Goal: Task Accomplishment & Management: Manage account settings

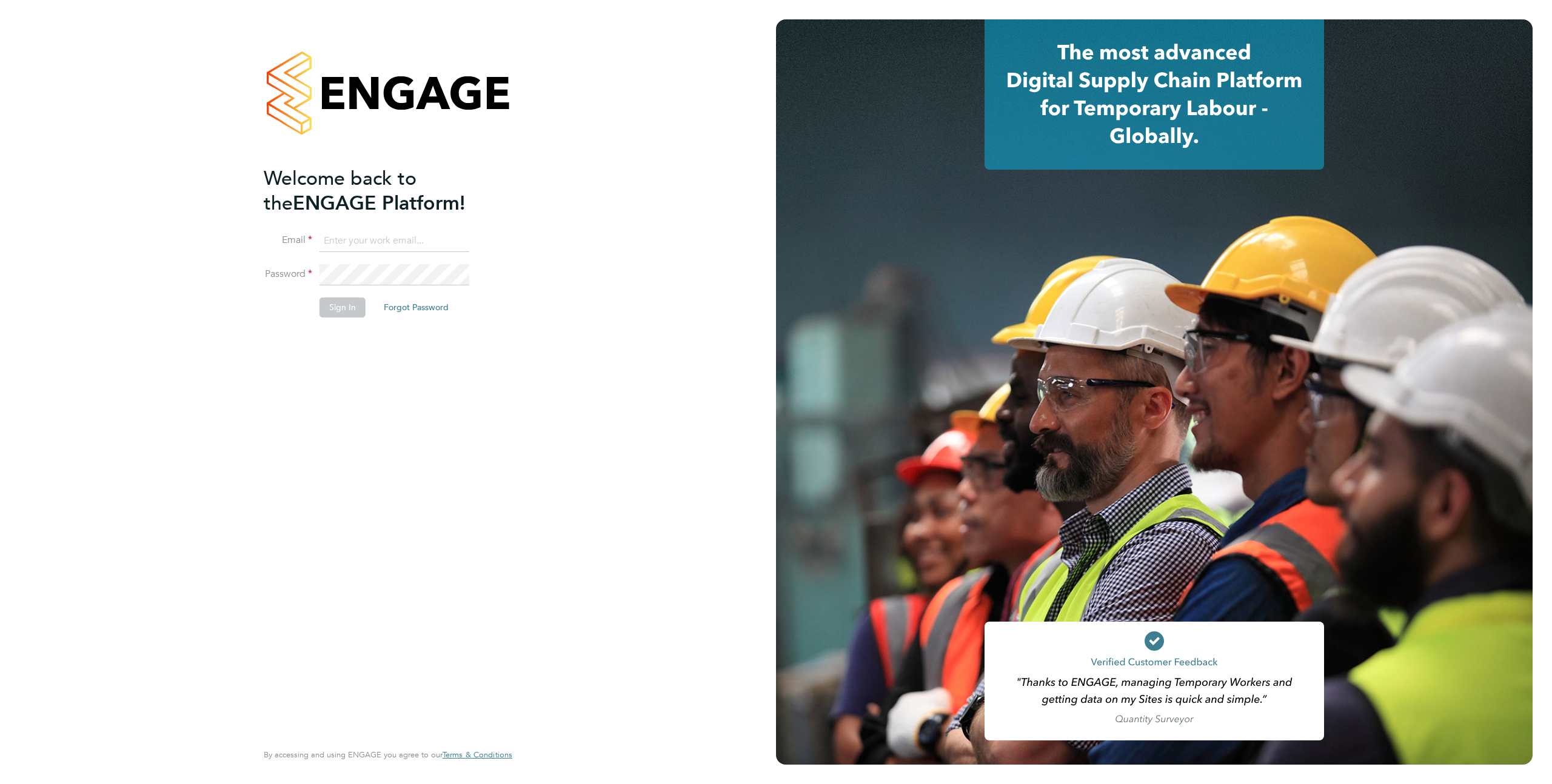
click at [344, 243] on input at bounding box center [395, 241] width 150 height 22
type input "support@engagelabs.io"
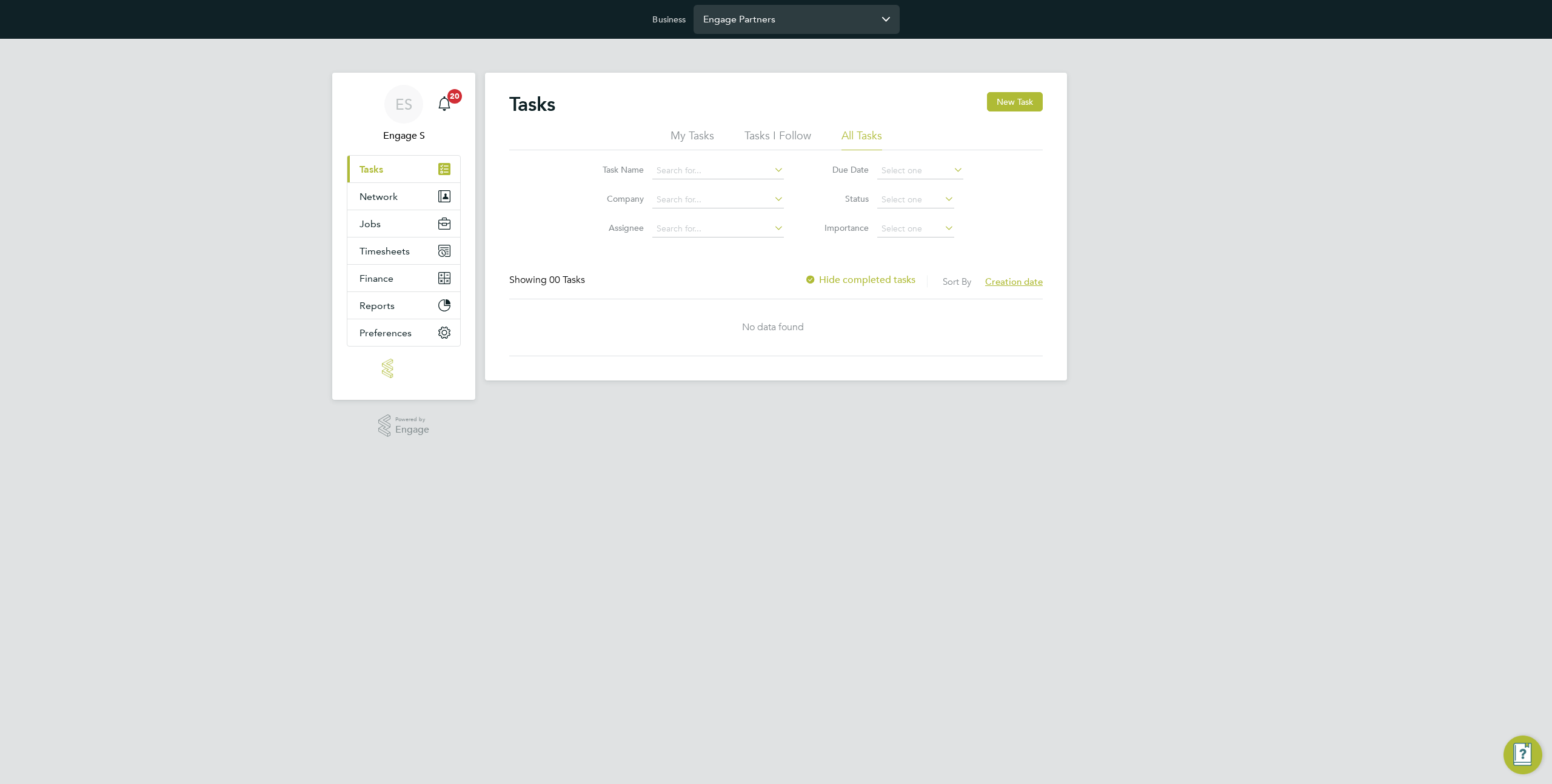
click at [751, 21] on input "Engage Partners" at bounding box center [796, 19] width 206 height 28
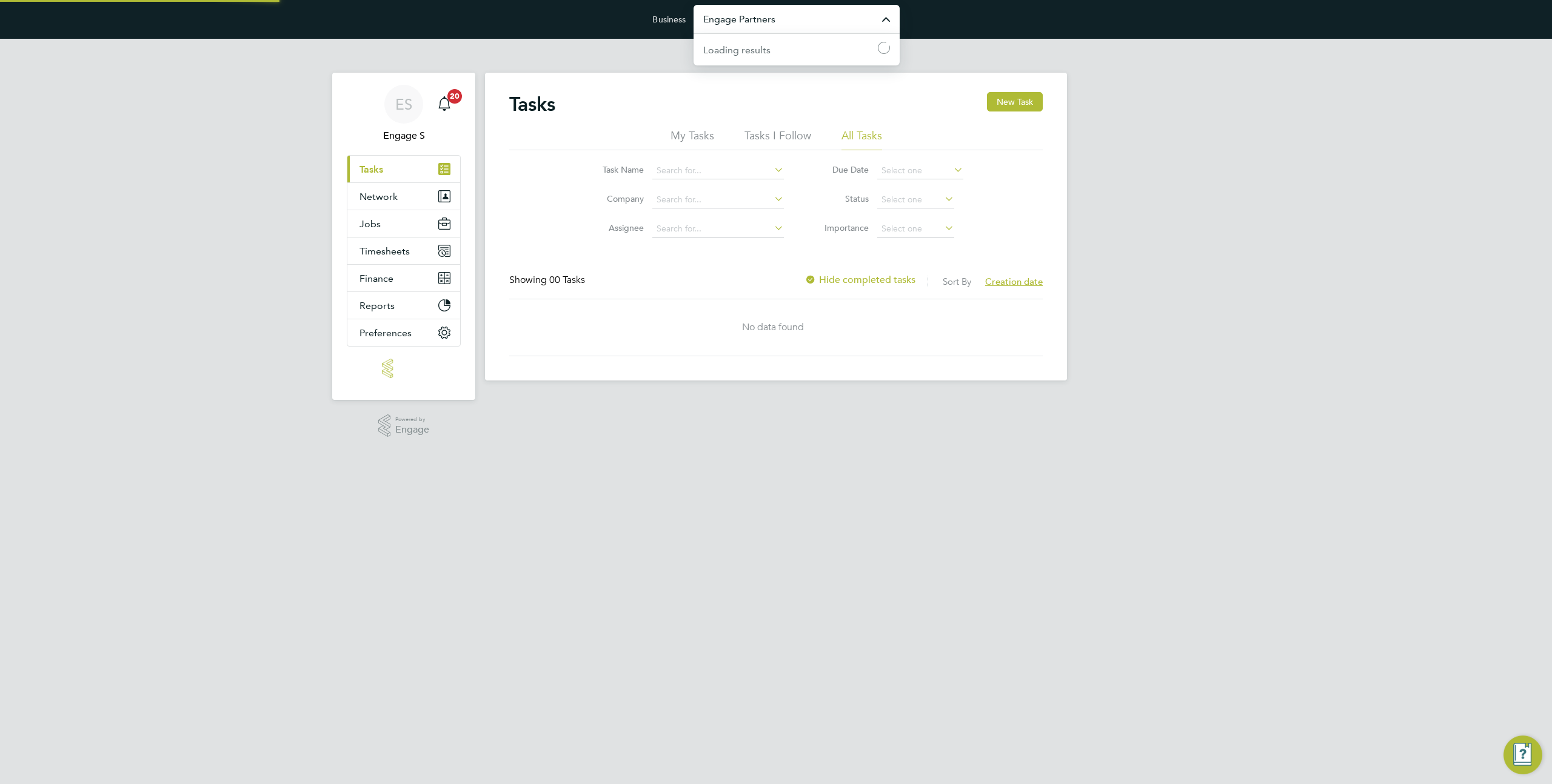
click at [751, 21] on input "Engage Partners" at bounding box center [796, 19] width 206 height 28
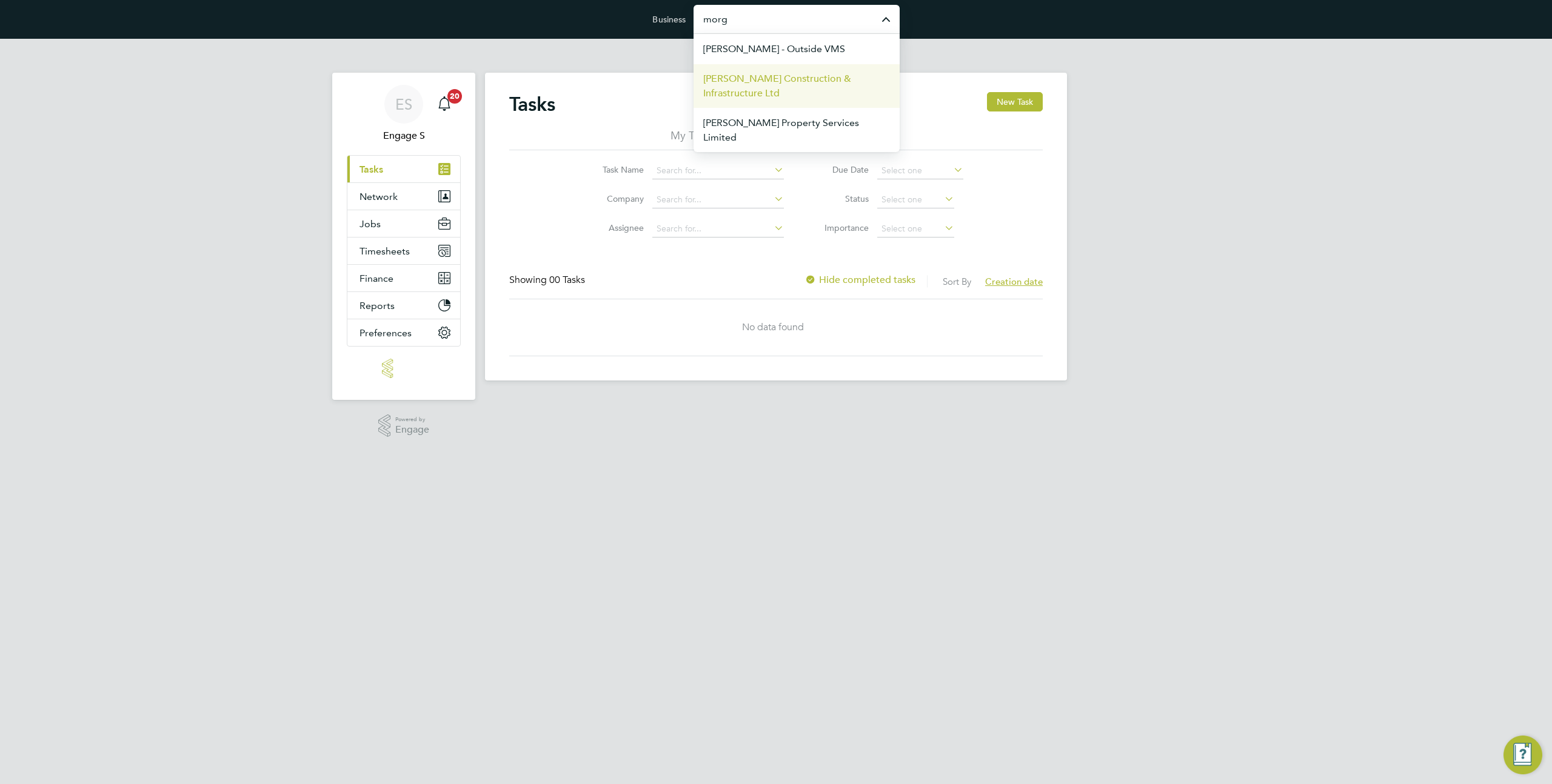
click at [798, 92] on span "[PERSON_NAME] Construction & Infrastructure Ltd" at bounding box center [796, 86] width 187 height 29
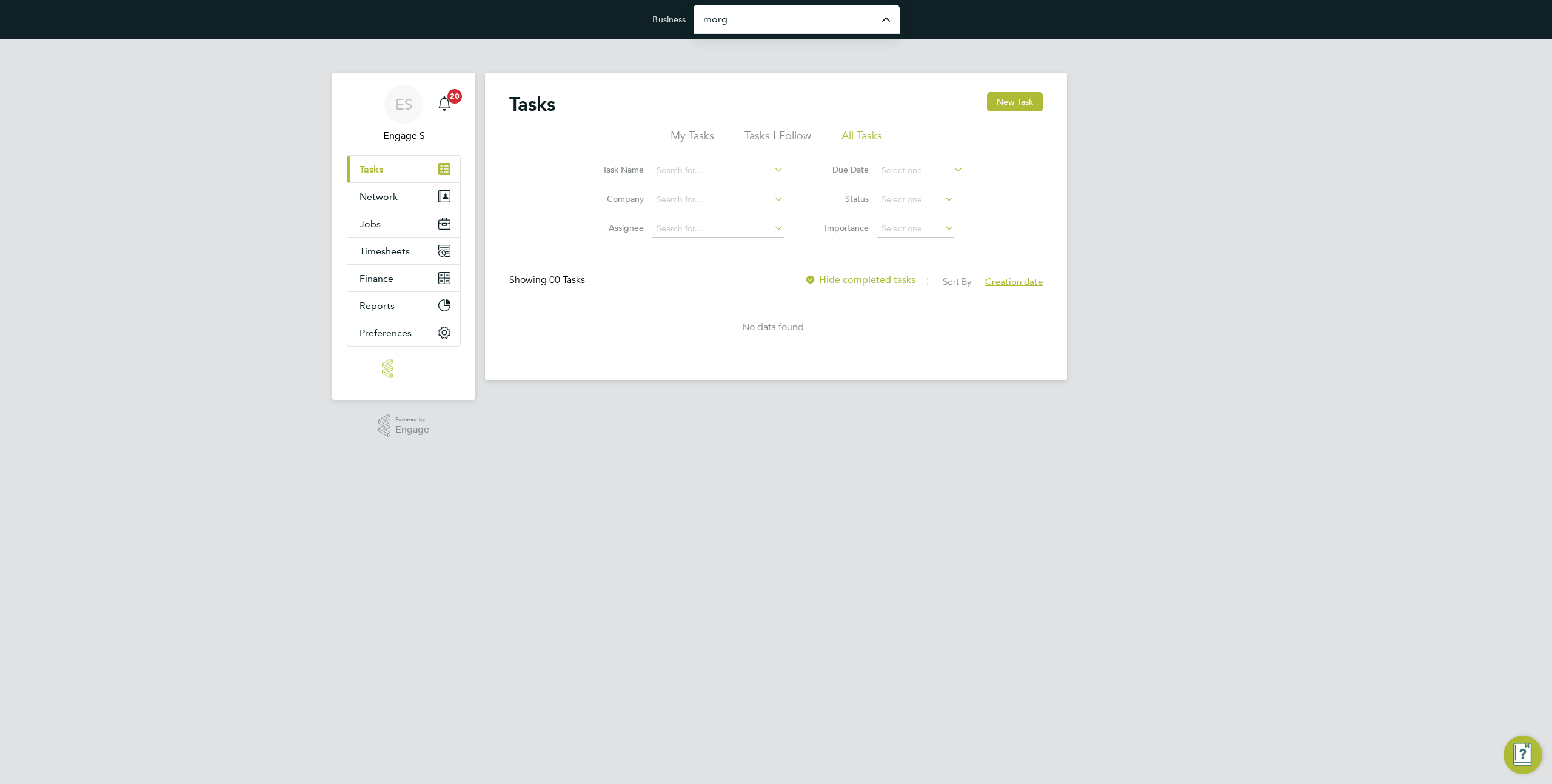
type input "[PERSON_NAME] Construction & Infrastructure Ltd"
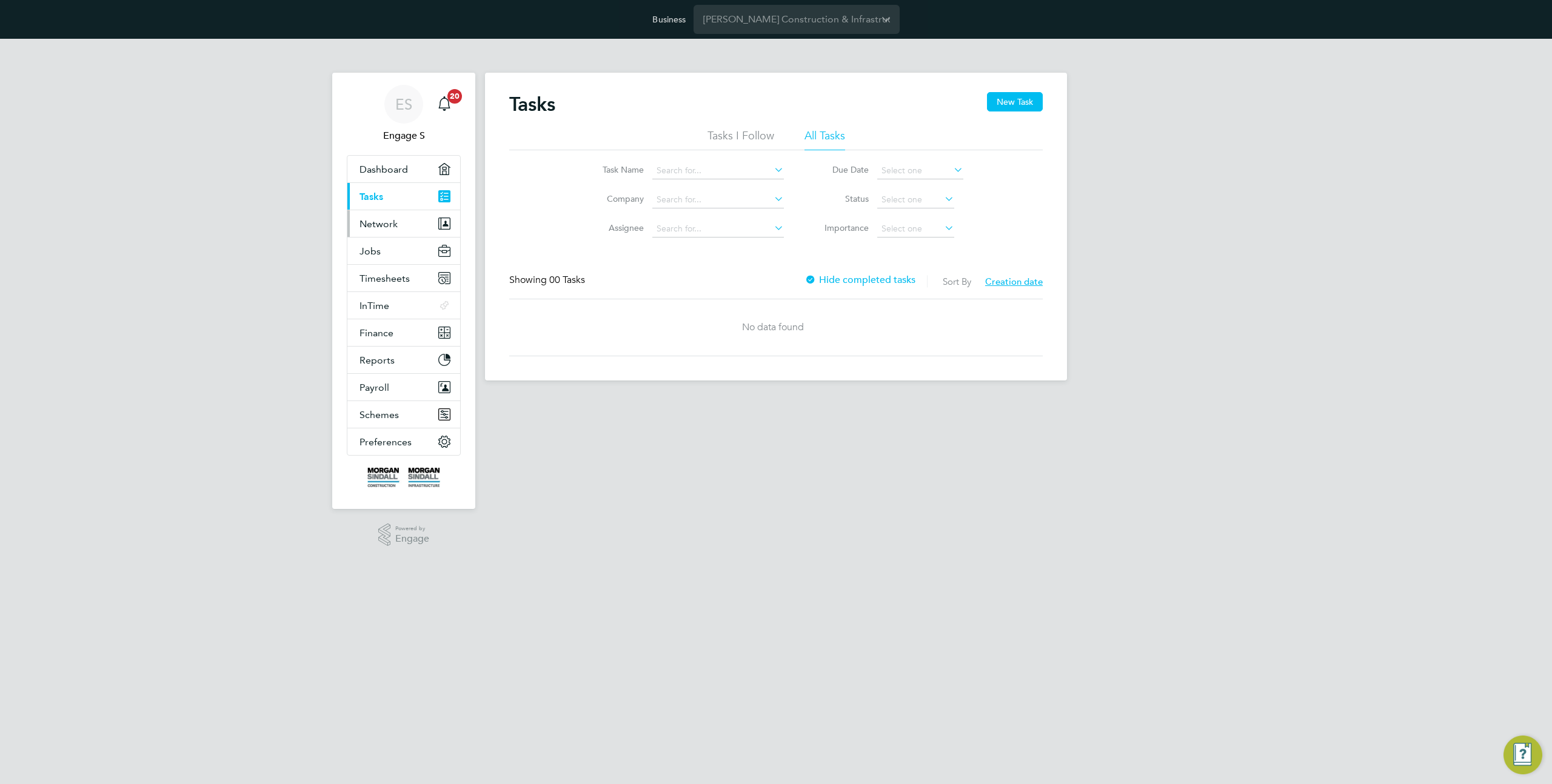
click at [390, 223] on span "Network" at bounding box center [378, 224] width 38 height 11
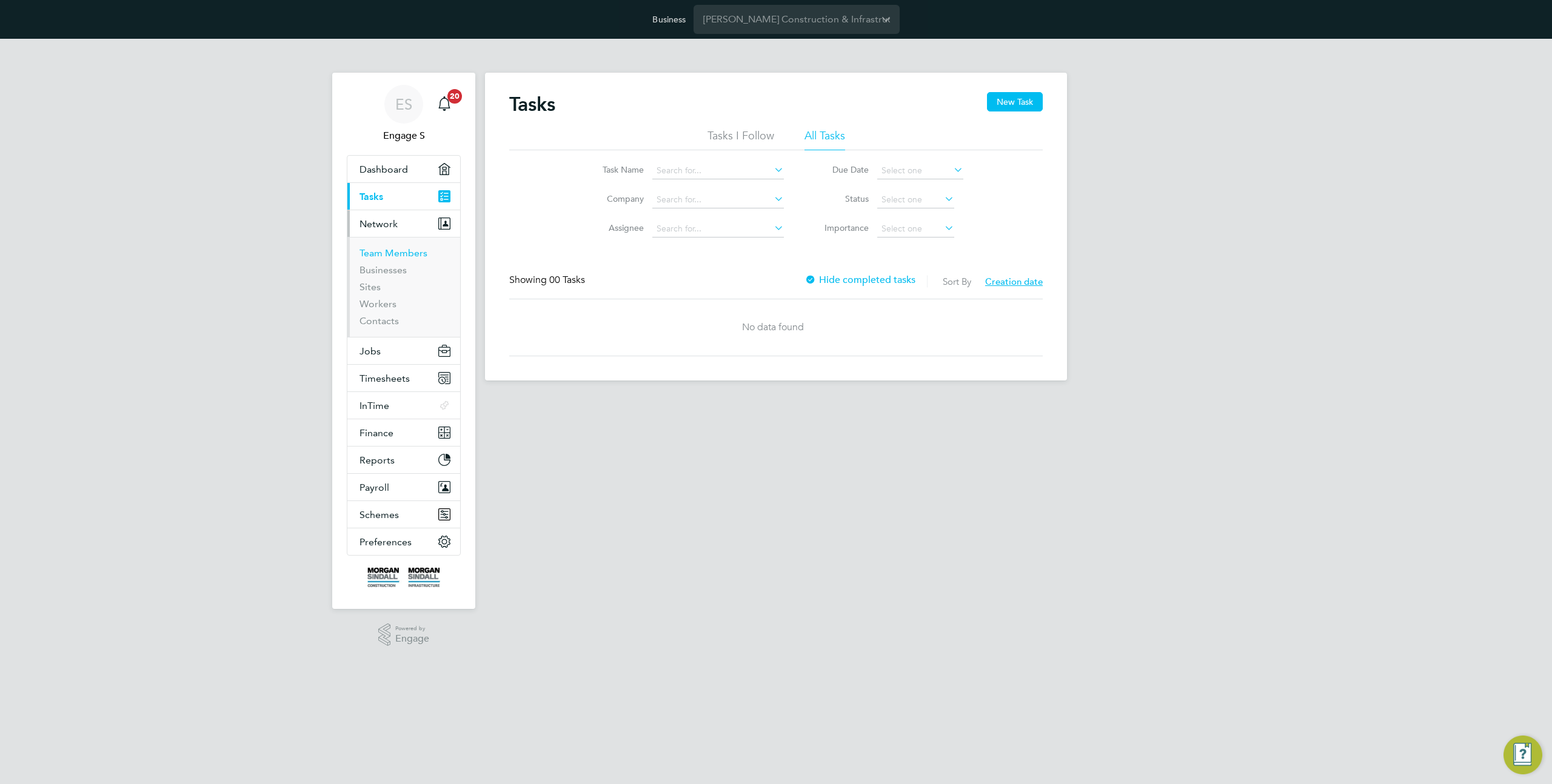
click at [388, 255] on link "Team Members" at bounding box center [394, 253] width 68 height 11
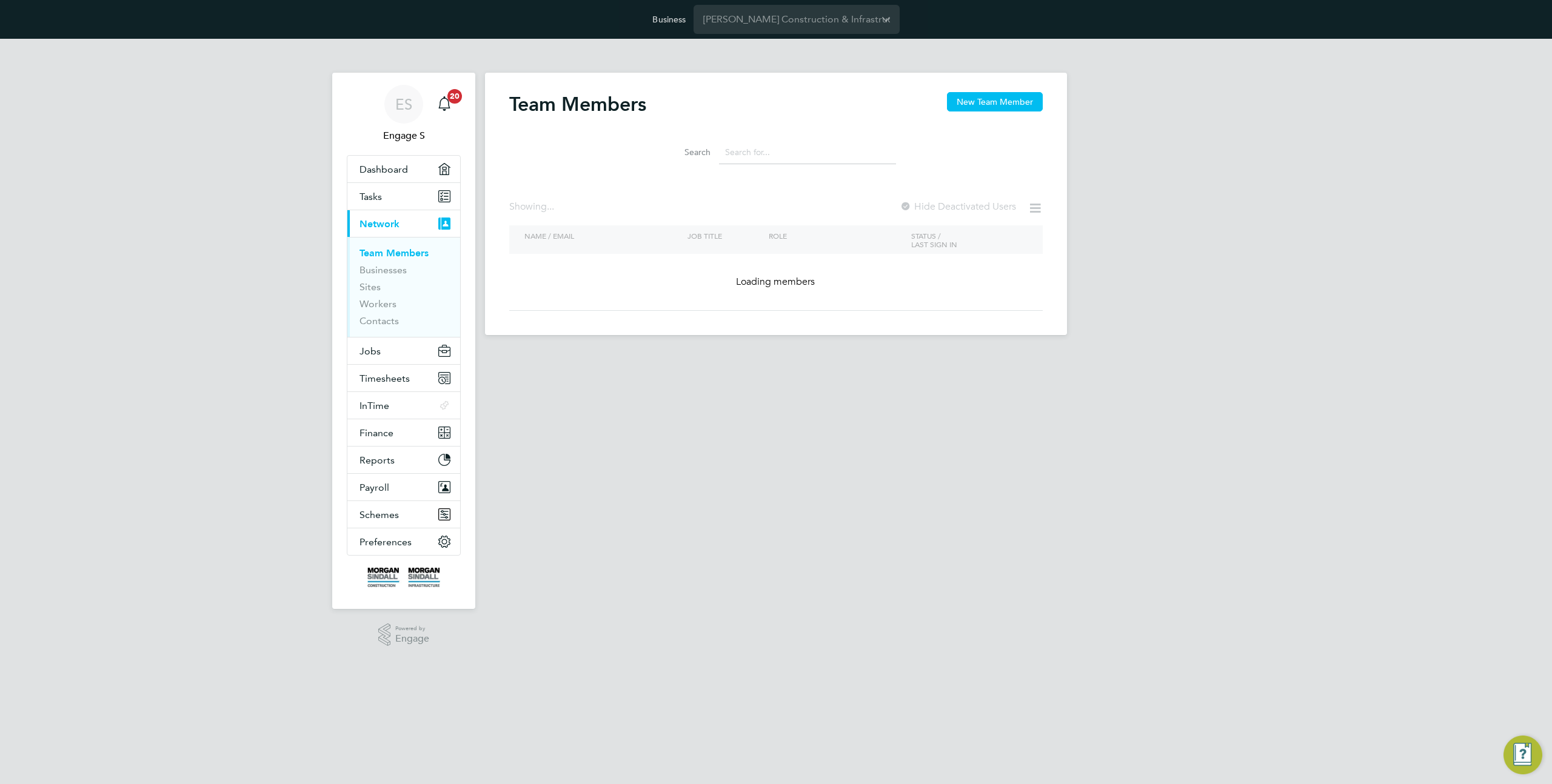
click at [767, 150] on input at bounding box center [807, 152] width 177 height 24
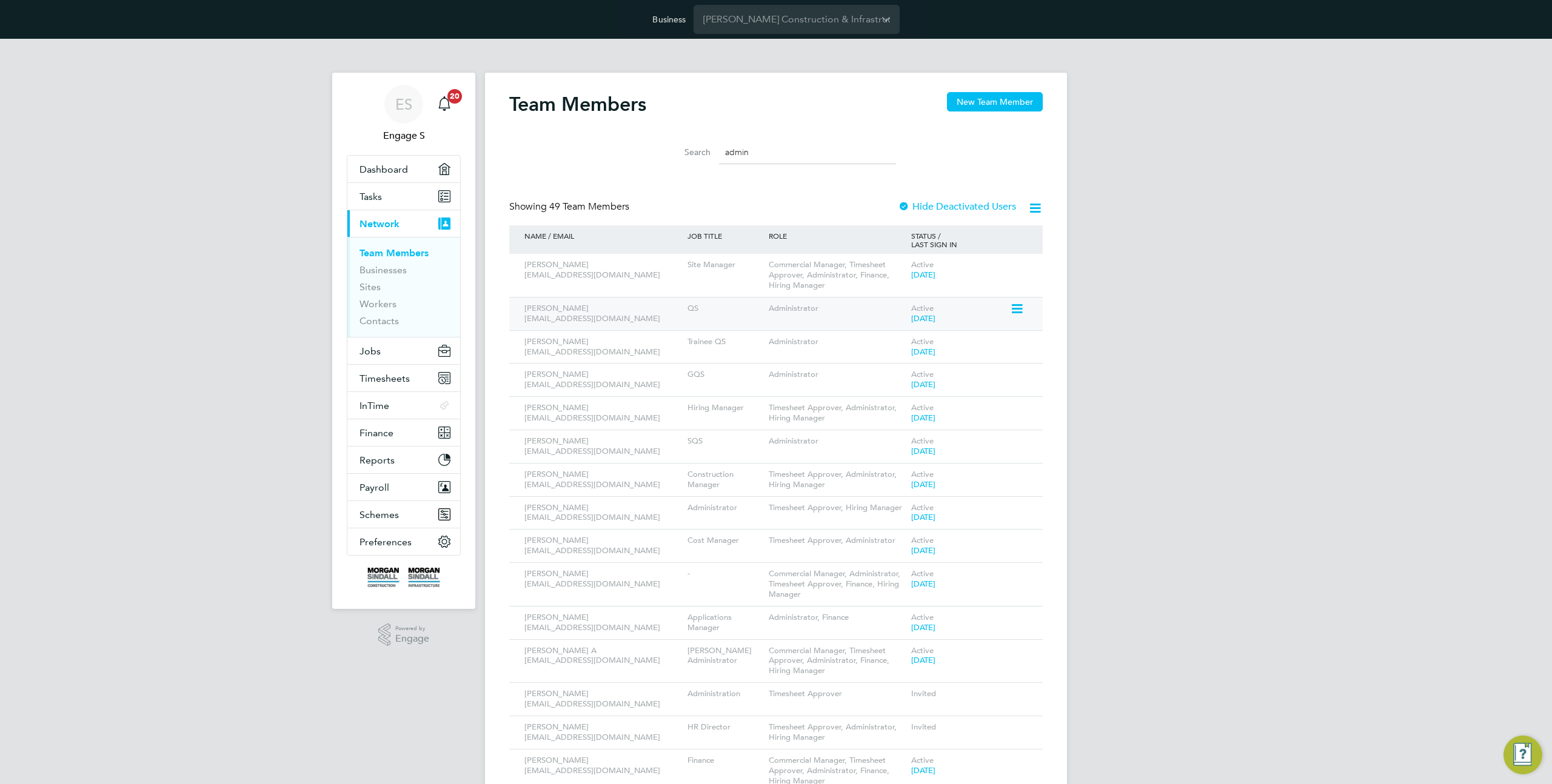
click at [1018, 311] on icon at bounding box center [1016, 309] width 12 height 14
click at [905, 460] on li "Impersonate" at bounding box center [949, 463] width 146 height 17
click at [748, 154] on input "admin" at bounding box center [807, 152] width 177 height 24
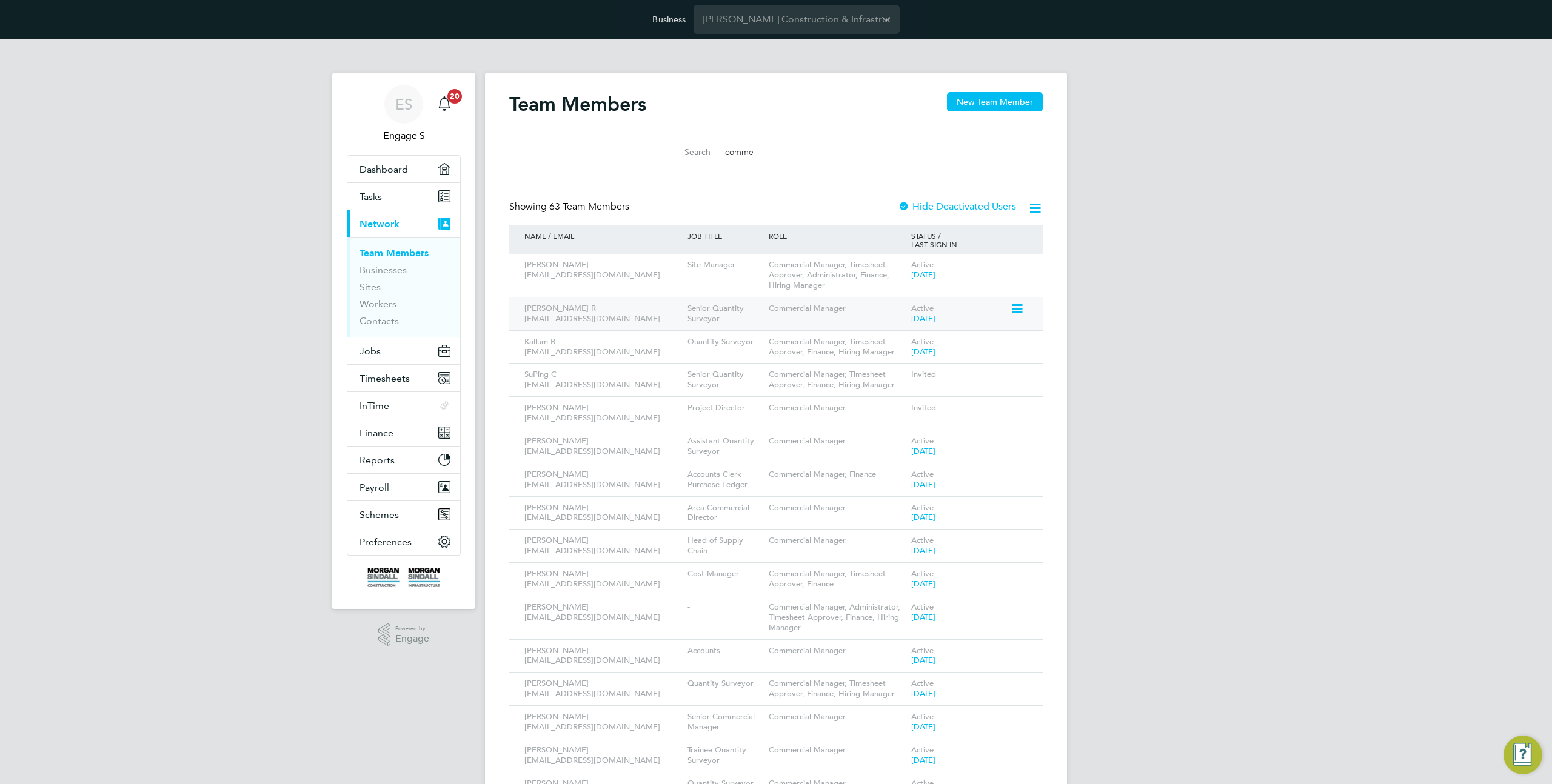
click at [1021, 307] on icon at bounding box center [1016, 309] width 12 height 14
click at [914, 463] on li "Impersonate" at bounding box center [949, 463] width 146 height 17
click at [756, 147] on input "comme" at bounding box center [807, 152] width 177 height 24
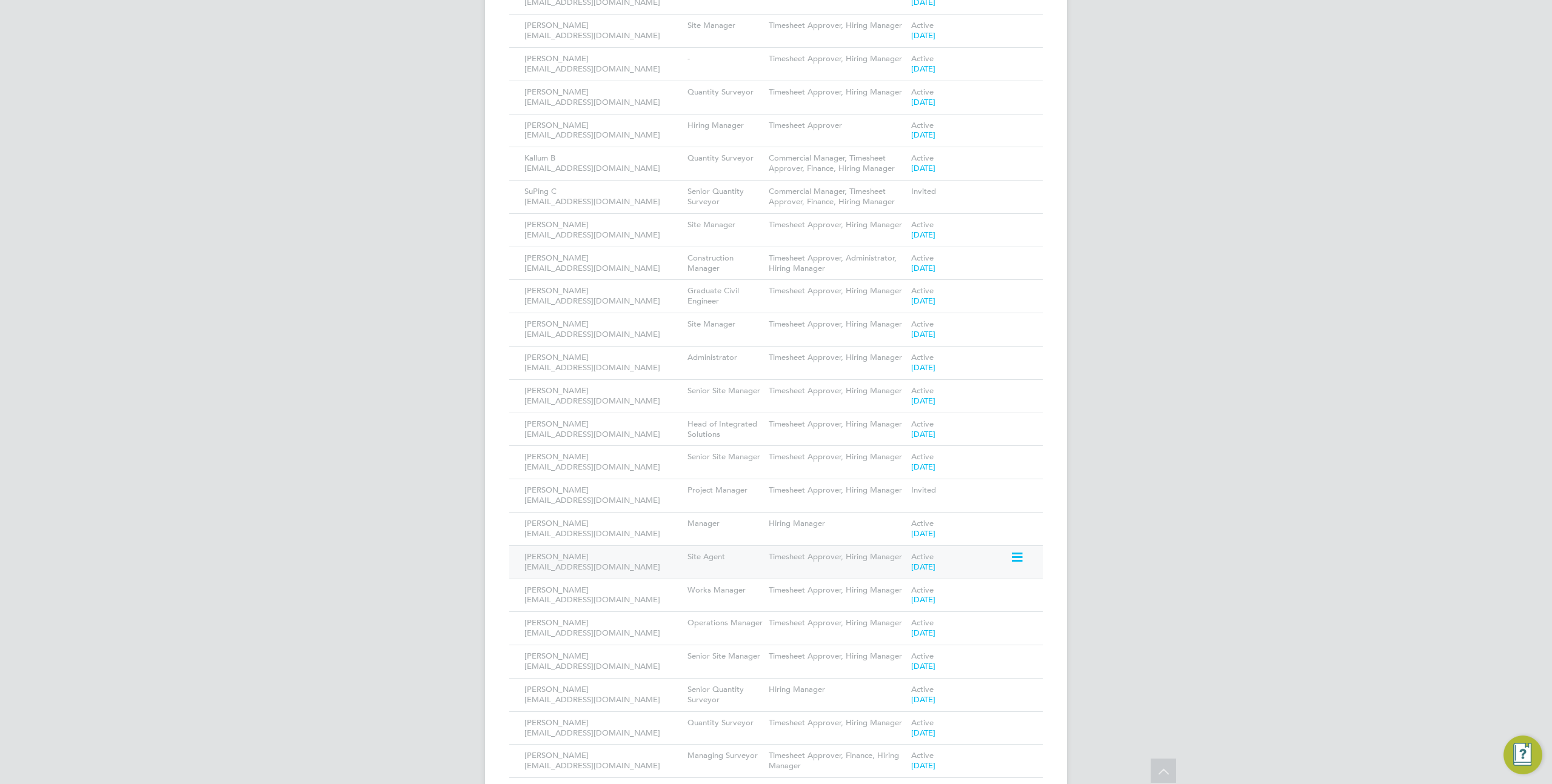
scroll to position [787, 0]
click at [1016, 585] on icon at bounding box center [1016, 584] width 12 height 14
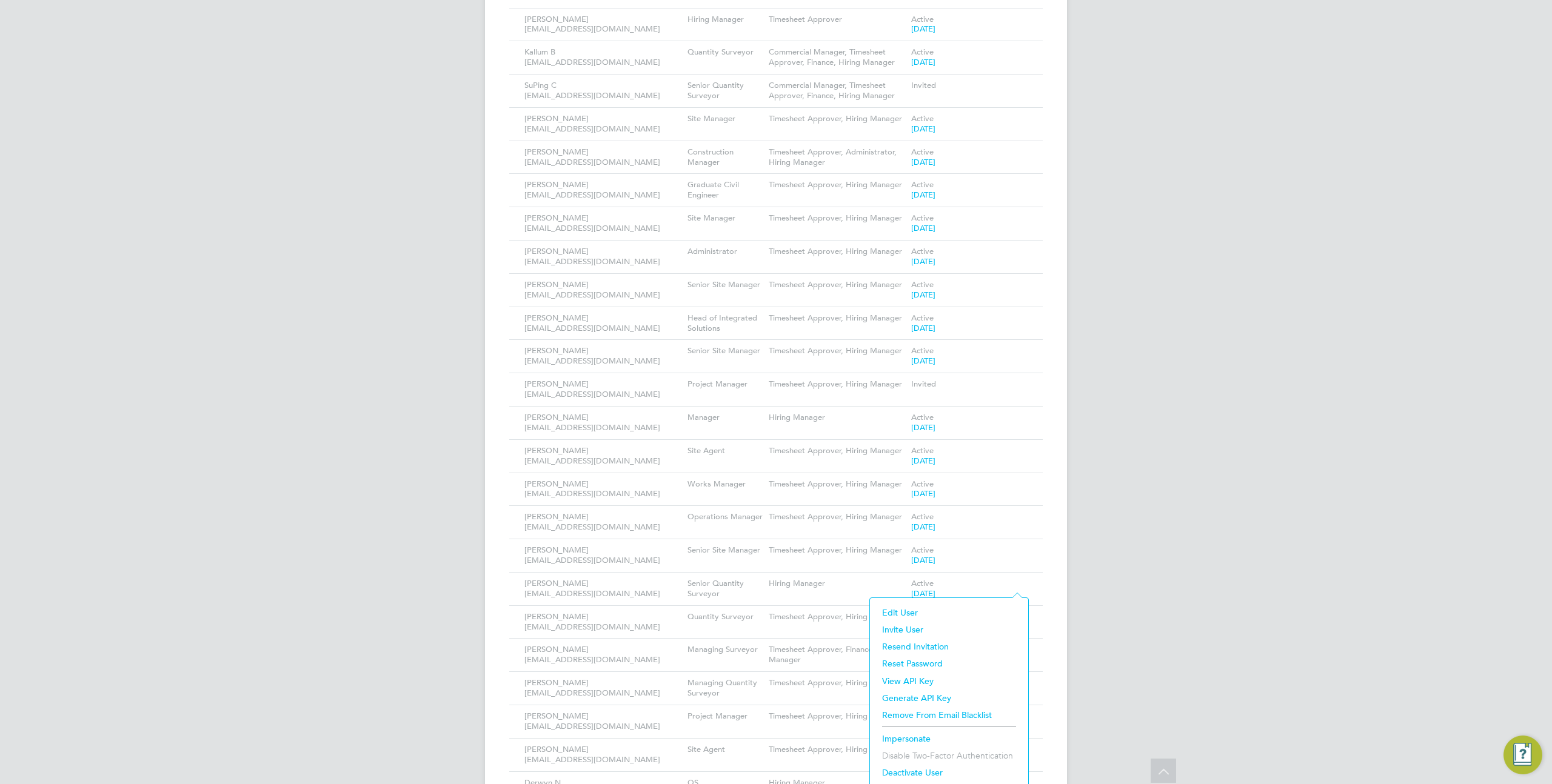
click at [924, 736] on li "Impersonate" at bounding box center [949, 738] width 146 height 17
click at [1017, 118] on icon at bounding box center [1016, 119] width 12 height 14
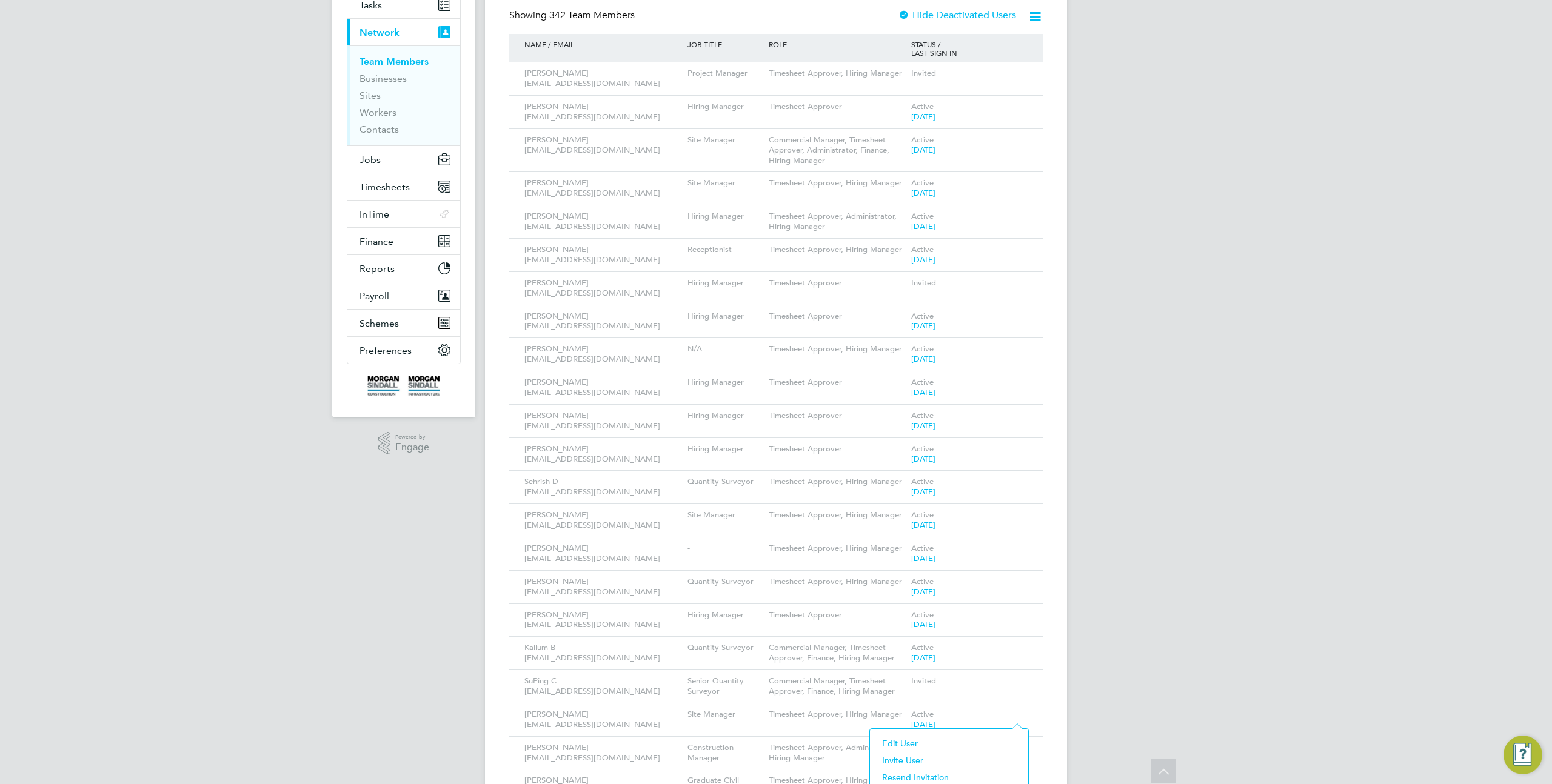
scroll to position [157, 0]
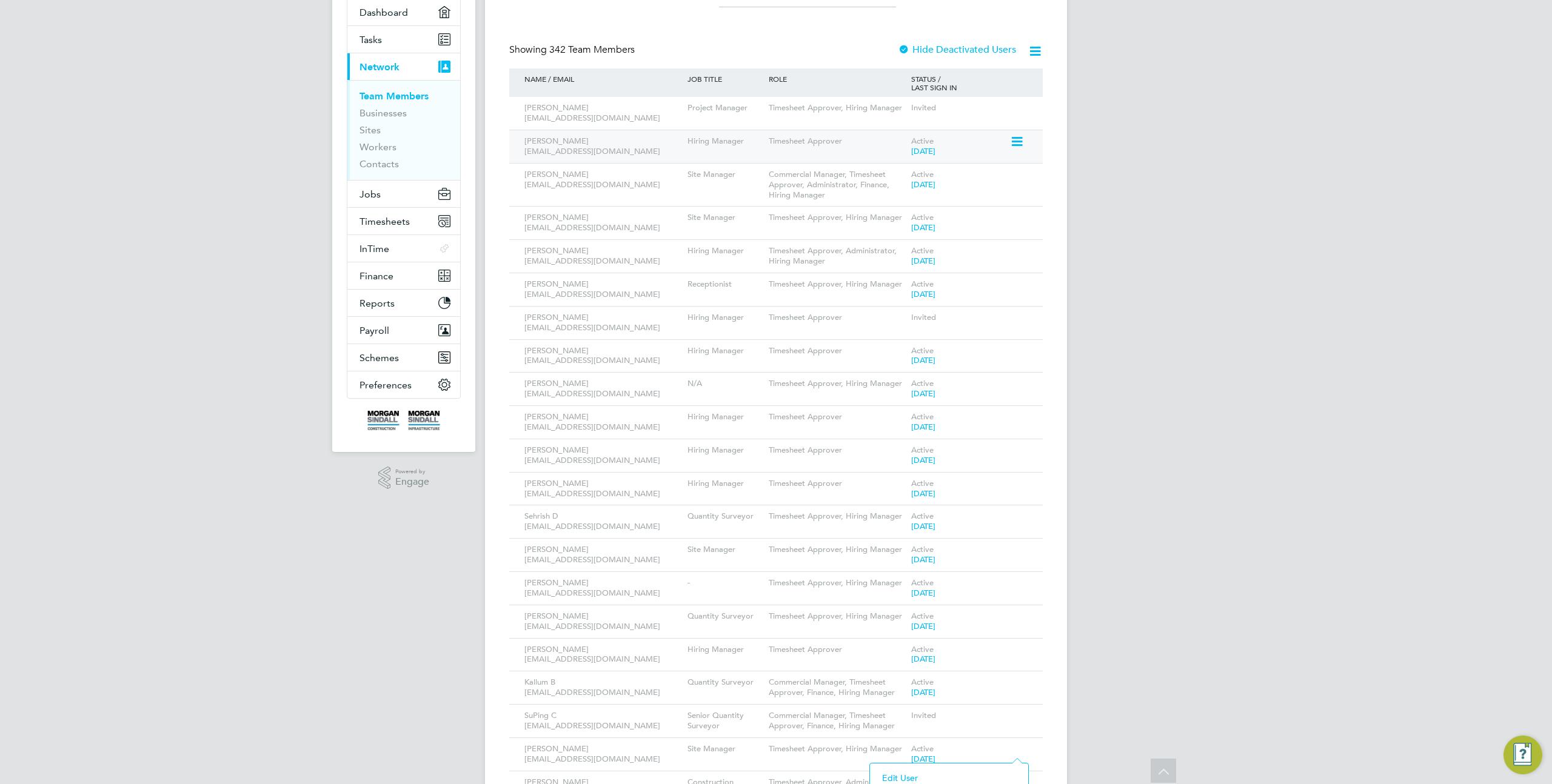
click at [1022, 138] on icon at bounding box center [1016, 142] width 12 height 14
click at [922, 291] on li "Impersonate" at bounding box center [949, 296] width 146 height 17
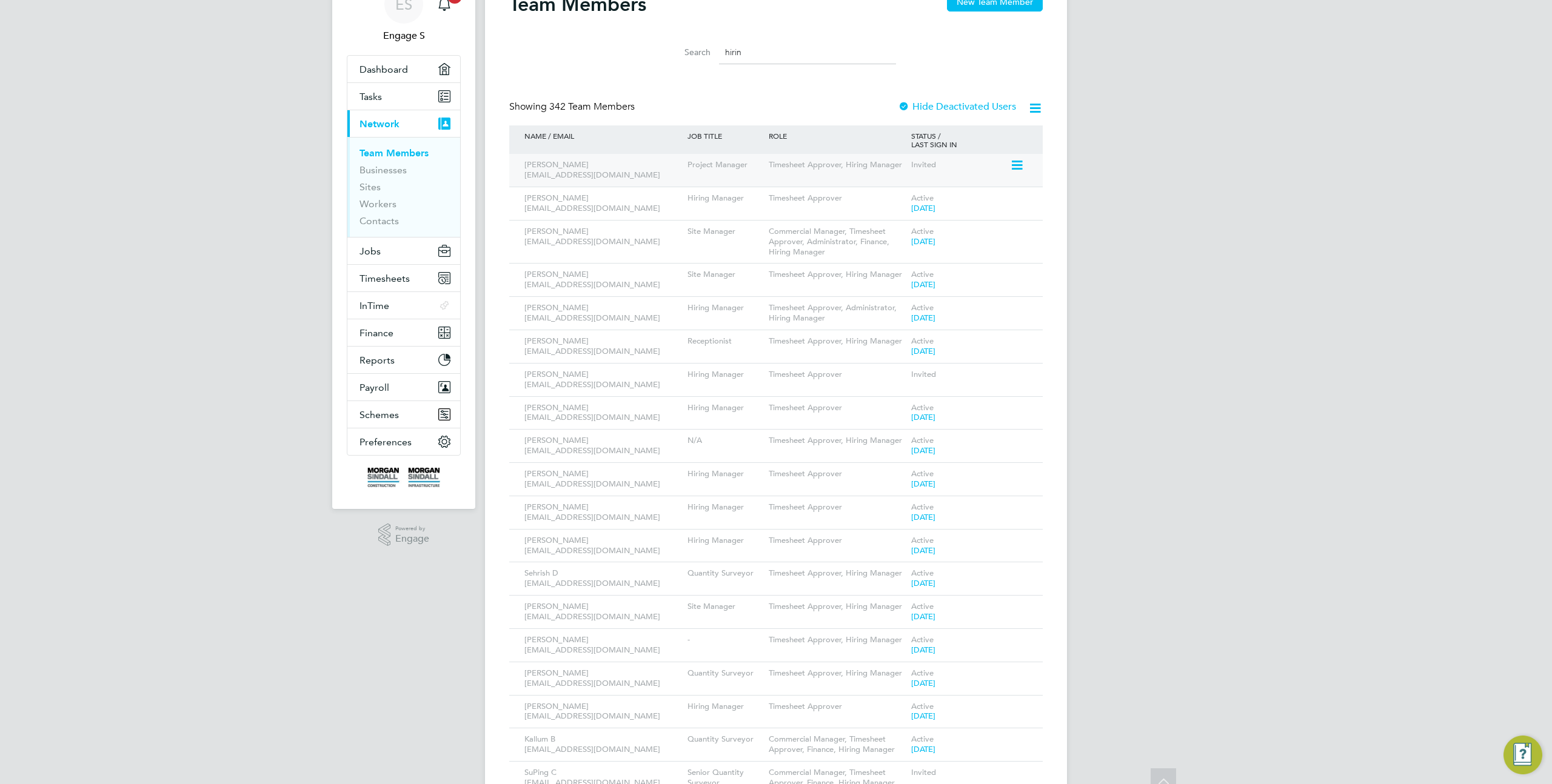
scroll to position [0, 0]
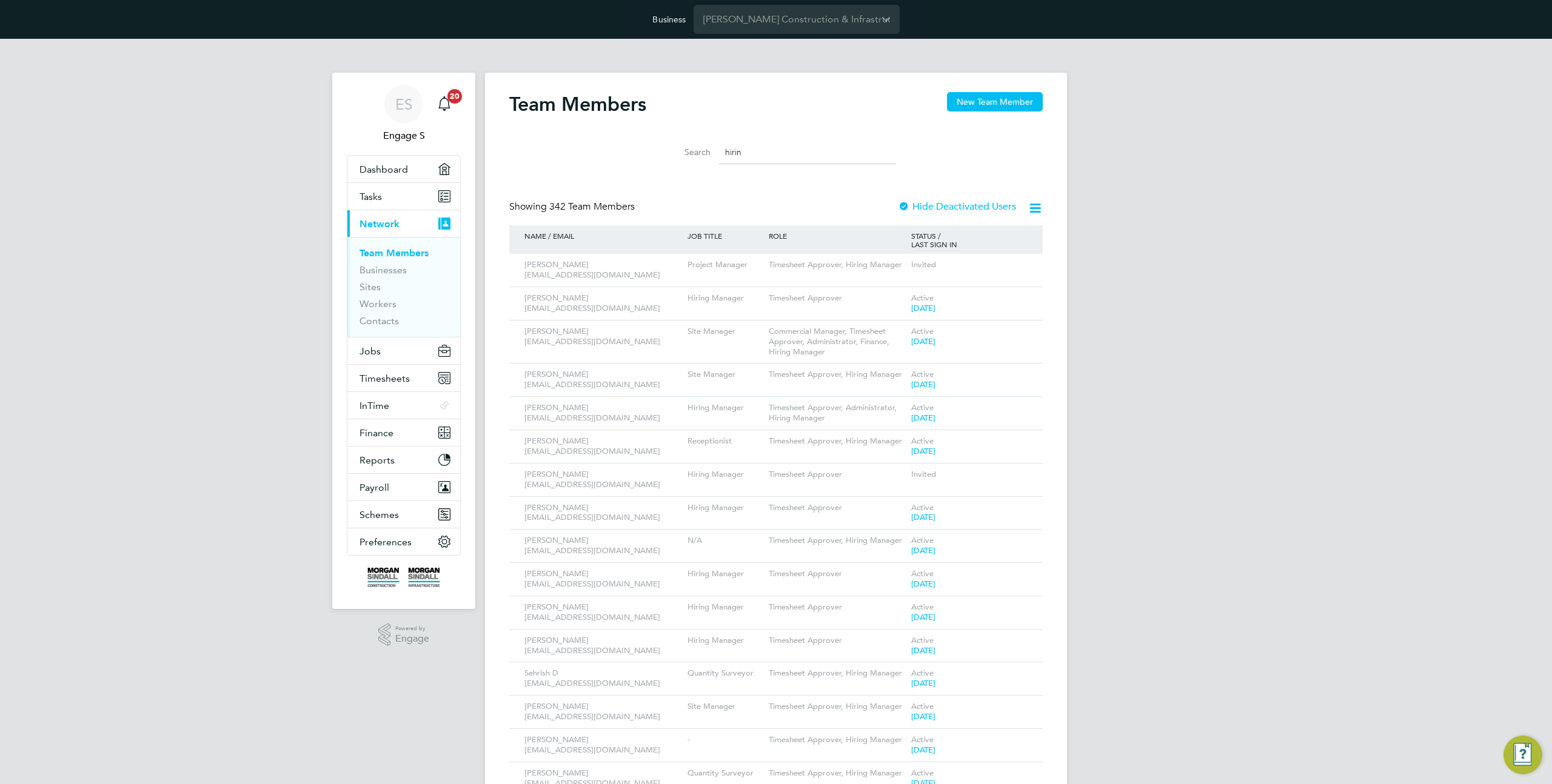
click at [754, 152] on input "hirin" at bounding box center [807, 152] width 177 height 24
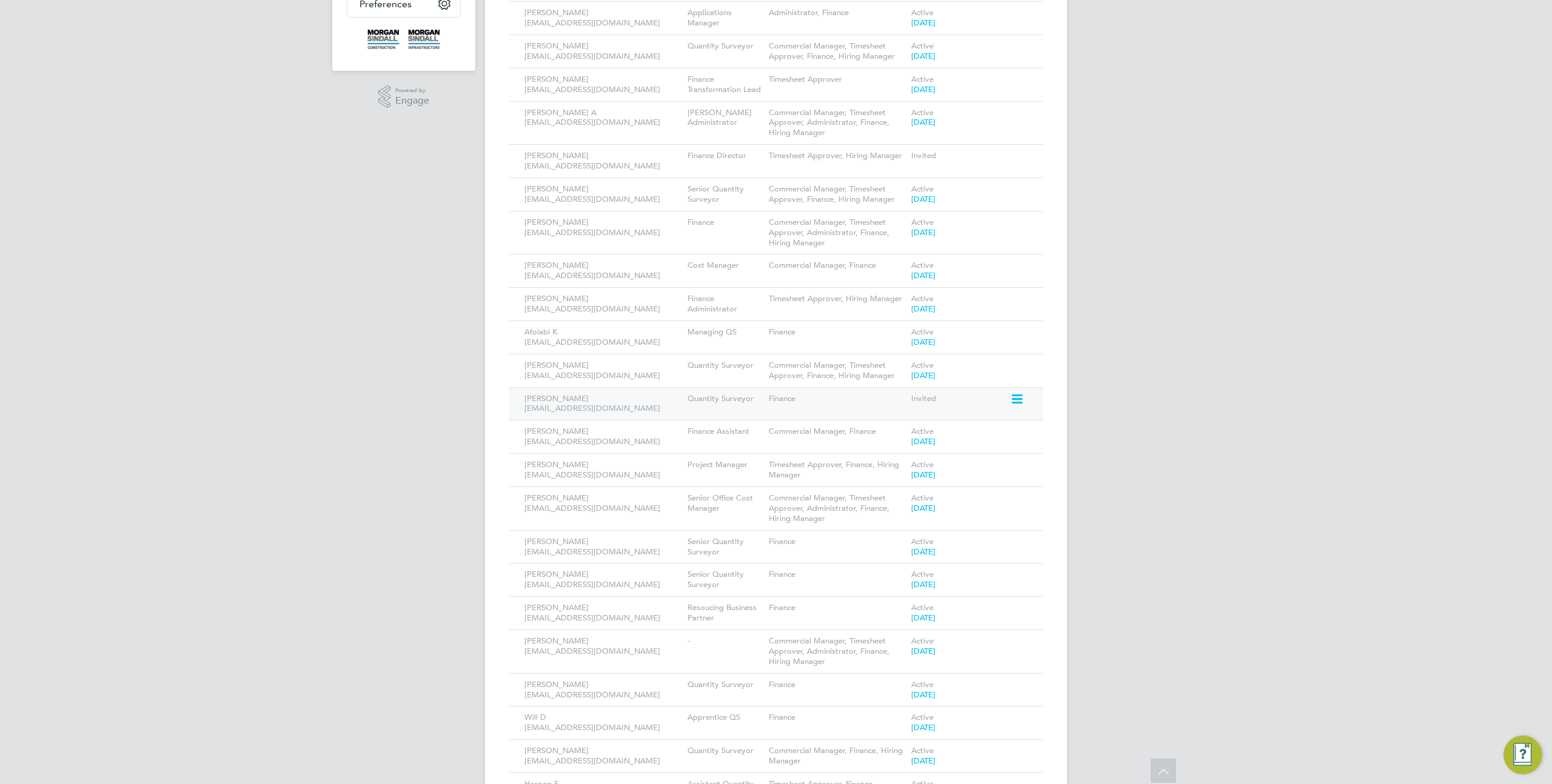
scroll to position [672, 0]
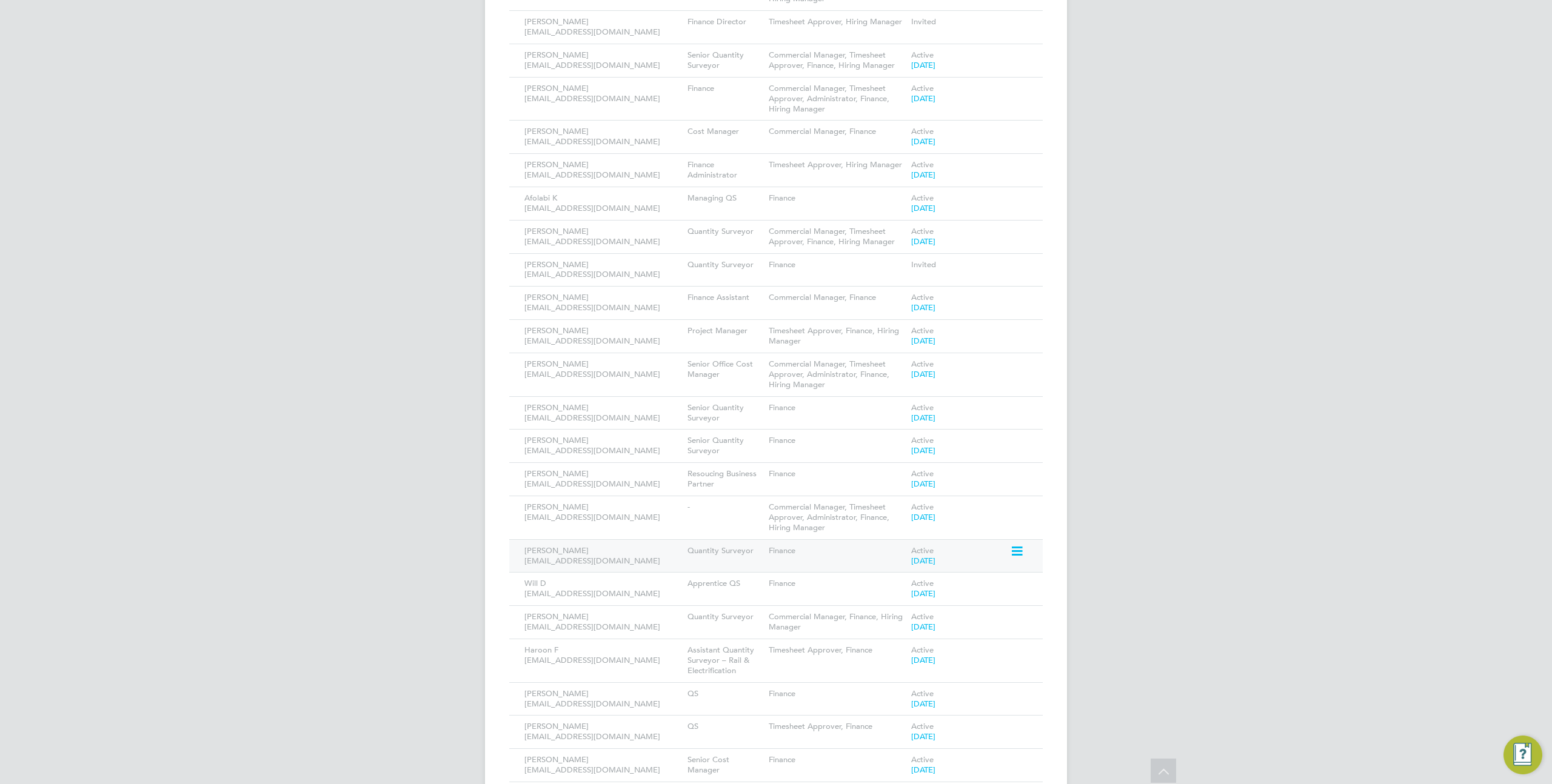
type input "finan"
click at [1014, 554] on icon at bounding box center [1016, 551] width 12 height 14
click at [917, 705] on li "Impersonate" at bounding box center [949, 705] width 146 height 17
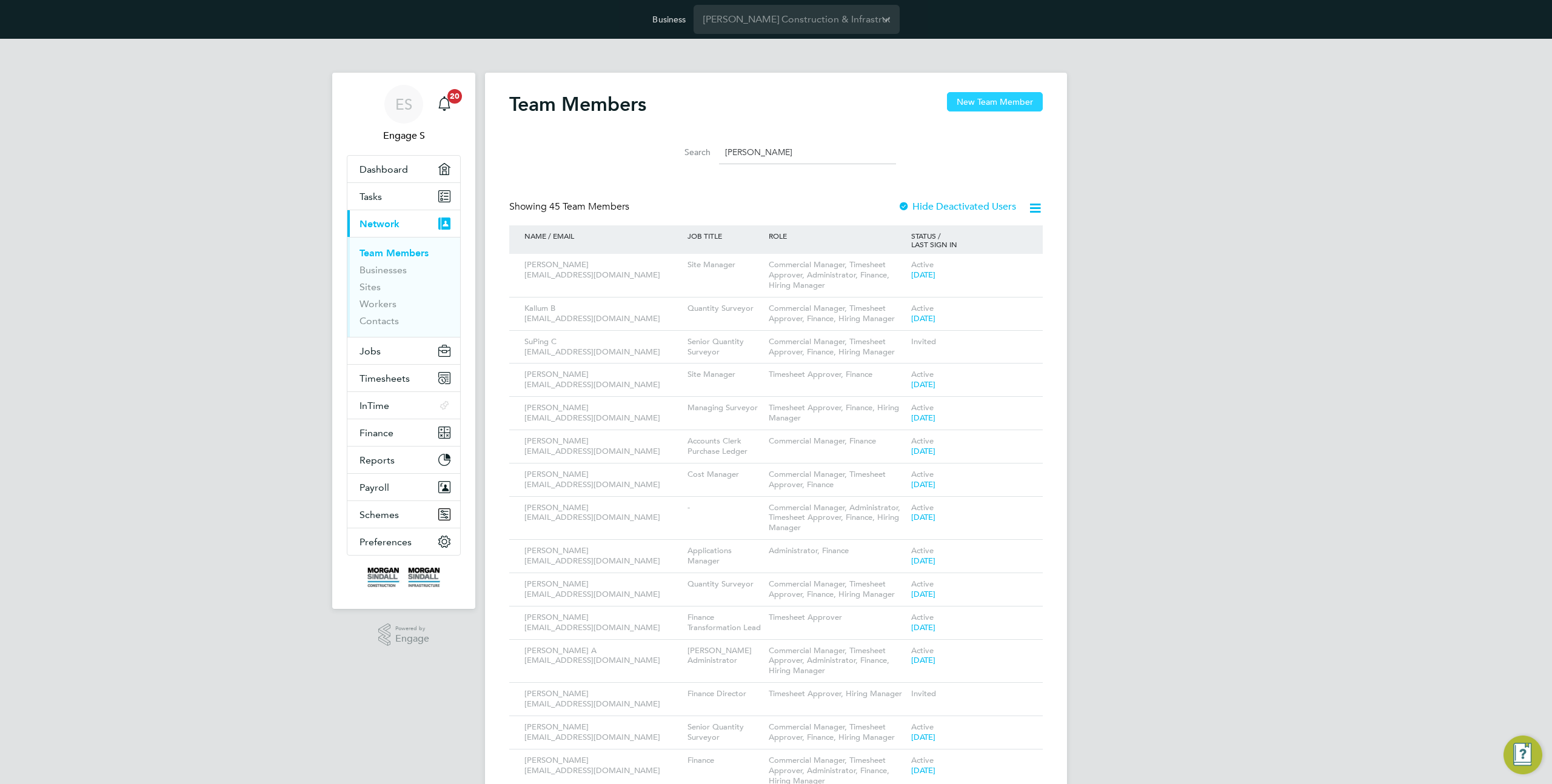
click at [970, 96] on button "New Team Member" at bounding box center [995, 101] width 96 height 20
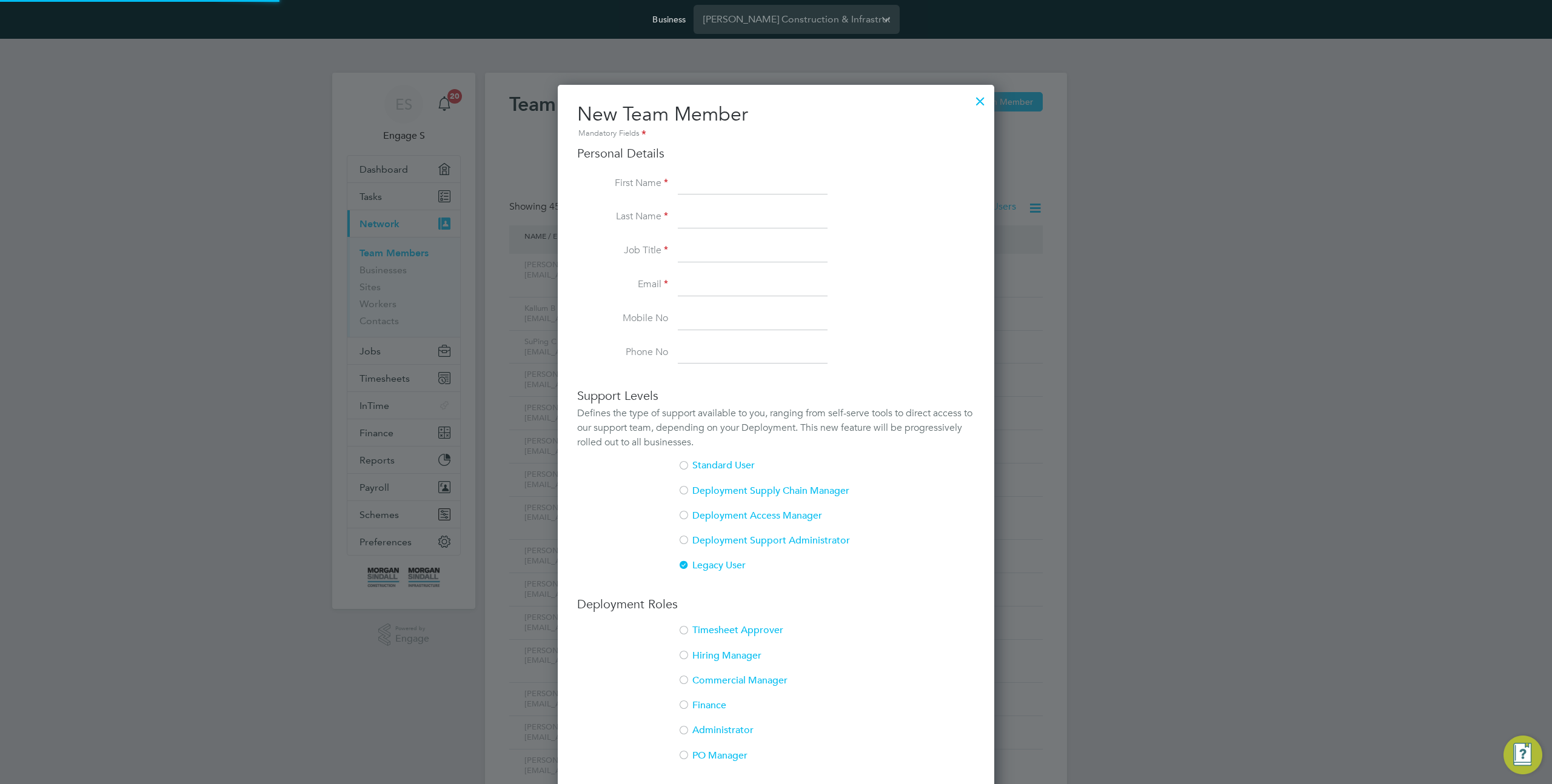
scroll to position [749, 437]
click at [711, 176] on input at bounding box center [753, 184] width 150 height 22
type input "R"
type input "`"
type input "Ramzi"
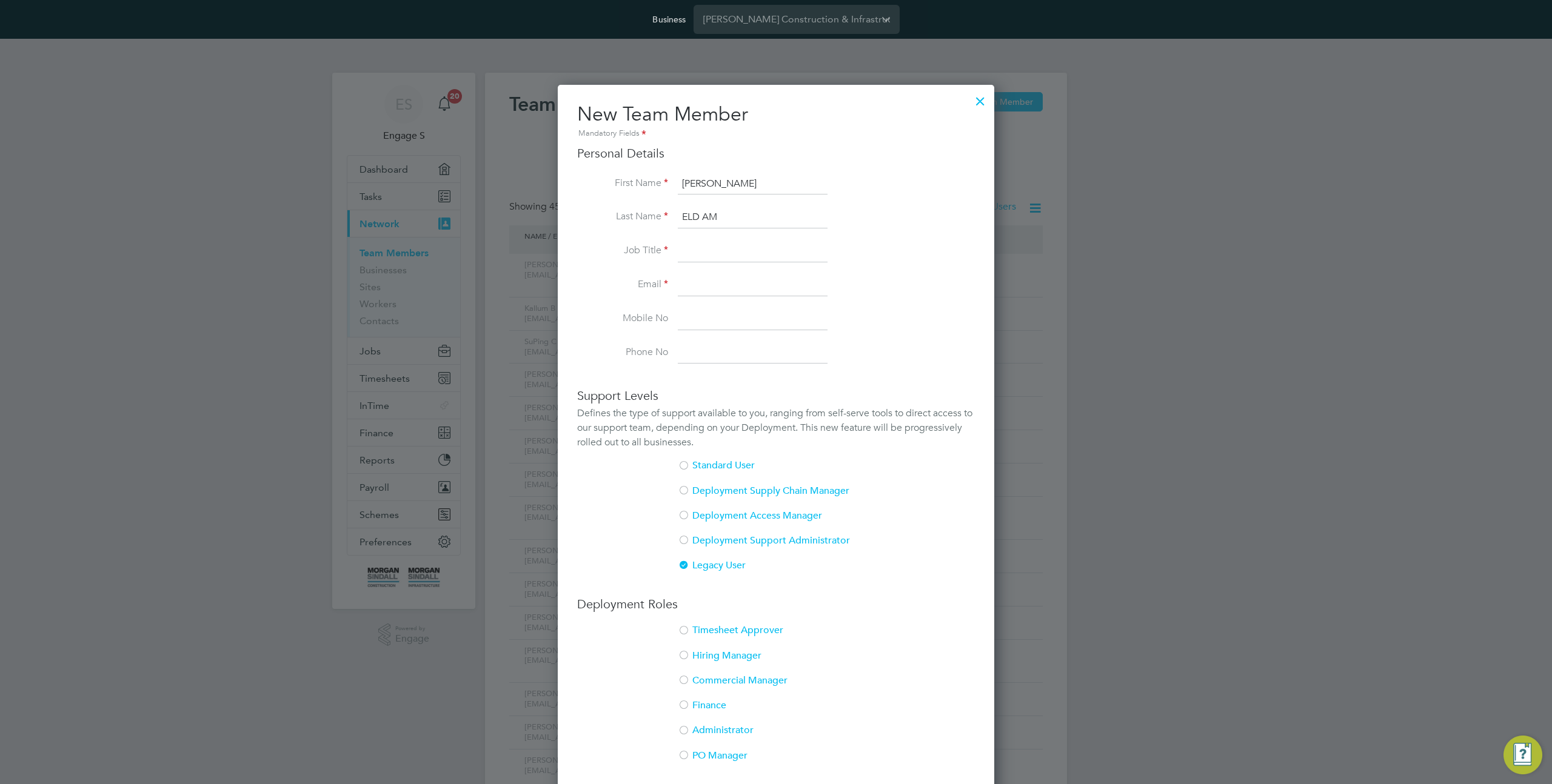
click at [705, 216] on input "ELD AM" at bounding box center [753, 217] width 150 height 22
type input "ELDAM"
click at [682, 303] on li "Email" at bounding box center [776, 291] width 398 height 34
click at [686, 257] on input at bounding box center [753, 251] width 150 height 22
type input "ELDAM"
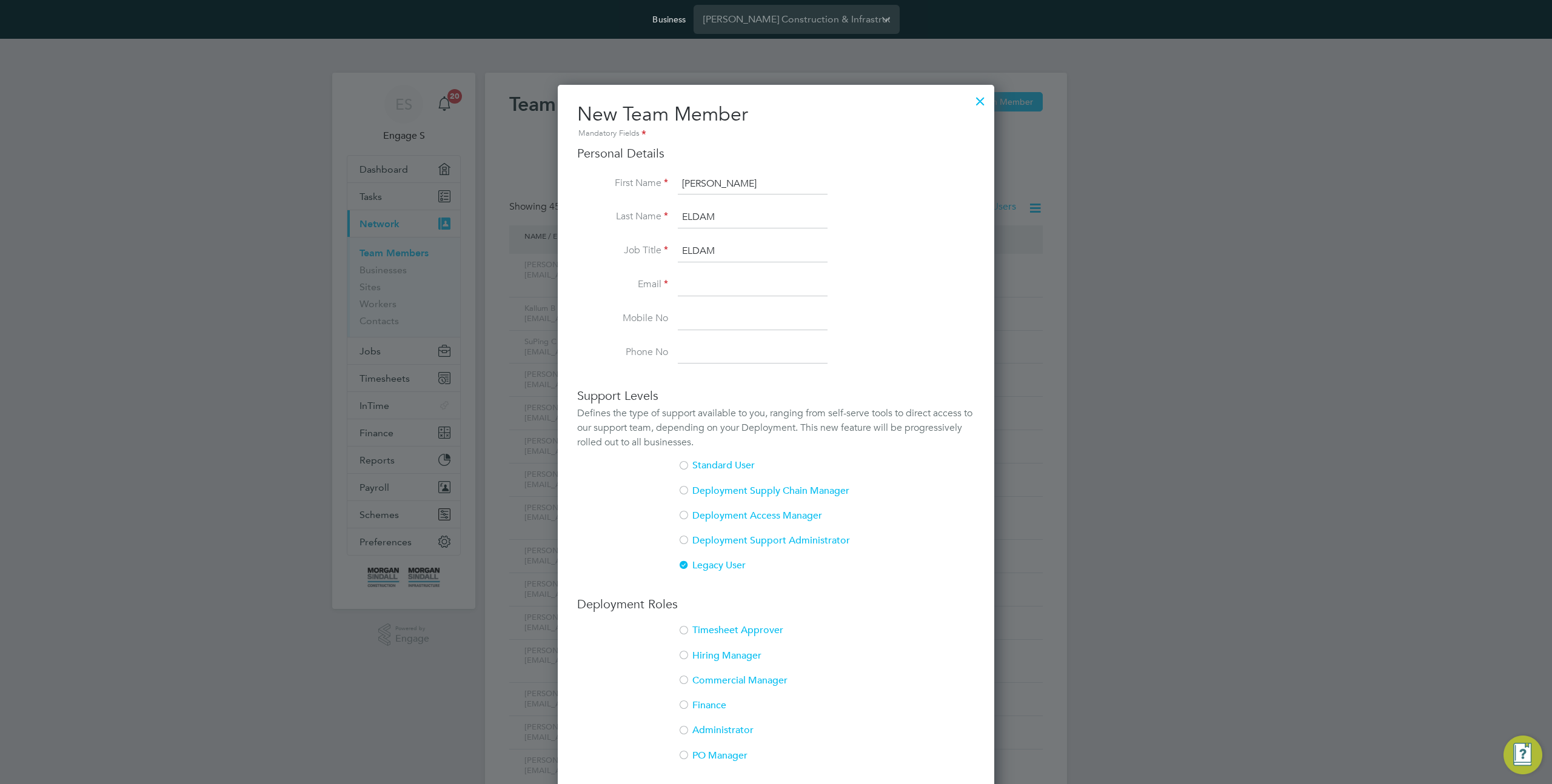
click at [708, 293] on input at bounding box center [753, 285] width 150 height 22
type input "ramzi.berrima@engagetech.com"
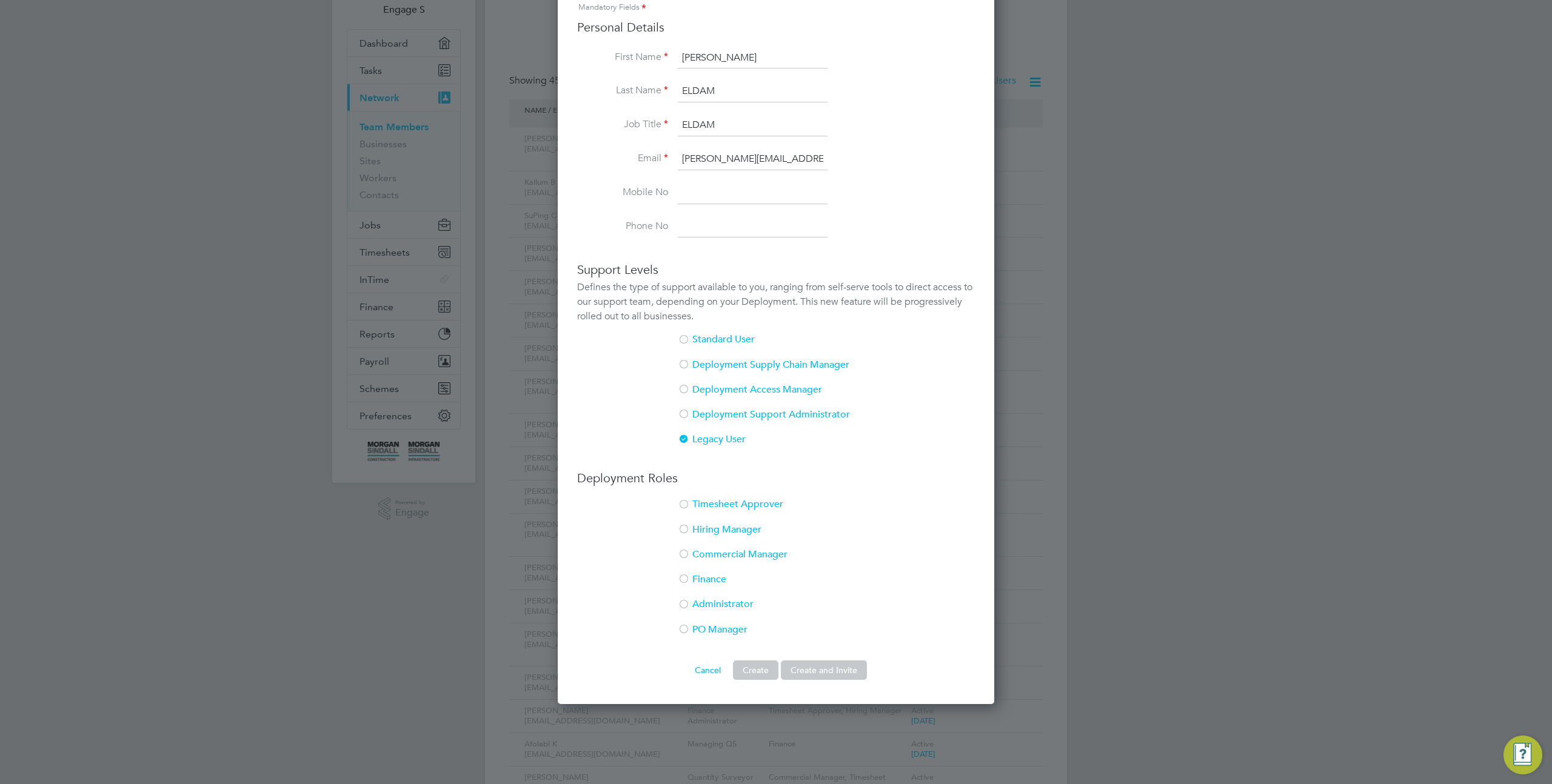
scroll to position [0, 0]
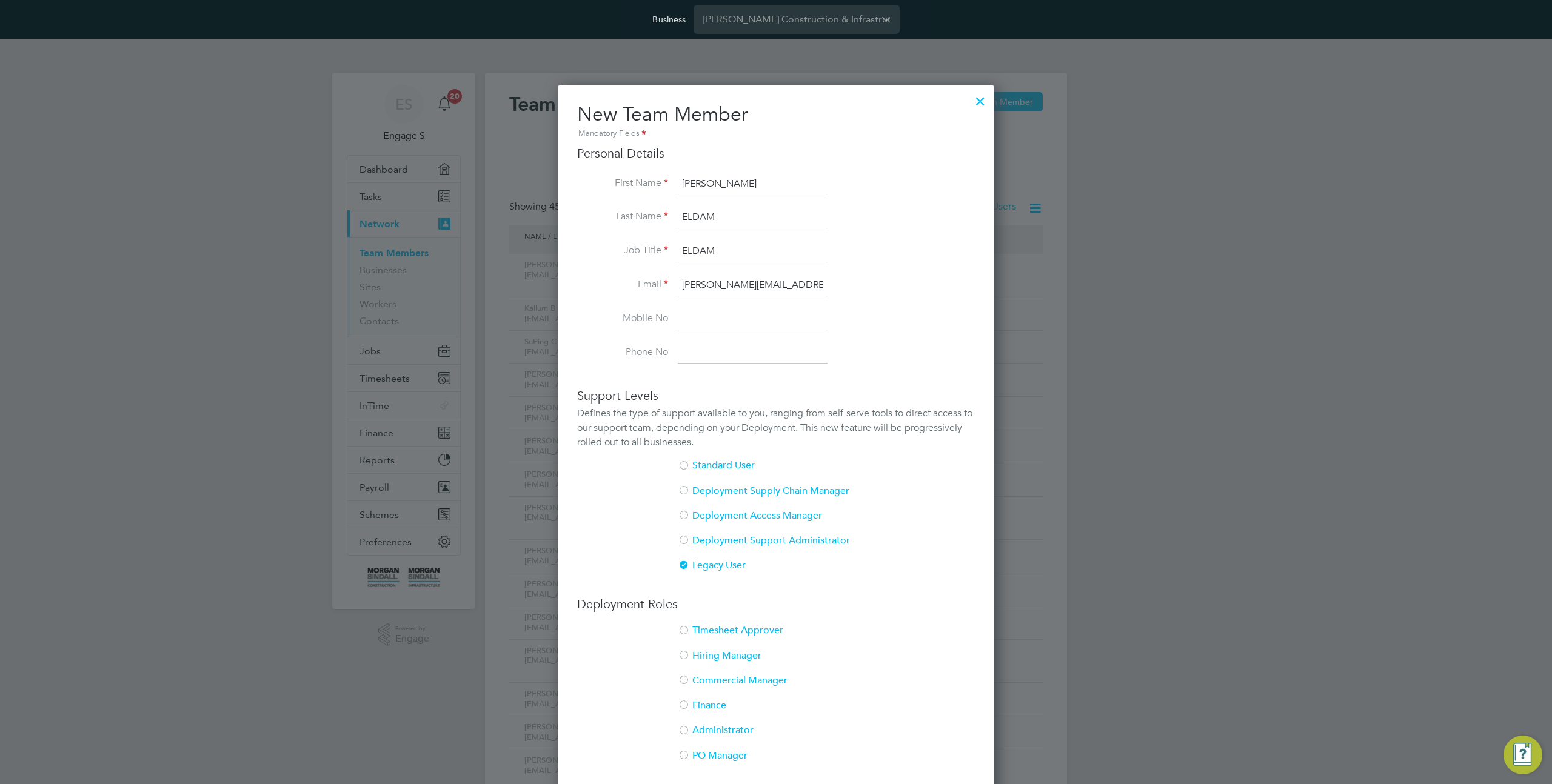
click at [981, 101] on div at bounding box center [980, 98] width 22 height 22
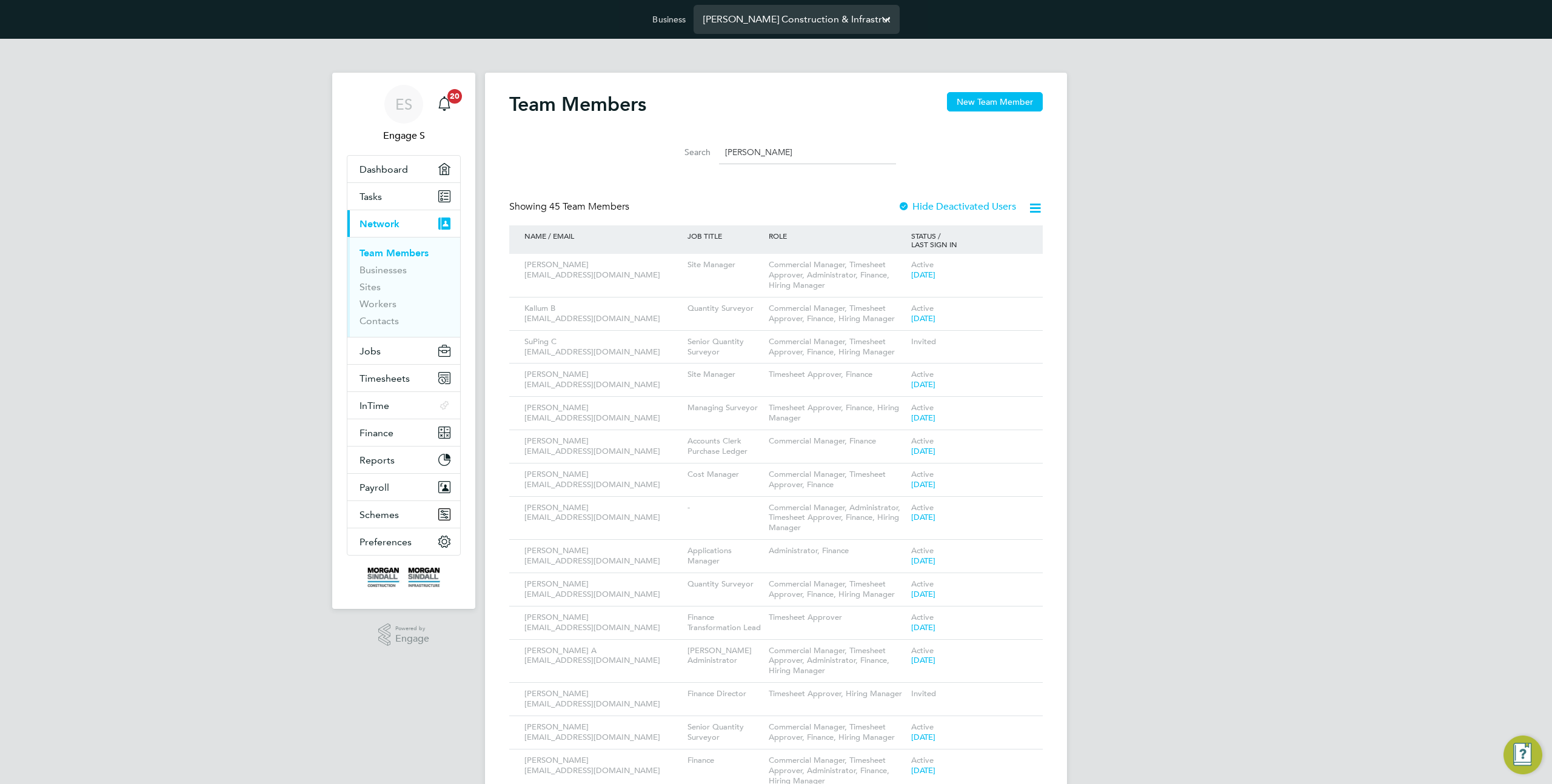
click at [778, 18] on input "[PERSON_NAME] Construction & Infrastructure Ltd" at bounding box center [796, 19] width 206 height 28
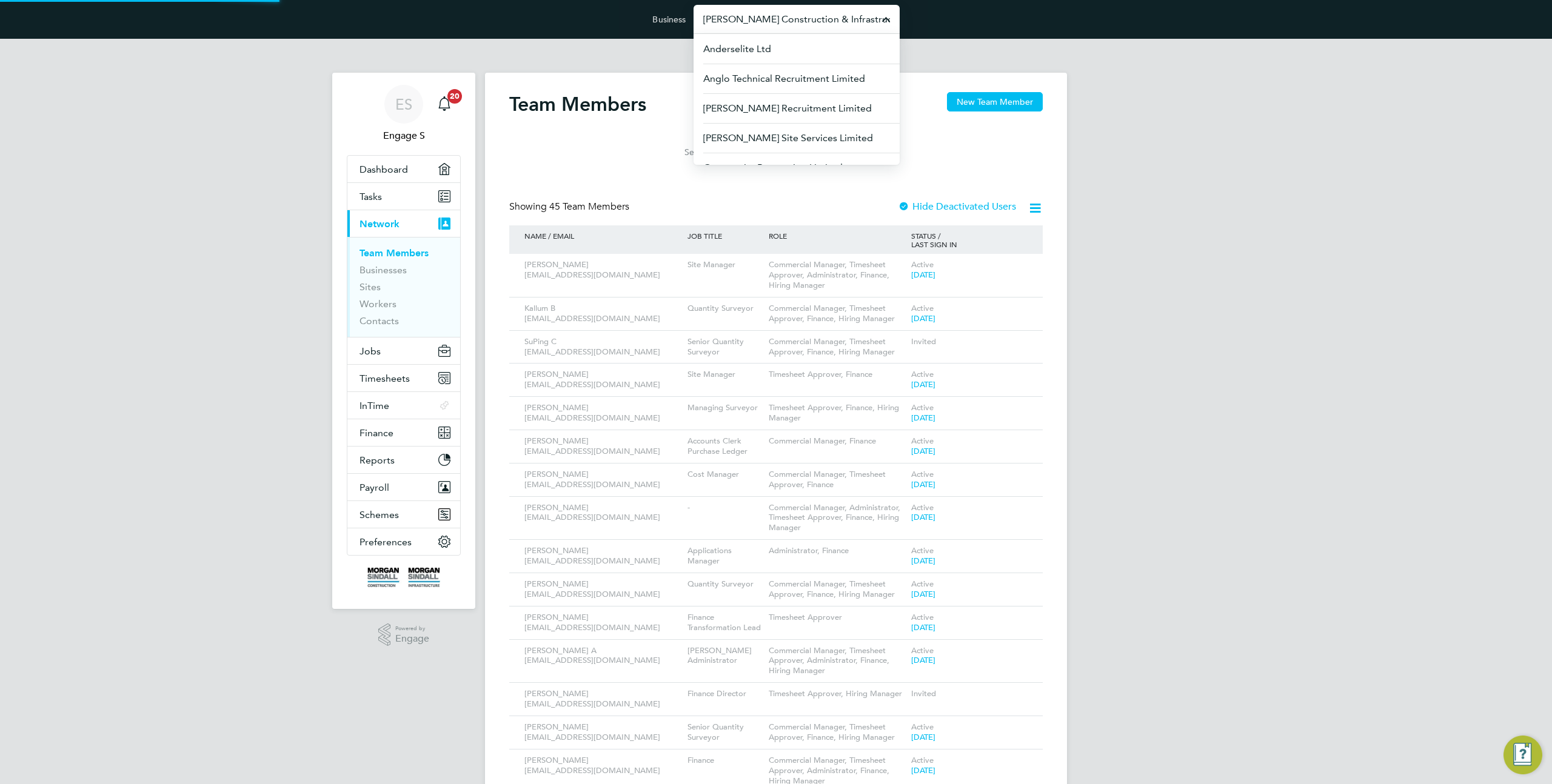
click at [778, 18] on input "[PERSON_NAME] Construction & Infrastructure Ltd" at bounding box center [796, 19] width 206 height 28
click at [791, 100] on li "G4S Facilities Management (Uk) Limited" at bounding box center [796, 108] width 206 height 30
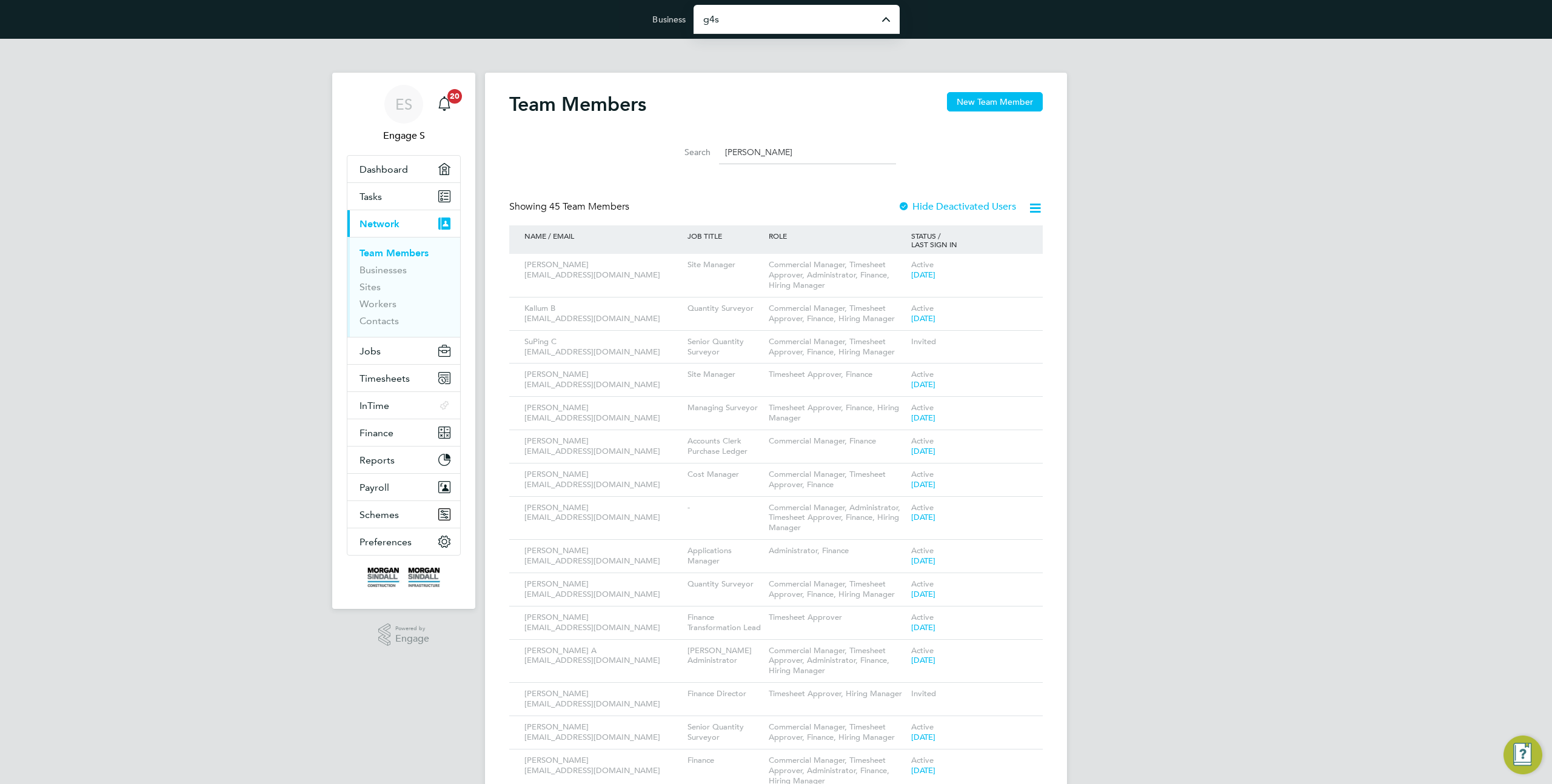
type input "G4S Facilities Management (Uk) Limited"
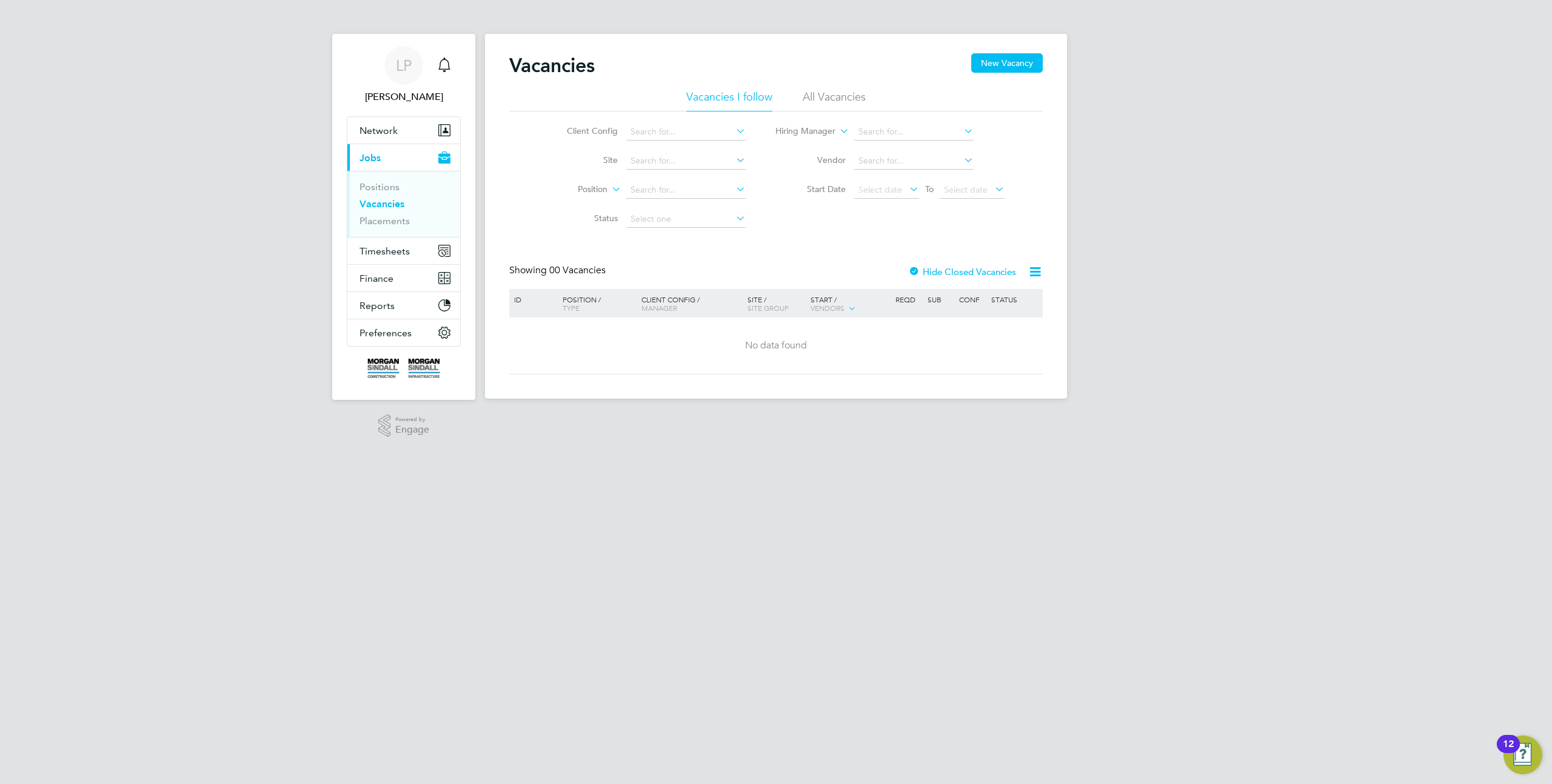
click at [395, 198] on li "Positions" at bounding box center [405, 189] width 91 height 17
click at [390, 199] on link "Vacancies" at bounding box center [382, 204] width 45 height 11
click at [390, 189] on link "Positions" at bounding box center [380, 187] width 40 height 11
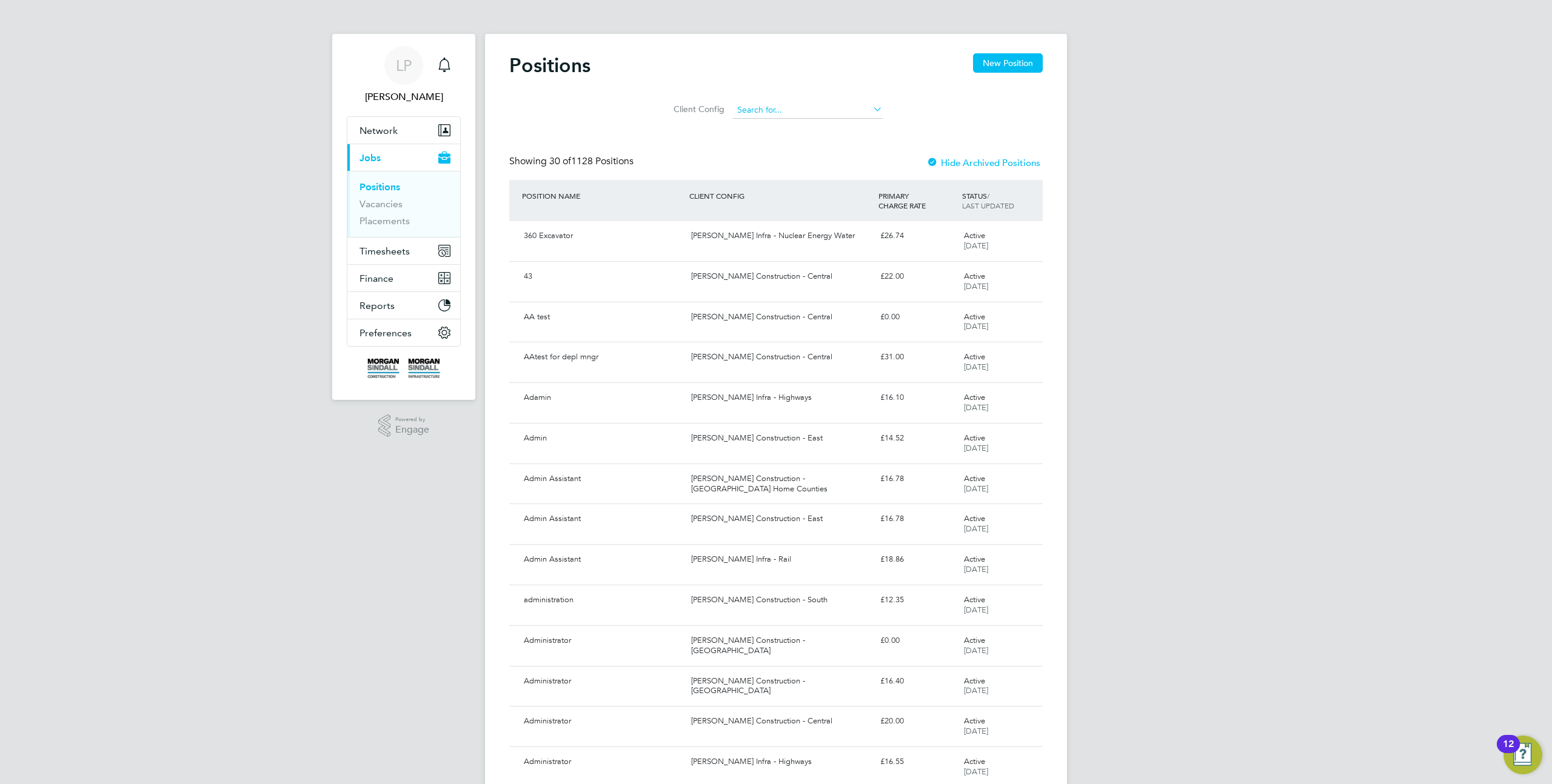
click at [801, 109] on input at bounding box center [808, 110] width 150 height 17
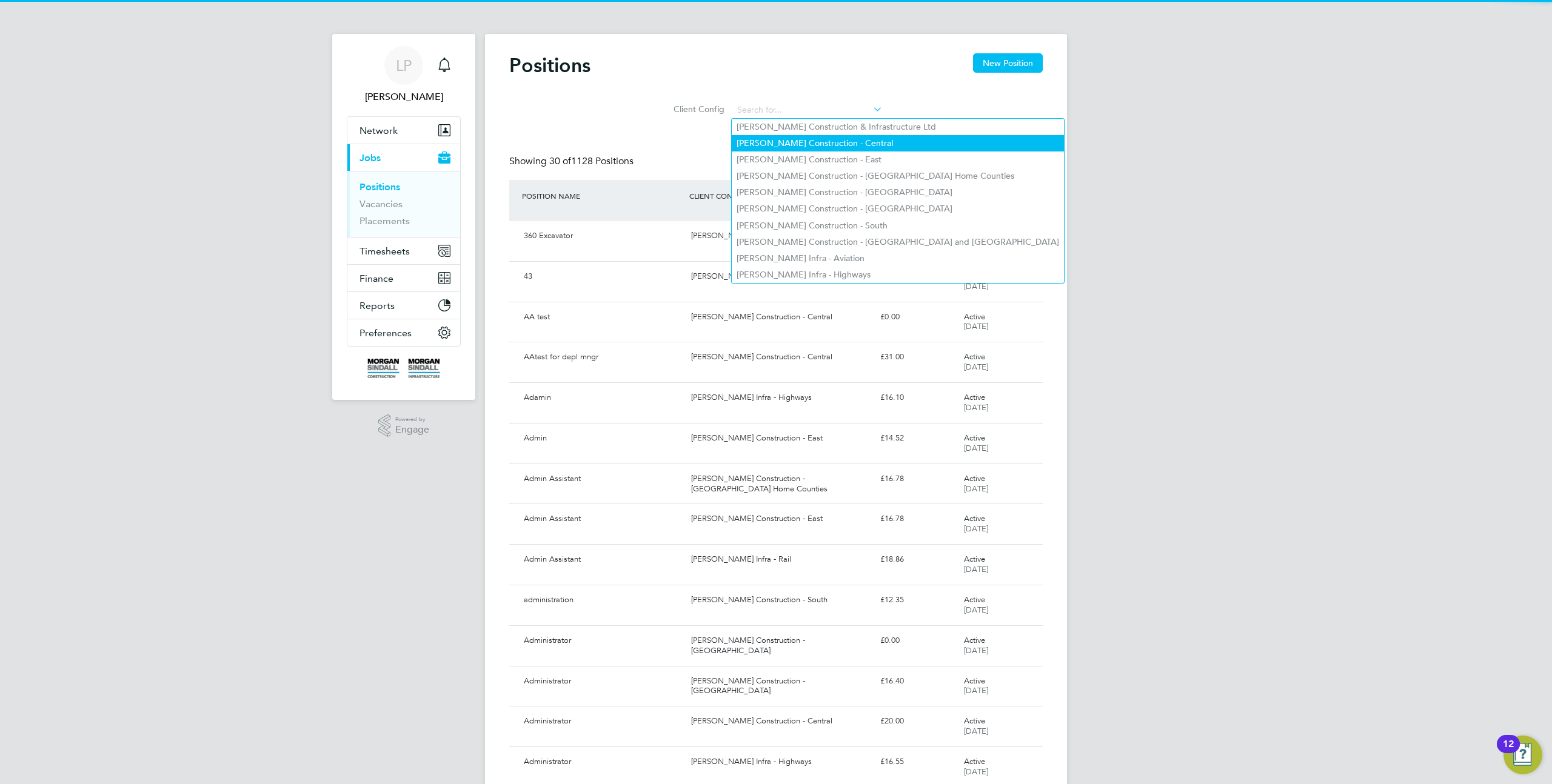
click at [789, 145] on li "[PERSON_NAME] Construction - Central" at bounding box center [898, 143] width 332 height 16
type input "[PERSON_NAME] Construction - Central"
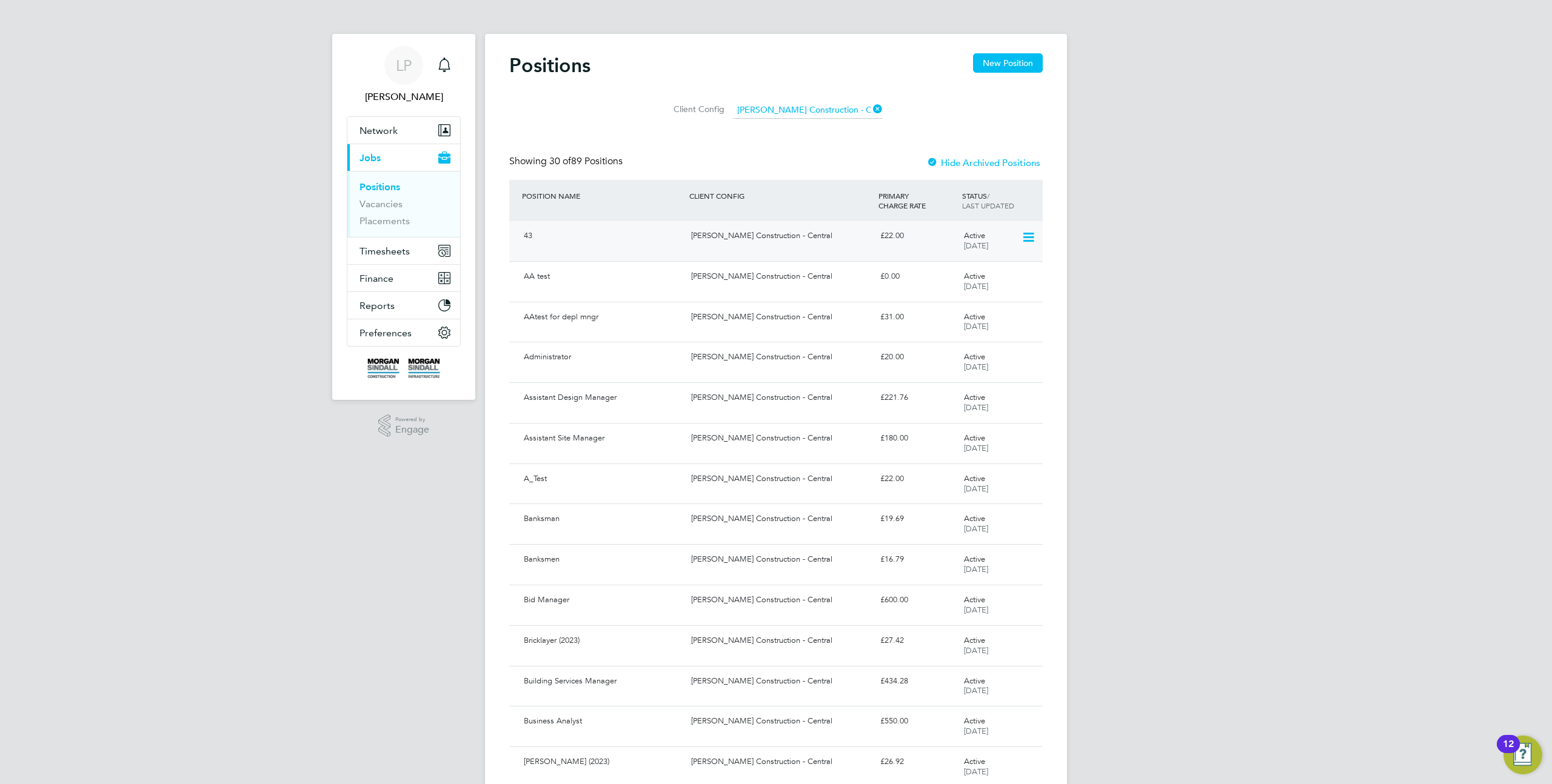
click at [1030, 238] on icon at bounding box center [1028, 237] width 12 height 14
click at [796, 283] on div "[PERSON_NAME] Construction - Central" at bounding box center [781, 277] width 189 height 20
click at [726, 409] on div "Assistant Design Manager Morgan Sindall Construction - Central £221.76 Active 2…" at bounding box center [776, 403] width 533 height 41
click at [995, 59] on button "New Position" at bounding box center [1008, 63] width 70 height 20
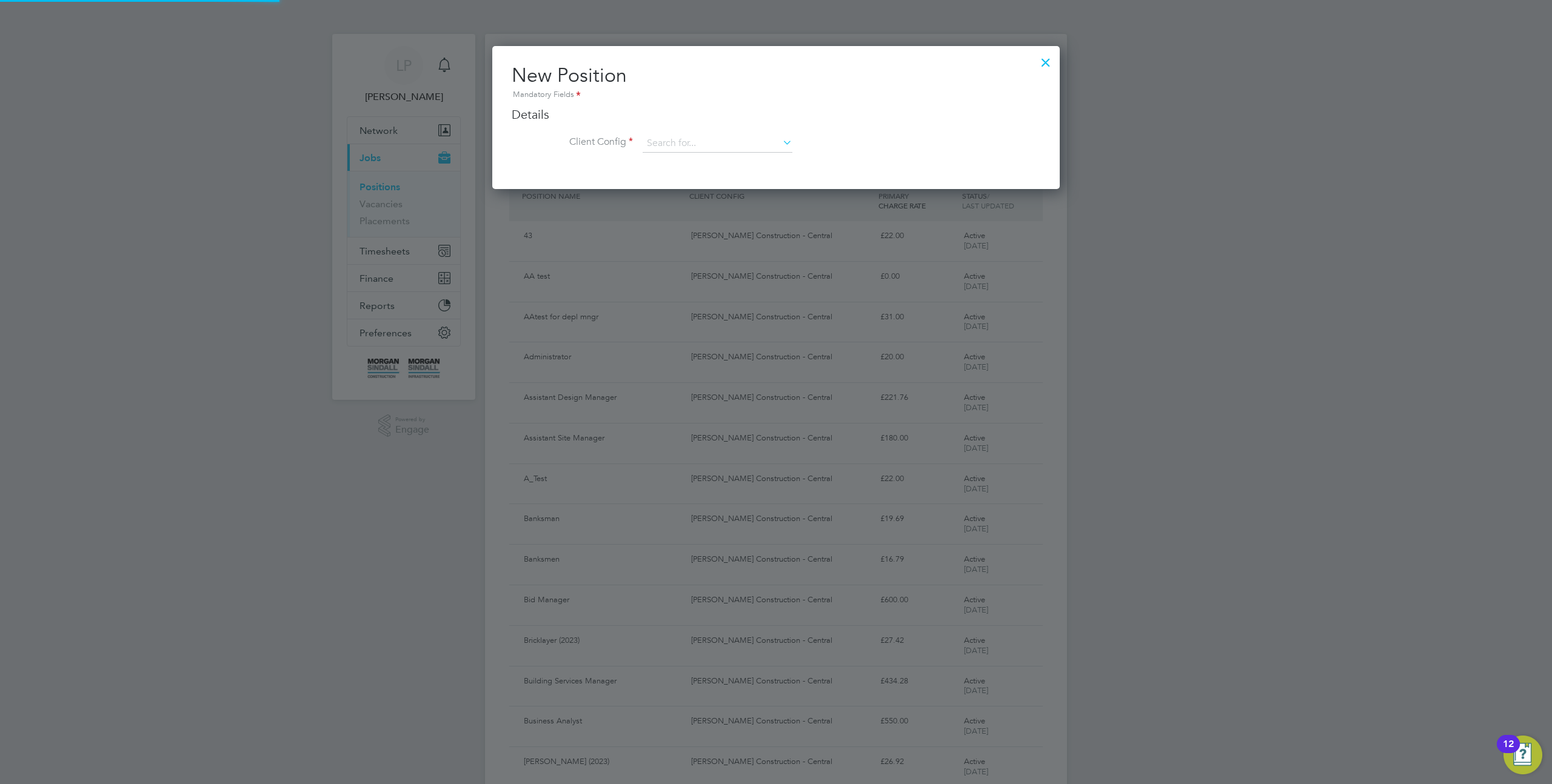
scroll to position [143, 568]
click at [720, 137] on input at bounding box center [718, 143] width 150 height 18
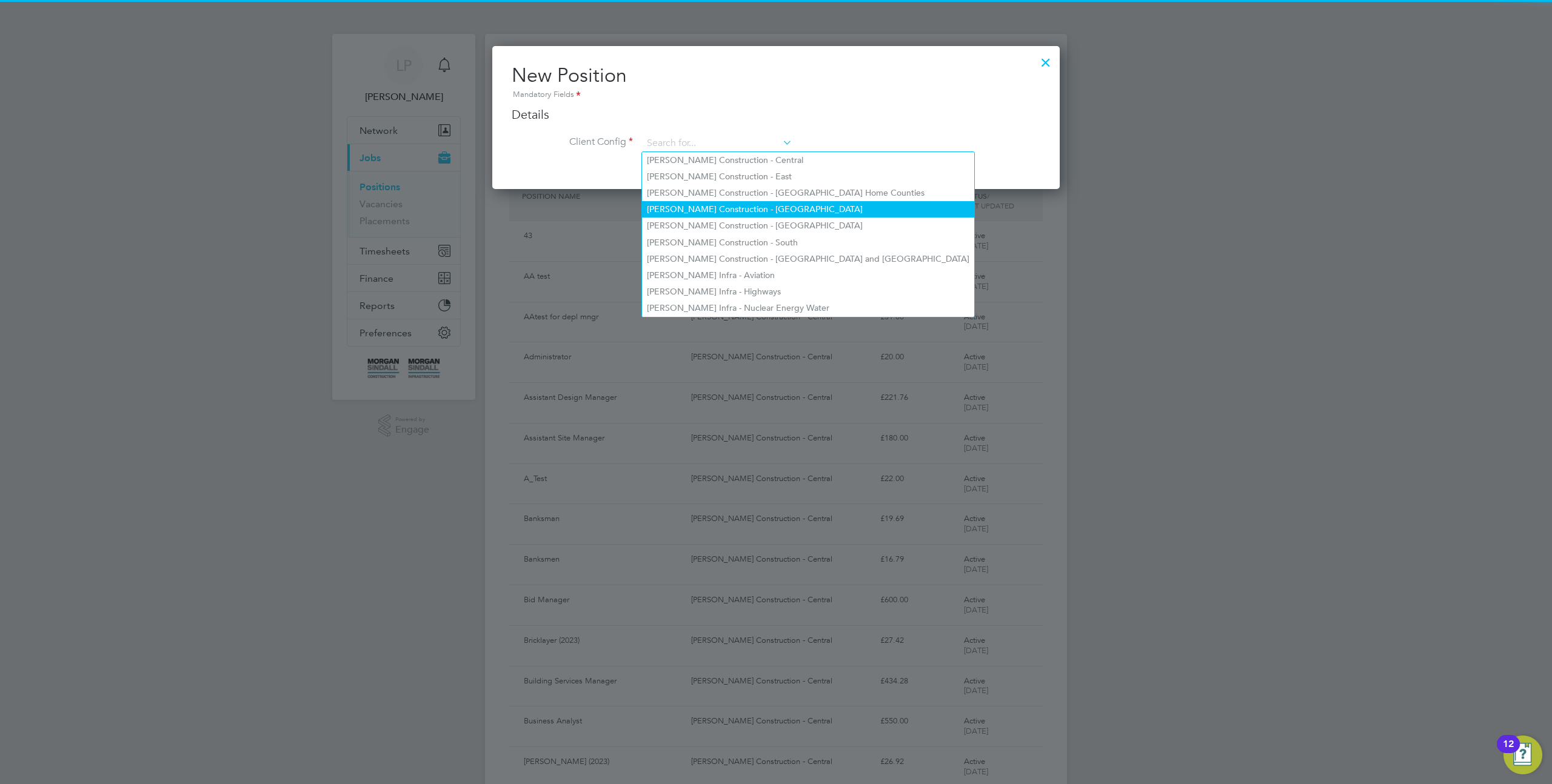
click at [721, 205] on li "[PERSON_NAME] Construction - [GEOGRAPHIC_DATA]" at bounding box center [808, 210] width 332 height 16
type input "[PERSON_NAME] Construction - [GEOGRAPHIC_DATA]"
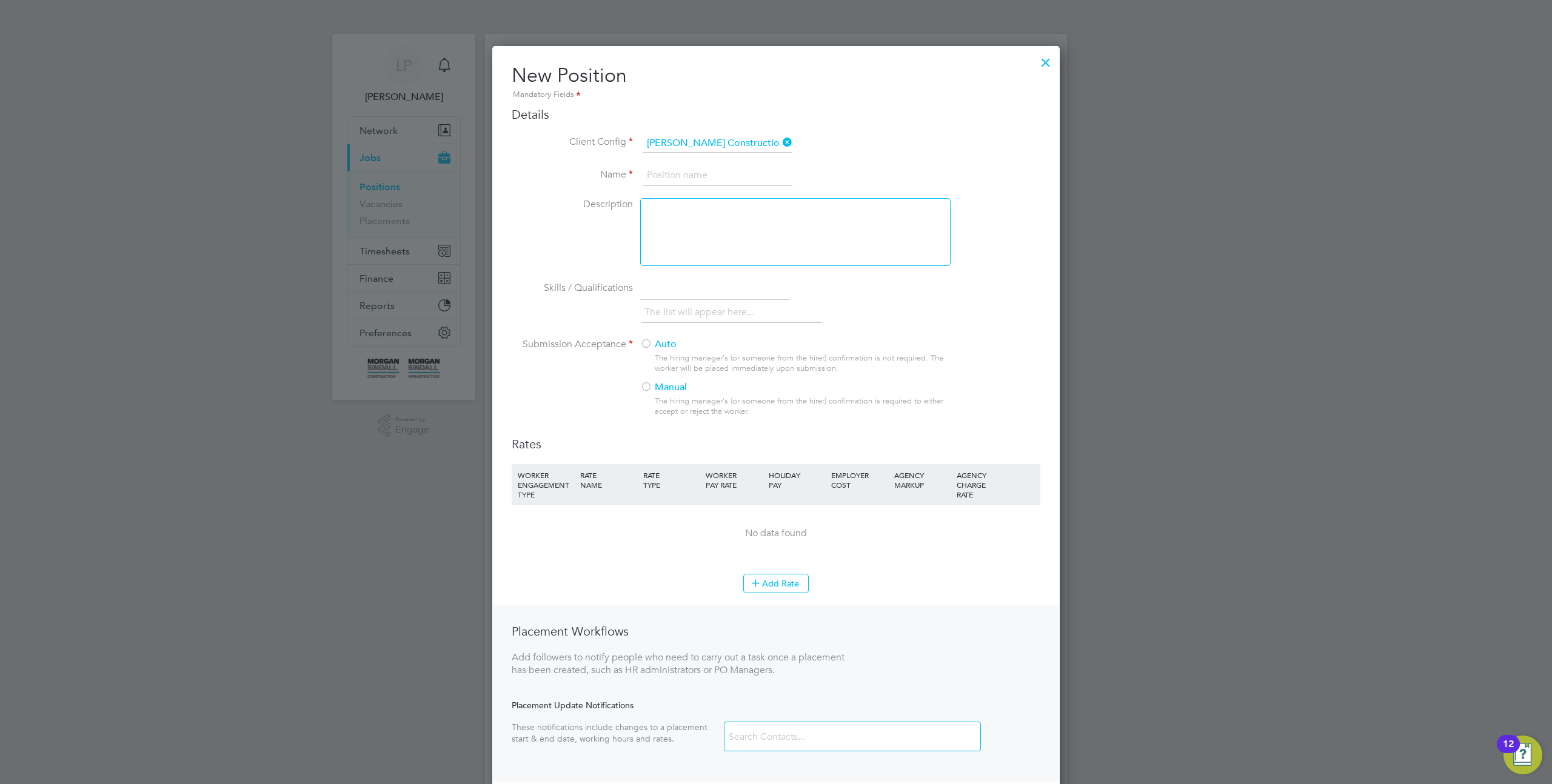
scroll to position [793, 568]
click at [761, 581] on icon at bounding box center [756, 583] width 9 height 9
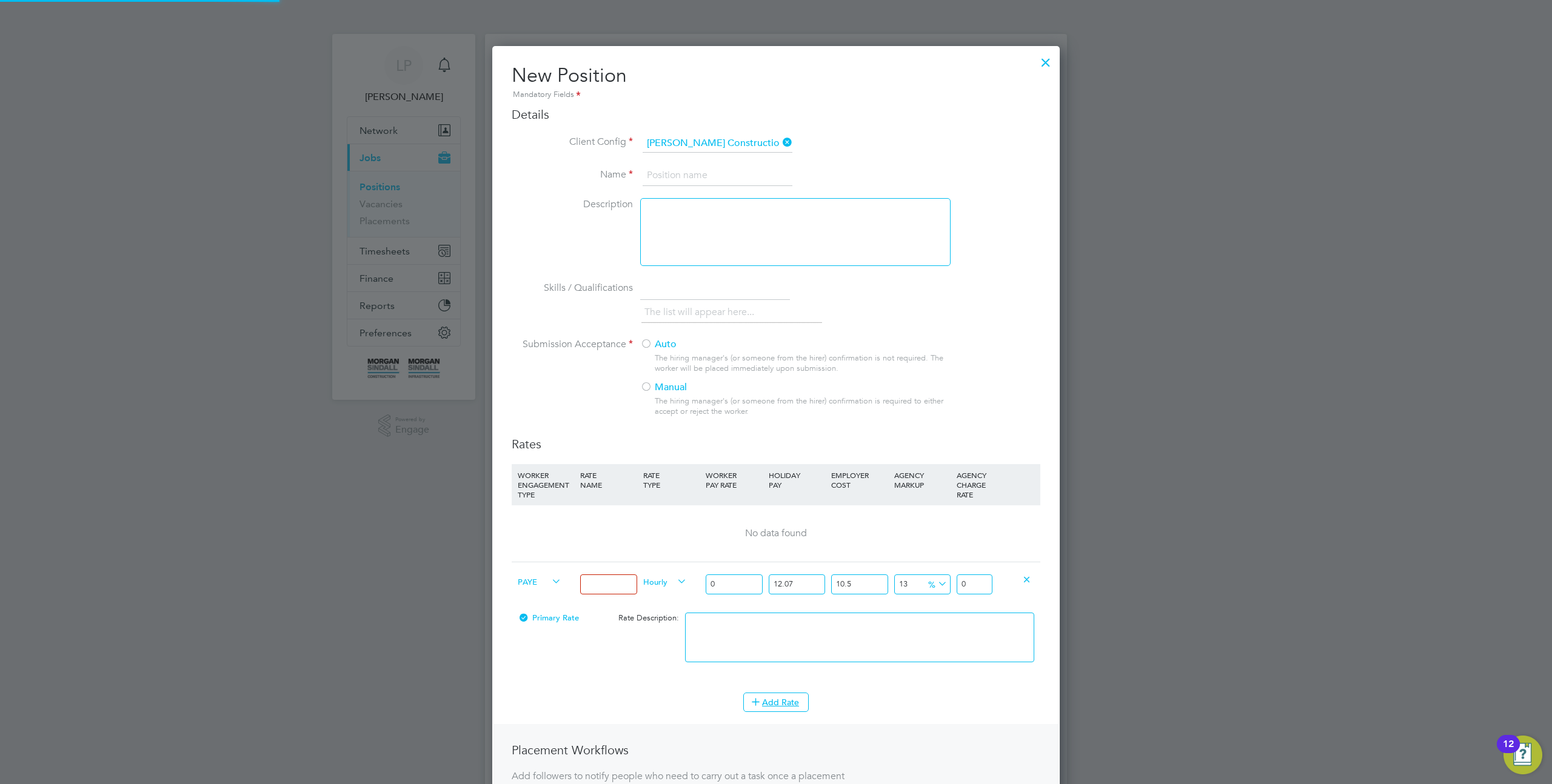
scroll to position [855, 568]
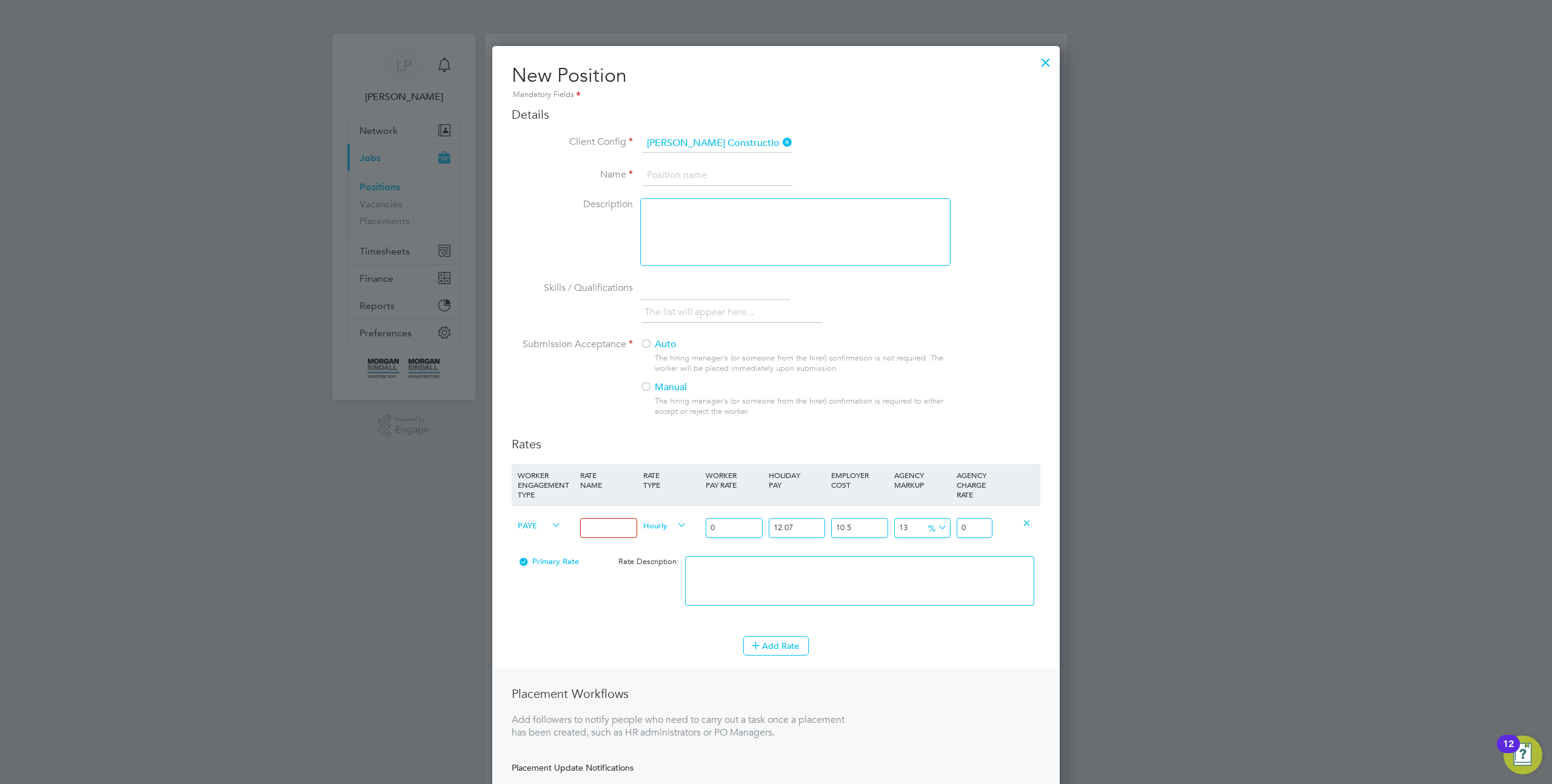
click at [628, 530] on body "LP Liam P Notifications Applications: Network Team Members Businesses Sites Wor…" at bounding box center [776, 758] width 1552 height 1515
type input "test"
click at [732, 525] on input "0" at bounding box center [734, 528] width 57 height 20
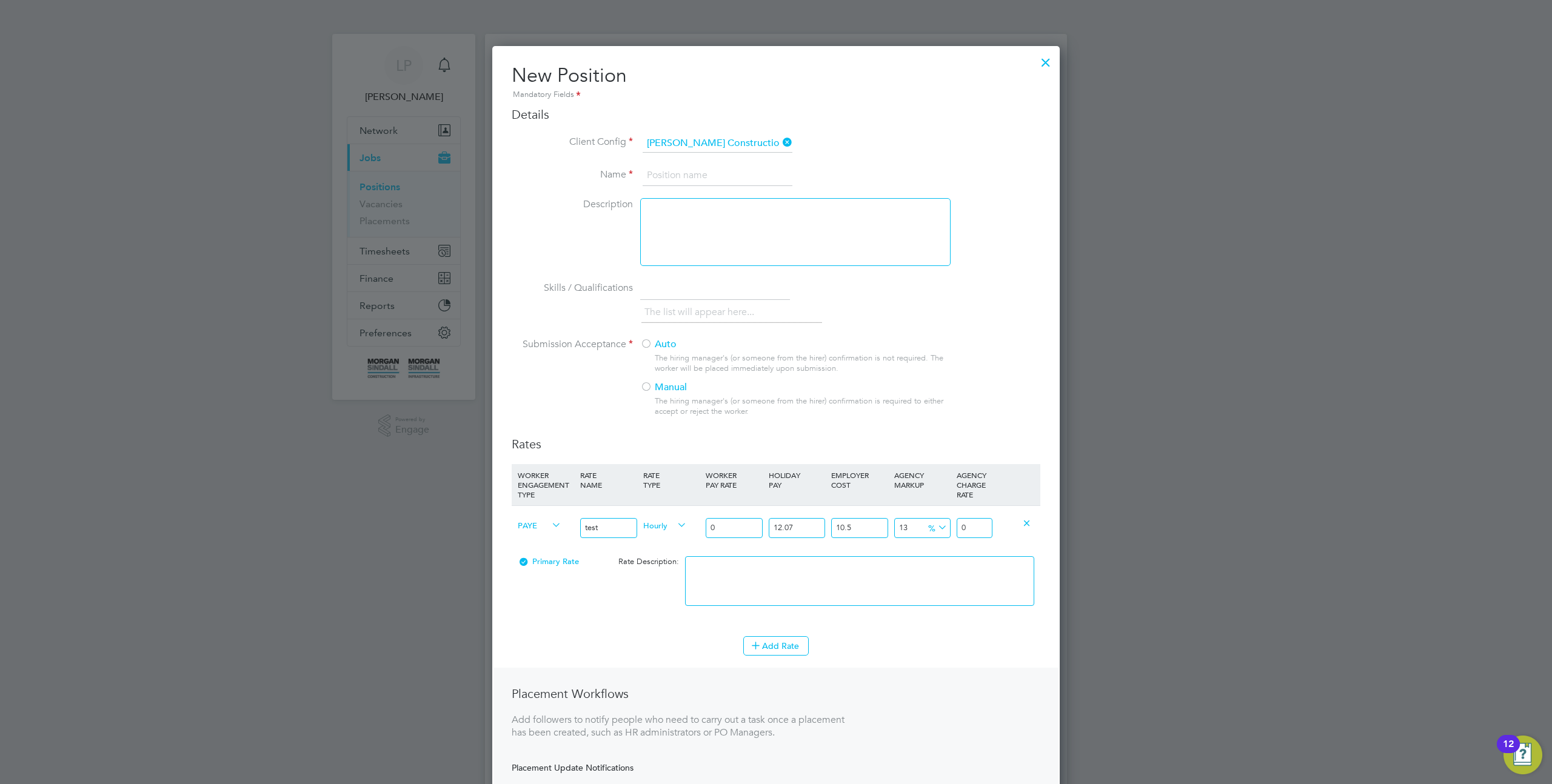
type input "1"
type input "1.399362055"
type input "10"
type input "13.99362055"
type input "100"
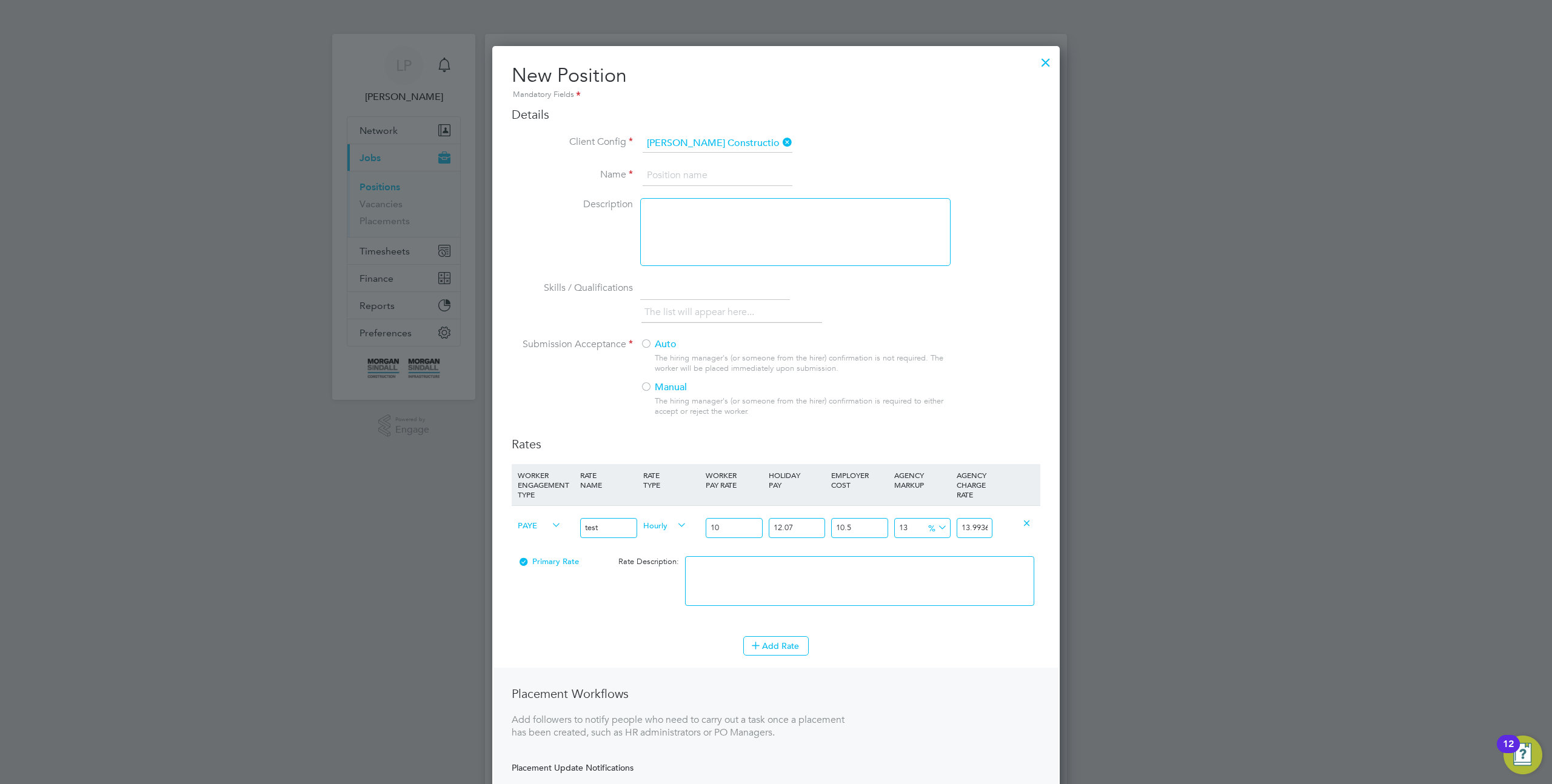
type input "139.9362055"
type input "100"
click at [683, 171] on input at bounding box center [718, 176] width 150 height 22
click at [683, 171] on input "e" at bounding box center [718, 176] width 150 height 22
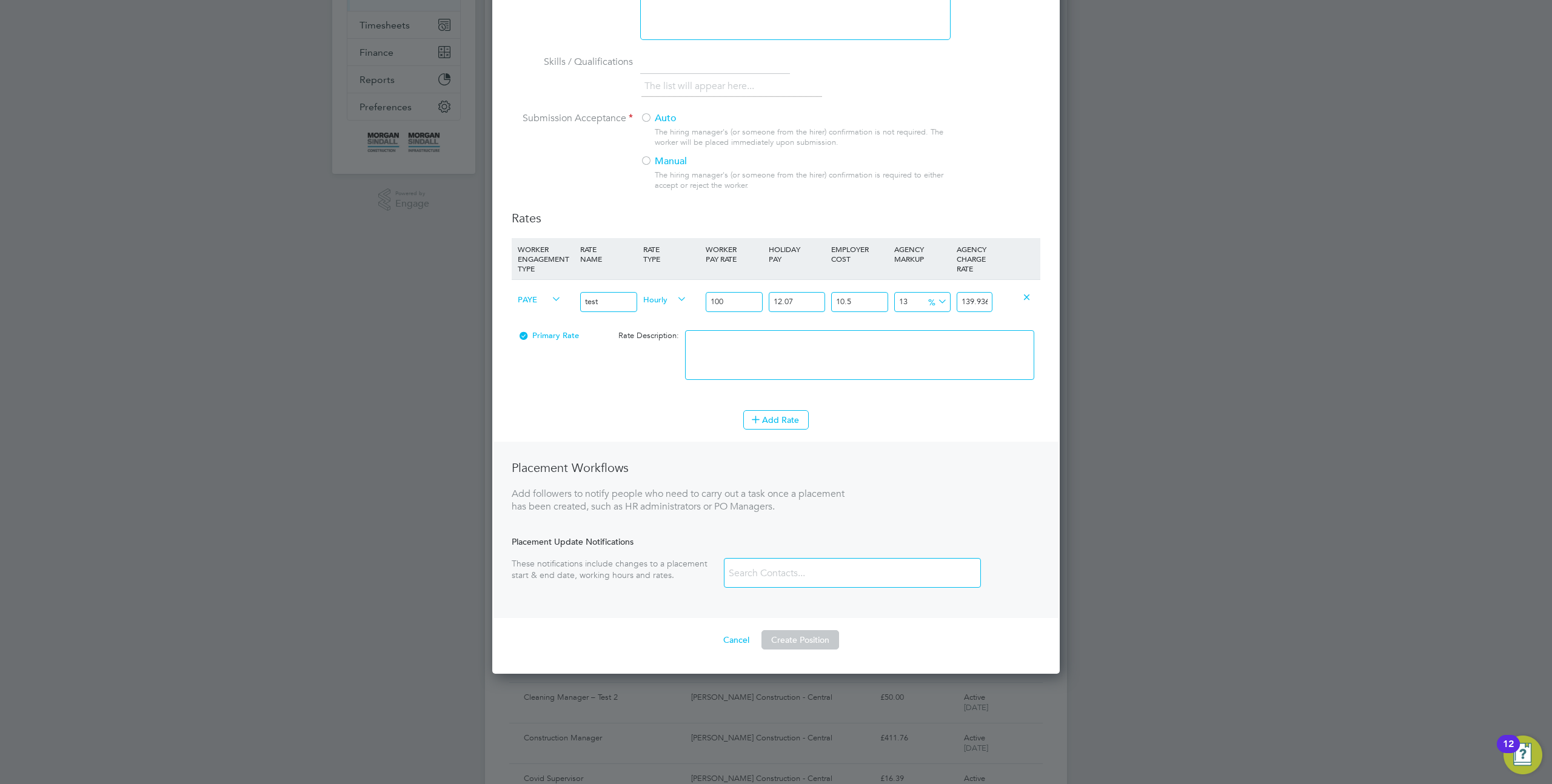
scroll to position [320, 0]
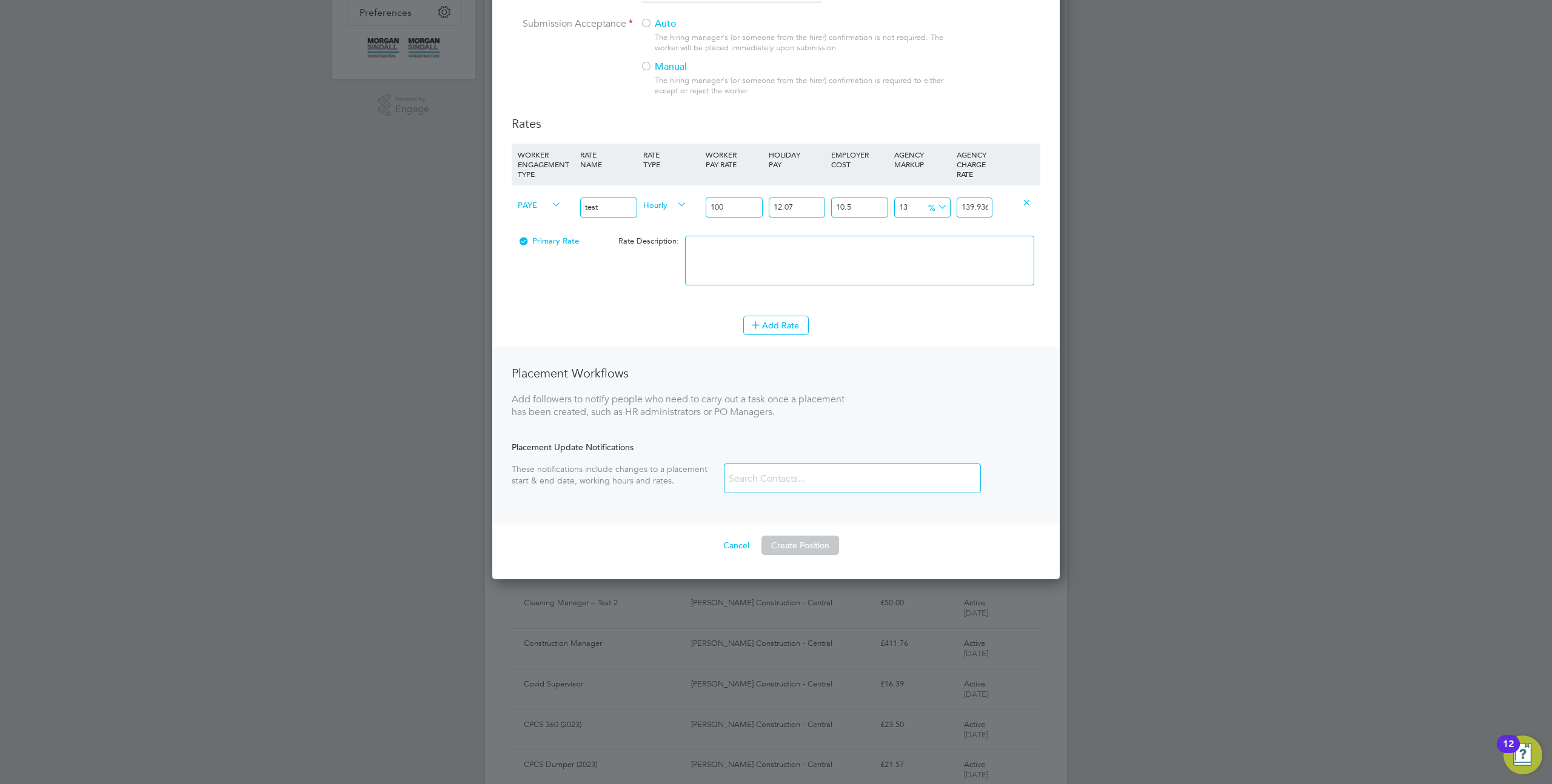
type input "eeeee"
click at [800, 535] on div "Cancel Create Position" at bounding box center [776, 545] width 529 height 20
click at [798, 547] on button "Create Position" at bounding box center [800, 545] width 77 height 20
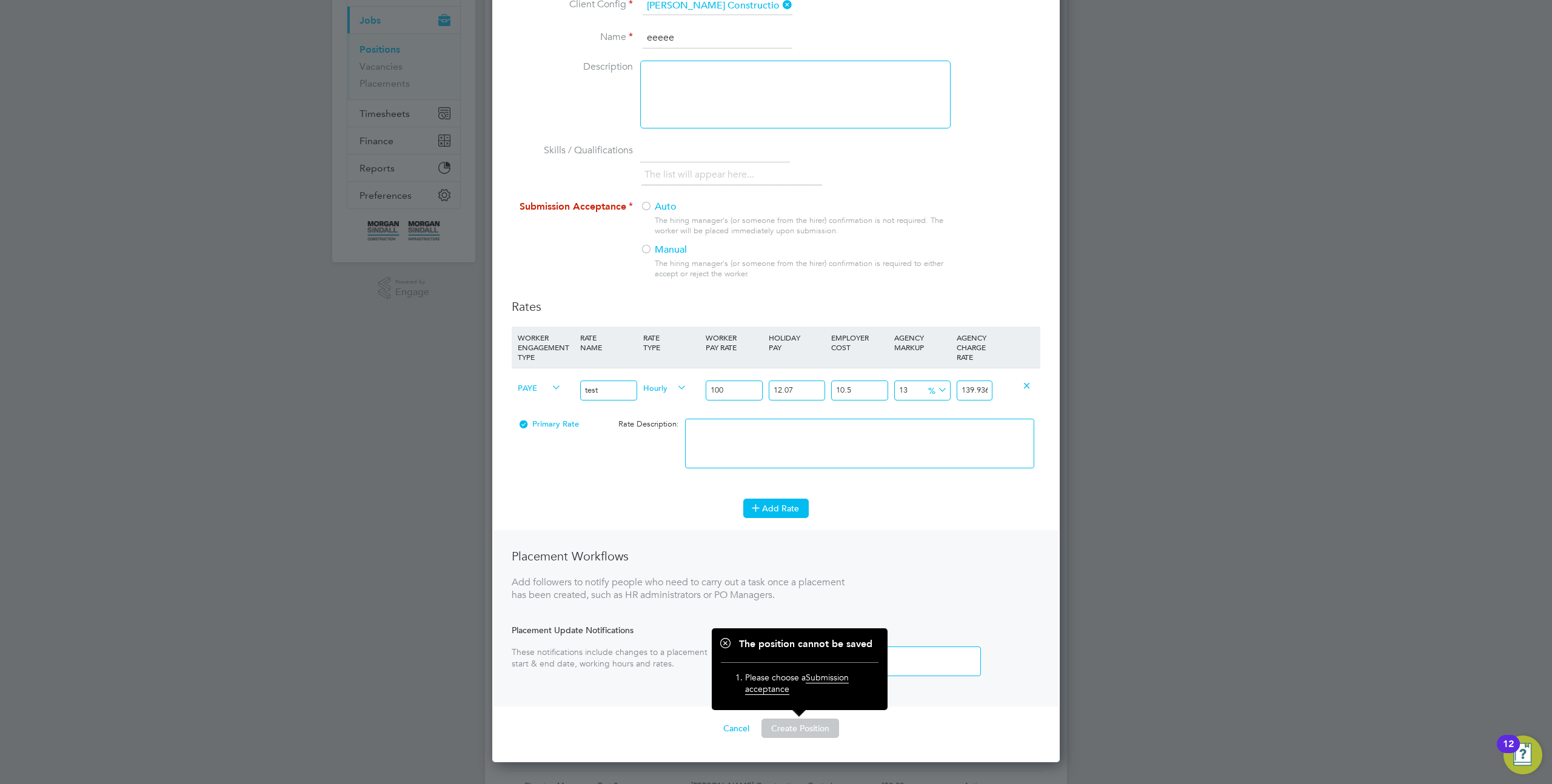
scroll to position [65, 0]
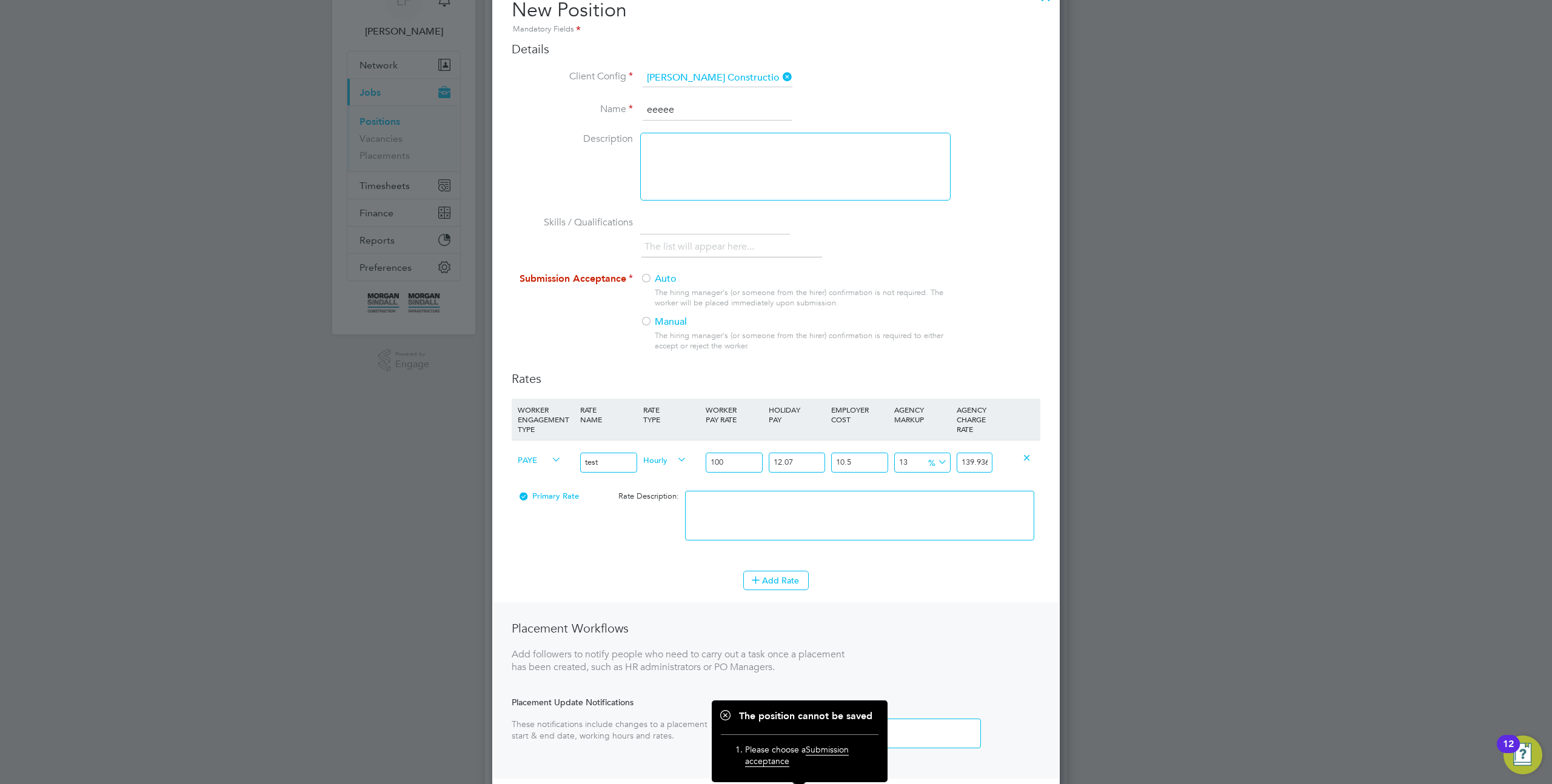
click at [672, 326] on label "Manual" at bounding box center [790, 322] width 300 height 13
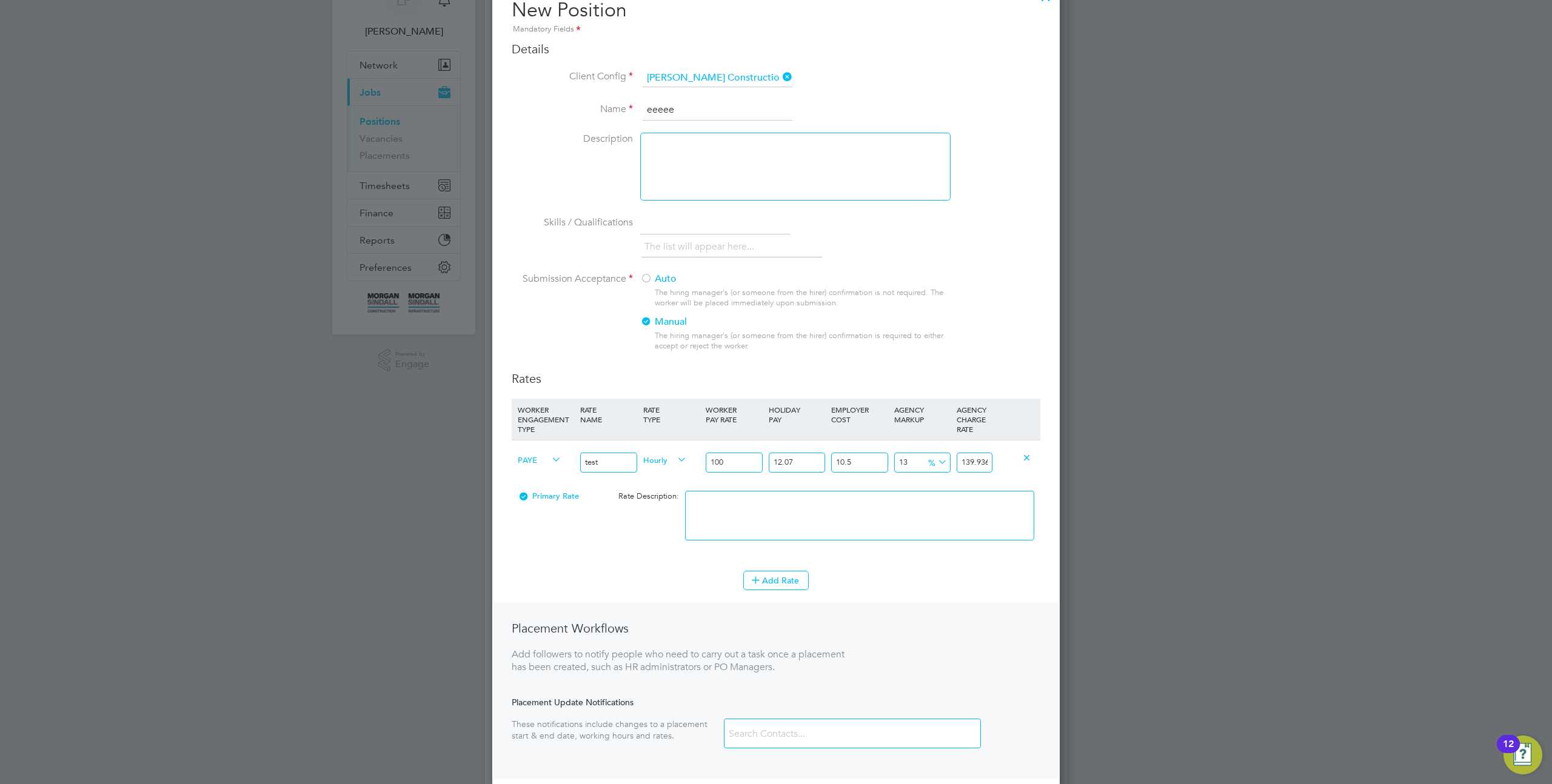
click at [663, 287] on div "Auto The hiring manager's (or someone from the hirer) confirmation is not requi…" at bounding box center [795, 315] width 309 height 86
click at [648, 277] on div at bounding box center [646, 279] width 12 height 12
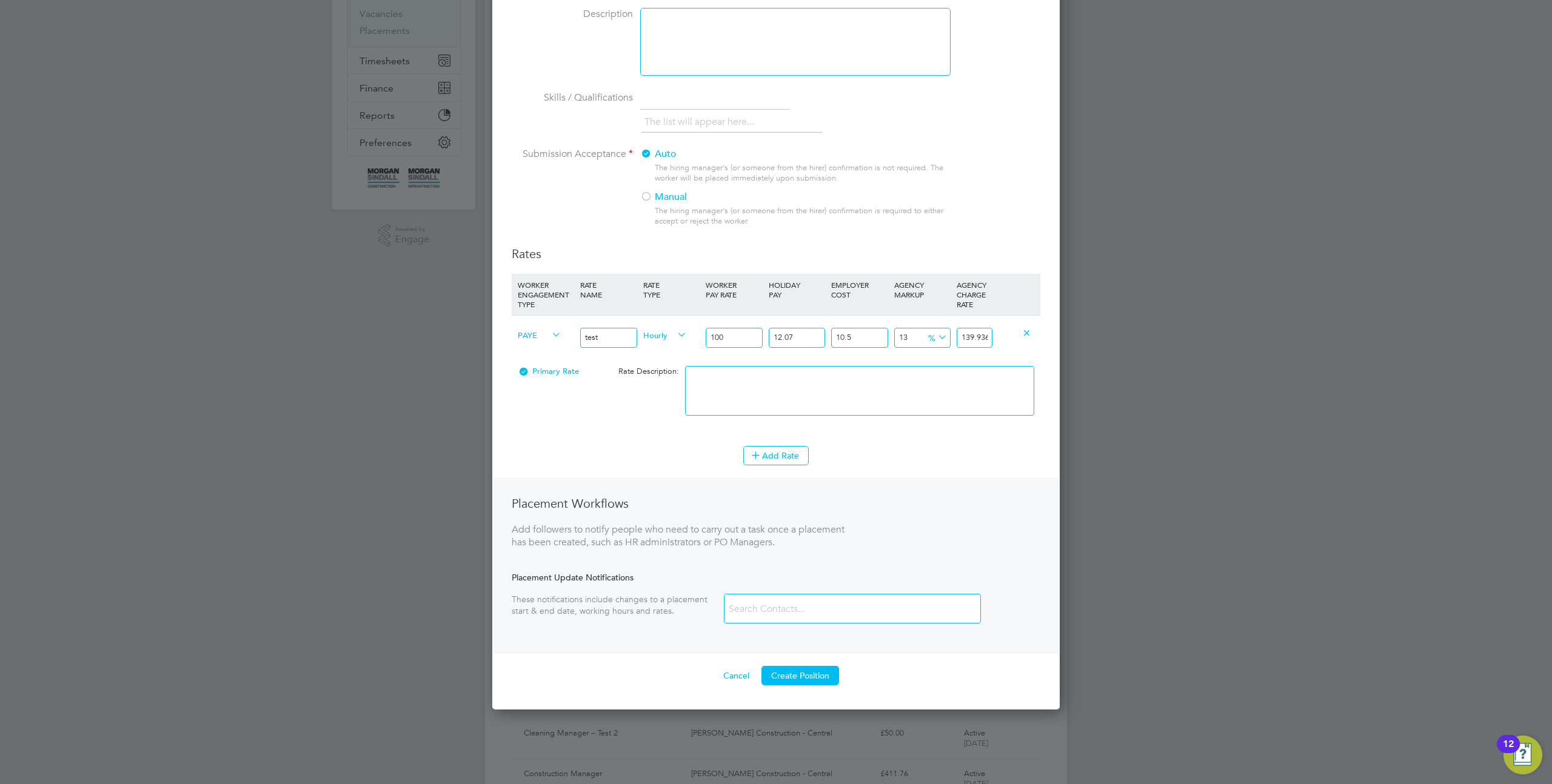
scroll to position [247, 0]
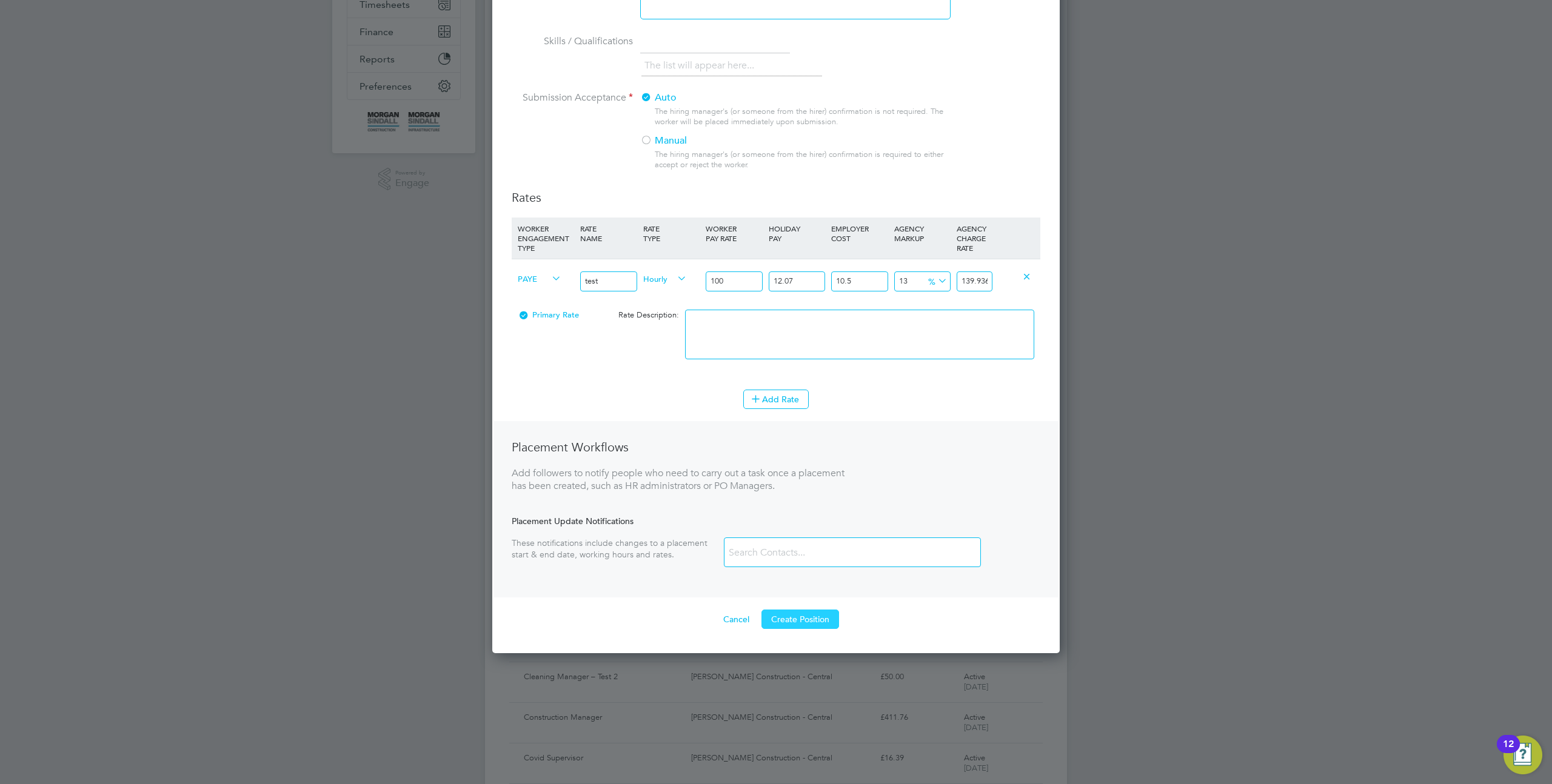
click at [817, 623] on button "Create Position" at bounding box center [800, 619] width 77 height 20
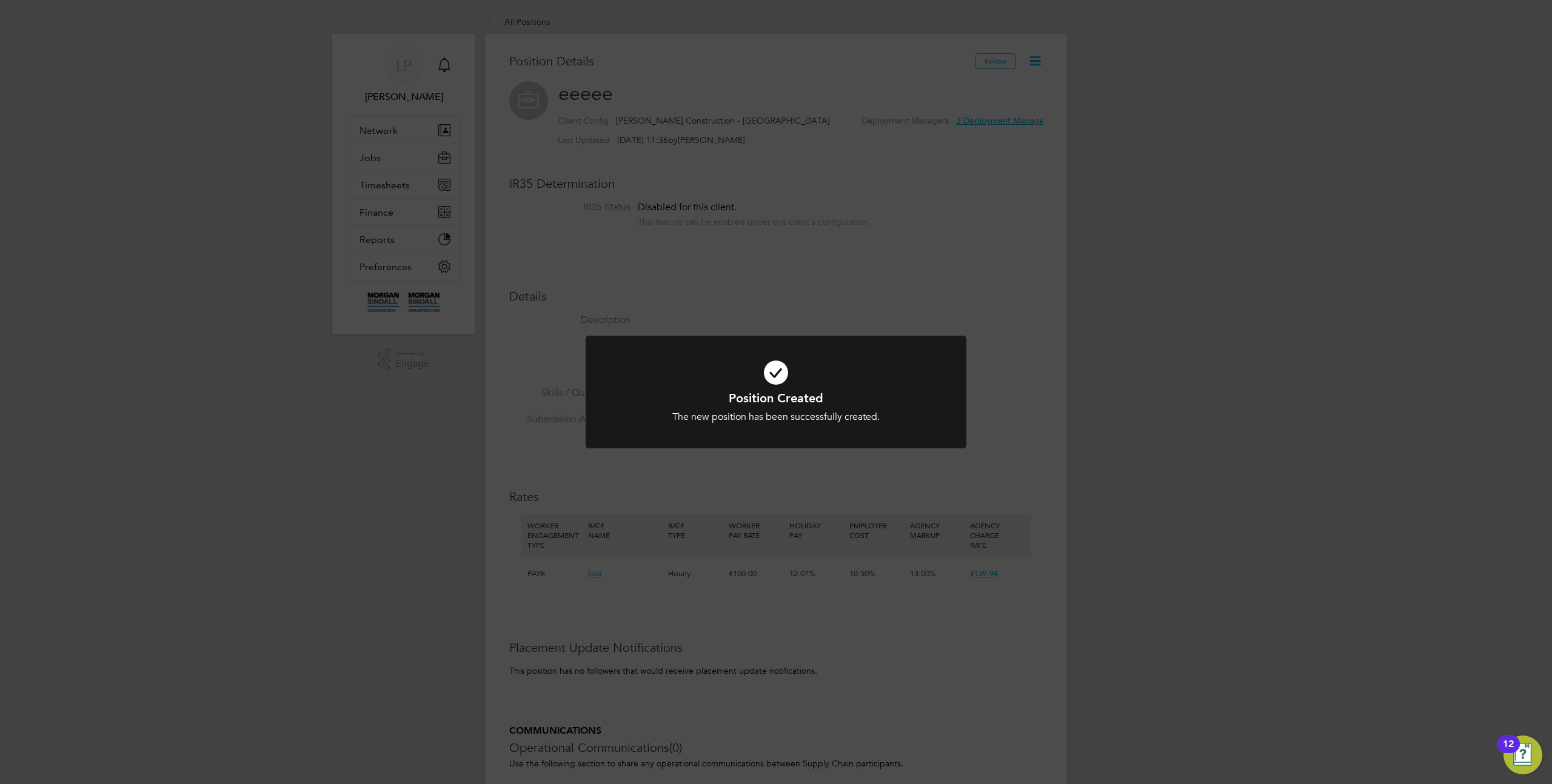
click at [890, 227] on div "Position Created The new position has been successfully created. Cancel Okay" at bounding box center [776, 392] width 1552 height 784
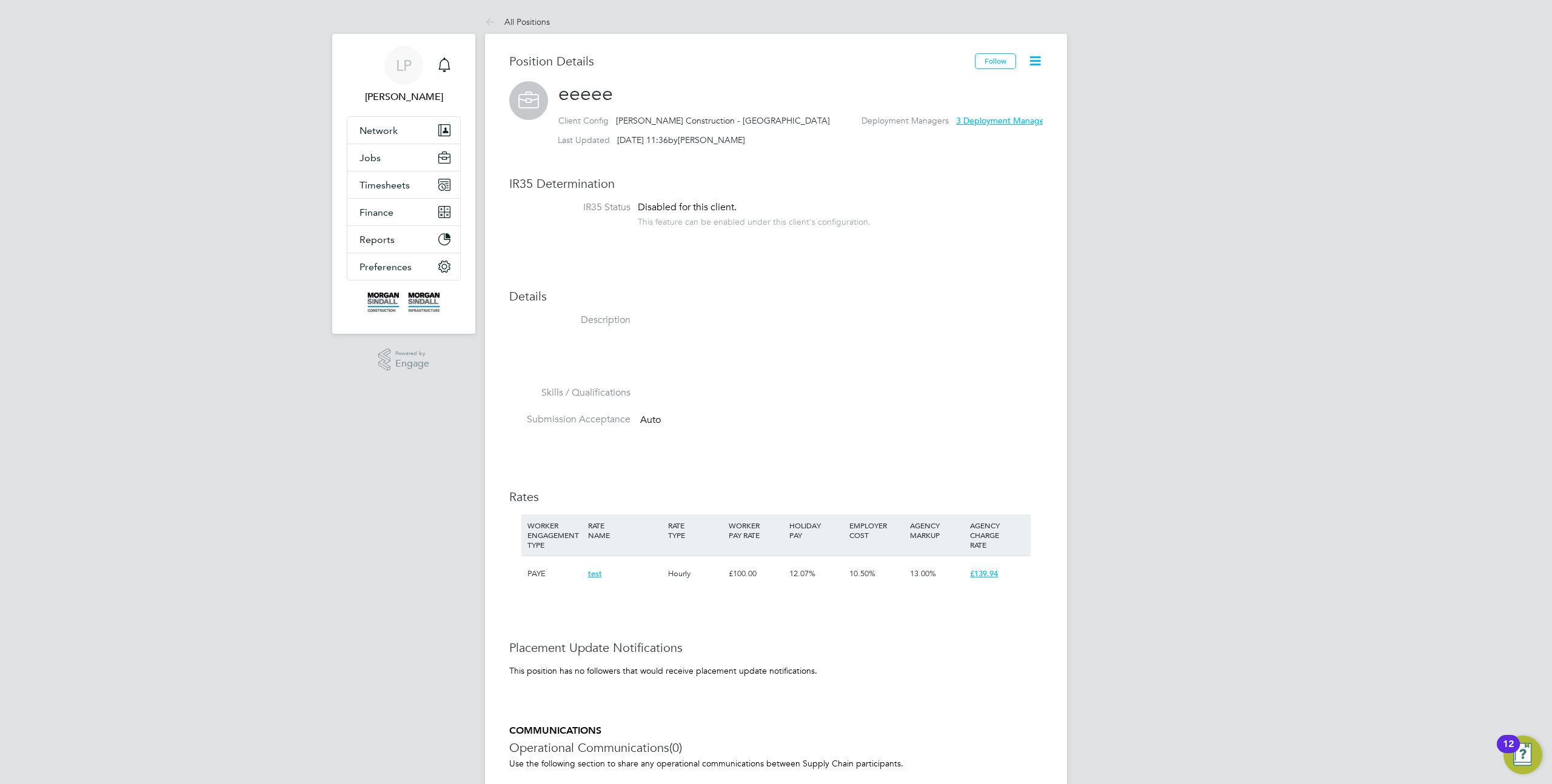
click at [1033, 62] on icon at bounding box center [1035, 61] width 15 height 15
click at [992, 90] on li "Edit Position e" at bounding box center [996, 89] width 89 height 17
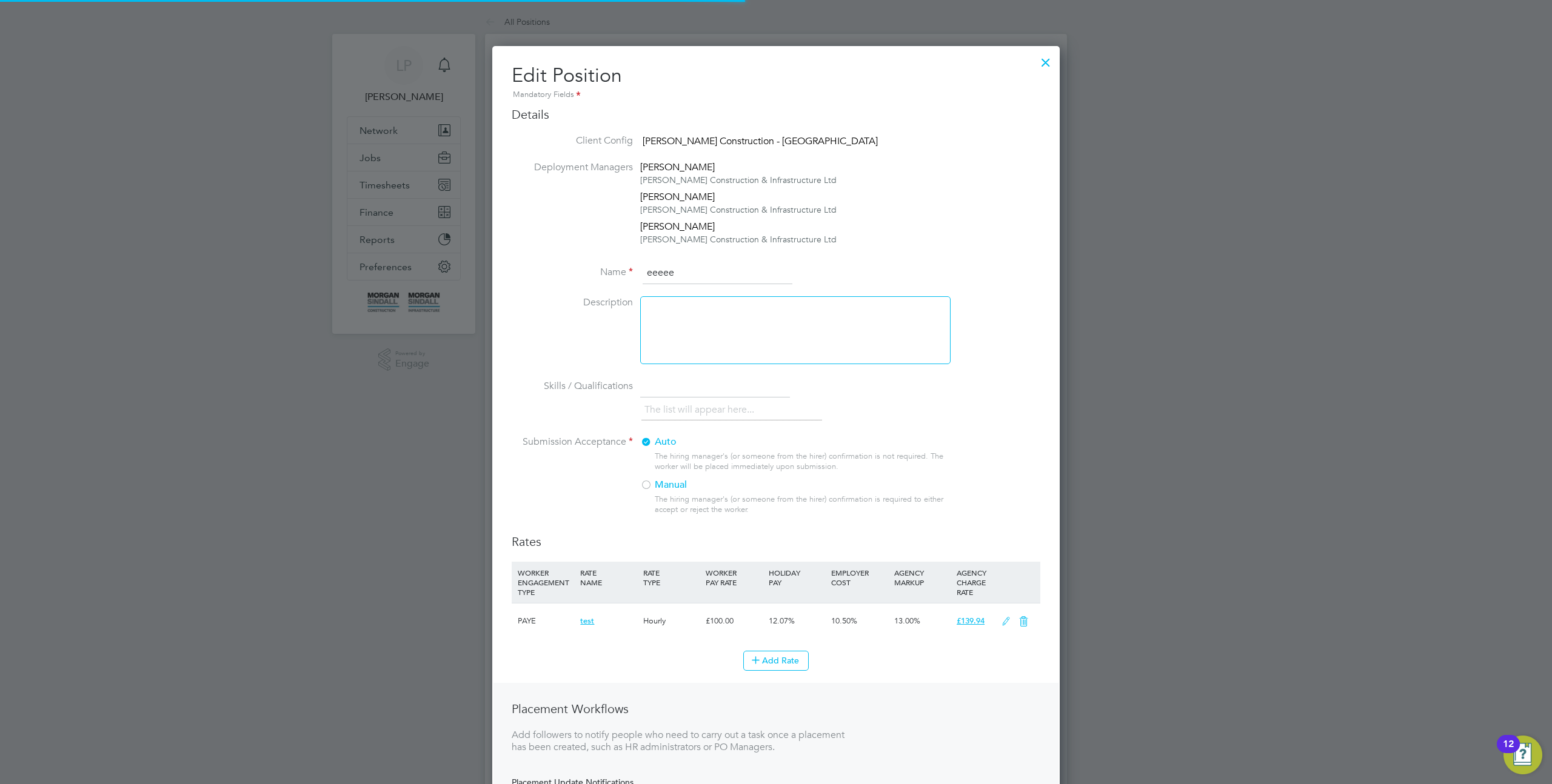
scroll to position [870, 568]
click at [679, 281] on input "eeeee" at bounding box center [718, 273] width 150 height 22
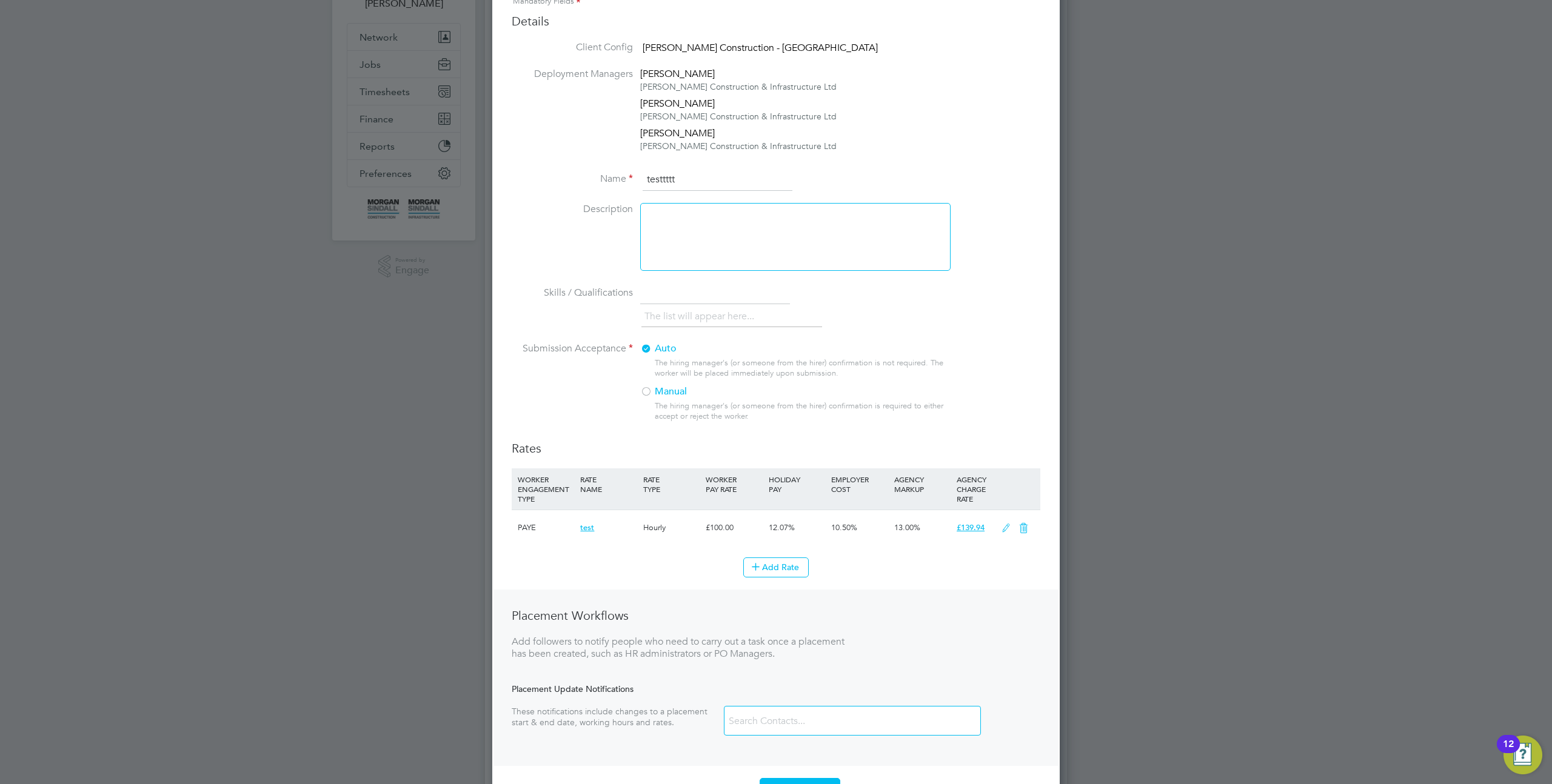
scroll to position [211, 0]
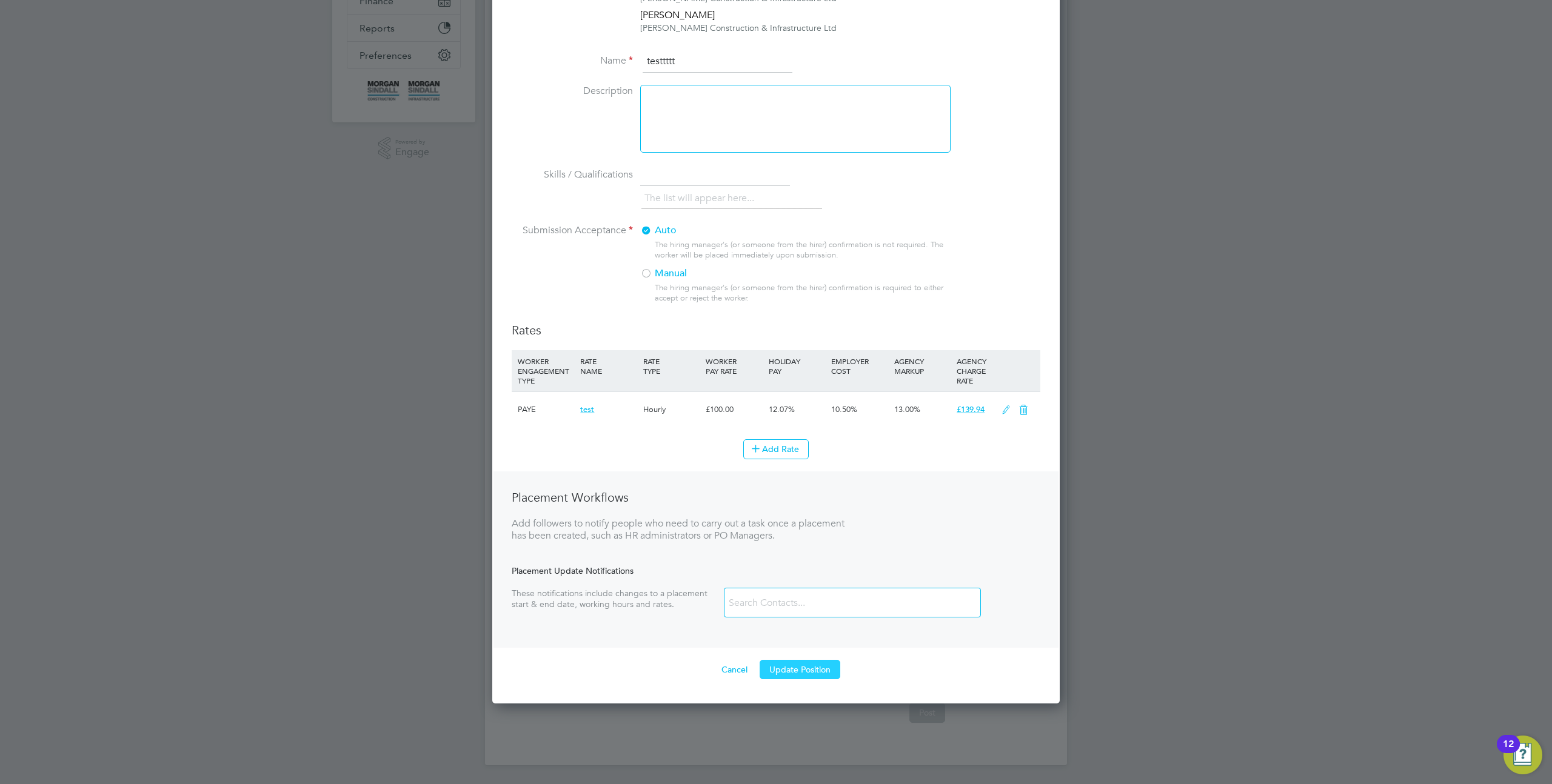
type input "testtttt"
click at [796, 669] on button "Update Position" at bounding box center [800, 669] width 81 height 20
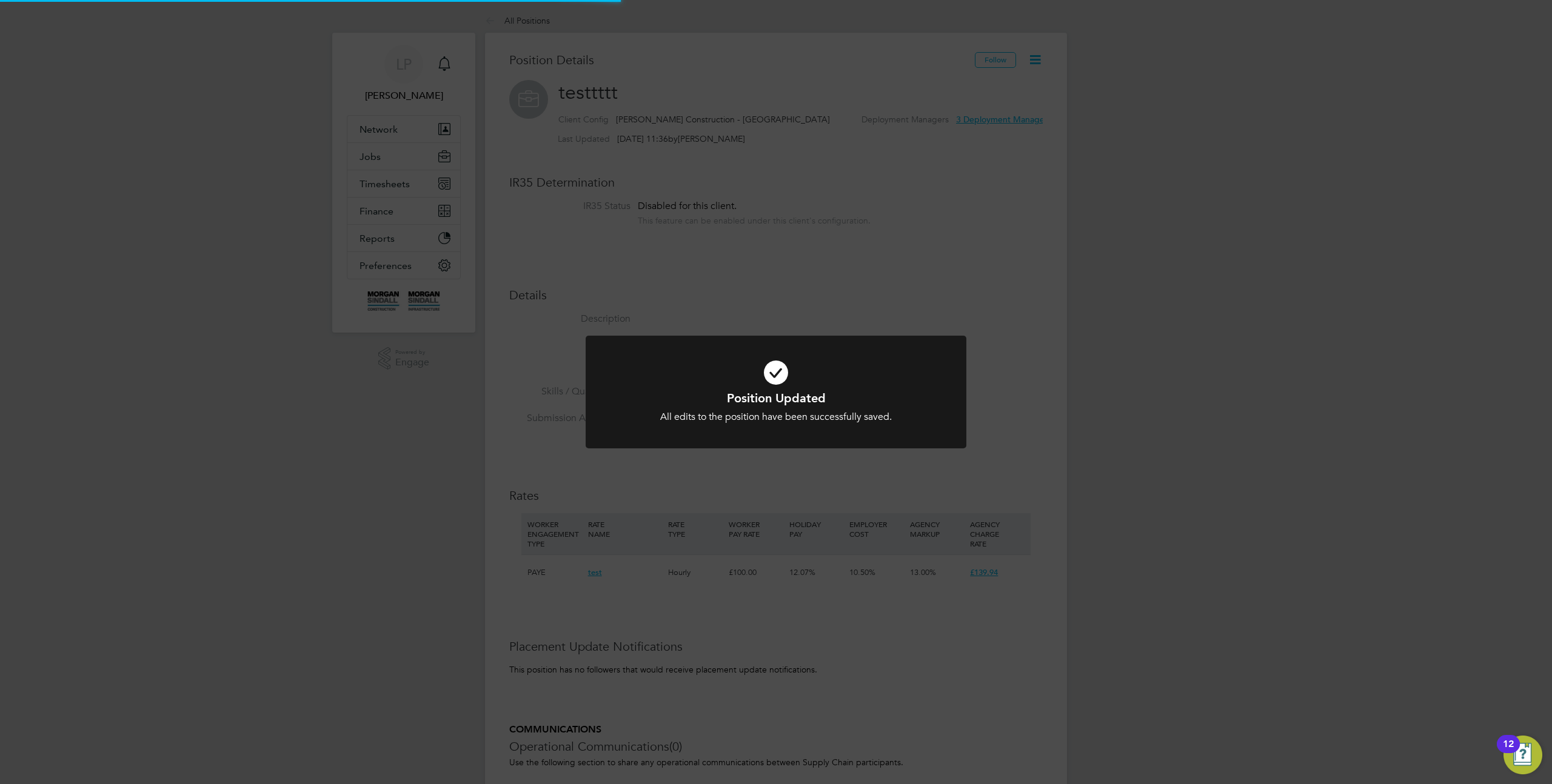
scroll to position [0, 0]
click at [1048, 204] on div "Position Updated All edits to the position have been successfully saved. Cancel…" at bounding box center [776, 392] width 1552 height 784
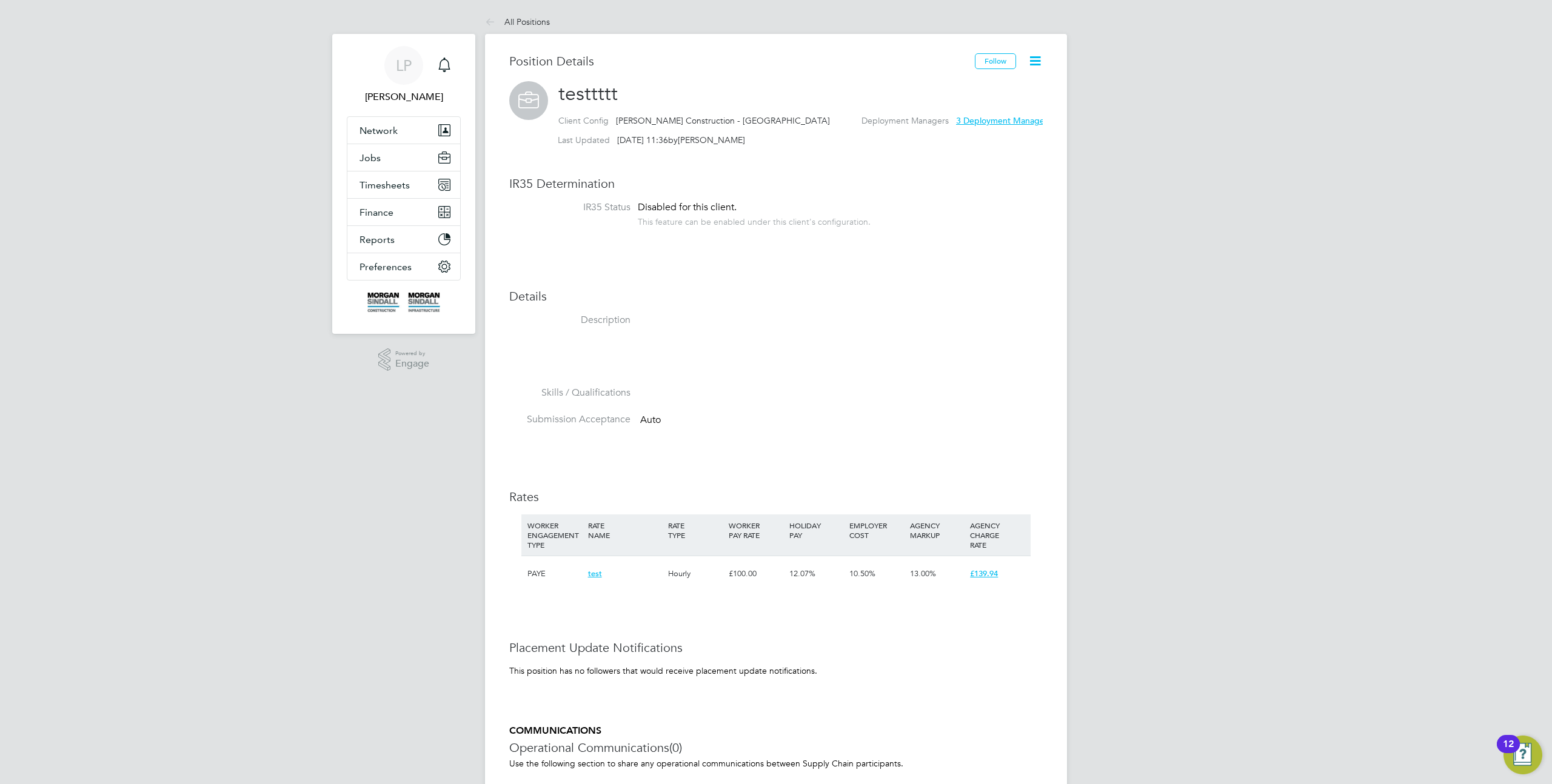
click at [1036, 61] on icon at bounding box center [1035, 61] width 15 height 15
click at [997, 108] on li "Timesheet Settings" at bounding box center [996, 106] width 89 height 17
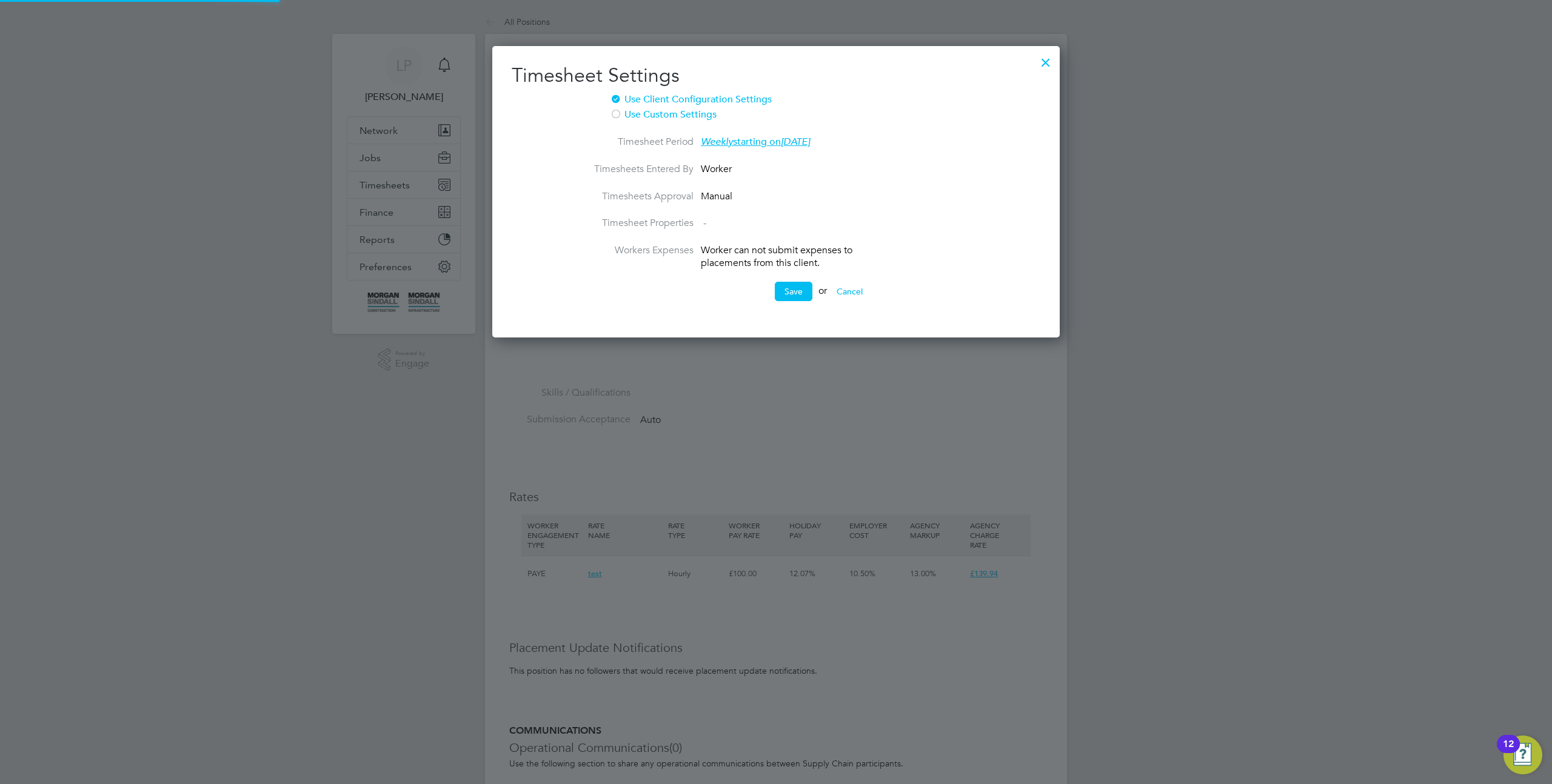
scroll to position [293, 568]
click at [1050, 58] on div at bounding box center [1046, 59] width 22 height 22
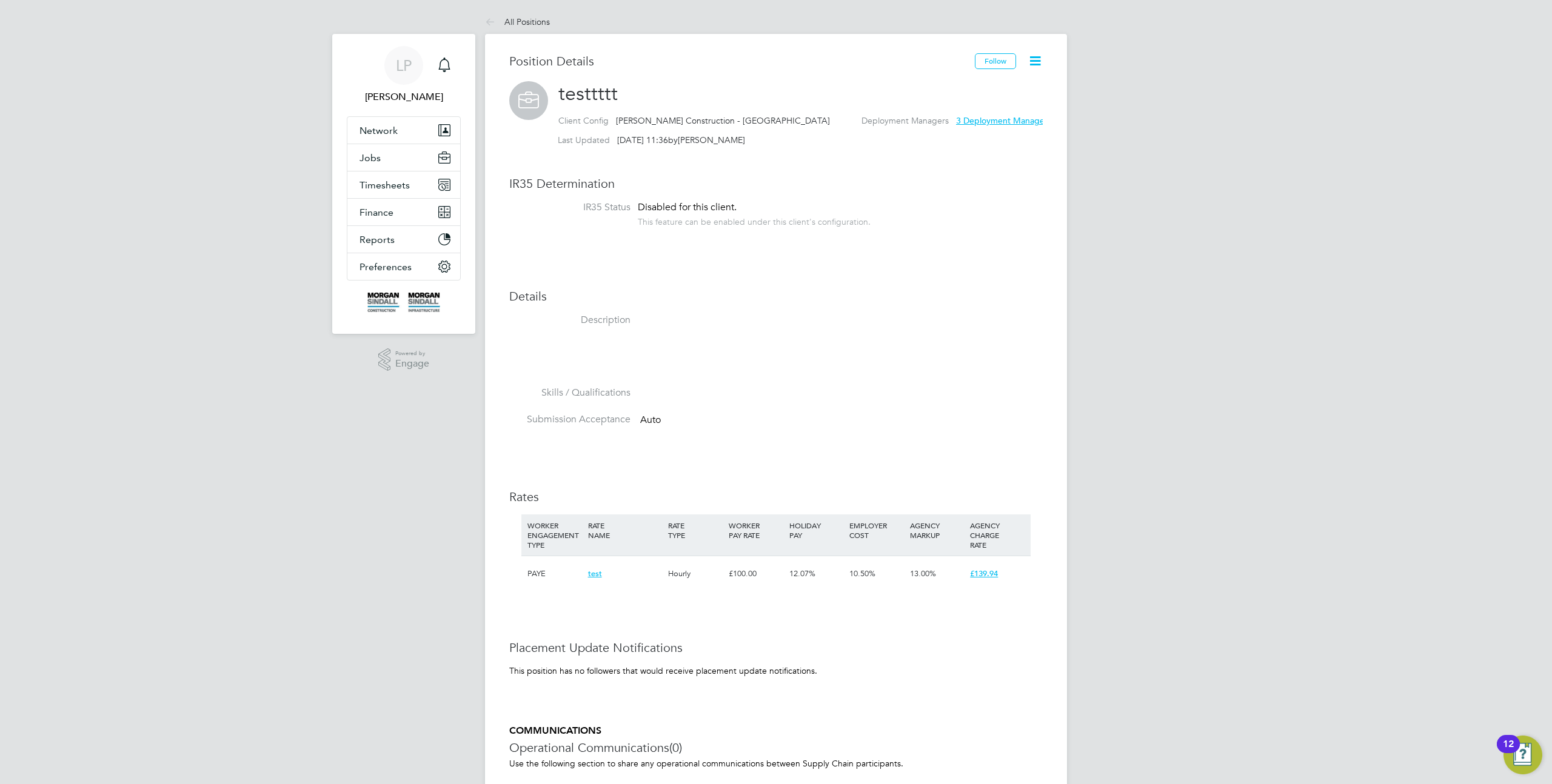
click at [1034, 66] on icon at bounding box center [1035, 61] width 15 height 15
click at [992, 124] on li "Archive Position" at bounding box center [996, 123] width 89 height 17
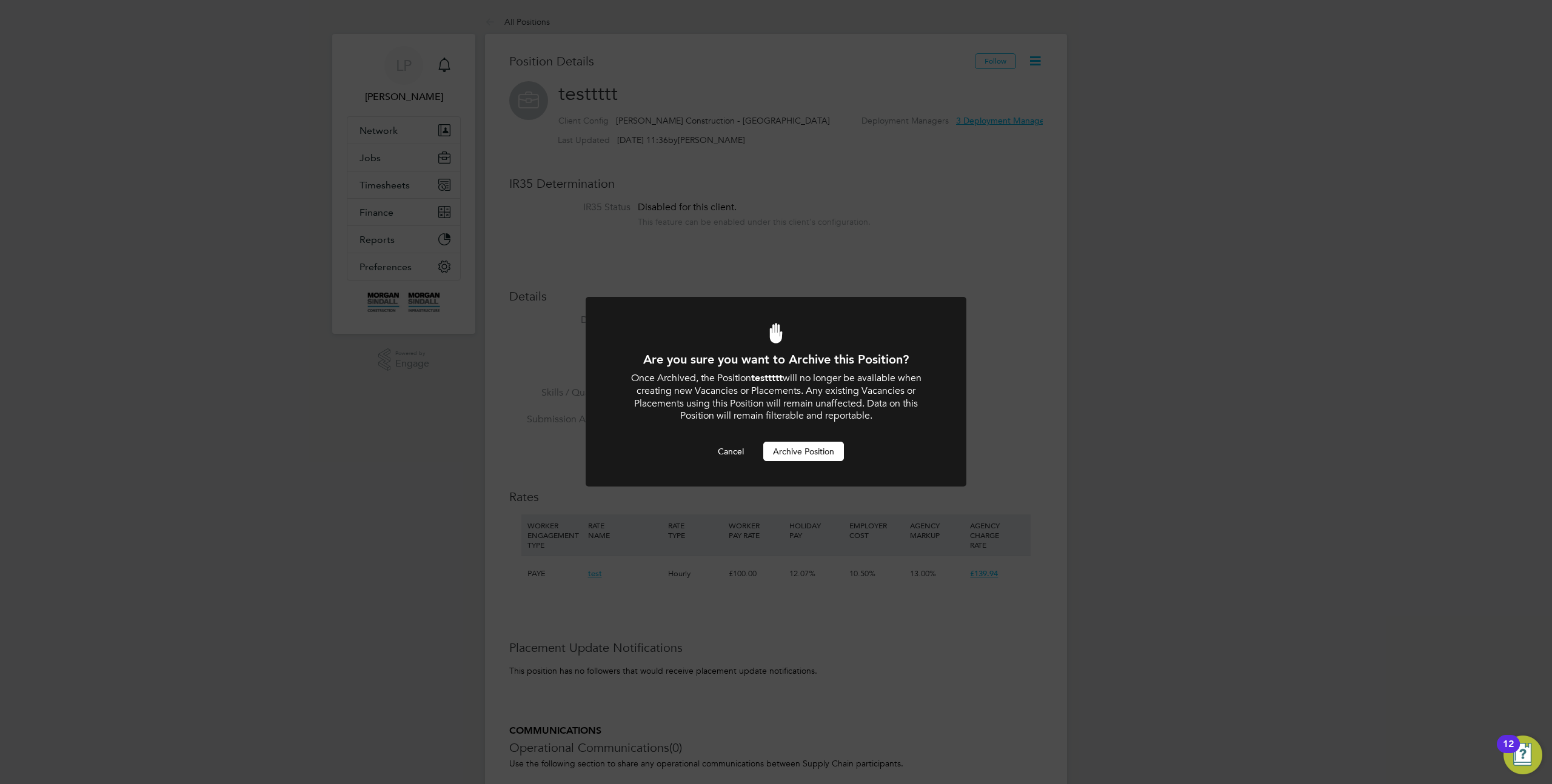
click at [815, 463] on div at bounding box center [776, 391] width 381 height 189
click at [813, 451] on button "Archive Position" at bounding box center [803, 451] width 81 height 20
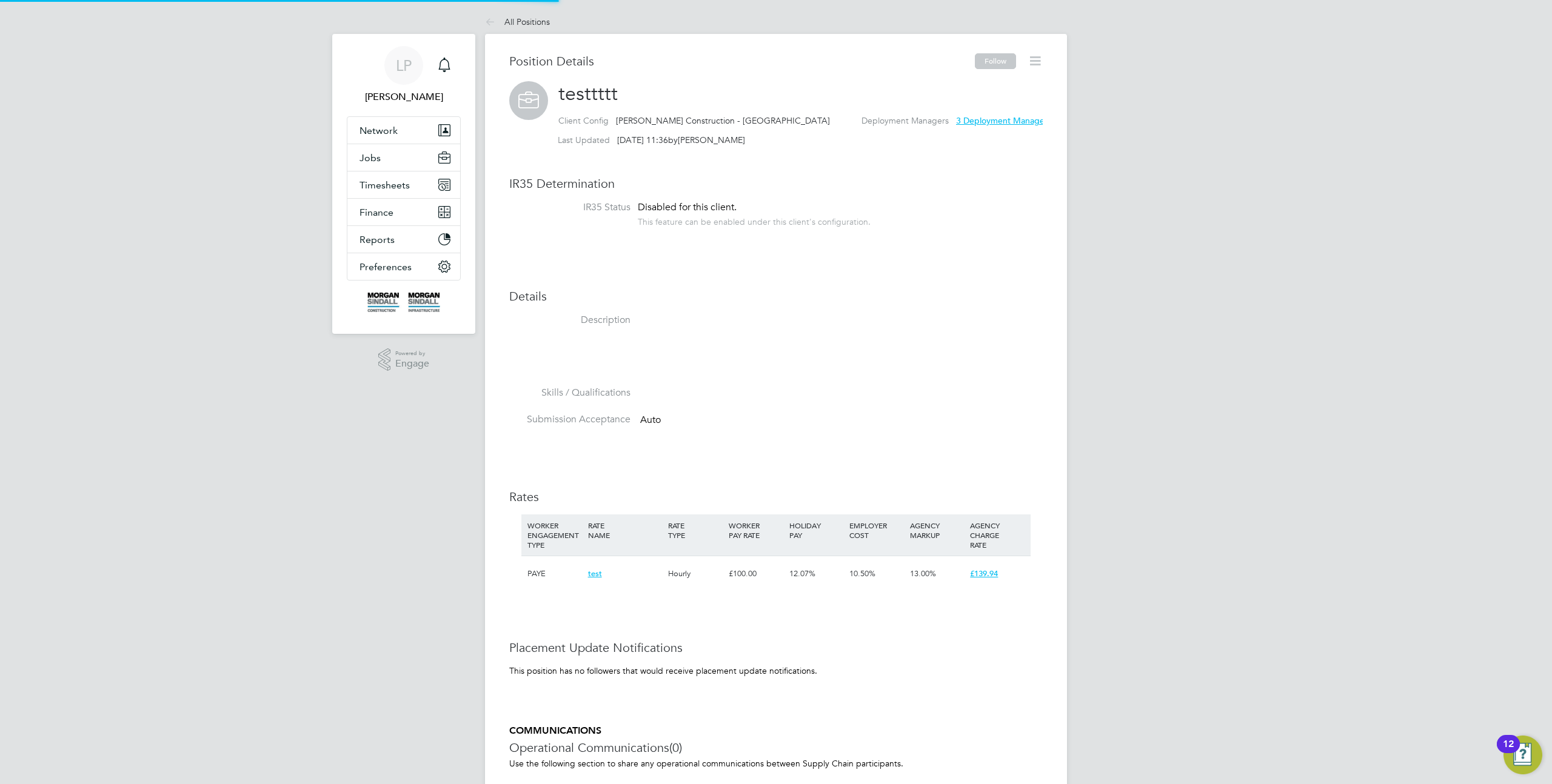
scroll to position [0, 0]
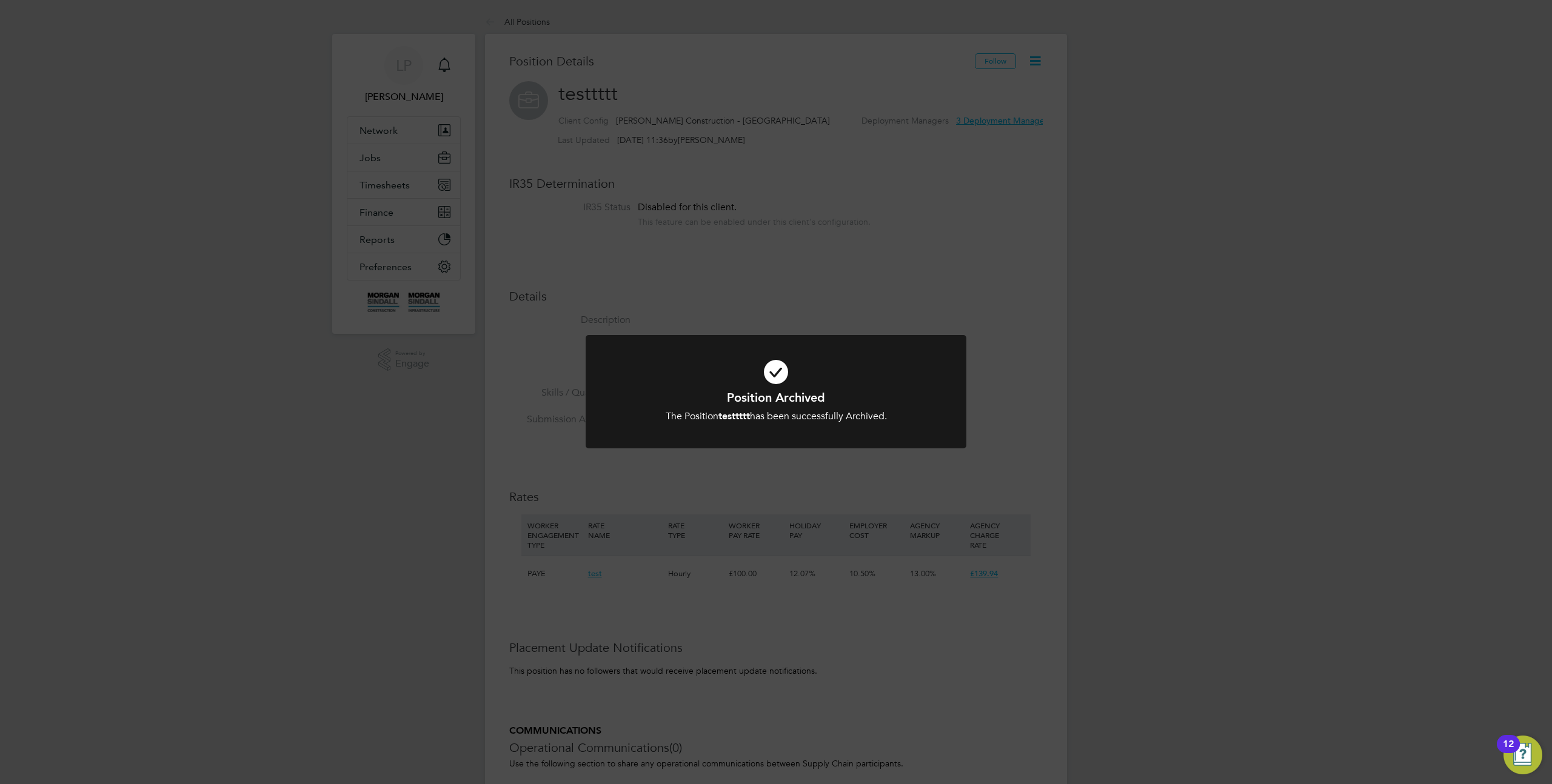
click at [1005, 273] on div "Position Archived The Position testtttt has been successfully Archived. Cancel …" at bounding box center [776, 392] width 1552 height 784
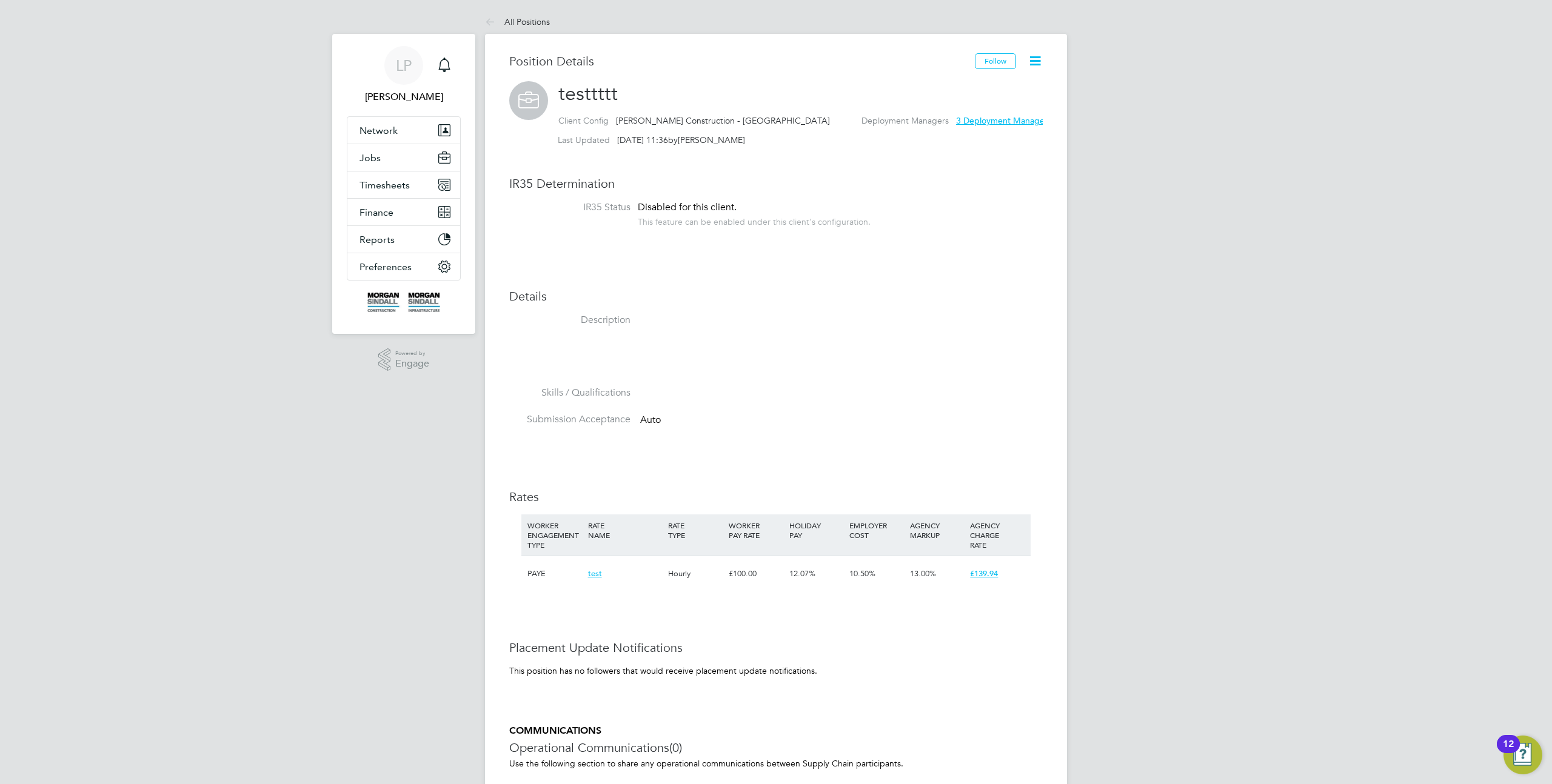
click at [1030, 59] on icon at bounding box center [1035, 61] width 15 height 15
click at [982, 92] on li "Unarchive Position" at bounding box center [997, 89] width 86 height 17
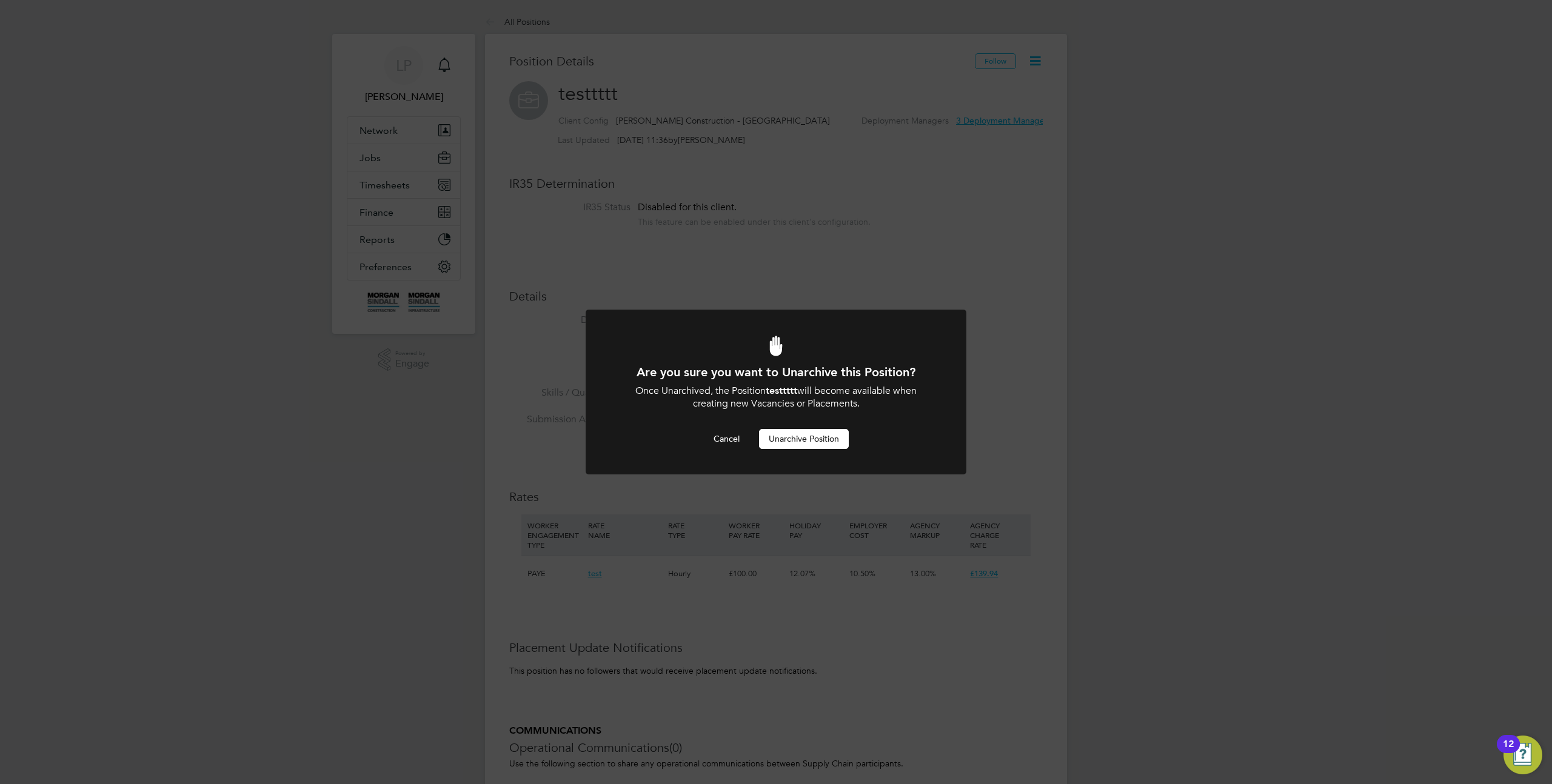
click at [824, 440] on button "Unarchive Position" at bounding box center [804, 439] width 90 height 20
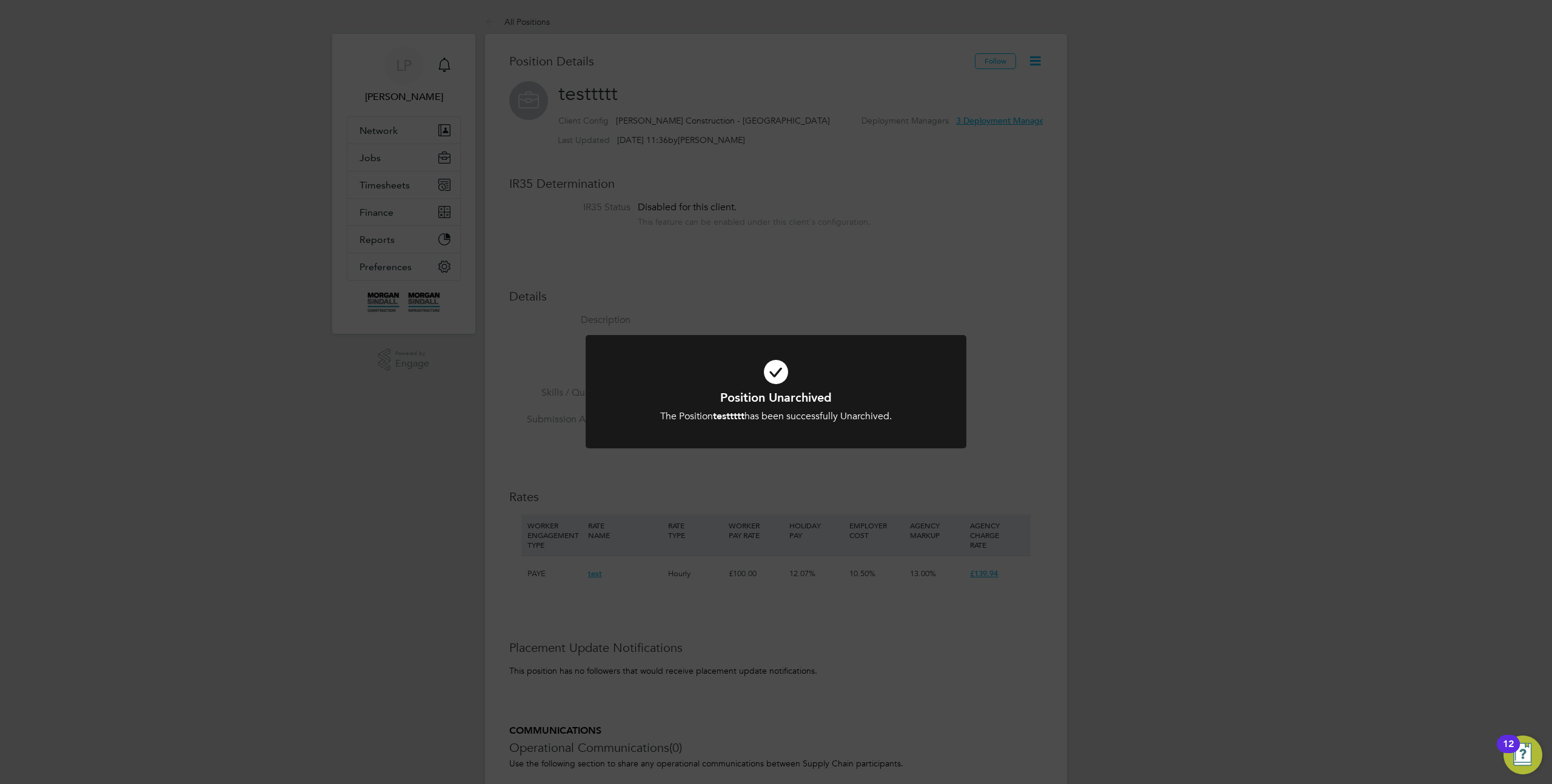
click at [752, 91] on div "Position Unarchived The Position testtttt has been successfully Unarchived. Can…" at bounding box center [776, 392] width 1552 height 784
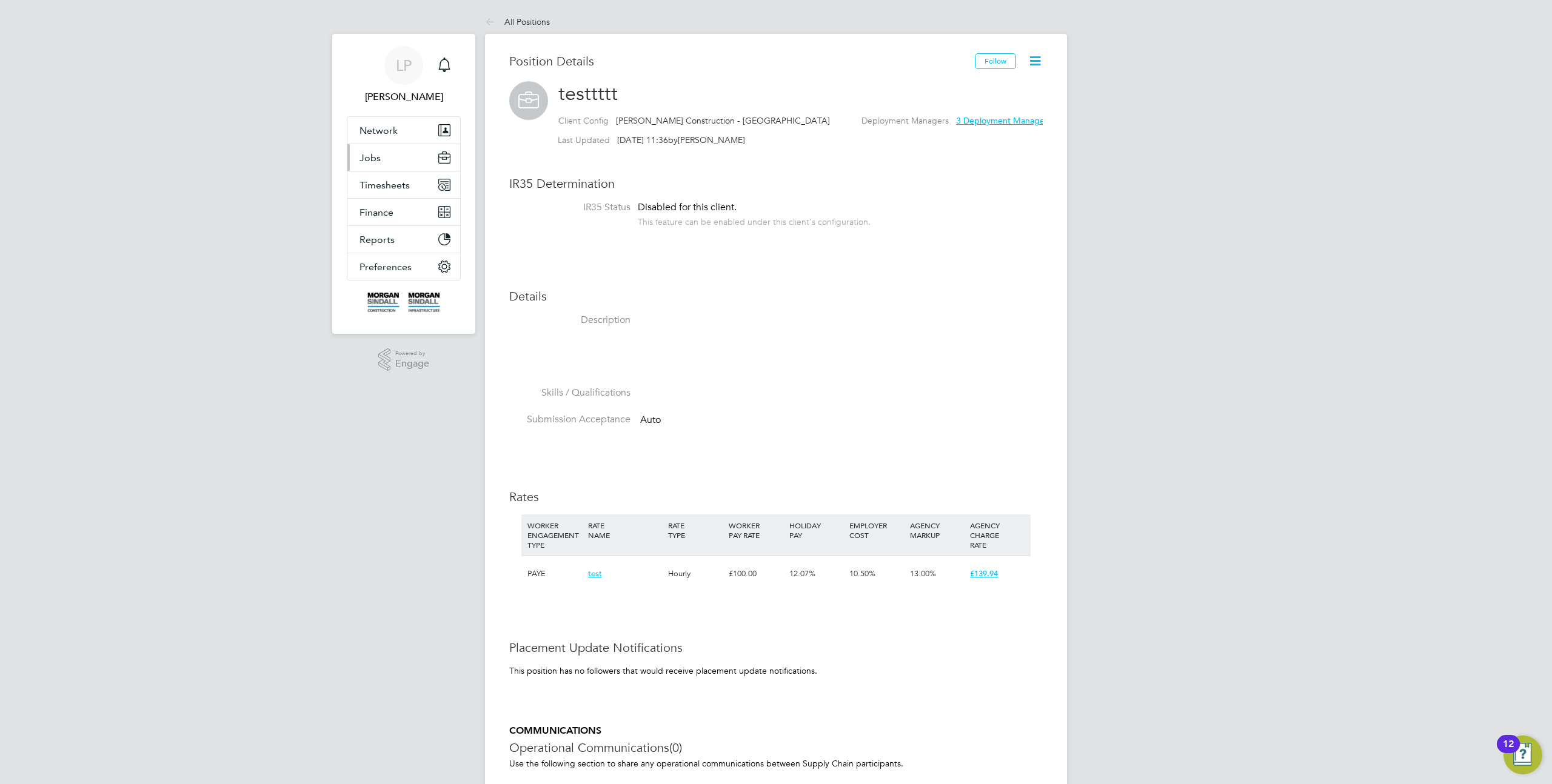
click at [401, 156] on button "Jobs" at bounding box center [404, 157] width 113 height 26
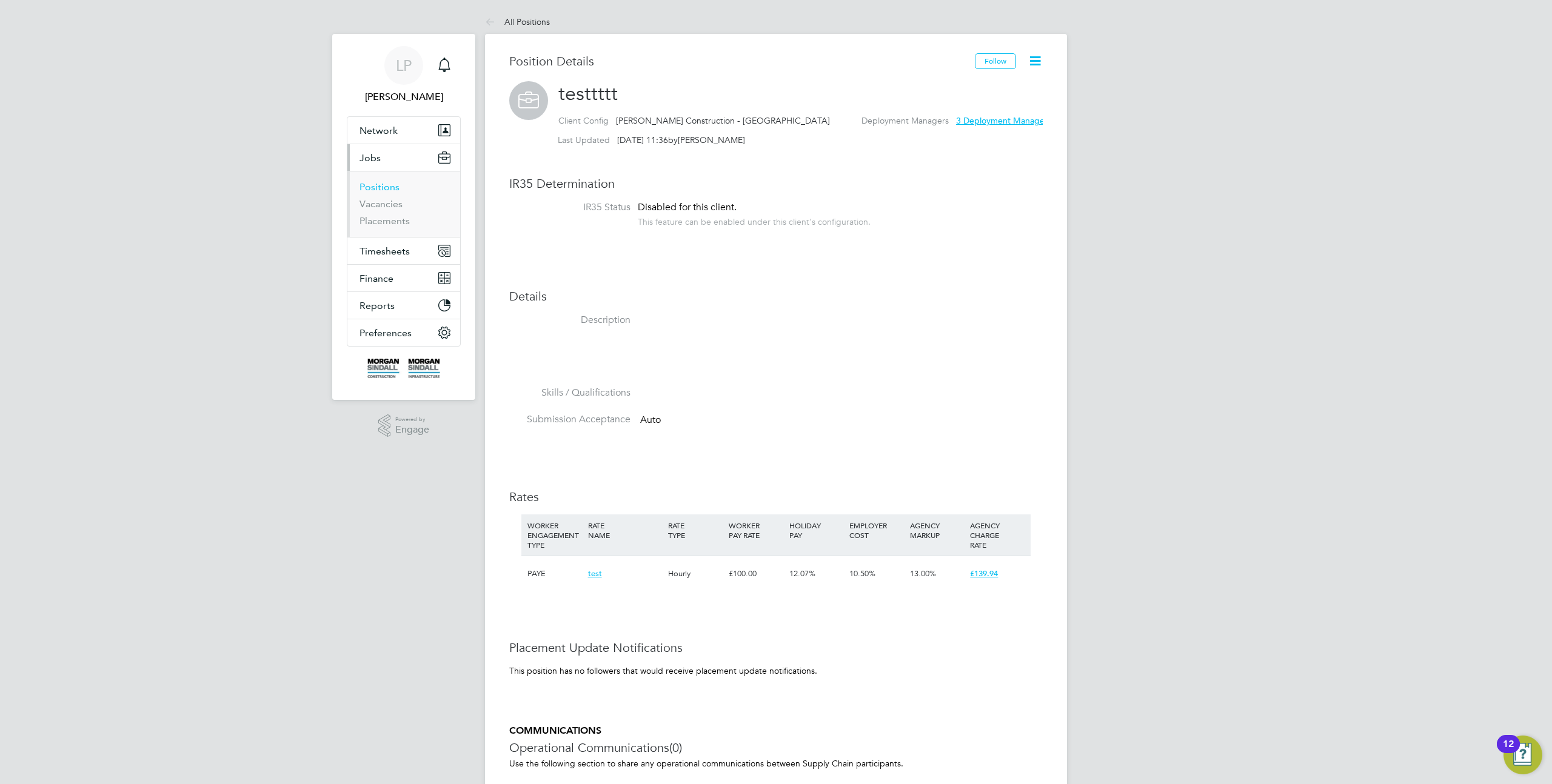
click at [382, 186] on link "Positions" at bounding box center [380, 187] width 40 height 11
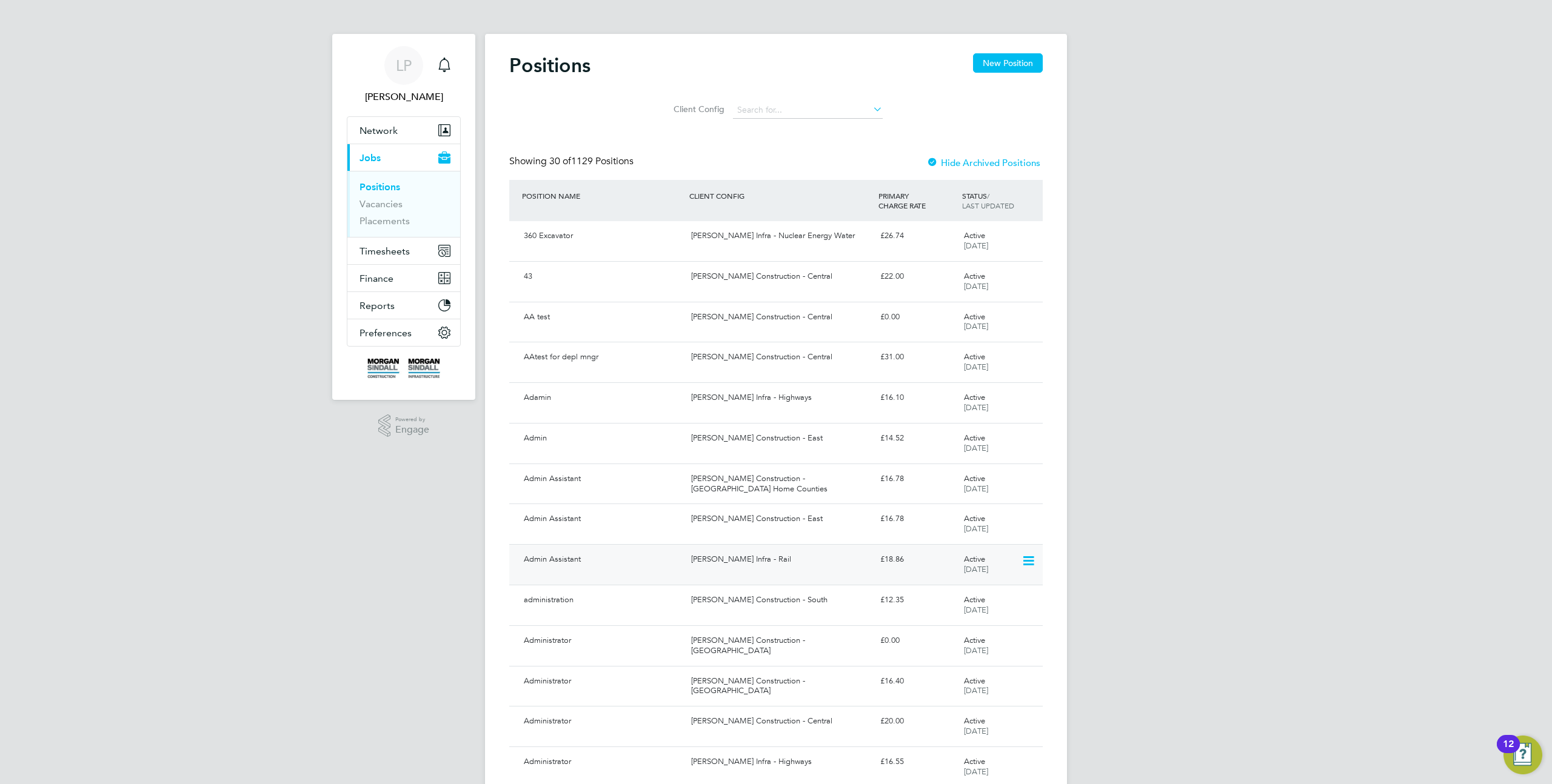
click at [1029, 564] on icon at bounding box center [1028, 561] width 12 height 14
click at [985, 591] on li "Archive Position" at bounding box center [994, 590] width 76 height 17
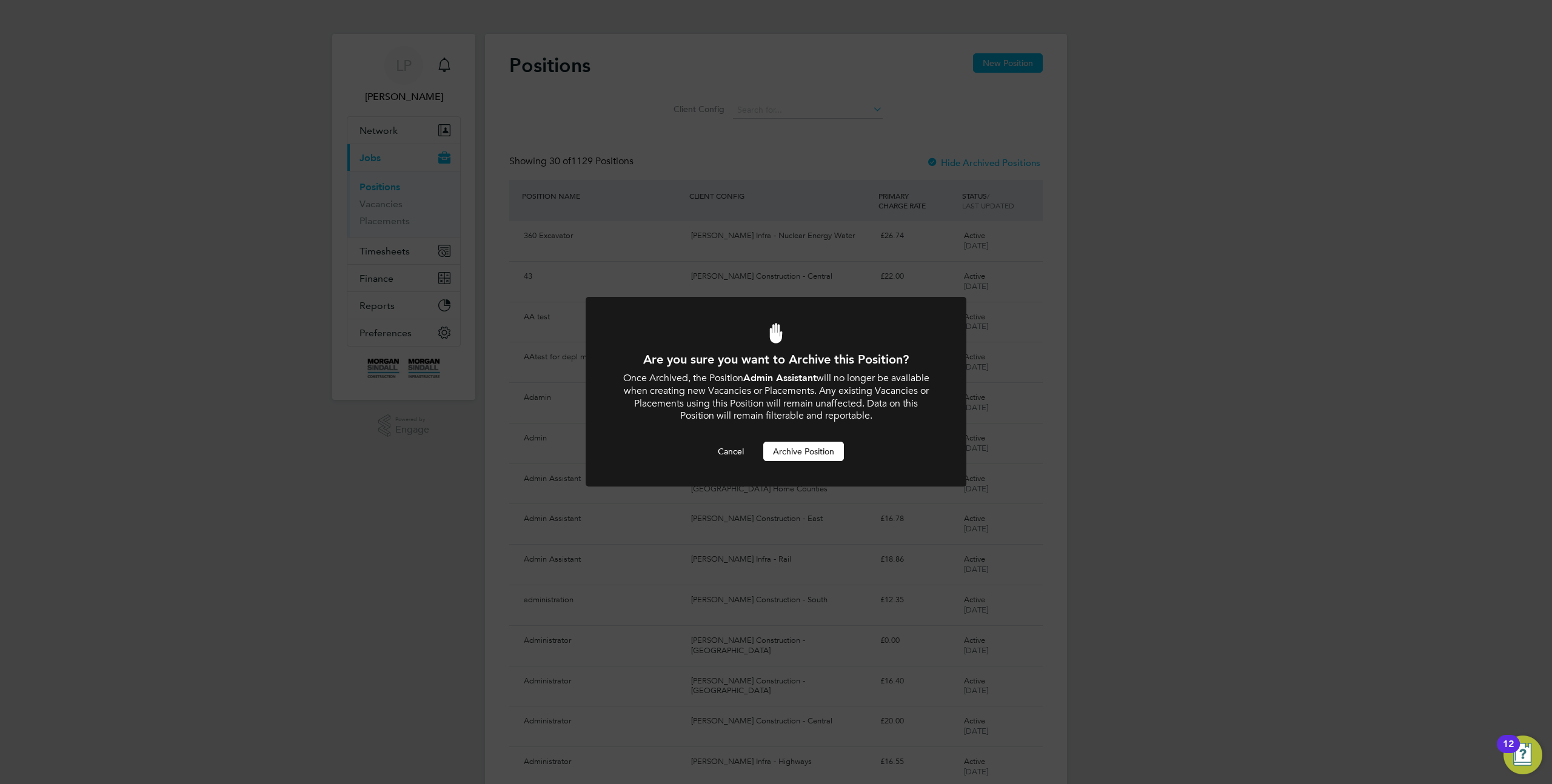
click at [808, 442] on div "Are you sure you want to Archive this Position? Once Archived, the Position Adm…" at bounding box center [776, 406] width 315 height 109
click at [802, 457] on button "Archive Position" at bounding box center [803, 451] width 81 height 20
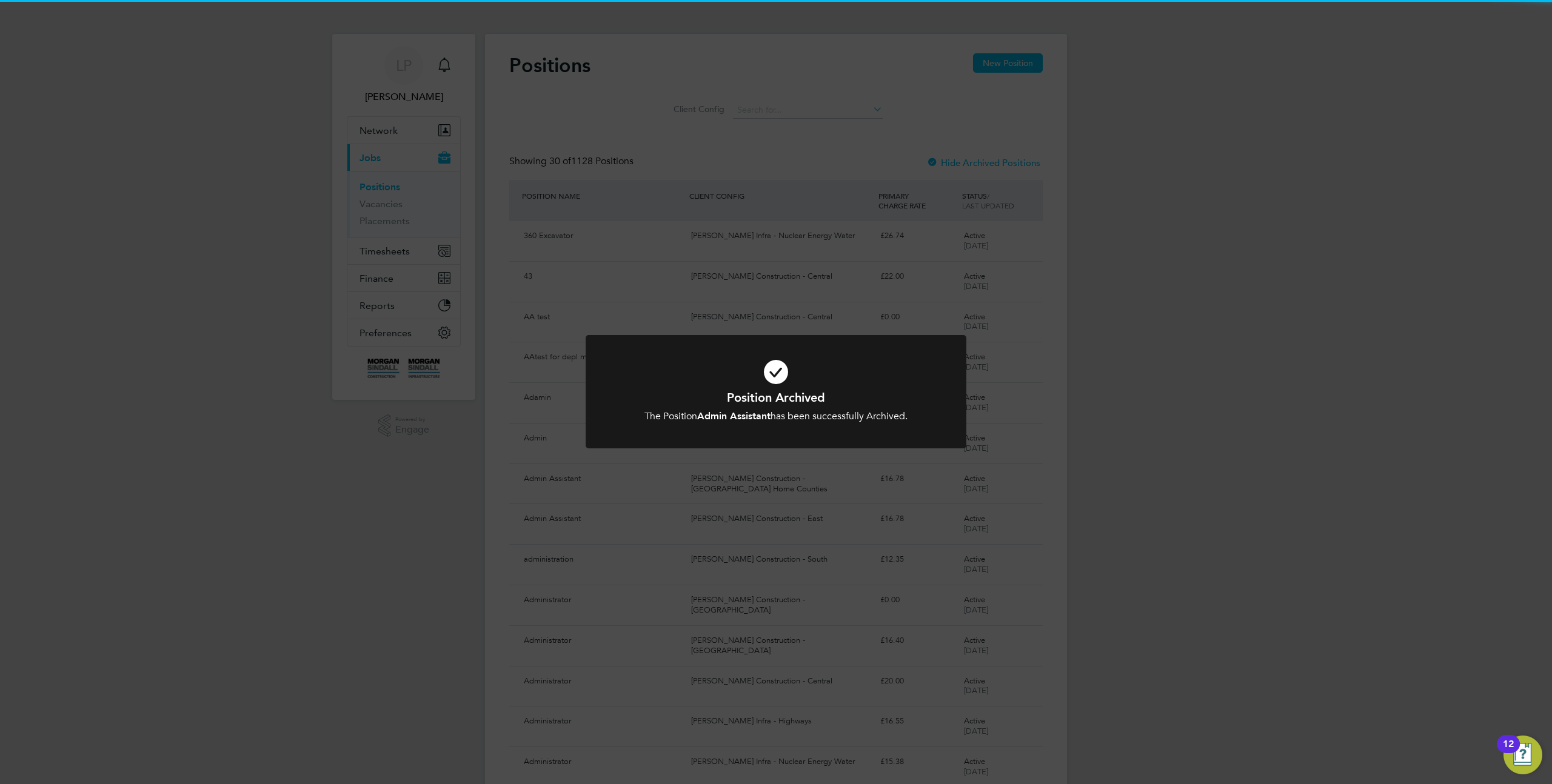
click at [859, 501] on div "Position Archived The Position Admin Assistant has been successfully Archived. …" at bounding box center [776, 392] width 1552 height 784
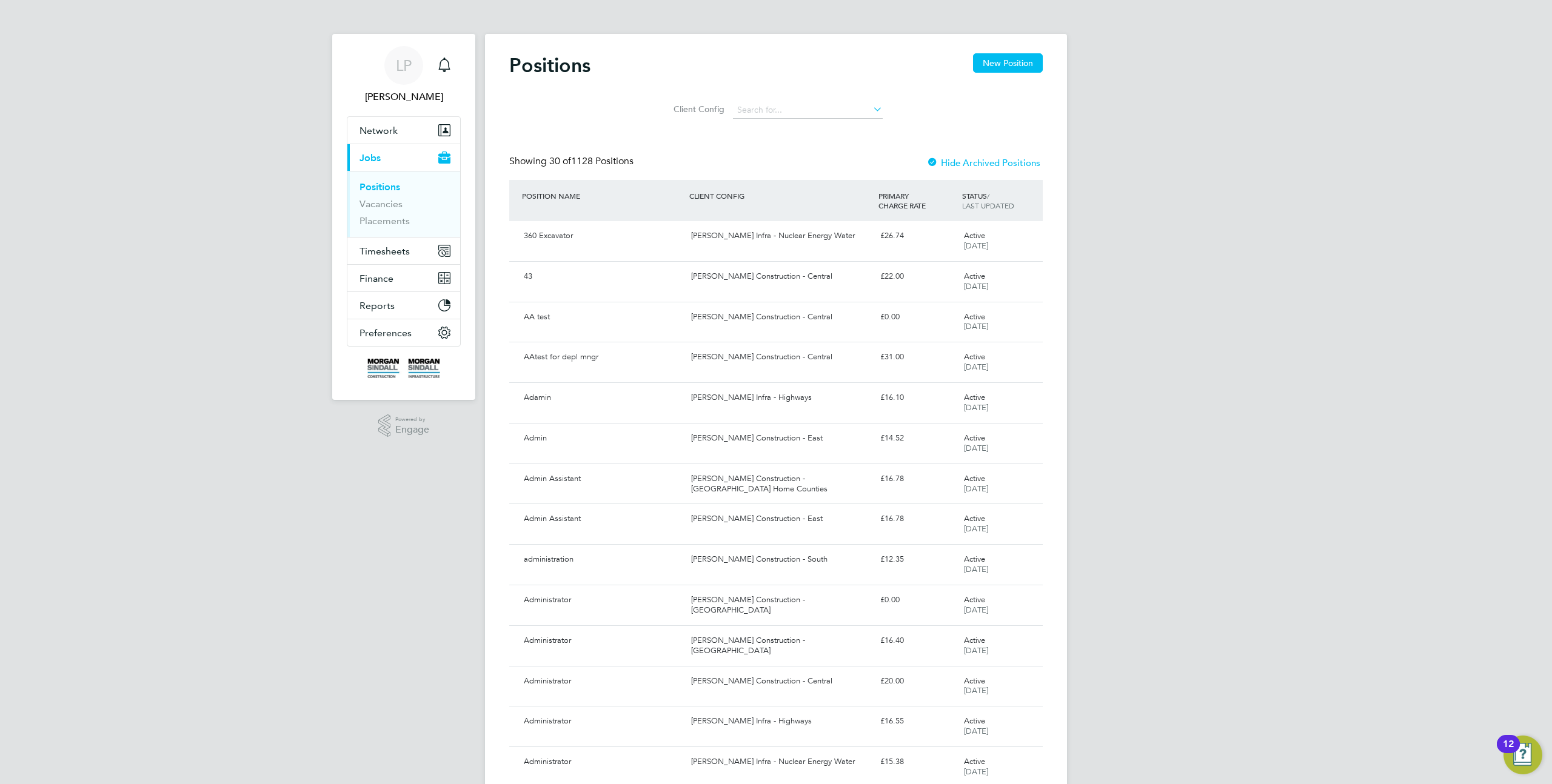
click at [932, 167] on div at bounding box center [932, 163] width 12 height 12
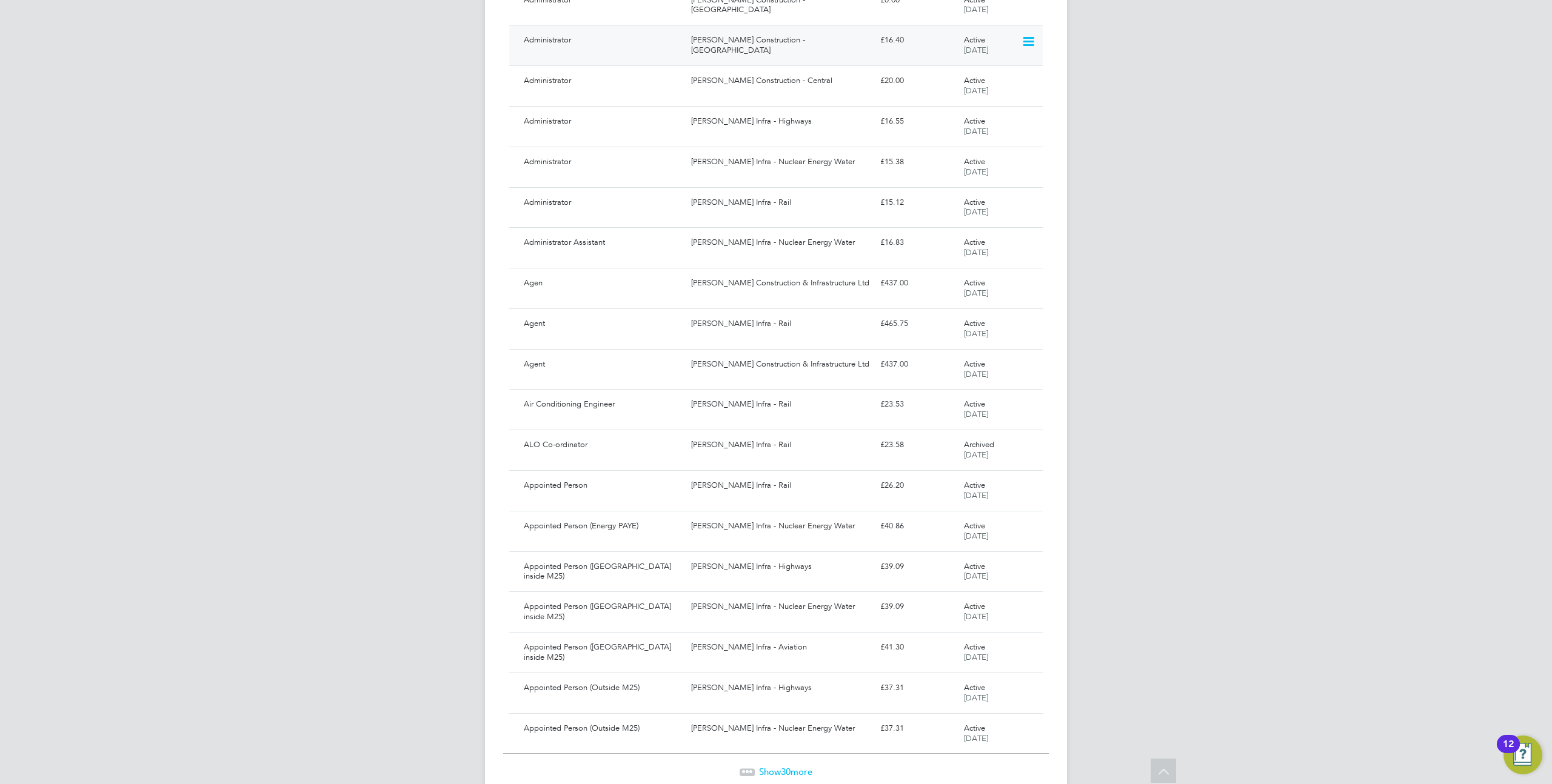
scroll to position [731, 0]
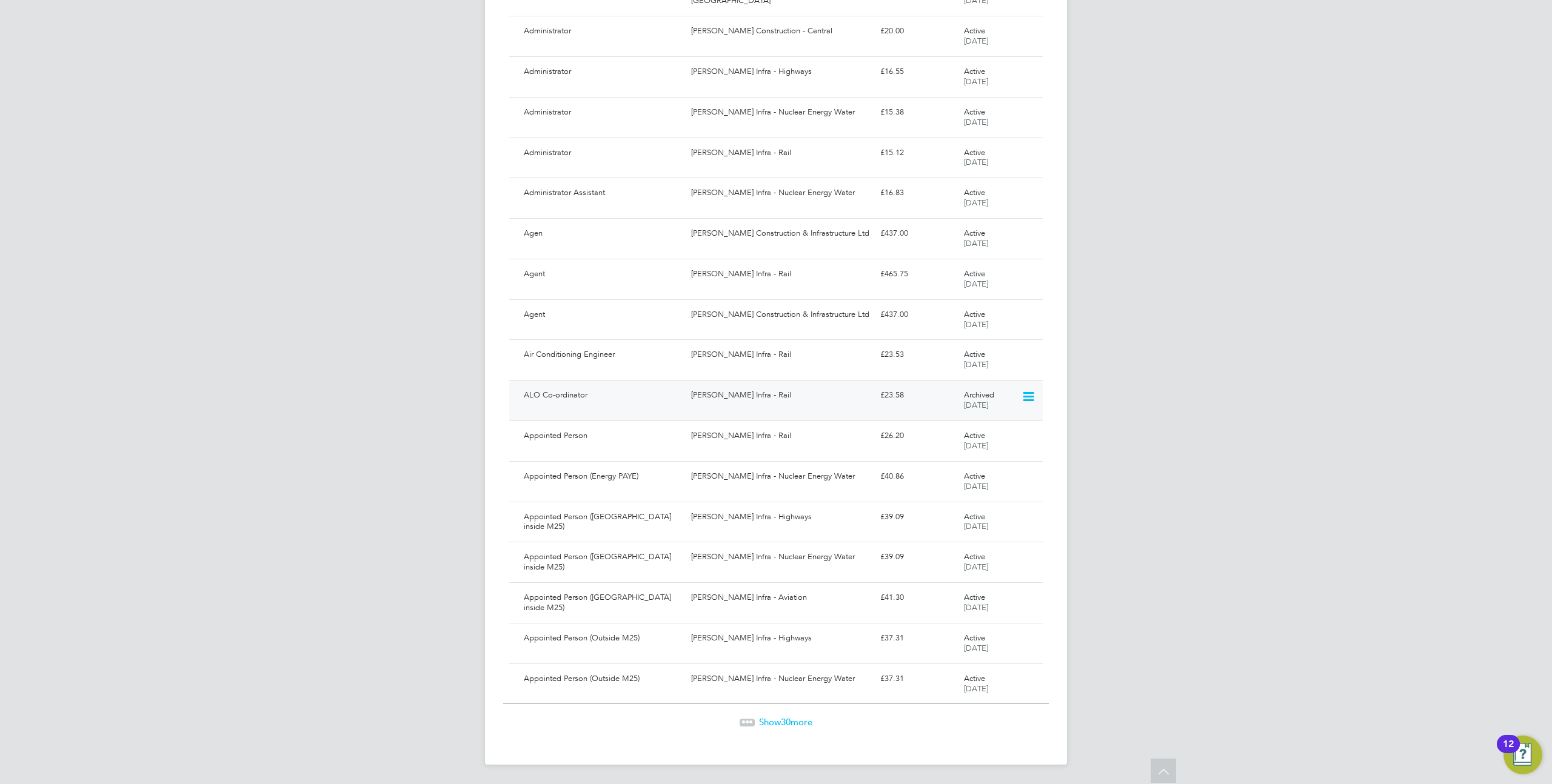
click at [1026, 397] on icon at bounding box center [1028, 396] width 12 height 14
click at [987, 423] on li "Unarchive Position" at bounding box center [990, 425] width 86 height 17
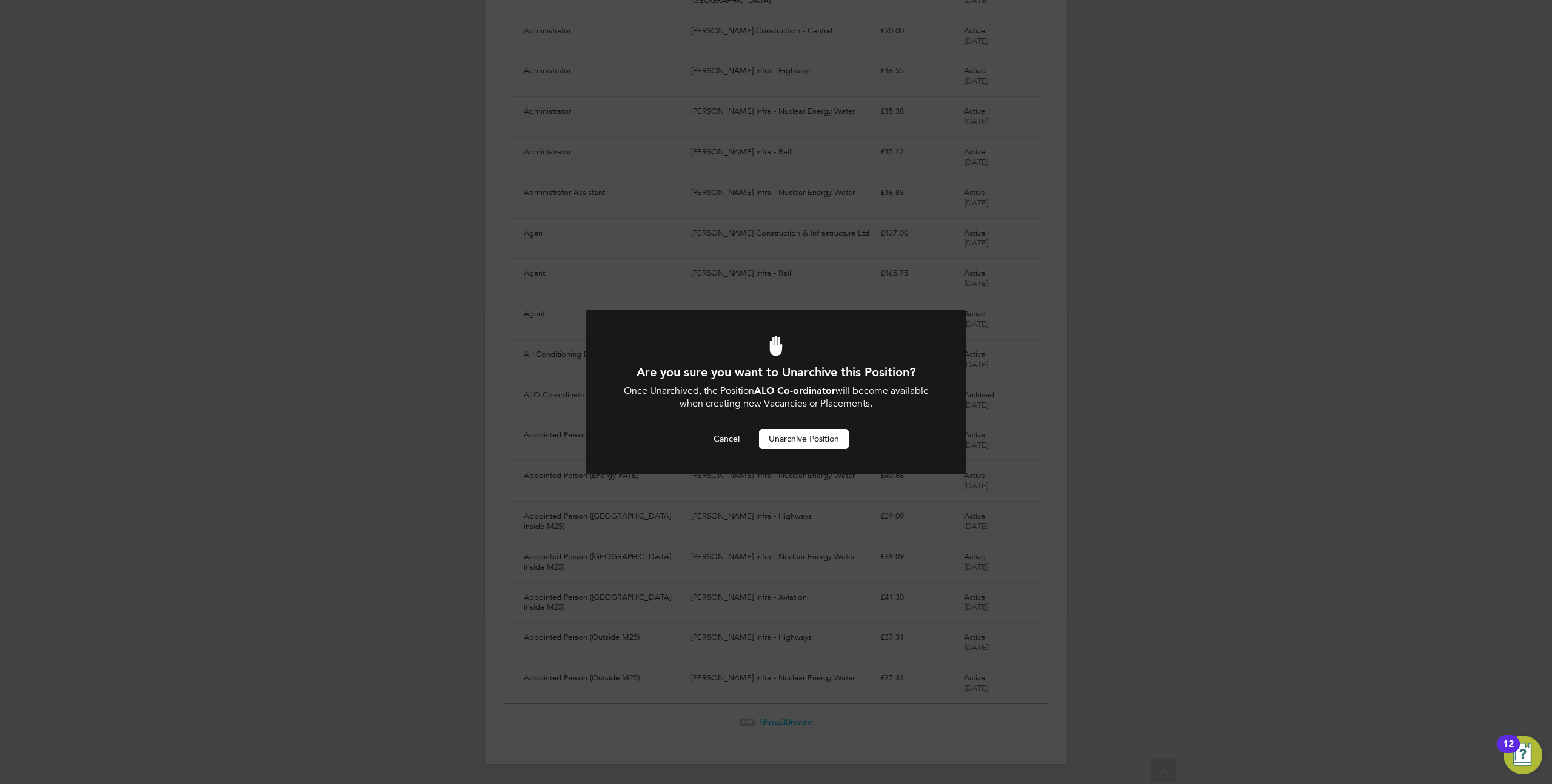
scroll to position [0, 0]
click at [805, 442] on button "Unarchive Position" at bounding box center [804, 439] width 90 height 20
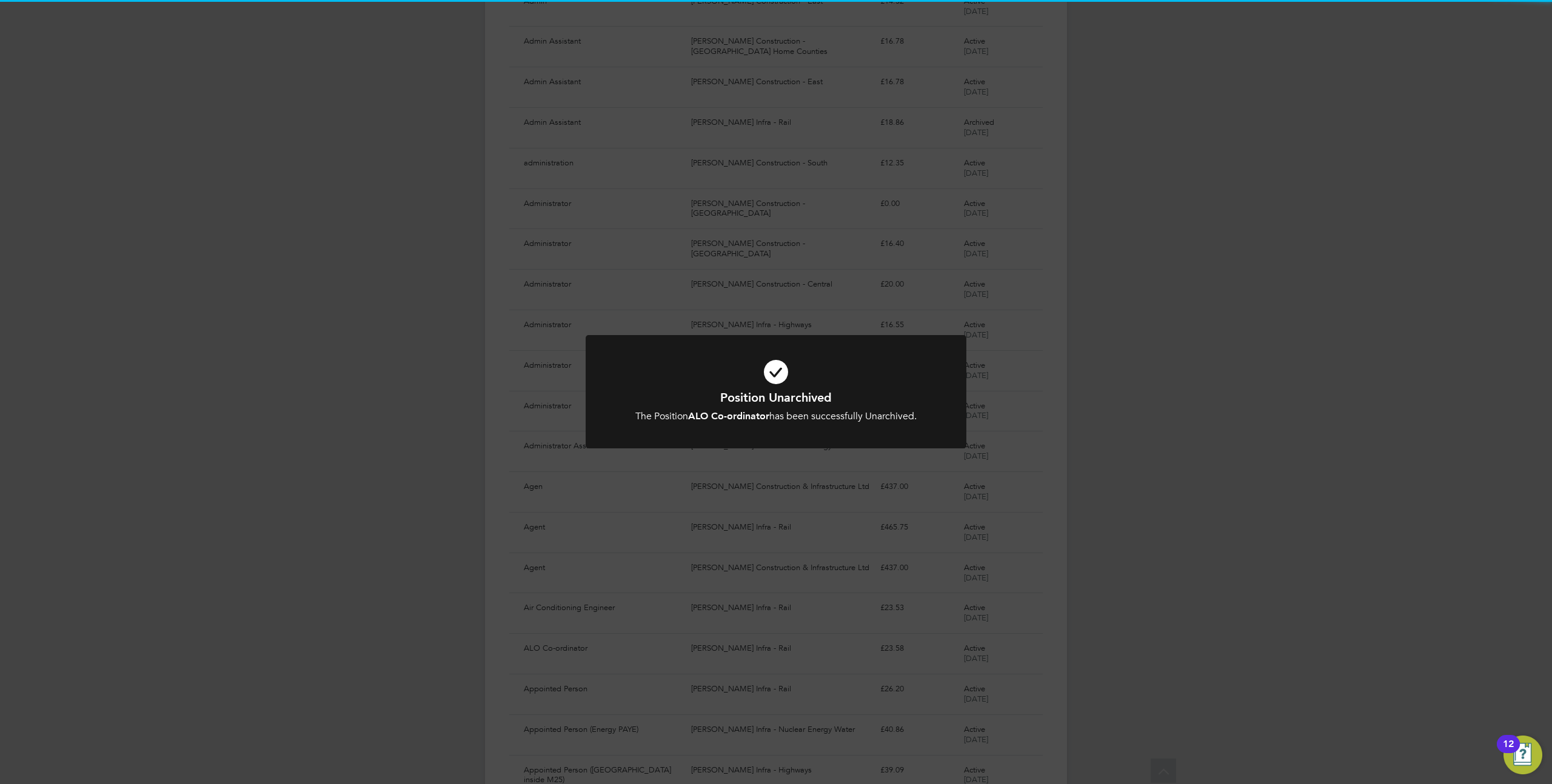
scroll to position [162, 0]
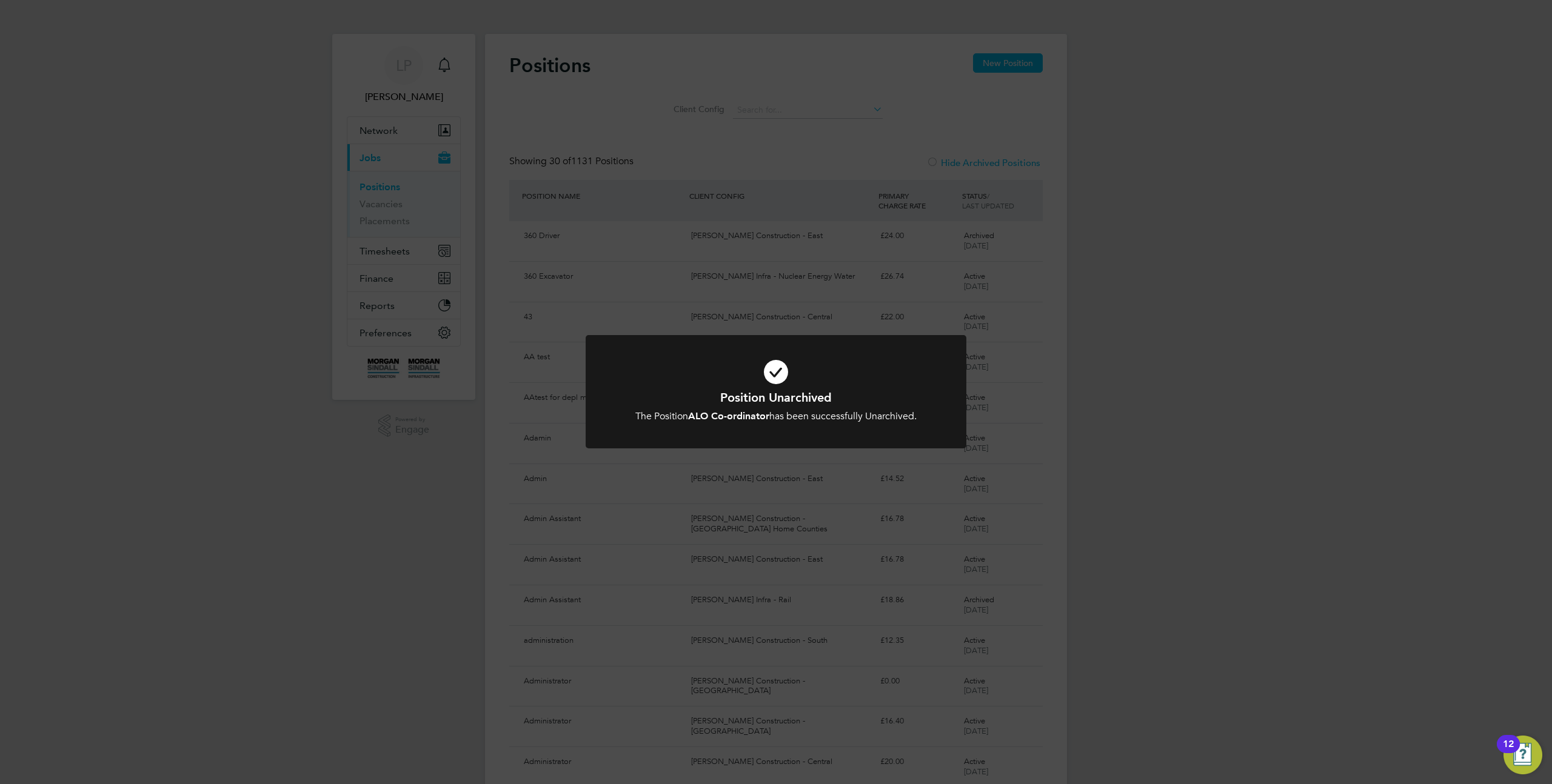
click at [1135, 273] on div "Position Unarchived The Position ALO Co-ordinator has been successfully Unarchi…" at bounding box center [776, 392] width 1552 height 784
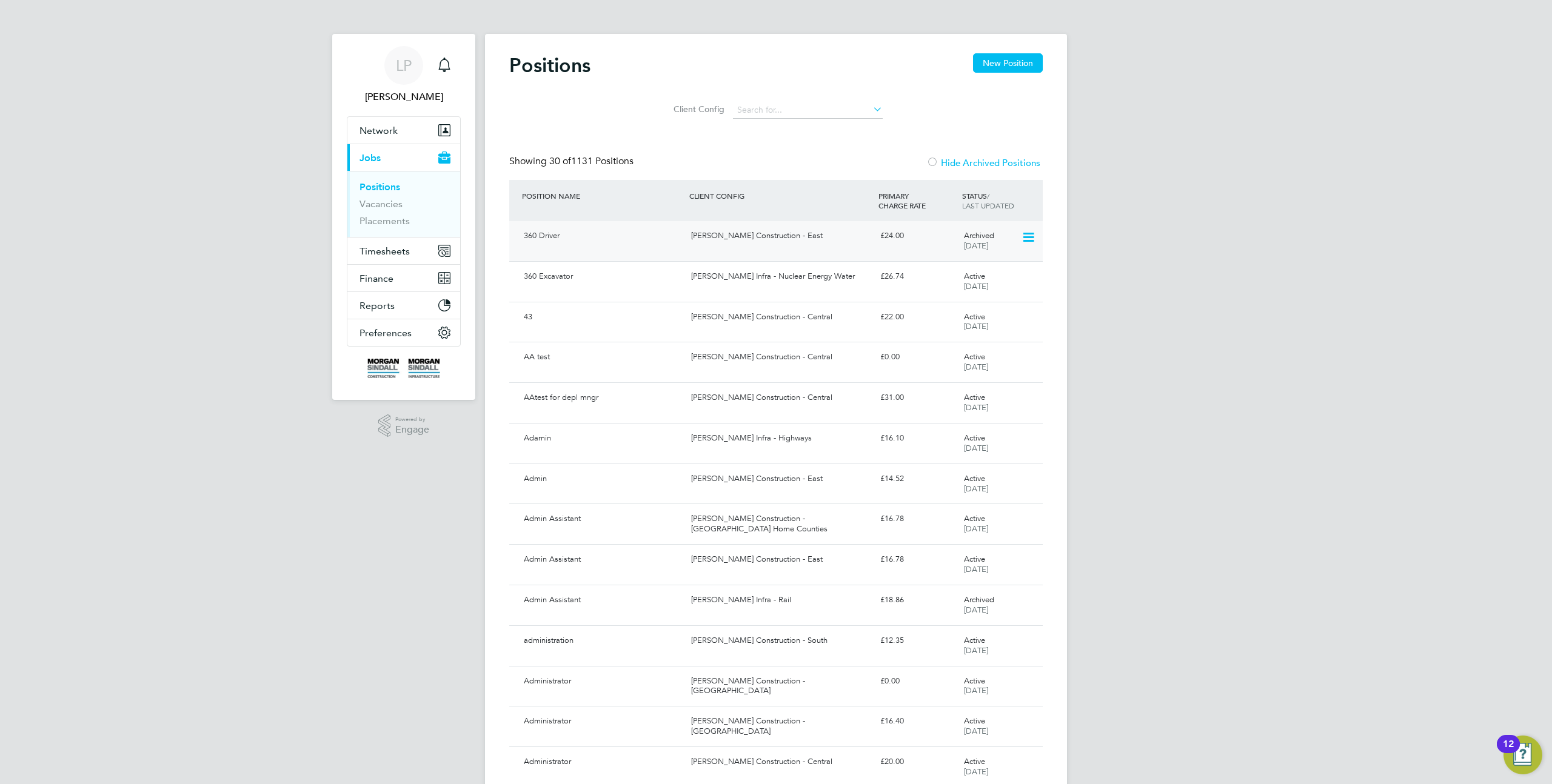
click at [857, 250] on div "360 Driver Morgan Sindall Construction - East £24.00 Archived 07 Oct 2025" at bounding box center [776, 242] width 533 height 40
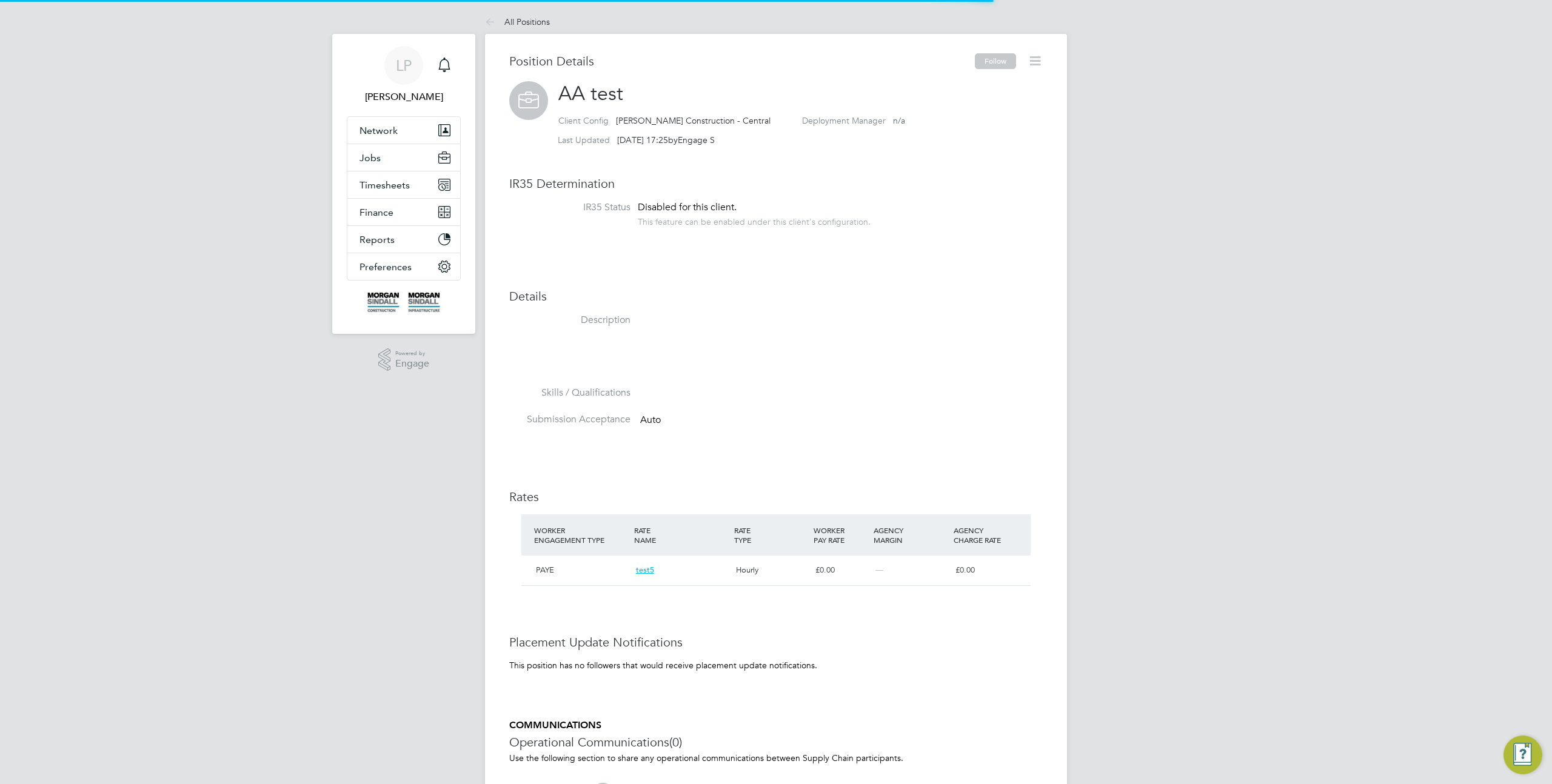
scroll to position [21, 100]
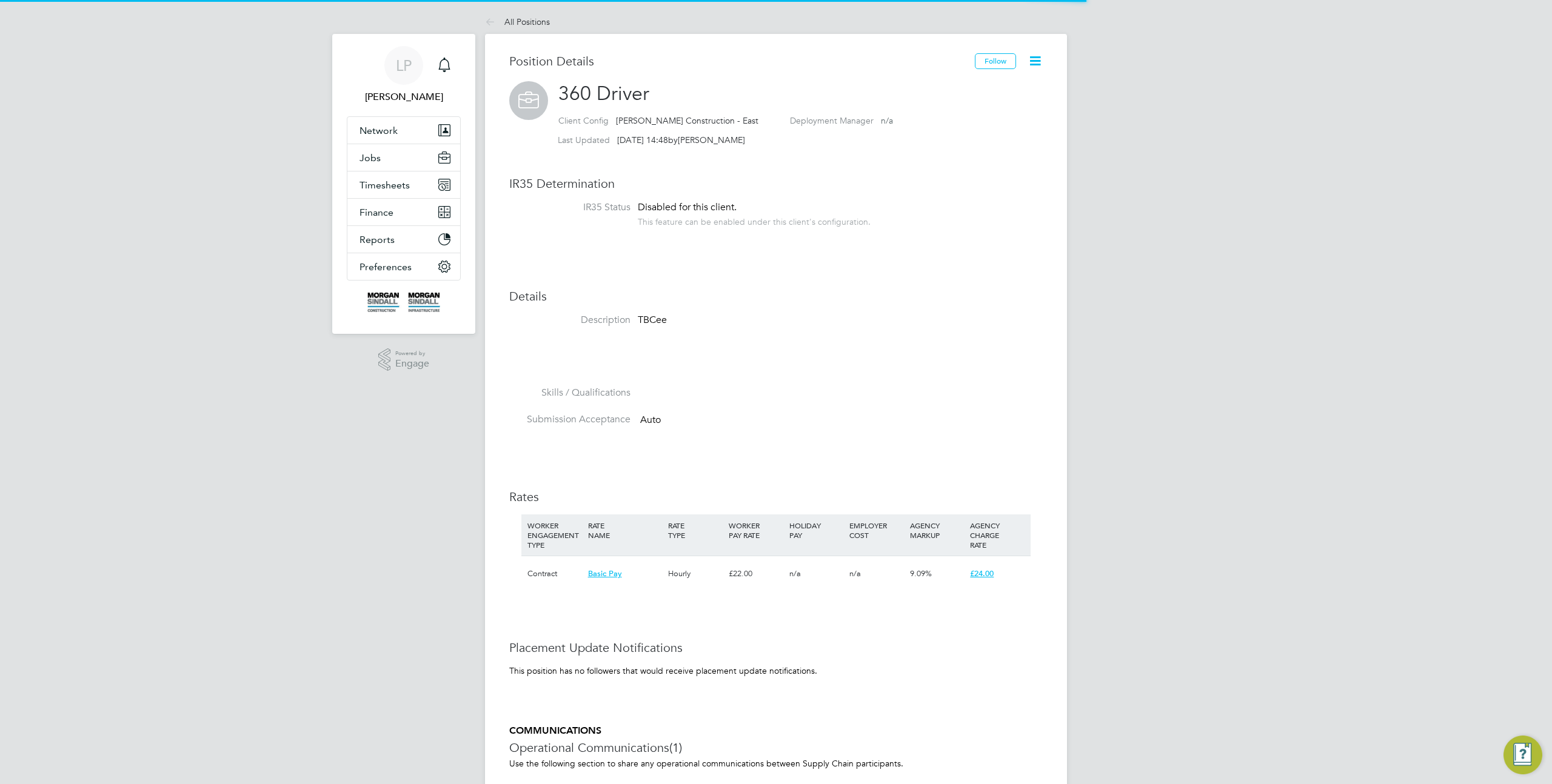
scroll to position [36, 81]
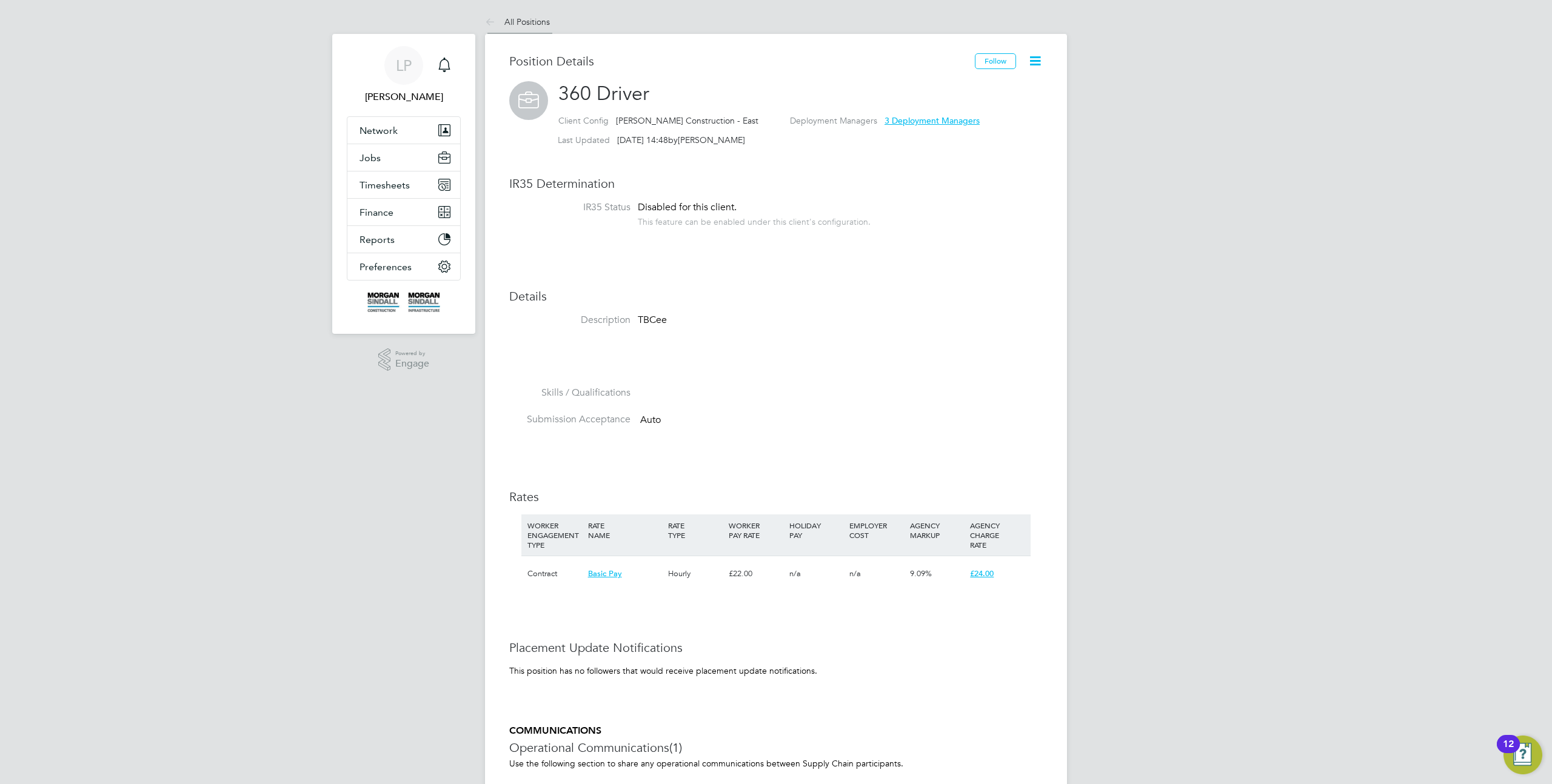
click at [521, 26] on li "All Positions" at bounding box center [517, 21] width 65 height 25
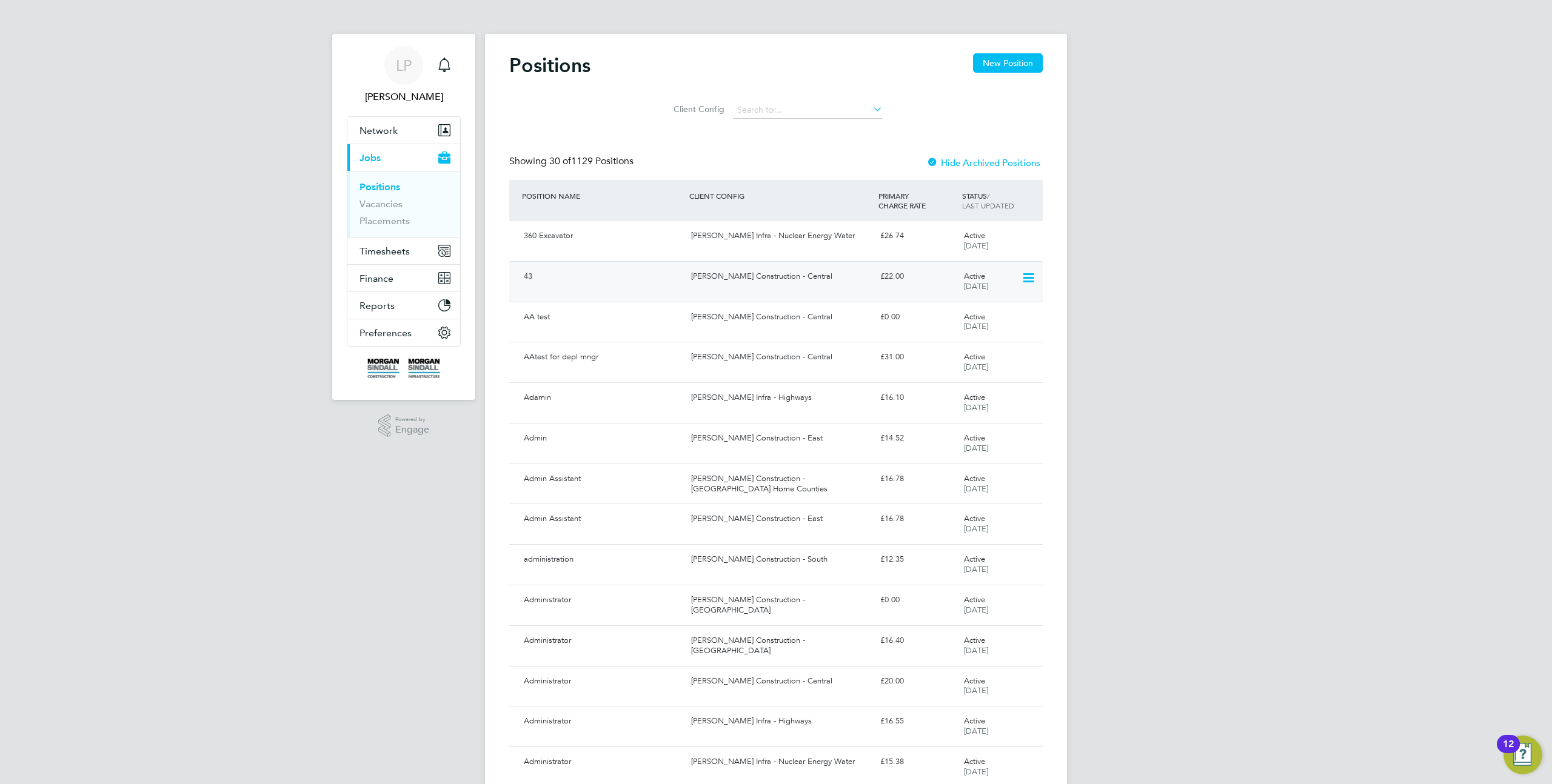
click at [1024, 277] on icon at bounding box center [1028, 277] width 12 height 14
click at [892, 290] on div "43 [PERSON_NAME] Construction - Central £22.00 Active [DATE]" at bounding box center [776, 281] width 533 height 41
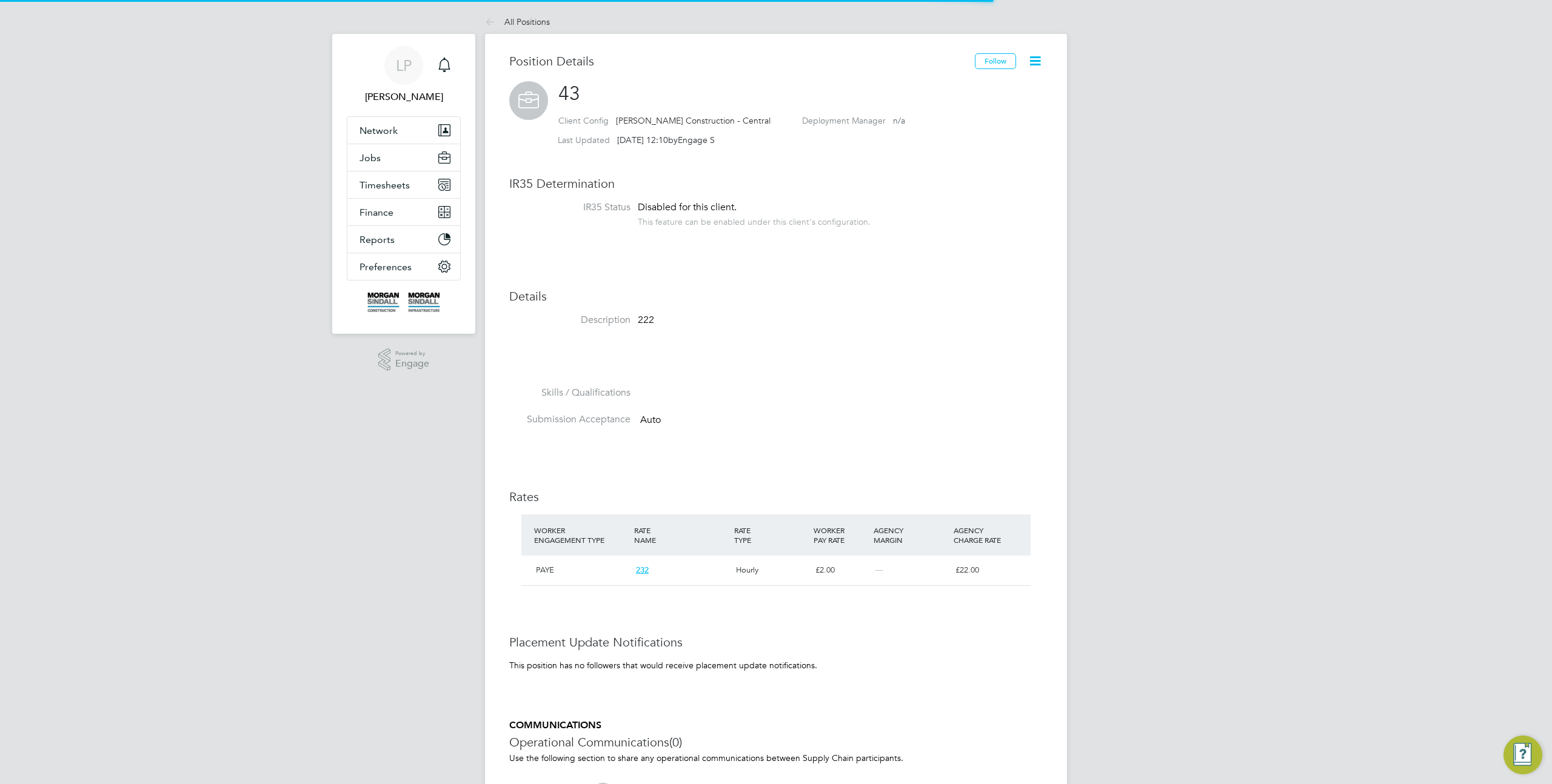
scroll to position [21, 100]
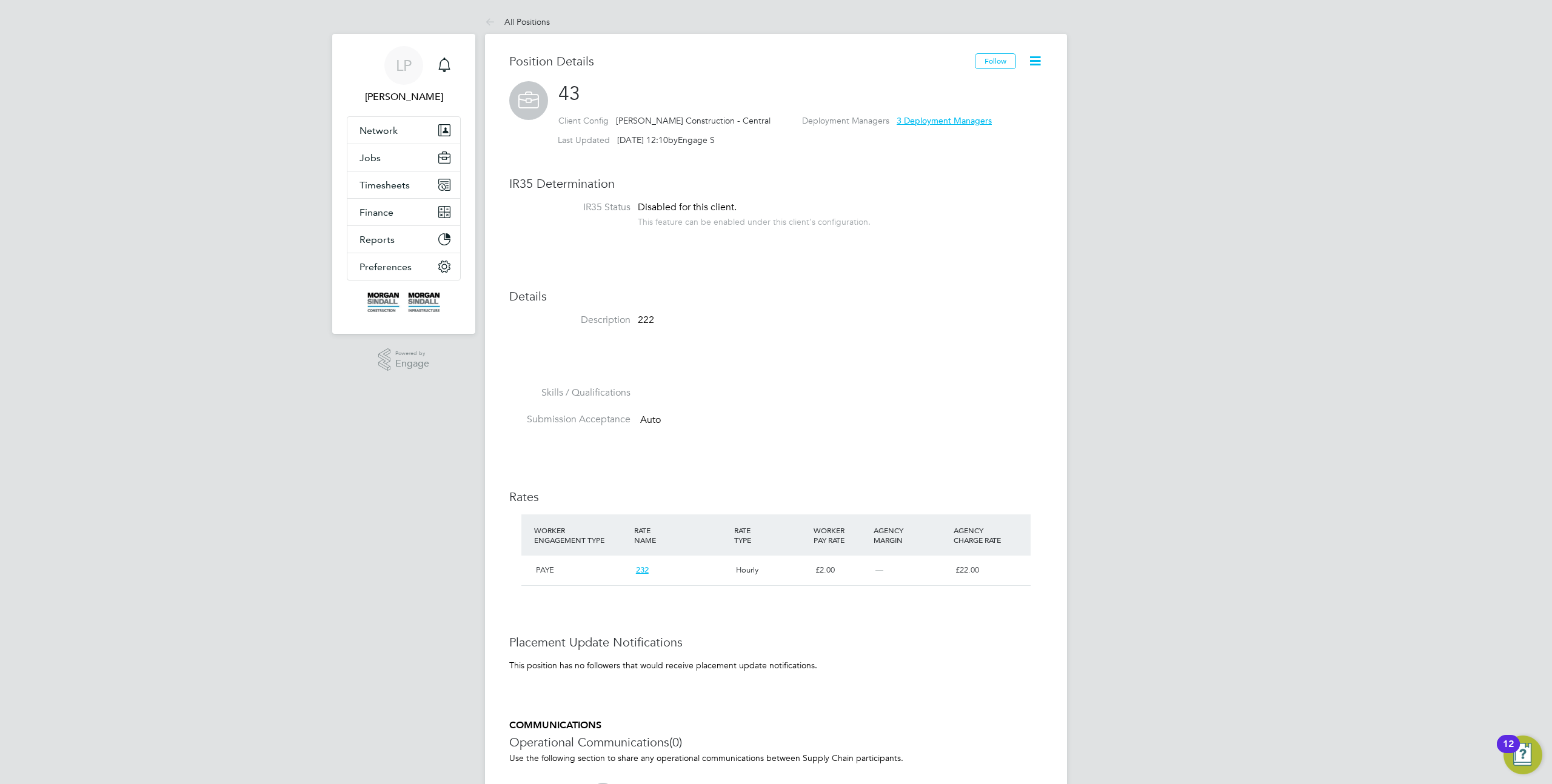
click at [1035, 60] on icon at bounding box center [1035, 61] width 15 height 15
click at [1004, 82] on li "Edit Position e" at bounding box center [996, 89] width 89 height 17
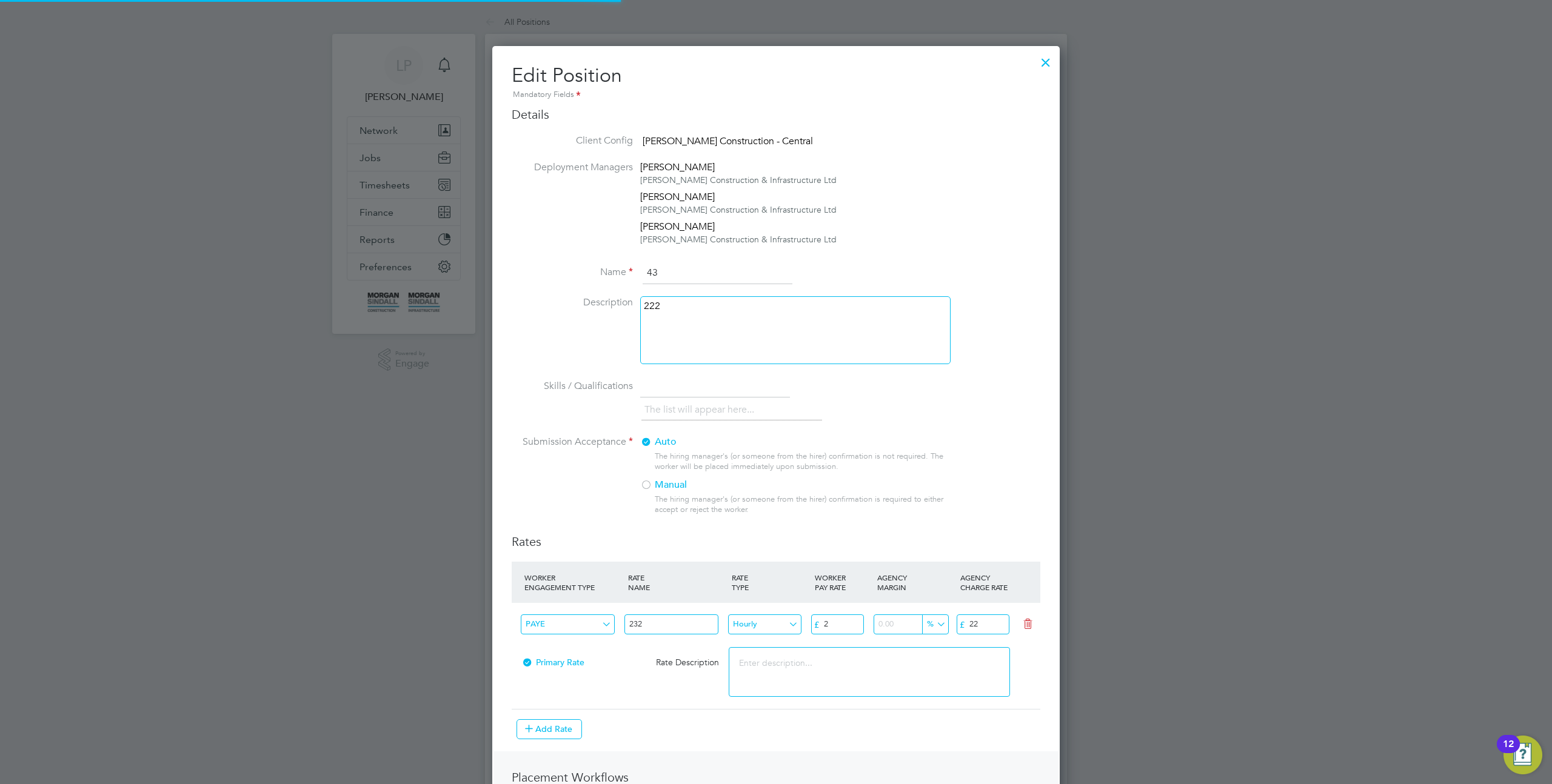
scroll to position [27, 530]
click at [707, 325] on div "222" at bounding box center [795, 330] width 310 height 68
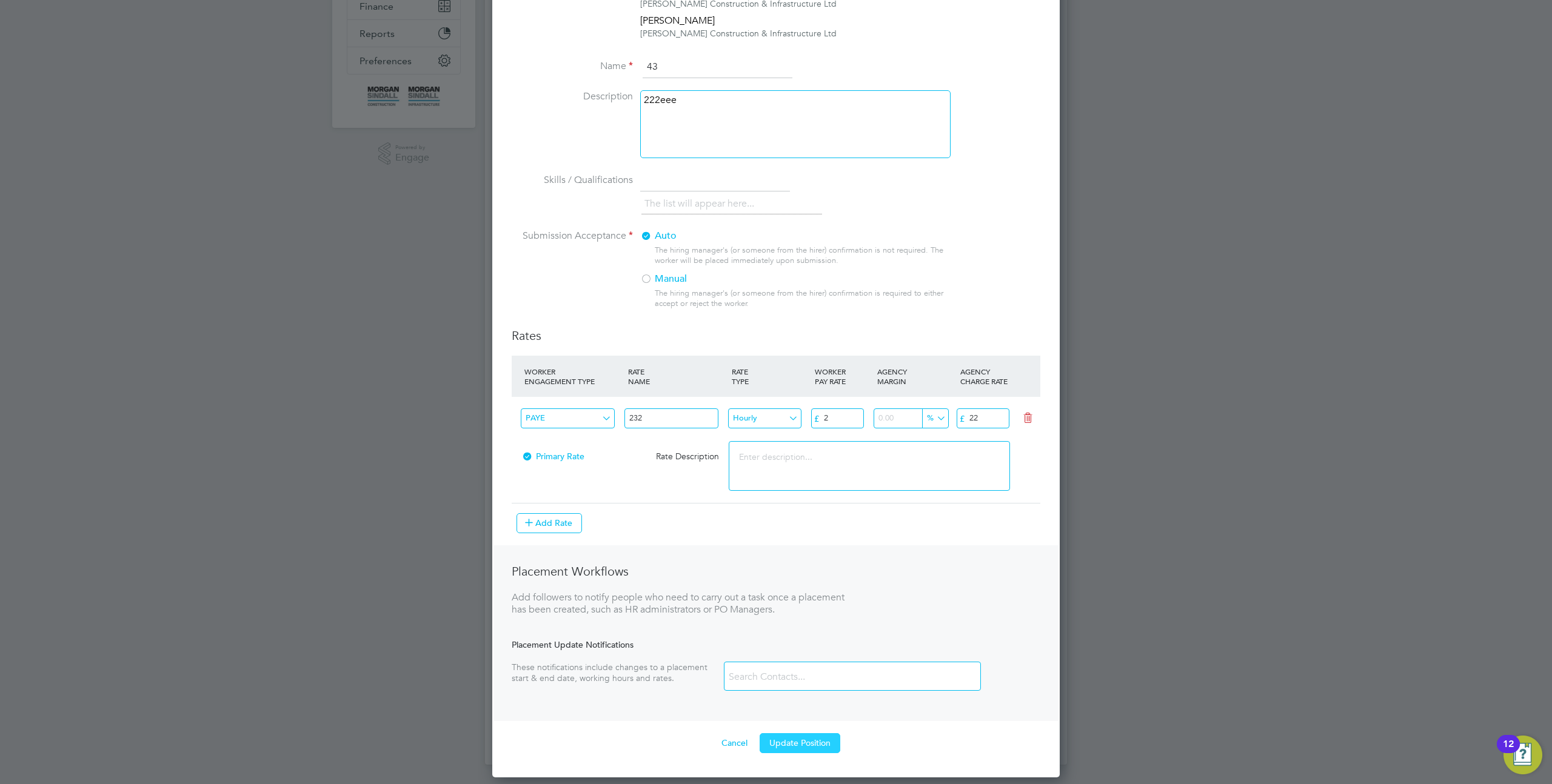
click at [807, 752] on button "Update Position" at bounding box center [800, 742] width 81 height 20
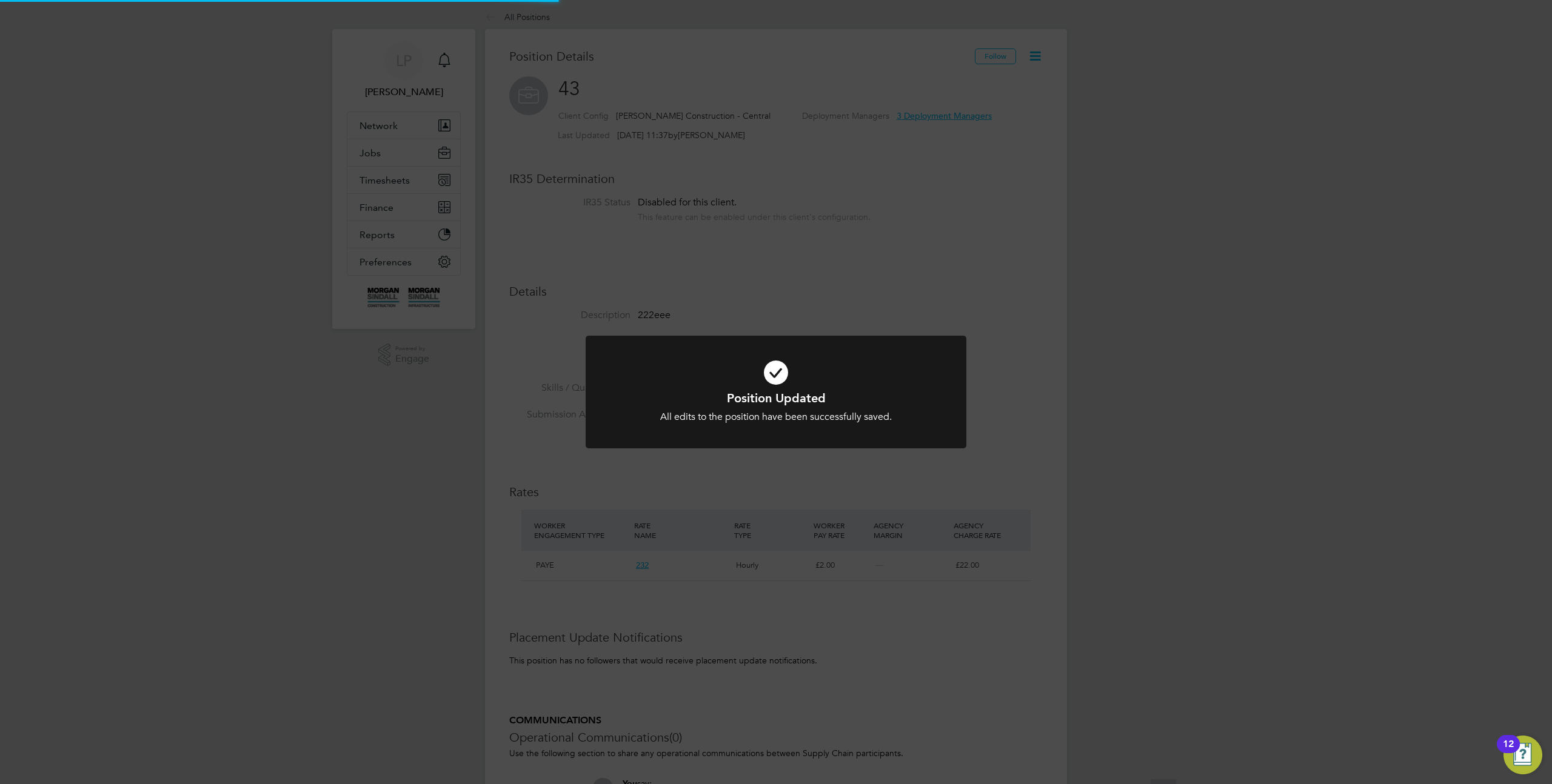
scroll to position [0, 0]
click at [1163, 270] on div "Position Updated All edits to the position have been successfully saved. Cancel…" at bounding box center [776, 392] width 1552 height 784
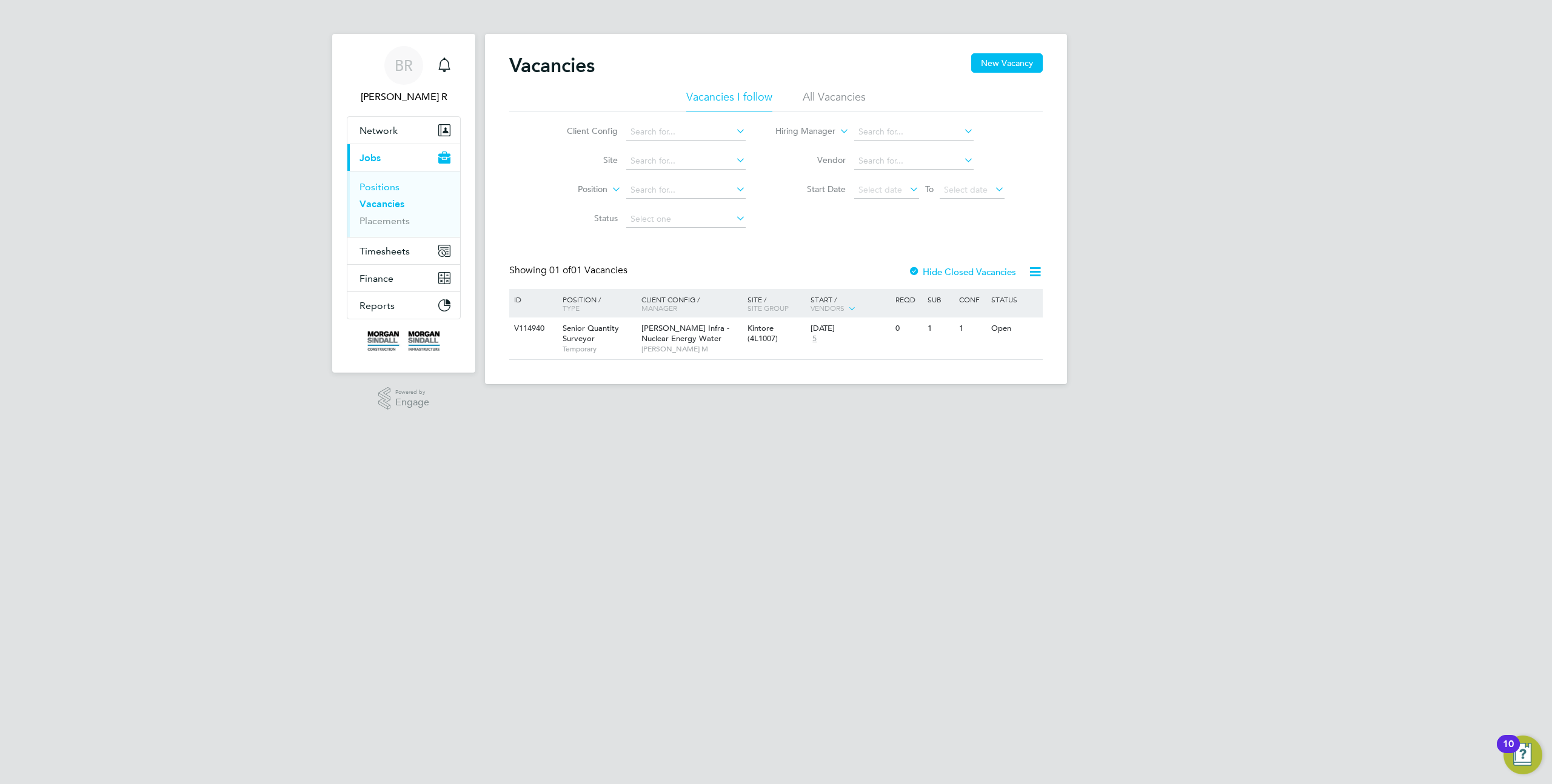
click at [390, 188] on link "Positions" at bounding box center [380, 187] width 40 height 11
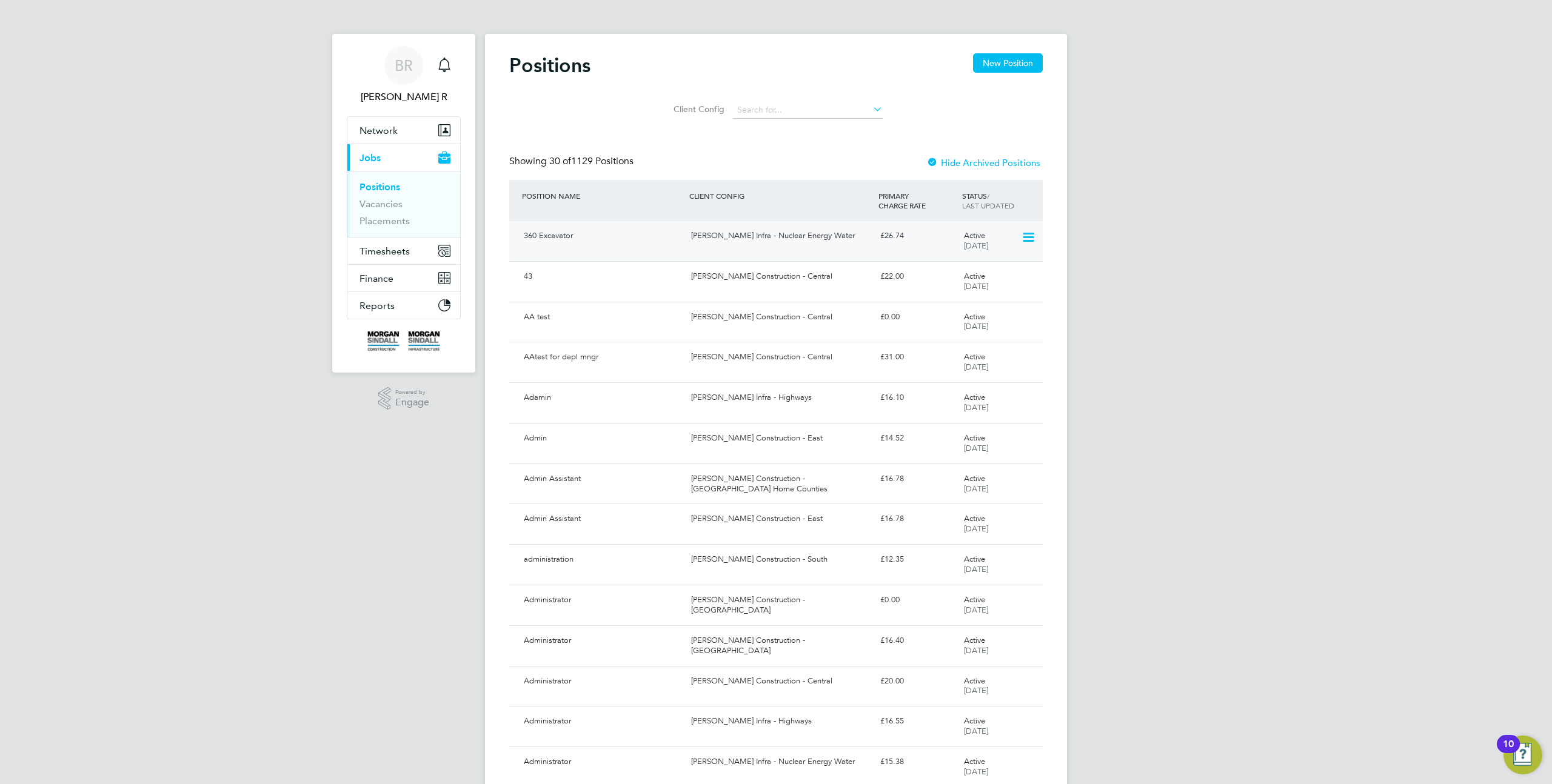
click at [1026, 237] on icon at bounding box center [1028, 237] width 12 height 14
click at [989, 269] on li "Archive Position" at bounding box center [994, 265] width 76 height 17
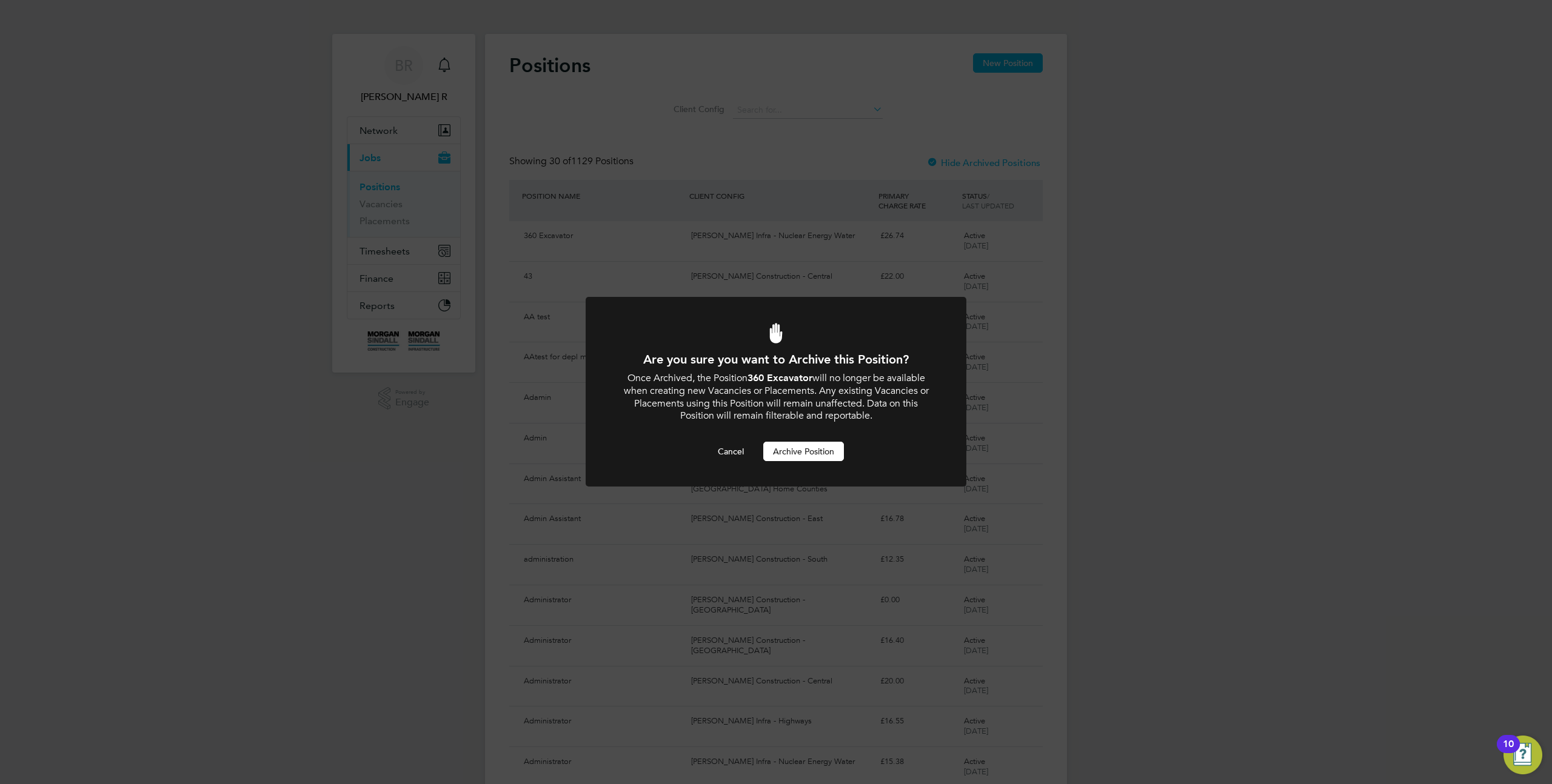
click at [1254, 346] on div "Are you sure you want to Archive this Position? Once Archived, the Position 360…" at bounding box center [776, 392] width 1552 height 784
click at [735, 452] on button "Cancel" at bounding box center [731, 451] width 45 height 20
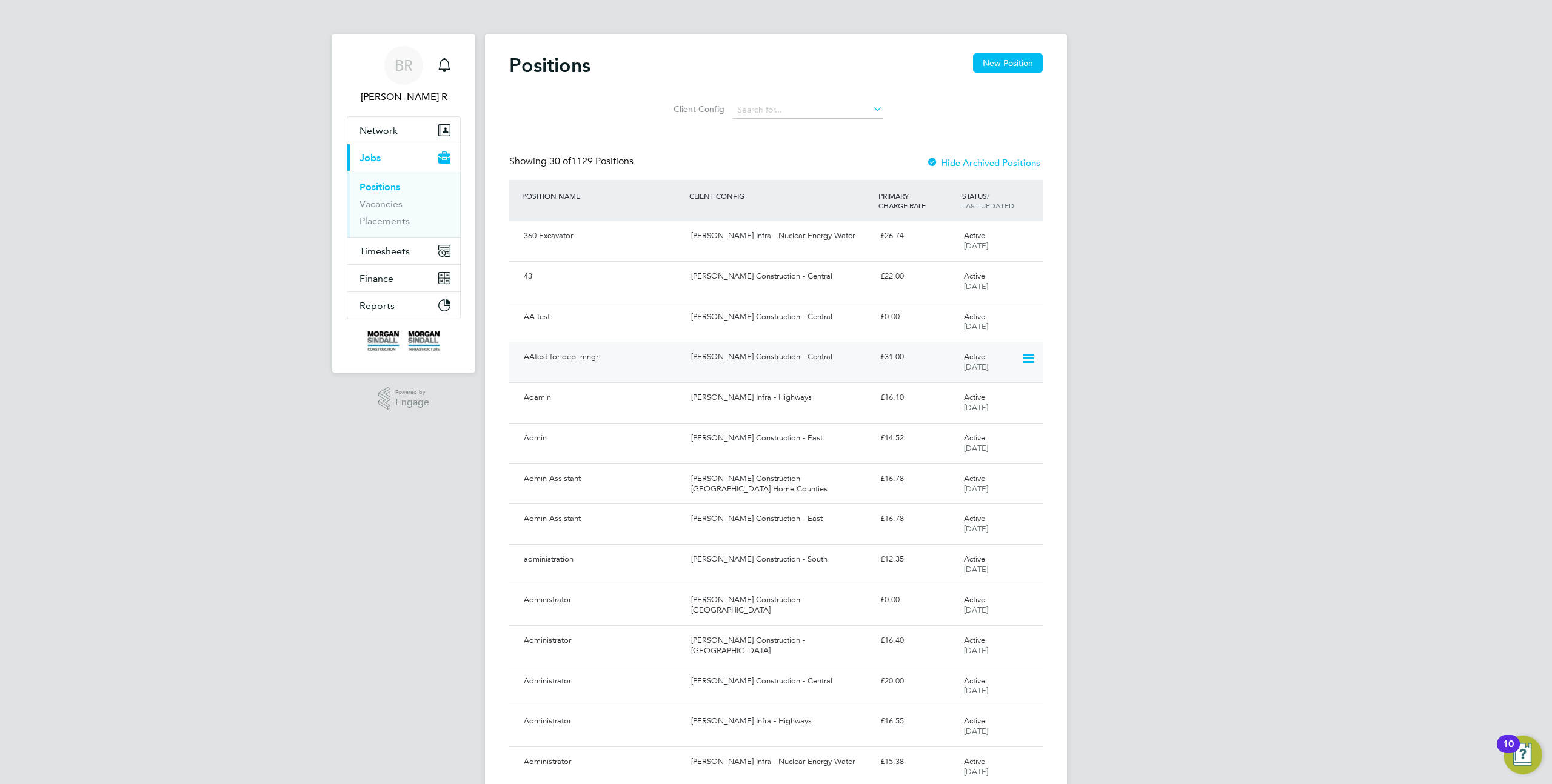
click at [780, 345] on div "AAtest for depl mngr [PERSON_NAME] Construction - Central £31.00 Active [DATE]" at bounding box center [776, 362] width 533 height 41
click at [735, 574] on div "administration [PERSON_NAME] Construction - South £12.35 Active [DATE]" at bounding box center [776, 564] width 533 height 41
click at [1009, 63] on button "New Position" at bounding box center [1008, 63] width 70 height 20
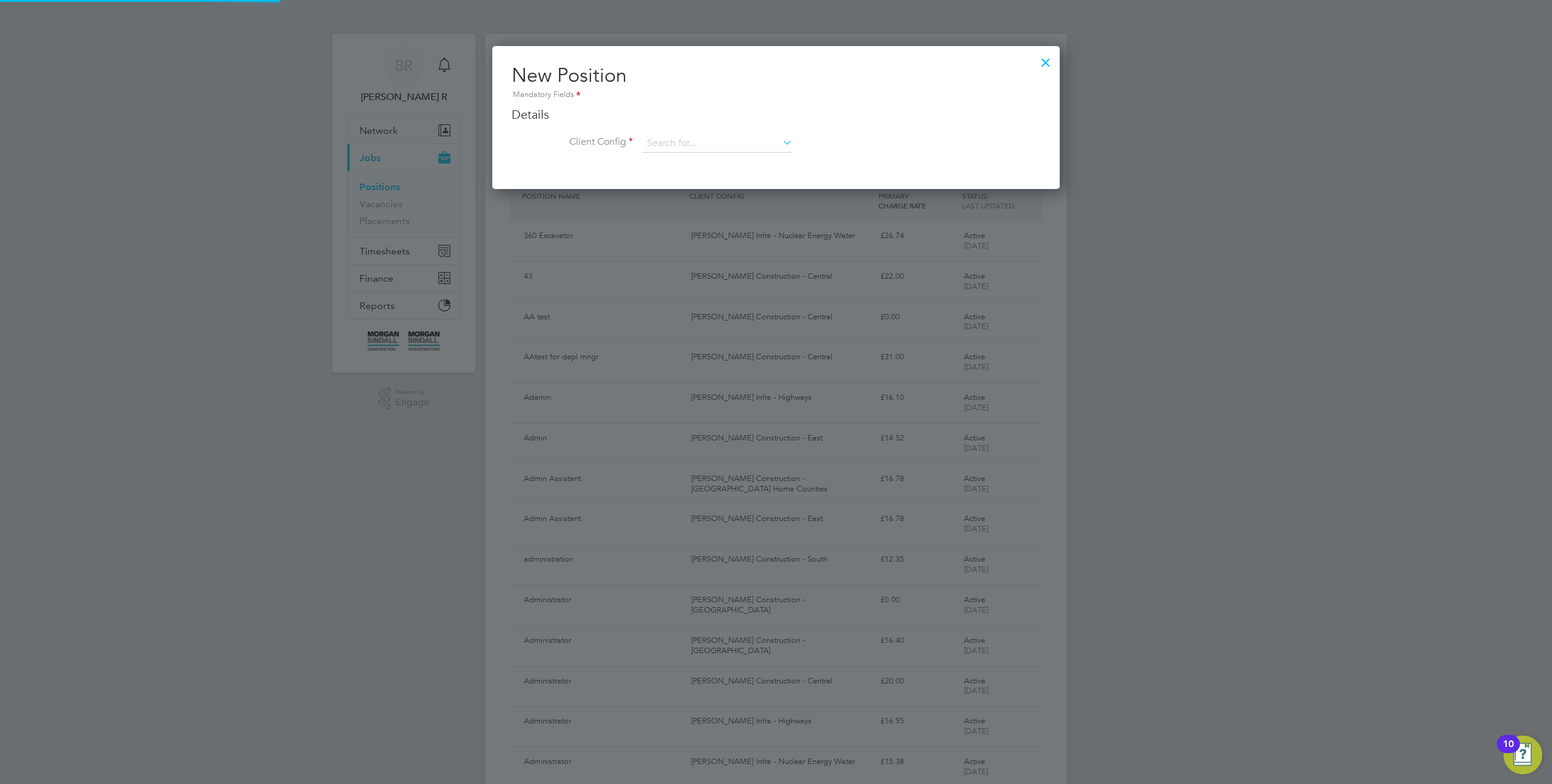
scroll to position [143, 568]
click at [736, 137] on input at bounding box center [718, 143] width 150 height 18
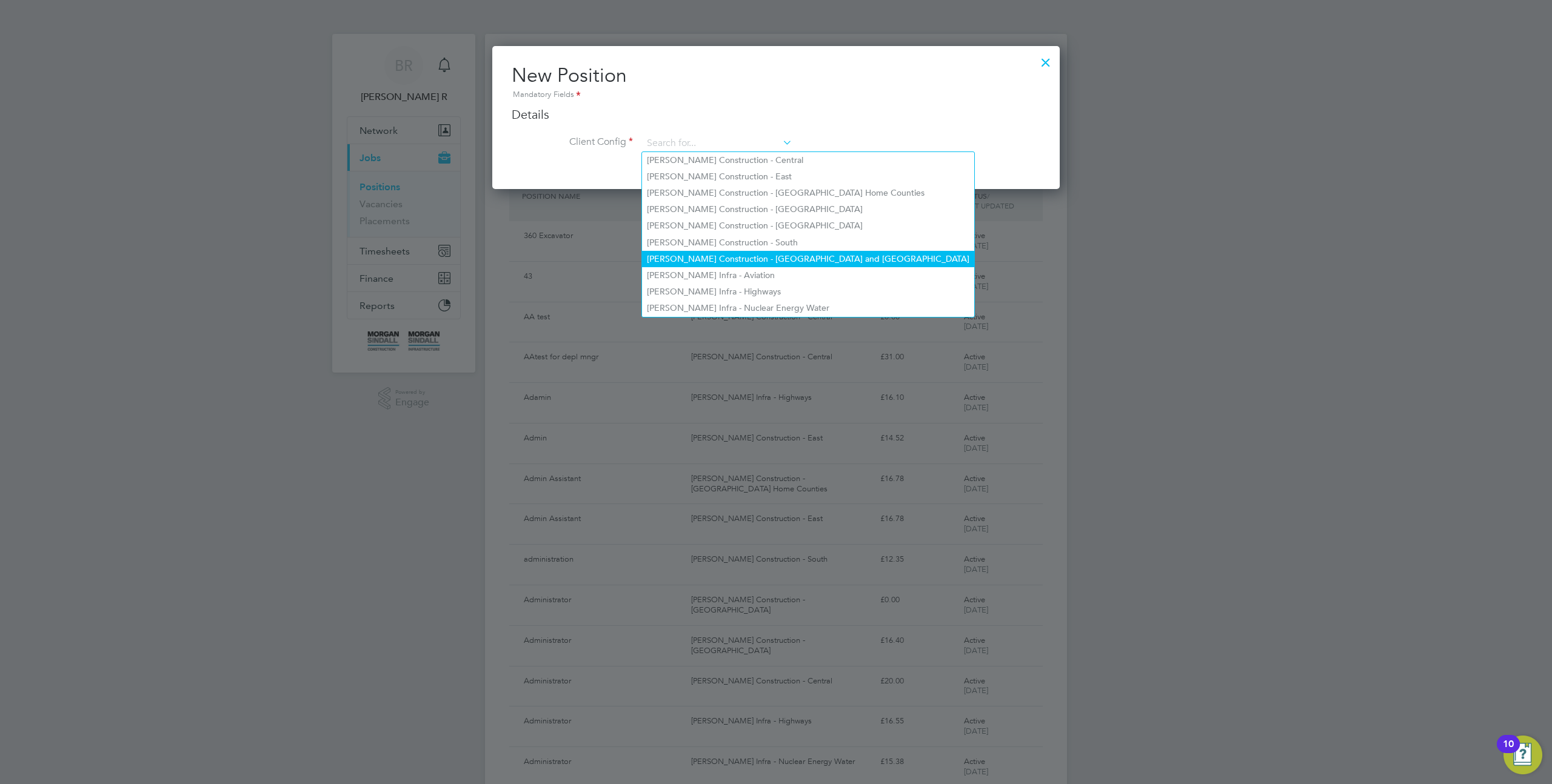
click at [777, 254] on li "Morgan Sindall Construction - Yorkshire and North East" at bounding box center [808, 259] width 332 height 16
type input "Morgan Sindall Construction - Yorkshire and North East"
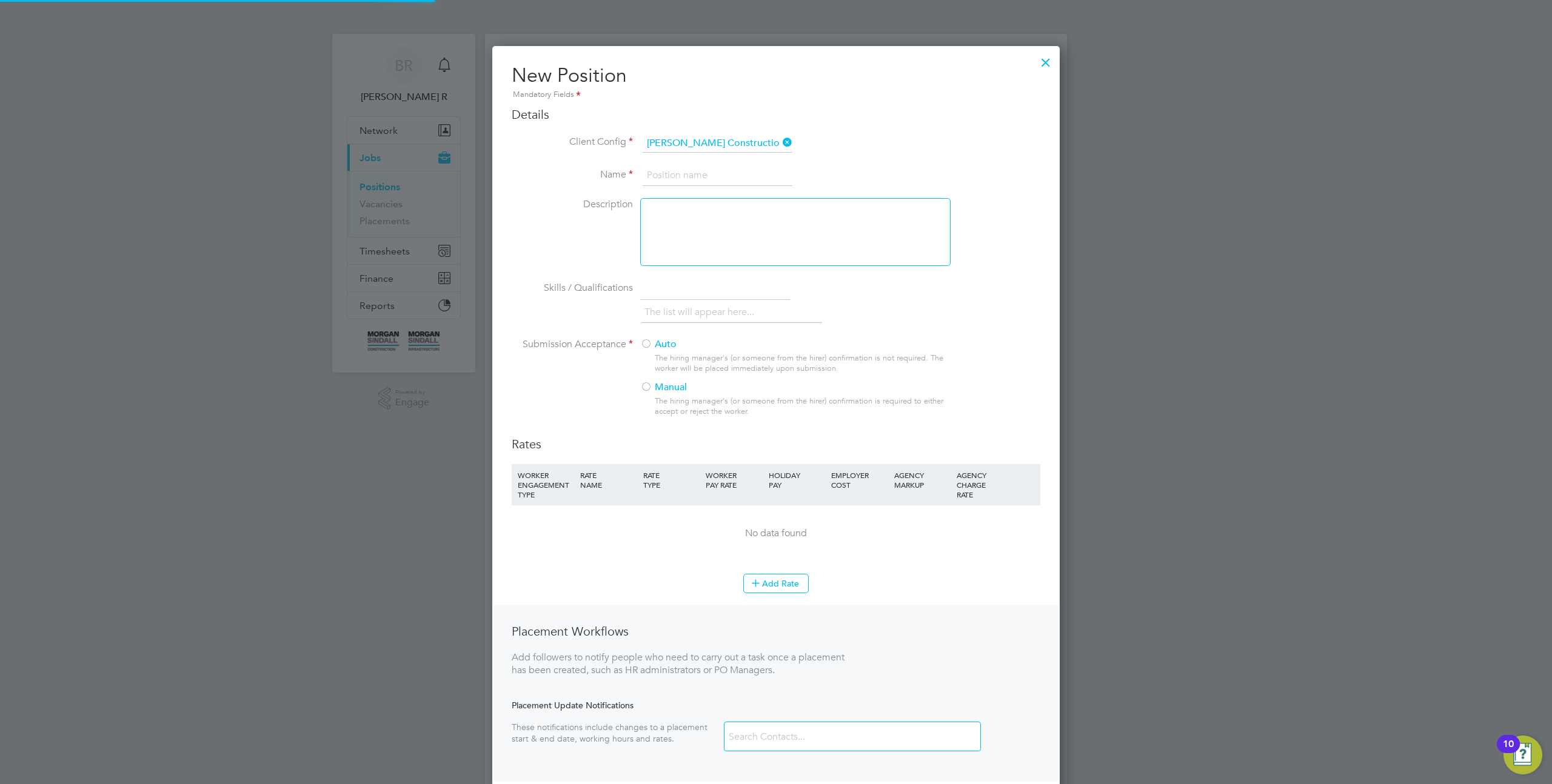
scroll to position [793, 568]
click at [720, 174] on input at bounding box center [718, 176] width 150 height 22
type input "tetstststst"
click at [647, 341] on div at bounding box center [646, 344] width 12 height 12
click at [765, 585] on button "Add Rate" at bounding box center [776, 583] width 65 height 20
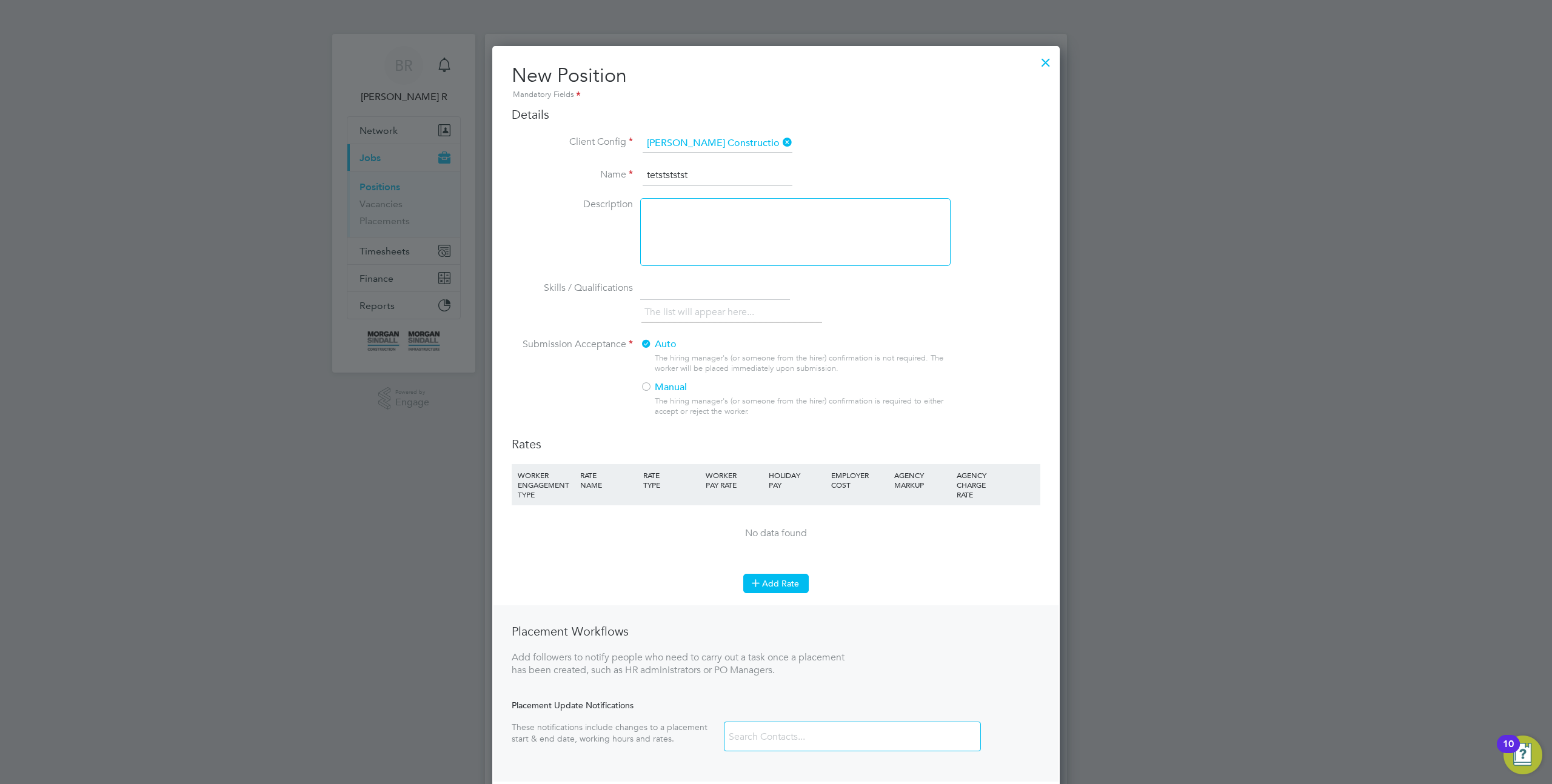
scroll to position [855, 568]
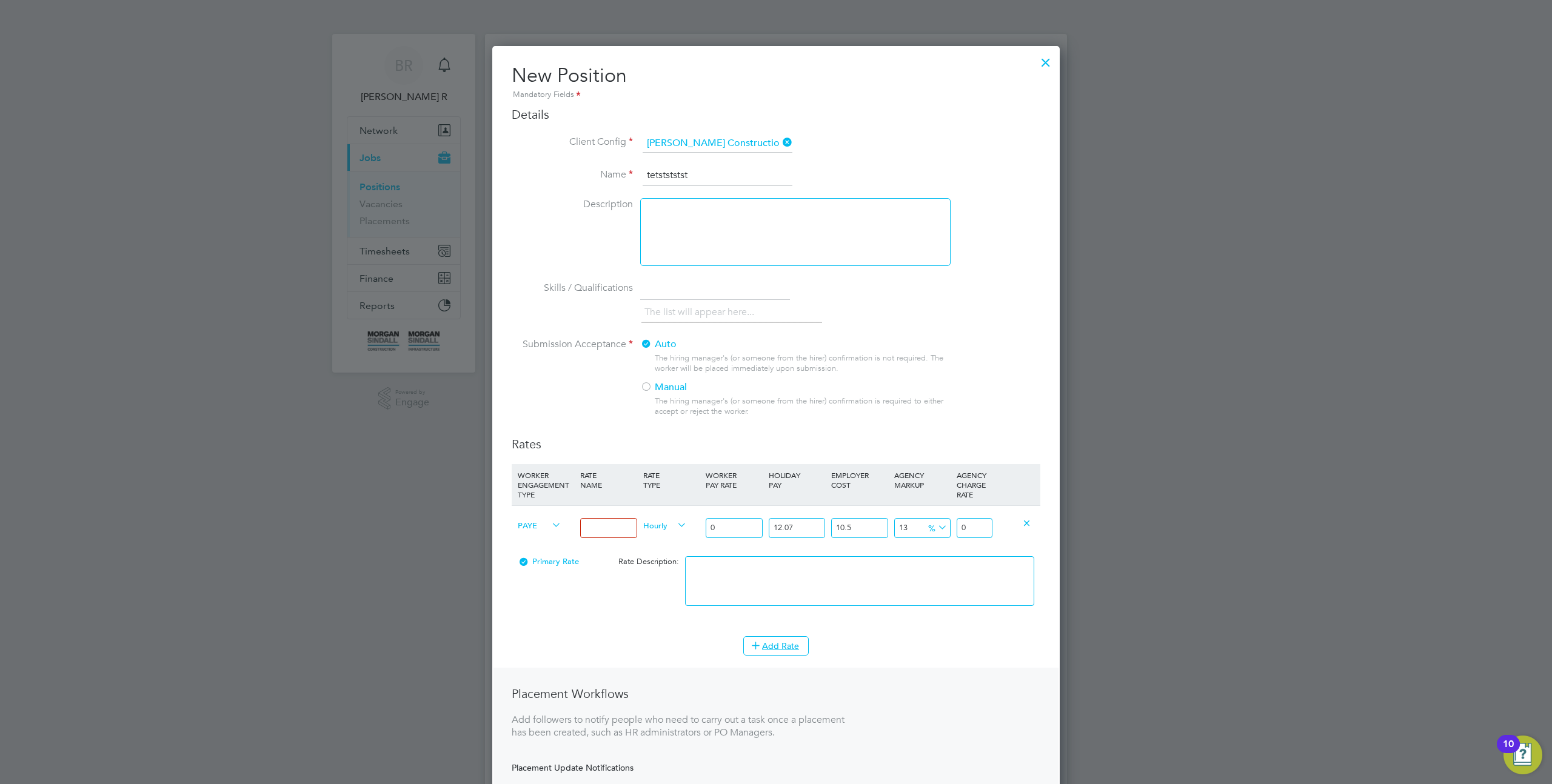
click at [640, 537] on div "PAYE Hourly 0 12.07 n/a 10.5 n/a 13 0 % 0" at bounding box center [776, 527] width 529 height 45
click at [622, 530] on body "BR Brogan R Notifications Applications: Network Sites Current page: Jobs Positi…" at bounding box center [776, 758] width 1552 height 1515
type input "eeeee"
click at [739, 534] on input "0" at bounding box center [734, 528] width 57 height 20
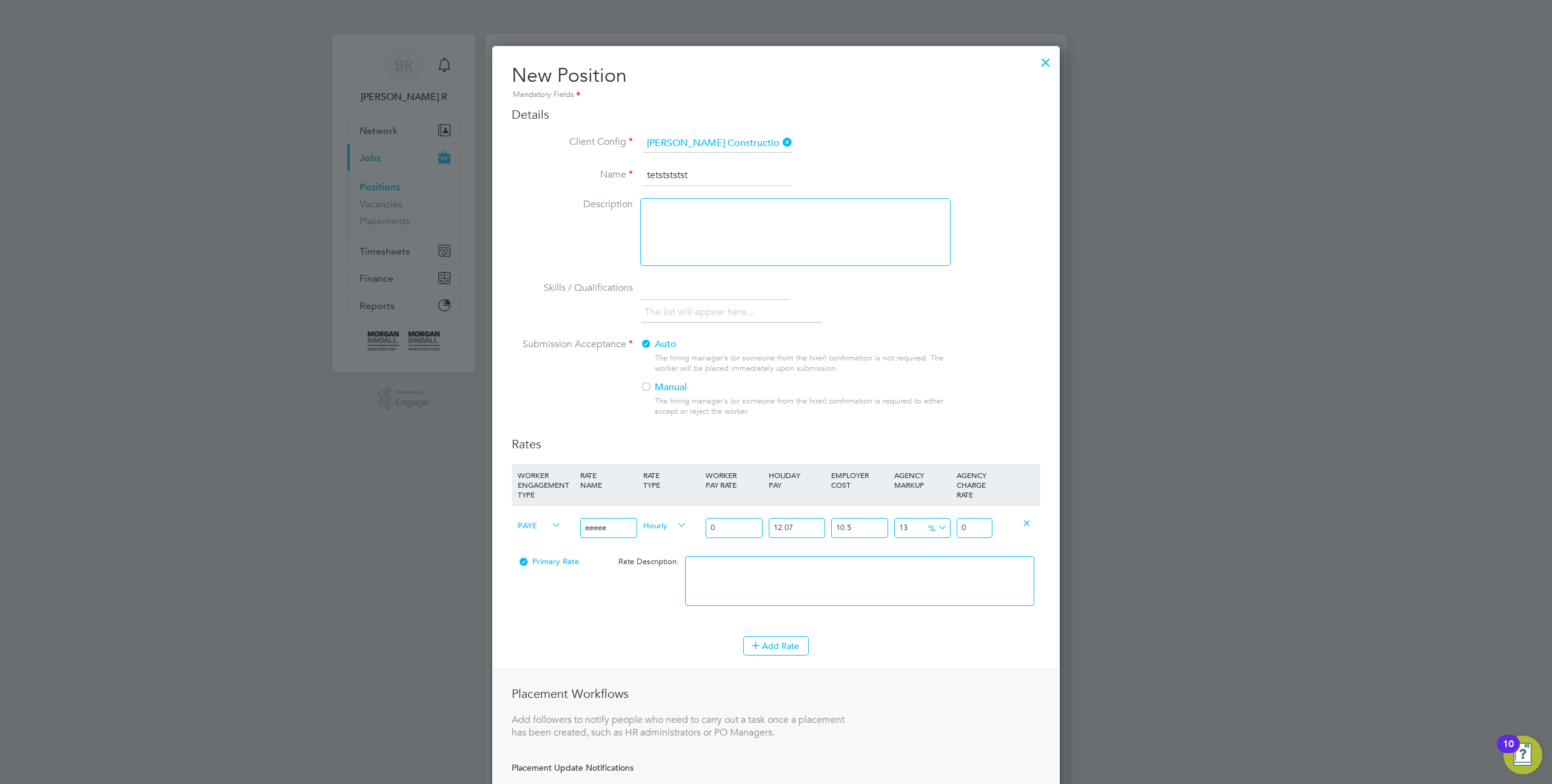
click at [739, 534] on input "0" at bounding box center [734, 528] width 57 height 20
type input "1"
type input "1.399362055"
type input "11"
type input "15.392982605"
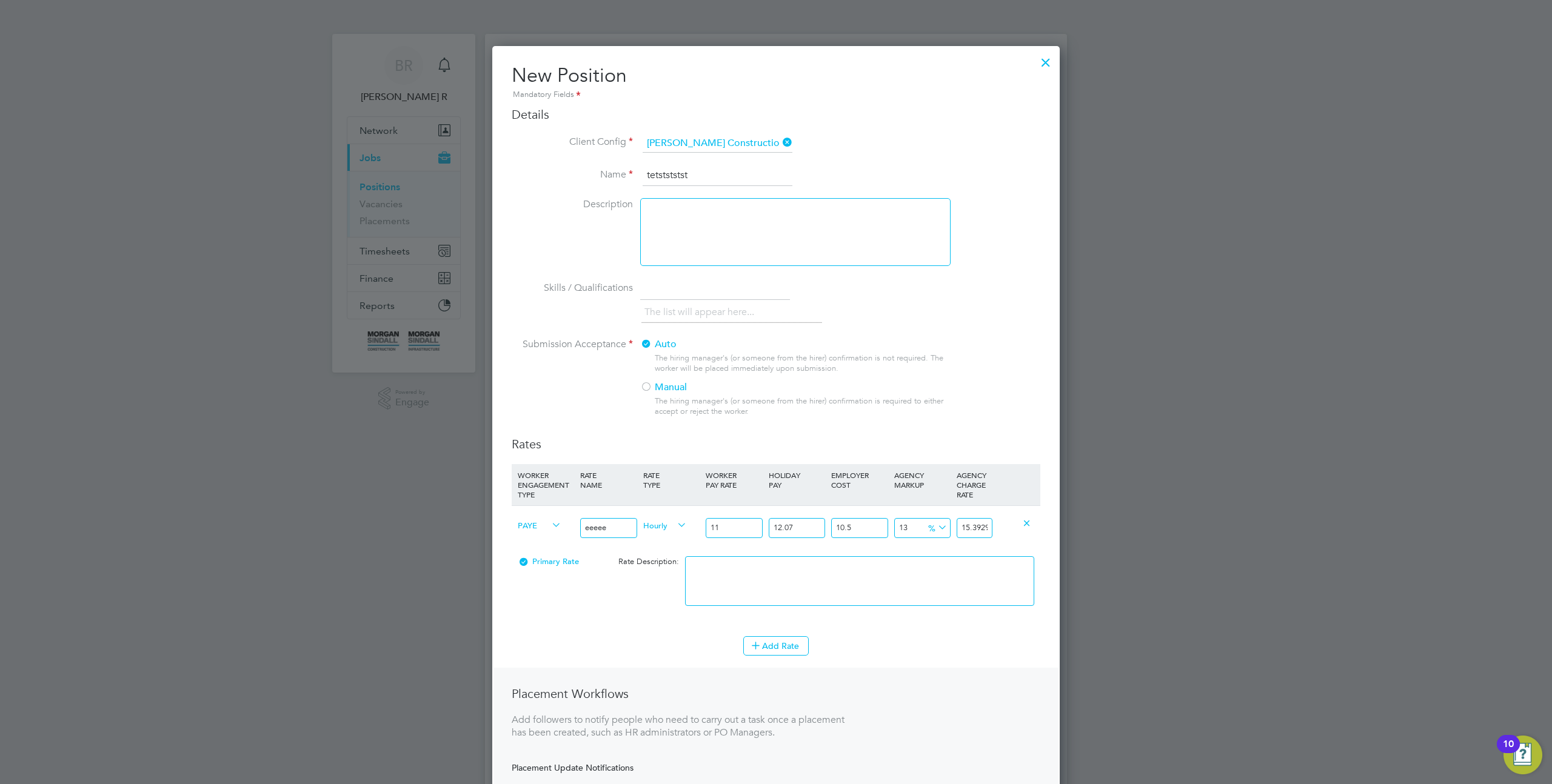
type input "113"
type input "158.127912215"
type input "1133"
type input "1585.477208315"
type input "11333"
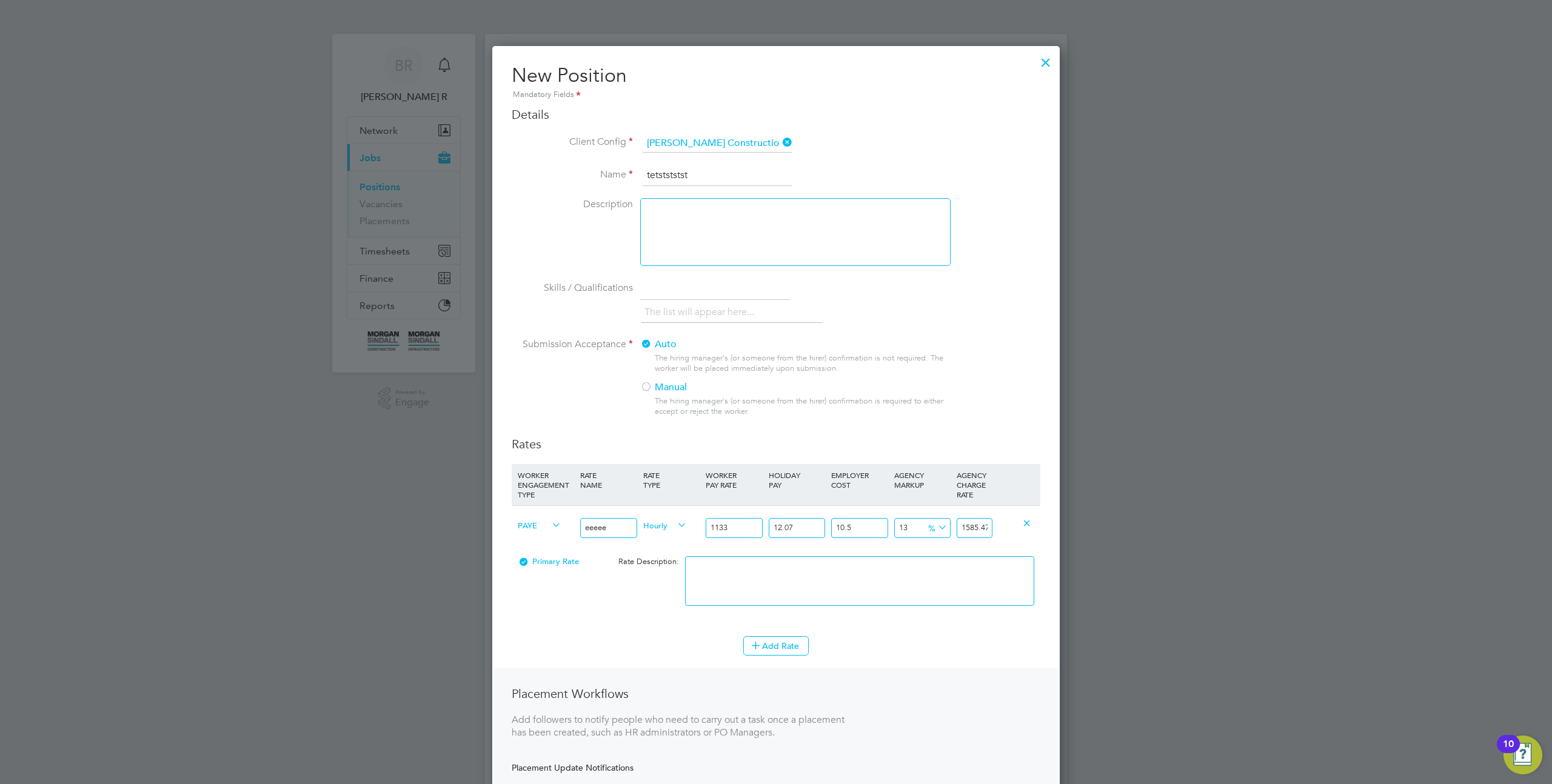
type input "15858.970169315"
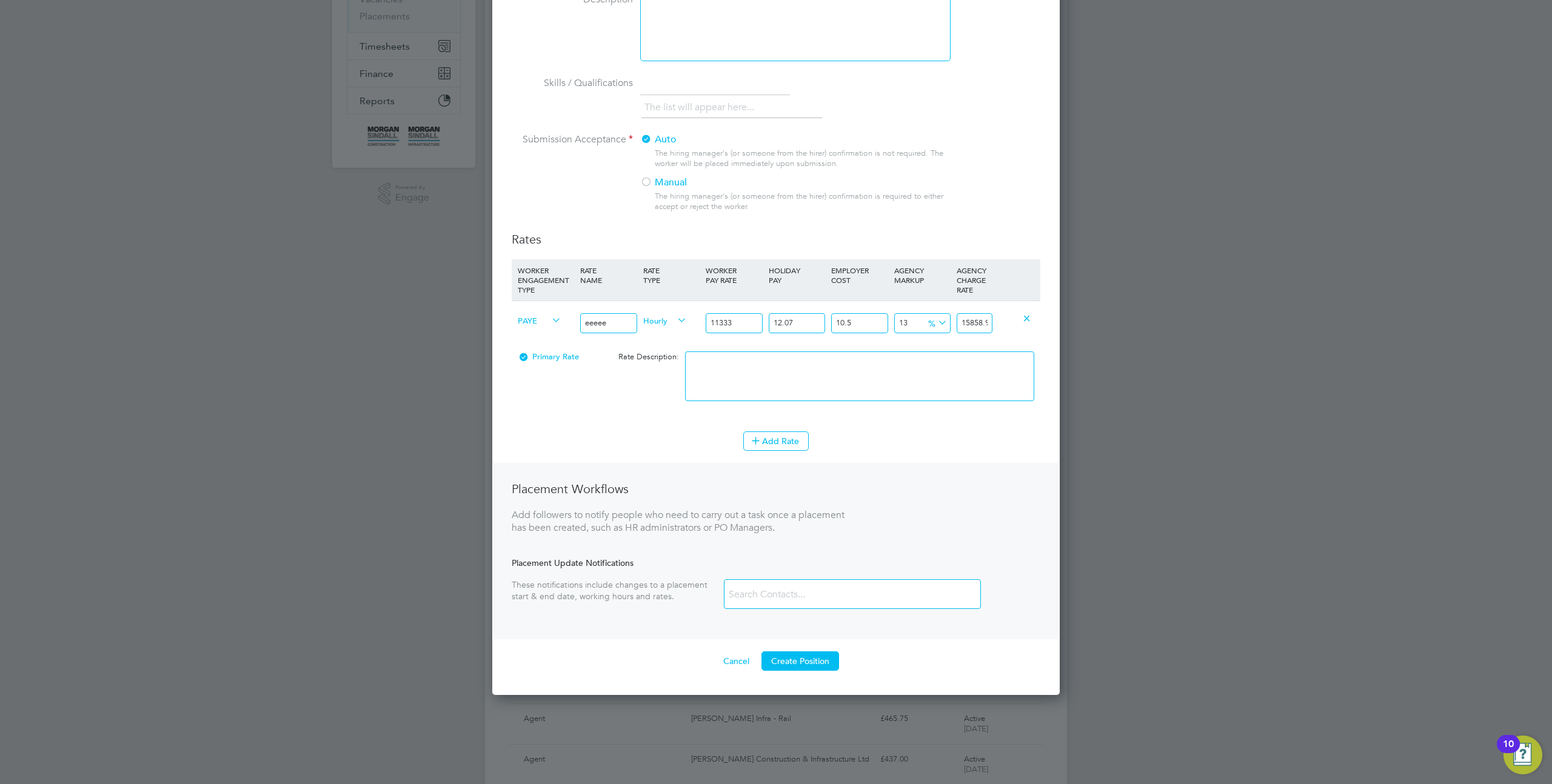
scroll to position [314, 0]
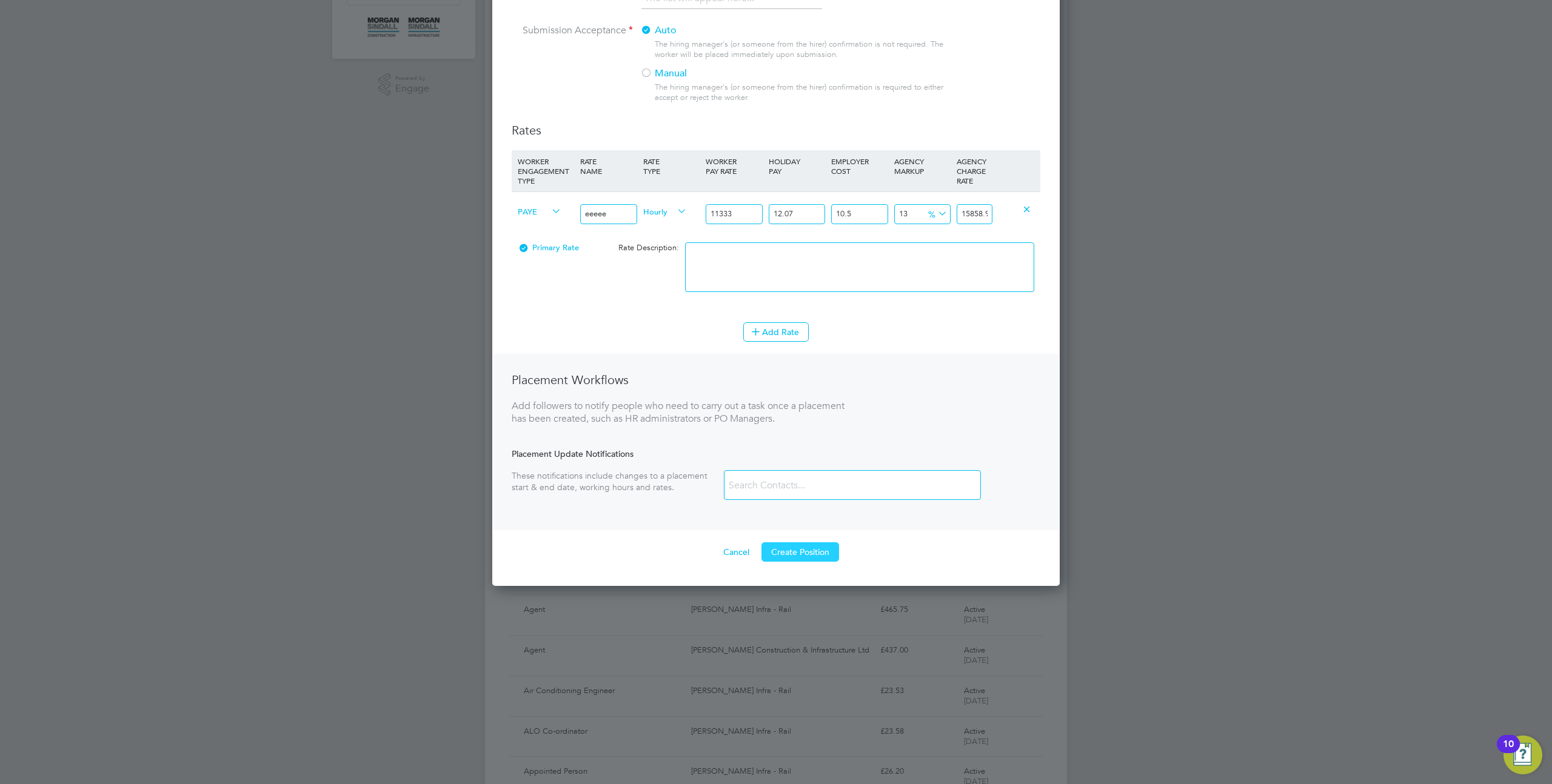
type input "11333"
click at [803, 556] on button "Create Position" at bounding box center [800, 552] width 77 height 20
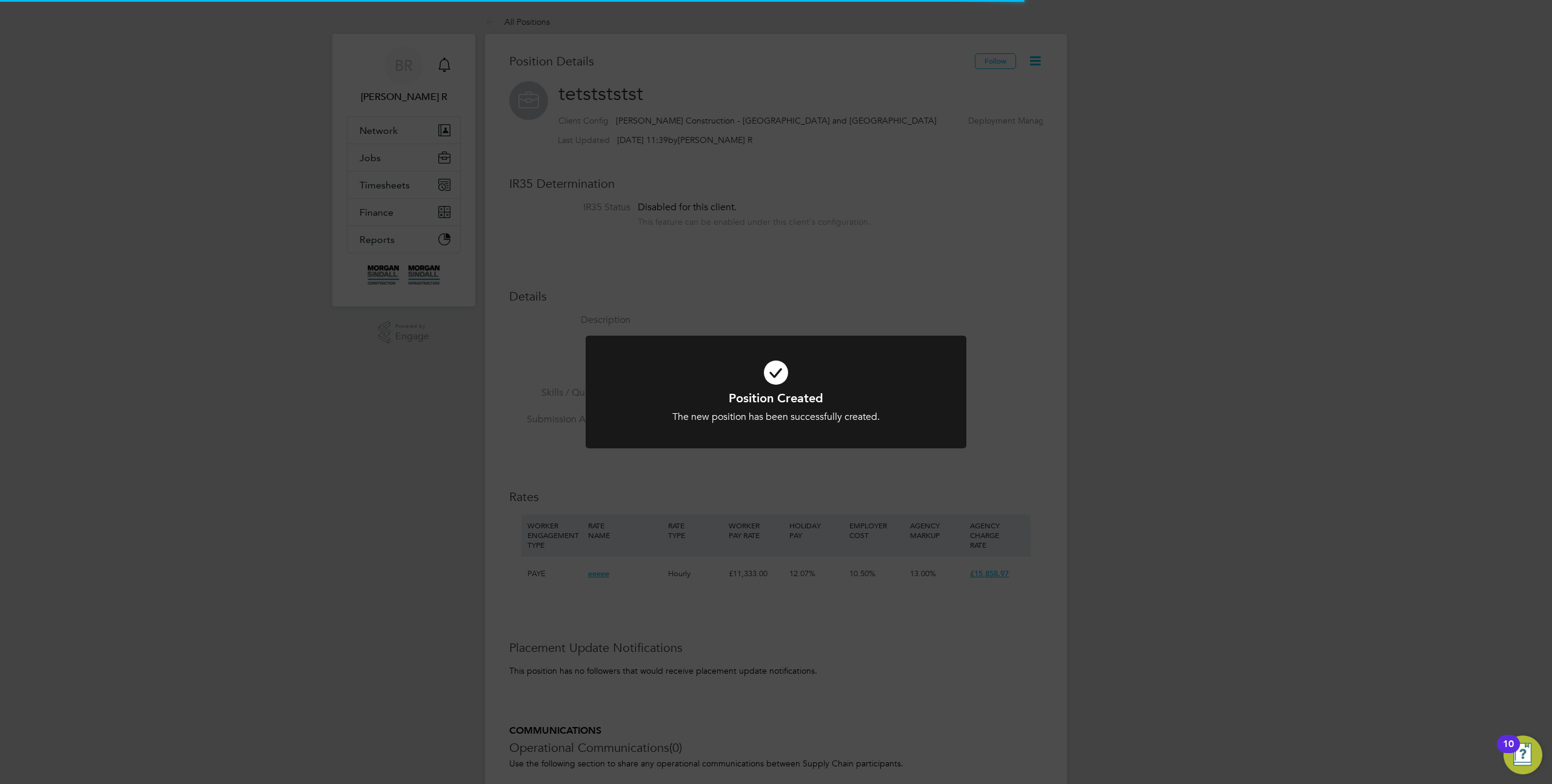
click at [944, 280] on div "Position Created The new position has been successfully created. Cancel Okay" at bounding box center [776, 392] width 1552 height 784
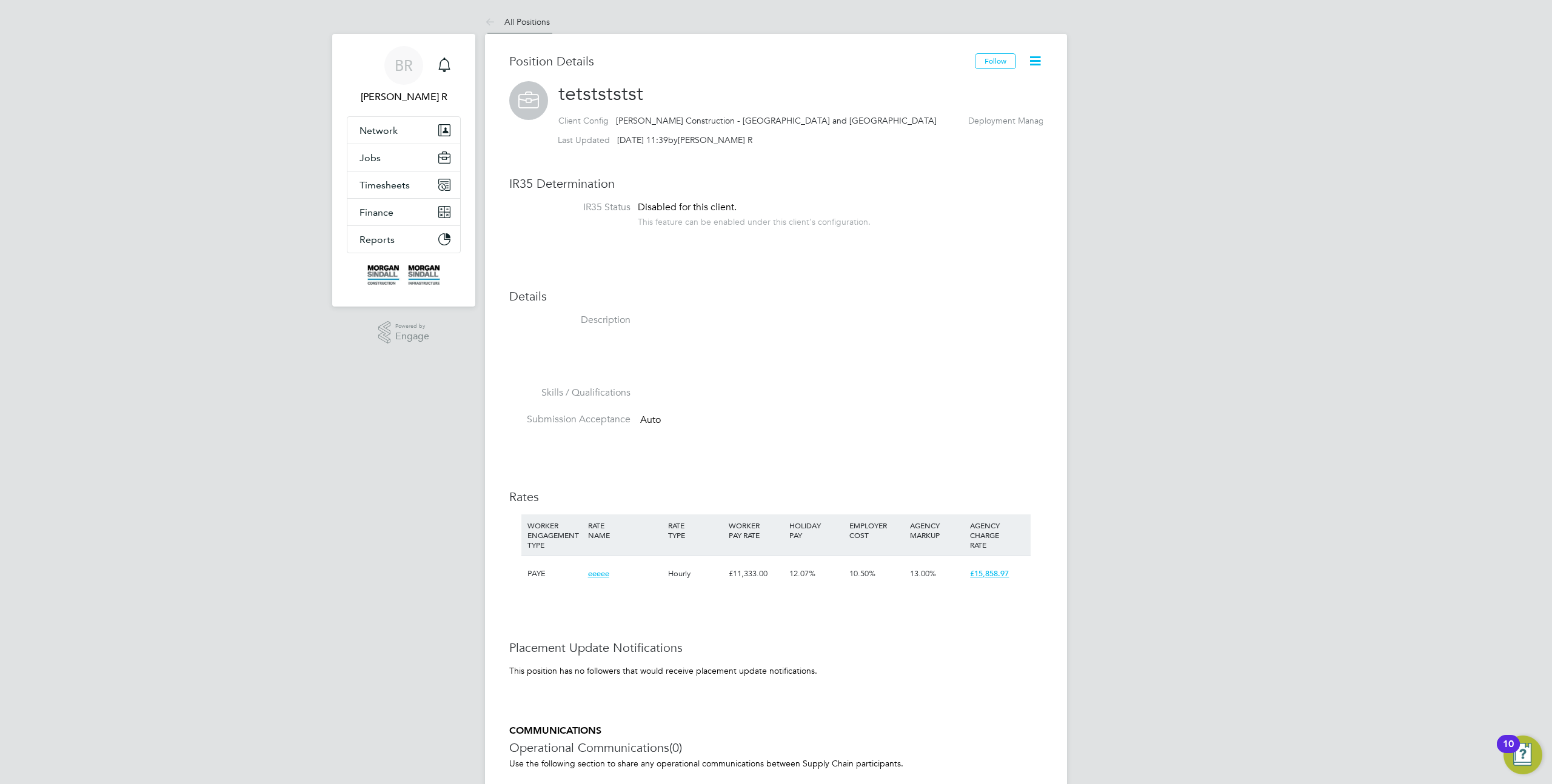
click at [512, 21] on link "All Positions" at bounding box center [517, 21] width 65 height 11
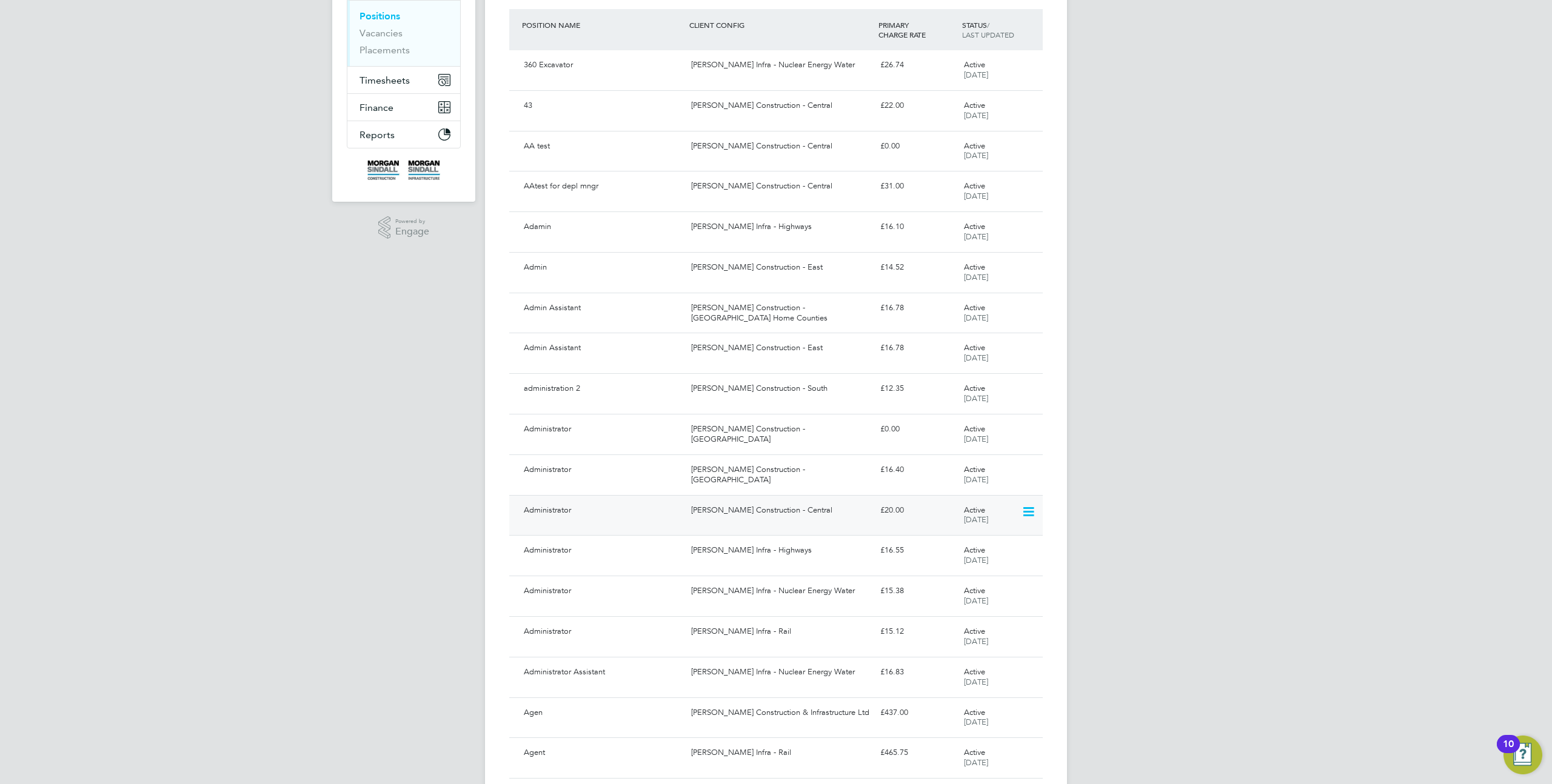
scroll to position [288, 0]
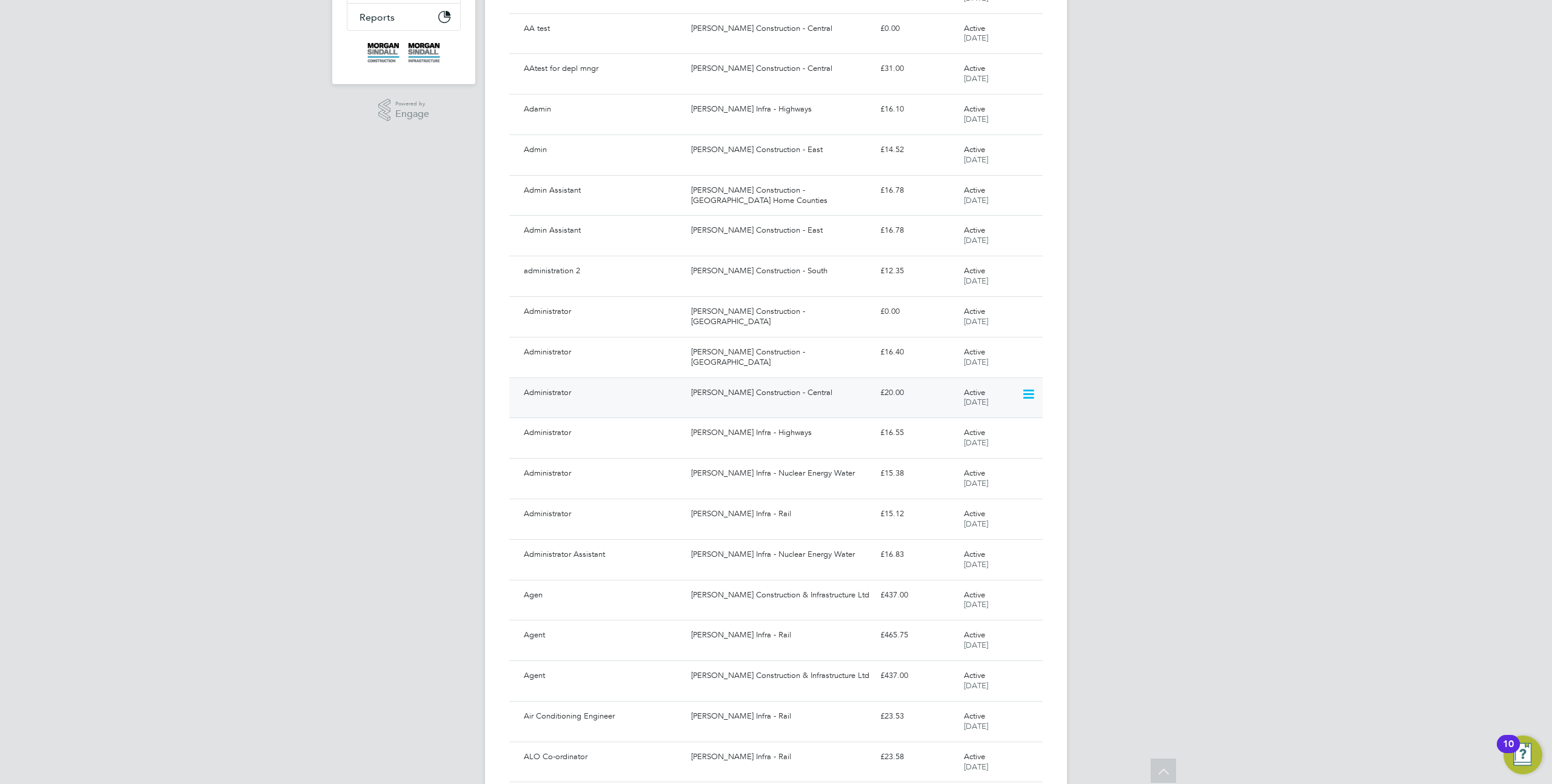
click at [1028, 396] on icon at bounding box center [1028, 394] width 12 height 14
click at [980, 418] on li "Archive Position" at bounding box center [994, 422] width 76 height 17
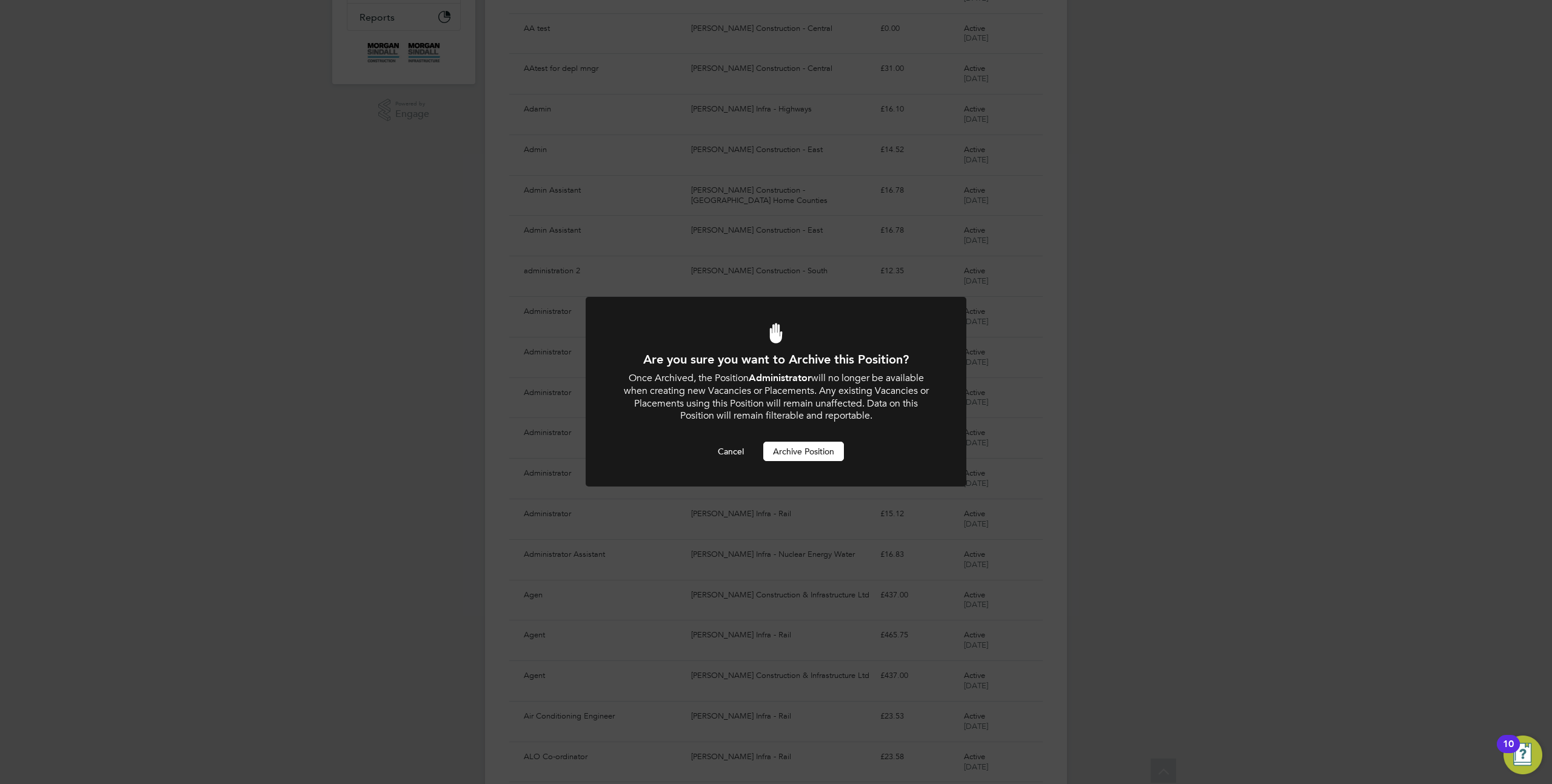
scroll to position [0, 0]
click at [813, 451] on button "Archive Position" at bounding box center [803, 451] width 81 height 20
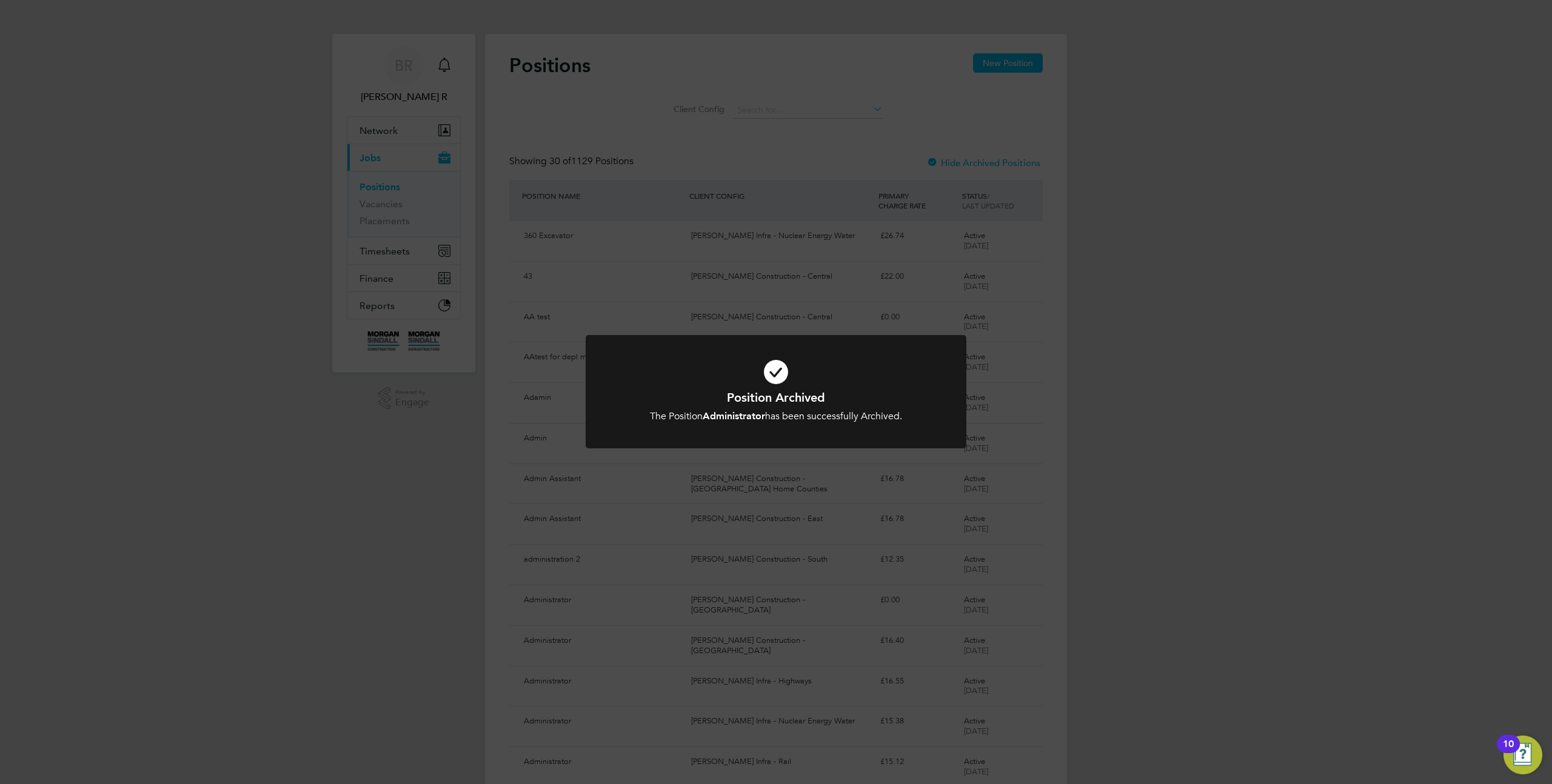
click at [1017, 527] on div "Position Archived The Position Administrator has been successfully Archived. Ca…" at bounding box center [776, 392] width 1552 height 784
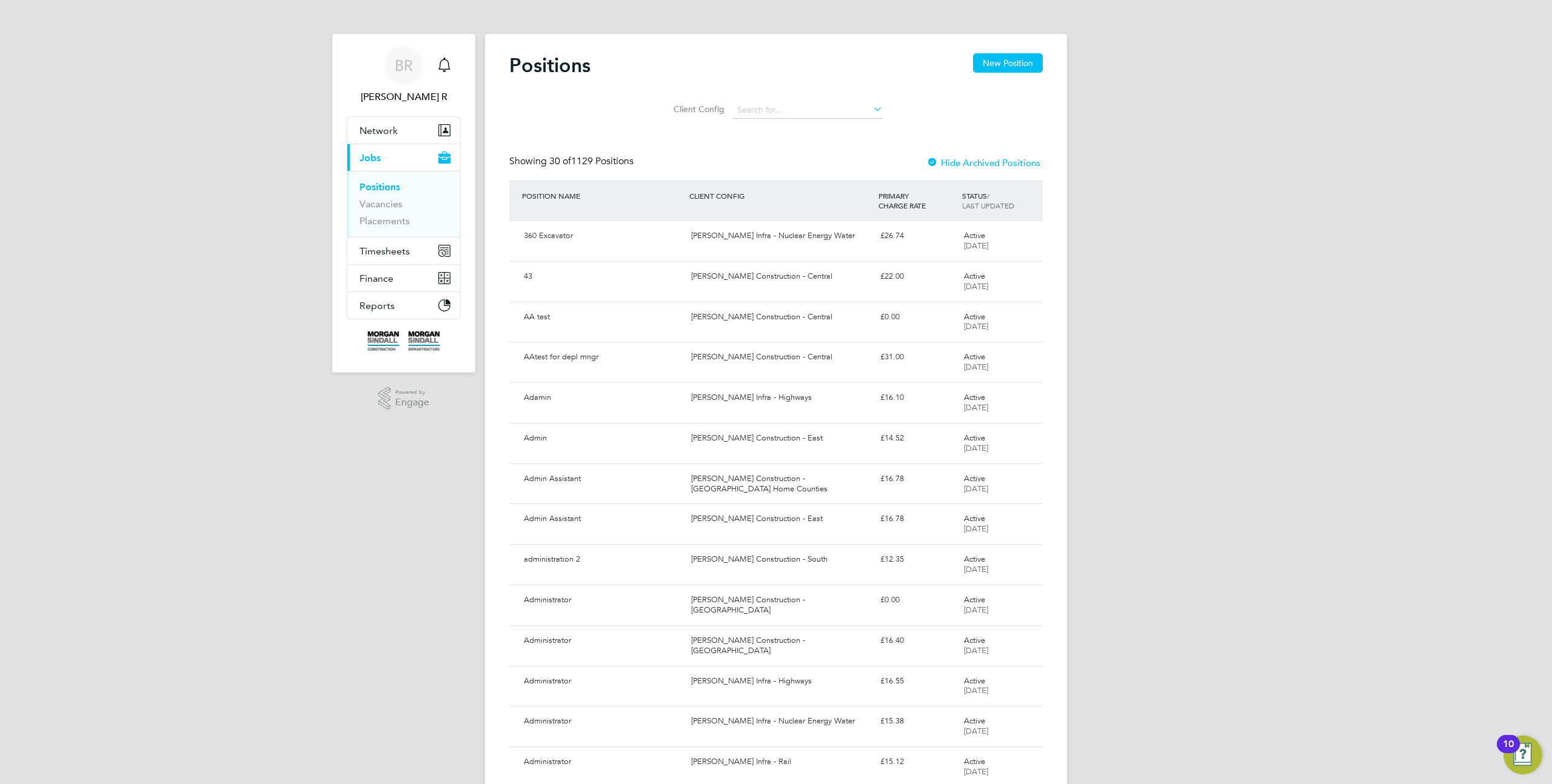
click at [951, 172] on div "Showing 30 of 1129 Positions Hide Archived Positions" at bounding box center [776, 167] width 533 height 25
click at [946, 167] on label "Hide Archived Positions" at bounding box center [983, 162] width 114 height 11
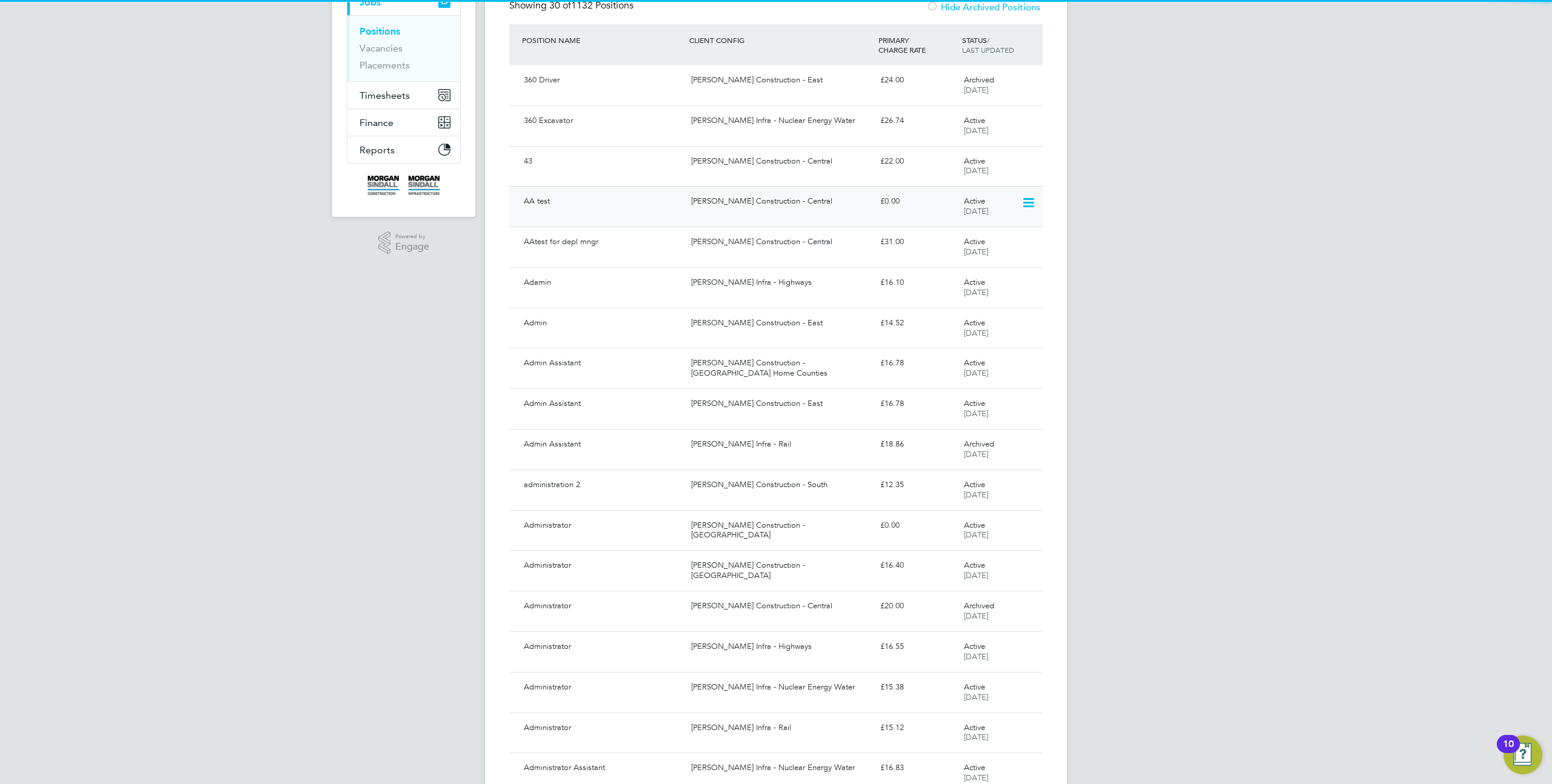
scroll to position [158, 0]
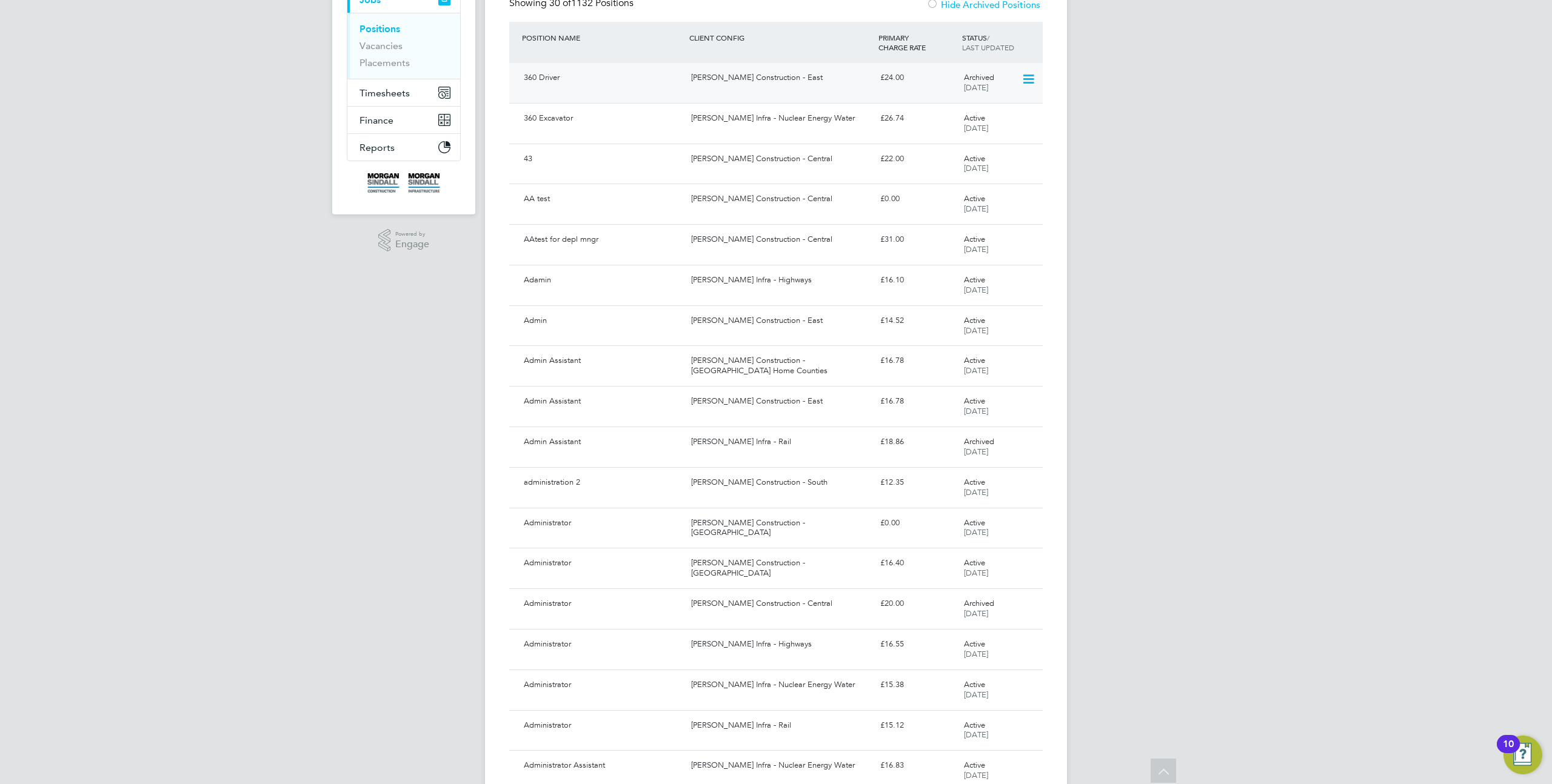
click at [1024, 82] on icon at bounding box center [1028, 79] width 12 height 14
click at [999, 106] on li "Unarchive Position" at bounding box center [990, 107] width 86 height 17
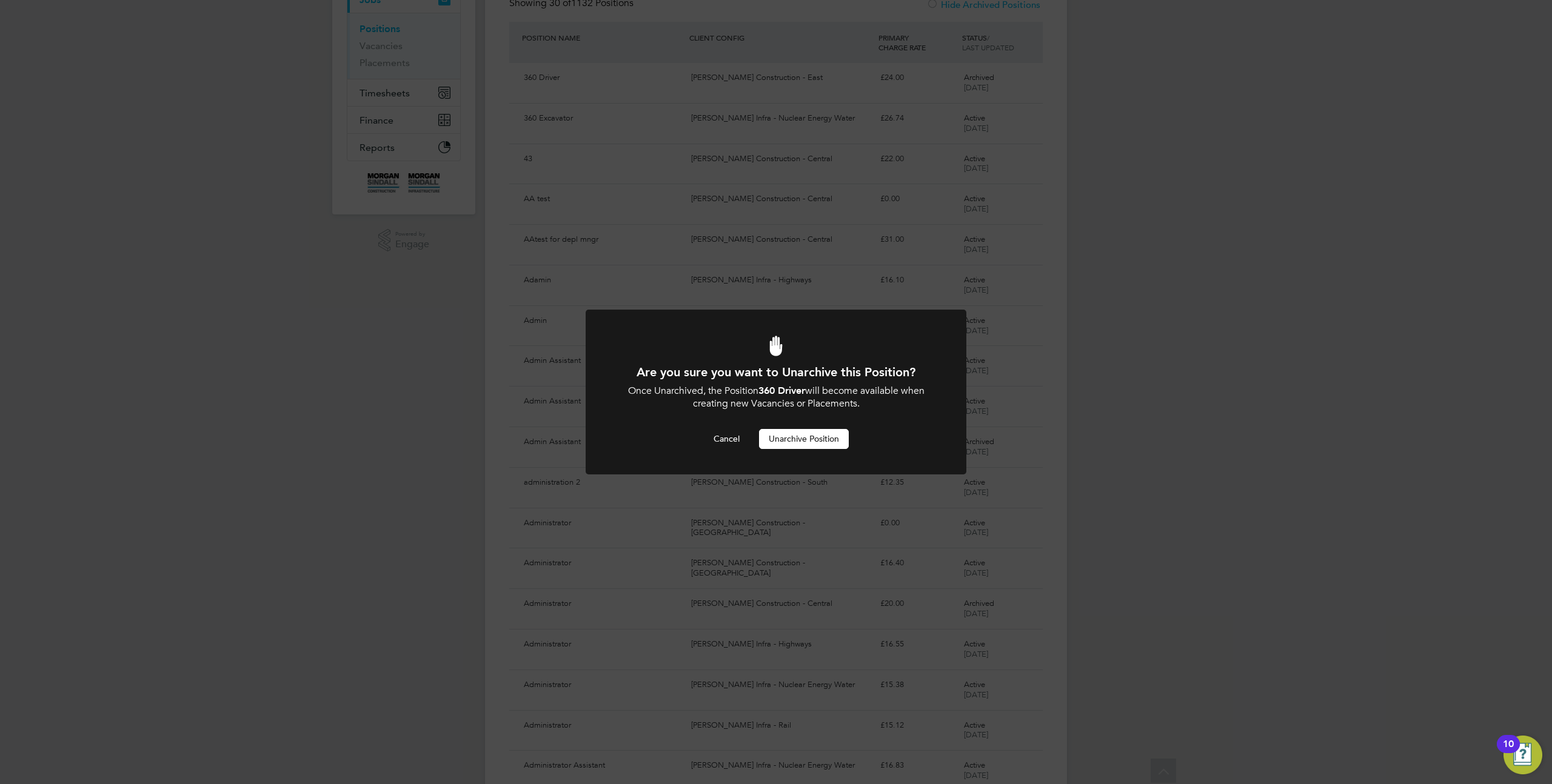
click at [831, 433] on button "Unarchive Position" at bounding box center [804, 439] width 90 height 20
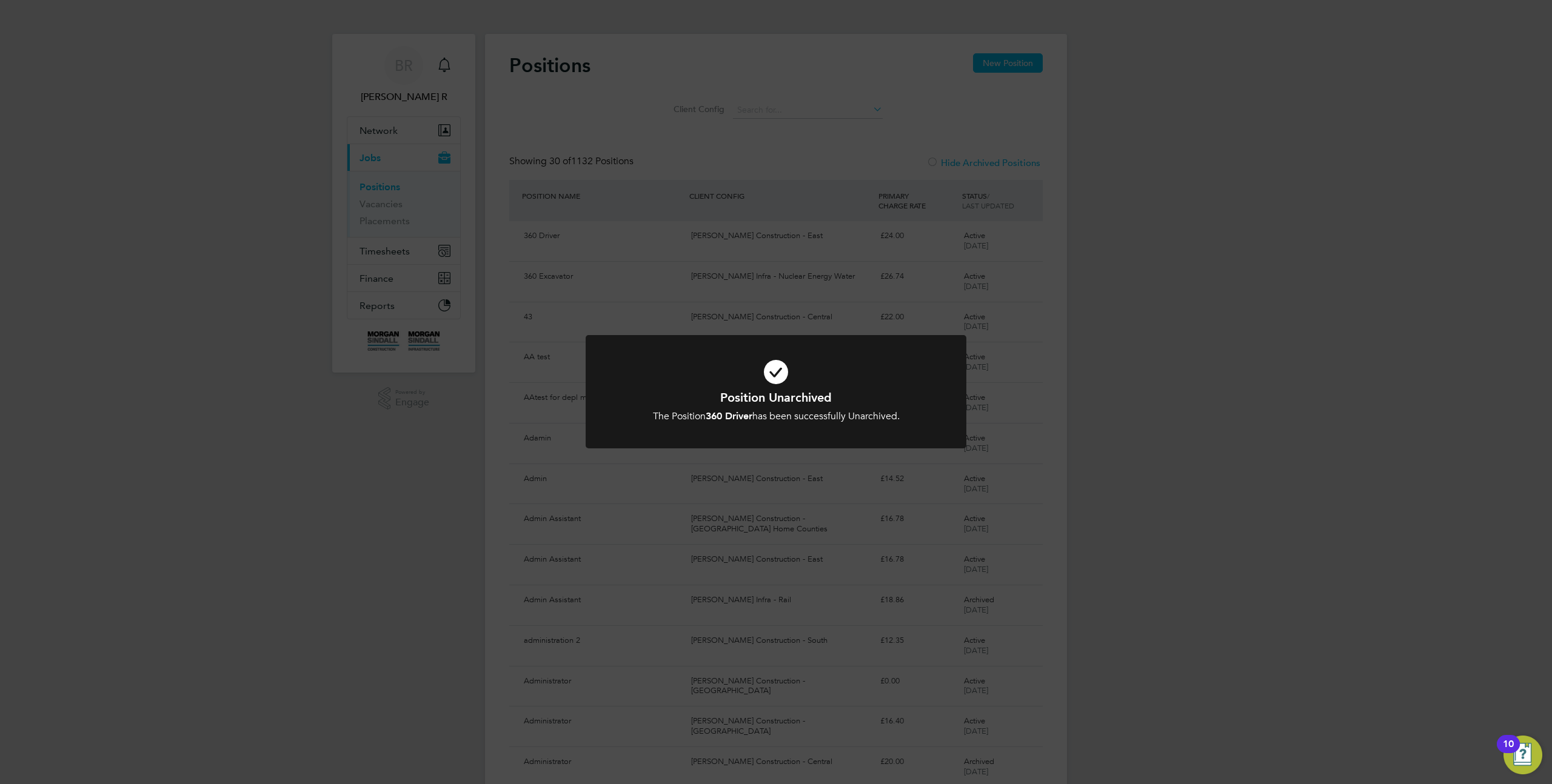
click at [1036, 238] on div "Position Unarchived The Position 360 Driver has been successfully Unarchived. C…" at bounding box center [776, 392] width 1552 height 784
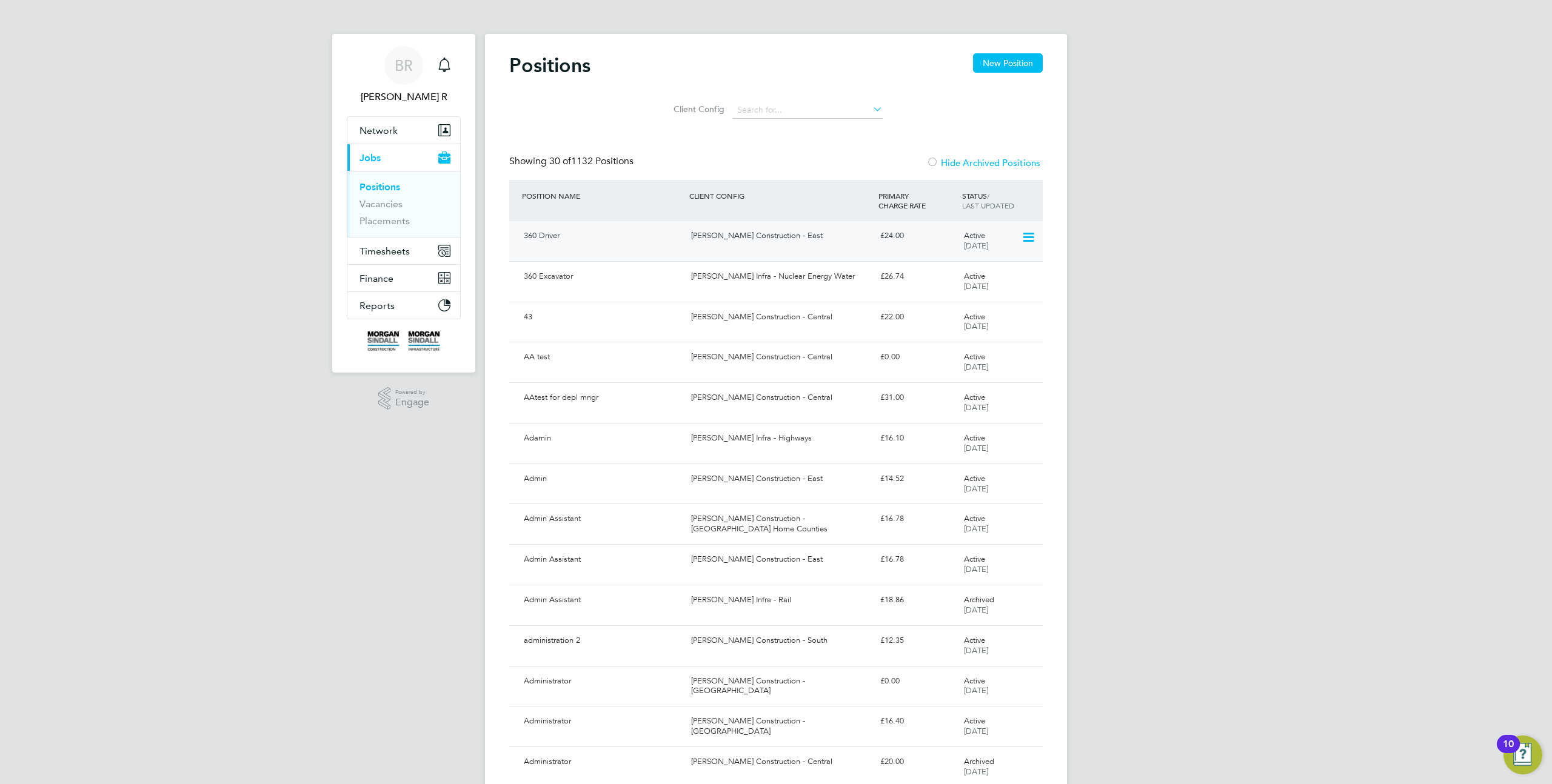
click at [942, 238] on div "£24.00" at bounding box center [917, 236] width 84 height 20
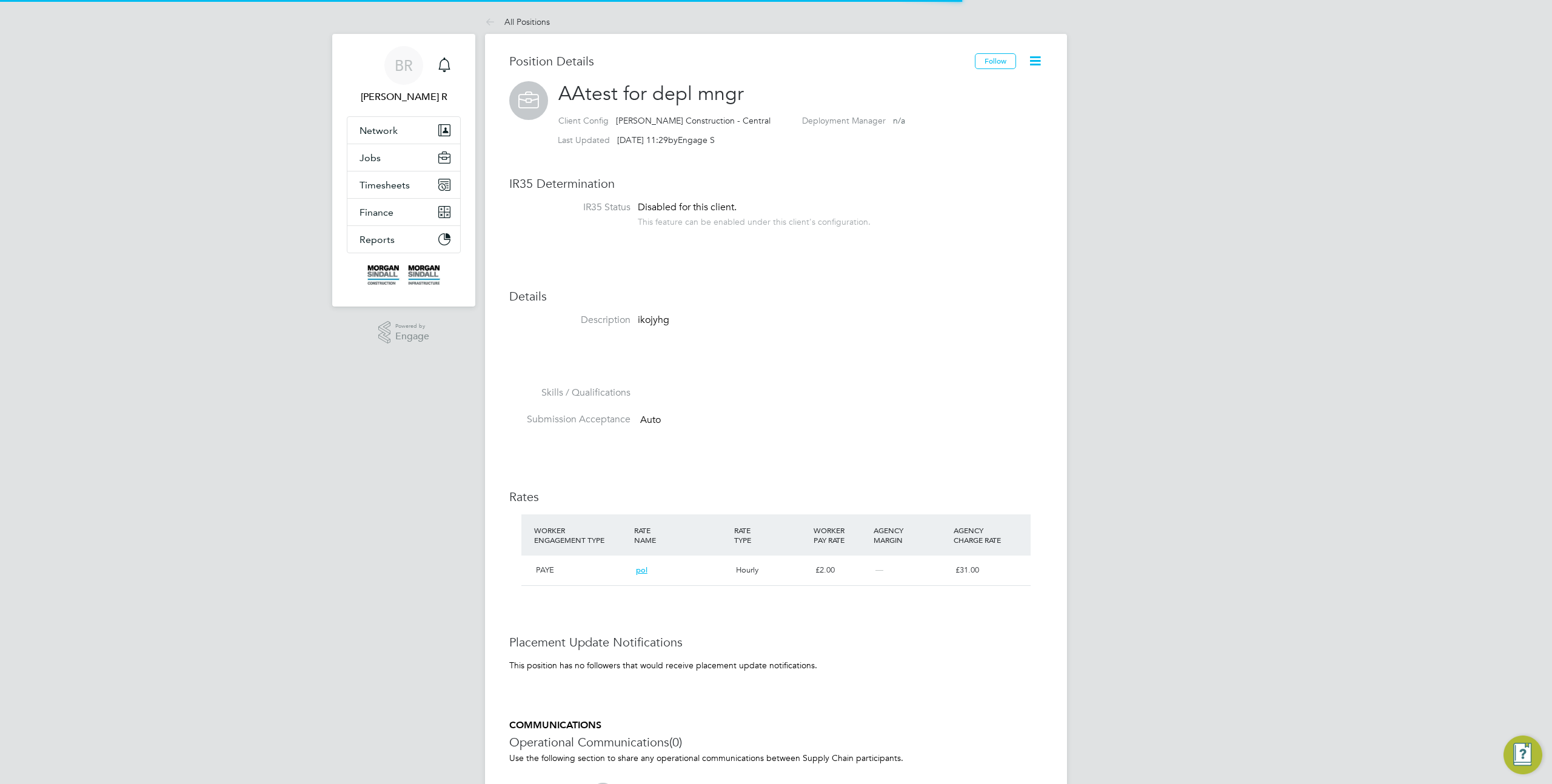
scroll to position [21, 100]
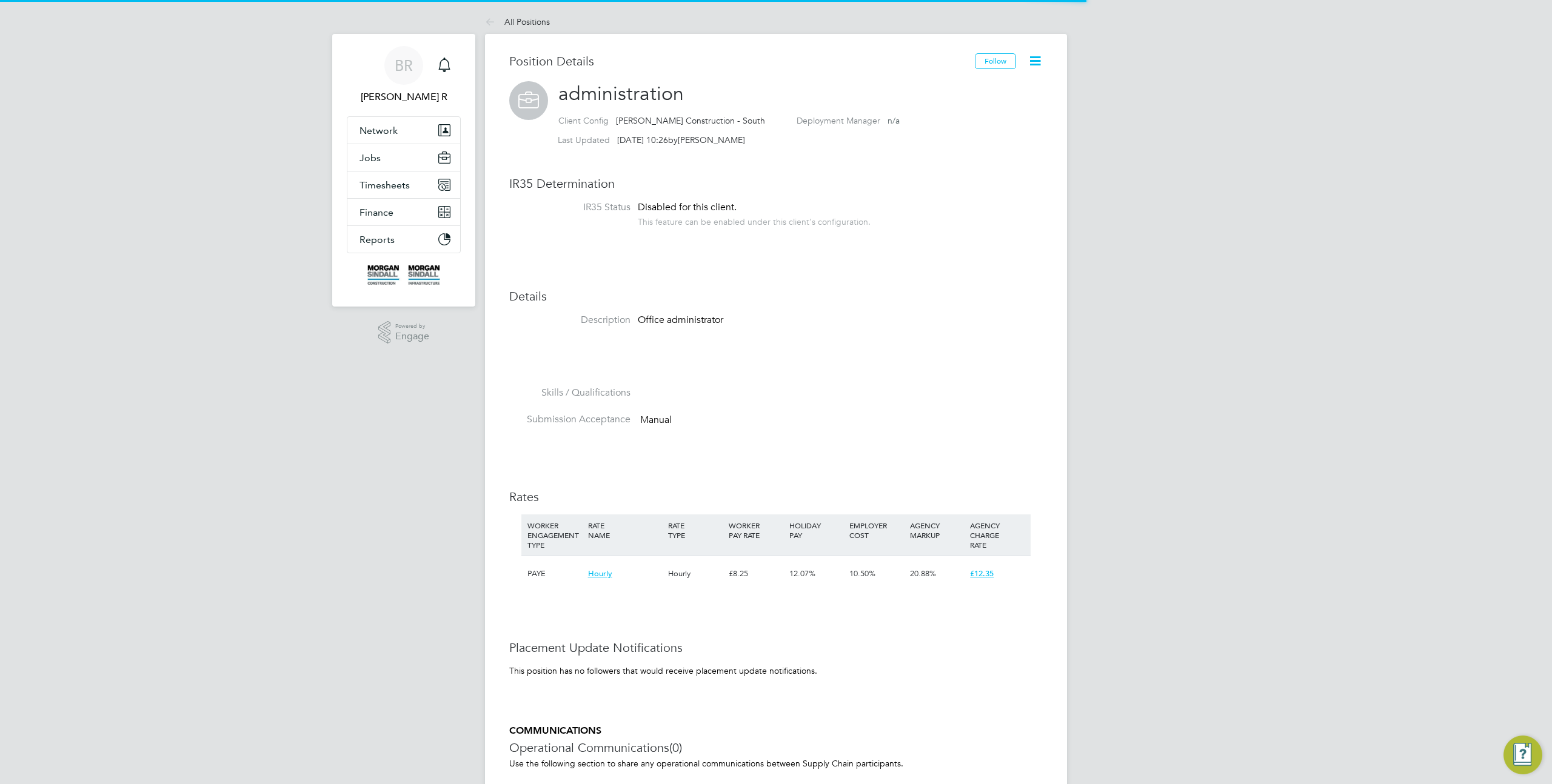
scroll to position [36, 81]
click at [1031, 58] on icon at bounding box center [1035, 61] width 15 height 15
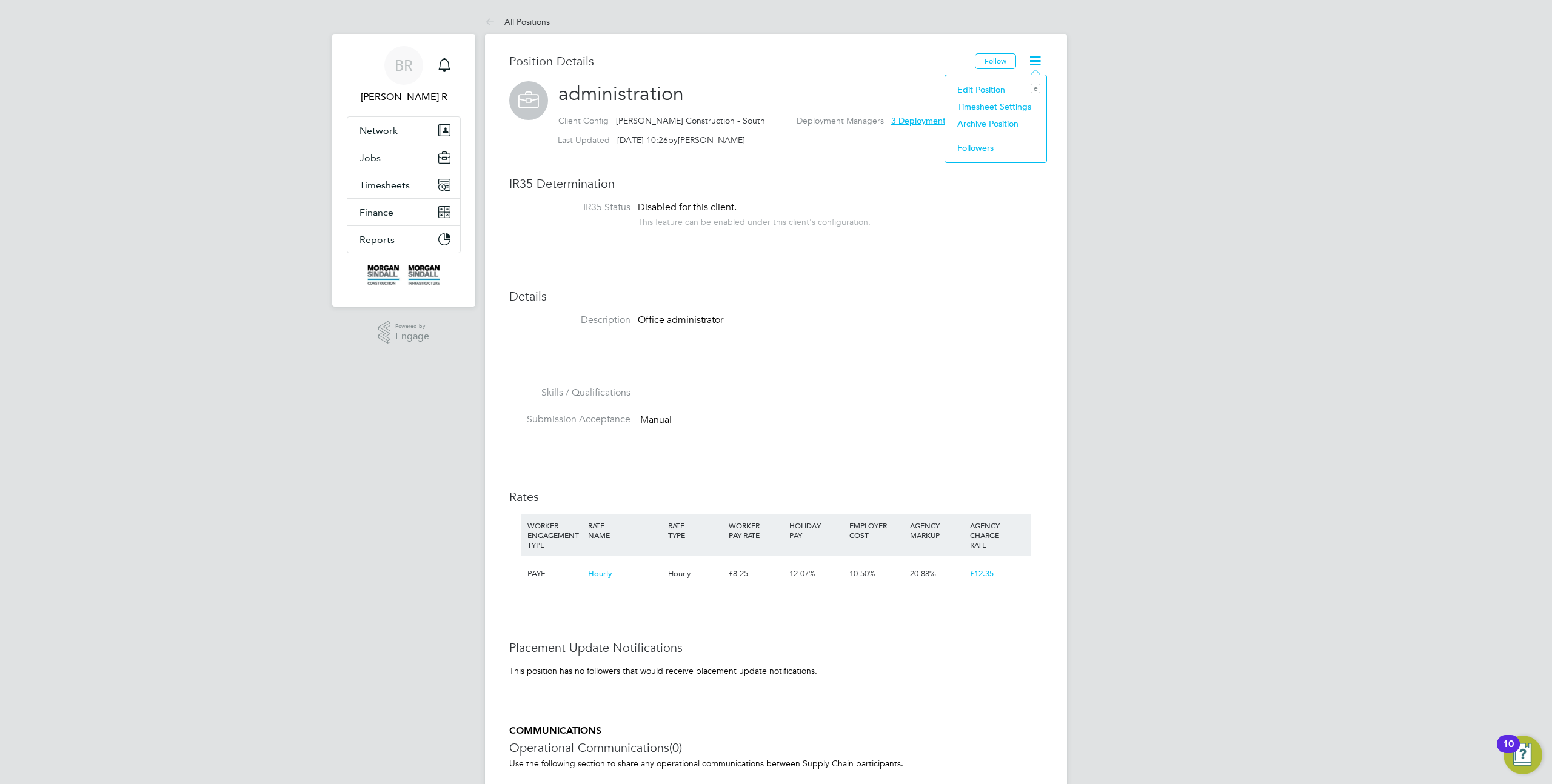
click at [1002, 86] on li "Edit Position e" at bounding box center [996, 89] width 89 height 17
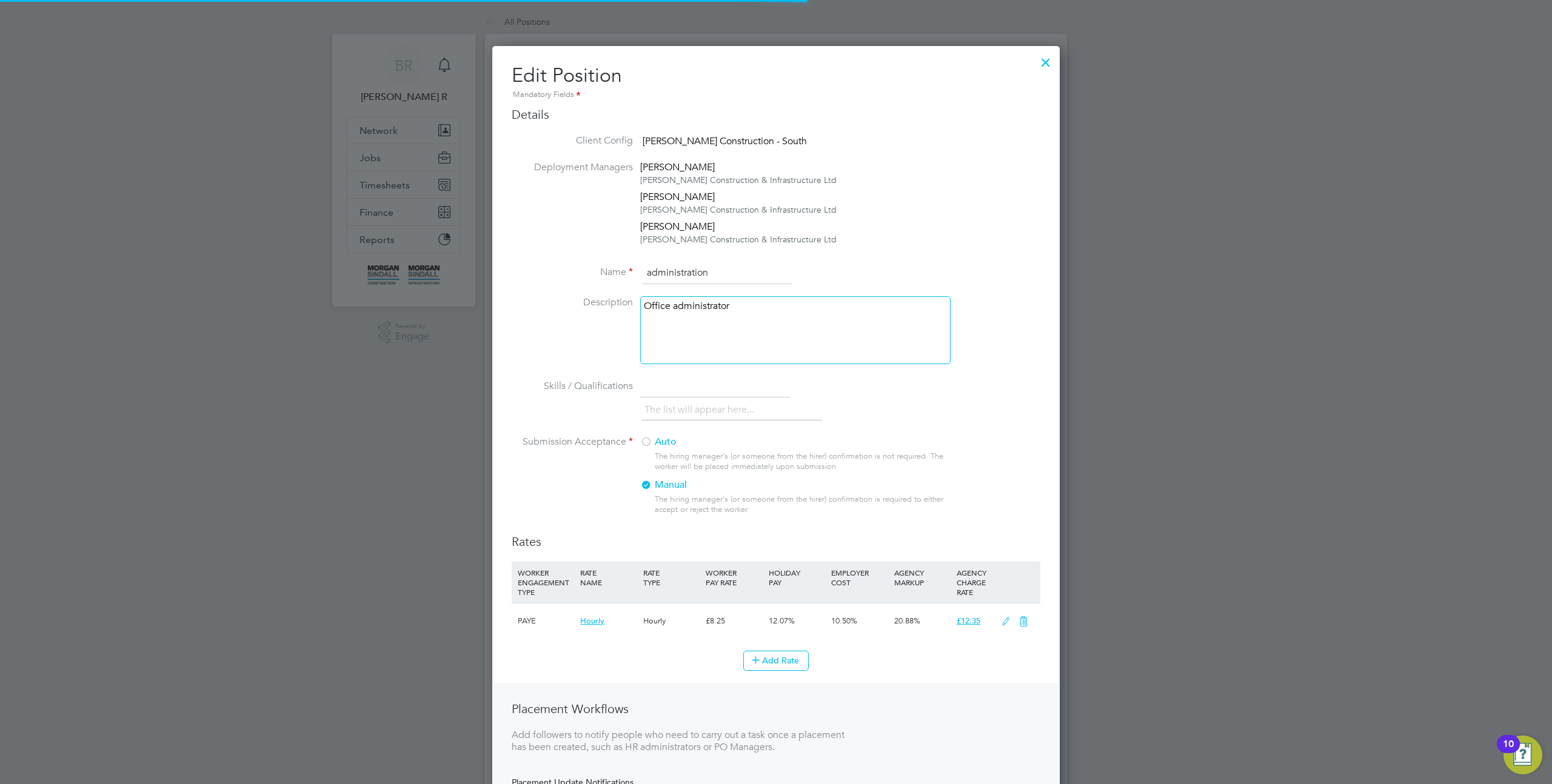
scroll to position [870, 568]
click at [737, 274] on input "administration" at bounding box center [718, 273] width 150 height 22
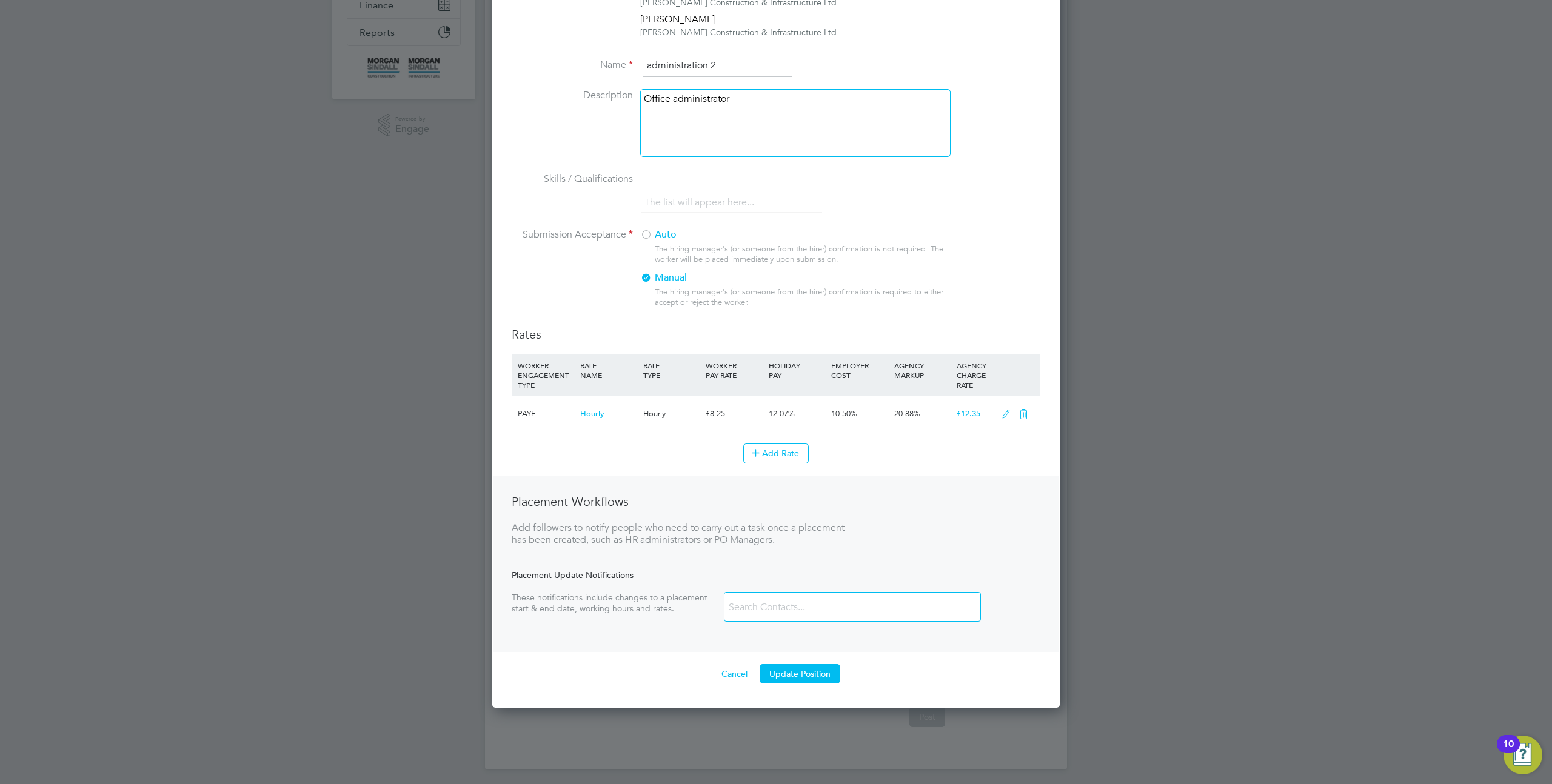
scroll to position [211, 0]
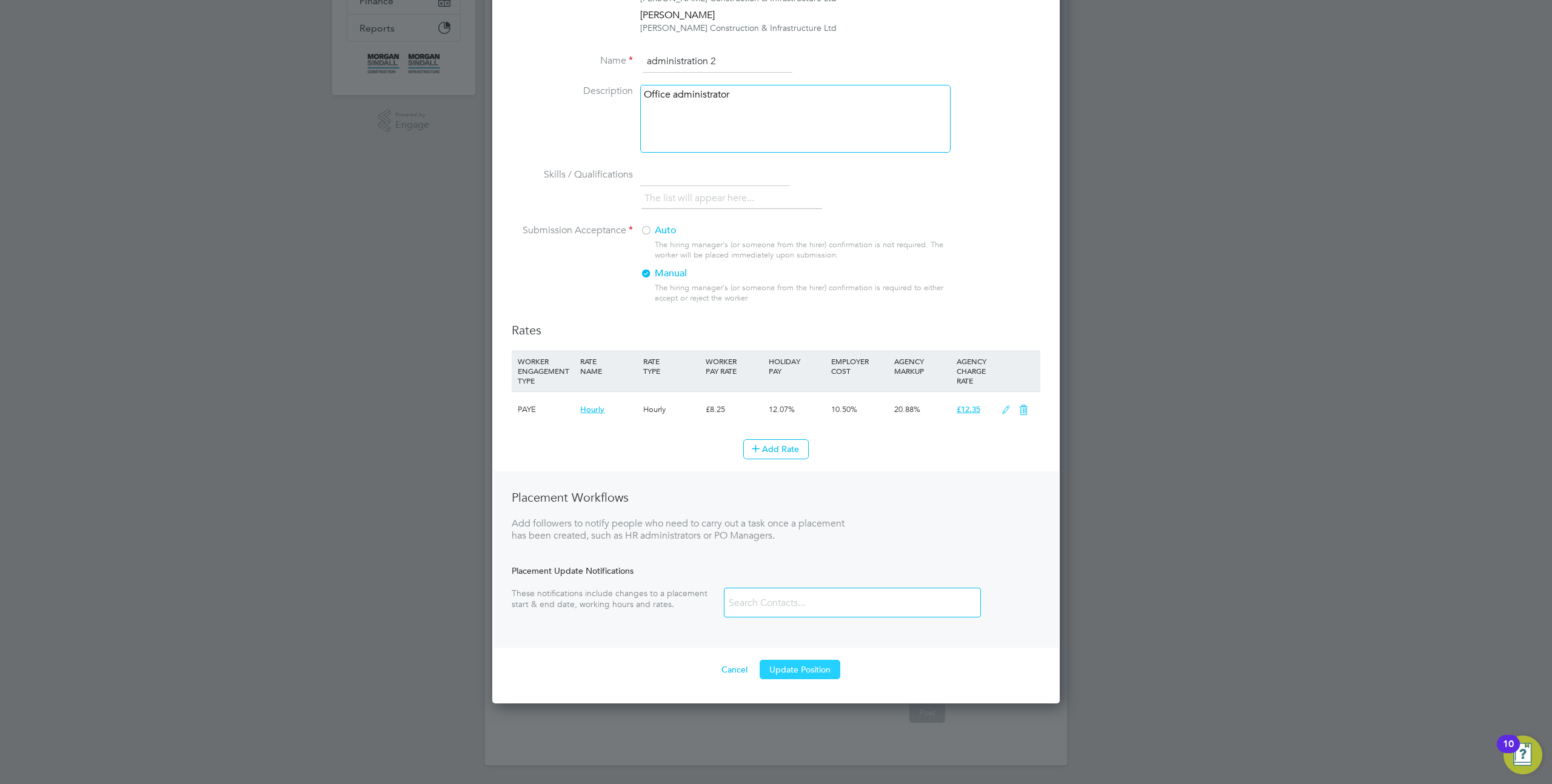
type input "administration 2"
click at [803, 664] on button "Update Position" at bounding box center [800, 669] width 81 height 20
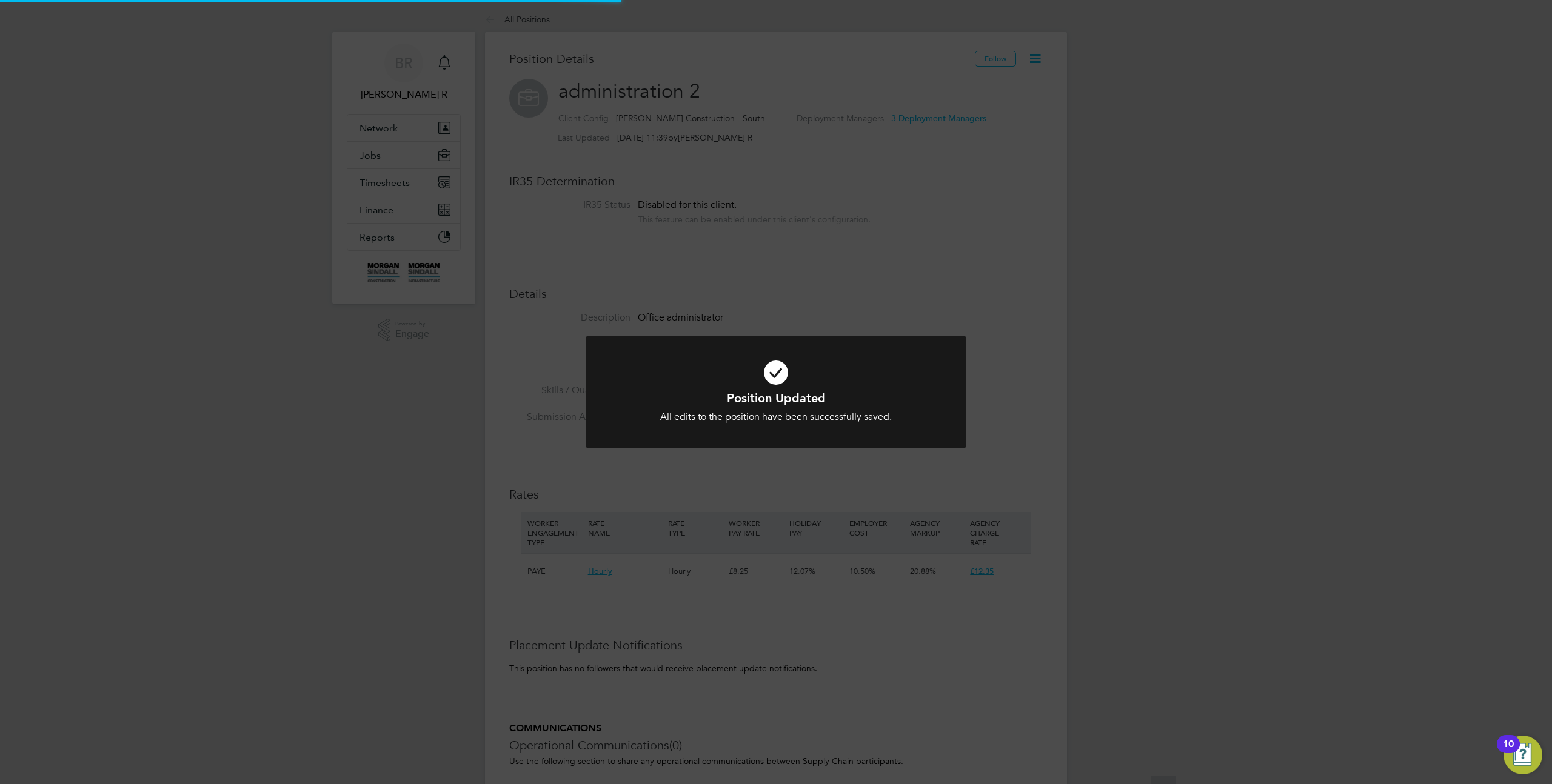
scroll to position [0, 0]
click at [1049, 148] on div "Position Updated All edits to the position have been successfully saved. Cancel…" at bounding box center [776, 392] width 1552 height 784
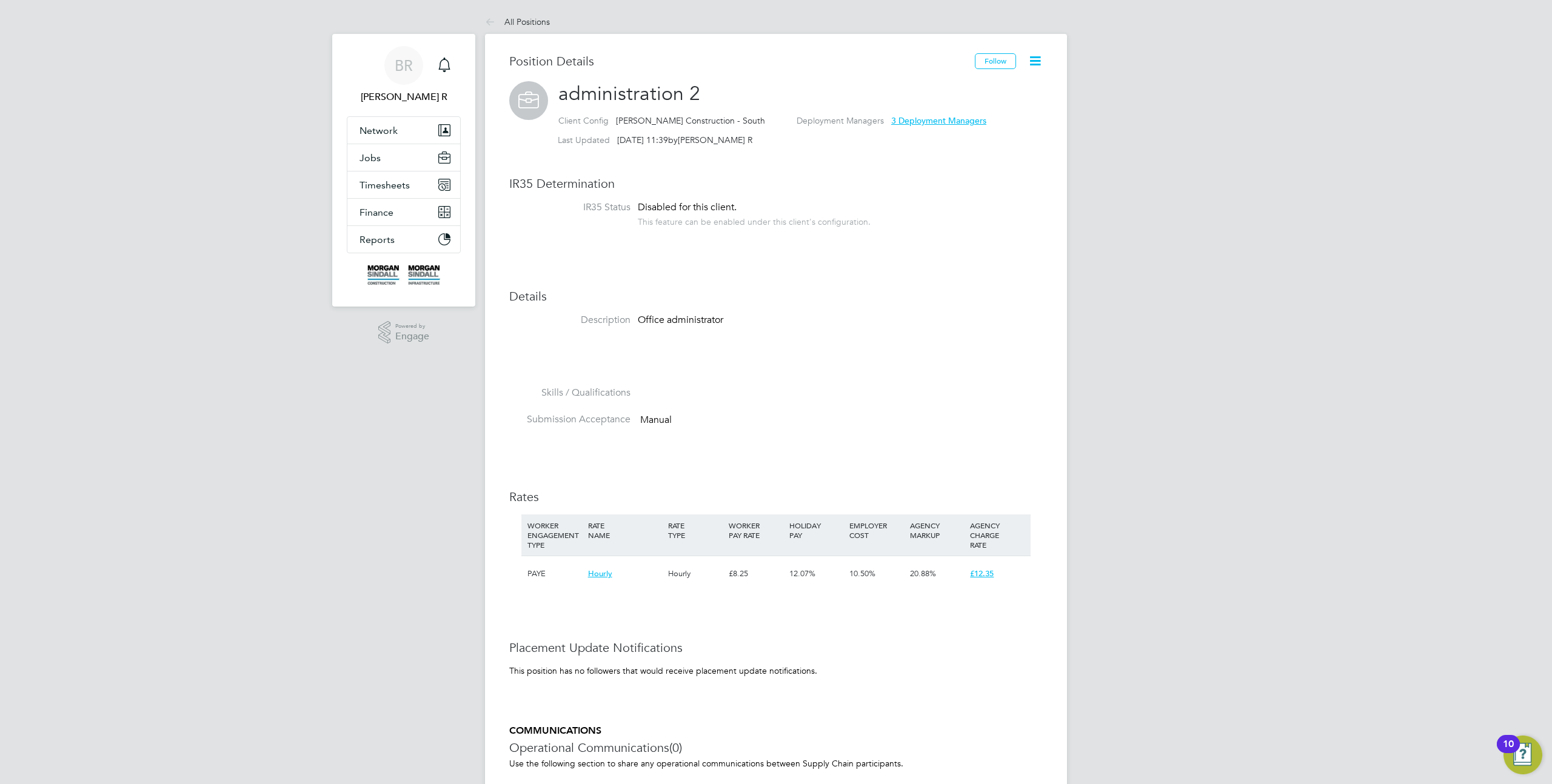
click at [1039, 57] on icon at bounding box center [1035, 61] width 15 height 15
click at [989, 126] on li "Archive Position" at bounding box center [996, 123] width 89 height 17
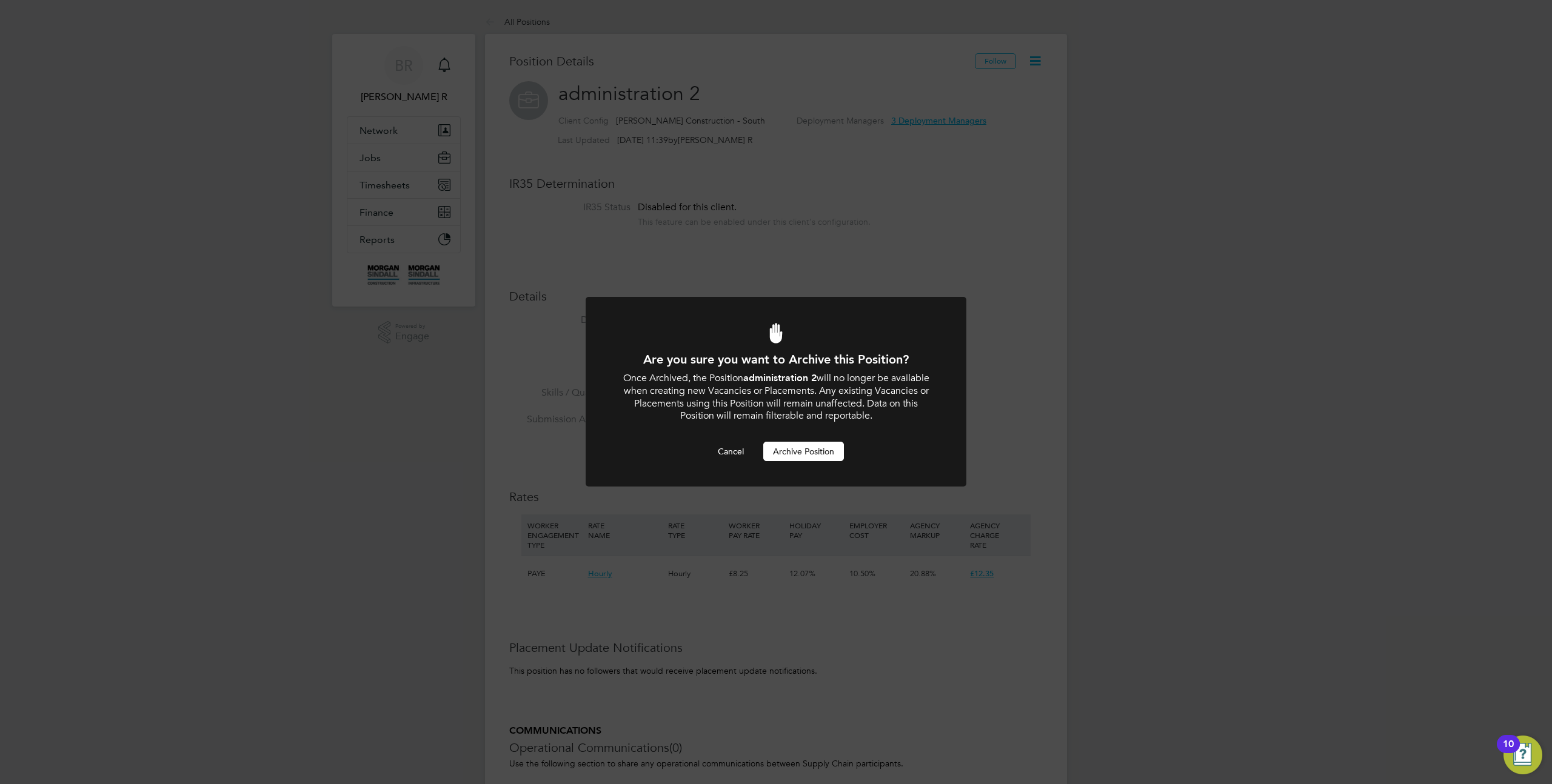
click at [800, 452] on button "Archive Position" at bounding box center [803, 451] width 81 height 20
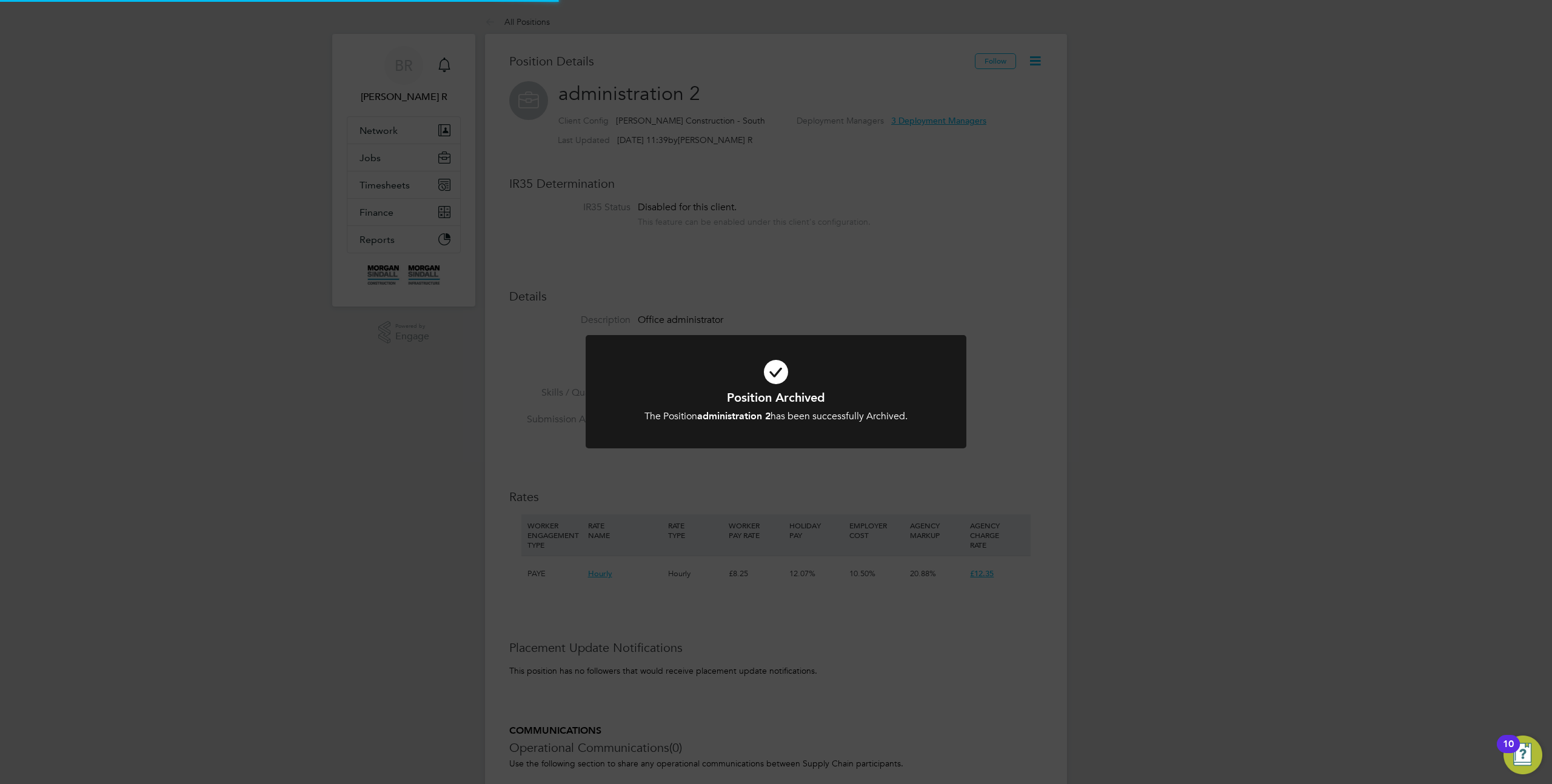
scroll to position [36, 81]
click at [893, 284] on div "Position Archived The Position administration 2 has been successfully Archived.…" at bounding box center [776, 392] width 1552 height 784
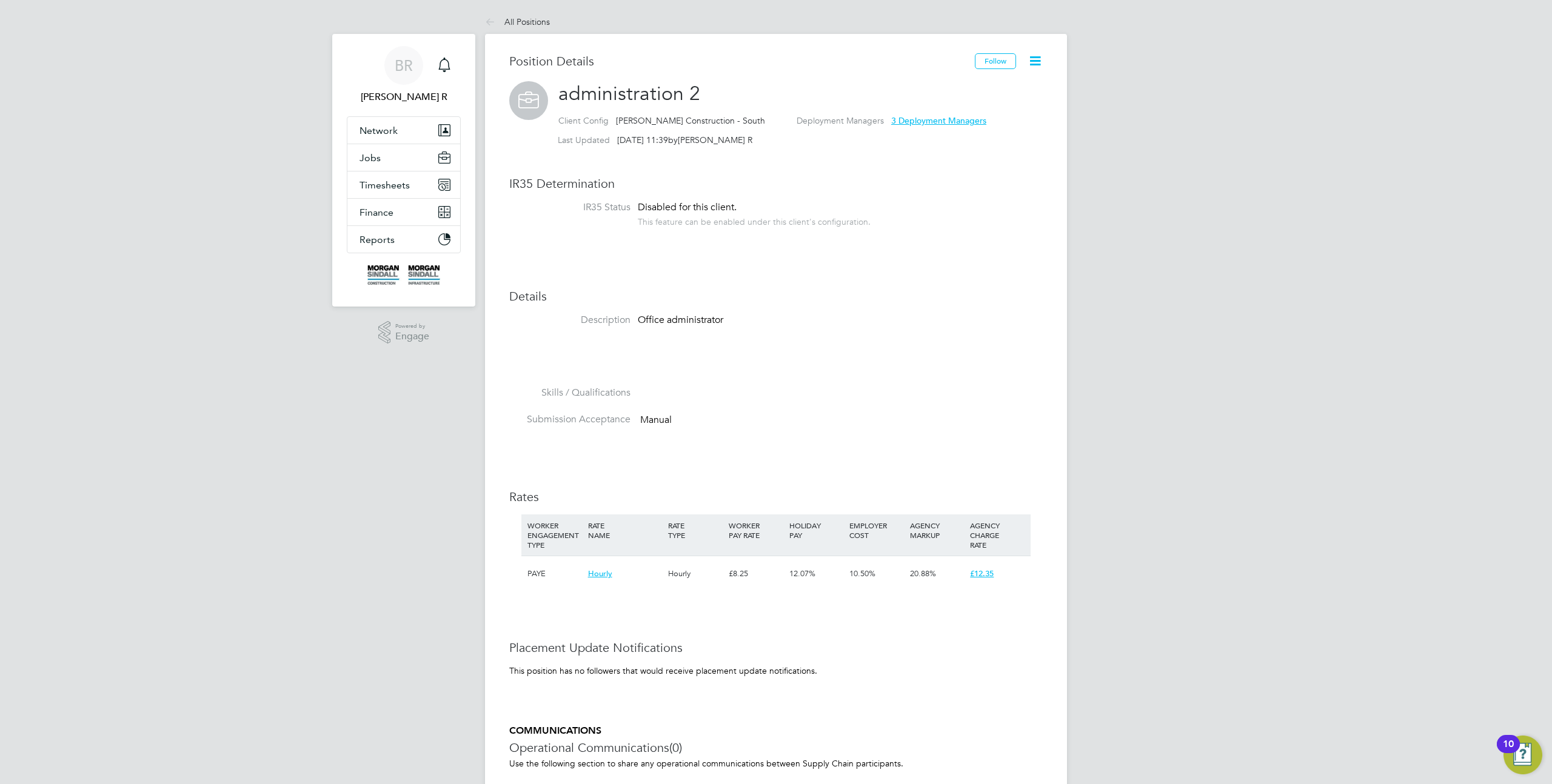
click at [1031, 66] on icon at bounding box center [1035, 61] width 15 height 15
click at [1000, 91] on li "Unarchive Position" at bounding box center [997, 89] width 86 height 17
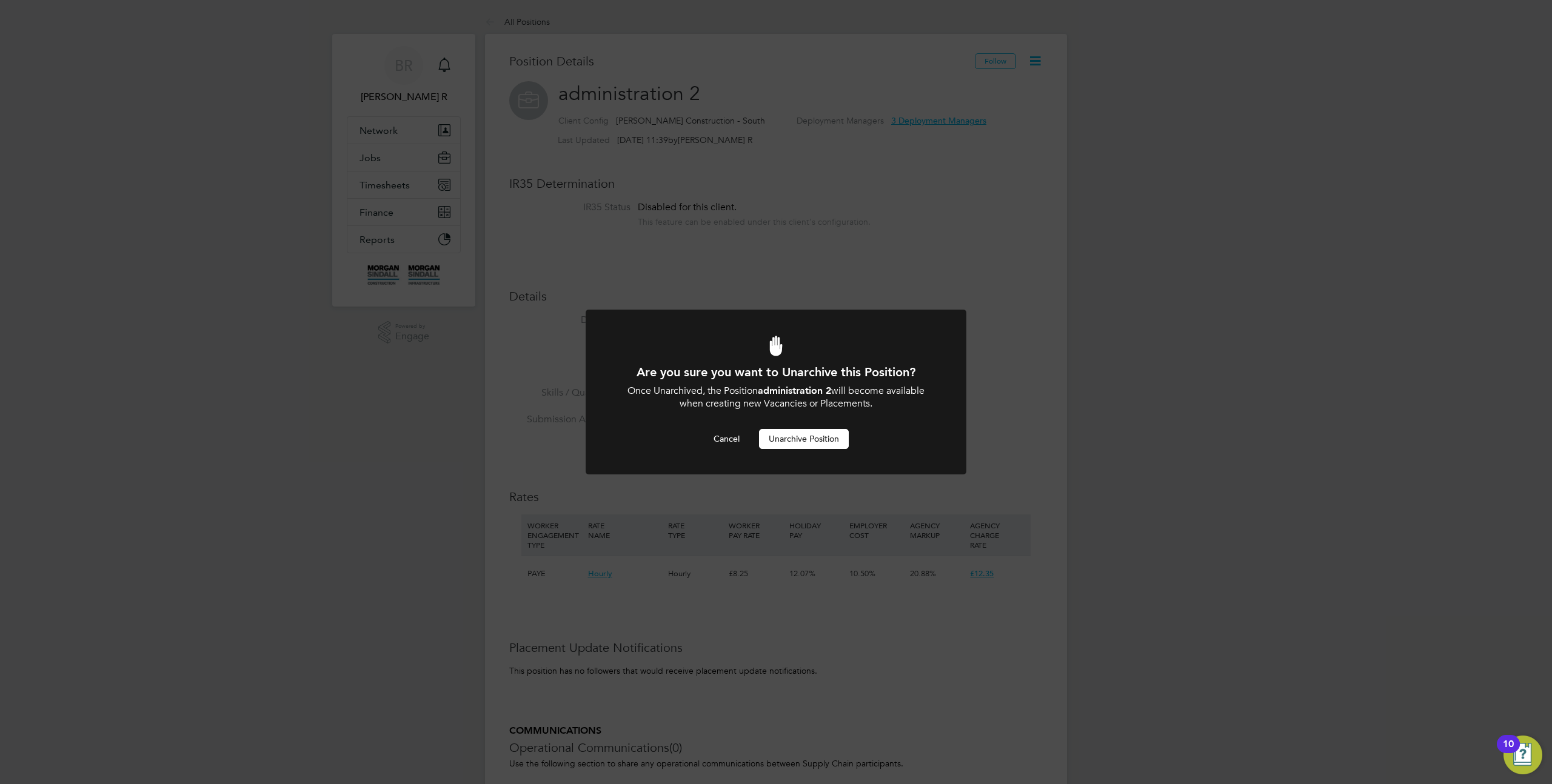
click at [807, 447] on button "Unarchive Position" at bounding box center [804, 439] width 90 height 20
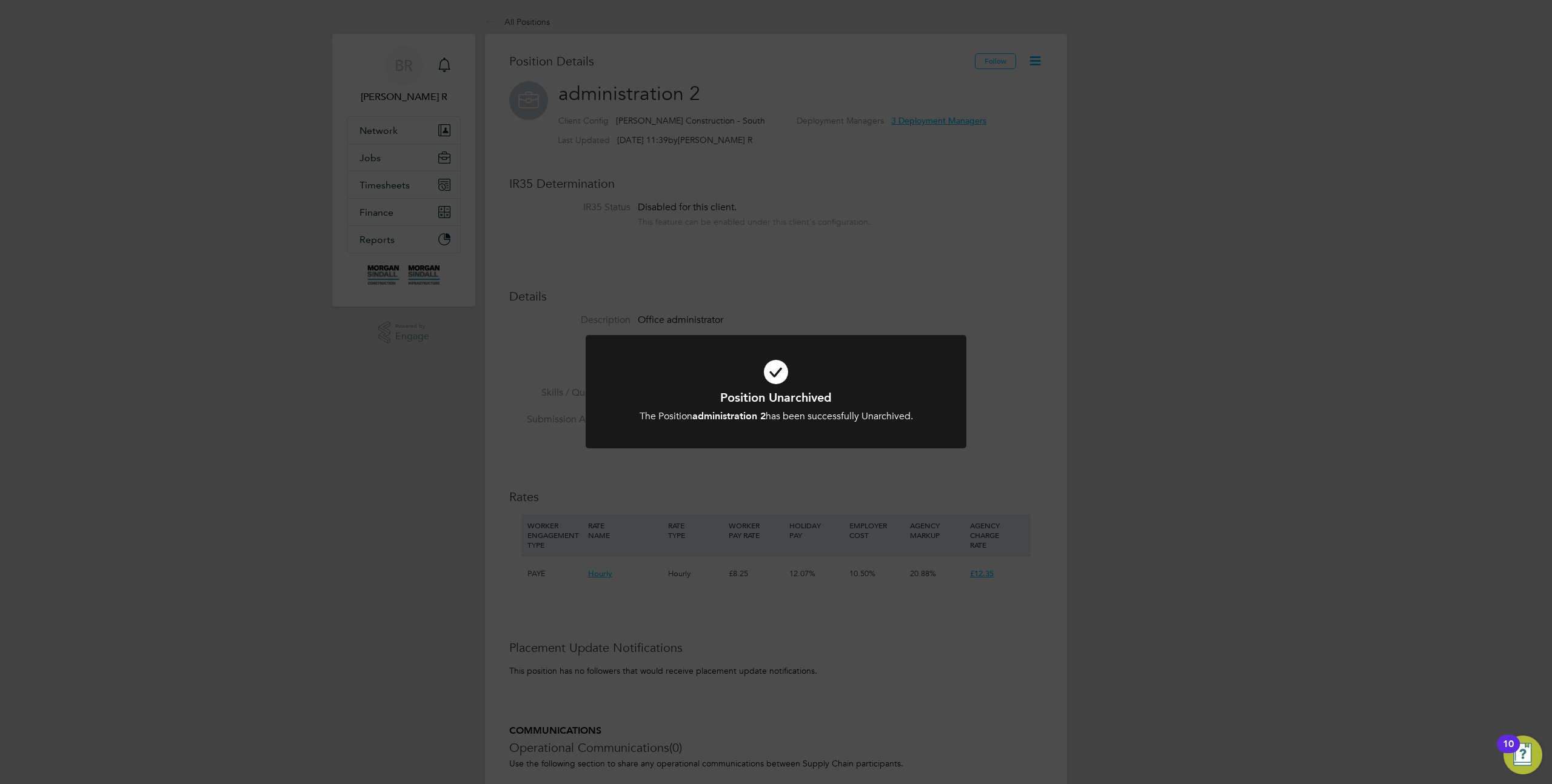
click at [1043, 52] on div "Position Unarchived The Position administration 2 has been successfully Unarchi…" at bounding box center [776, 392] width 1552 height 784
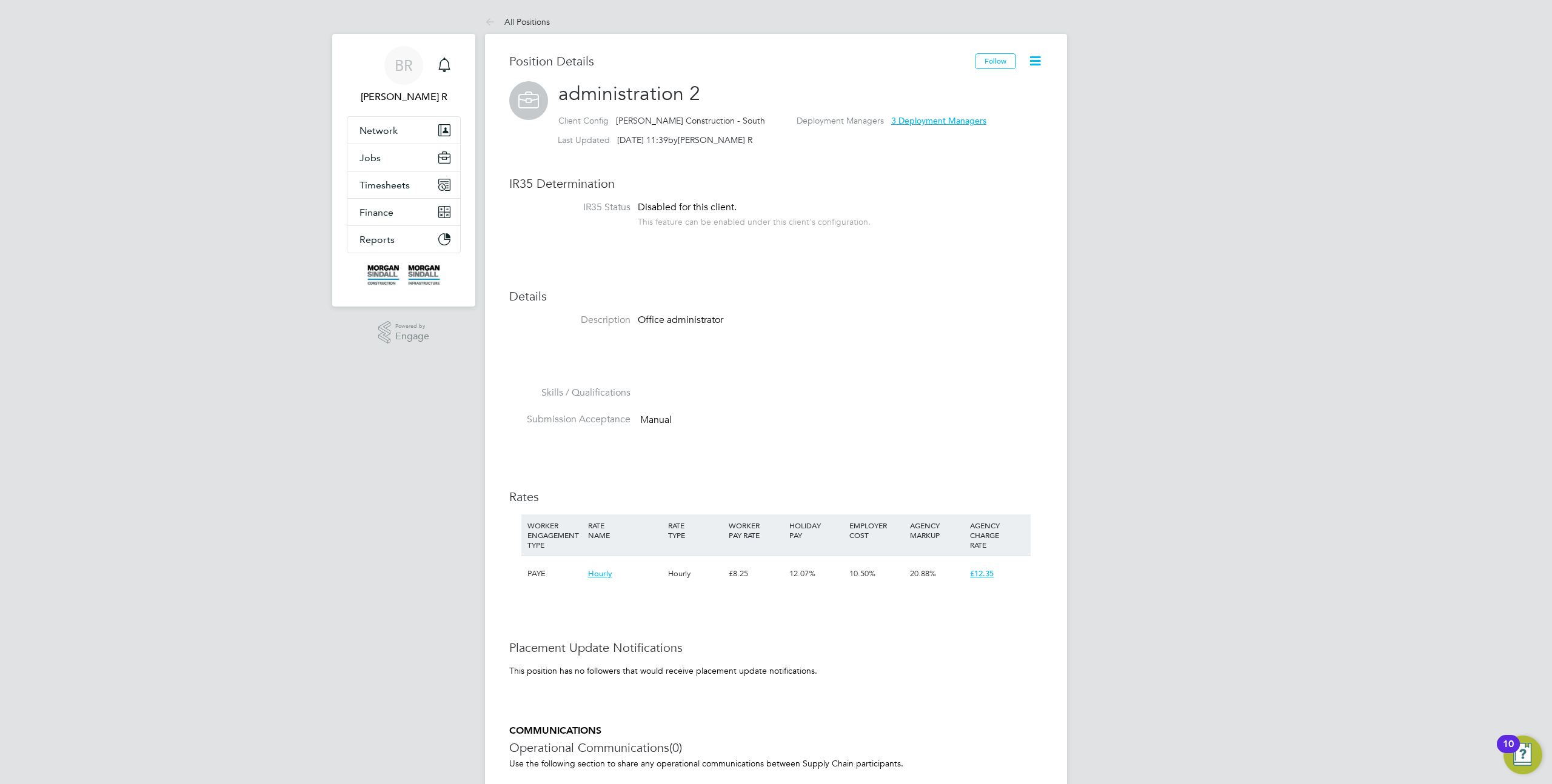
click at [1039, 64] on icon at bounding box center [1035, 61] width 15 height 15
click at [1041, 171] on div "Position Details Follow administration 2 Client Config Morgan Sindall Construct…" at bounding box center [776, 503] width 533 height 899
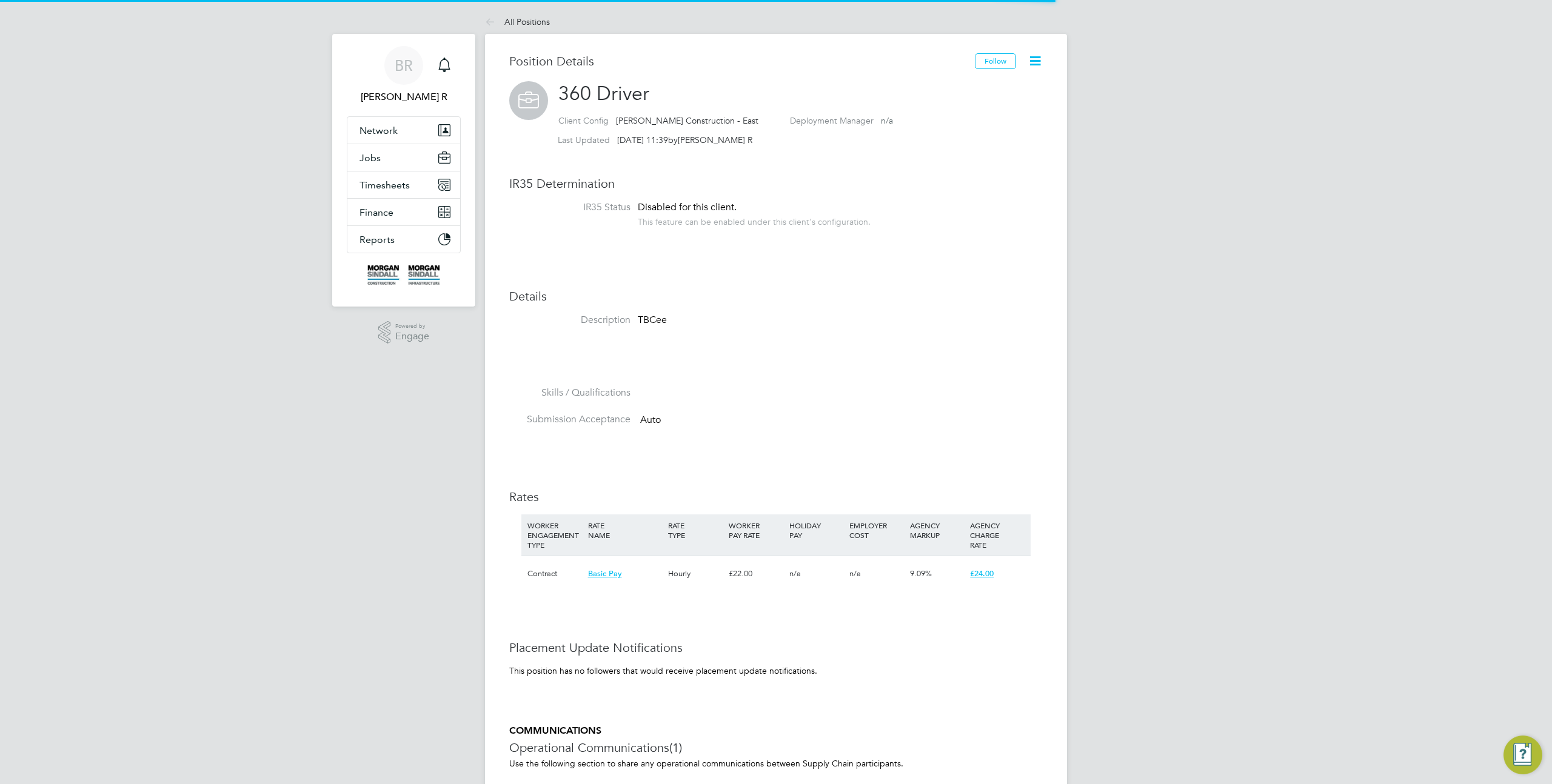
scroll to position [36, 81]
click at [1036, 57] on icon at bounding box center [1035, 61] width 15 height 15
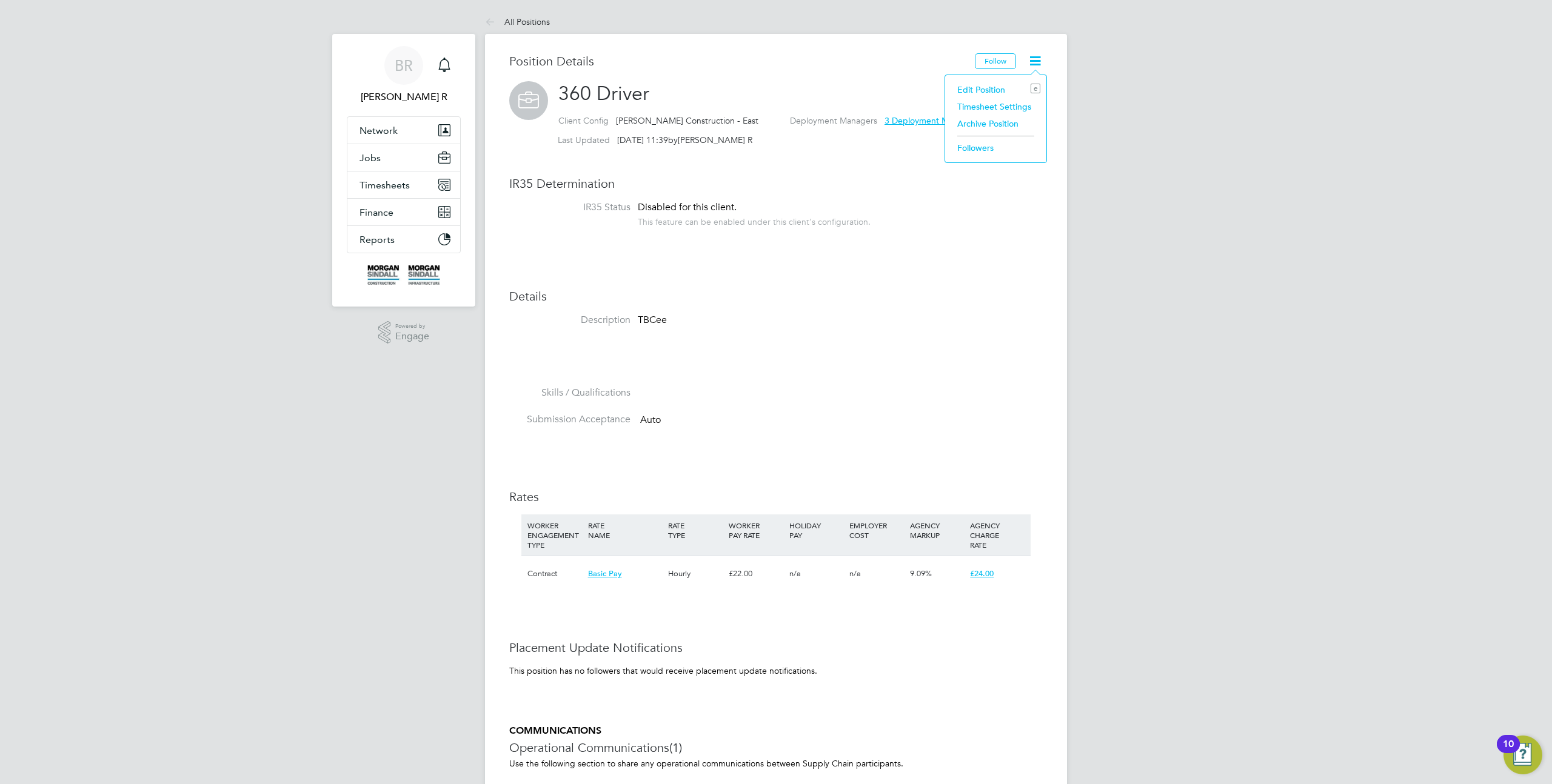
click at [1000, 106] on li "Timesheet Settings" at bounding box center [996, 106] width 89 height 17
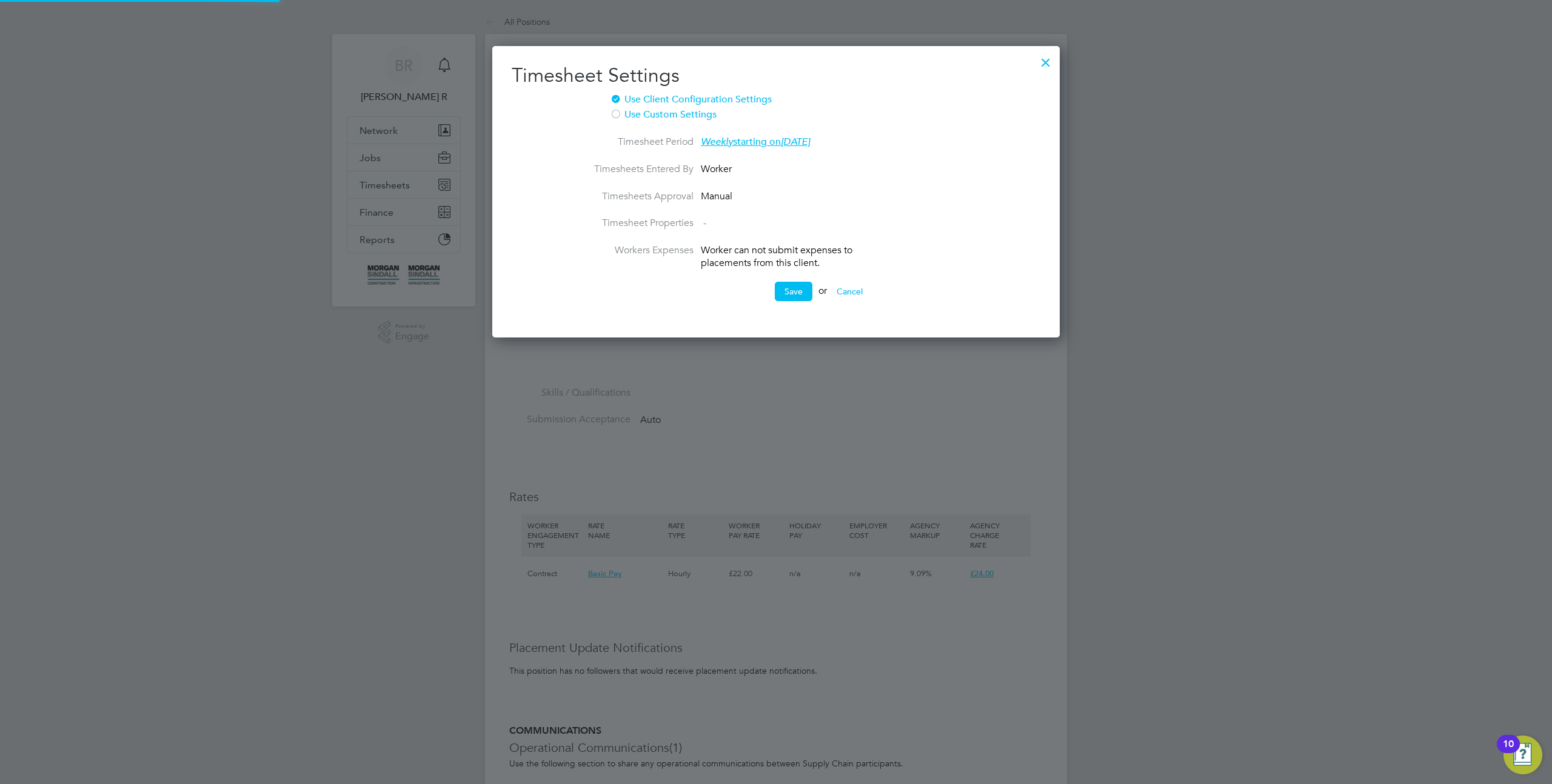
scroll to position [293, 568]
click at [635, 119] on label "Use Custom Settings" at bounding box center [760, 115] width 300 height 13
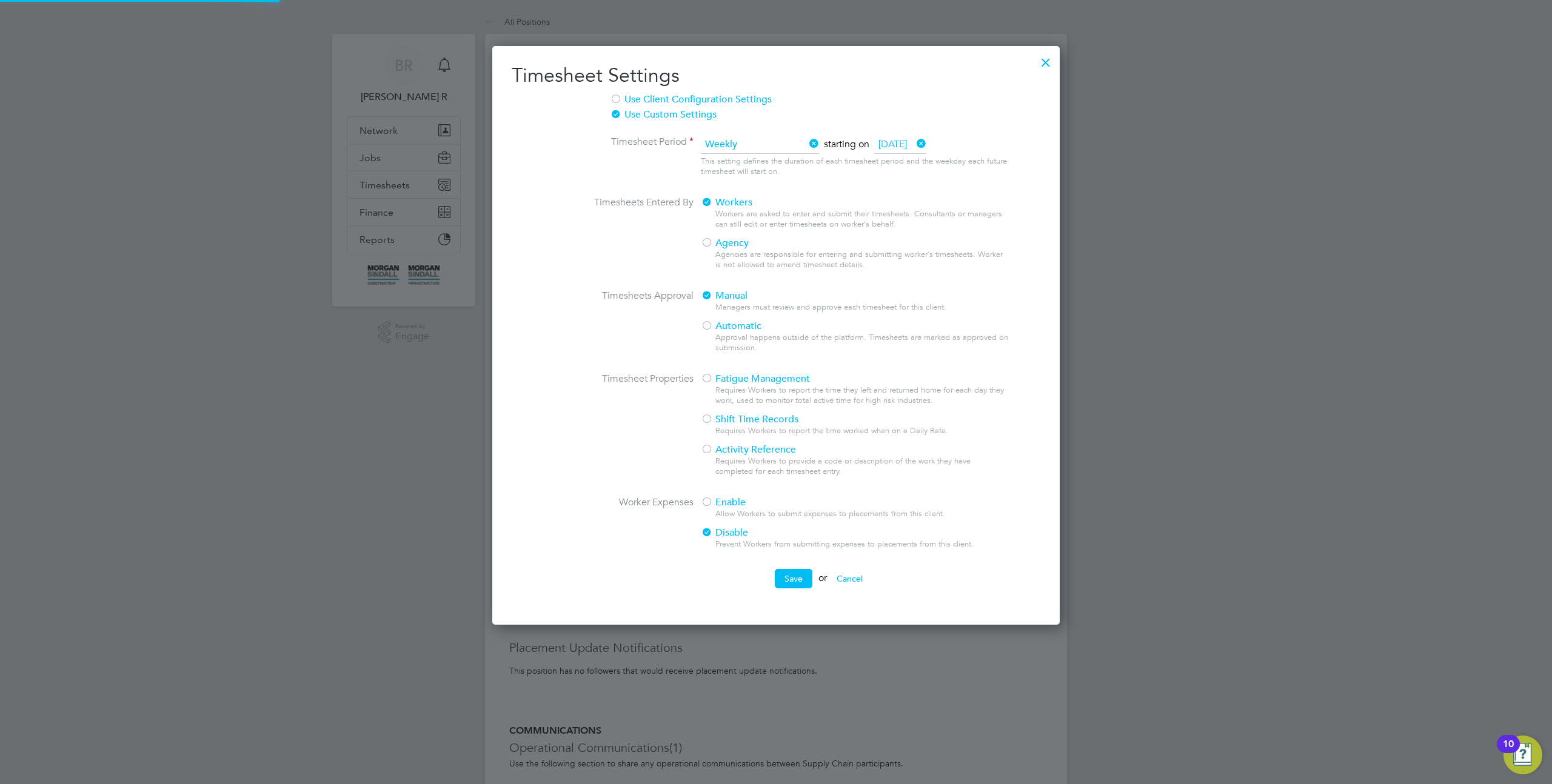
scroll to position [583, 568]
click at [710, 507] on div at bounding box center [706, 503] width 12 height 12
click at [791, 588] on button "Save" at bounding box center [794, 578] width 38 height 20
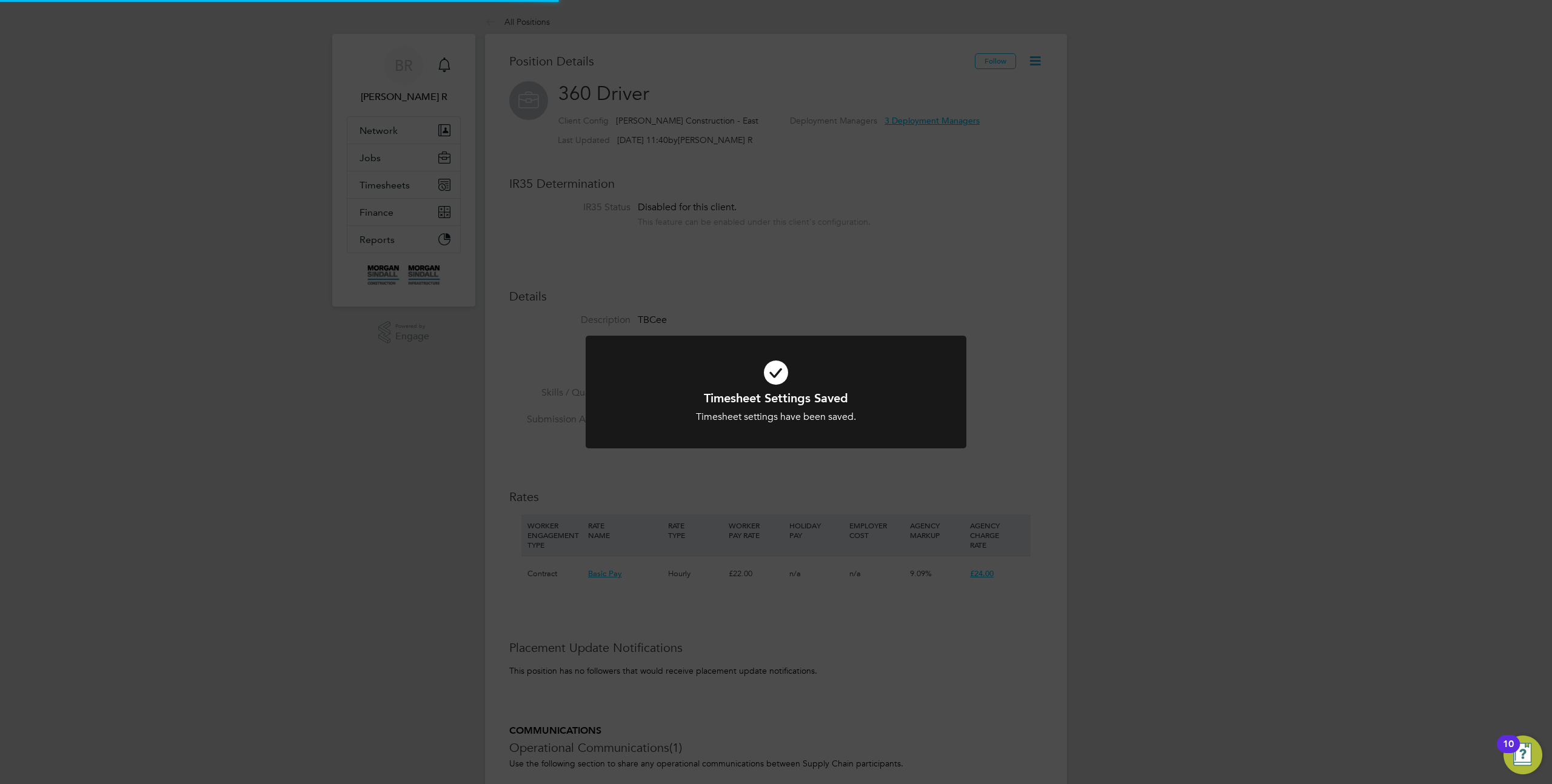
scroll to position [36, 81]
click at [982, 277] on div "Timesheet Settings Saved Timesheet settings have been saved. Cancel Okay" at bounding box center [776, 392] width 1552 height 784
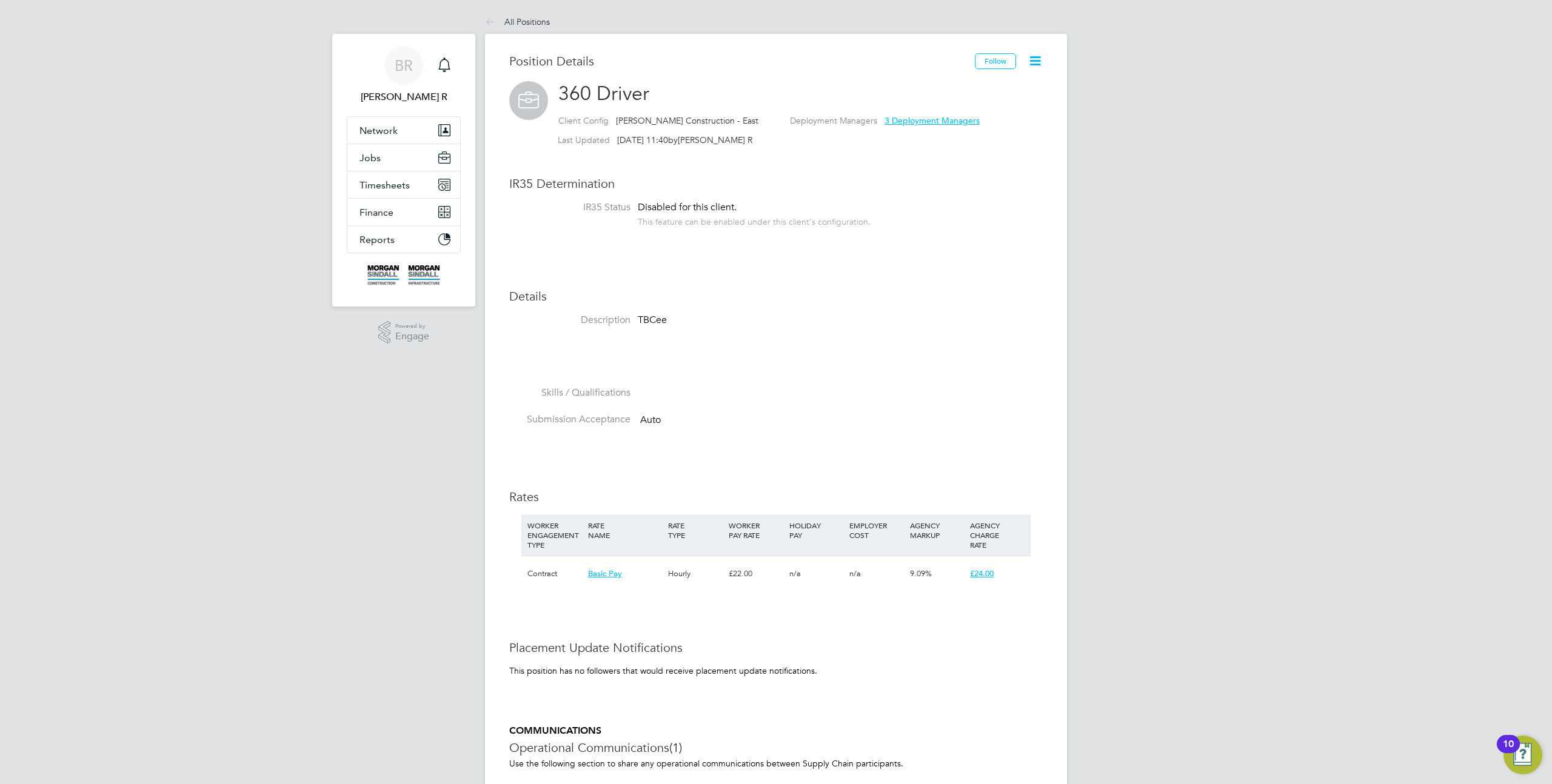
click at [1038, 57] on icon at bounding box center [1035, 61] width 15 height 15
click at [983, 106] on li "Timesheet Settings" at bounding box center [996, 106] width 89 height 17
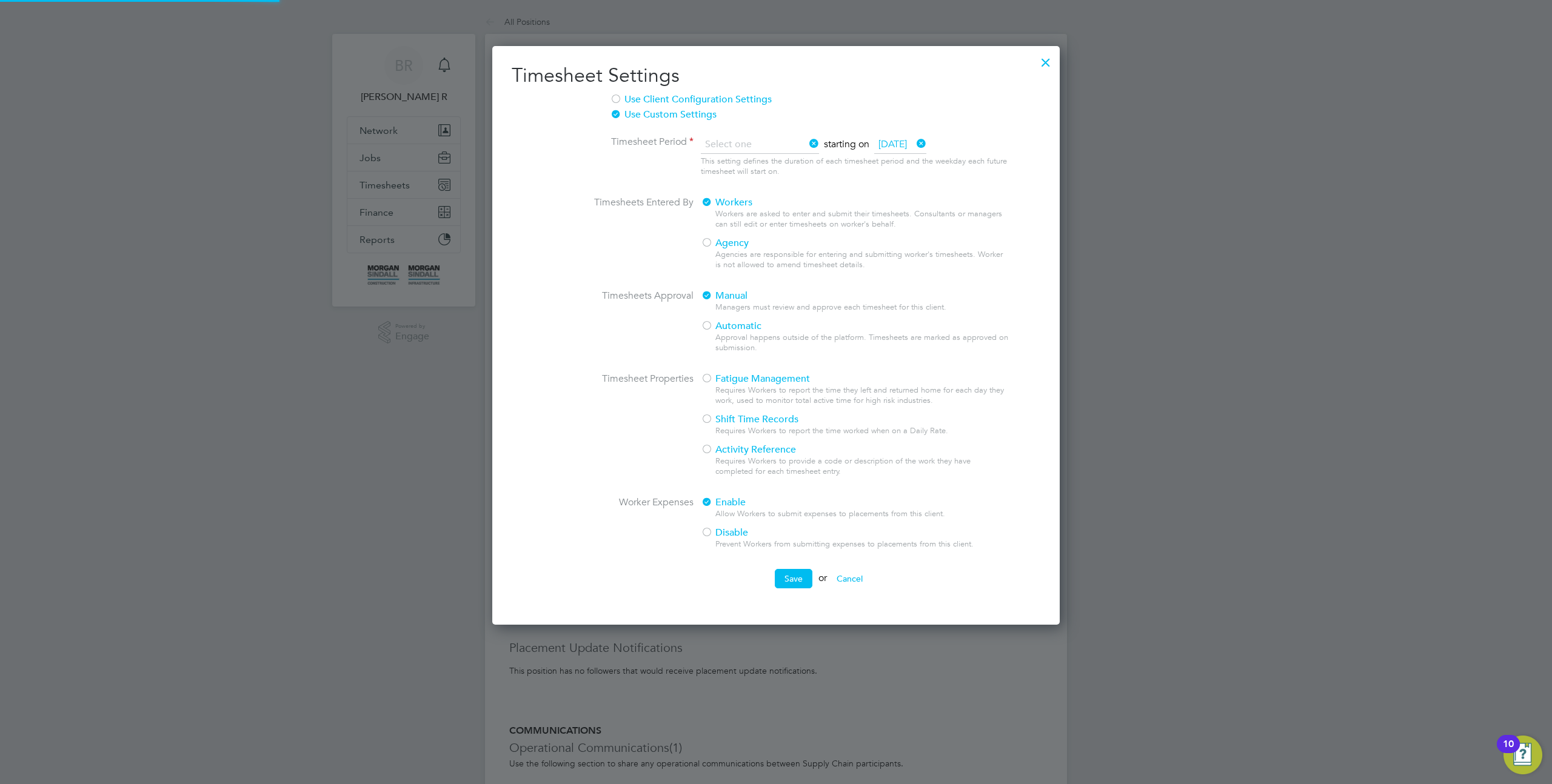
scroll to position [583, 568]
click at [727, 532] on span "Disable" at bounding box center [724, 532] width 47 height 12
click at [805, 544] on div "Prevent Workers from submitting expenses to placements from this client." at bounding box center [863, 544] width 295 height 10
click at [794, 574] on button "Save" at bounding box center [794, 578] width 38 height 20
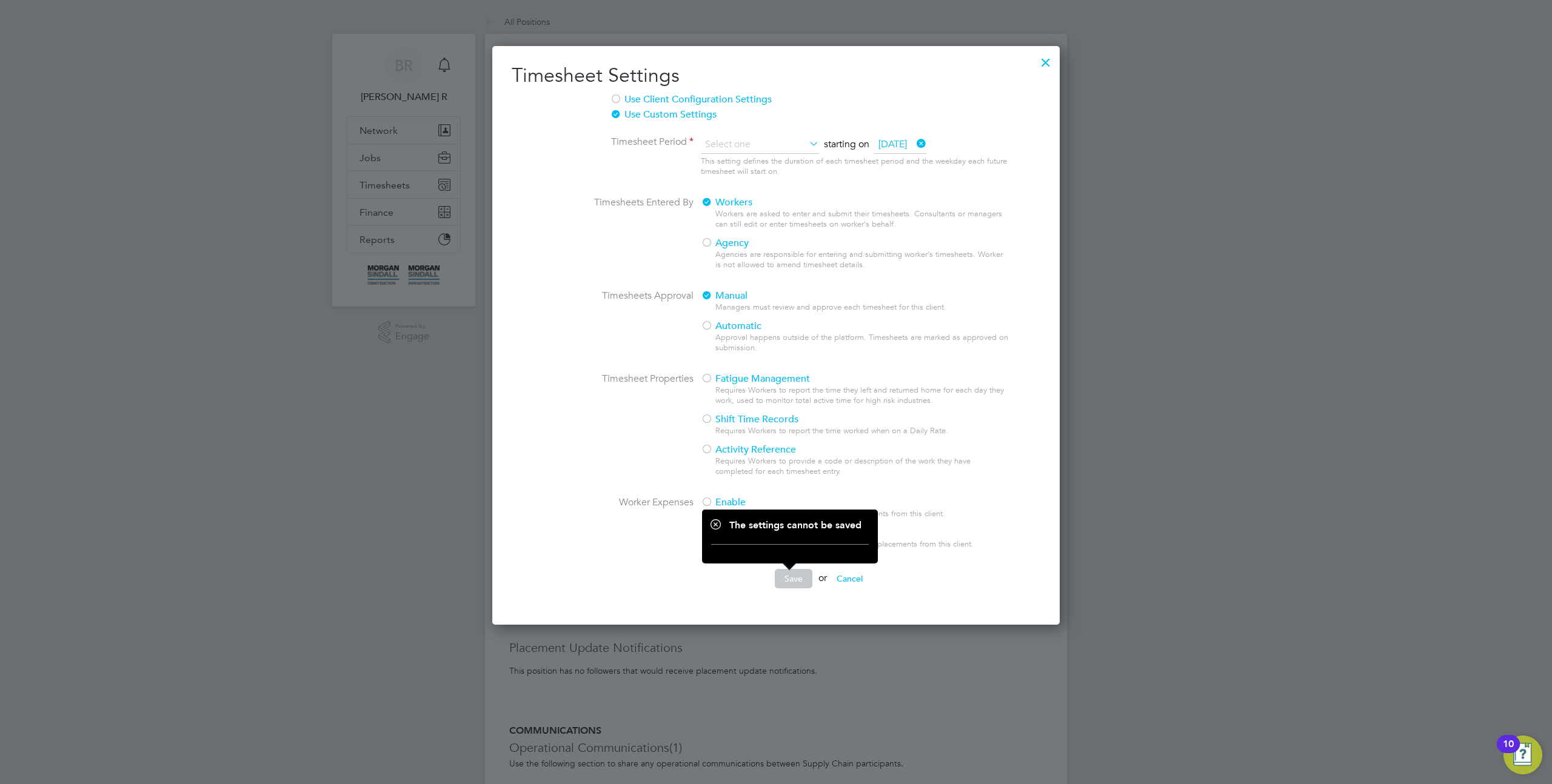
click at [796, 449] on div "Activity Reference" at bounding box center [855, 450] width 309 height 13
click at [726, 539] on span "Disable" at bounding box center [724, 532] width 47 height 12
click at [716, 532] on span "Disable" at bounding box center [724, 532] width 47 height 12
click at [713, 505] on span "Enable" at bounding box center [723, 502] width 45 height 12
click at [749, 145] on input at bounding box center [760, 145] width 118 height 18
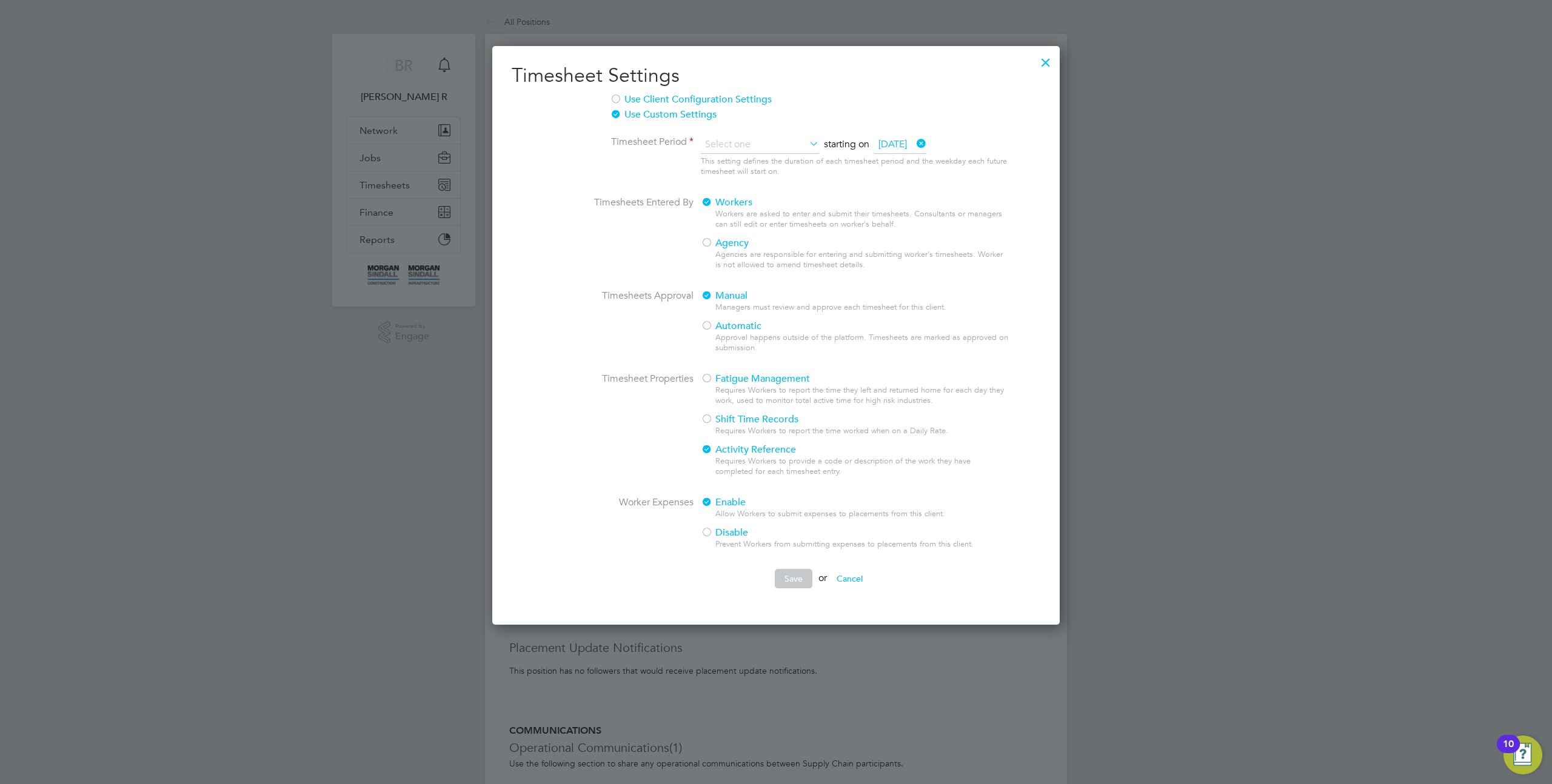
click at [746, 156] on li "Weekly" at bounding box center [752, 162] width 104 height 16
type input "Weekly"
click at [734, 539] on span "Disable" at bounding box center [724, 532] width 47 height 12
click at [796, 588] on button "Save" at bounding box center [794, 578] width 38 height 20
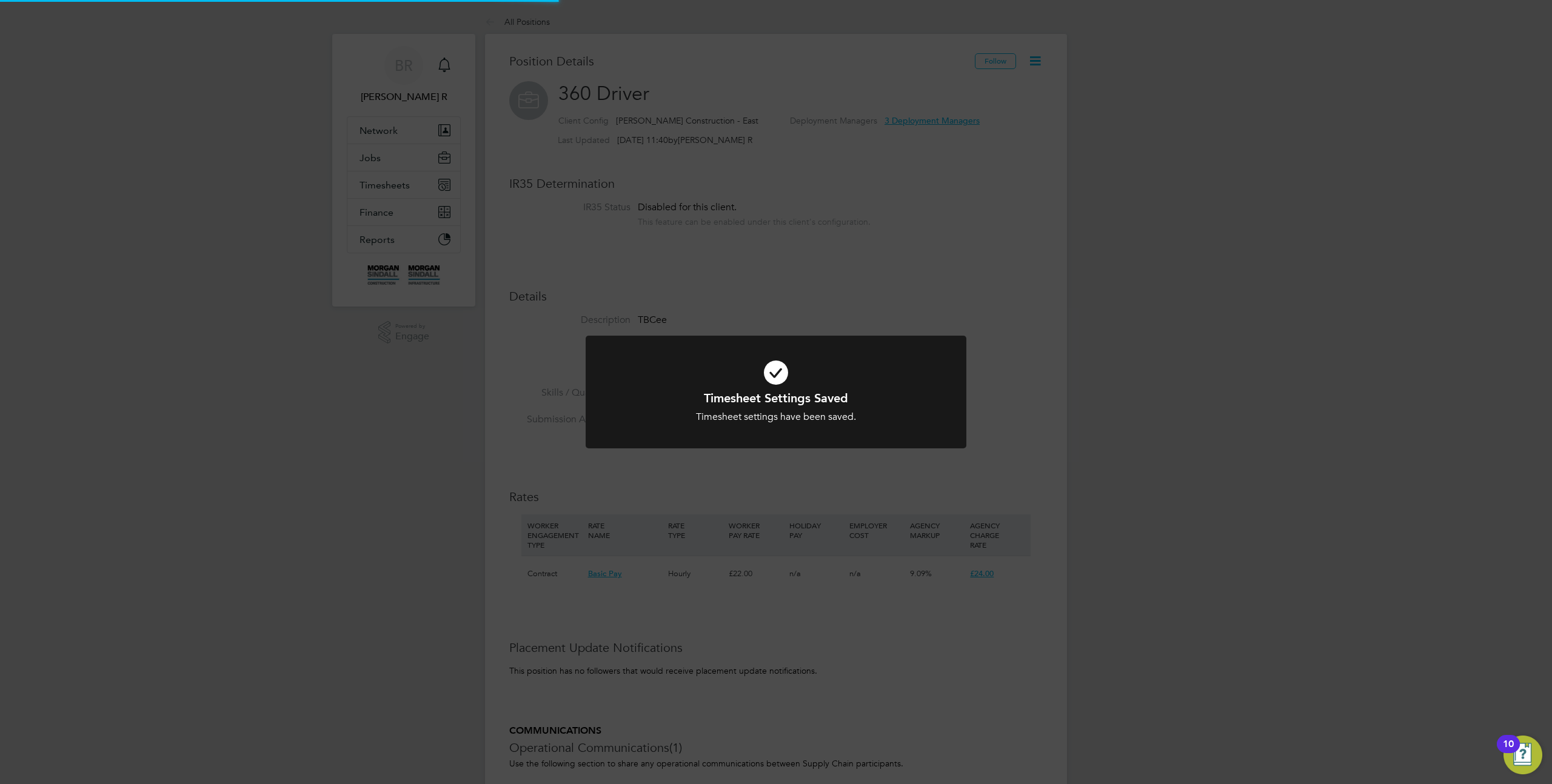
scroll to position [36, 81]
click at [1019, 332] on div "Timesheet Settings Saved Timesheet settings have been saved. Cancel Okay" at bounding box center [776, 392] width 1552 height 784
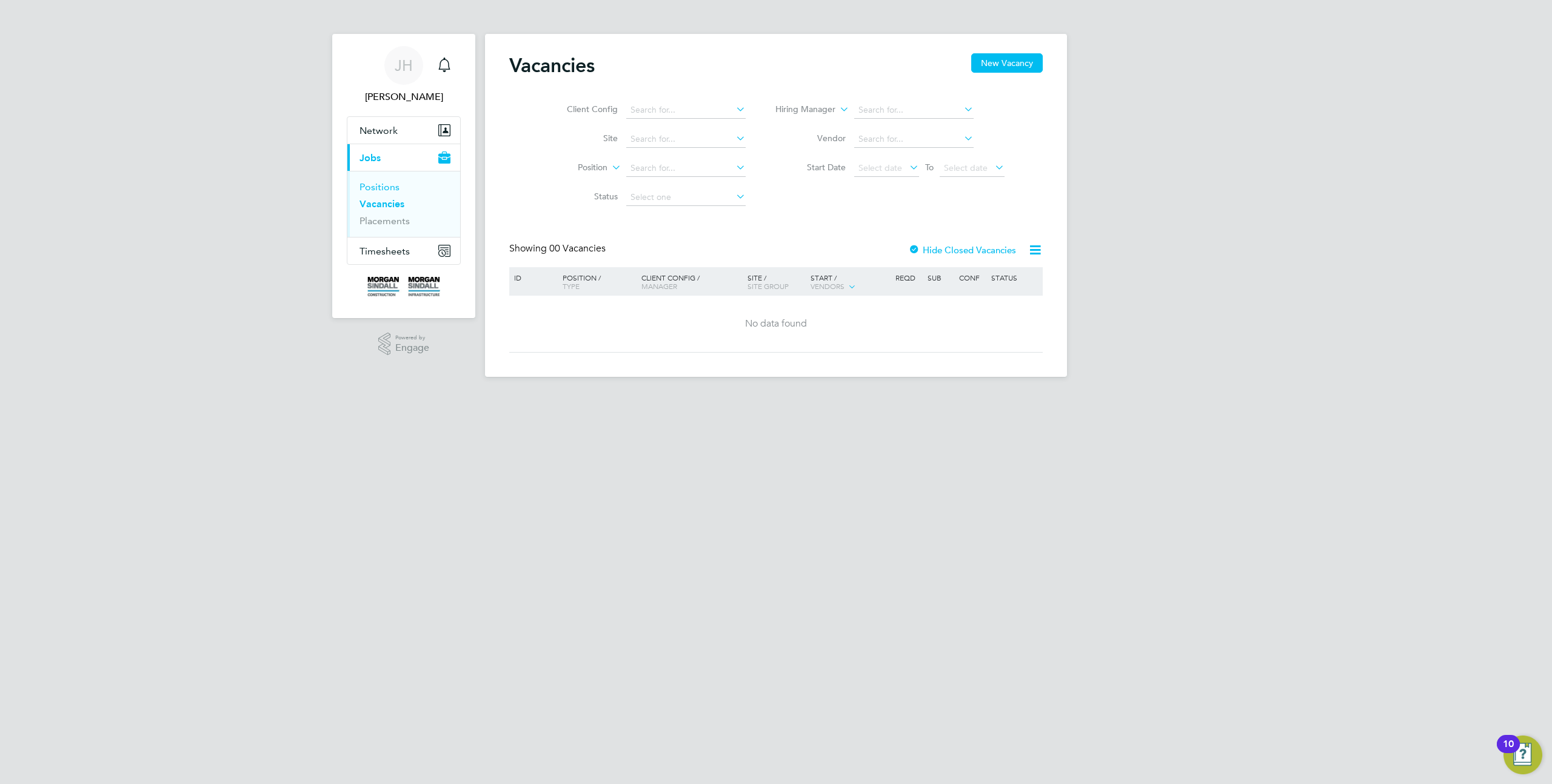
click at [379, 189] on link "Positions" at bounding box center [380, 187] width 40 height 11
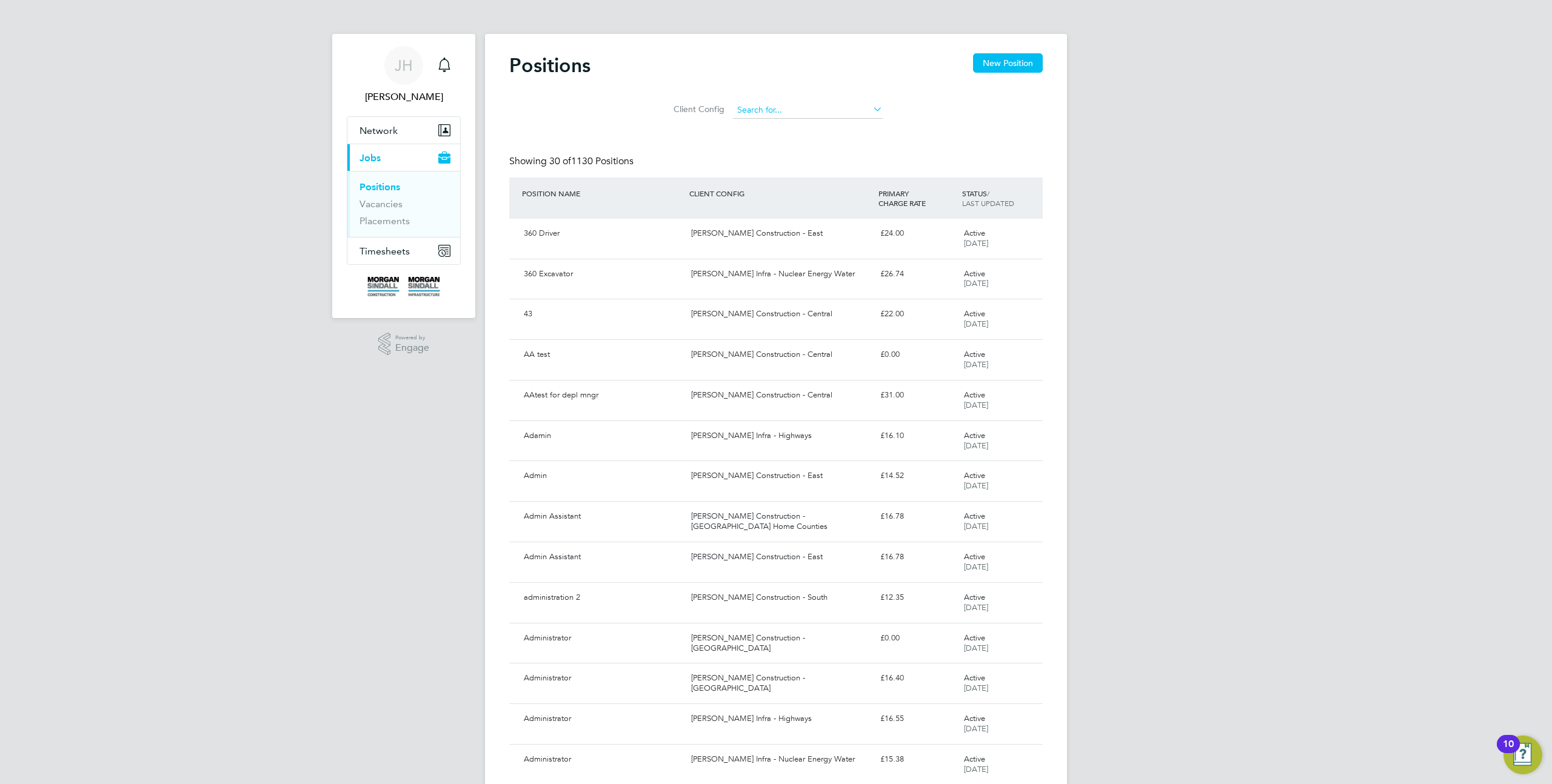
click at [770, 114] on input at bounding box center [808, 110] width 150 height 17
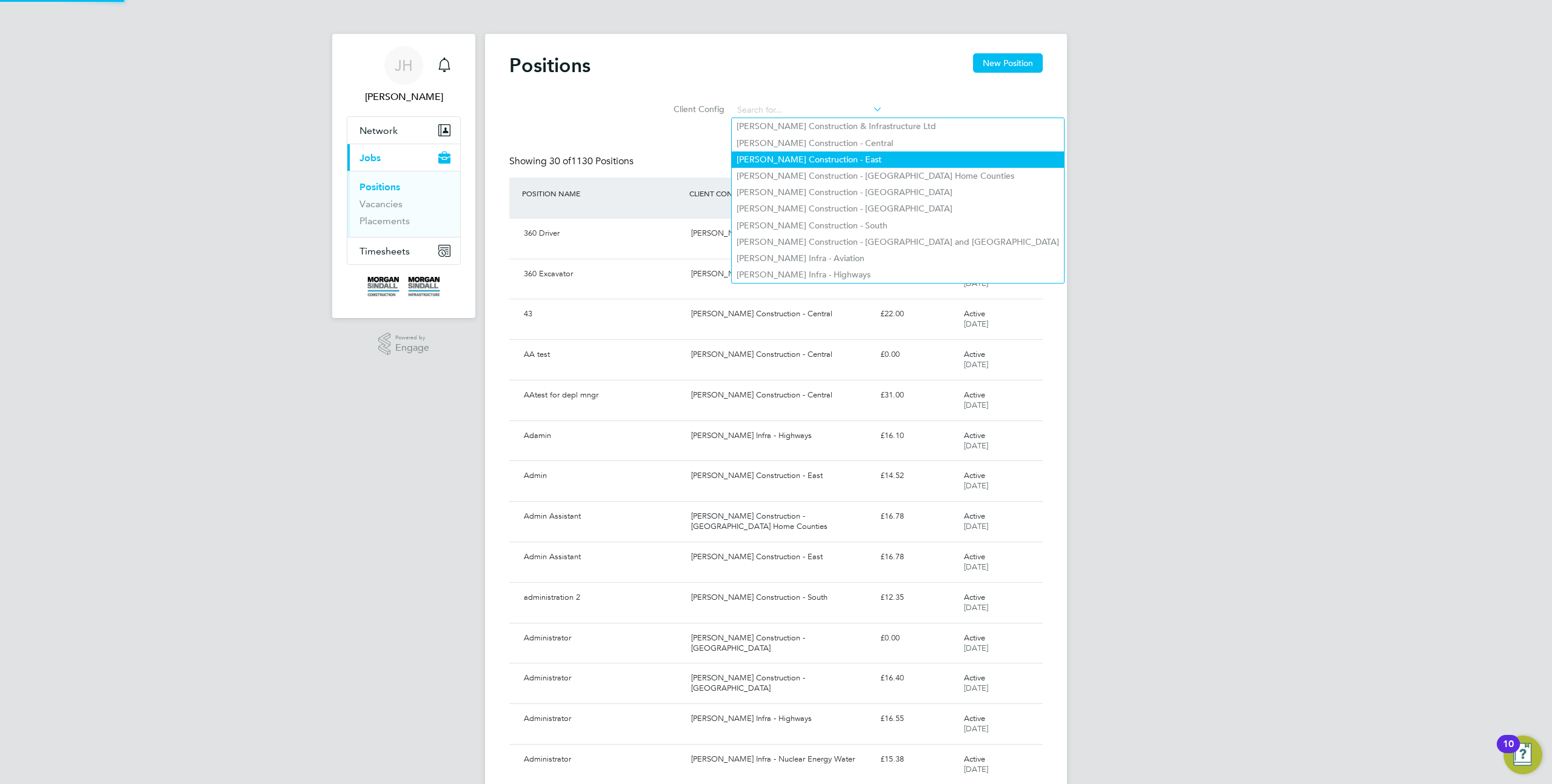
click at [781, 154] on li "[PERSON_NAME] Construction - East" at bounding box center [898, 160] width 332 height 16
type input "[PERSON_NAME] Construction - East"
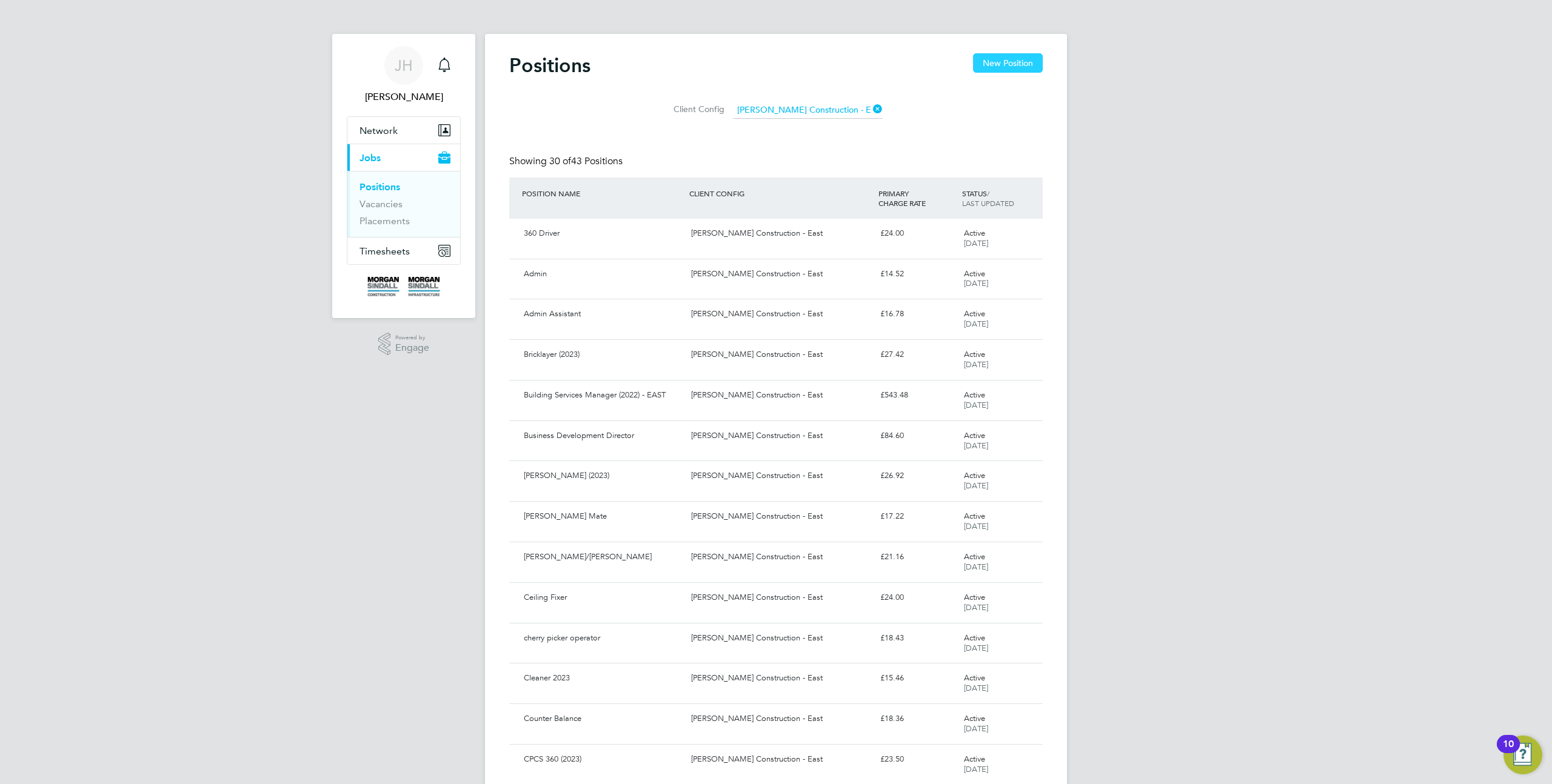
click at [1005, 62] on button "New Position" at bounding box center [1008, 63] width 70 height 20
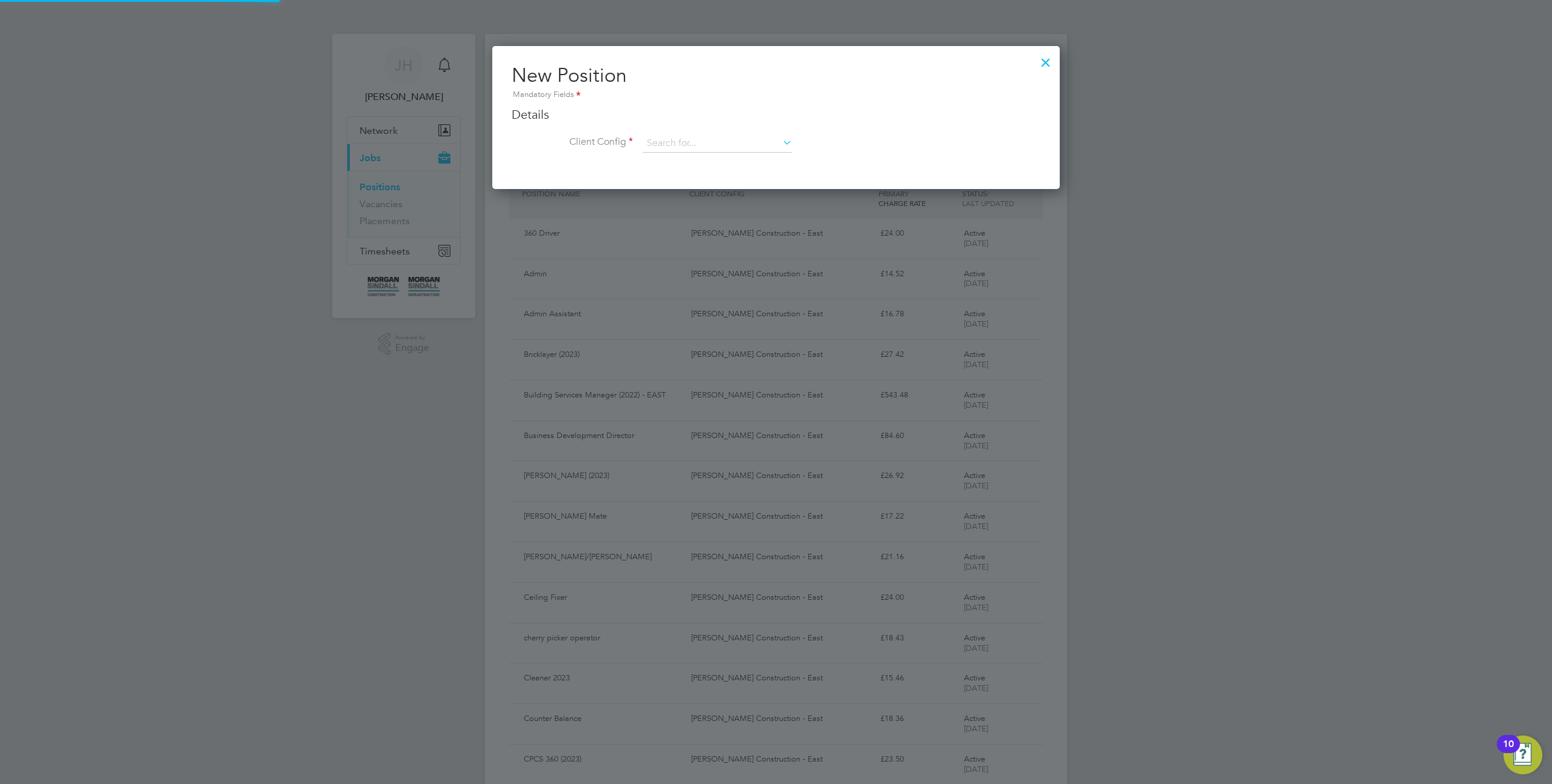
scroll to position [143, 568]
click at [756, 140] on input at bounding box center [718, 143] width 150 height 18
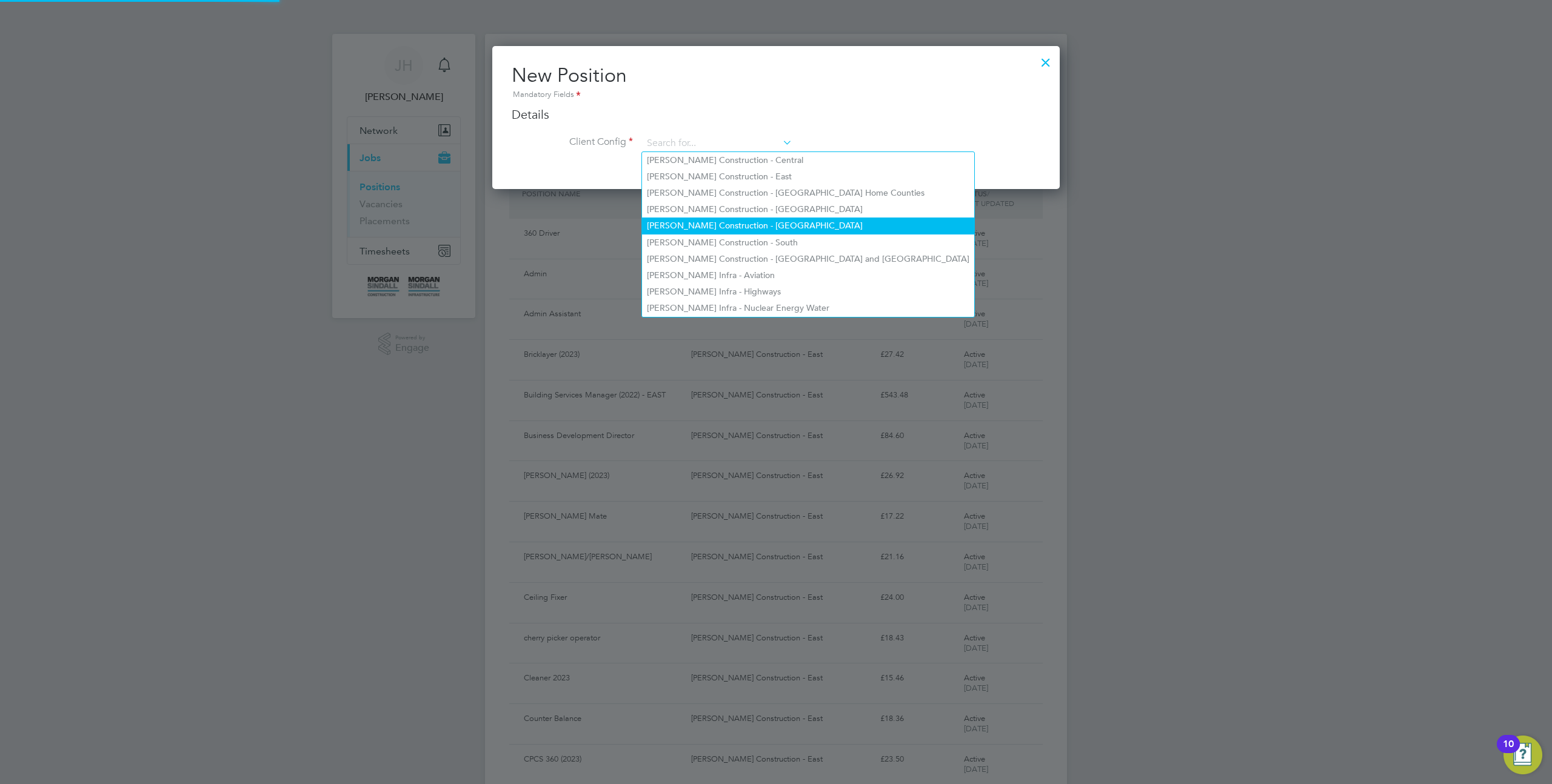
click at [734, 232] on li "[PERSON_NAME] Construction - [GEOGRAPHIC_DATA]" at bounding box center [808, 226] width 332 height 16
type input "[PERSON_NAME] Construction - [GEOGRAPHIC_DATA]"
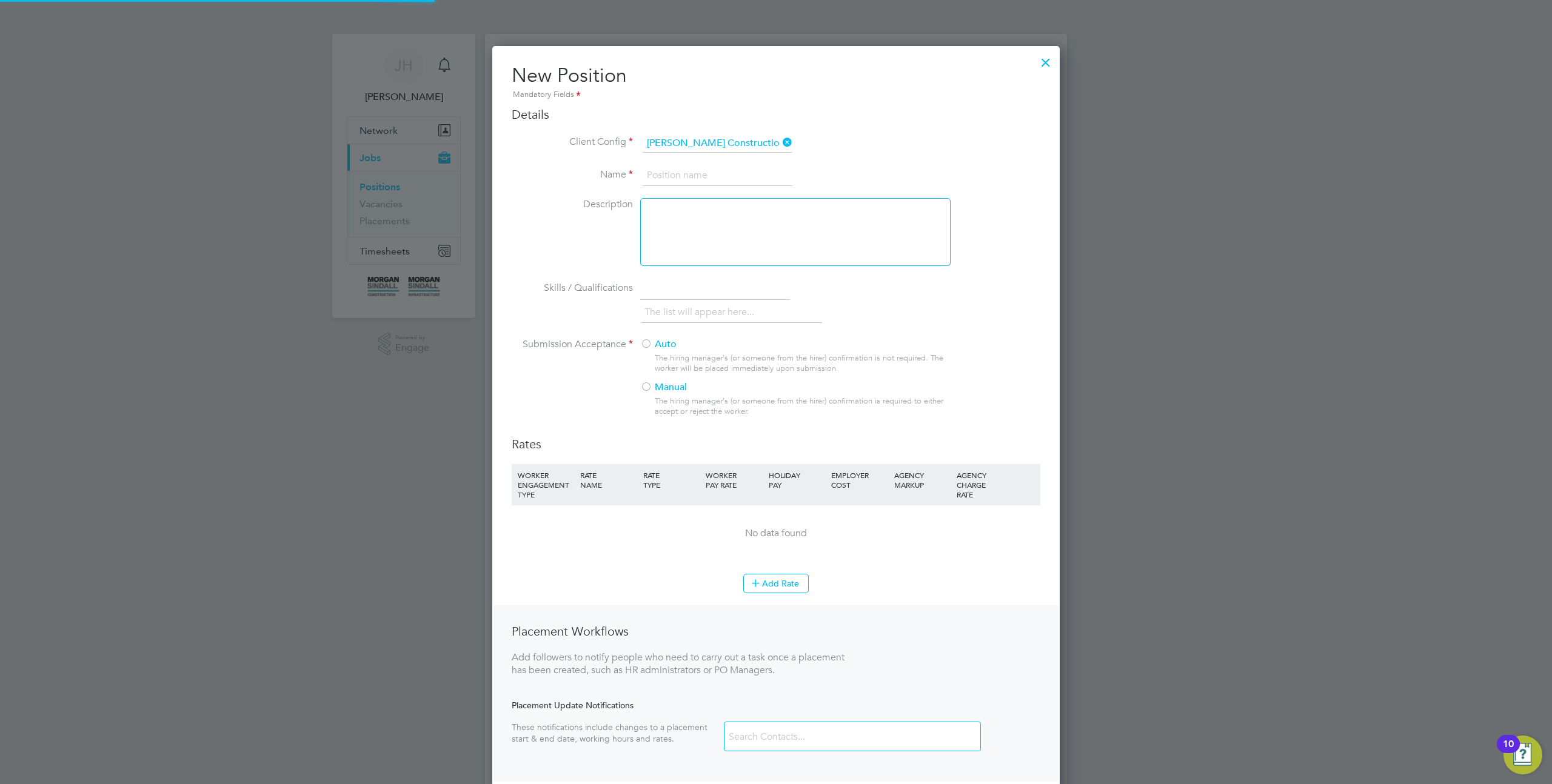
scroll to position [793, 568]
click at [700, 179] on input at bounding box center [718, 176] width 150 height 22
type input "tetetetetete"
click at [668, 354] on div "The hiring manager's (or someone from the hirer) confirmation is not required. …" at bounding box center [802, 363] width 295 height 21
click at [655, 344] on label "Auto" at bounding box center [790, 344] width 300 height 13
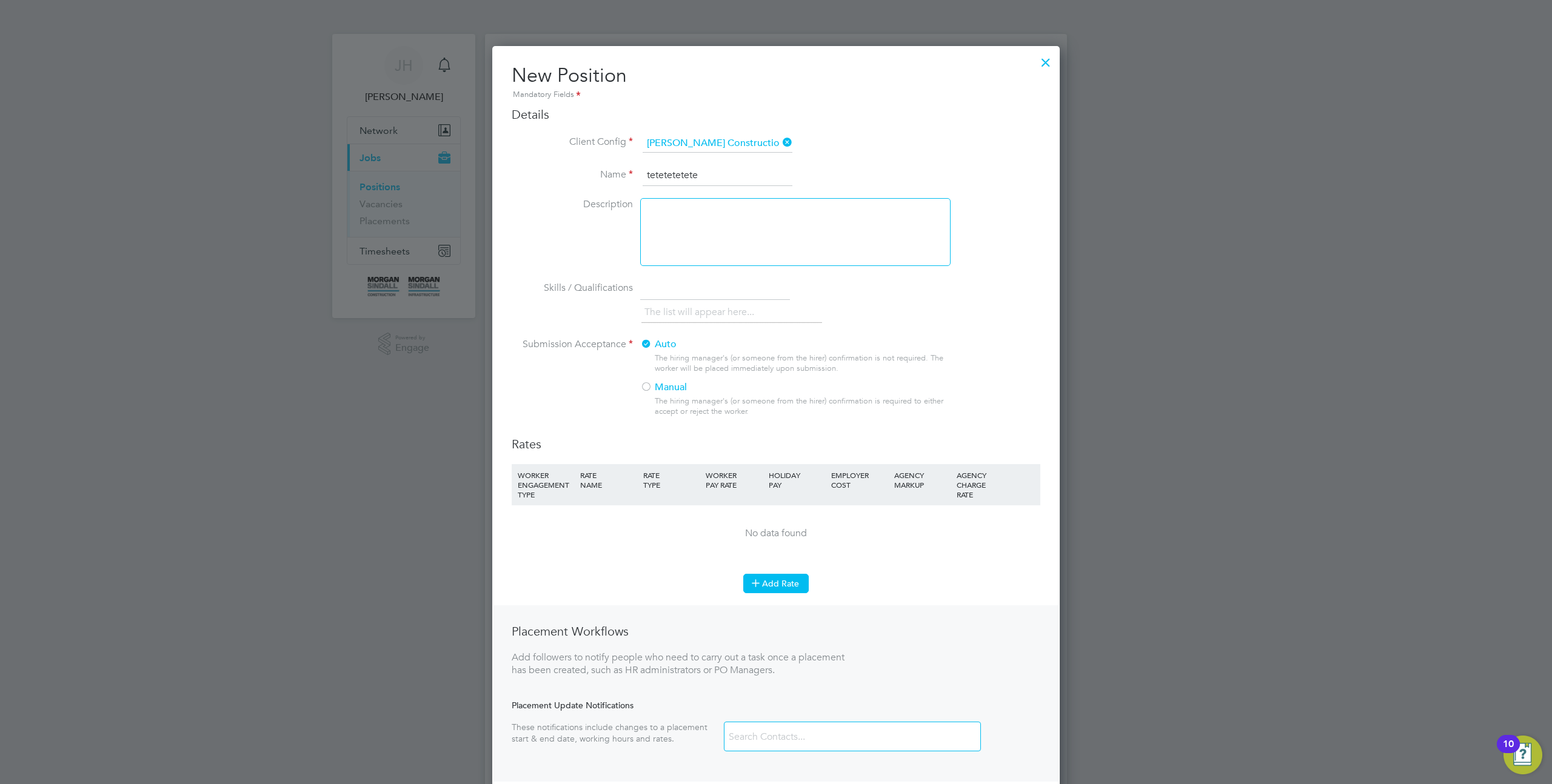
click at [786, 582] on button "Add Rate" at bounding box center [776, 583] width 65 height 20
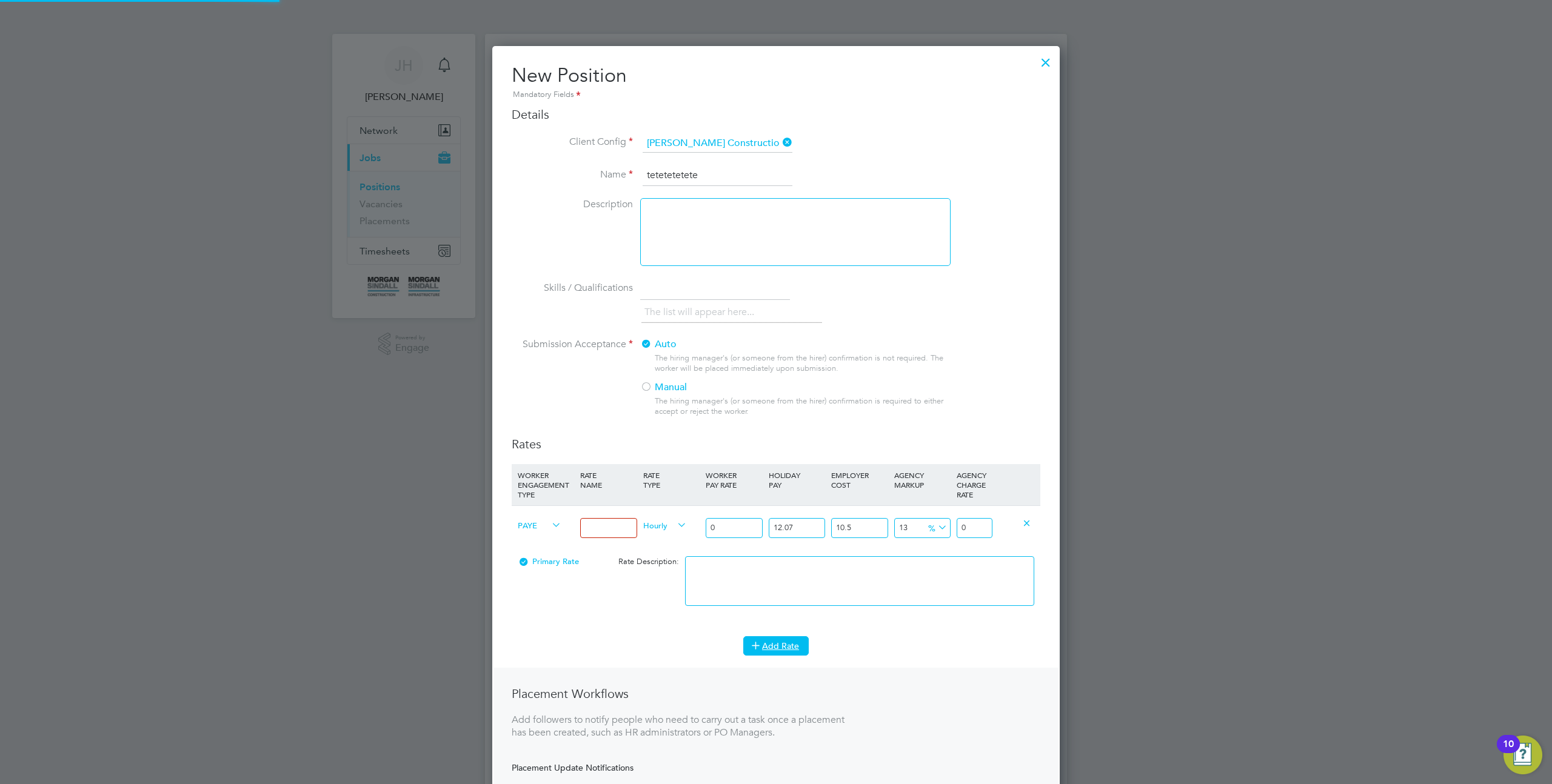
scroll to position [855, 568]
click at [620, 528] on body "[PERSON_NAME] H Notifications Applications: Network Sites Current page: Jobs Po…" at bounding box center [776, 756] width 1552 height 1513
type input "eeee"
click at [722, 529] on input "0" at bounding box center [734, 528] width 57 height 20
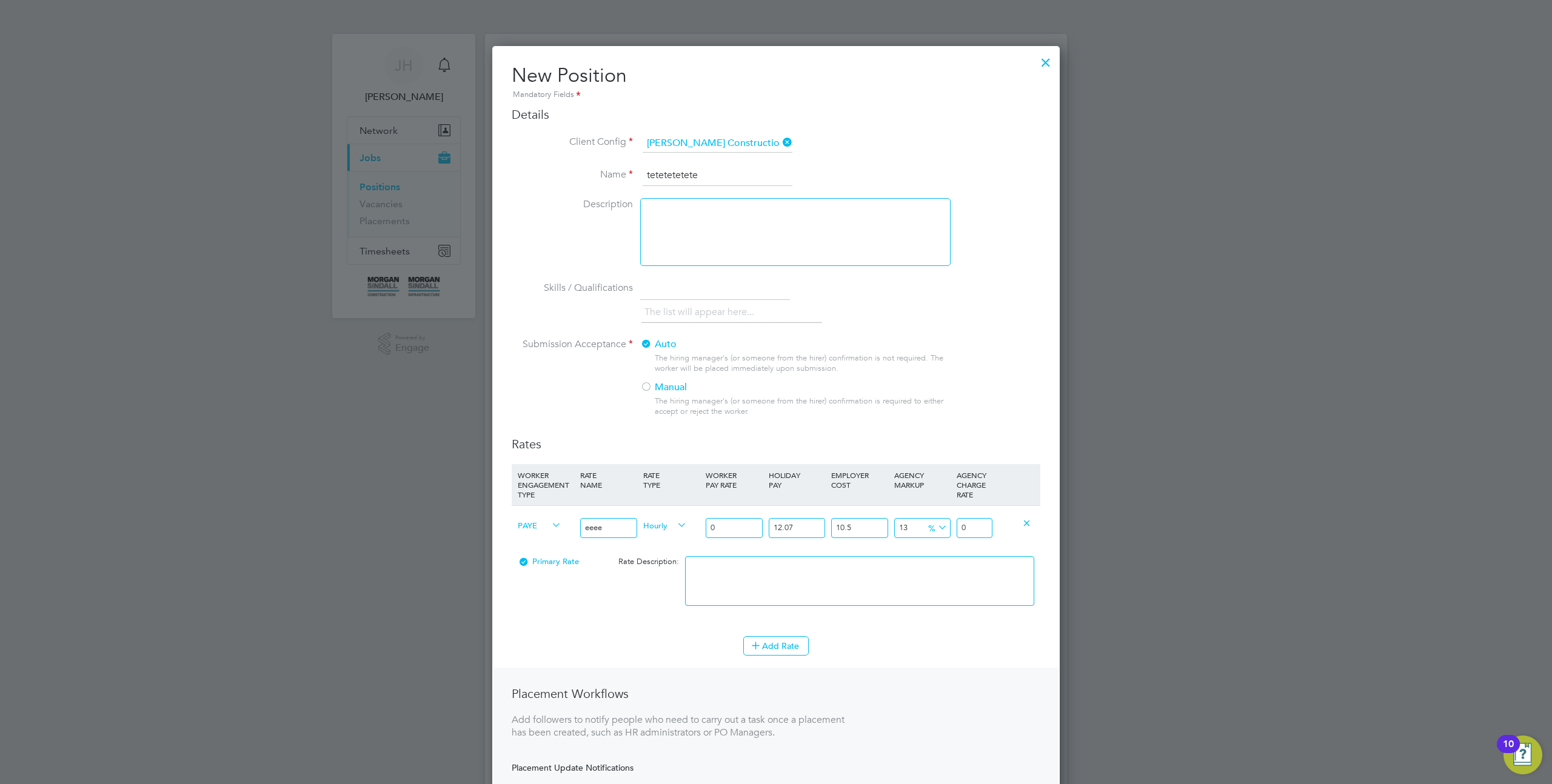
click at [722, 529] on input "0" at bounding box center [734, 528] width 57 height 20
type input "1"
type input "1.399362055"
type input "10"
type input "13.99362055"
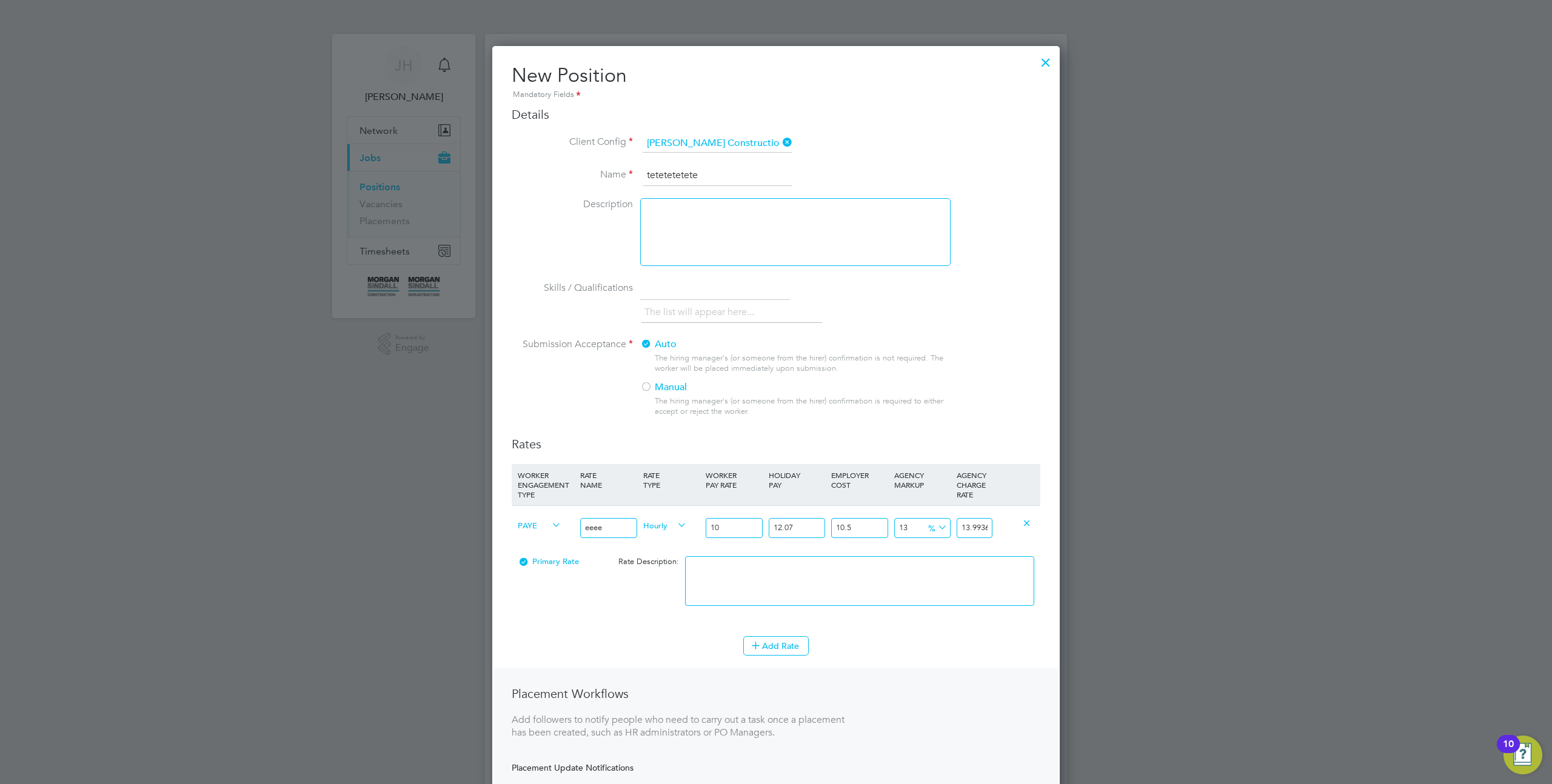
type input "100"
type input "139.9362055"
type input "1000"
type input "1399.362055"
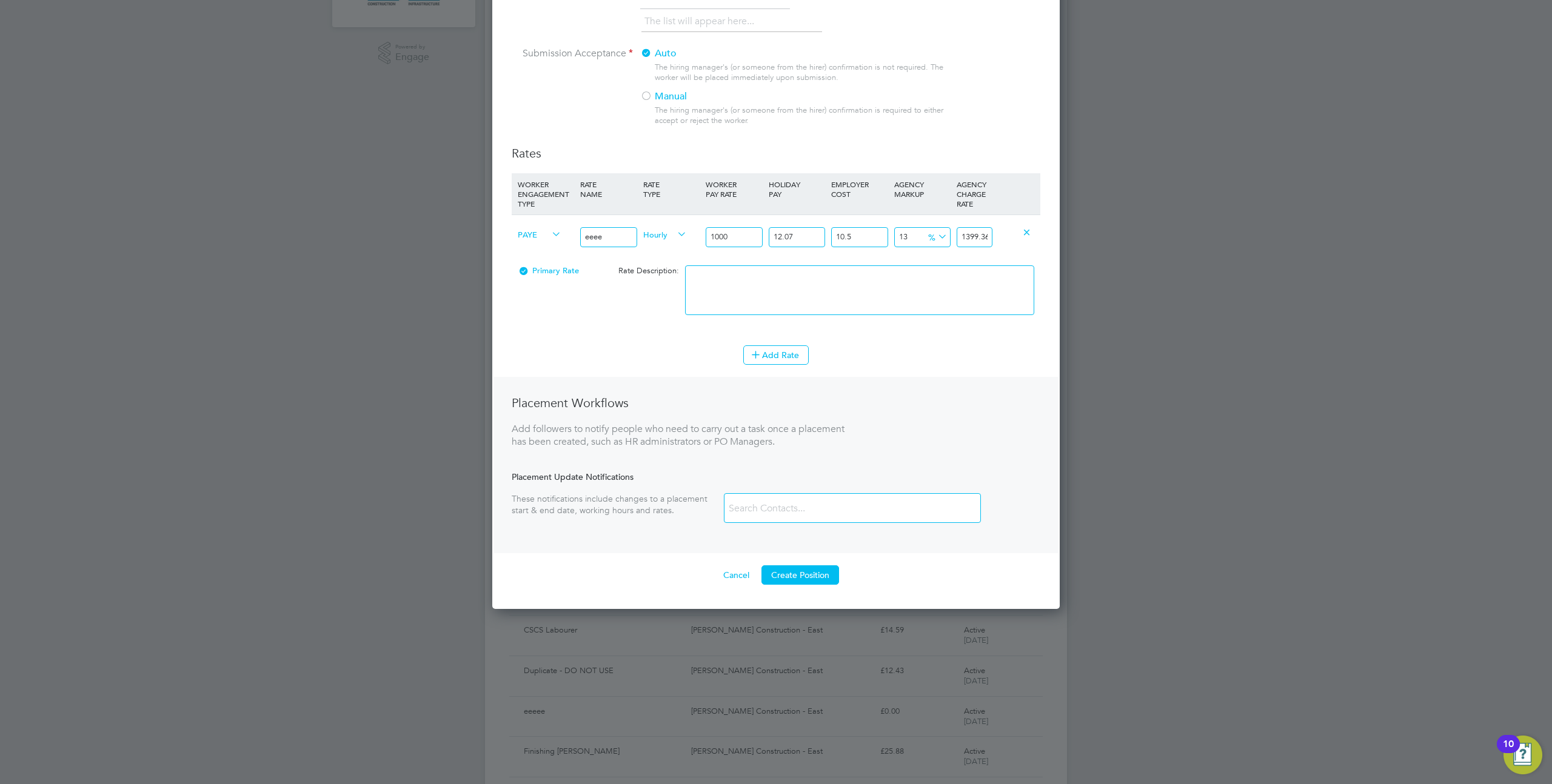
scroll to position [372, 0]
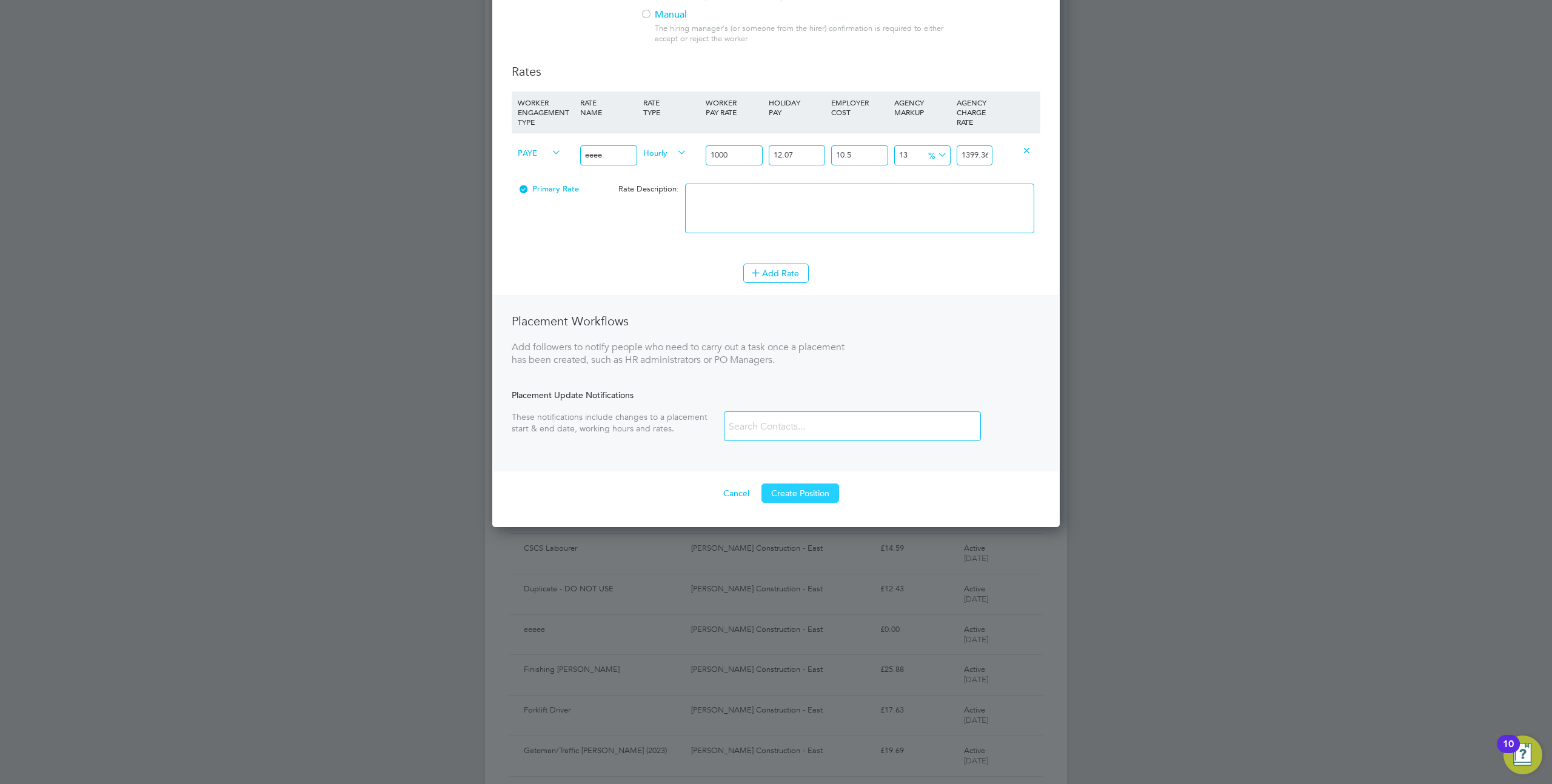
type input "1000"
click at [793, 490] on button "Create Position" at bounding box center [800, 493] width 77 height 20
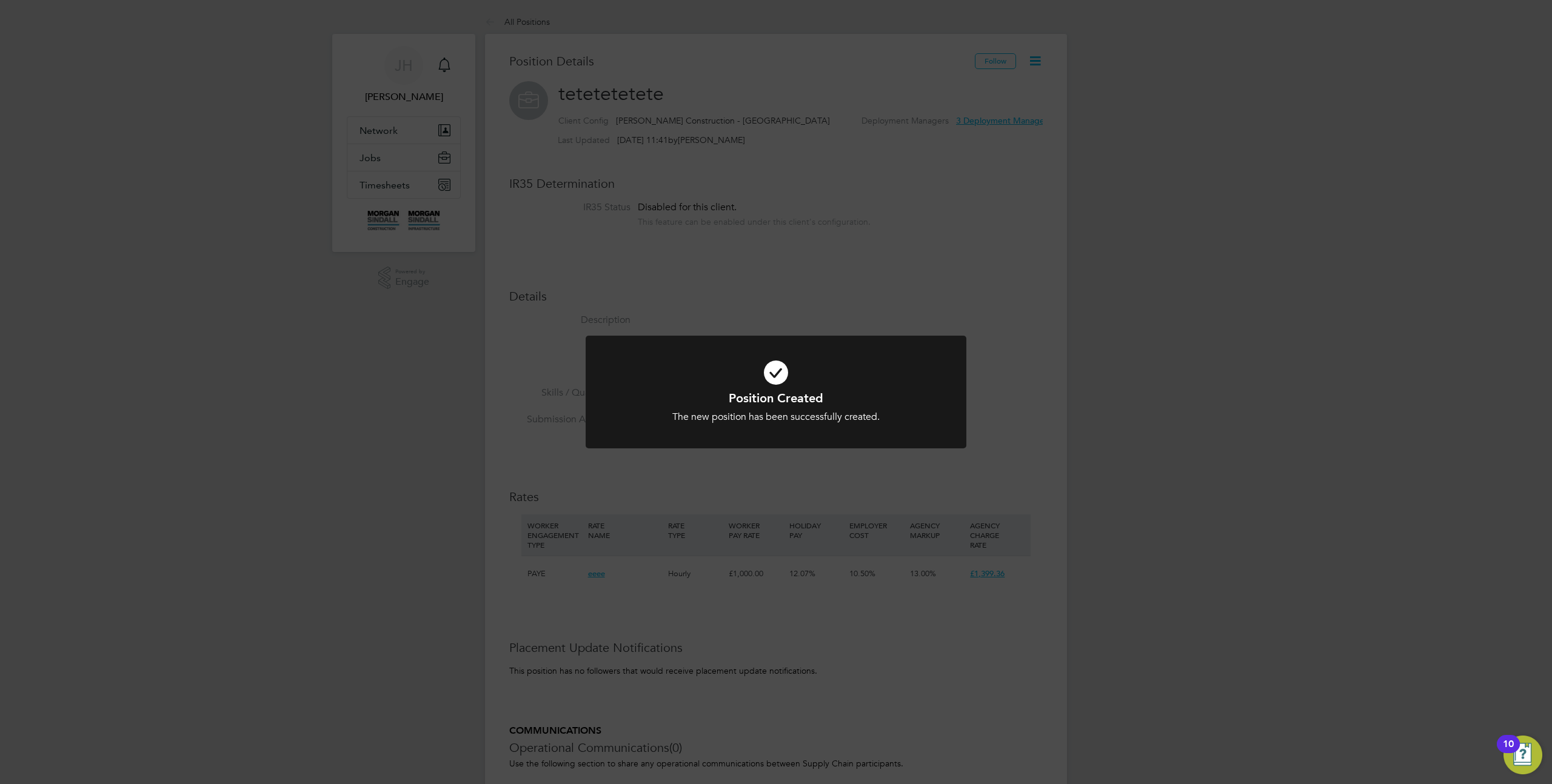
click at [967, 198] on div "Position Created The new position has been successfully created. Cancel Okay" at bounding box center [776, 392] width 1552 height 784
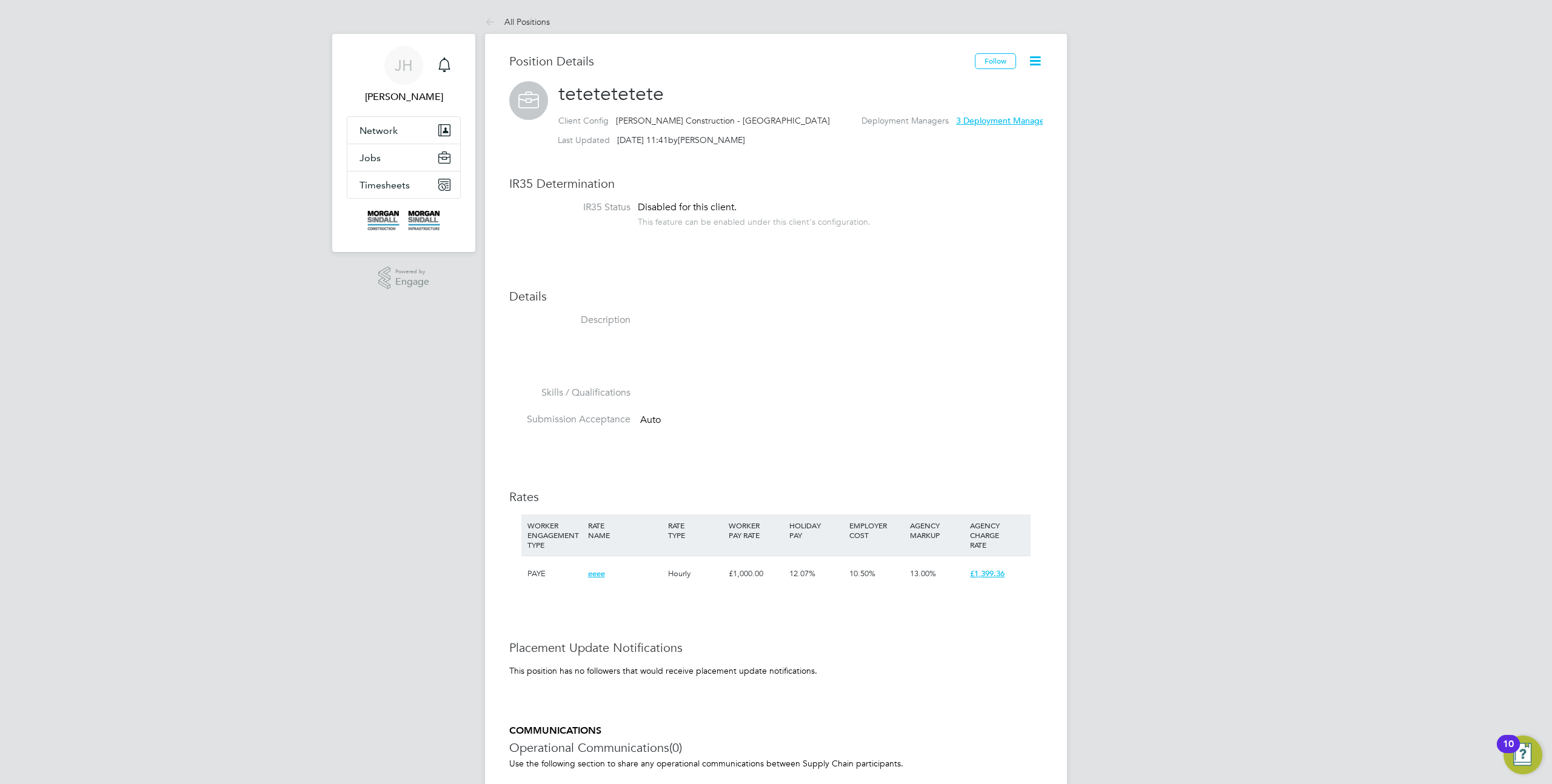
click at [1039, 62] on icon at bounding box center [1035, 61] width 15 height 15
click at [977, 87] on li "Edit Position e" at bounding box center [996, 89] width 89 height 17
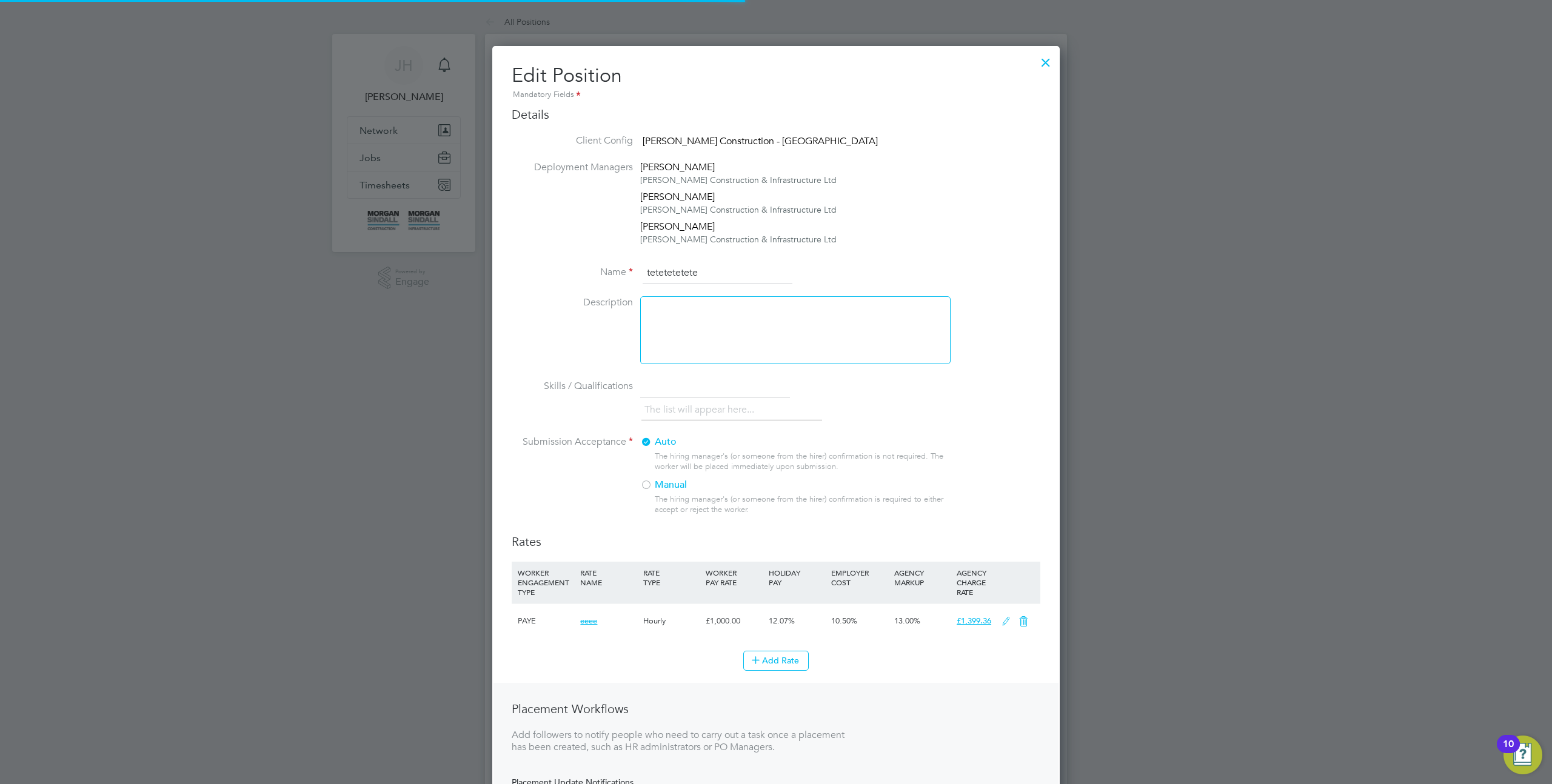
scroll to position [870, 568]
click at [703, 345] on div at bounding box center [795, 330] width 310 height 68
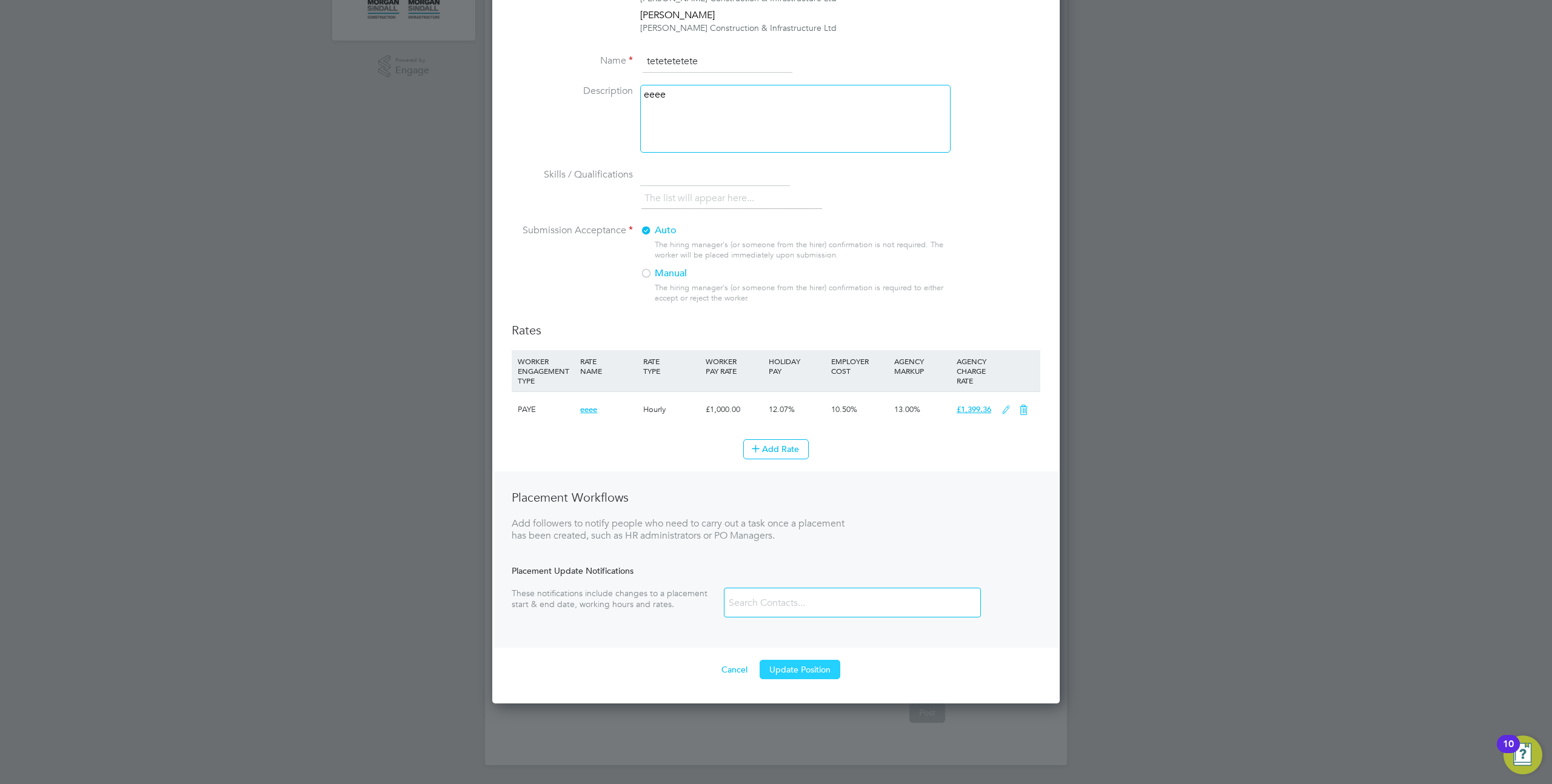
click at [778, 666] on button "Update Position" at bounding box center [800, 669] width 81 height 20
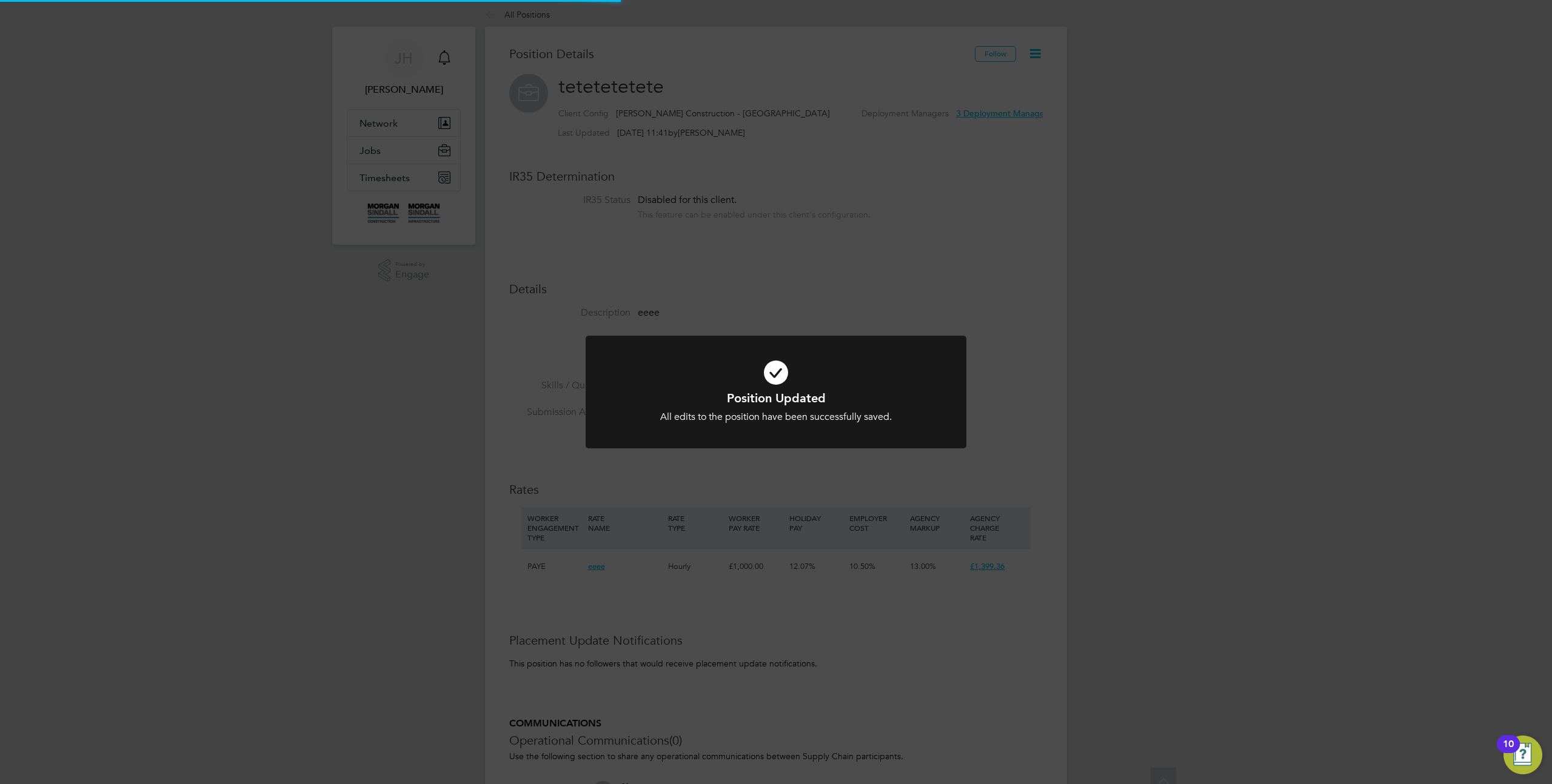
scroll to position [0, 0]
click at [1132, 233] on div "Position Updated All edits to the position have been successfully saved. Cancel…" at bounding box center [776, 392] width 1552 height 784
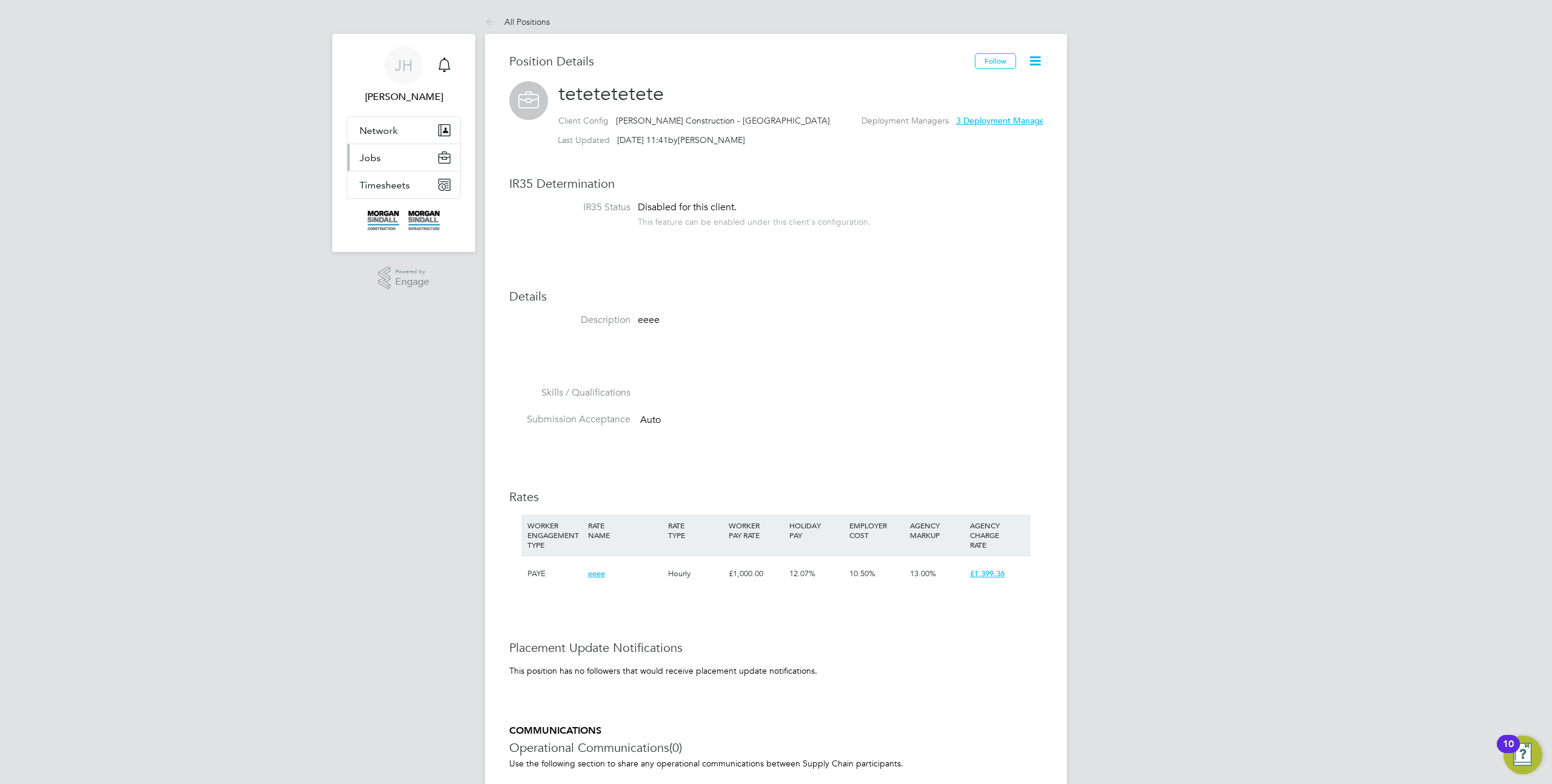
click at [381, 154] on button "Jobs" at bounding box center [404, 157] width 113 height 26
click at [379, 181] on link "Positions" at bounding box center [380, 187] width 40 height 11
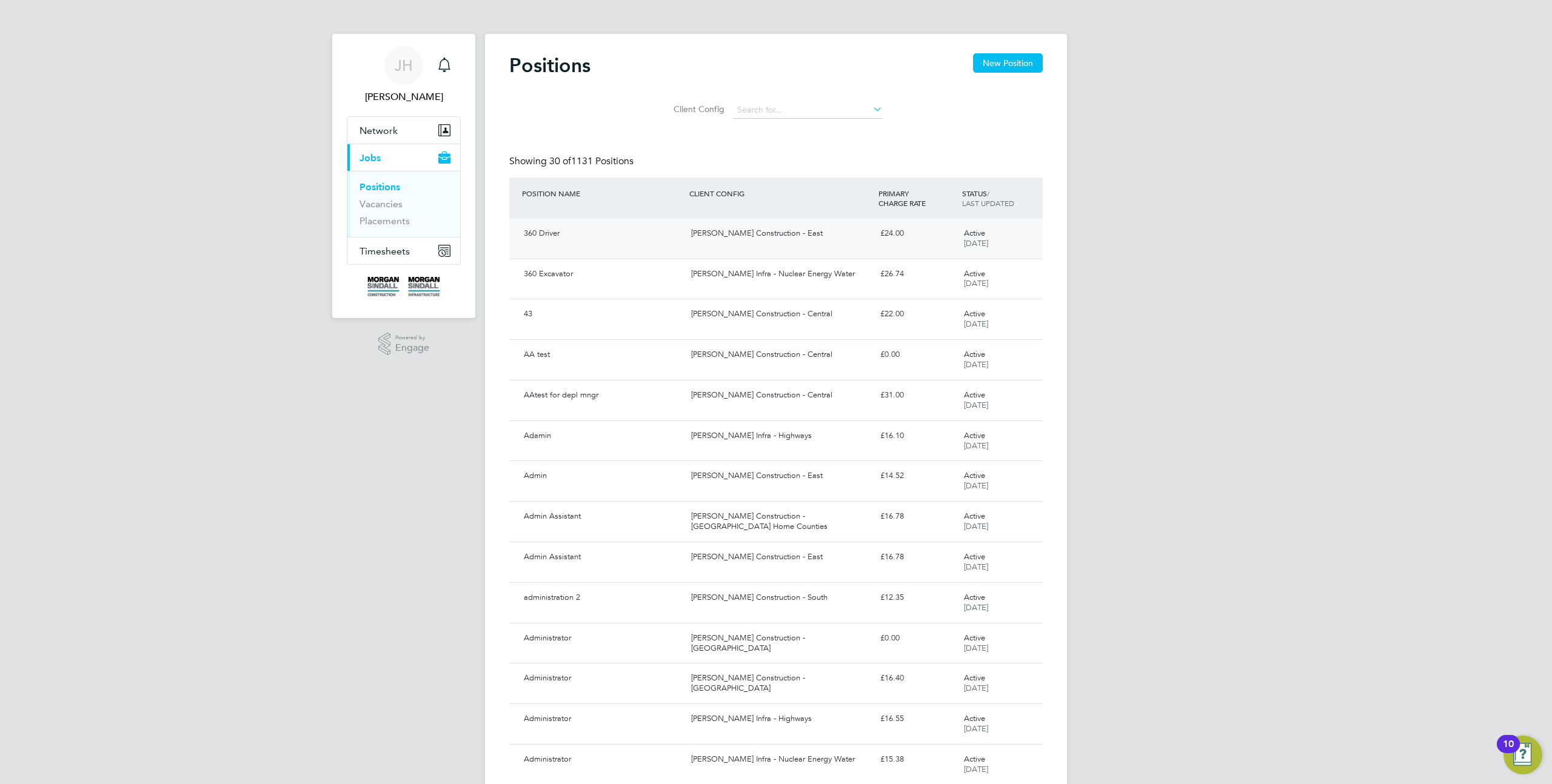
click at [988, 238] on div "Active 08 Oct 2025" at bounding box center [991, 238] width 63 height 30
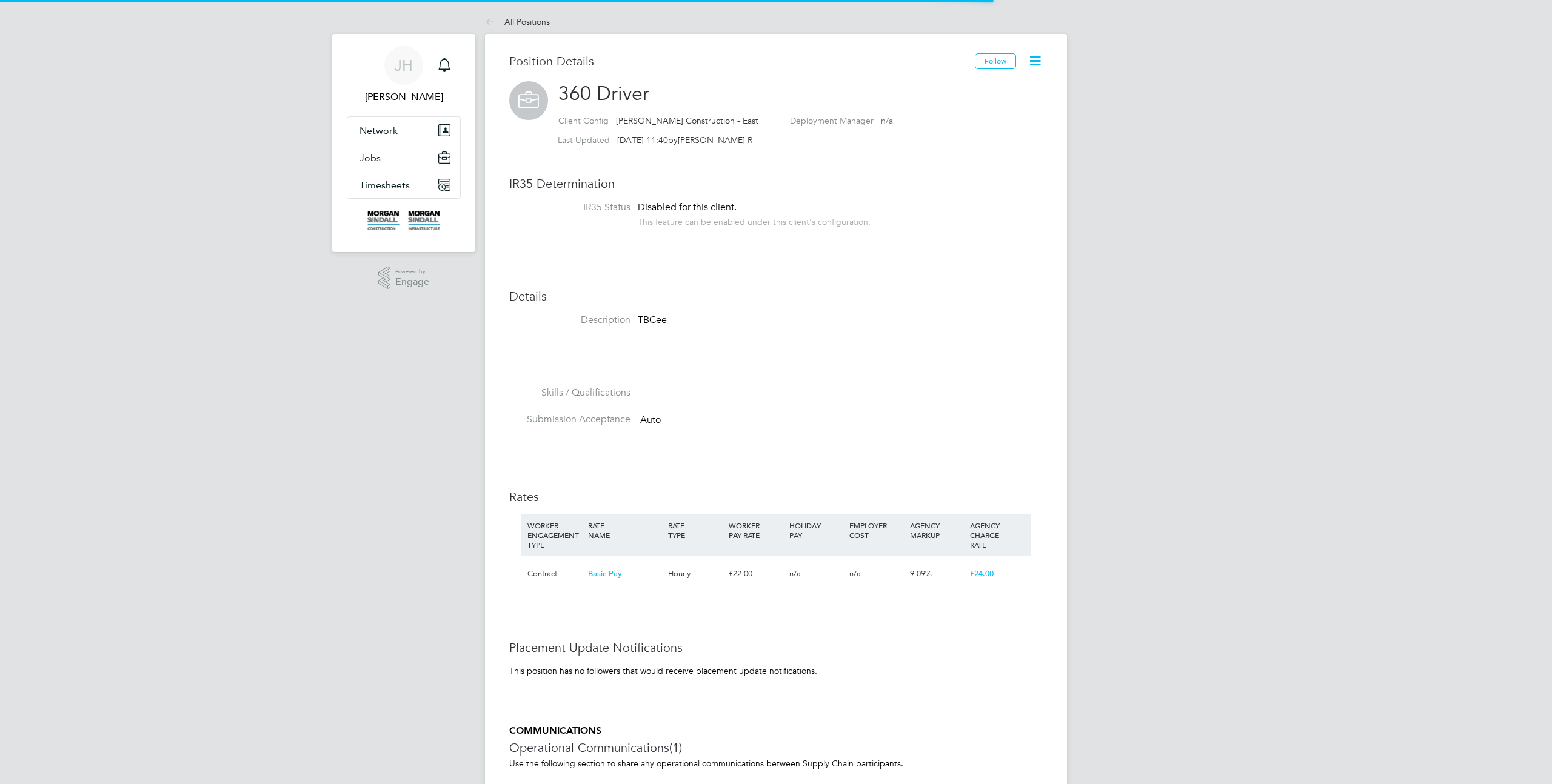
scroll to position [36, 81]
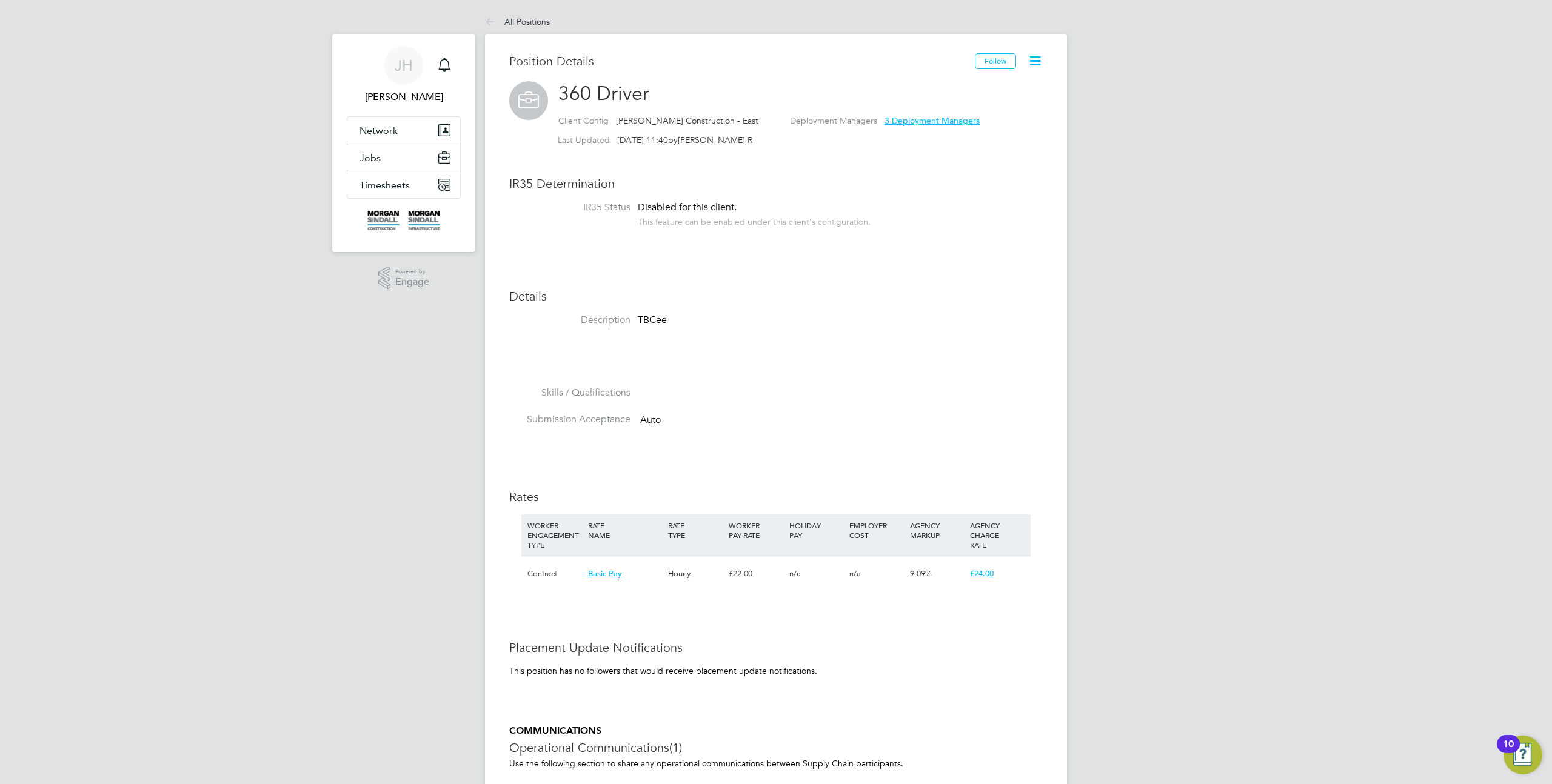
click at [1031, 67] on icon at bounding box center [1035, 61] width 15 height 15
click at [1037, 245] on div "Position Details Follow 360 Driver Client Config [PERSON_NAME] Construction - E…" at bounding box center [776, 556] width 533 height 1005
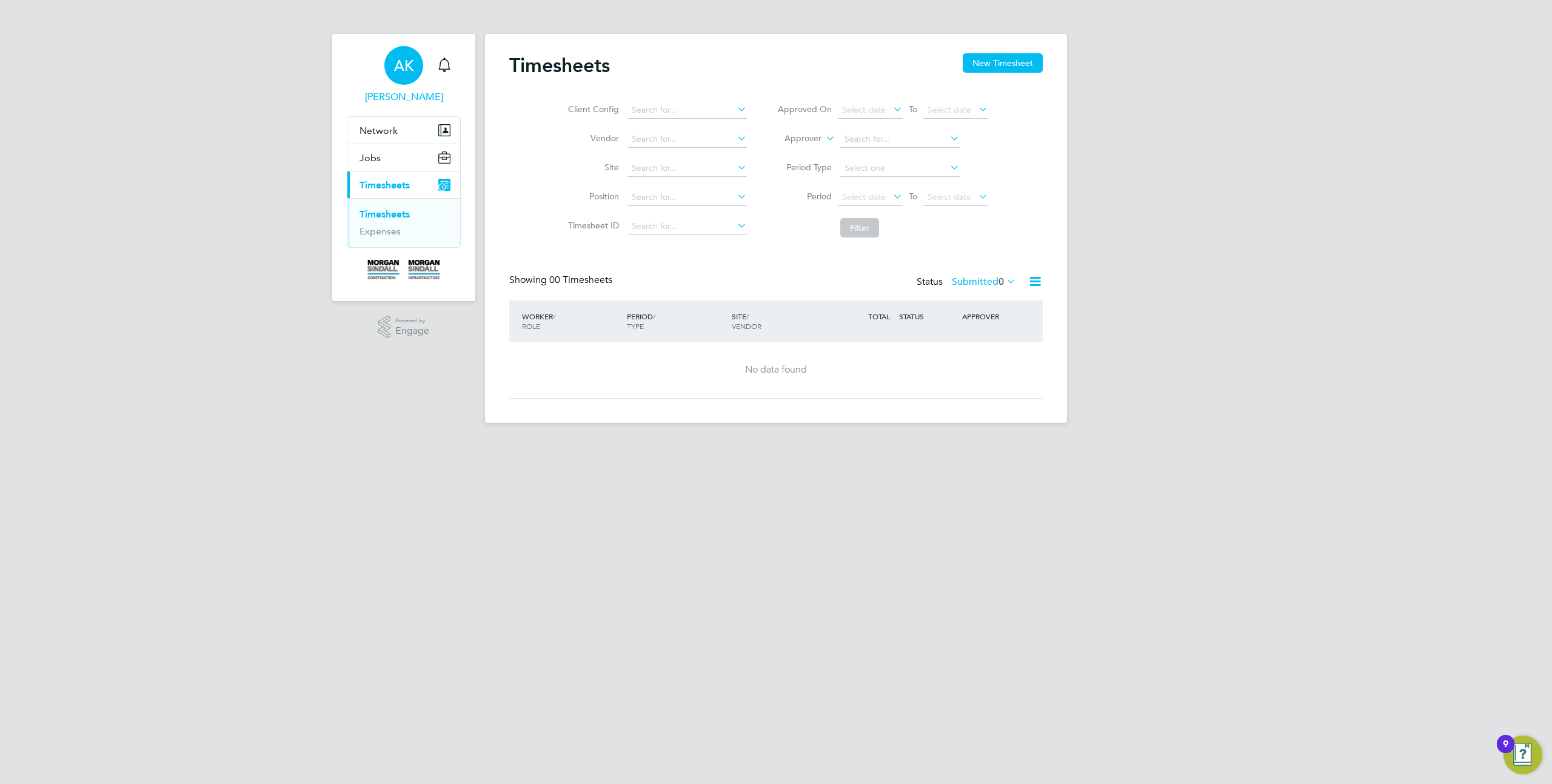
click at [396, 94] on span "[PERSON_NAME]" at bounding box center [404, 97] width 114 height 14
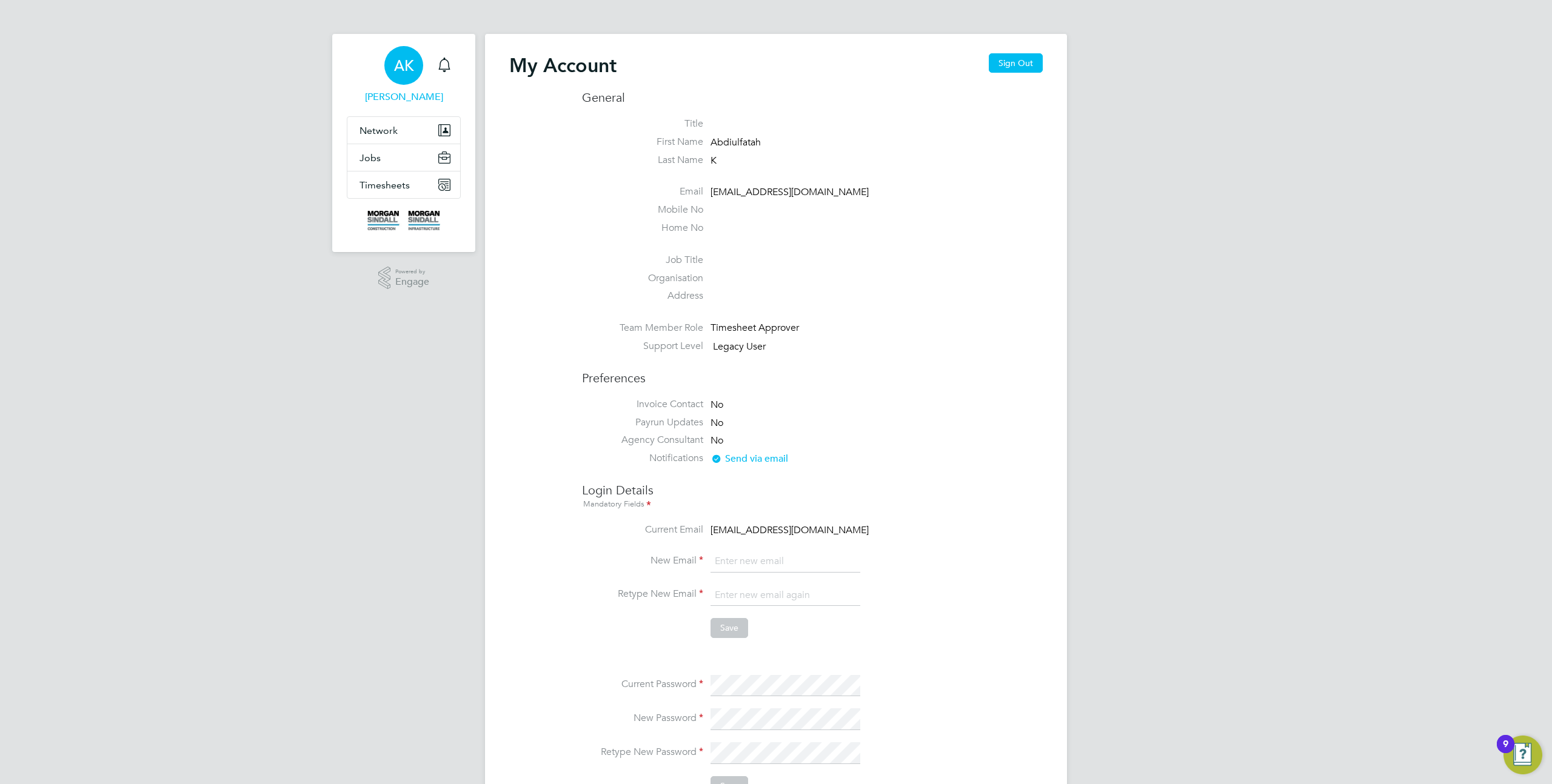
click at [737, 141] on span "Abdiulfatah" at bounding box center [736, 142] width 50 height 12
copy ul "Abdiulfatah Last Name"
click at [370, 154] on span "Jobs" at bounding box center [370, 158] width 21 height 11
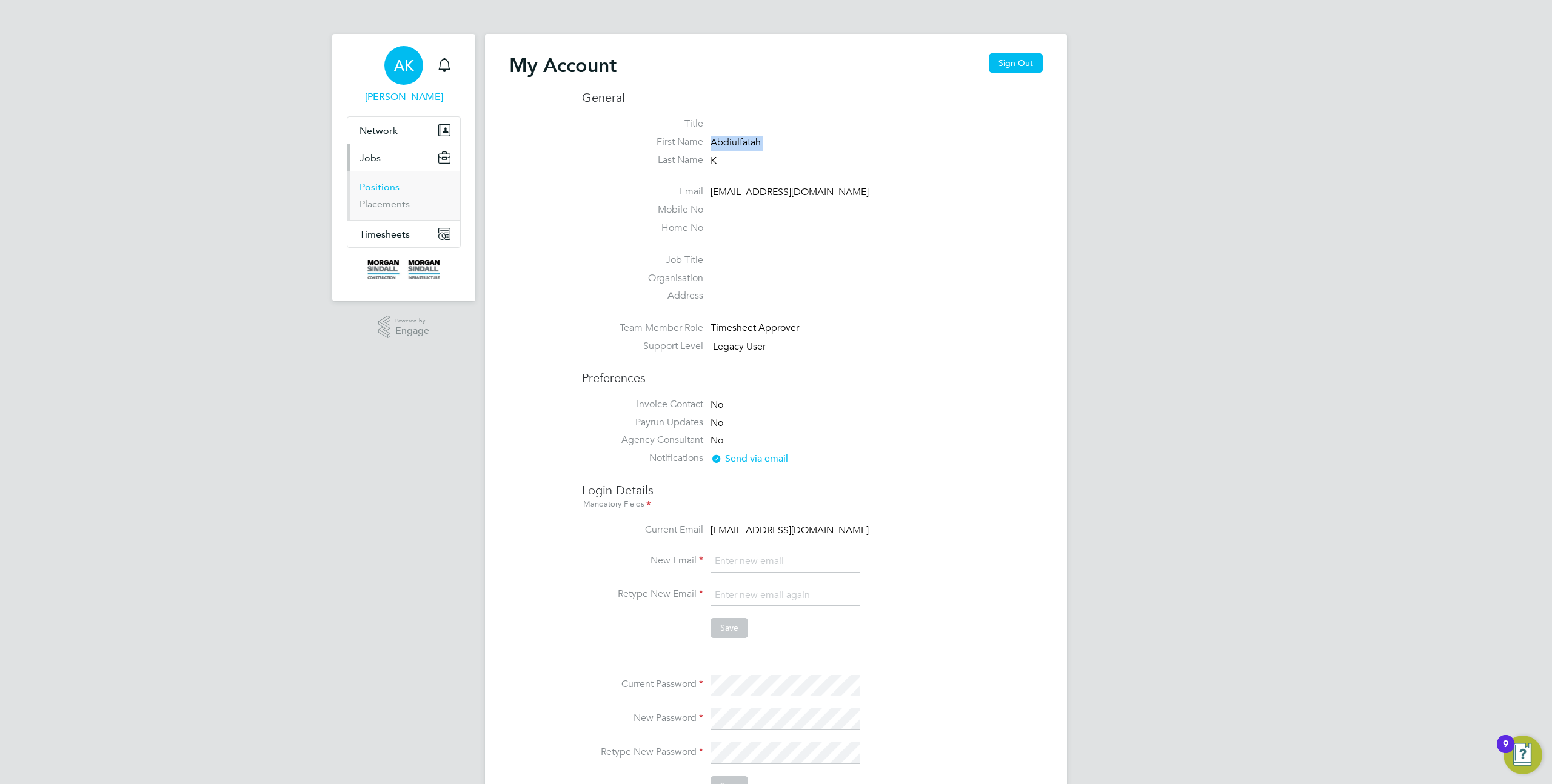
click at [396, 189] on link "Positions" at bounding box center [380, 187] width 40 height 11
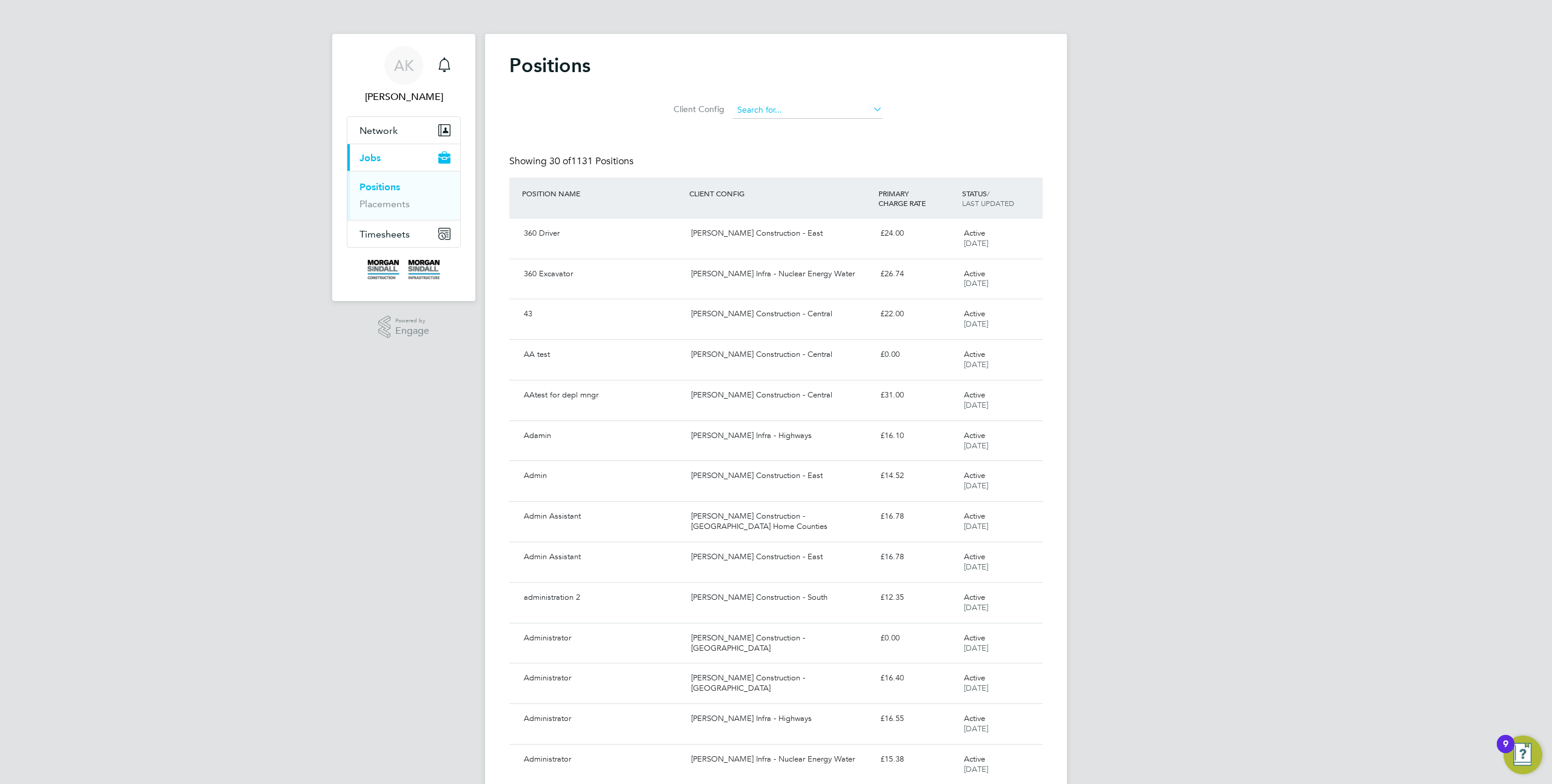
click at [795, 106] on input at bounding box center [808, 110] width 150 height 17
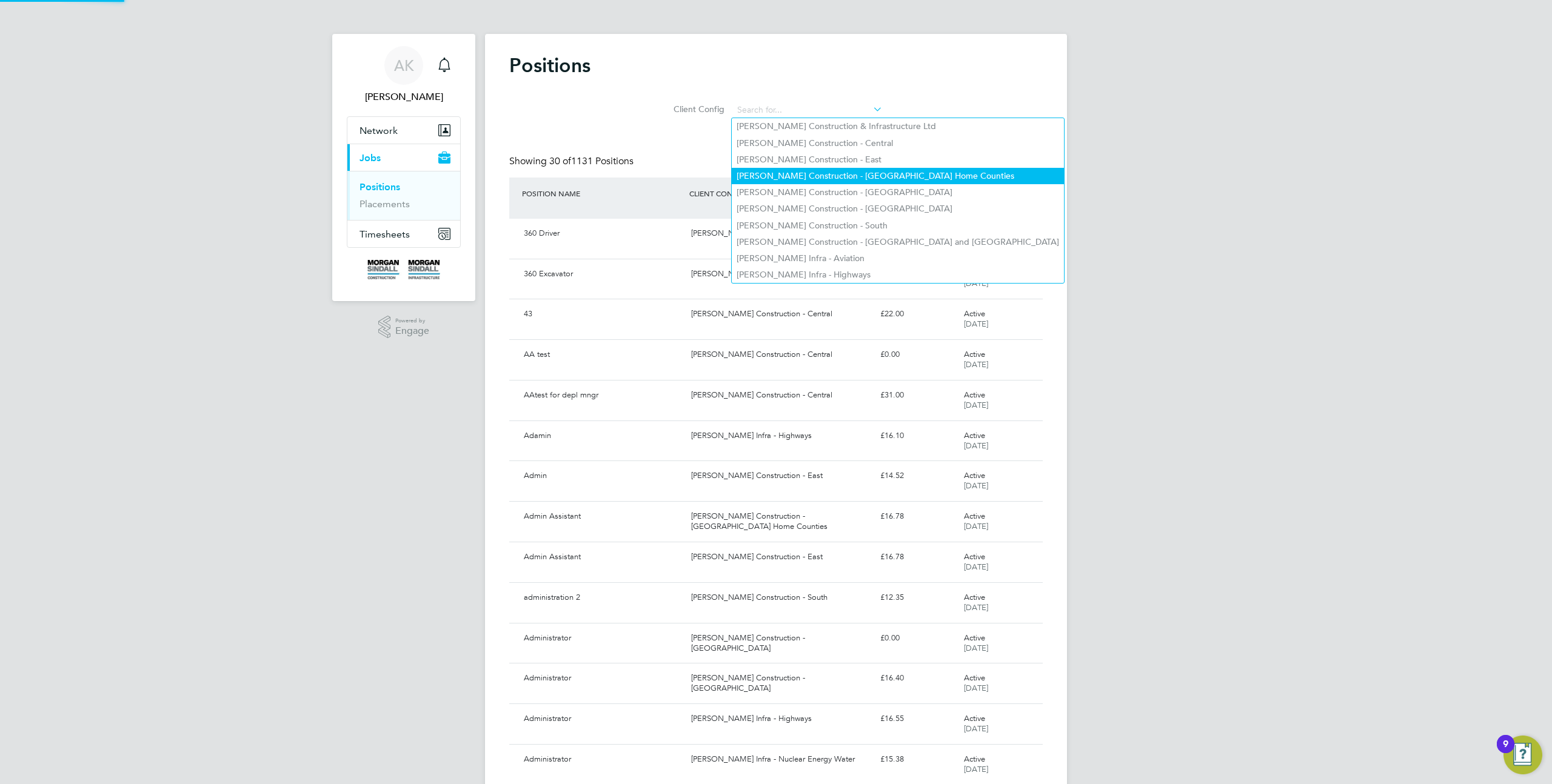
click at [796, 174] on li "[PERSON_NAME] Construction - [GEOGRAPHIC_DATA] Home Counties" at bounding box center [898, 176] width 332 height 16
type input "[PERSON_NAME] Construction - [GEOGRAPHIC_DATA] Home Counties"
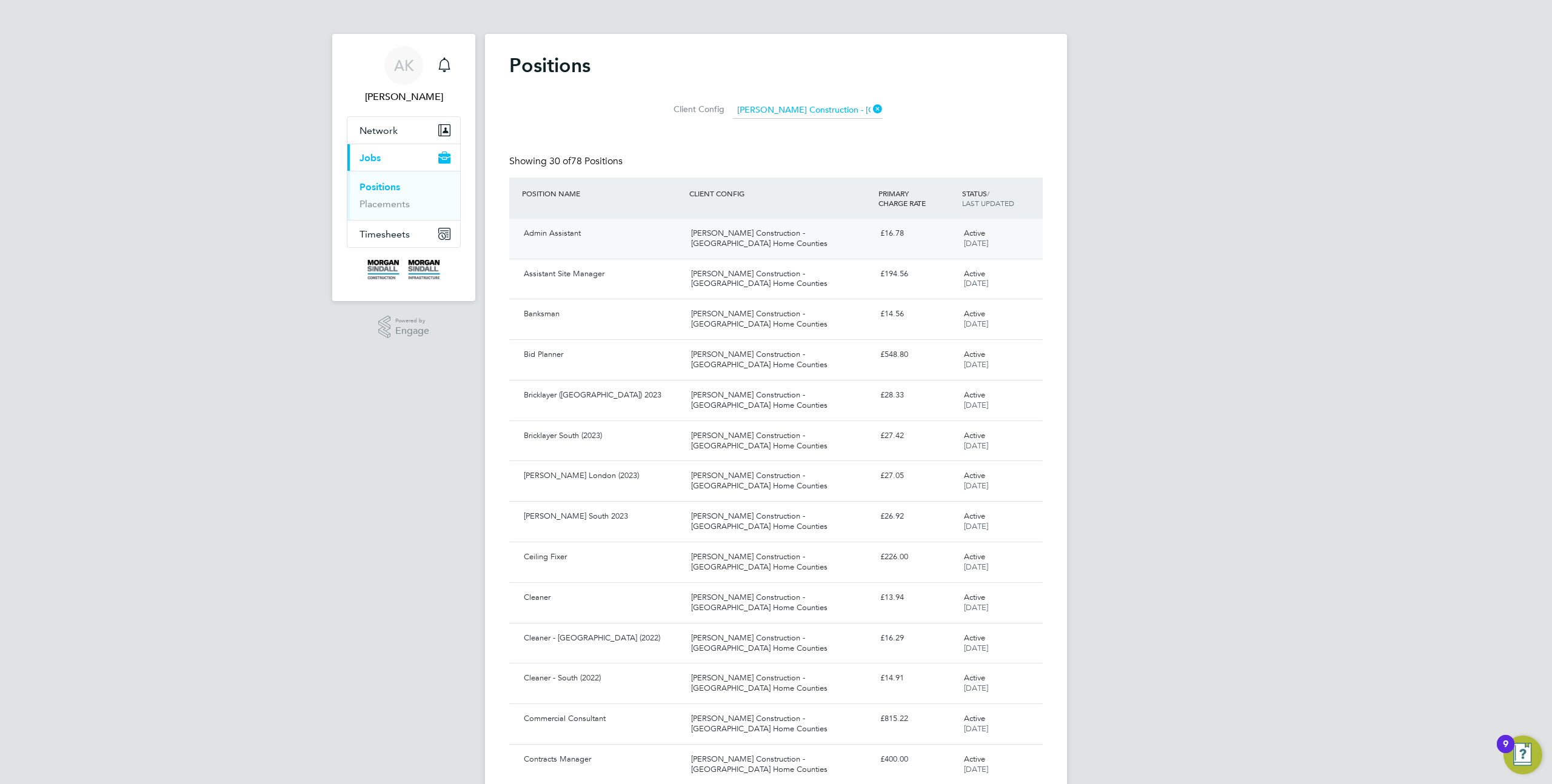
click at [973, 238] on span "22 Mar 2022" at bounding box center [976, 243] width 25 height 10
click at [825, 244] on div "[PERSON_NAME] Construction - [GEOGRAPHIC_DATA] Home Counties" at bounding box center [781, 238] width 189 height 30
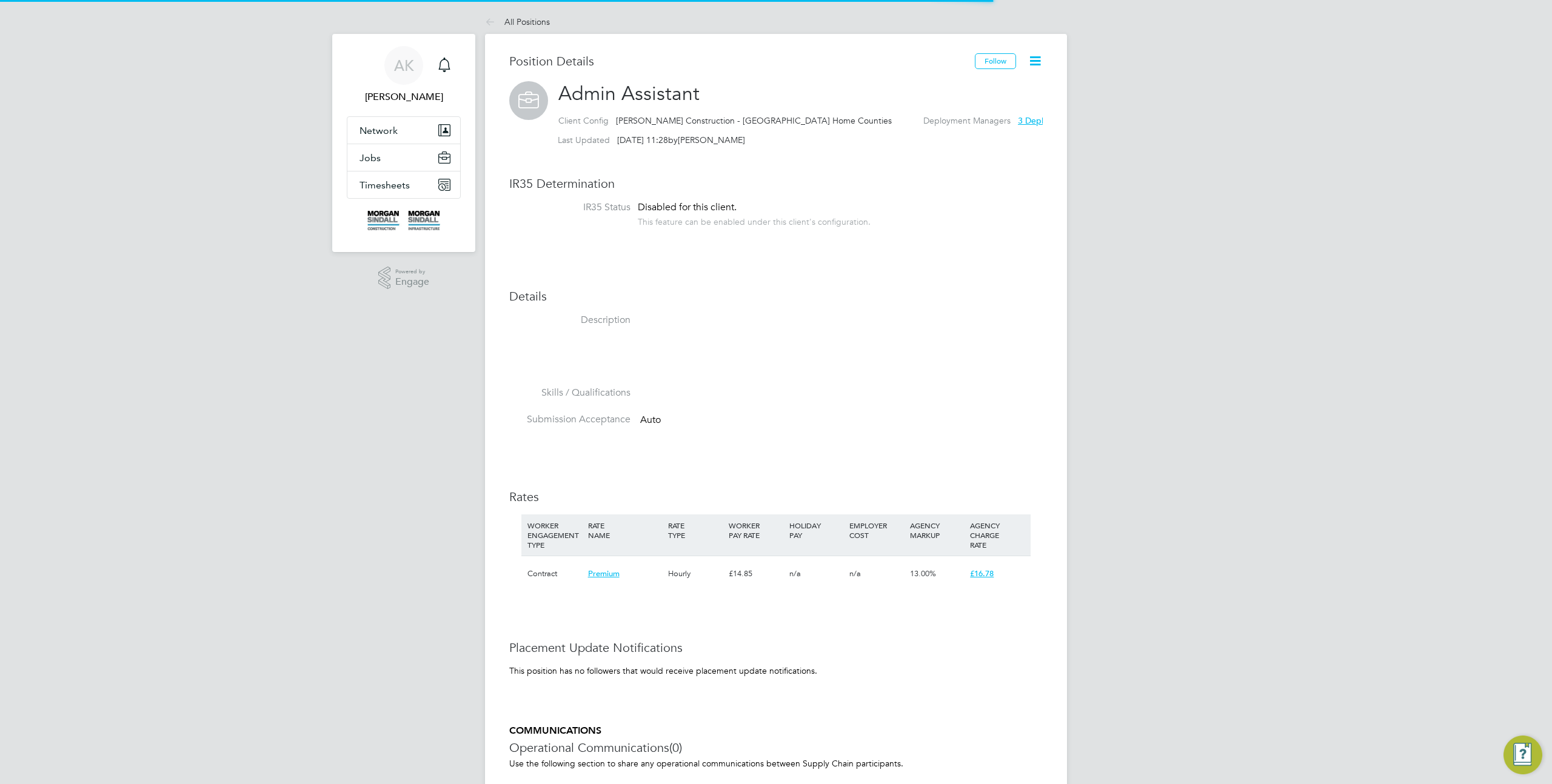
scroll to position [36, 81]
click at [1037, 57] on icon at bounding box center [1035, 61] width 15 height 15
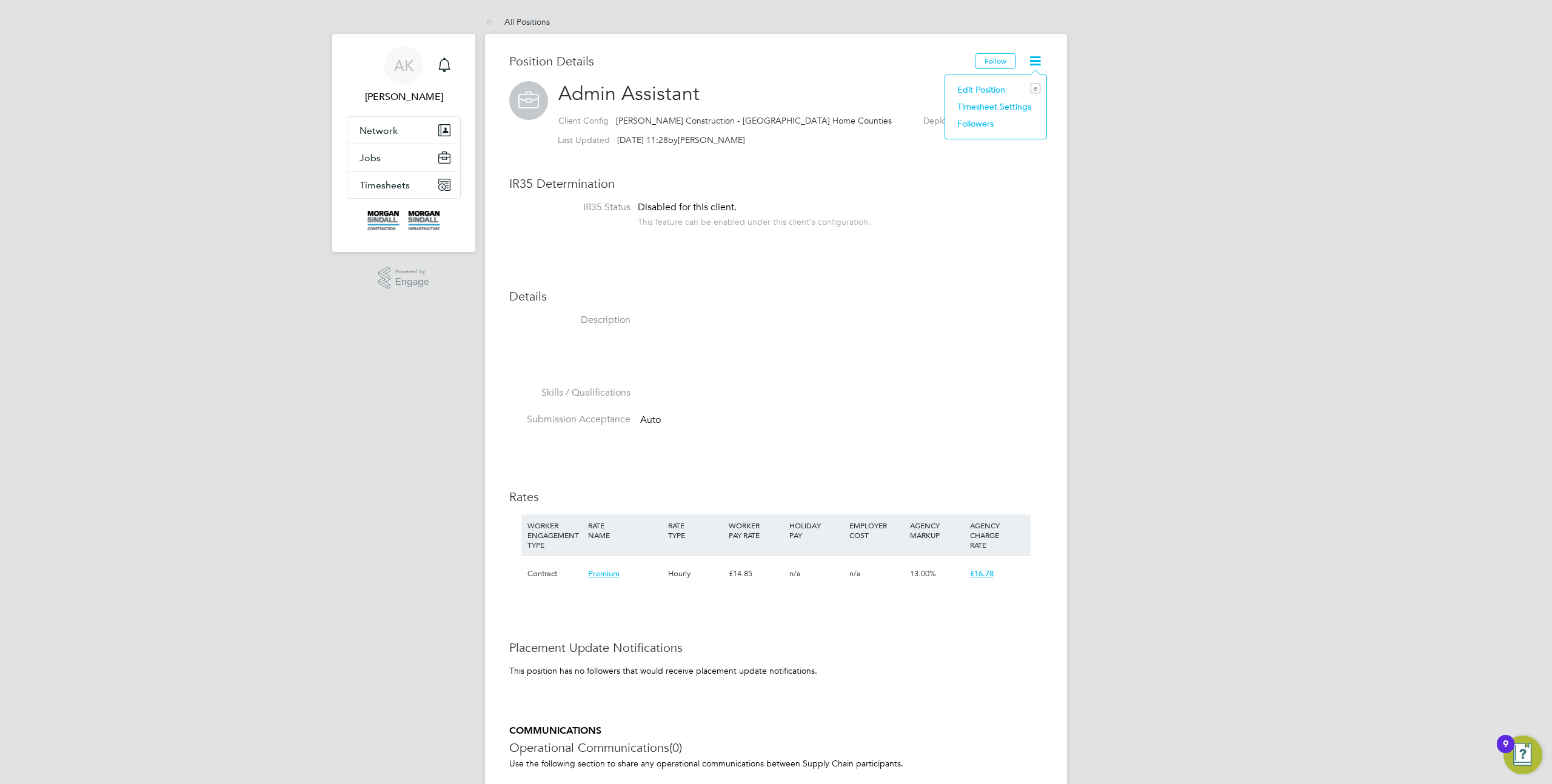
click at [991, 90] on li "Edit Position e" at bounding box center [996, 89] width 89 height 17
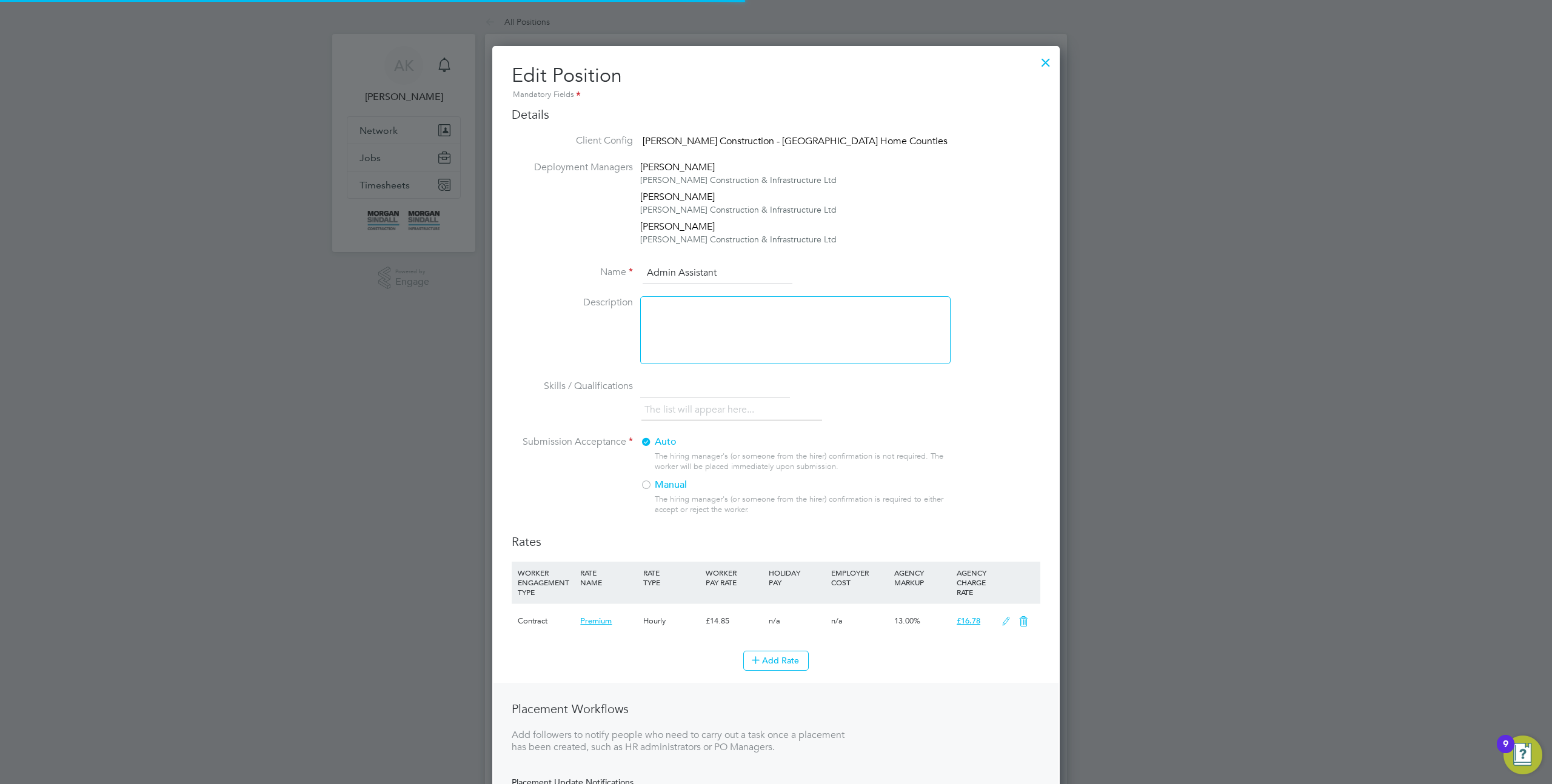
scroll to position [870, 568]
click at [718, 340] on div at bounding box center [795, 330] width 310 height 68
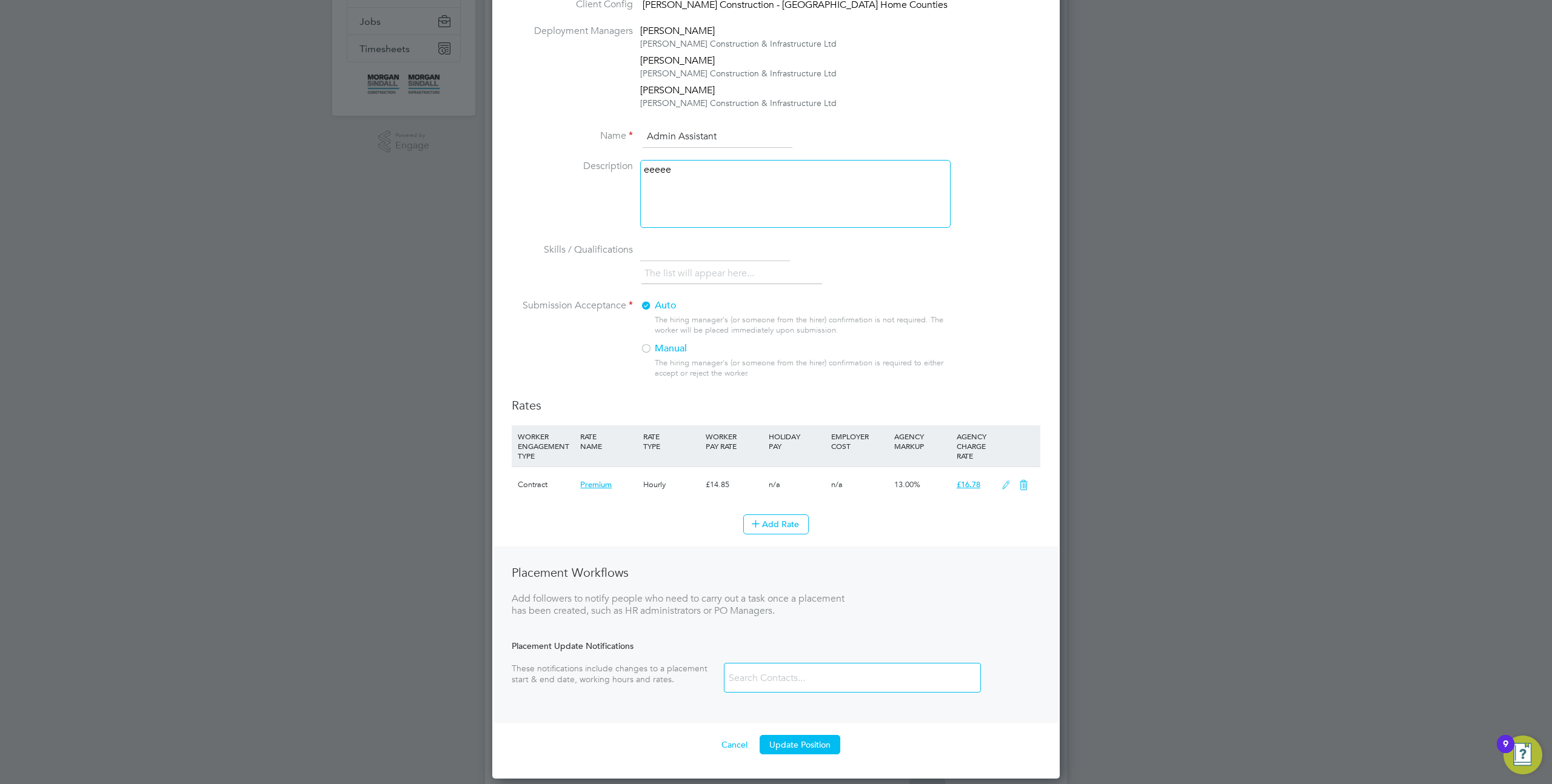
scroll to position [211, 0]
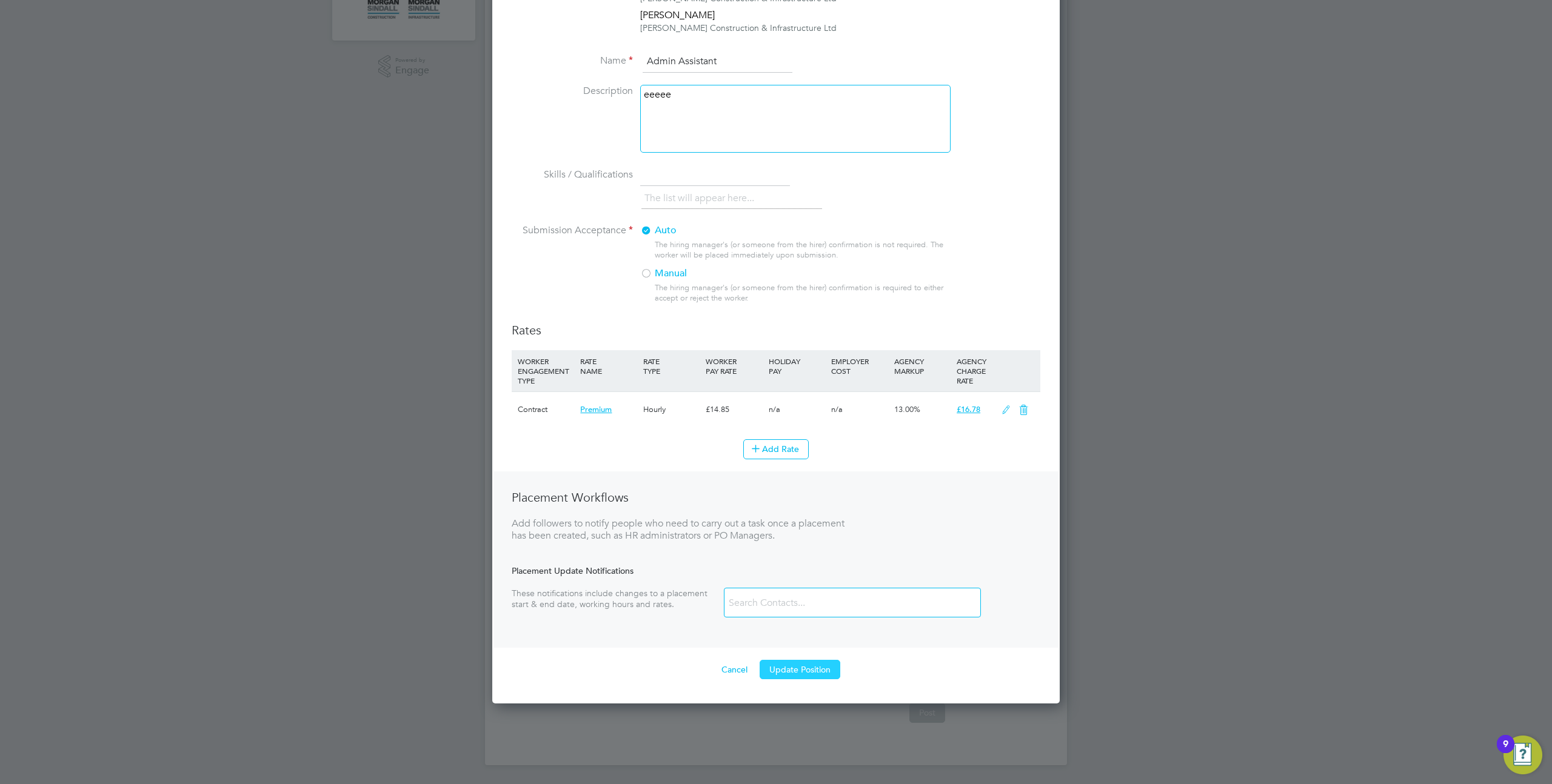
click at [794, 665] on button "Update Position" at bounding box center [800, 669] width 81 height 20
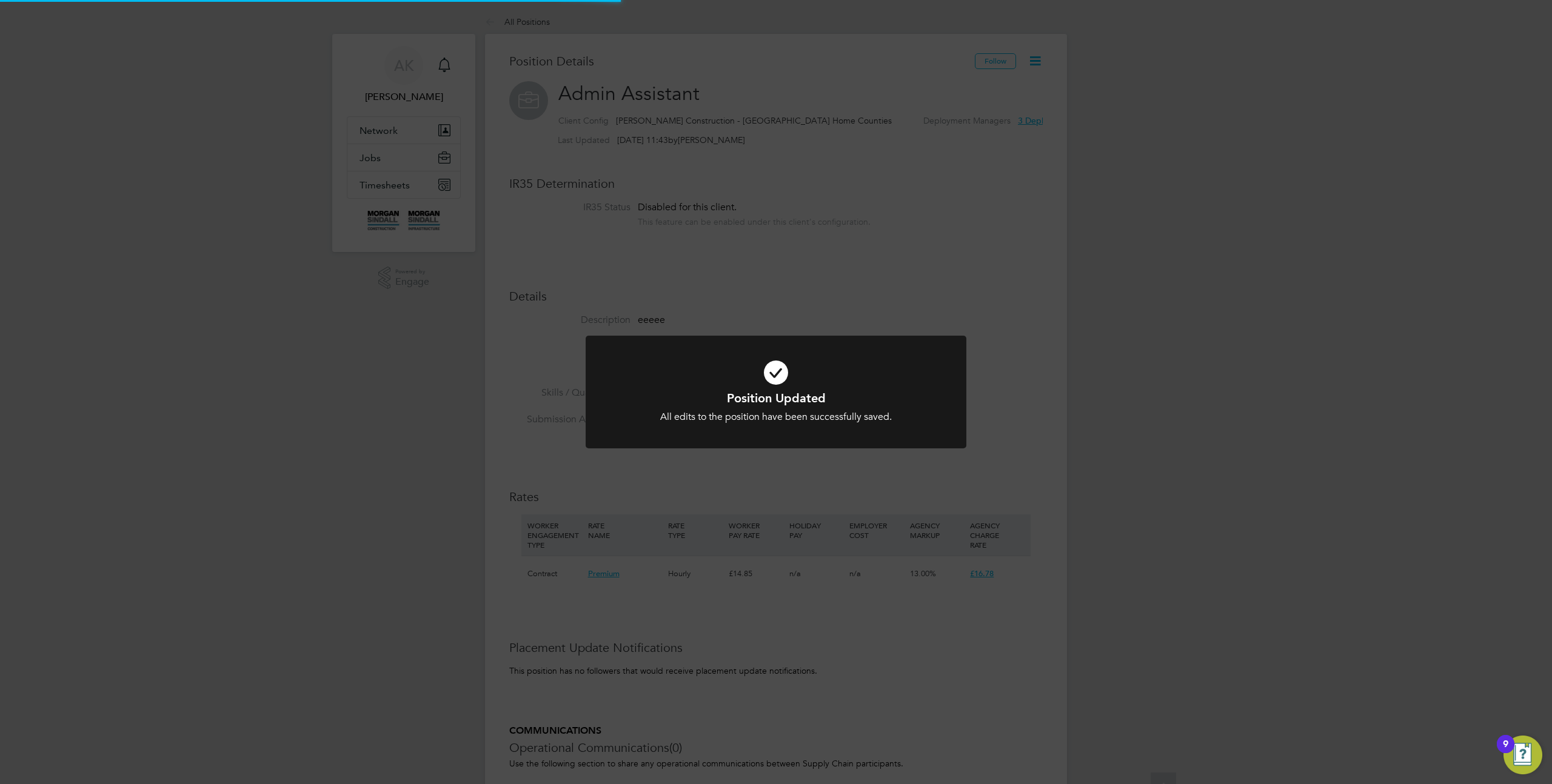
scroll to position [0, 0]
click at [1109, 198] on div "Position Updated All edits to the position have been successfully saved. Cancel…" at bounding box center [776, 392] width 1552 height 784
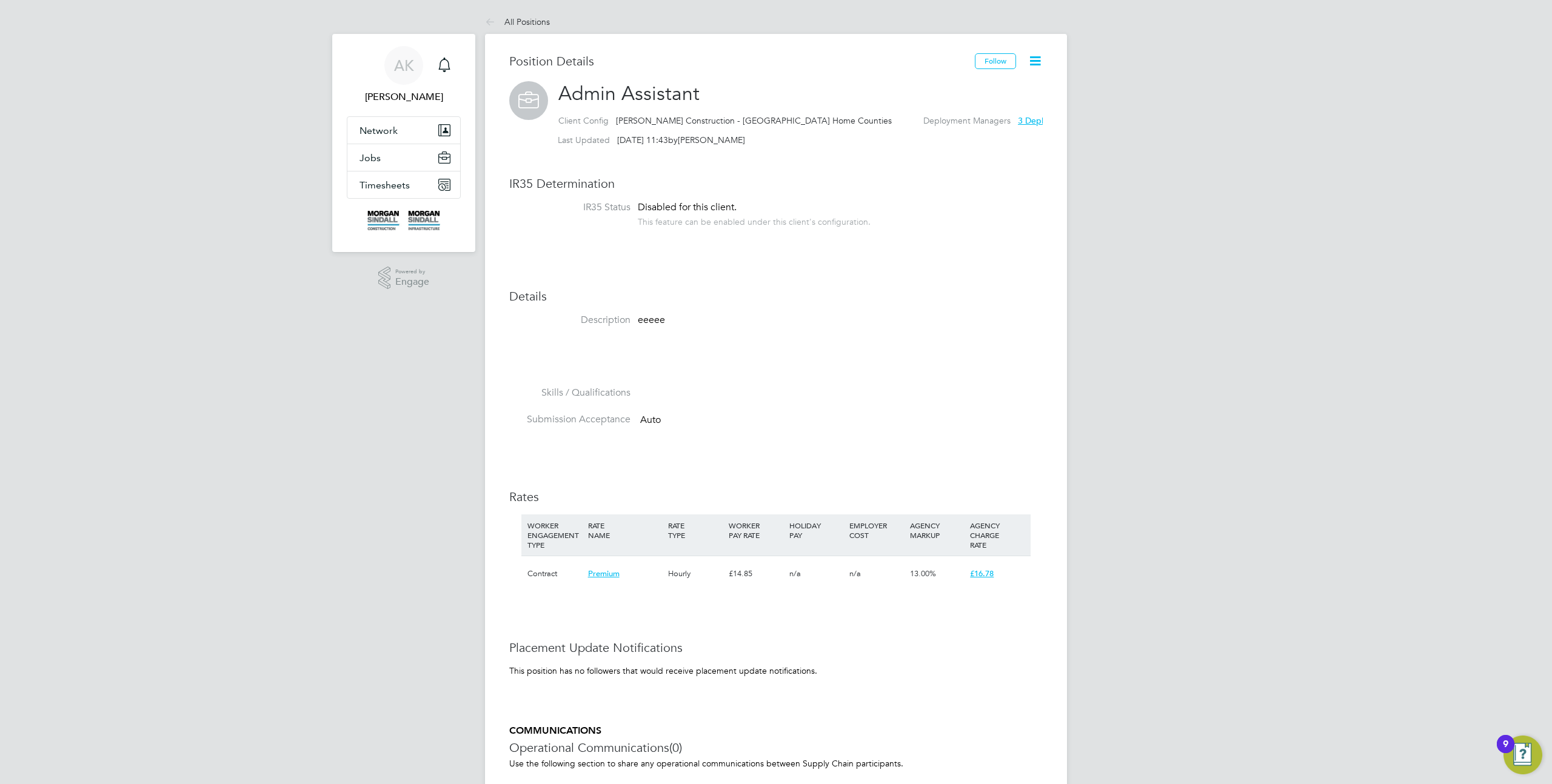
click at [1041, 64] on icon at bounding box center [1035, 61] width 15 height 15
click at [983, 123] on li "Followers" at bounding box center [996, 123] width 89 height 17
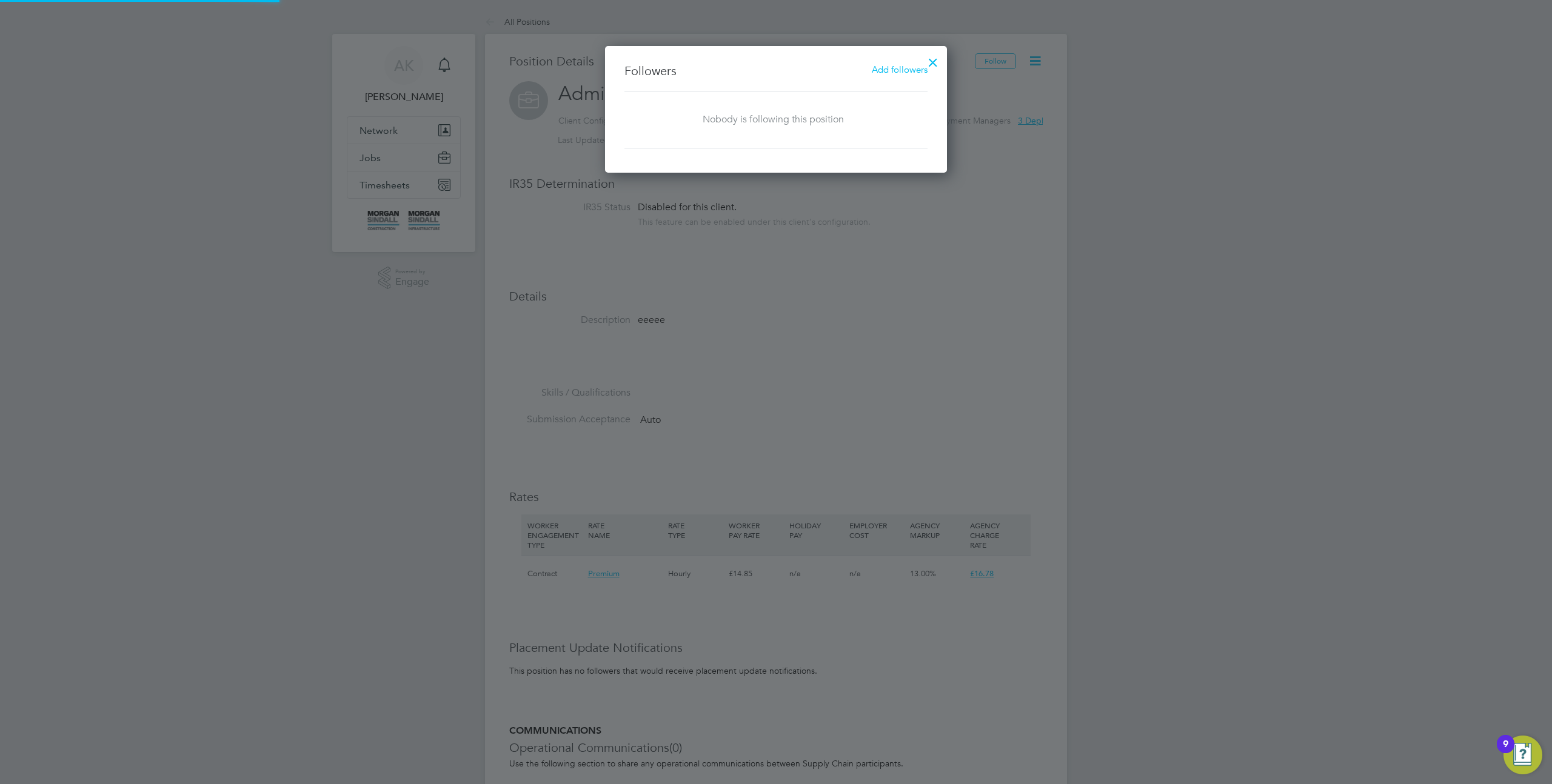
scroll to position [126, 343]
click at [878, 76] on div "Add followers" at bounding box center [900, 69] width 56 height 13
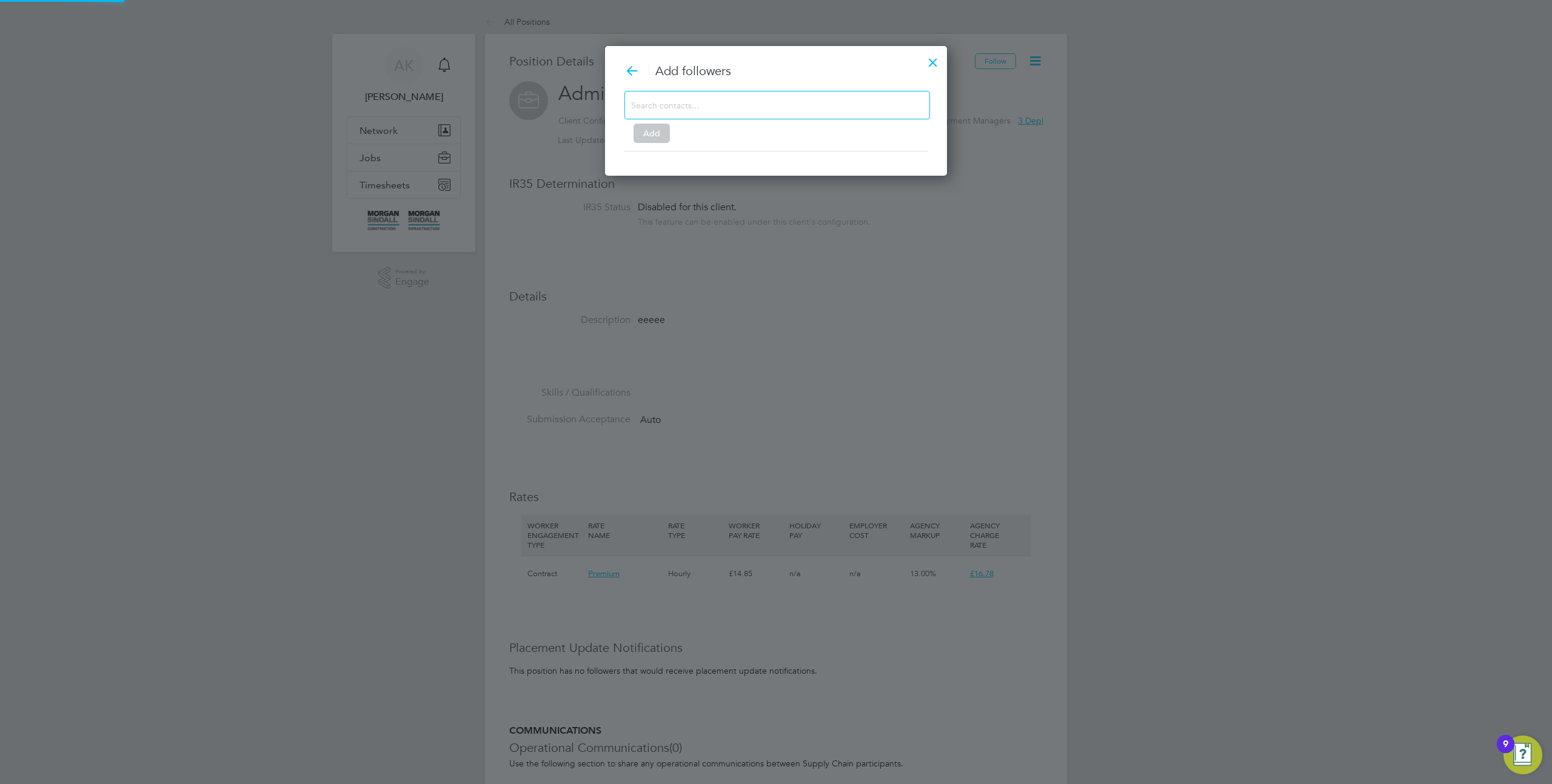
click at [800, 112] on input at bounding box center [768, 104] width 273 height 16
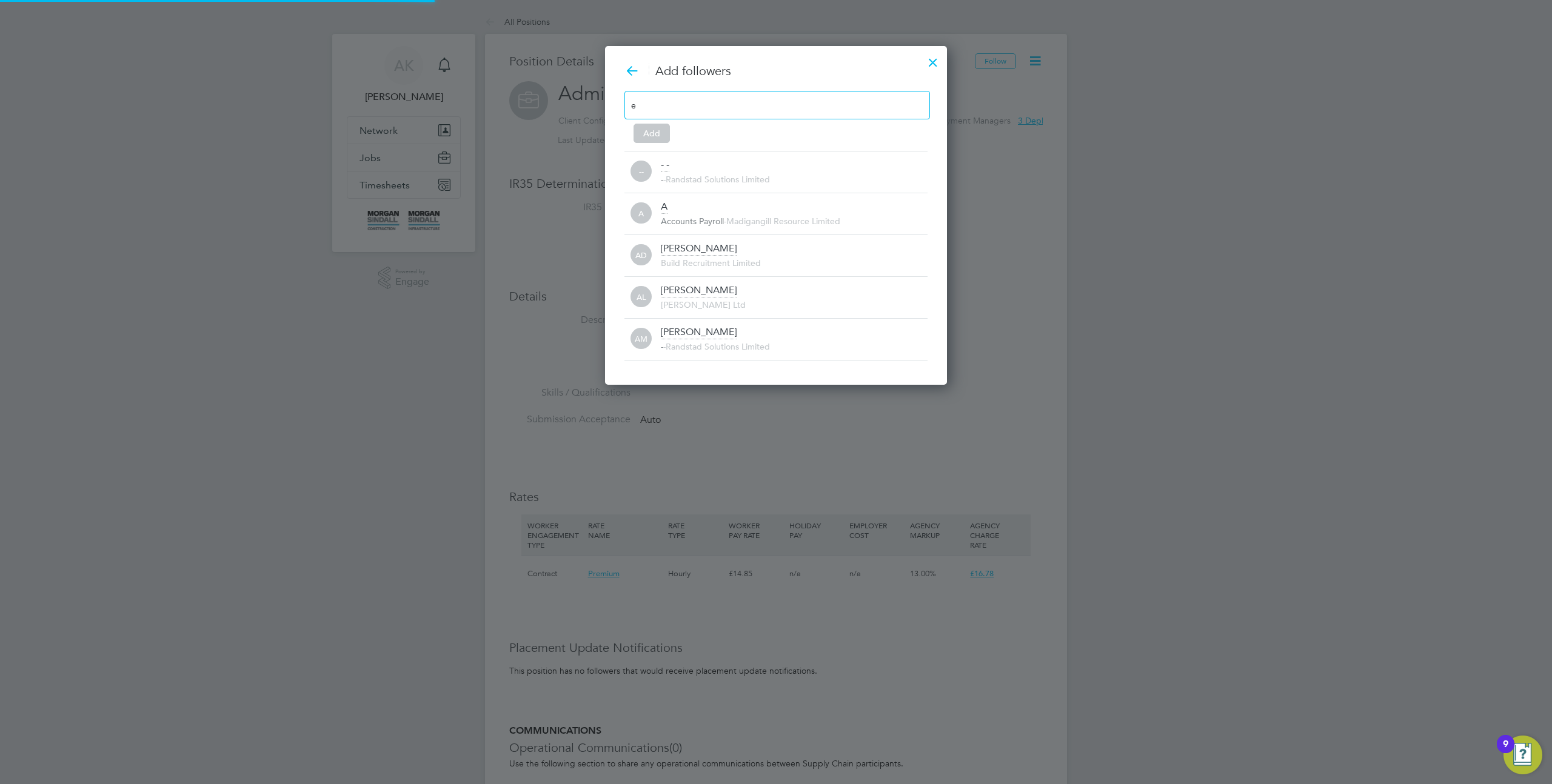
scroll to position [0, 0]
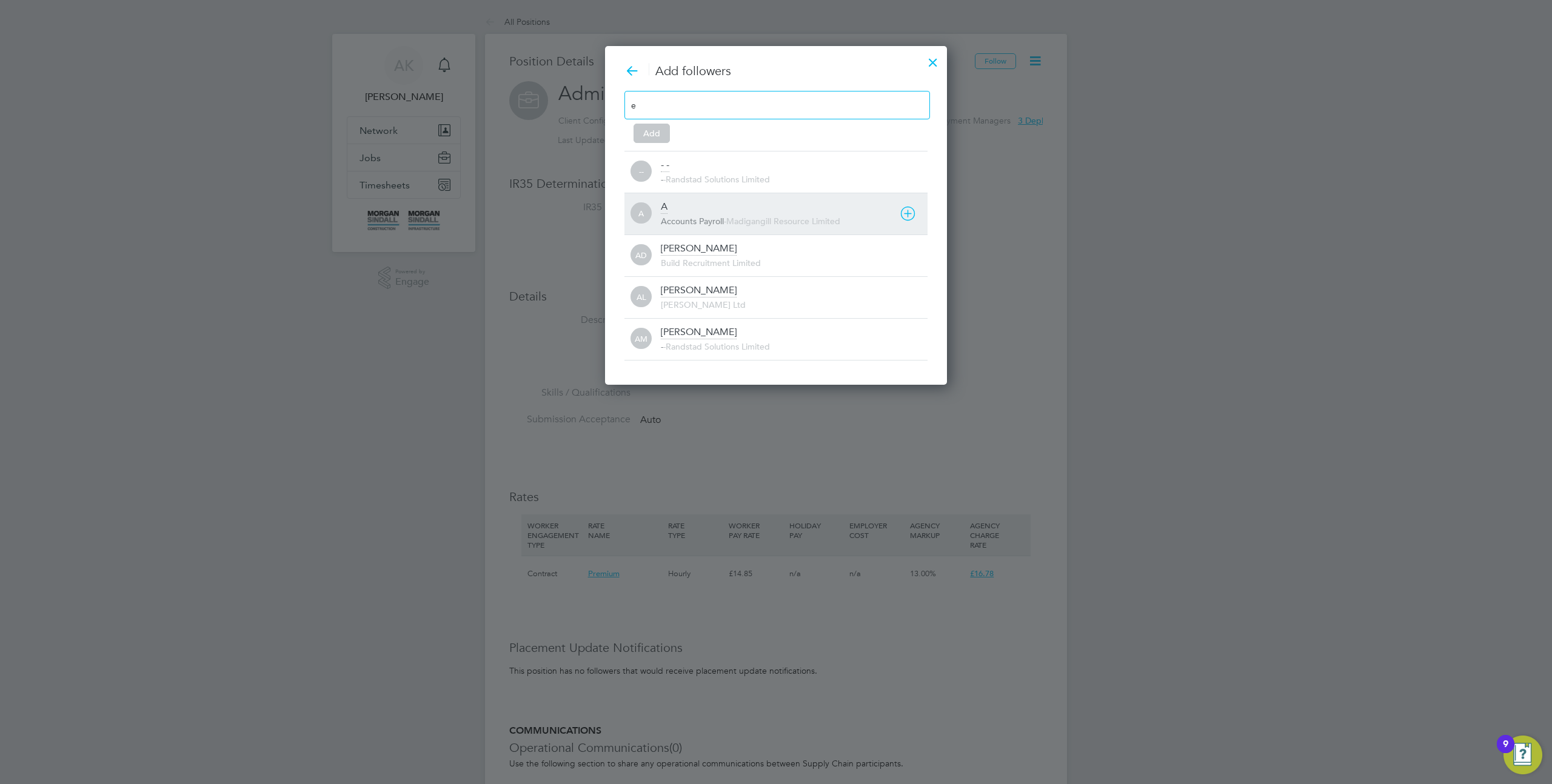
type input "e"
click at [683, 232] on div "A A Accounts Payroll - Madigangill Resource Limited" at bounding box center [776, 213] width 303 height 42
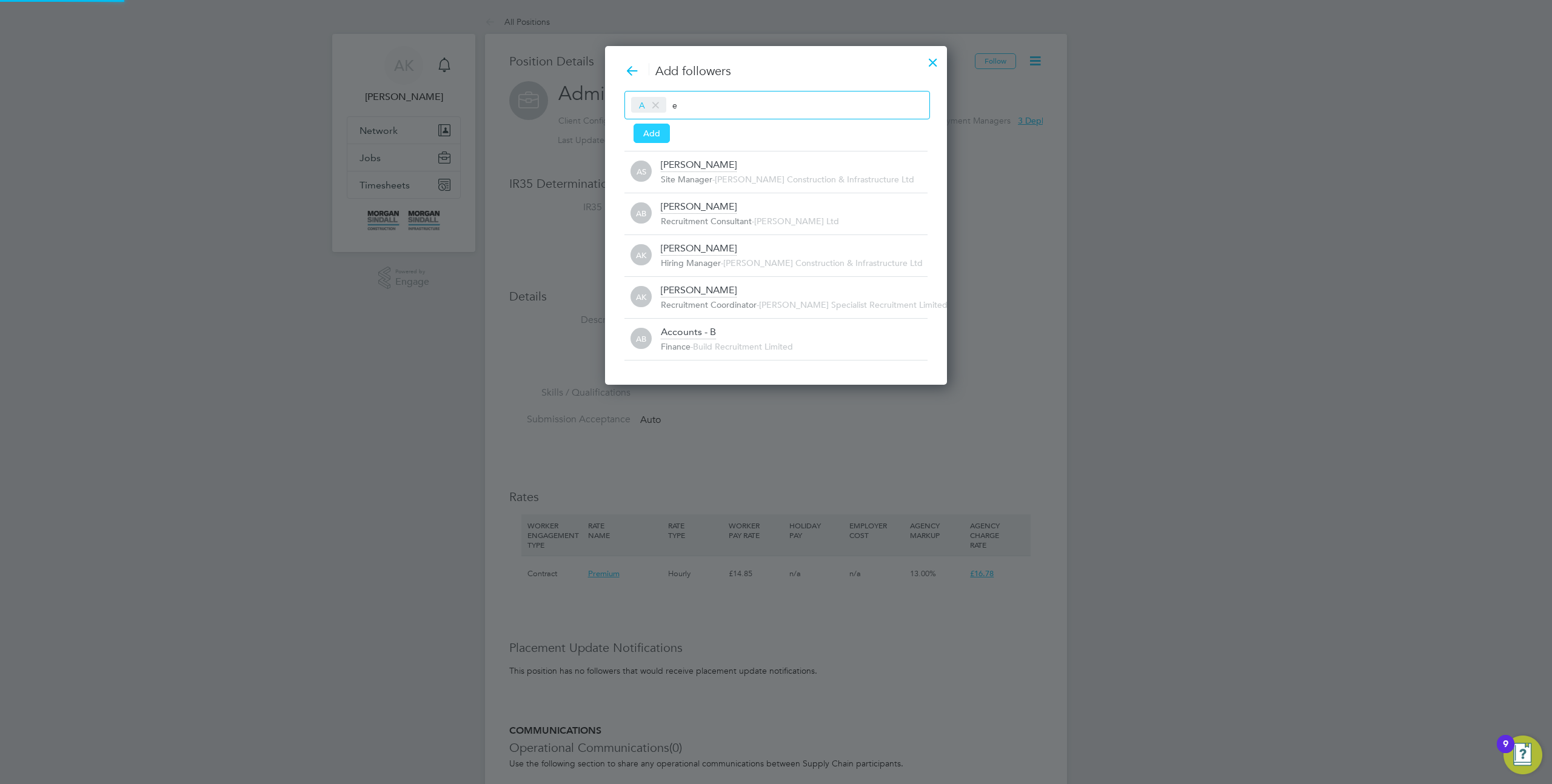
click at [656, 130] on button "Add" at bounding box center [652, 133] width 37 height 20
click at [663, 132] on button "Add" at bounding box center [652, 133] width 37 height 20
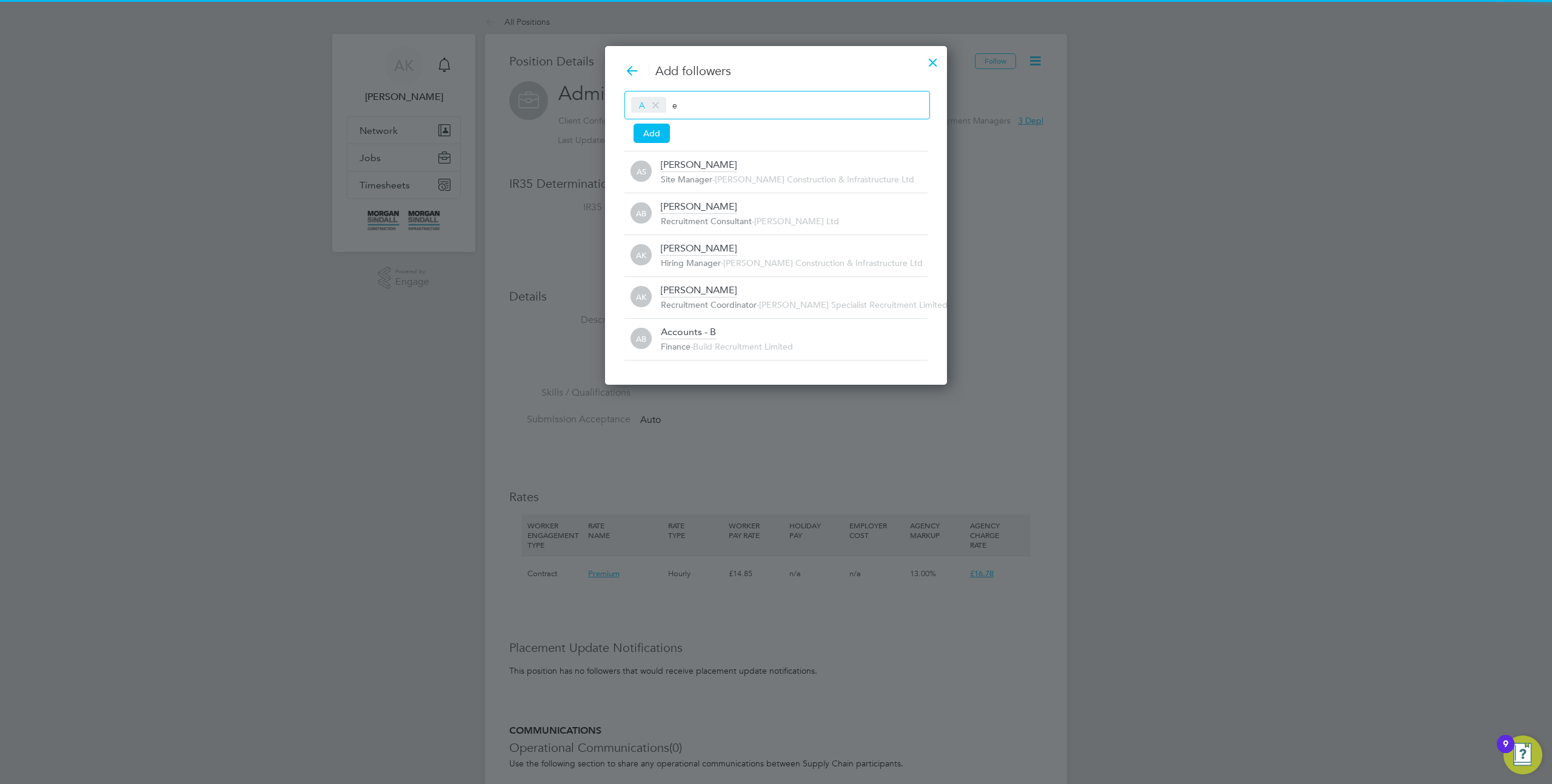
click at [691, 106] on input "e" at bounding box center [710, 104] width 76 height 16
click at [652, 130] on button "Add" at bounding box center [652, 133] width 37 height 20
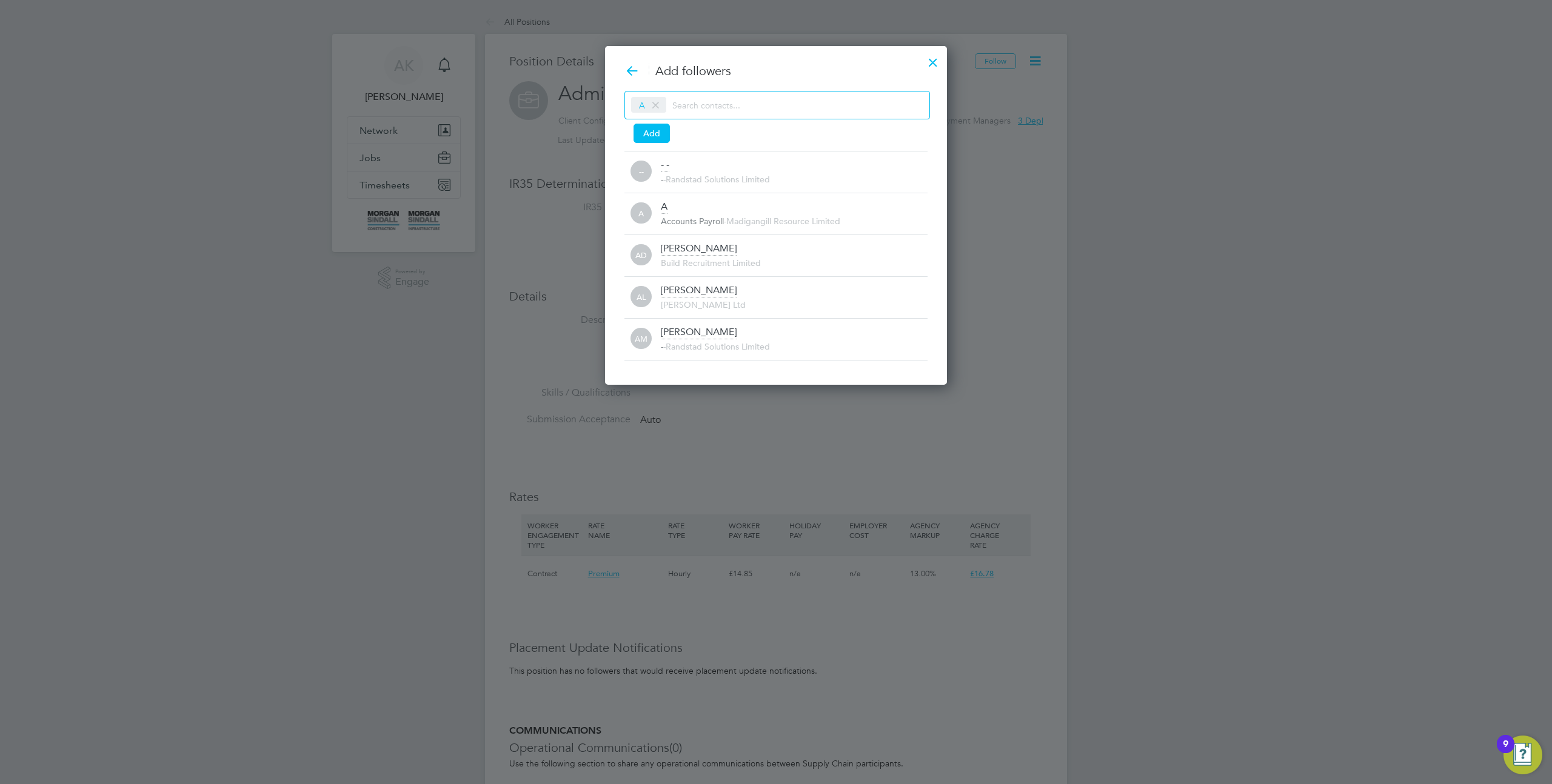
click at [990, 128] on div at bounding box center [776, 392] width 1552 height 784
click at [989, 138] on div at bounding box center [776, 392] width 1552 height 784
click at [632, 72] on icon at bounding box center [632, 70] width 15 height 15
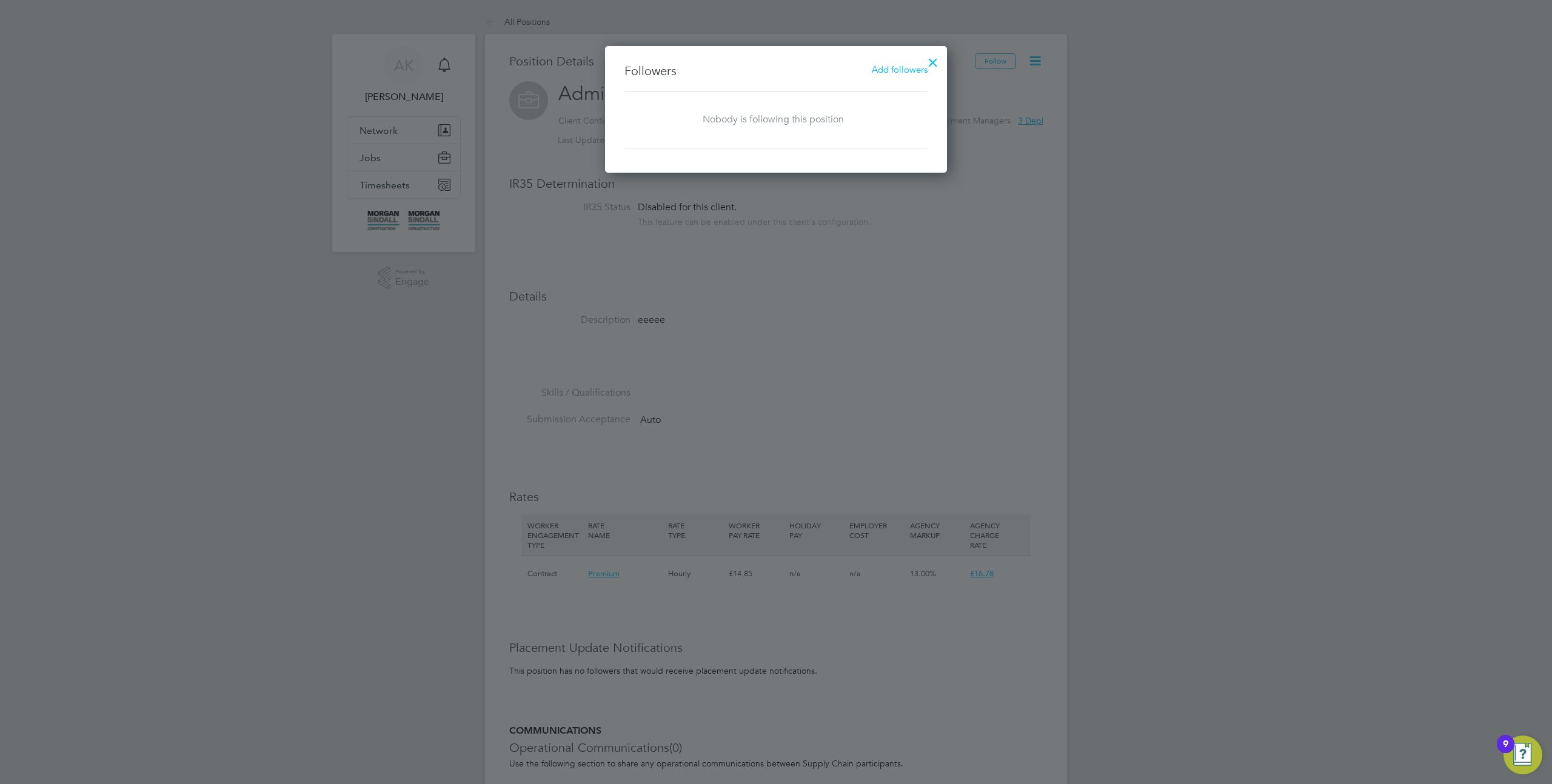
click at [883, 71] on span "Add followers" at bounding box center [900, 69] width 56 height 11
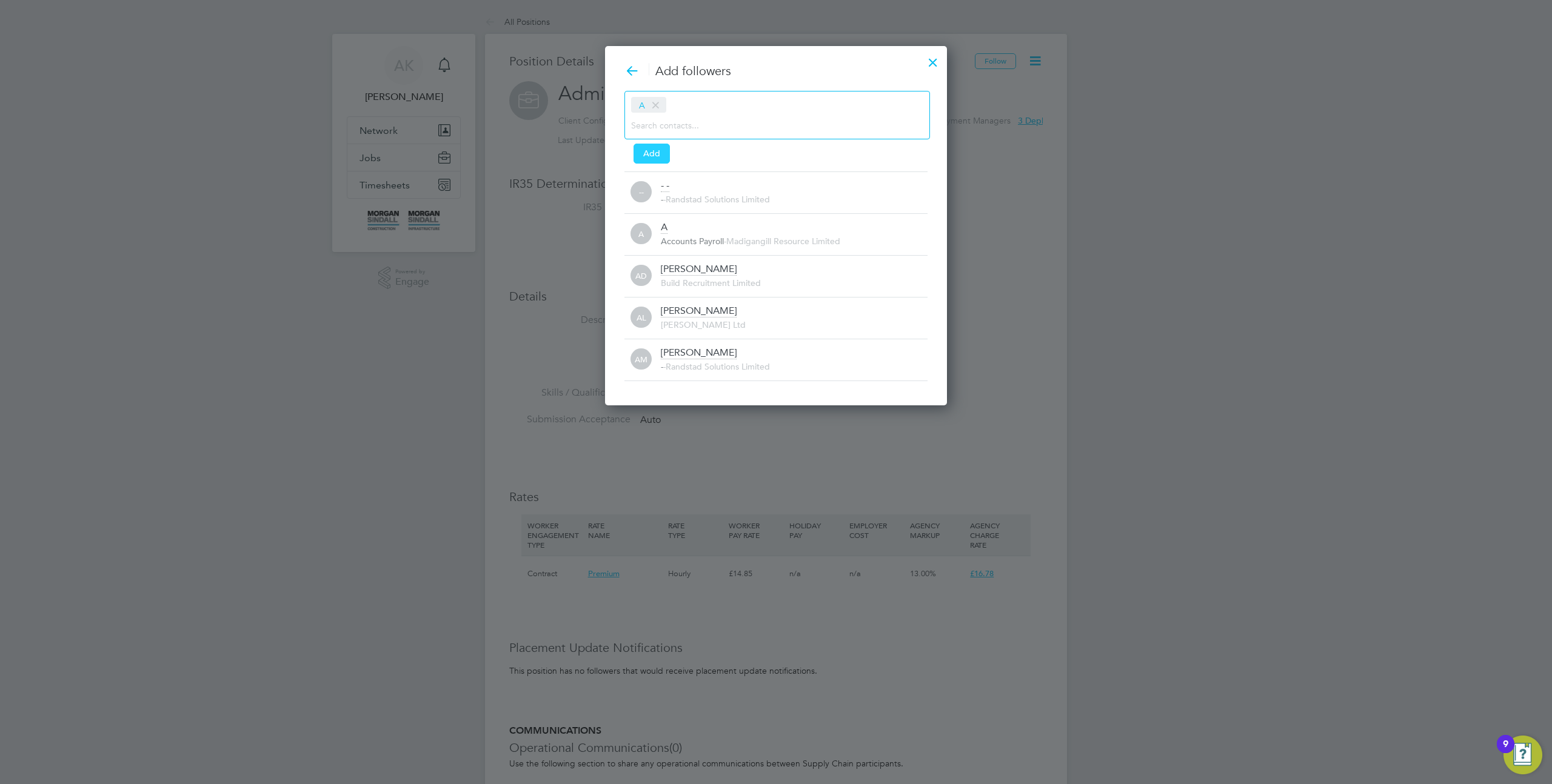
click at [649, 149] on button "Add" at bounding box center [652, 153] width 37 height 20
click at [695, 318] on div "Aaron L Daniel Owen Ltd" at bounding box center [795, 318] width 267 height 26
click at [936, 60] on div at bounding box center [933, 59] width 22 height 22
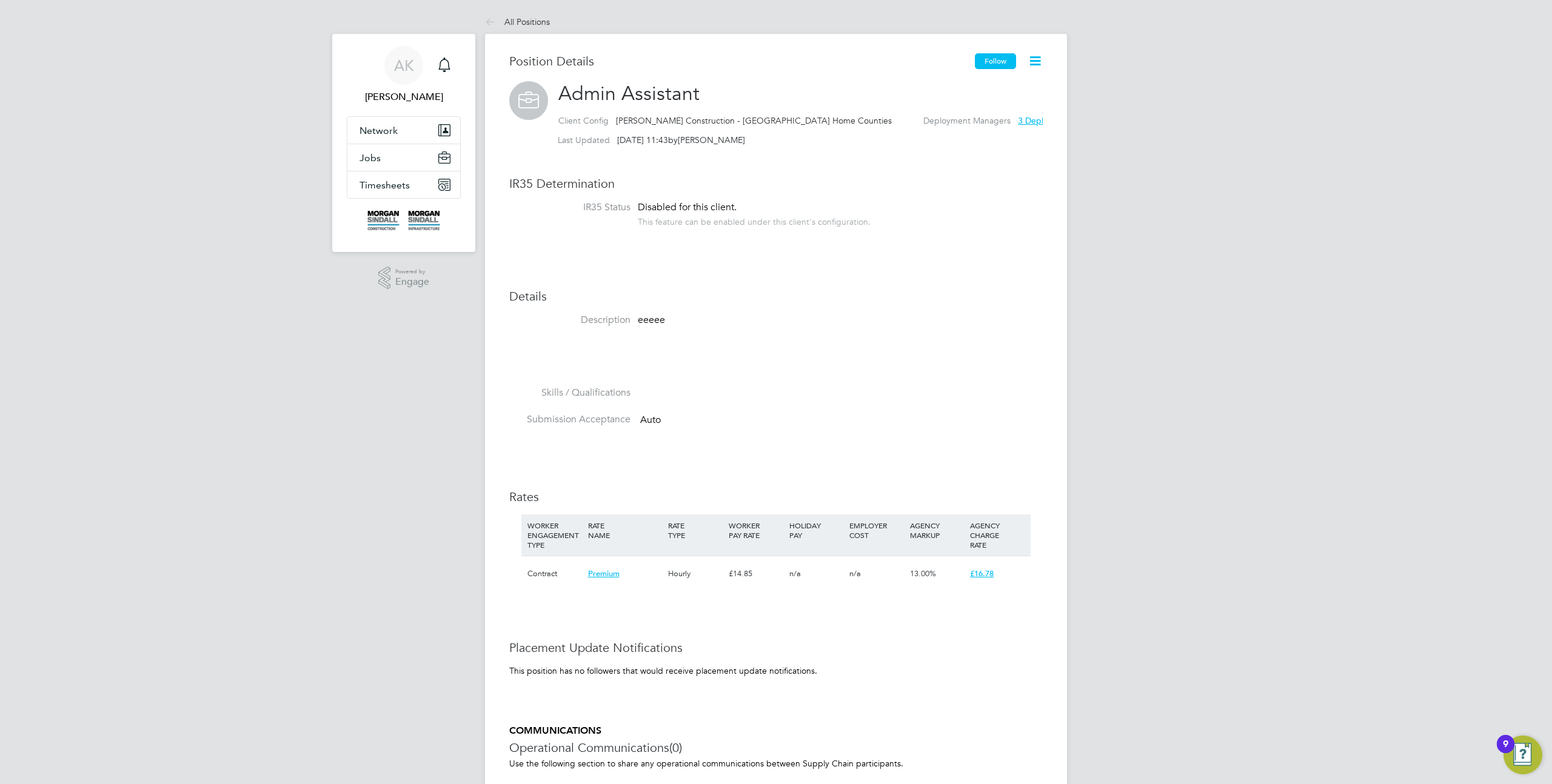
click at [1008, 59] on button "Follow" at bounding box center [995, 61] width 41 height 16
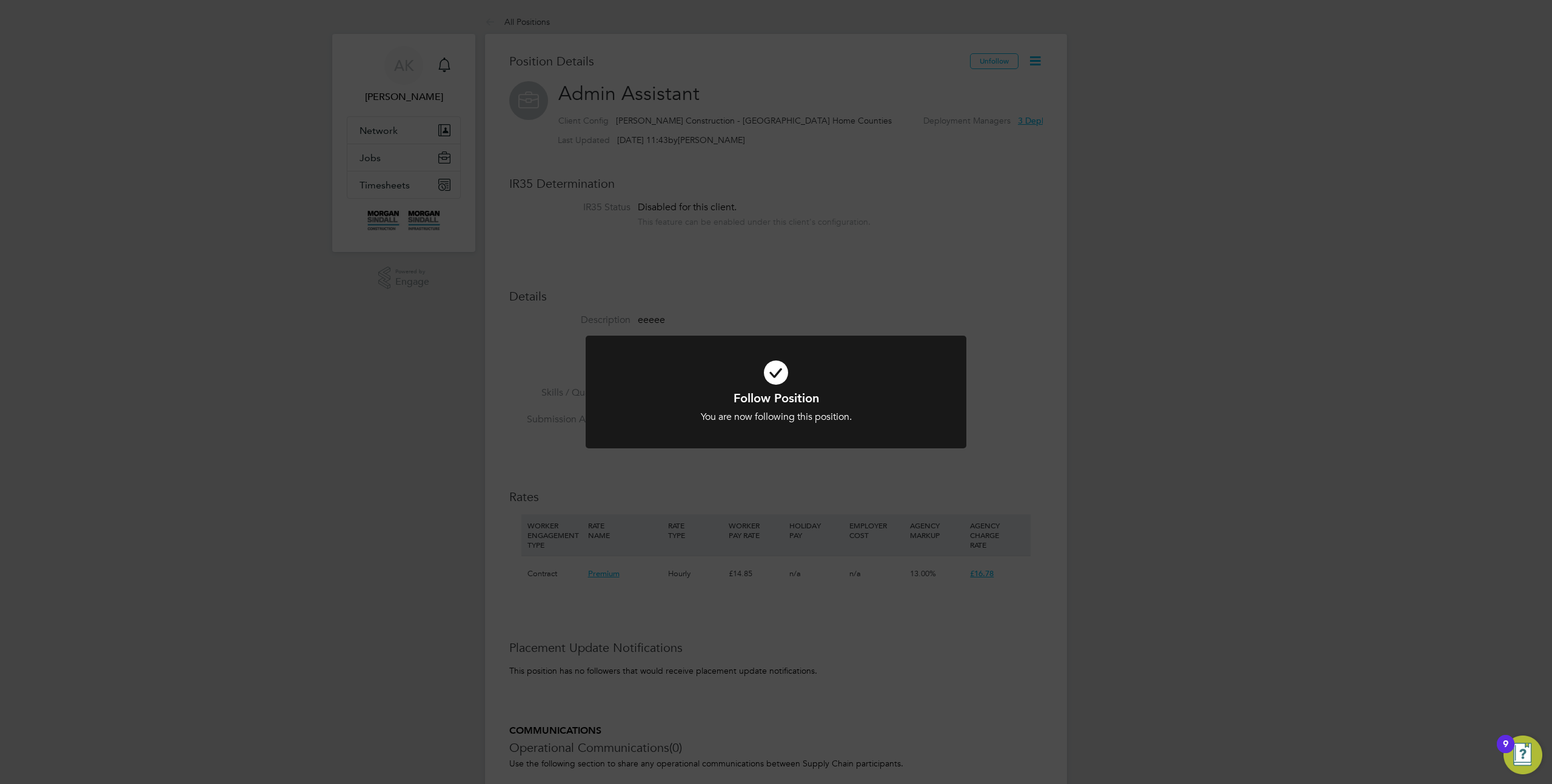
click at [905, 315] on div "Follow Position You are now following this position. Cancel Okay" at bounding box center [776, 392] width 1552 height 784
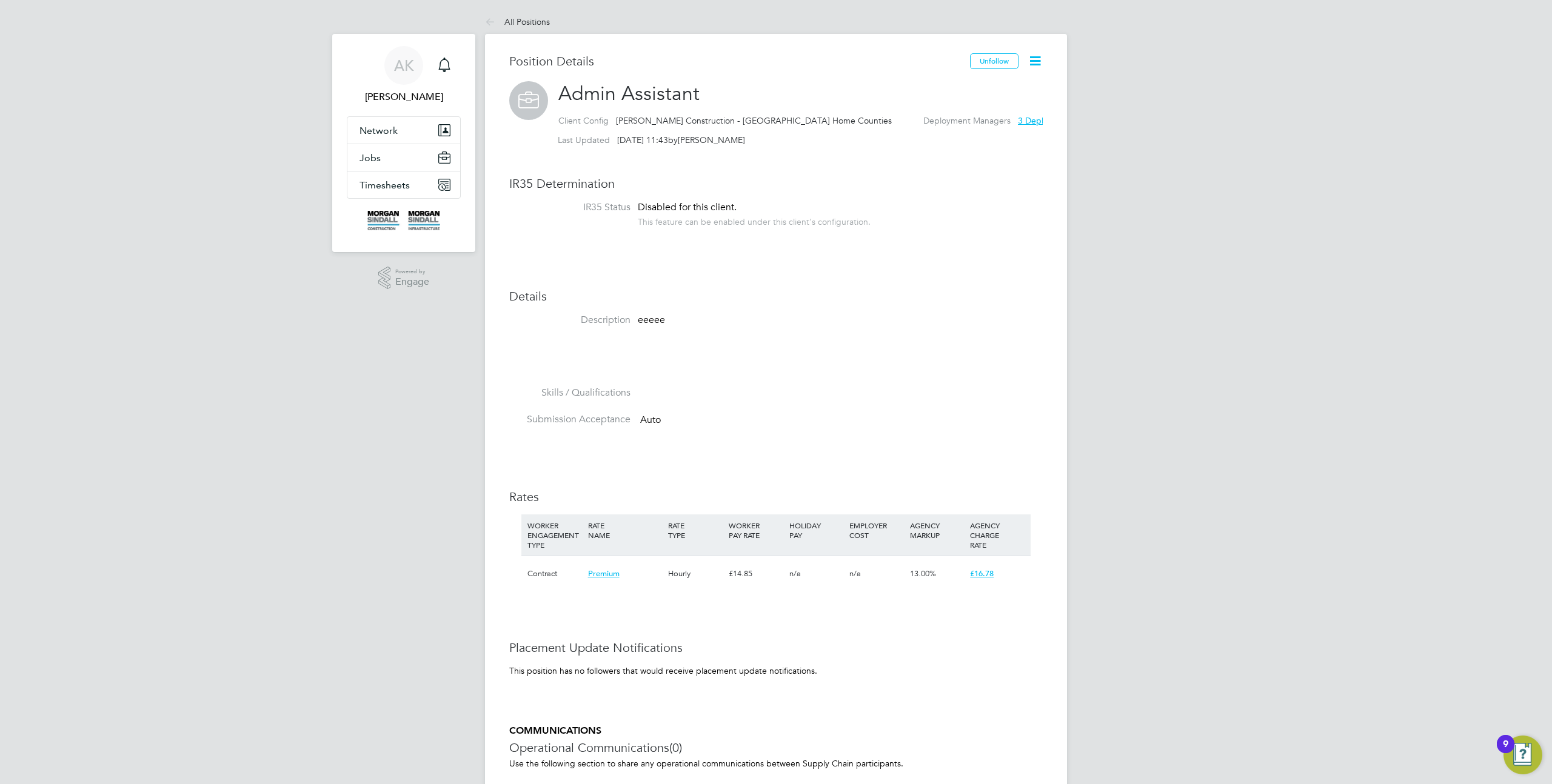
click at [1039, 62] on icon at bounding box center [1035, 61] width 15 height 15
click at [982, 126] on li "Followers" at bounding box center [996, 123] width 89 height 17
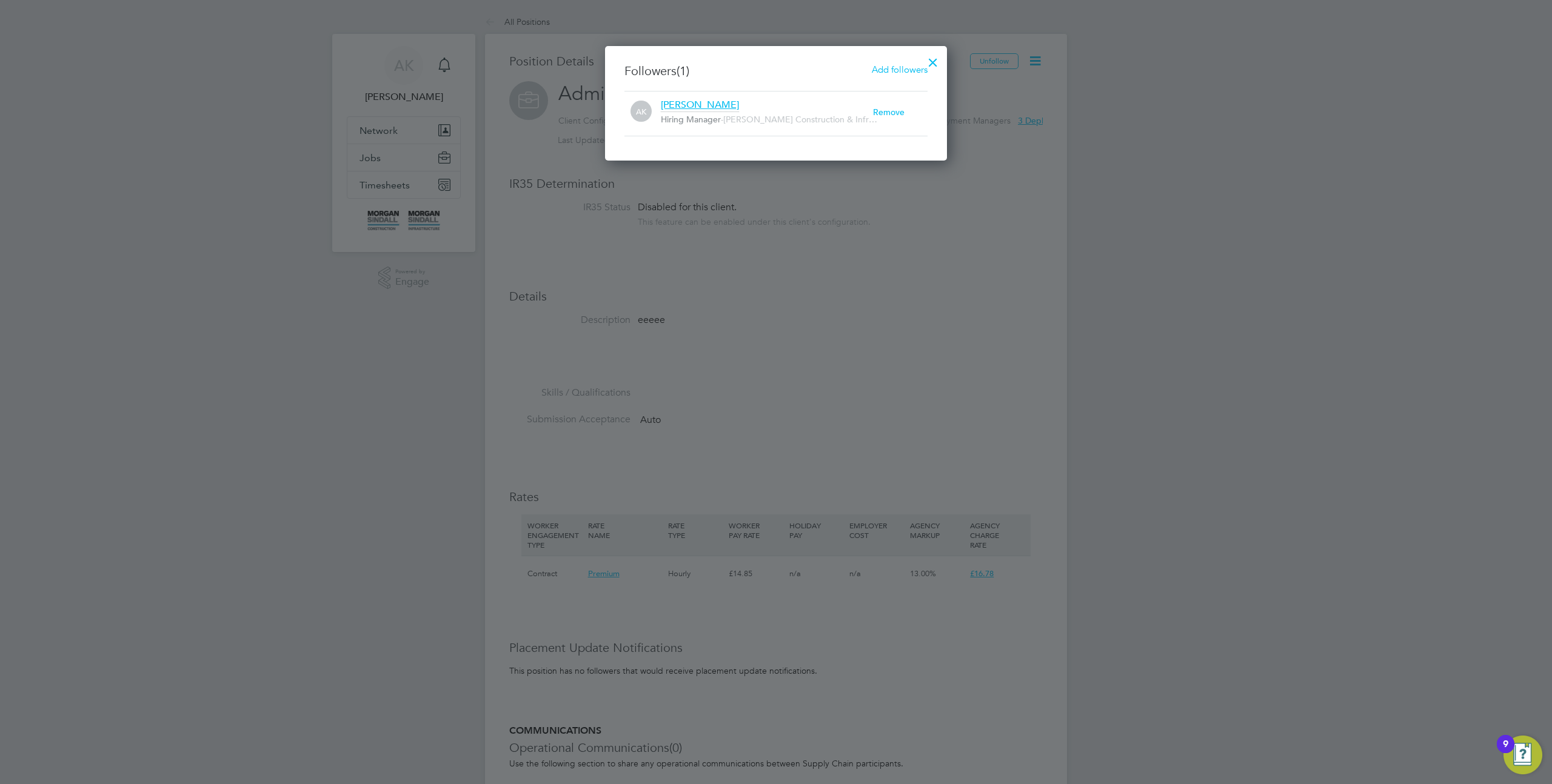
click at [878, 76] on h3 "Followers (1) Add followers" at bounding box center [776, 70] width 303 height 16
click at [881, 67] on span "Add followers" at bounding box center [900, 69] width 56 height 11
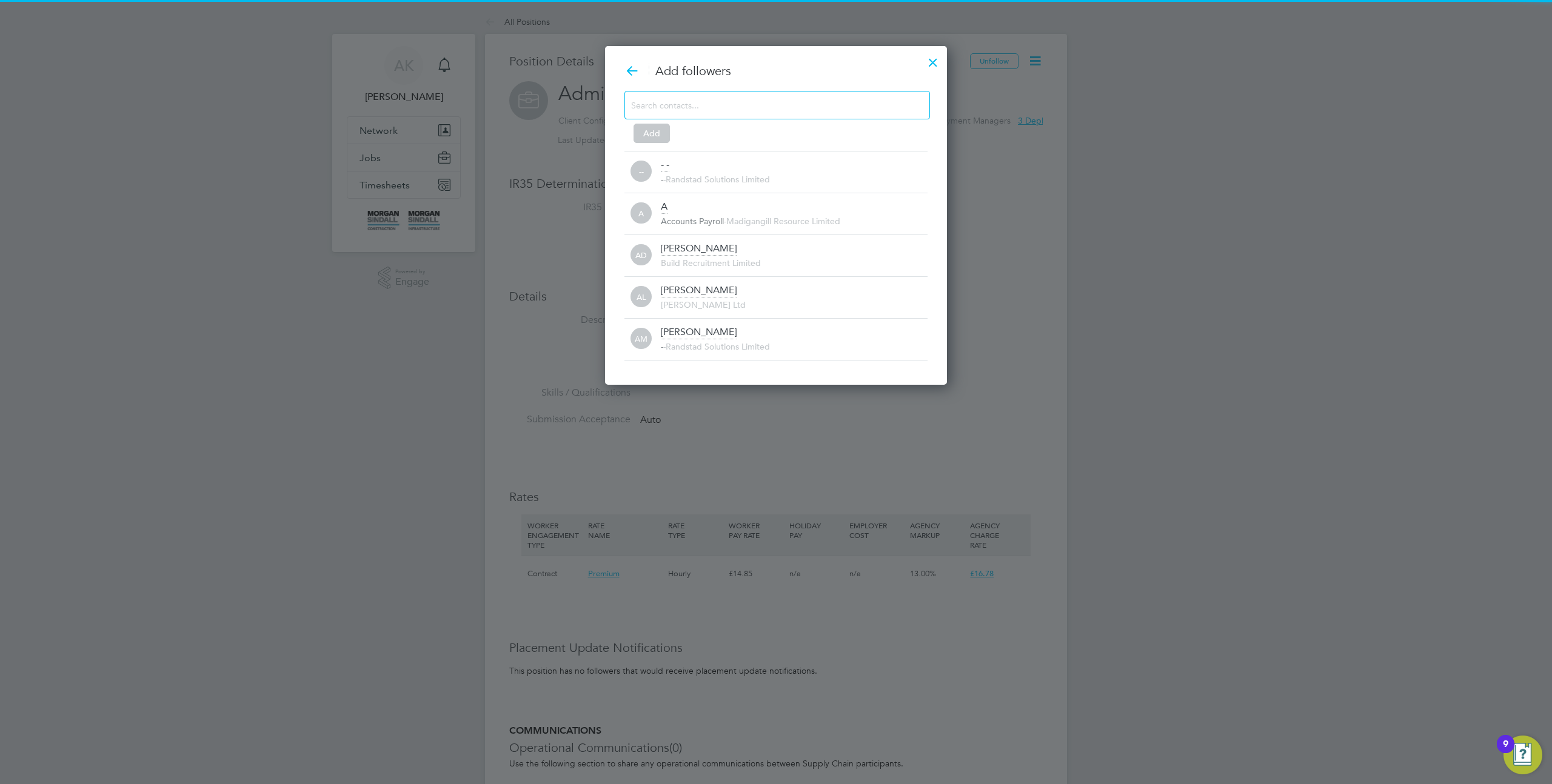
click at [708, 106] on input at bounding box center [768, 104] width 273 height 16
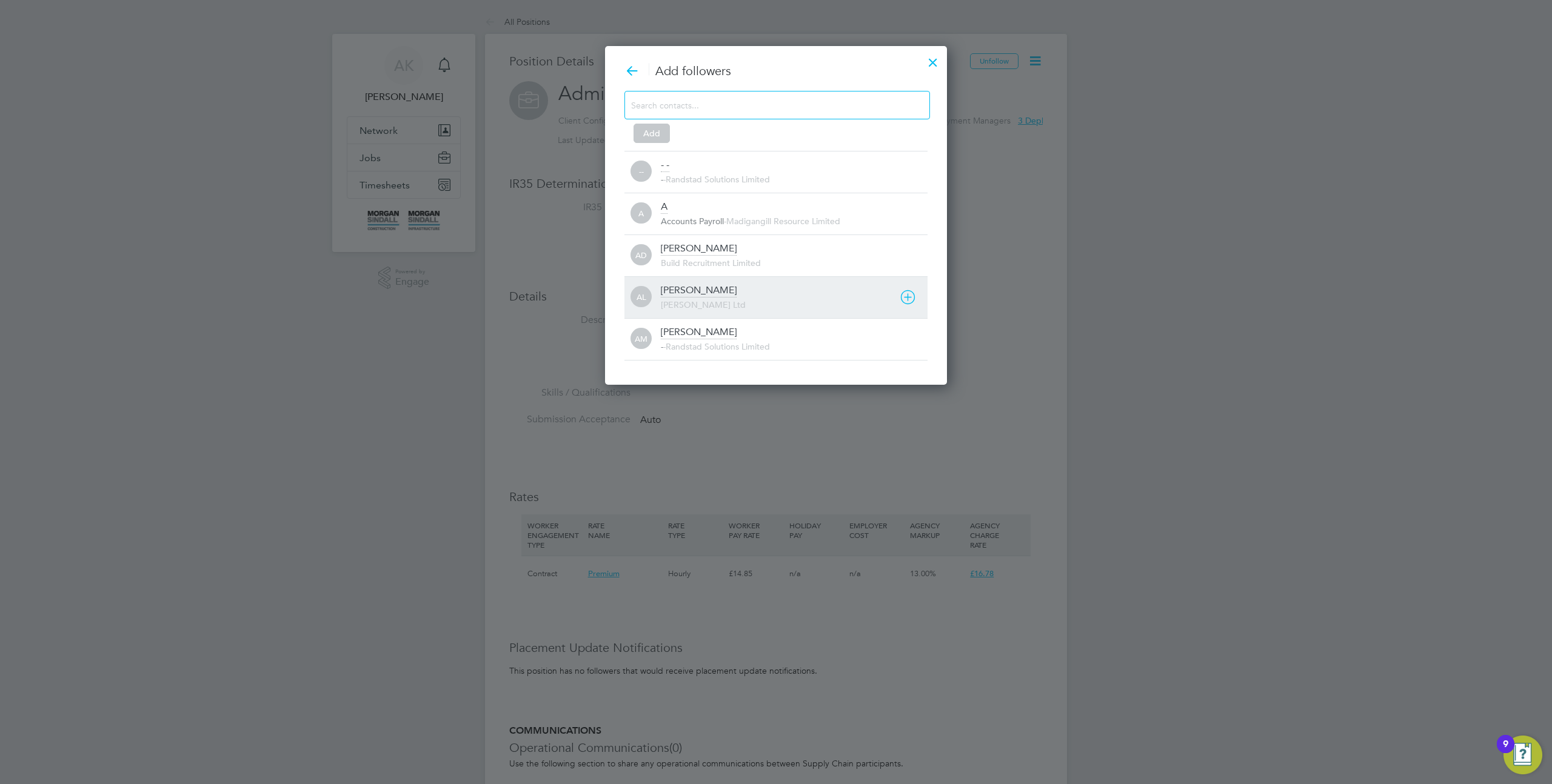
click at [713, 300] on span "Daniel Owen Ltd" at bounding box center [703, 305] width 85 height 11
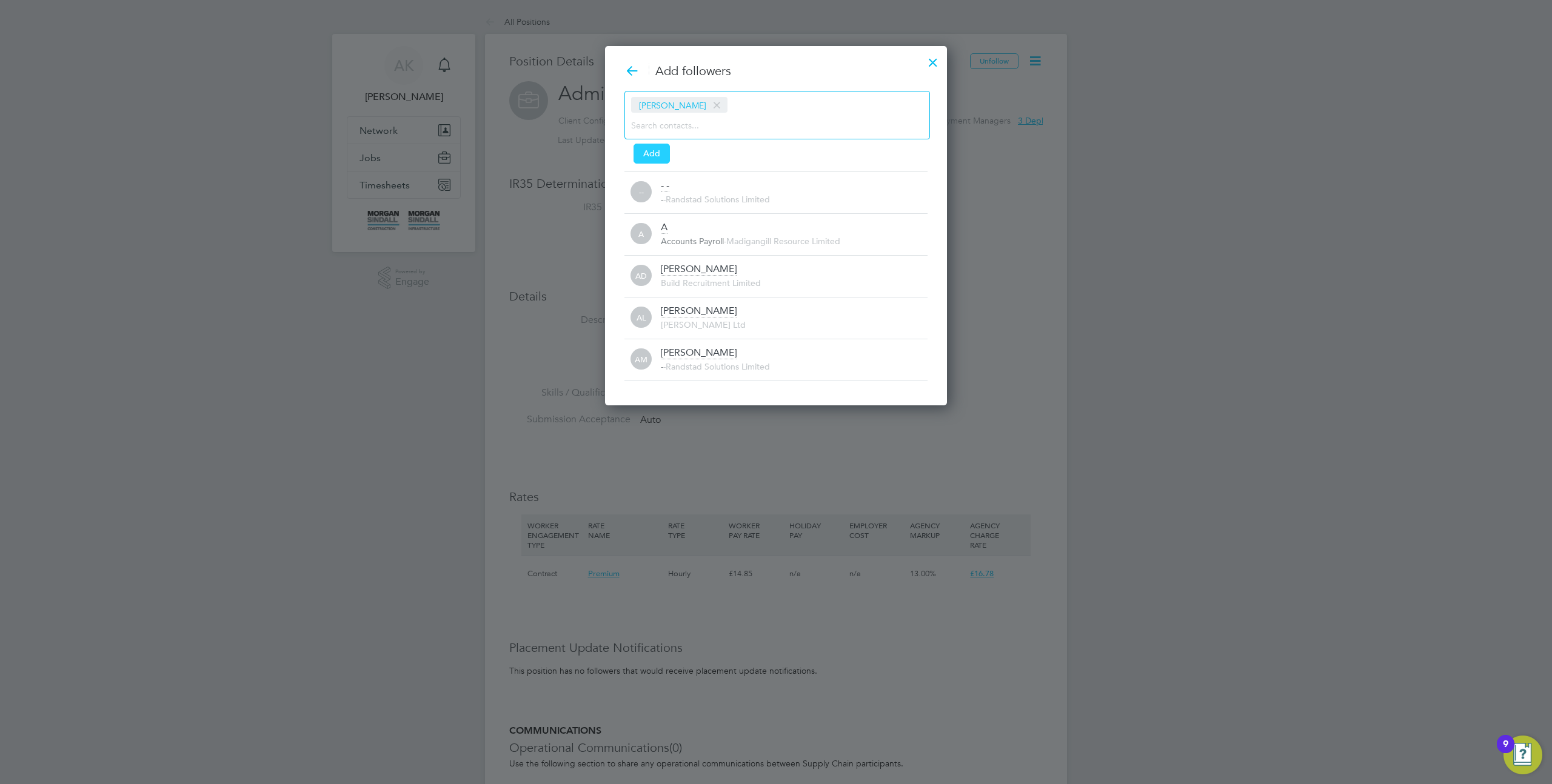
click at [651, 154] on button "Add" at bounding box center [652, 153] width 37 height 20
click at [1047, 226] on div at bounding box center [776, 392] width 1552 height 784
click at [1034, 208] on div at bounding box center [776, 392] width 1552 height 784
click at [632, 67] on icon at bounding box center [632, 70] width 15 height 15
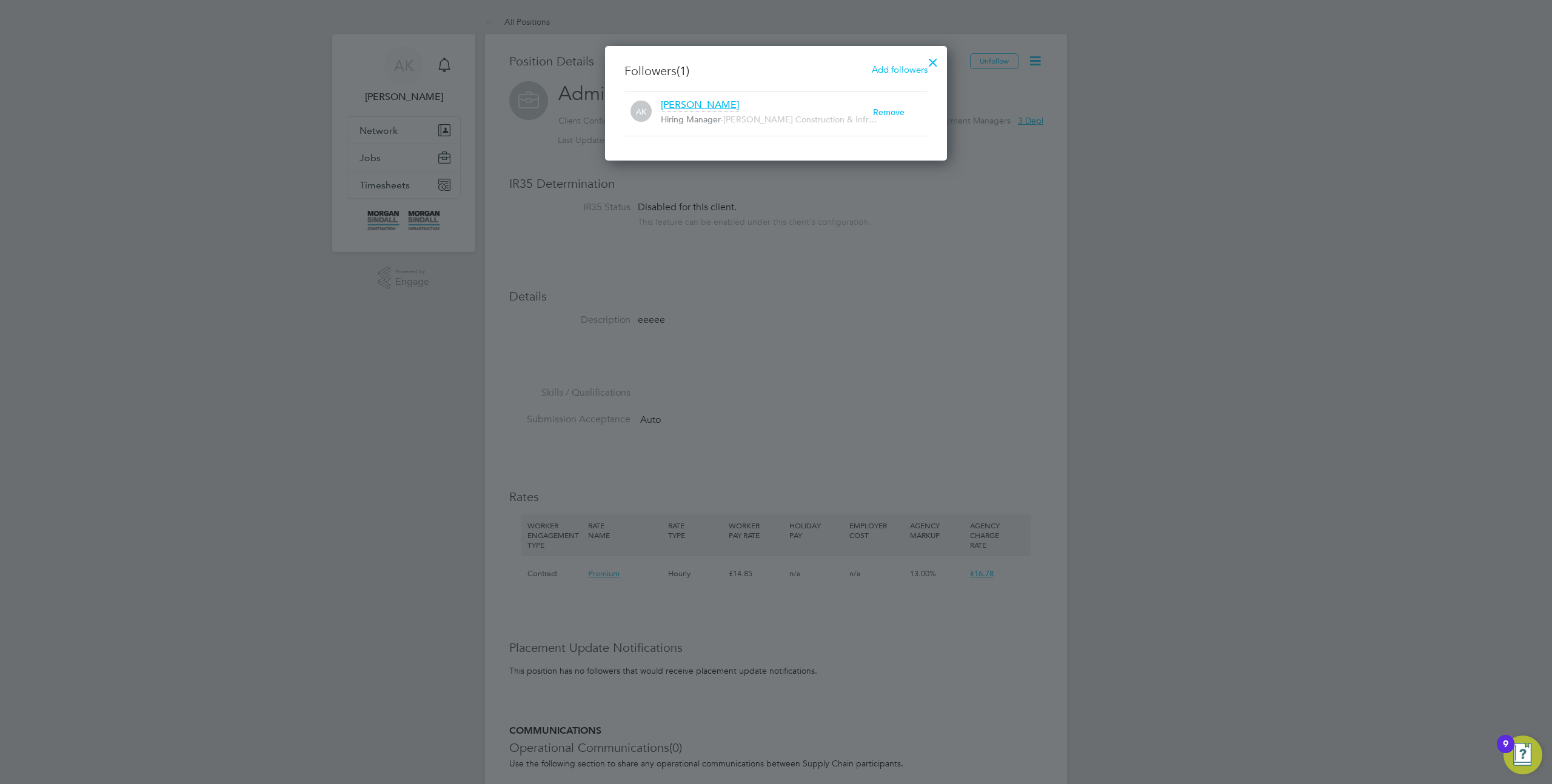
click at [907, 73] on span "Add followers" at bounding box center [900, 69] width 56 height 11
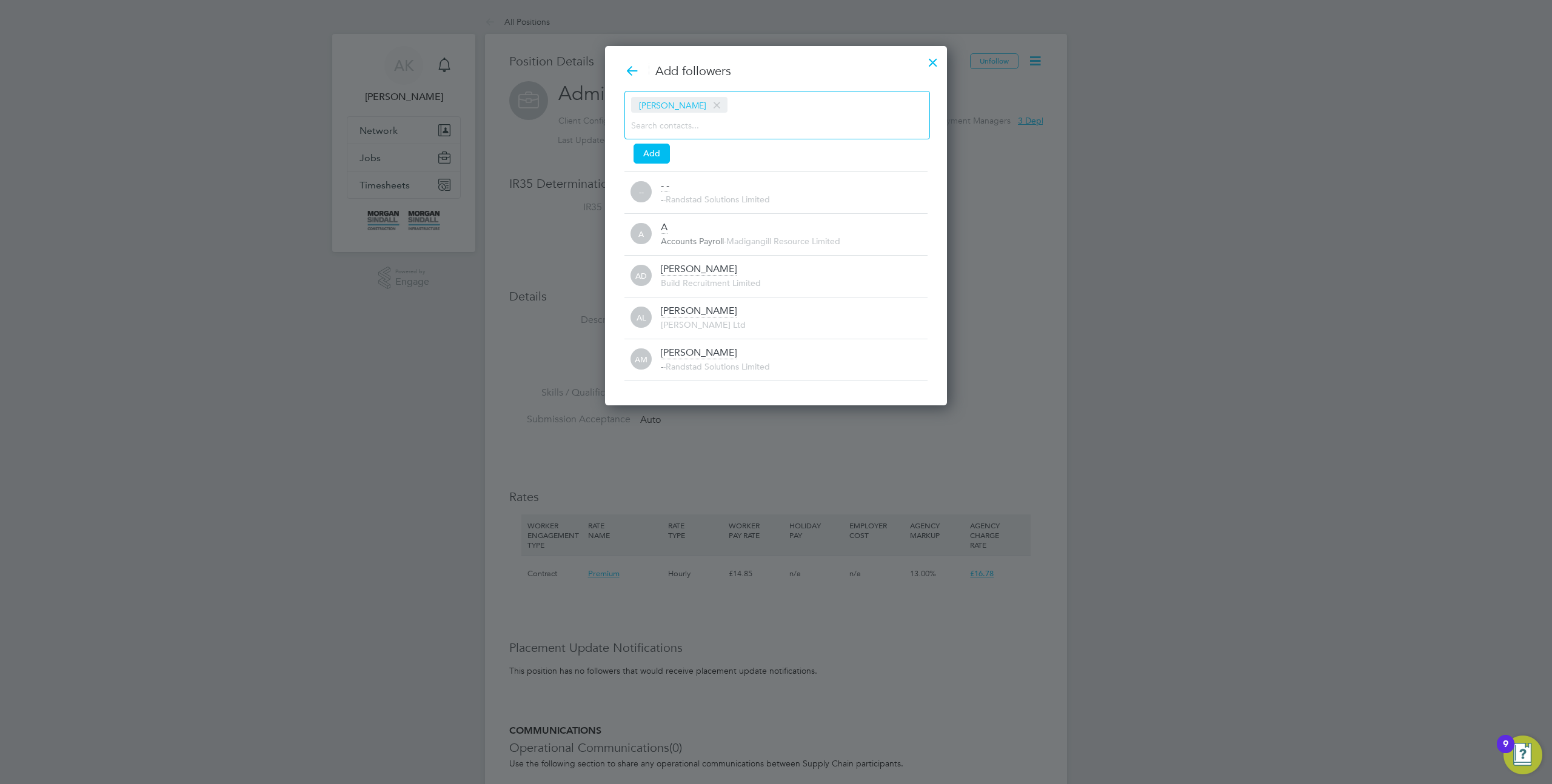
click at [691, 123] on input at bounding box center [768, 125] width 273 height 16
click at [934, 58] on div at bounding box center [933, 59] width 22 height 22
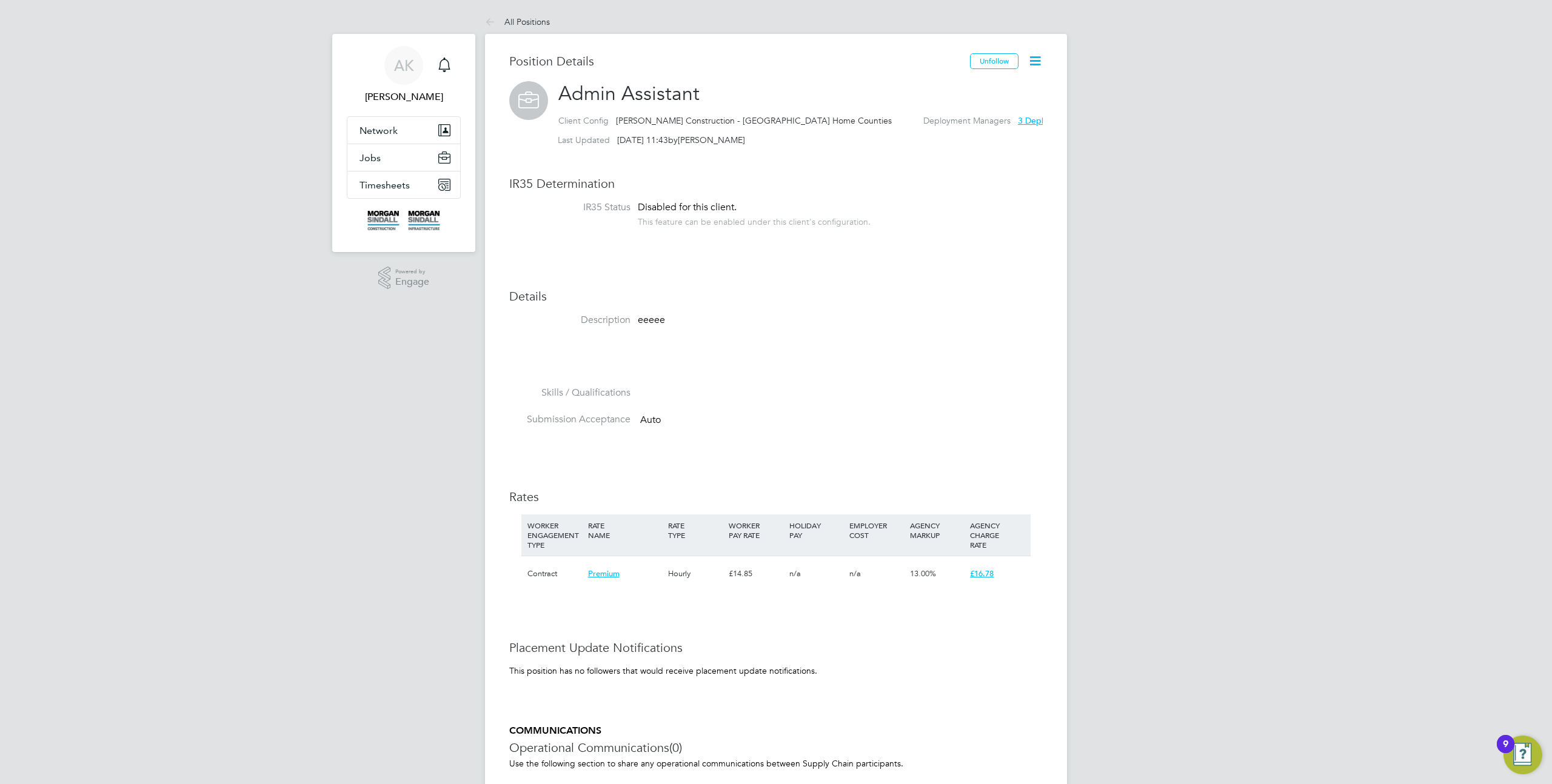
click at [1041, 57] on icon at bounding box center [1035, 61] width 15 height 15
click at [971, 125] on li "Followers" at bounding box center [996, 123] width 89 height 17
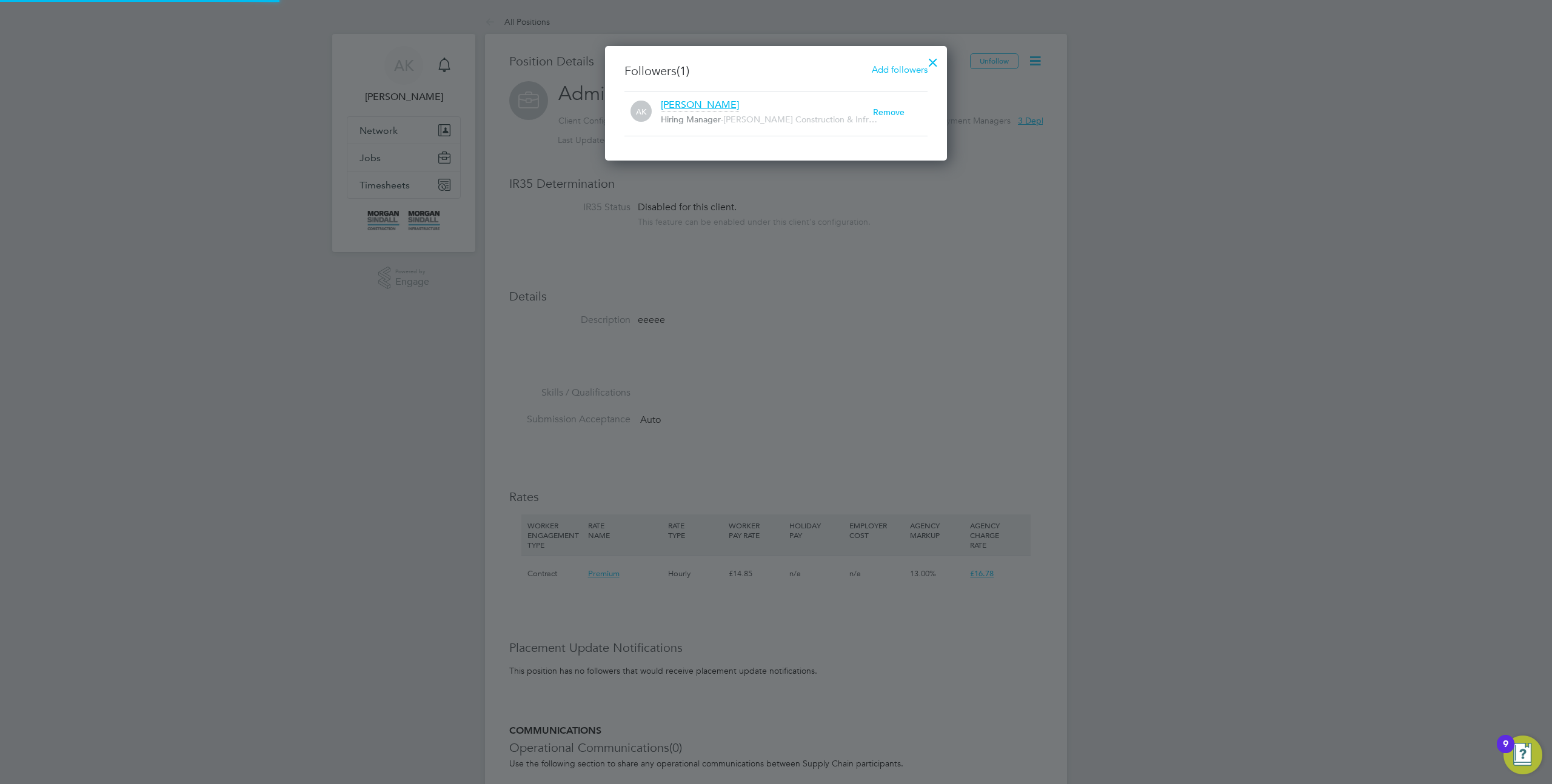
scroll to position [115, 343]
click at [887, 67] on span "Add followers" at bounding box center [900, 69] width 56 height 11
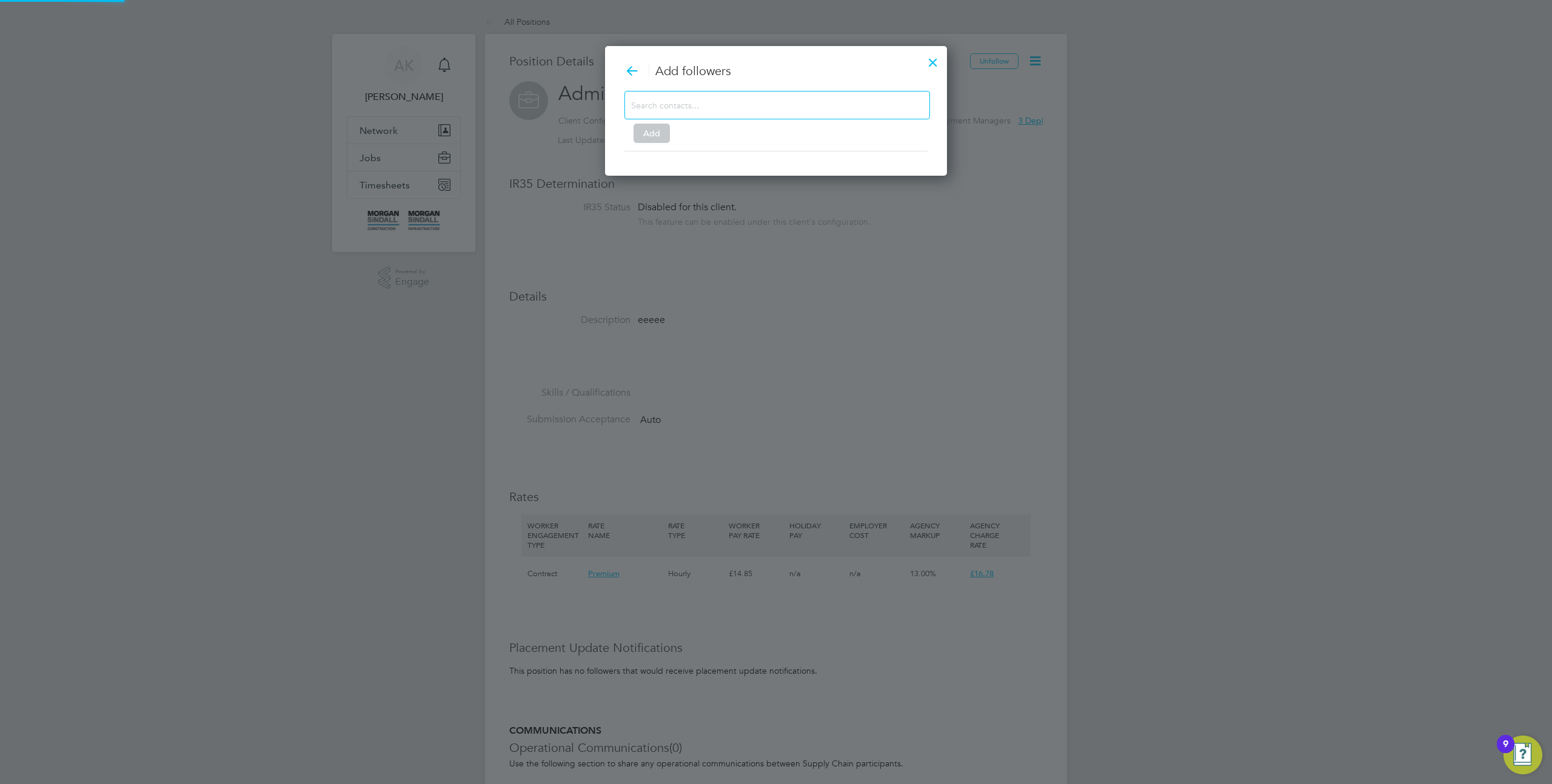
scroll to position [339, 343]
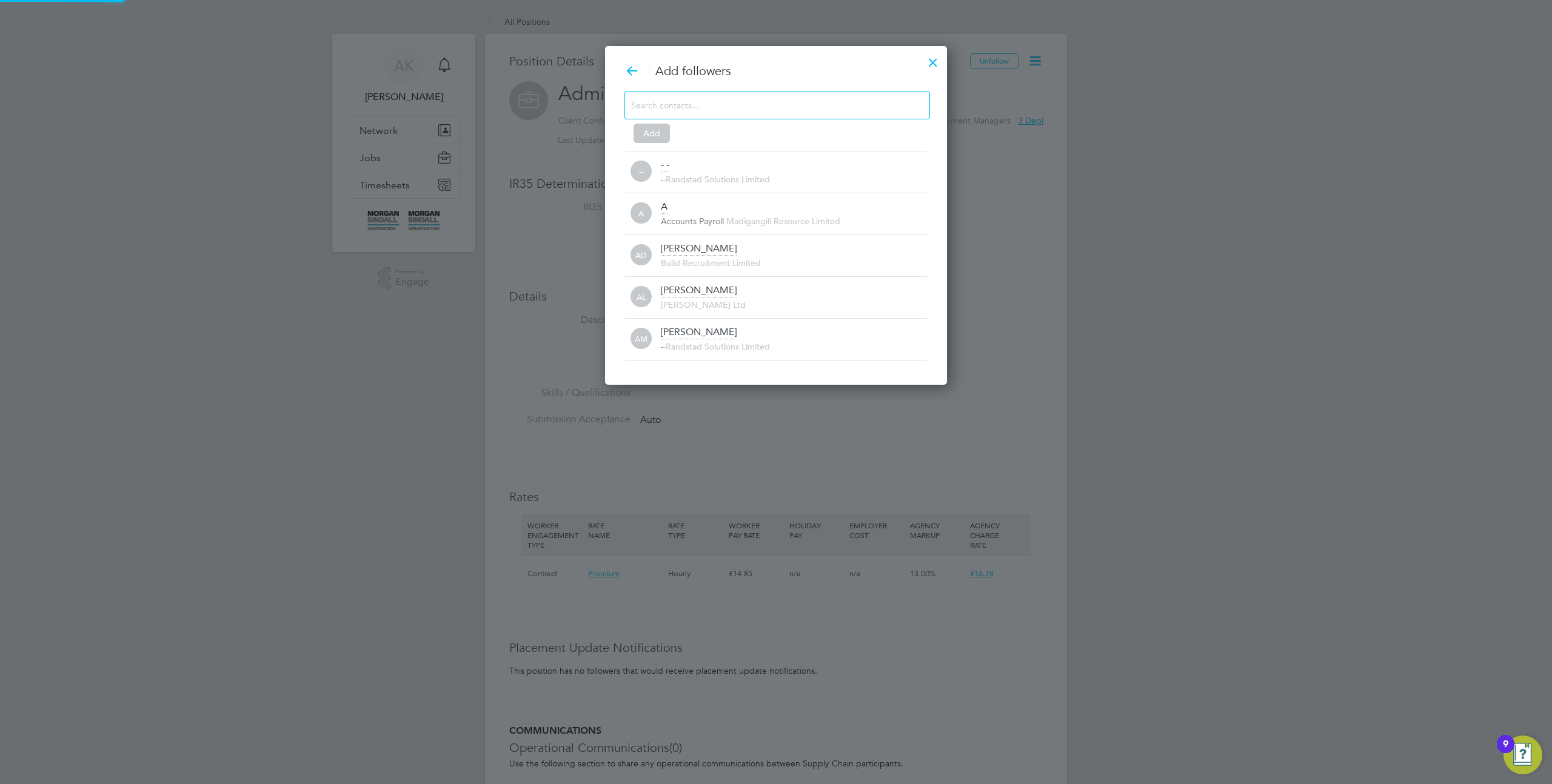
click at [687, 103] on input at bounding box center [768, 104] width 273 height 16
click at [714, 258] on span "Build Recruitment Limited" at bounding box center [711, 262] width 100 height 11
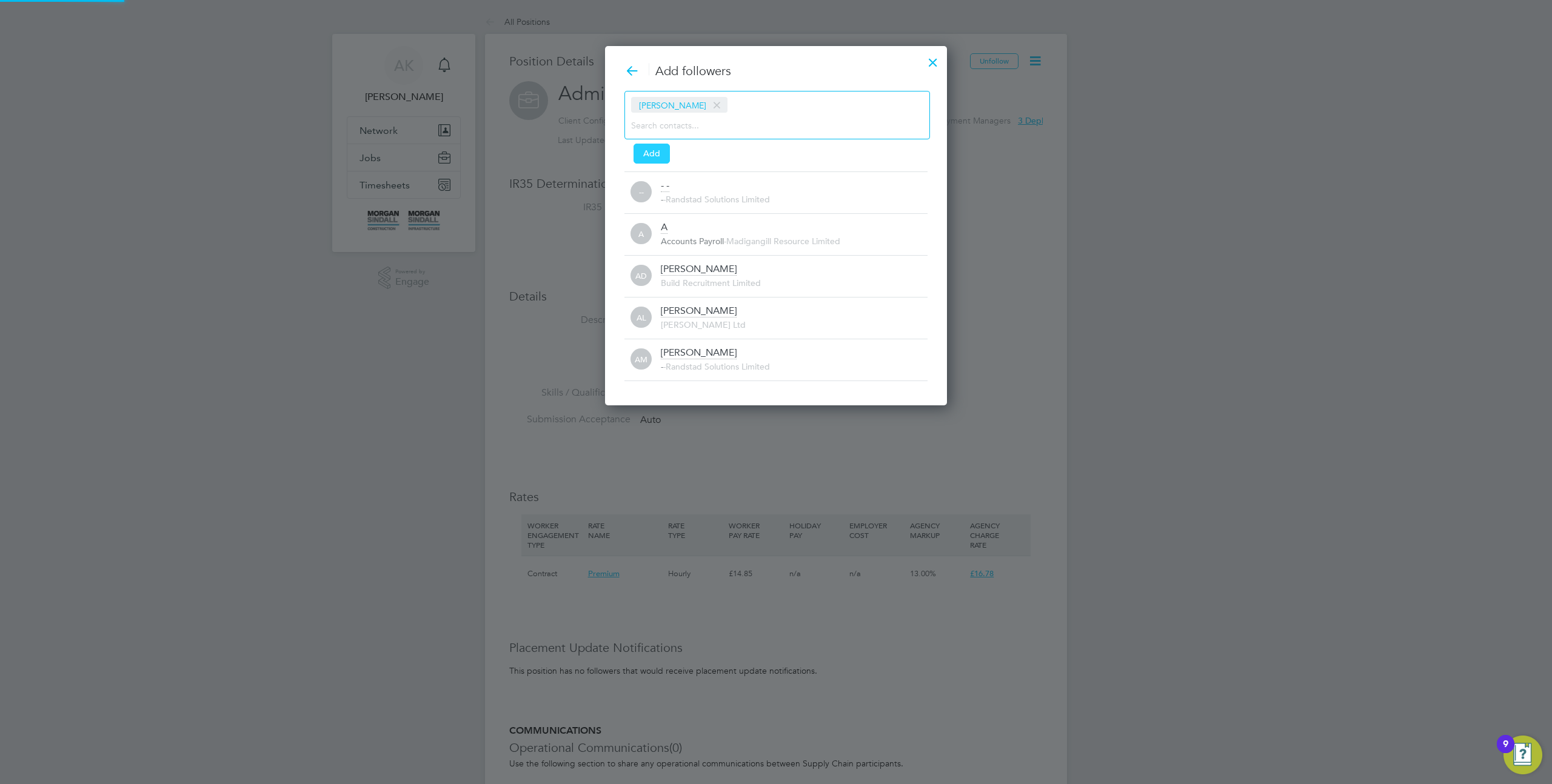
scroll to position [6, 6]
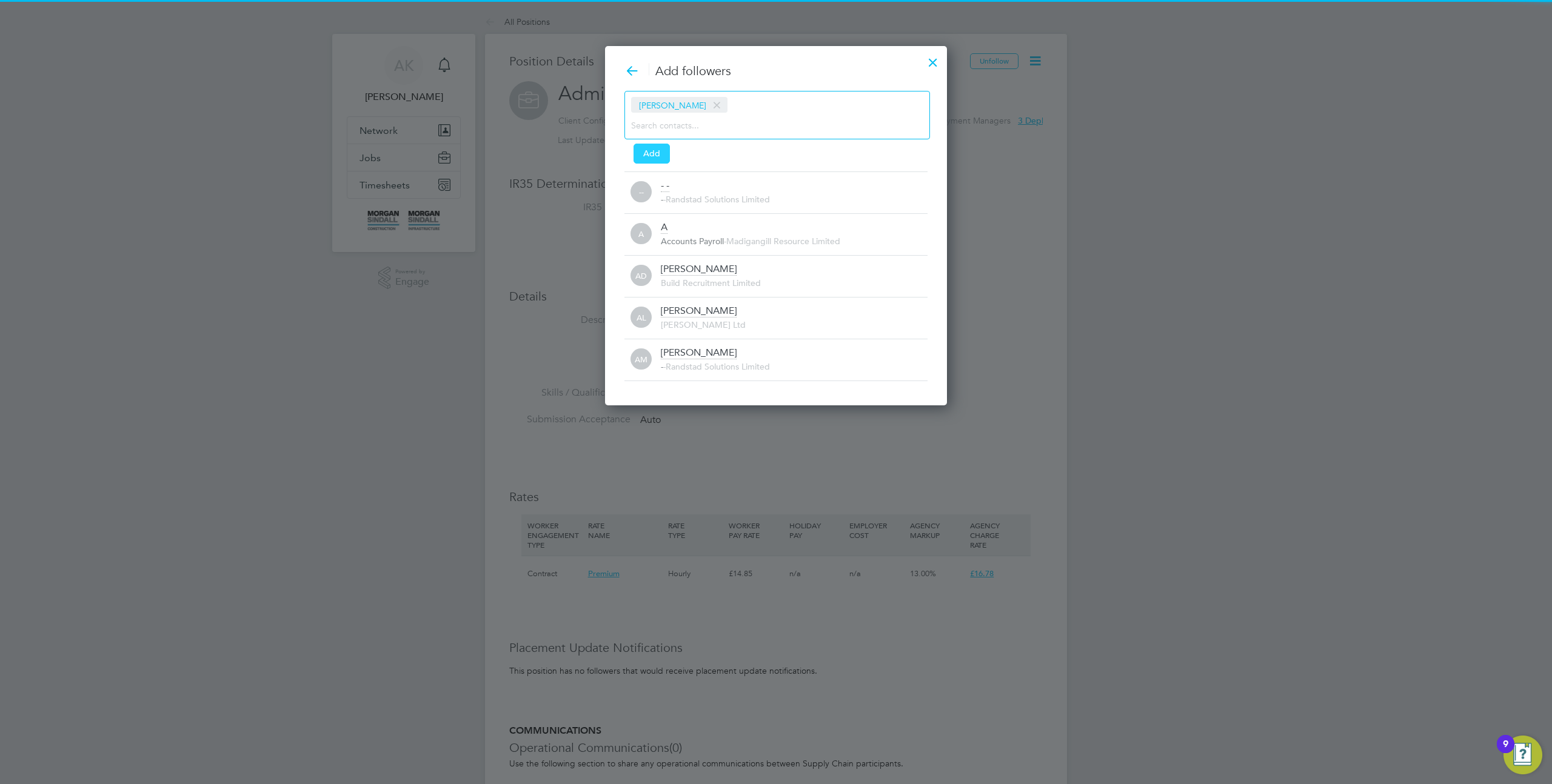
click at [647, 152] on button "Add" at bounding box center [652, 153] width 37 height 20
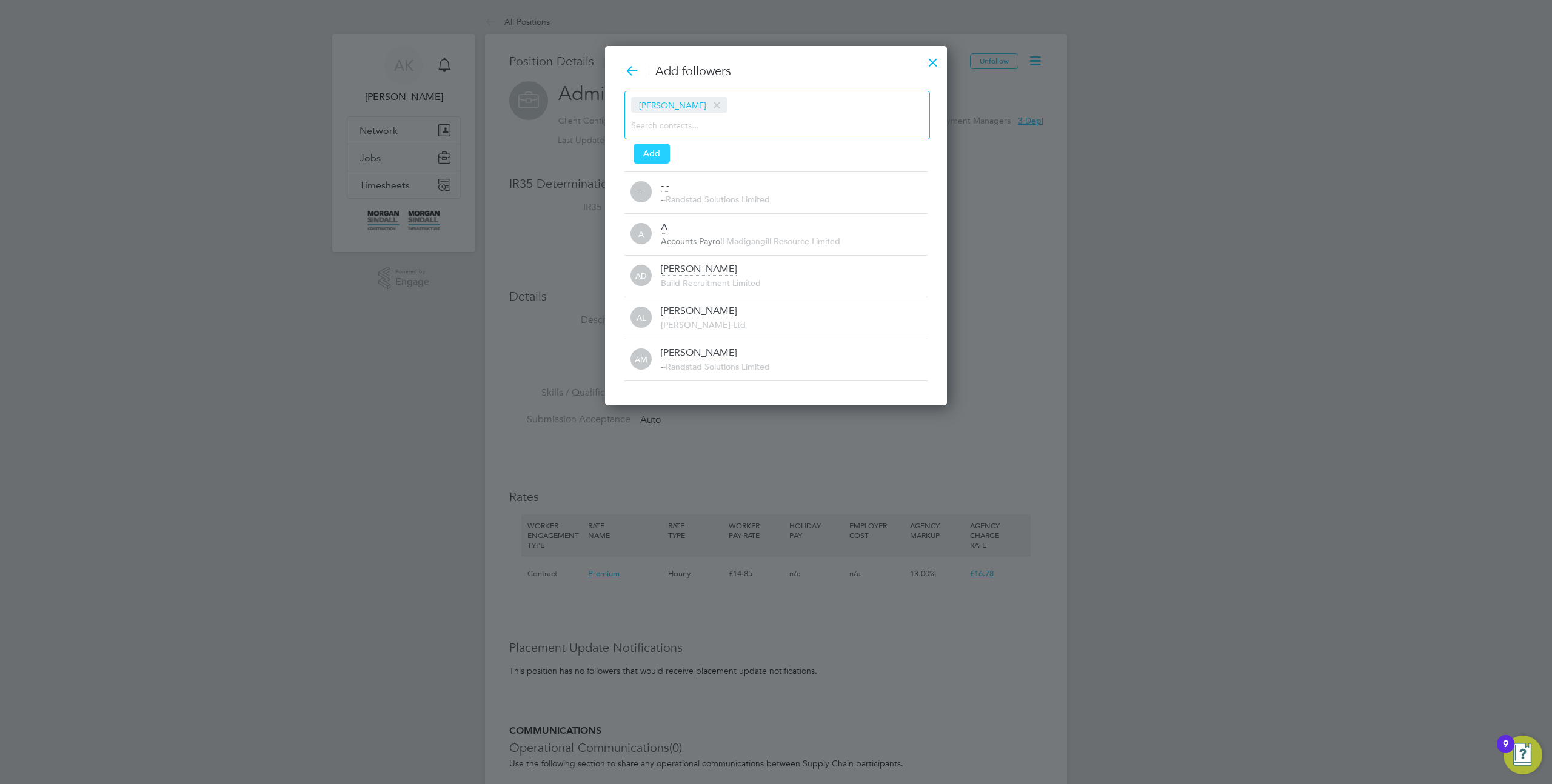
click at [654, 153] on button "Add" at bounding box center [652, 153] width 37 height 20
click at [708, 106] on span at bounding box center [717, 105] width 18 height 23
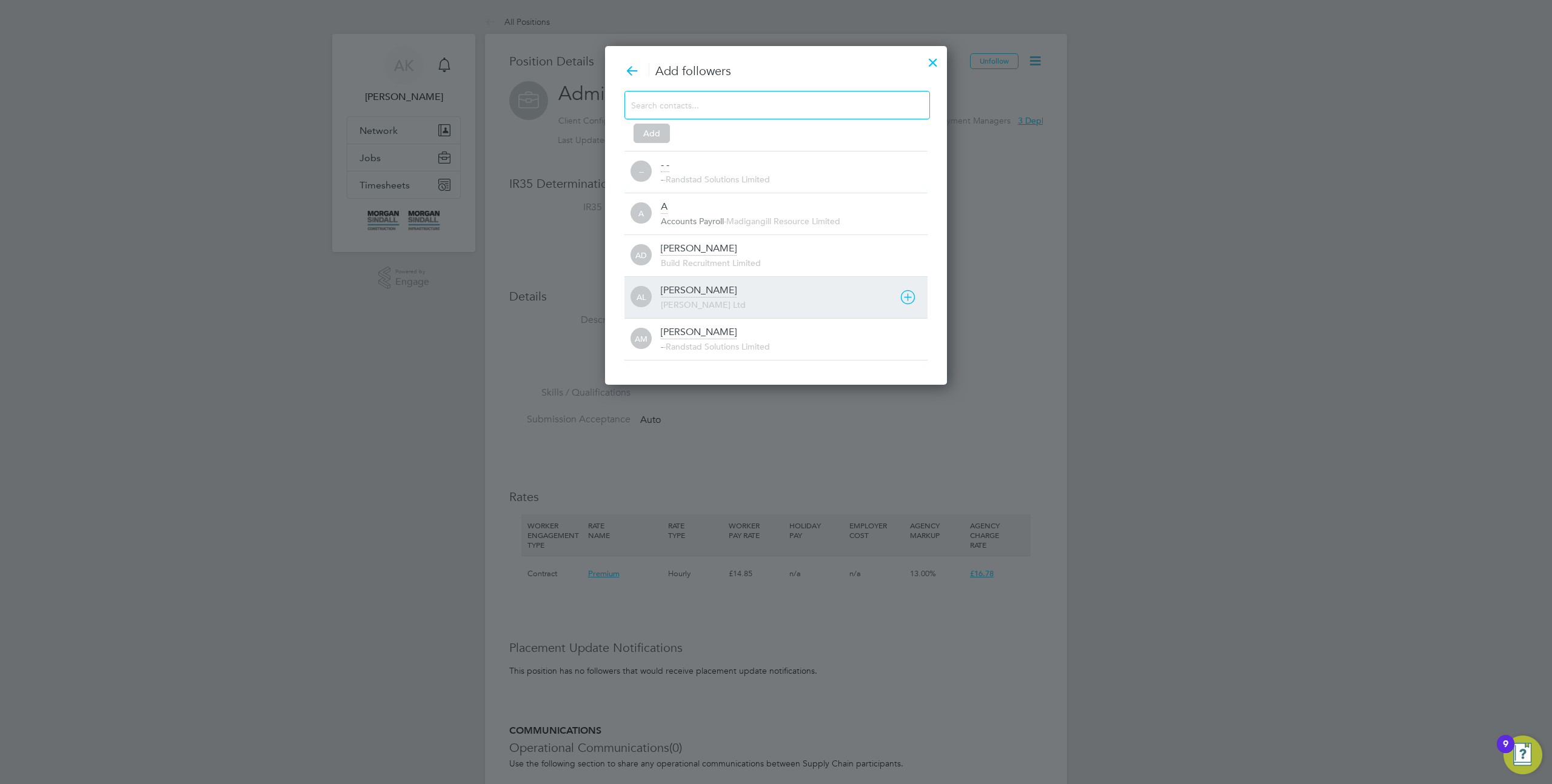
click at [685, 316] on div "AL Aaron L Daniel Owen Ltd" at bounding box center [776, 297] width 303 height 42
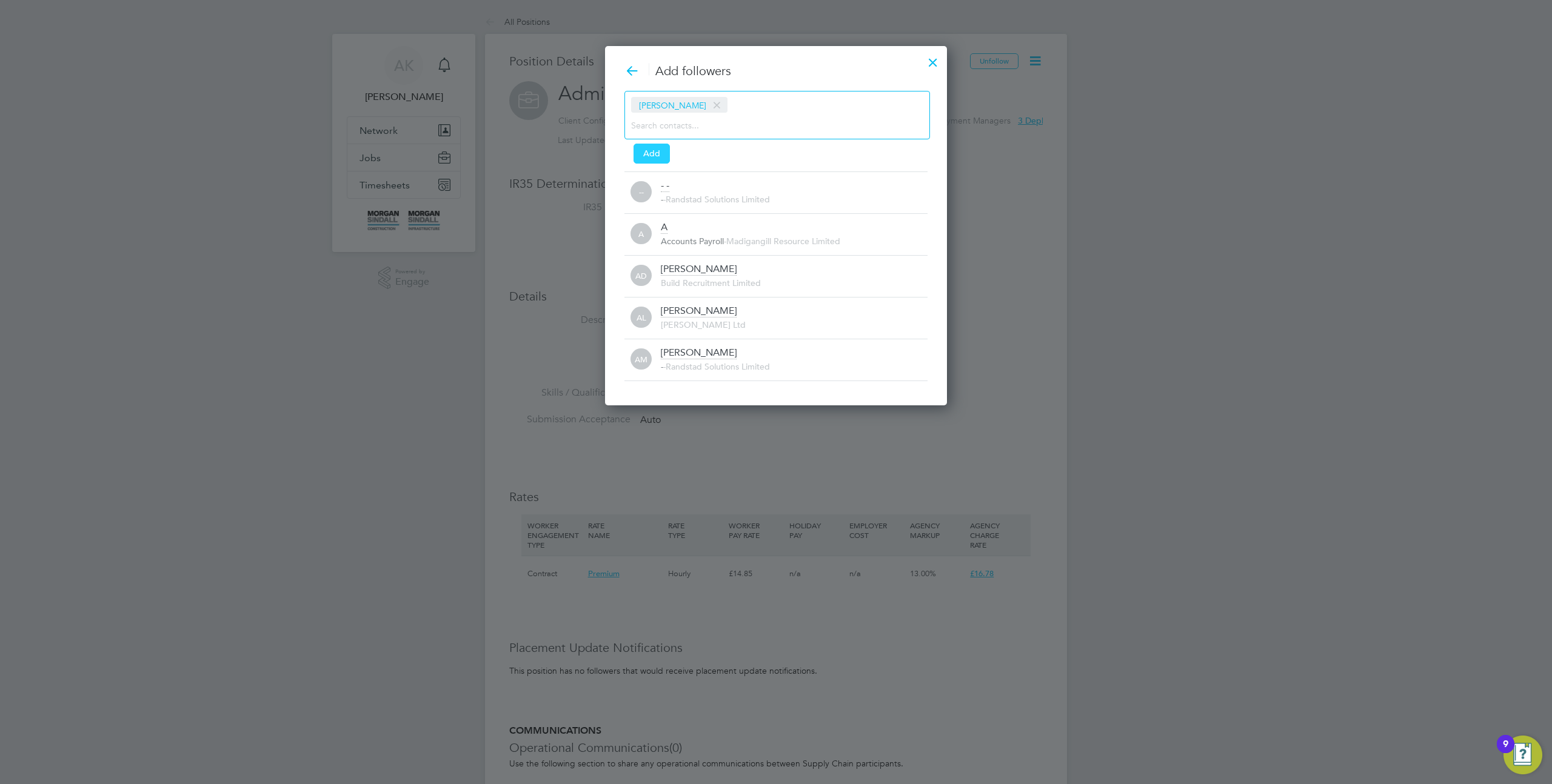
click at [657, 154] on button "Add" at bounding box center [652, 153] width 37 height 20
click at [936, 60] on div at bounding box center [933, 59] width 22 height 22
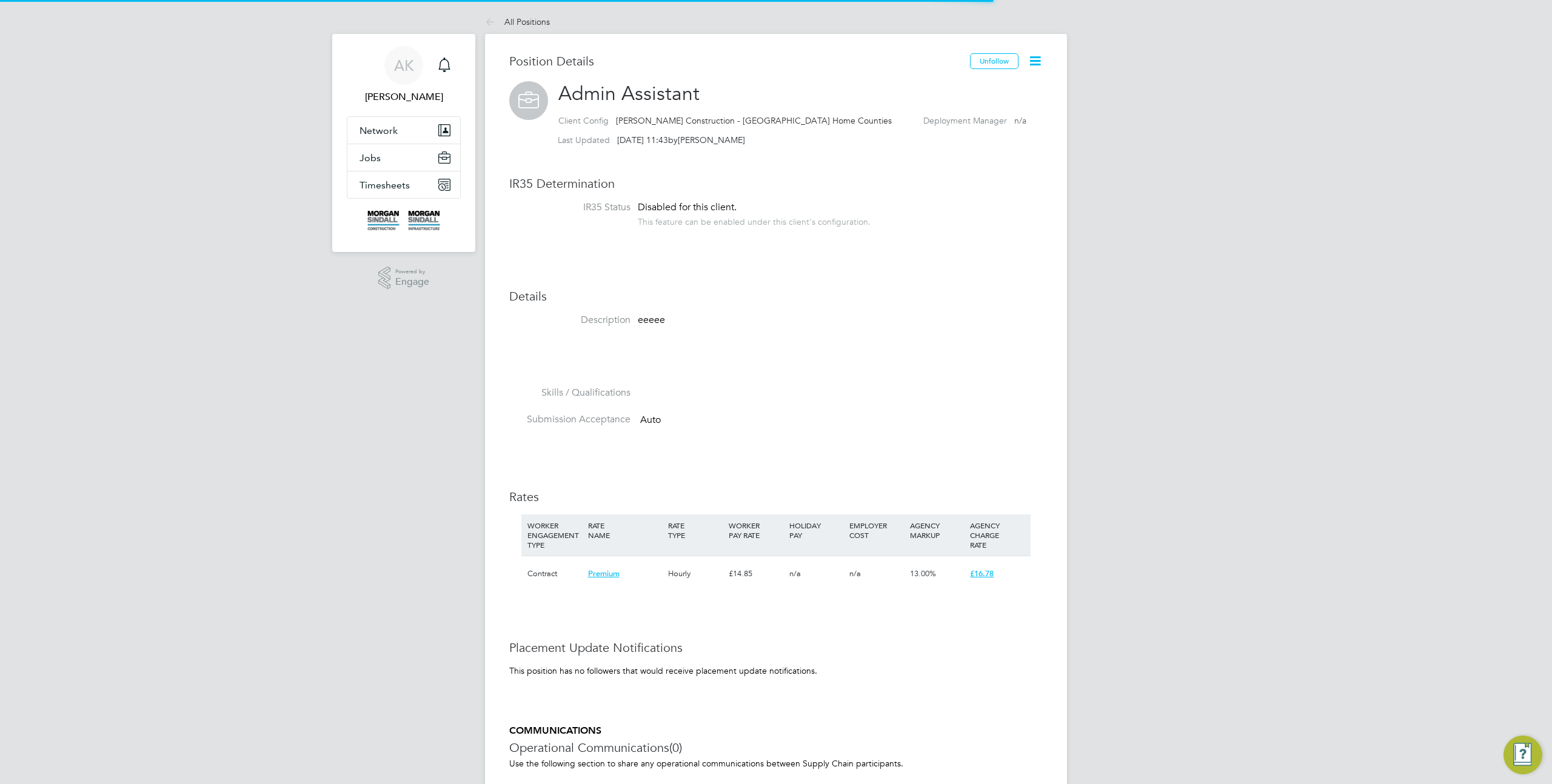
scroll to position [36, 81]
click at [1034, 59] on icon at bounding box center [1035, 61] width 15 height 15
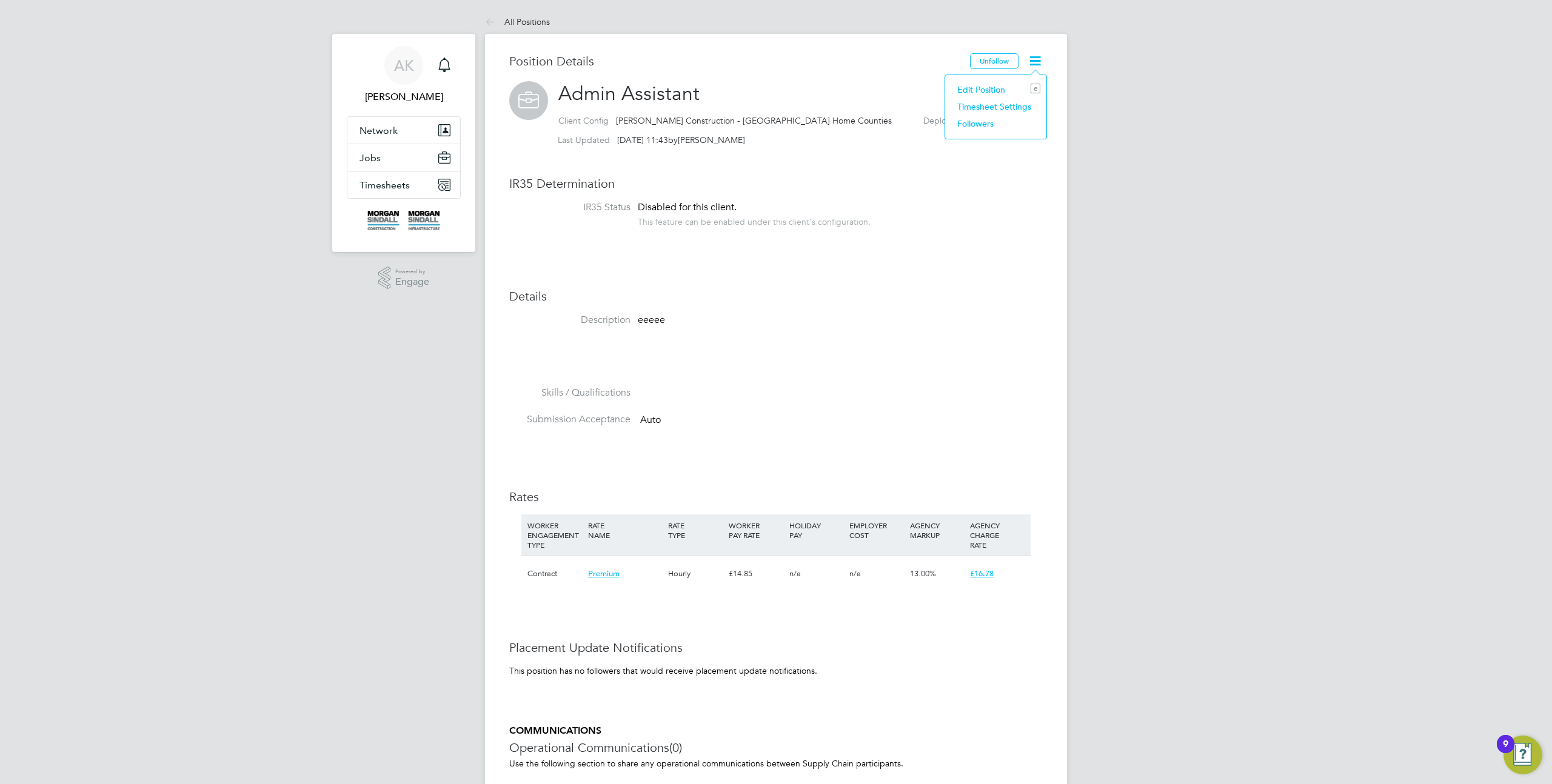
click at [979, 123] on li "Followers" at bounding box center [996, 123] width 89 height 17
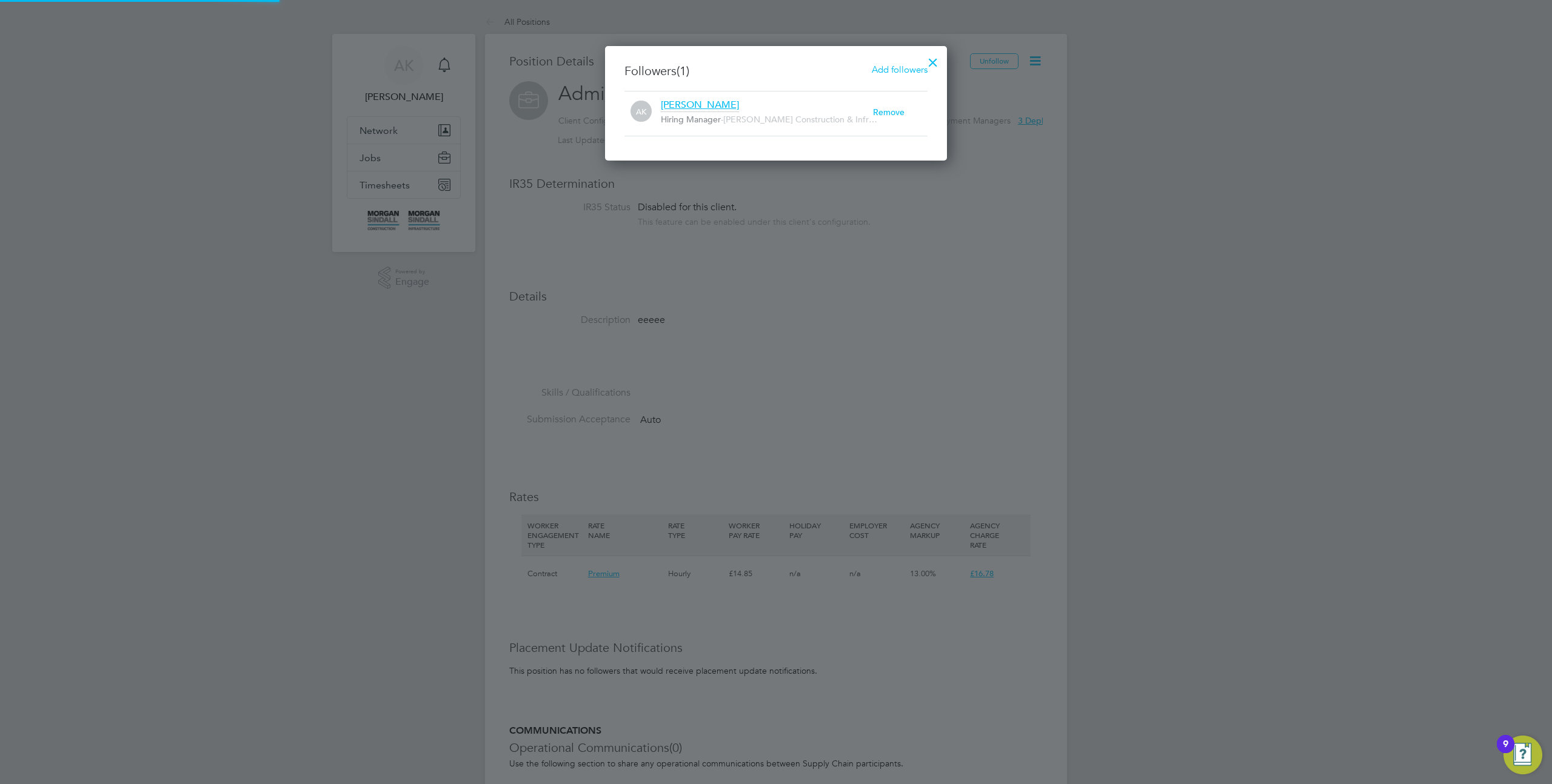
scroll to position [115, 343]
click at [882, 68] on span "Add followers" at bounding box center [900, 69] width 56 height 11
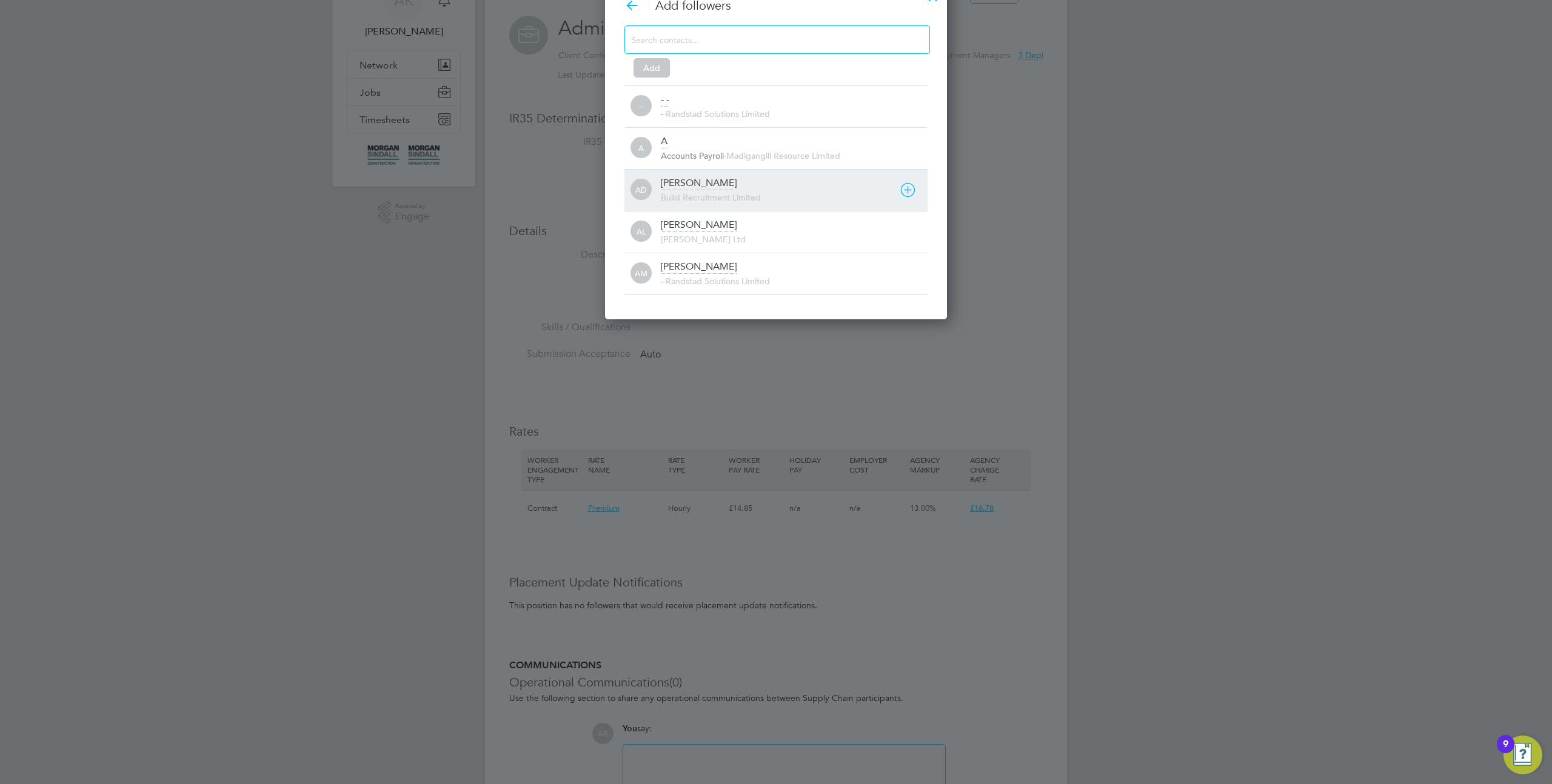
scroll to position [140, 0]
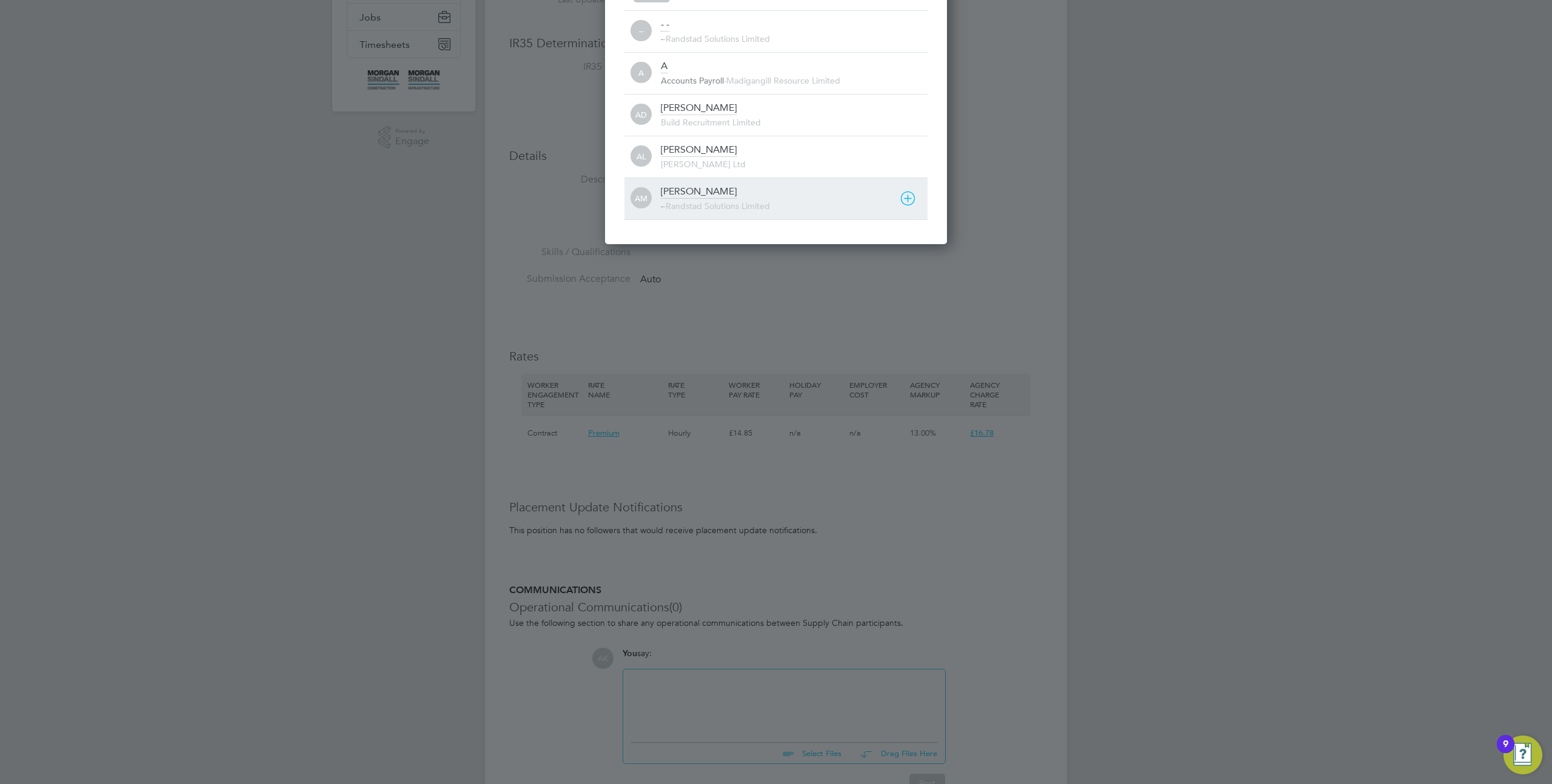
click at [711, 193] on div "[PERSON_NAME] - - Randstad Solutions Limited" at bounding box center [795, 199] width 267 height 26
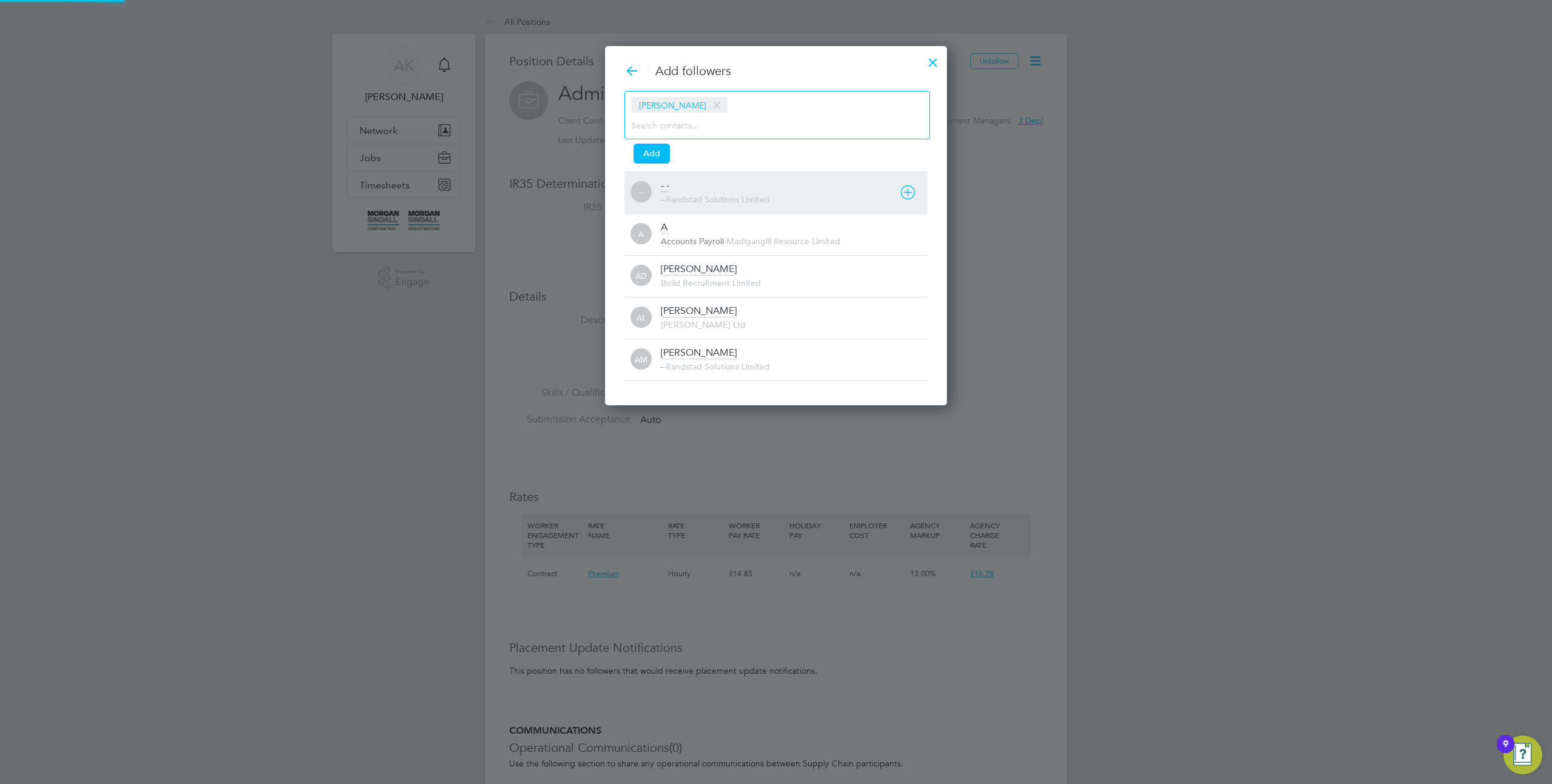
scroll to position [6, 6]
click at [649, 154] on button "Add" at bounding box center [652, 153] width 37 height 20
click at [931, 63] on div at bounding box center [933, 59] width 22 height 22
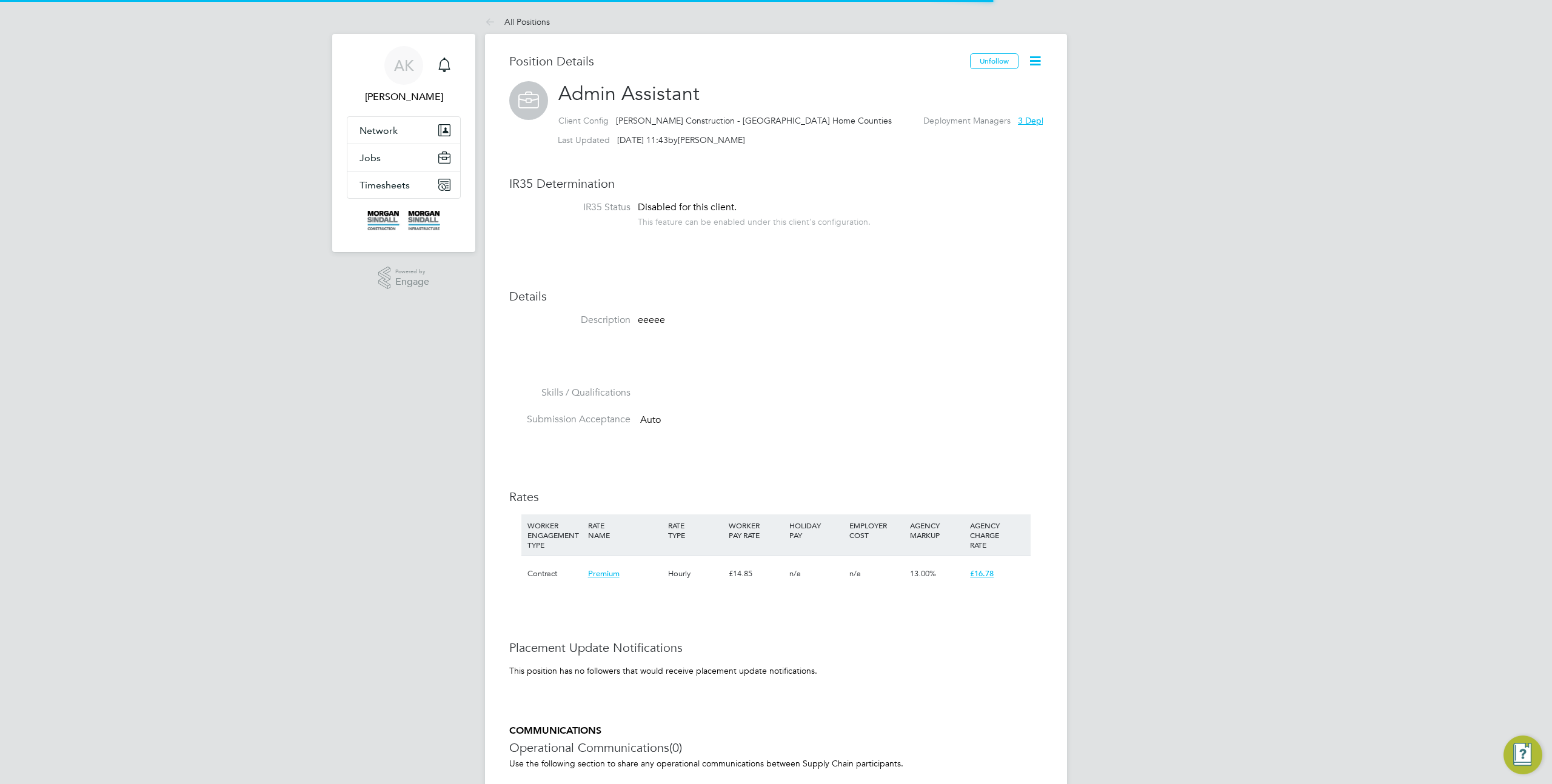
scroll to position [36, 81]
click at [1029, 65] on icon at bounding box center [1035, 61] width 15 height 15
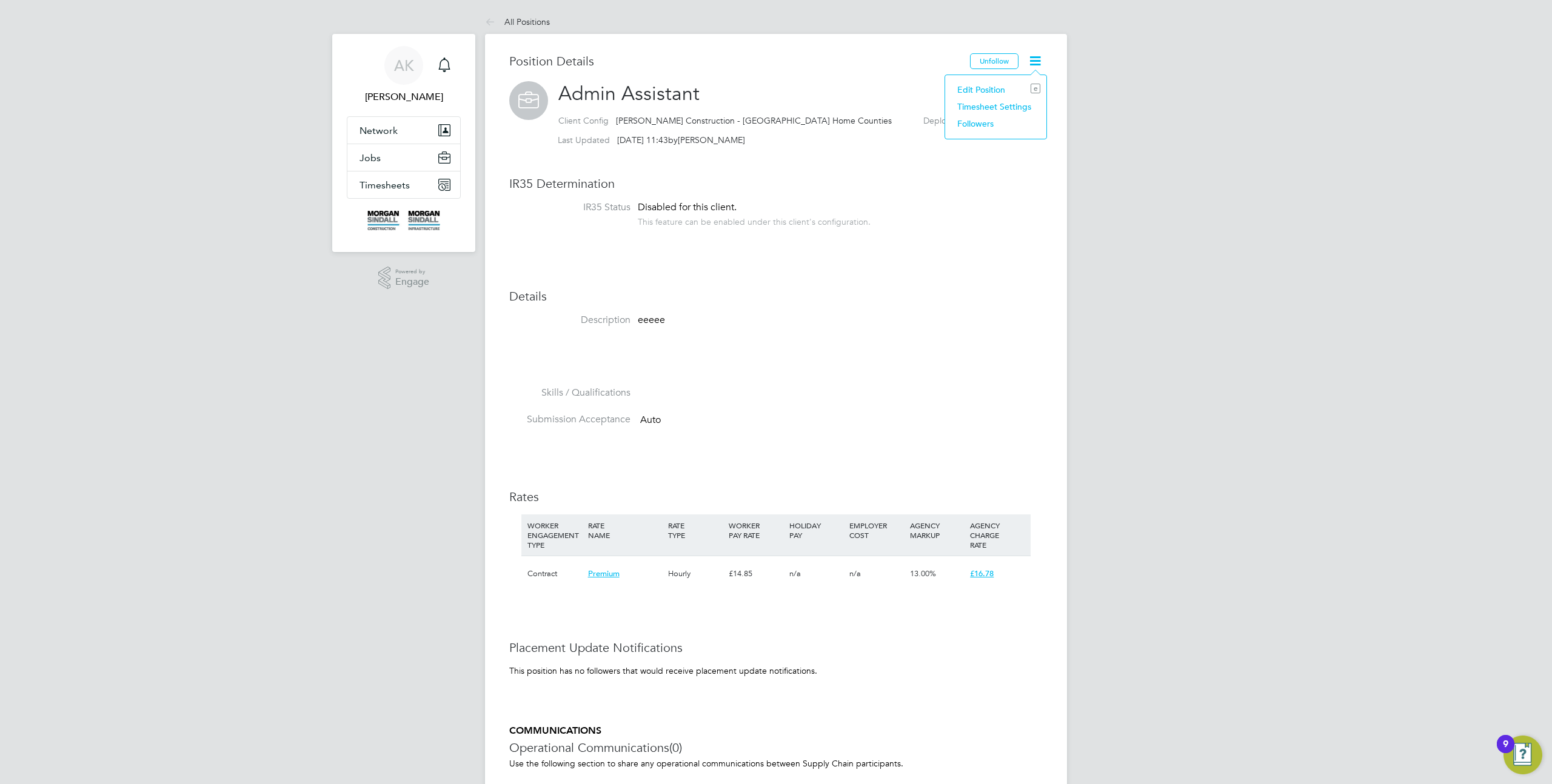
click at [995, 86] on li "Edit Position e" at bounding box center [996, 89] width 89 height 17
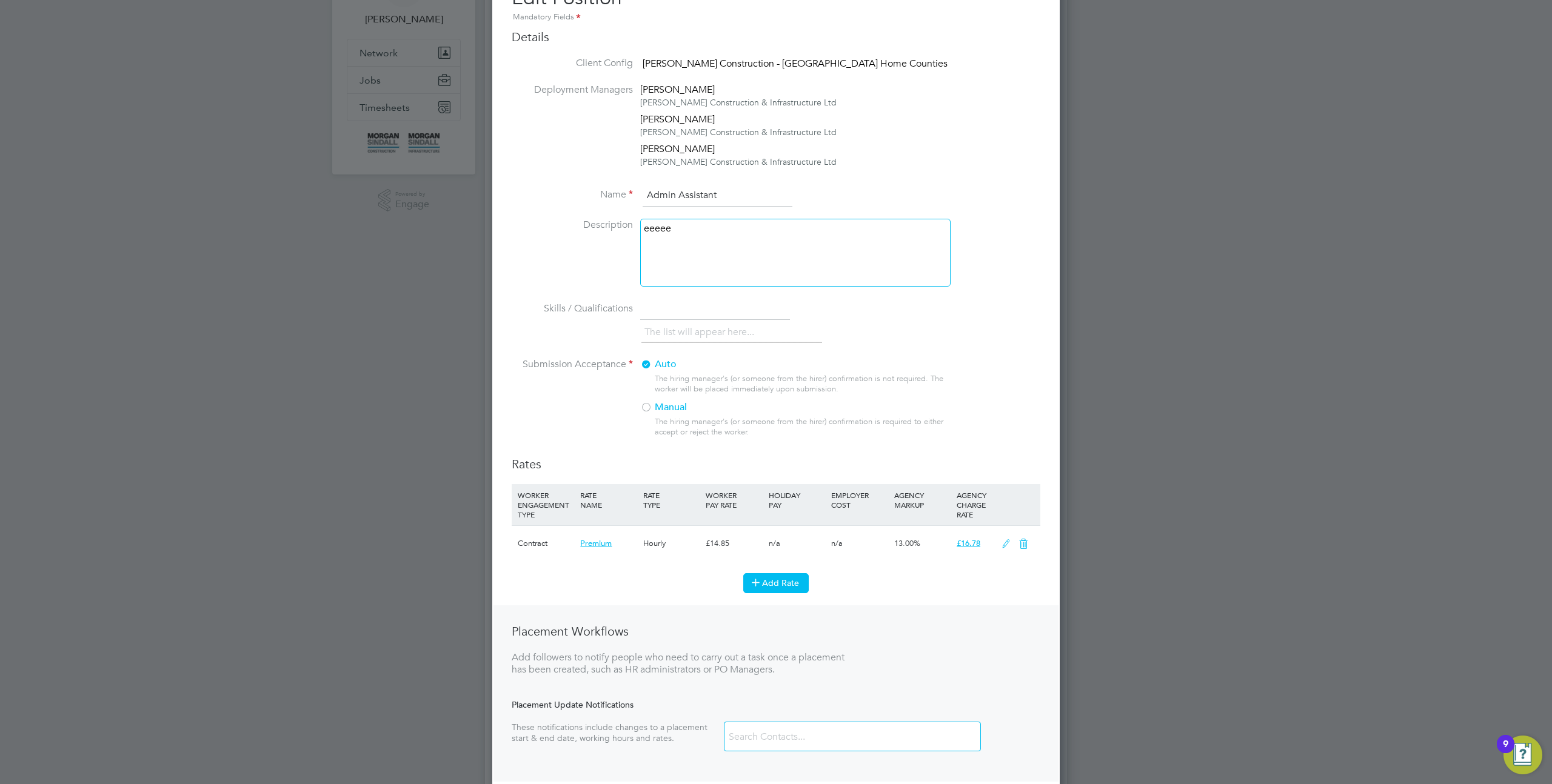
scroll to position [155, 0]
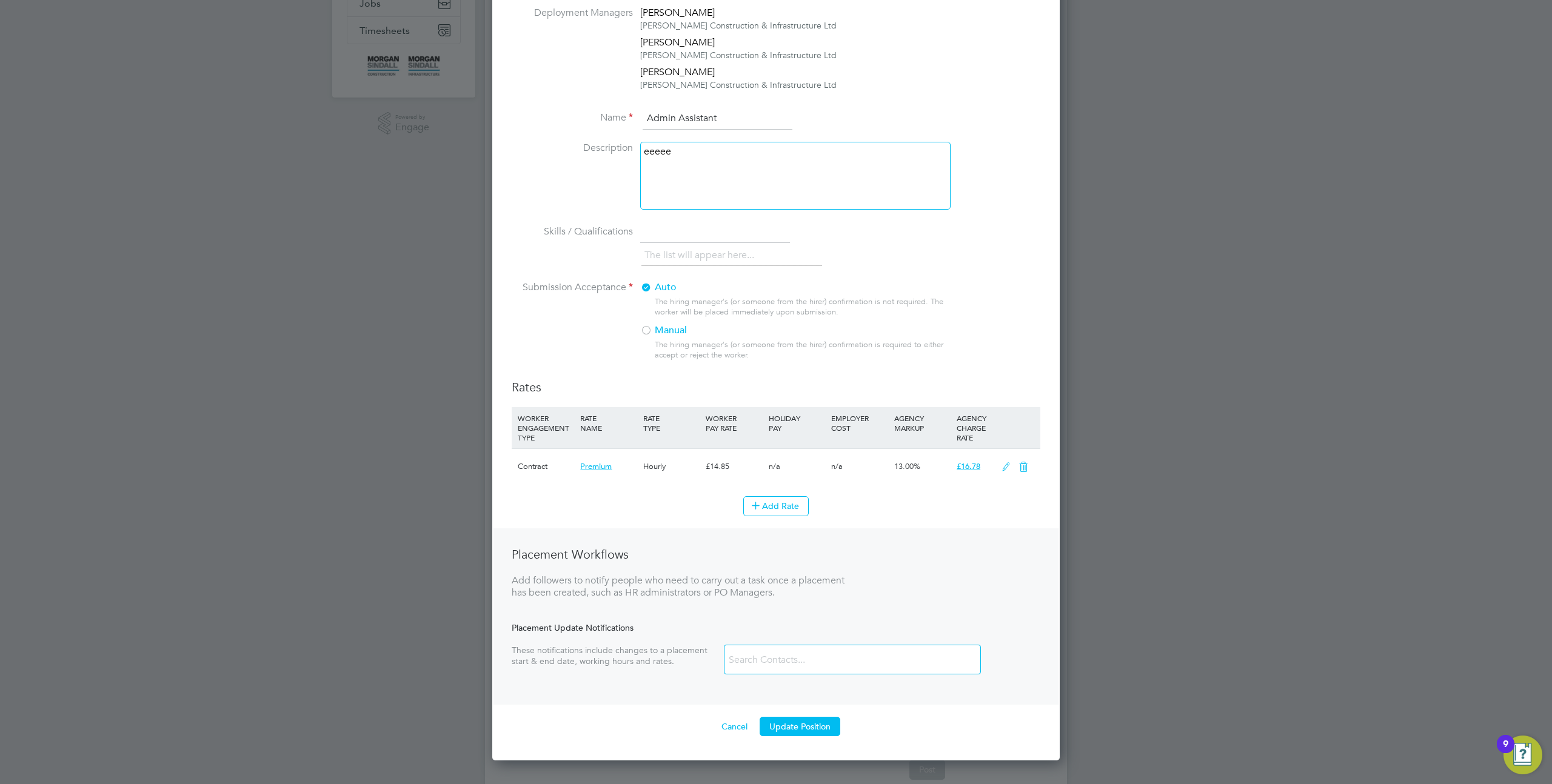
click at [1004, 470] on icon at bounding box center [1006, 467] width 15 height 9
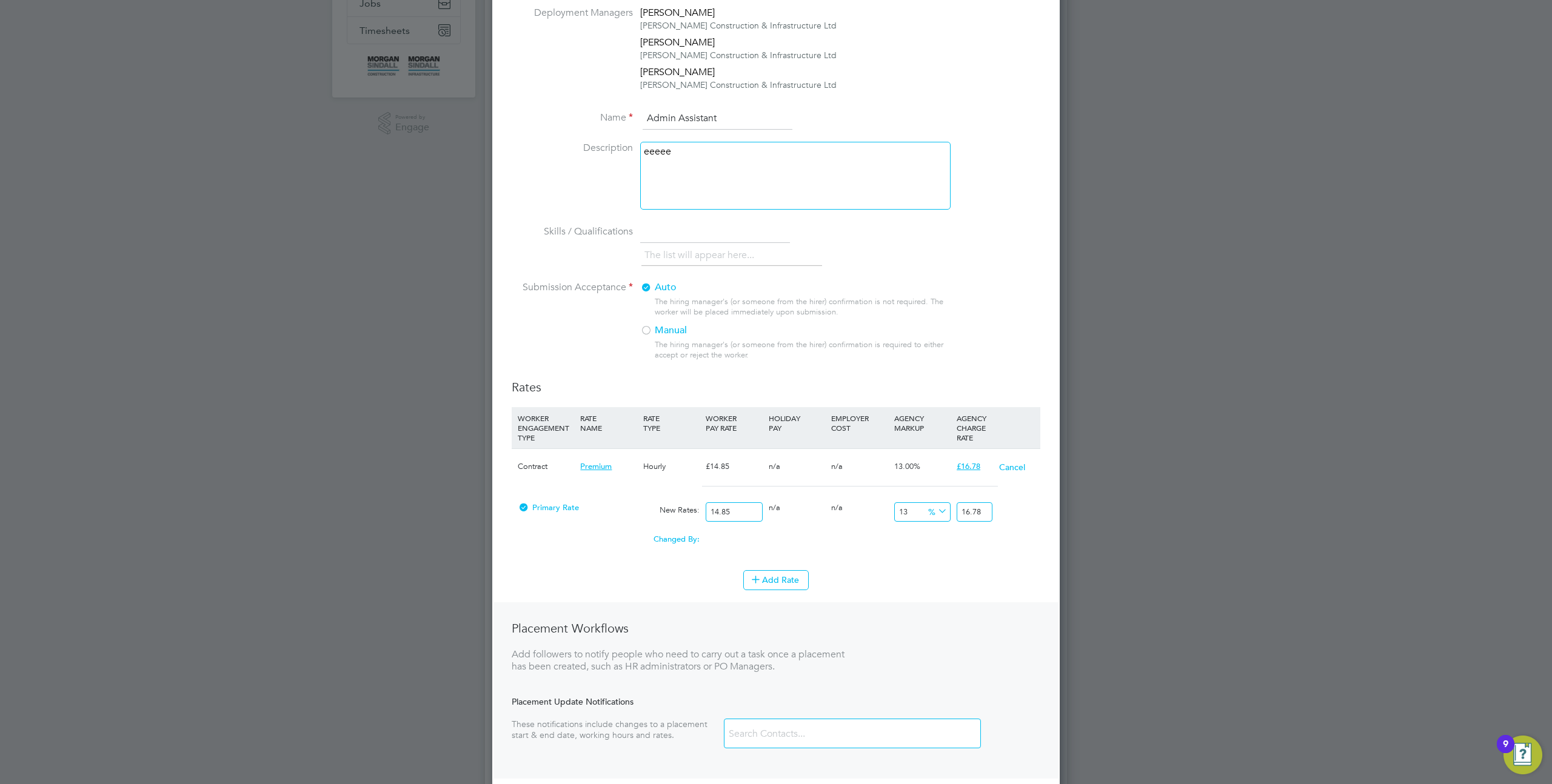
scroll to position [6, 6]
click at [712, 518] on input "14.85" at bounding box center [734, 512] width 57 height 20
type input "1"
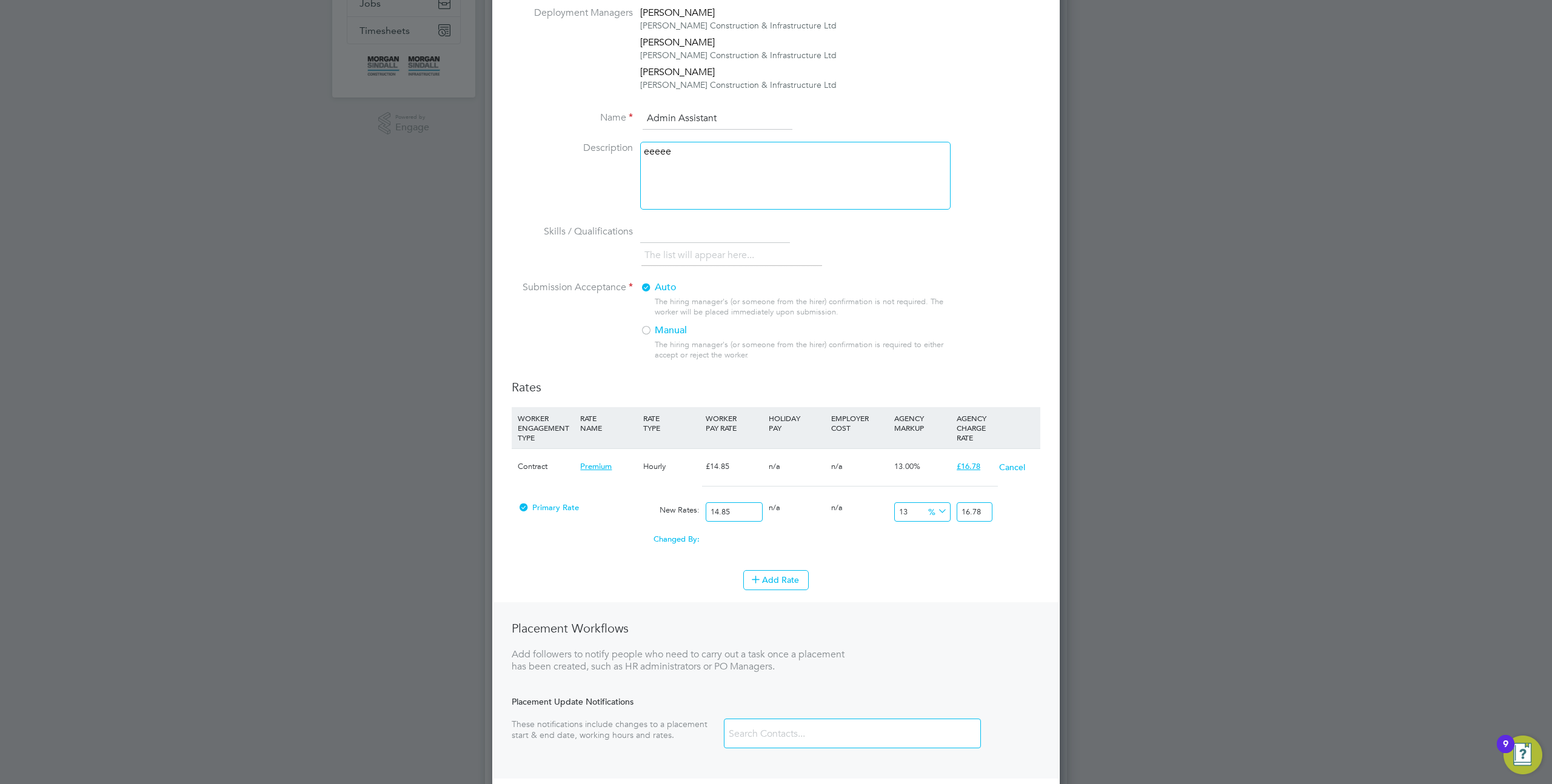
type input "1.13"
type input "15"
type input "16.95"
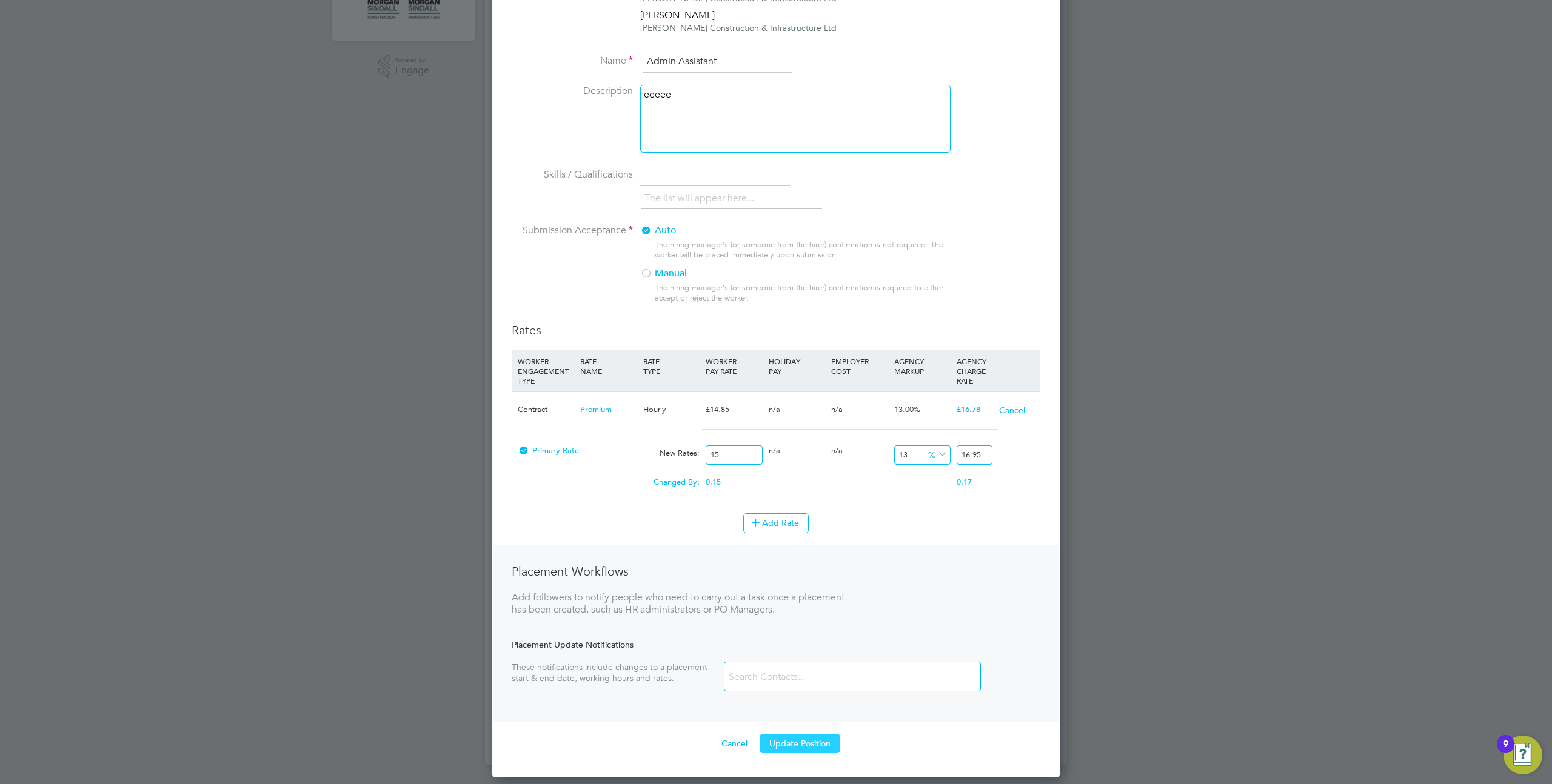
type input "15"
click at [815, 749] on button "Update Position" at bounding box center [800, 743] width 81 height 20
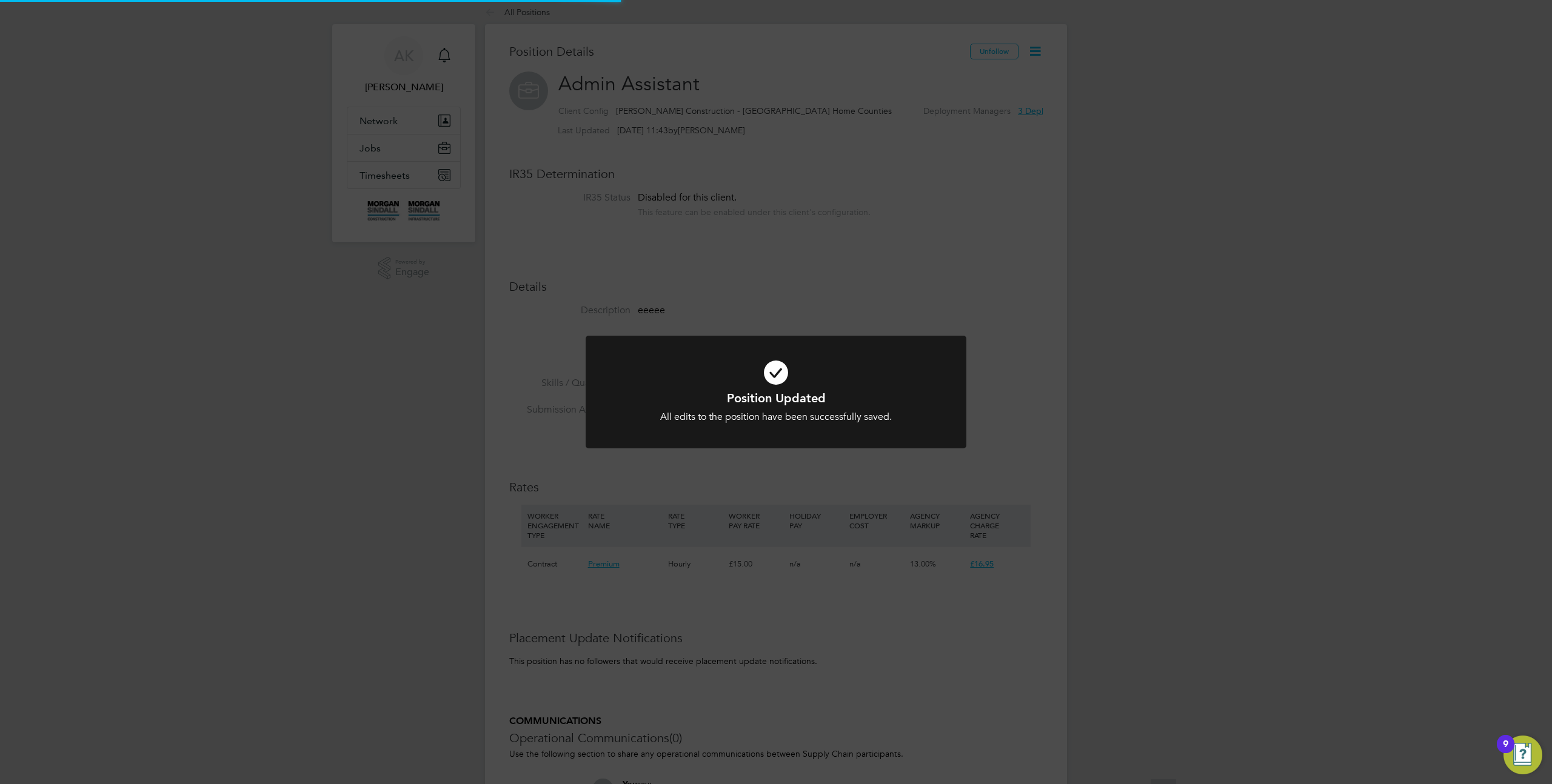
scroll to position [0, 0]
click at [997, 130] on div "Position Updated All edits to the position have been successfully saved. Cancel…" at bounding box center [776, 392] width 1552 height 784
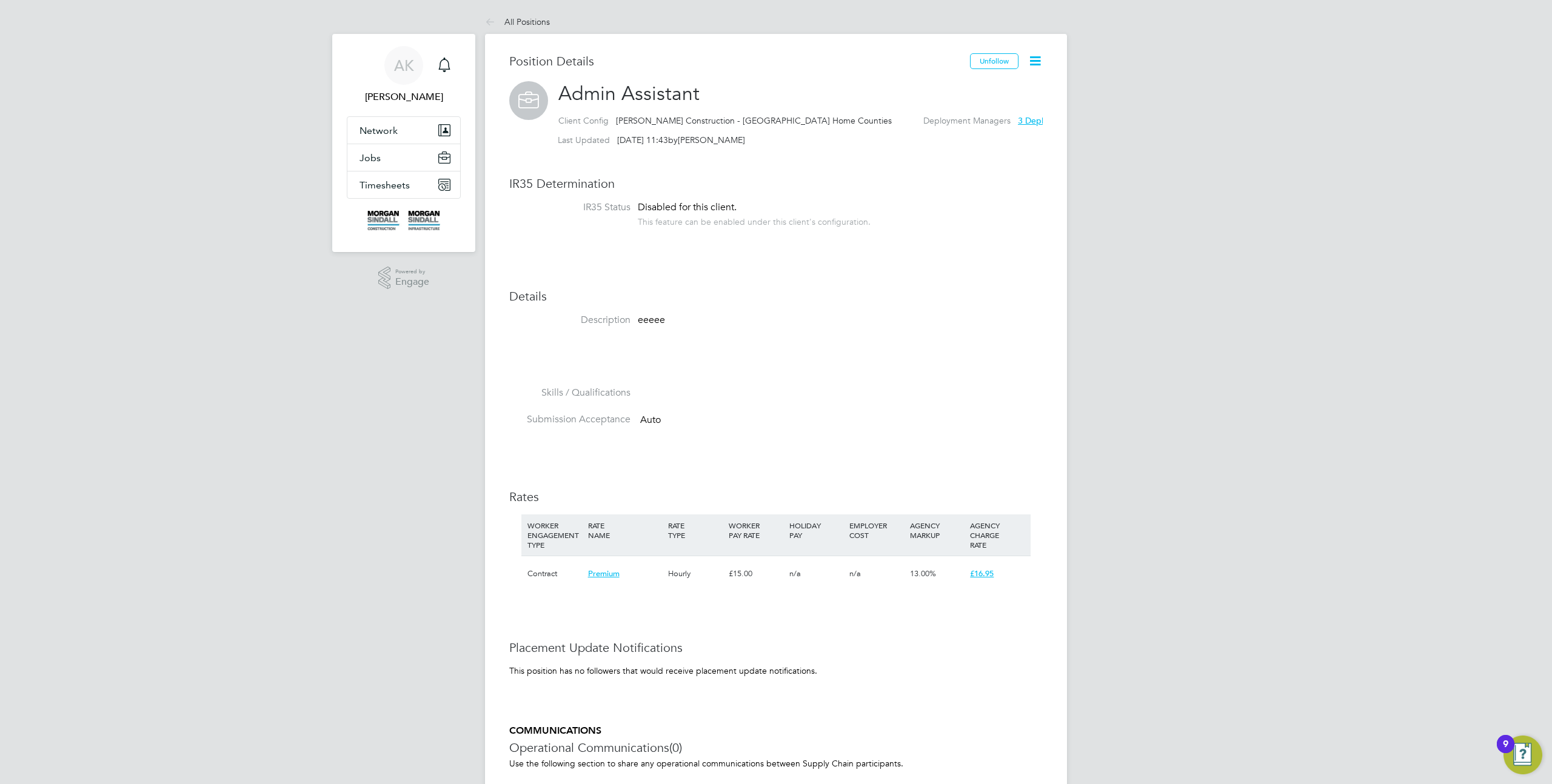
click at [1042, 53] on icon at bounding box center [1035, 61] width 15 height 15
click at [1028, 104] on li "Timesheet Settings" at bounding box center [996, 106] width 89 height 17
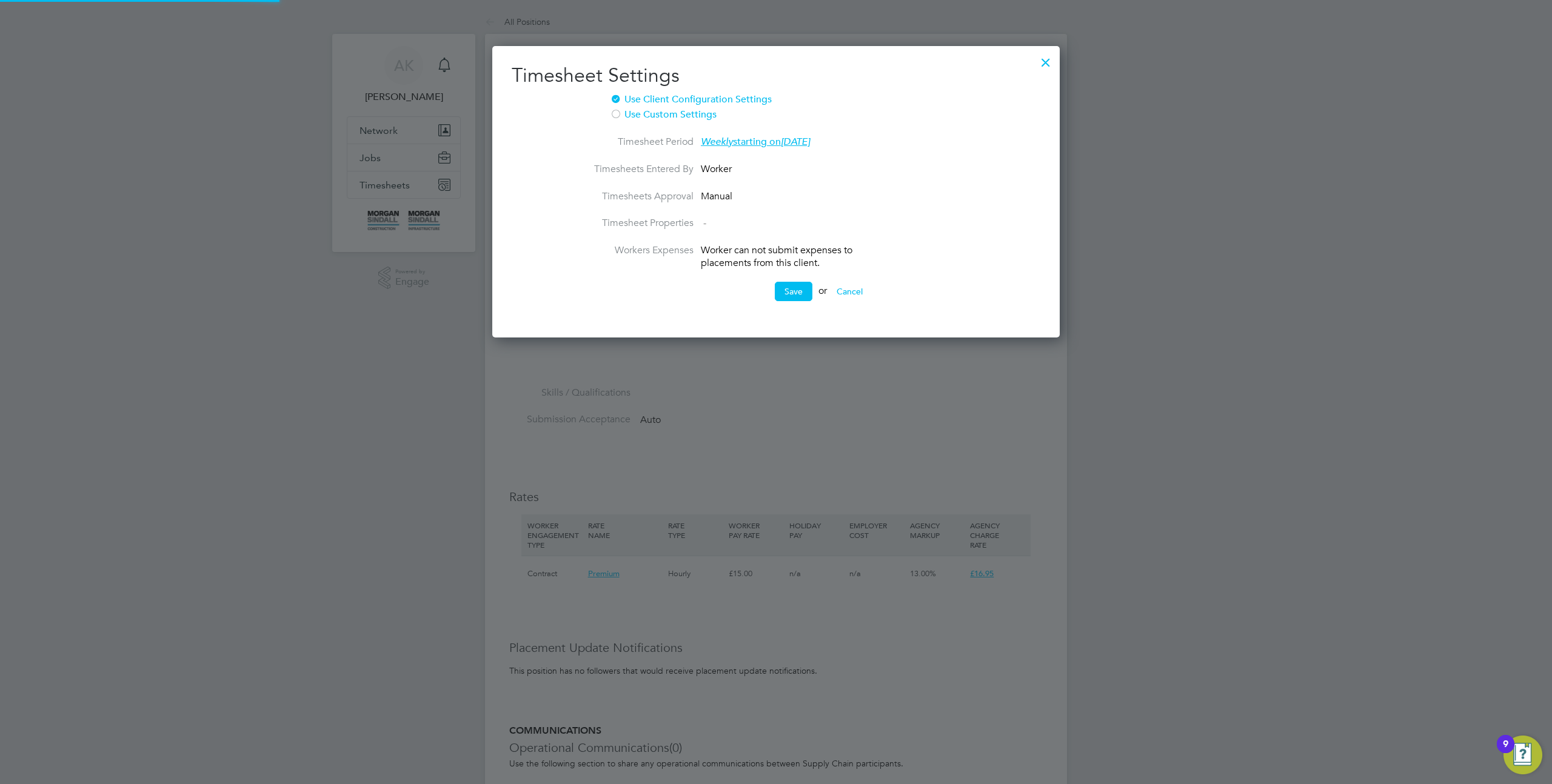
scroll to position [293, 568]
click at [615, 114] on div at bounding box center [616, 115] width 12 height 12
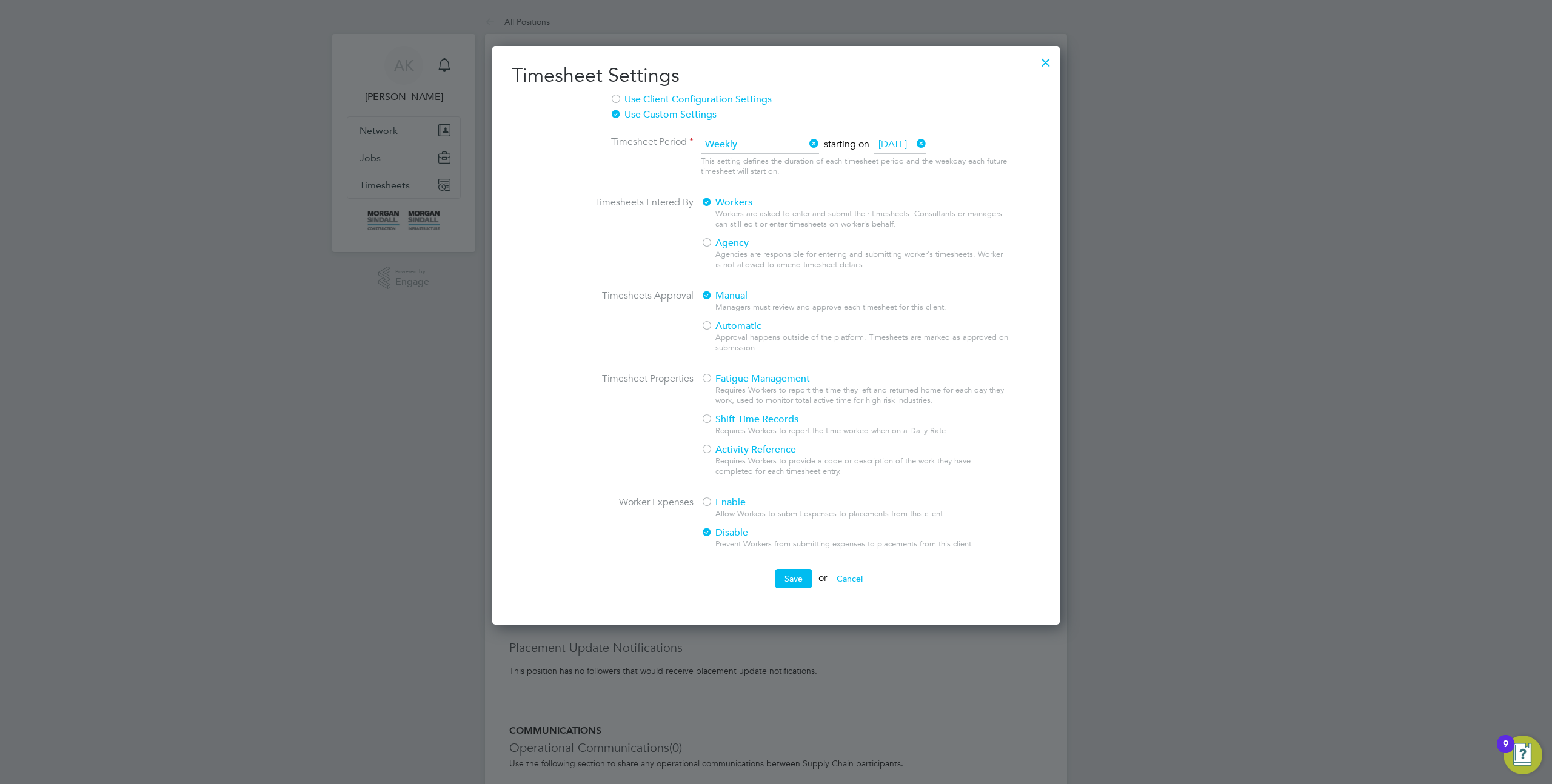
click at [720, 496] on li "Timesheet Properties Fatigue Management Requires Workers to report the time the…" at bounding box center [776, 434] width 529 height 123
click at [716, 505] on span "Enable" at bounding box center [723, 502] width 45 height 12
click at [800, 583] on button "Save" at bounding box center [794, 578] width 38 height 20
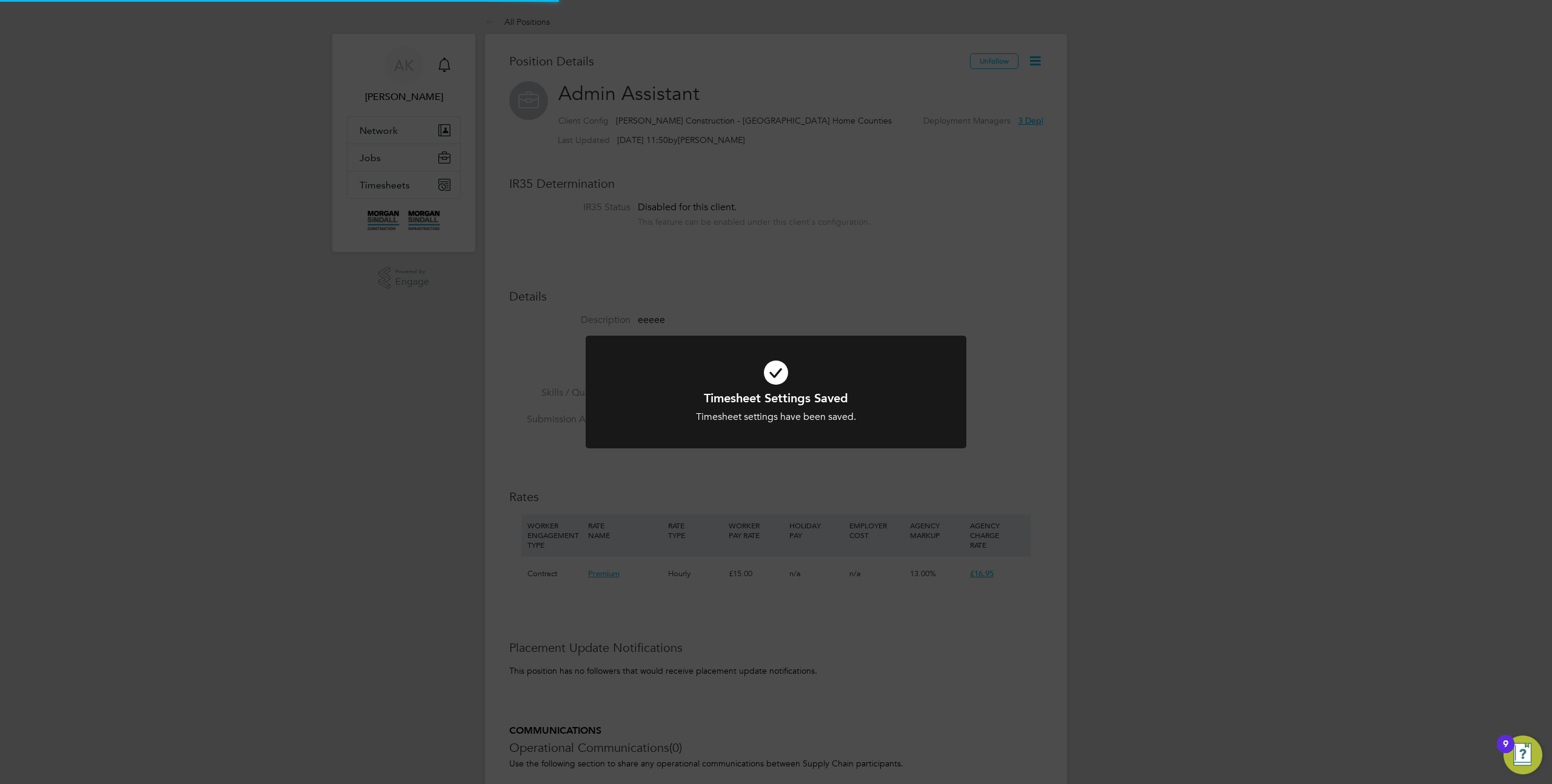
scroll to position [36, 81]
click at [1073, 218] on div "Timesheet Settings Saved Timesheet settings have been saved. Cancel Okay" at bounding box center [776, 392] width 1552 height 784
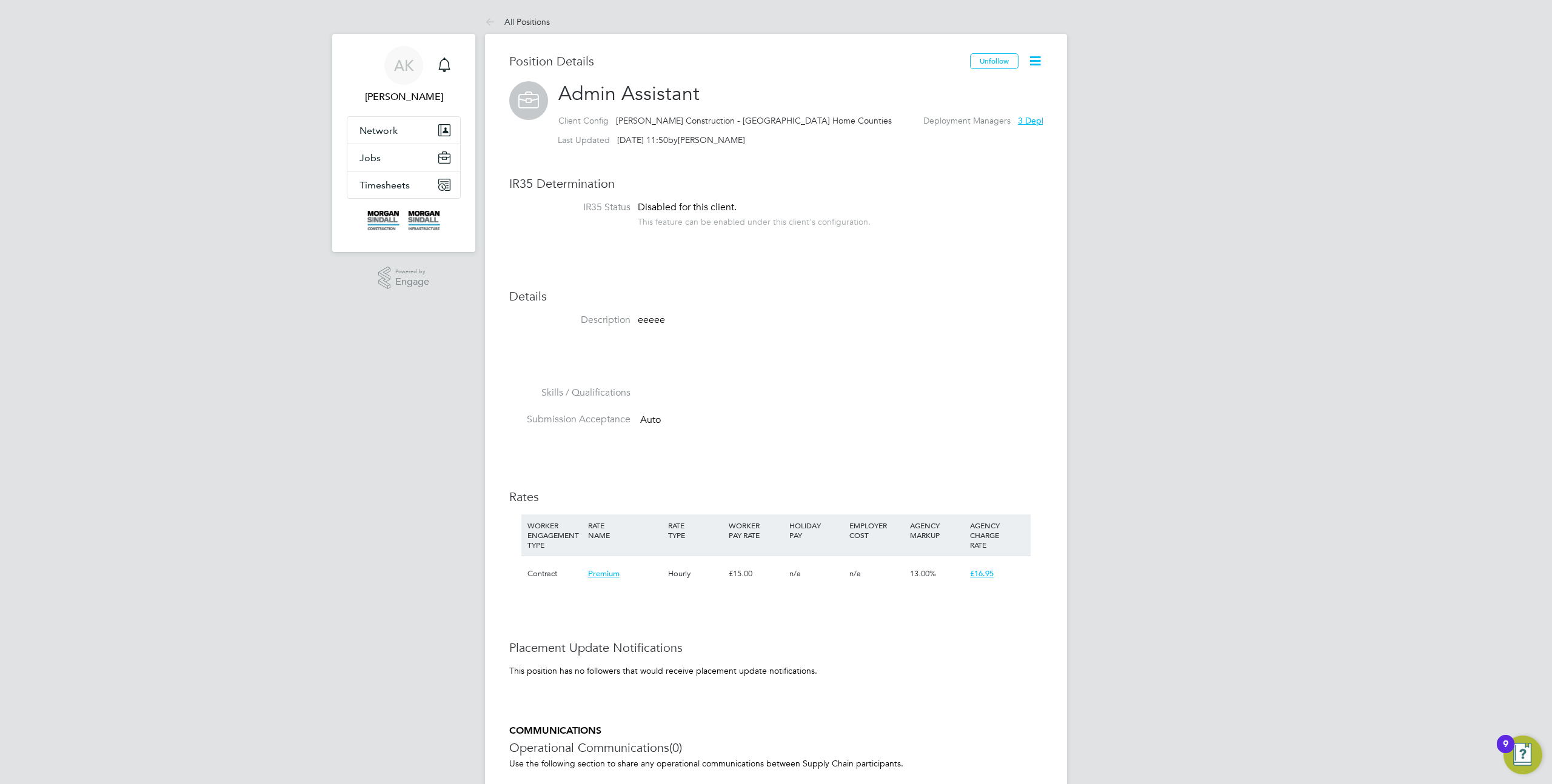
click at [1034, 65] on icon at bounding box center [1035, 61] width 15 height 15
click at [992, 108] on li "Timesheet Settings" at bounding box center [996, 106] width 89 height 17
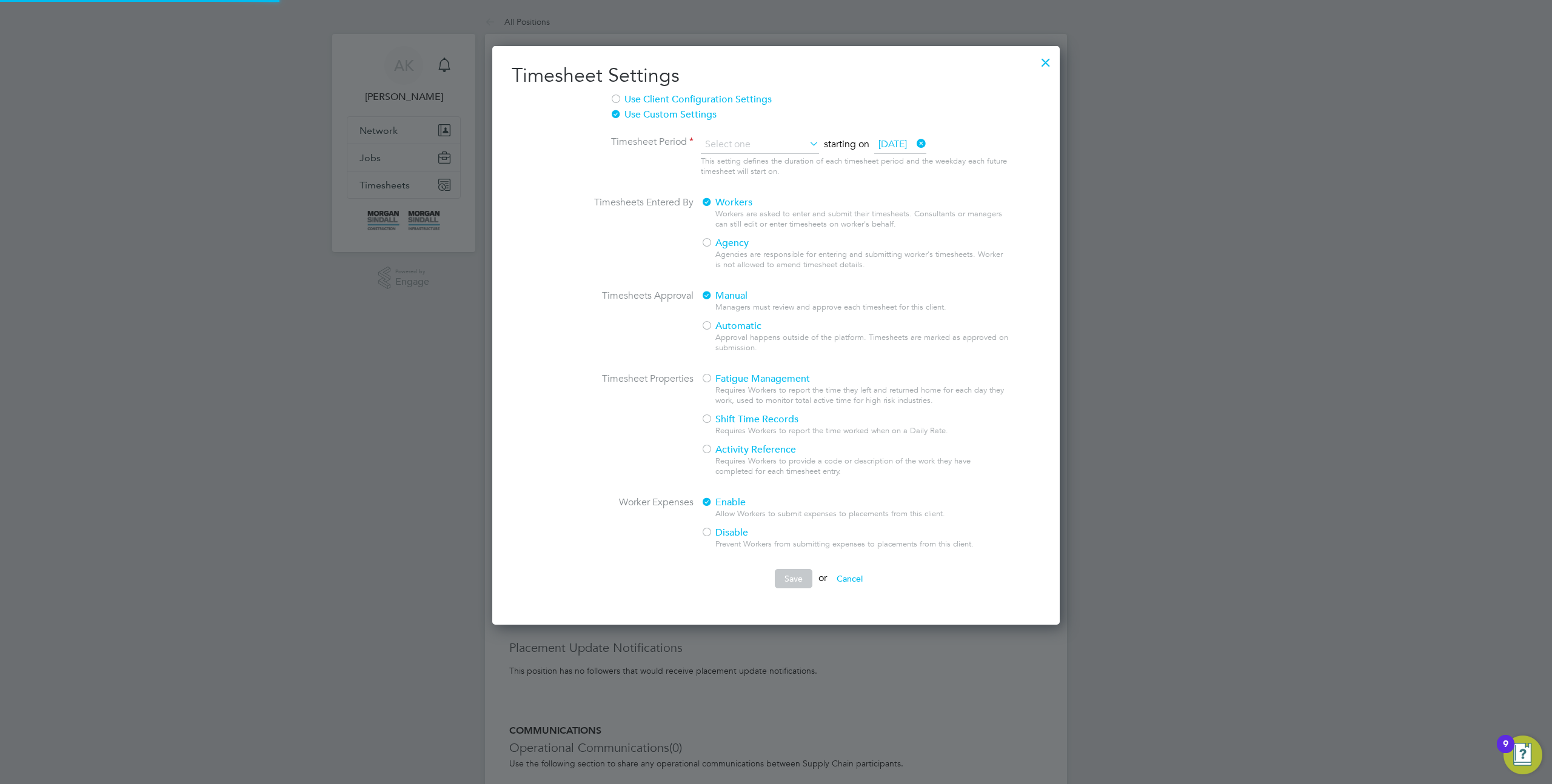
scroll to position [583, 568]
click at [935, 87] on h2 "Timesheet Settings" at bounding box center [776, 76] width 529 height 25
click at [762, 143] on input at bounding box center [760, 145] width 118 height 18
click at [745, 164] on li "Weekly" at bounding box center [752, 162] width 104 height 16
type input "Weekly"
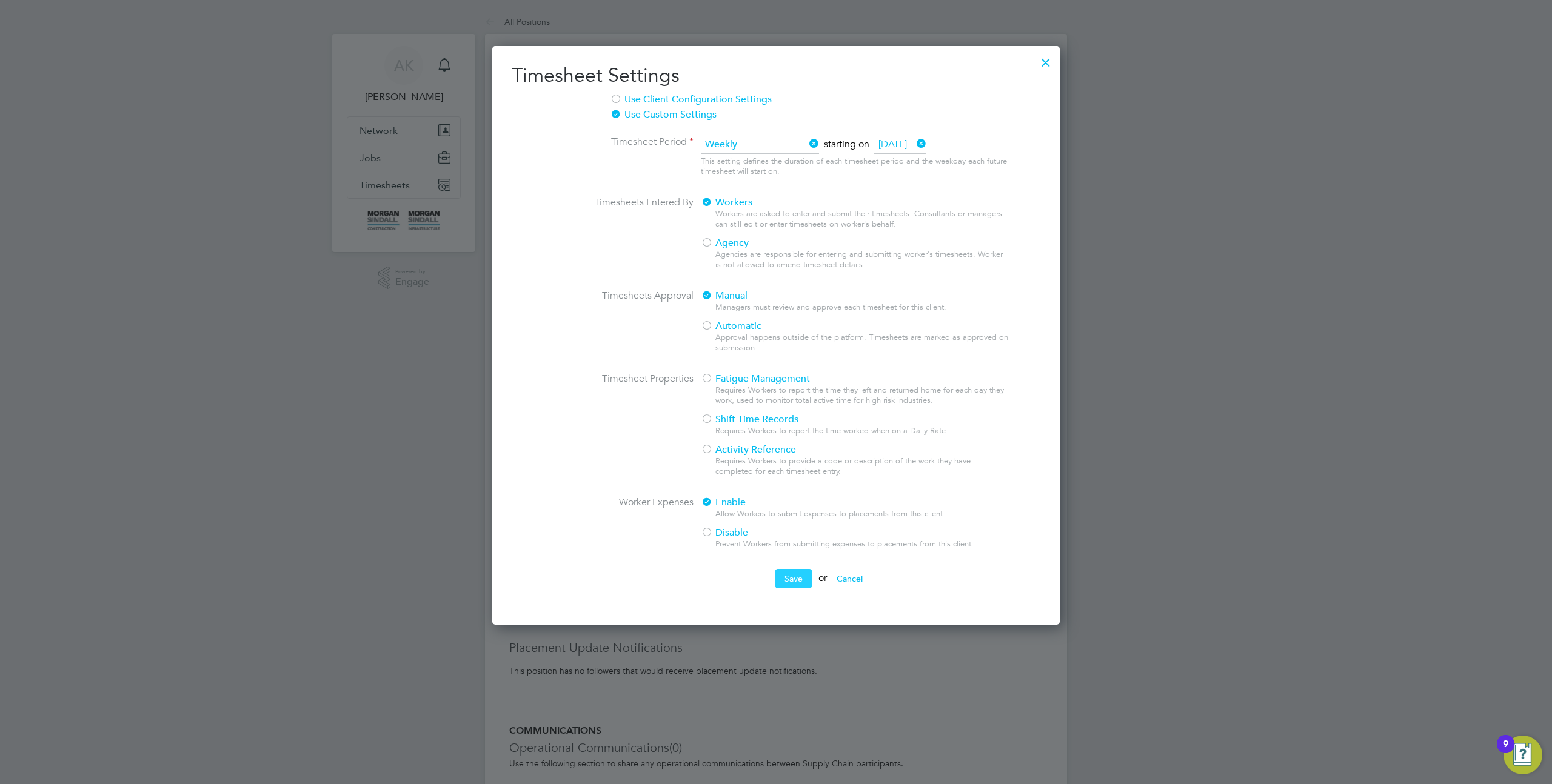
click at [788, 583] on button "Save" at bounding box center [794, 578] width 38 height 20
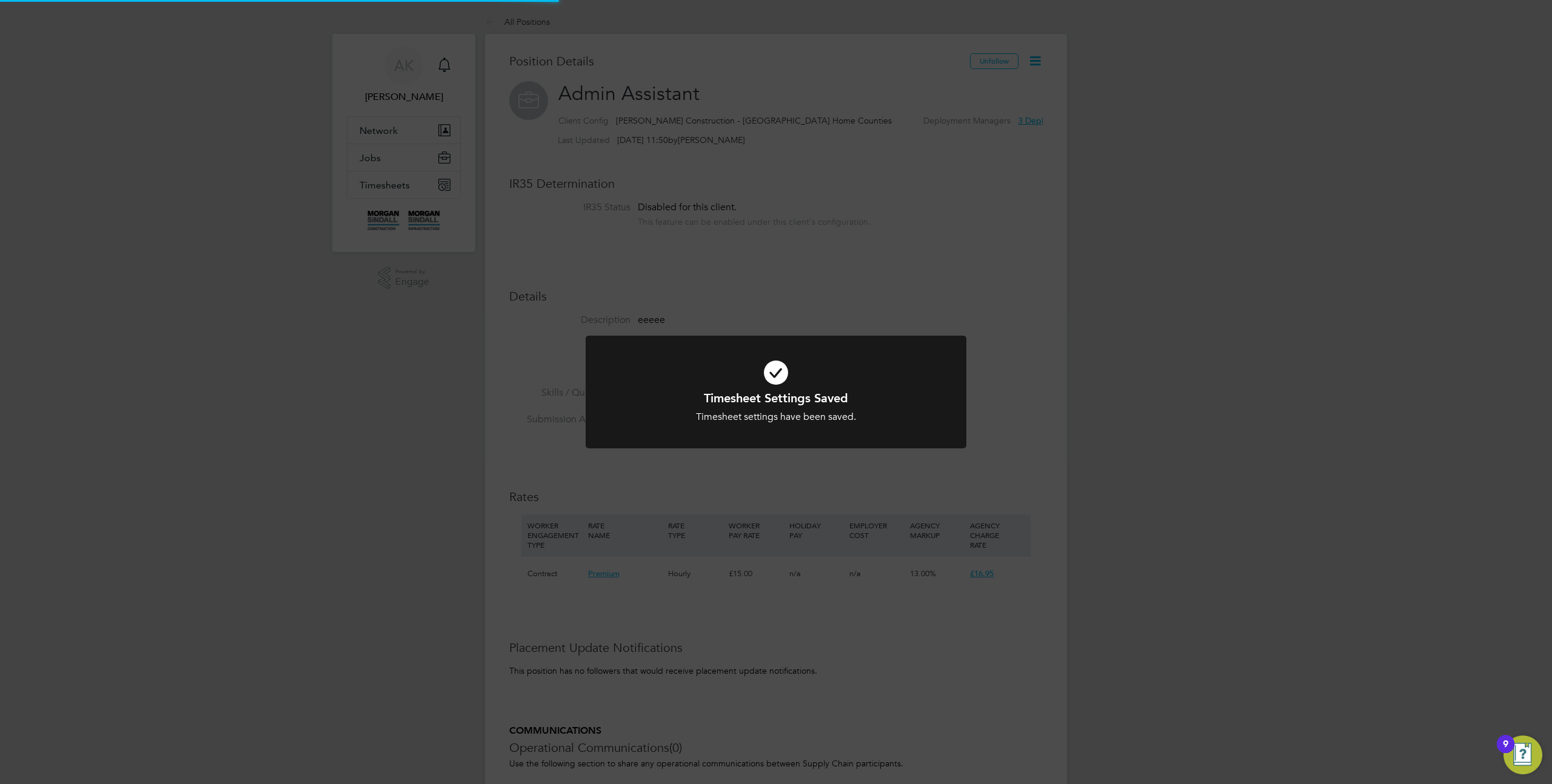
scroll to position [0, 0]
click at [978, 97] on div "Timesheet Settings Saved Timesheet settings have been saved. Cancel Okay" at bounding box center [776, 392] width 1552 height 784
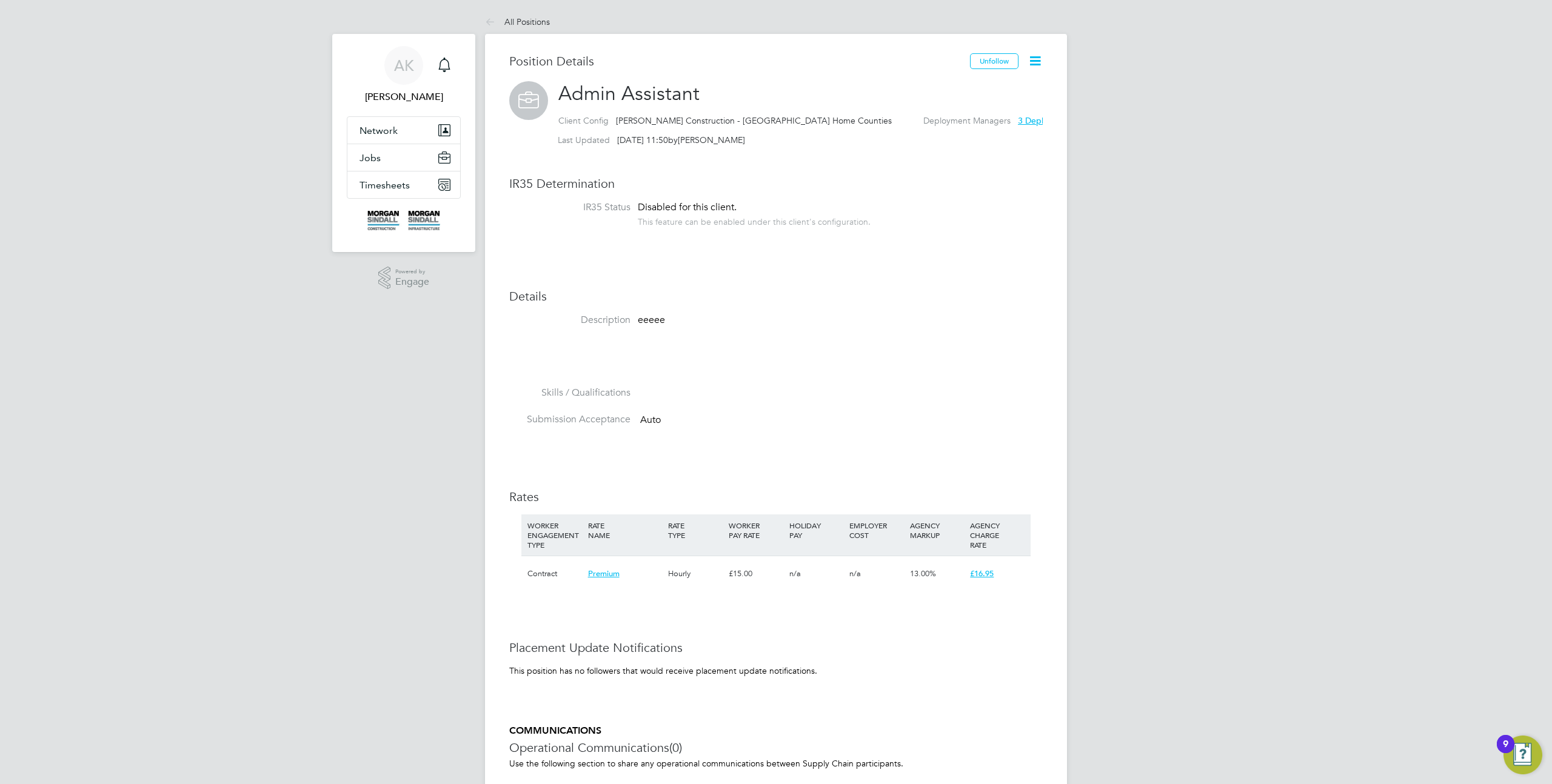
click at [1040, 61] on icon at bounding box center [1035, 61] width 15 height 15
click at [998, 107] on li "Timesheet Settings" at bounding box center [996, 106] width 89 height 17
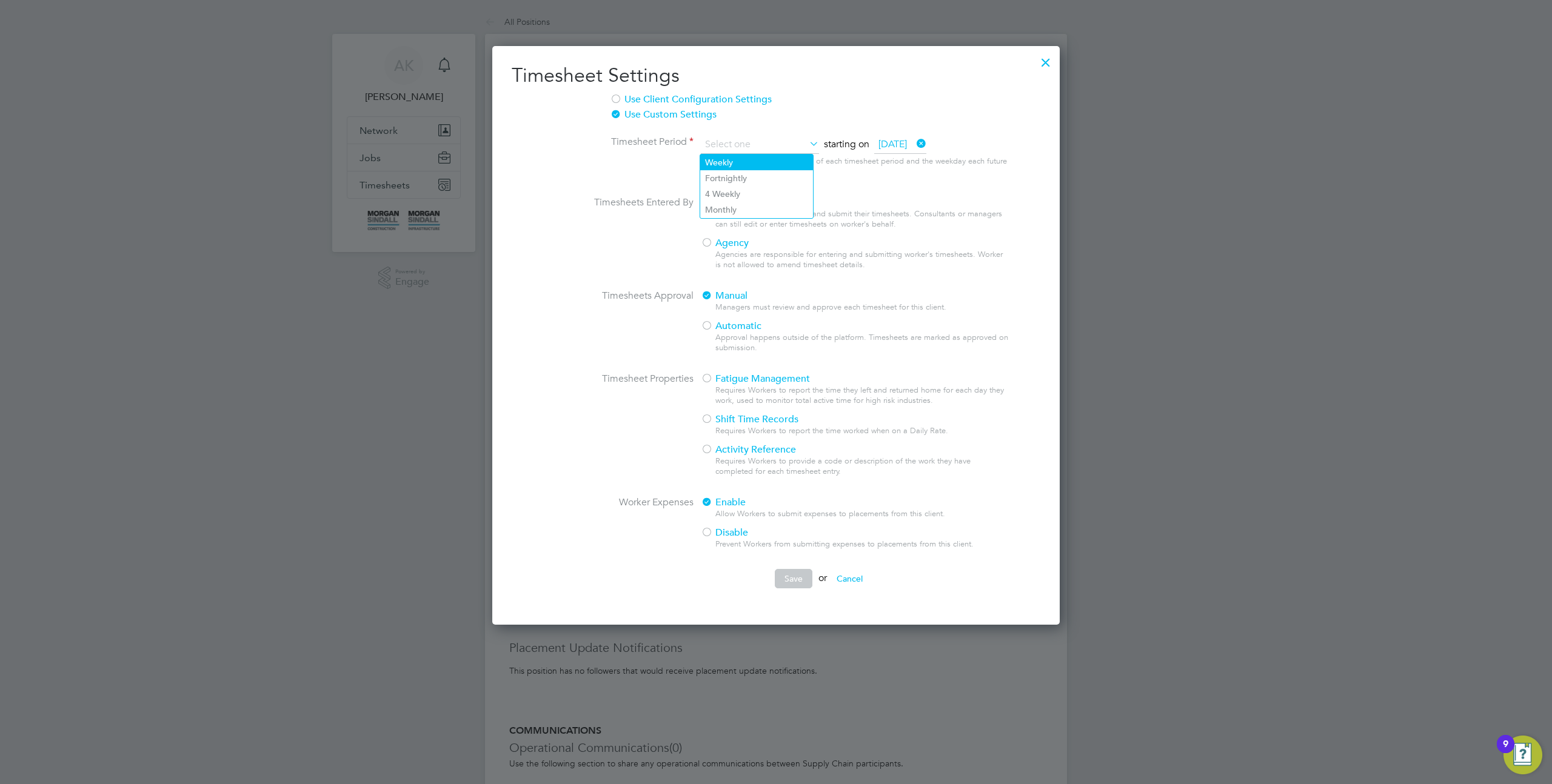
click at [713, 167] on li "Weekly" at bounding box center [756, 162] width 113 height 16
type input "Weekly"
click at [842, 585] on button "Cancel" at bounding box center [850, 578] width 45 height 20
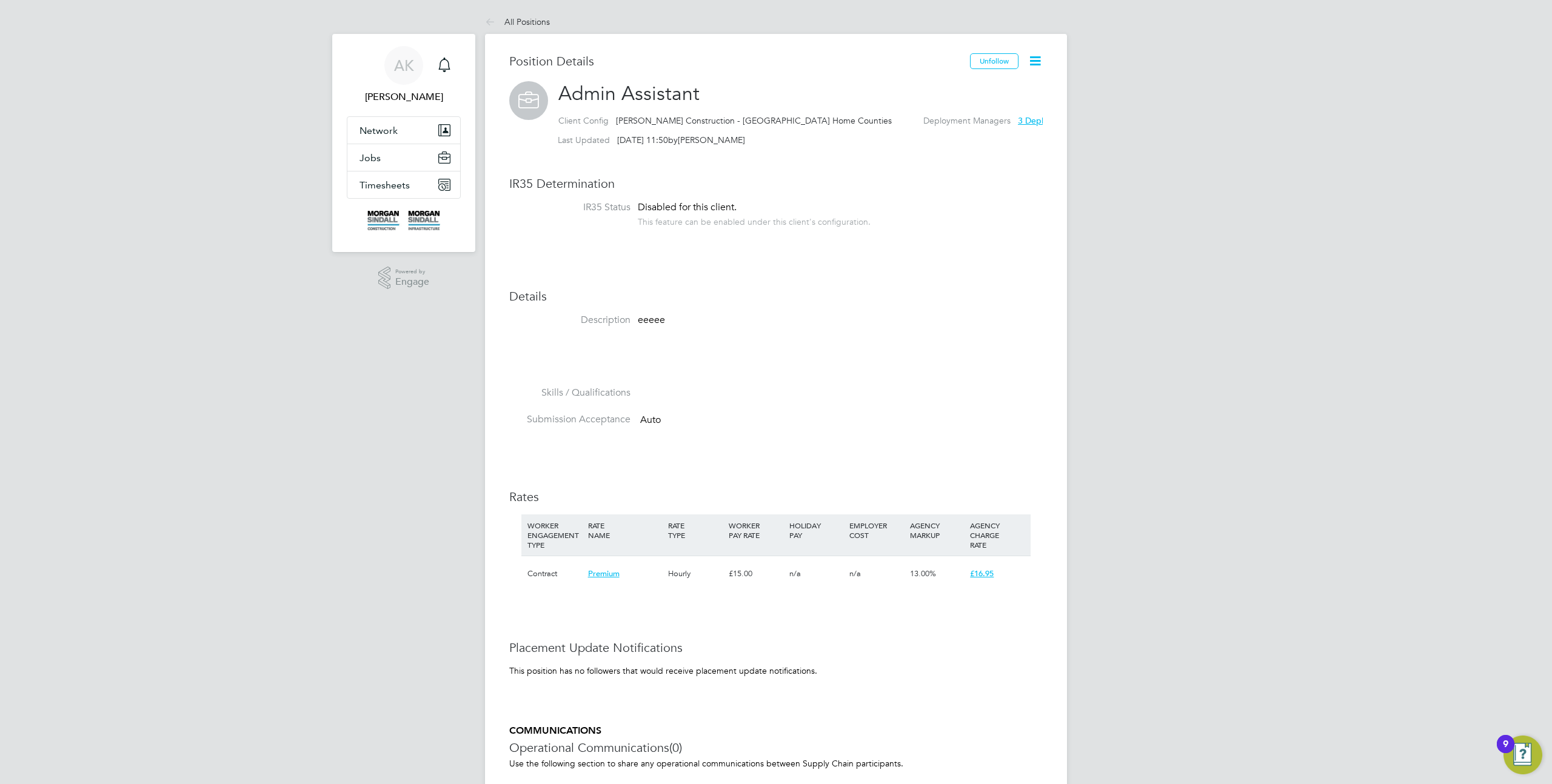
click at [1032, 66] on icon at bounding box center [1035, 61] width 15 height 15
click at [979, 106] on li "Timesheet Settings" at bounding box center [996, 106] width 89 height 17
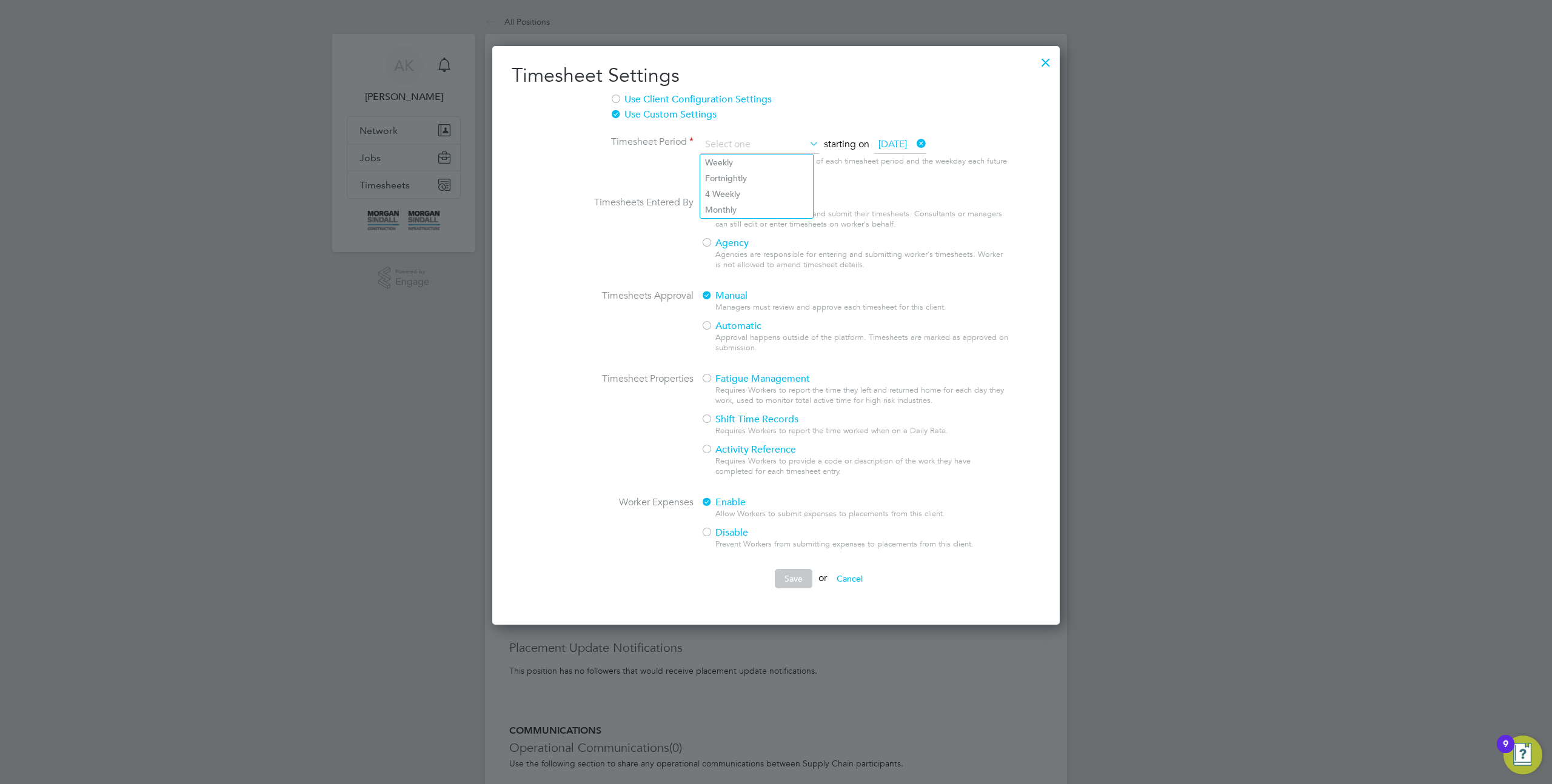
click at [655, 99] on label "Use Client Configuration Settings" at bounding box center [760, 99] width 300 height 13
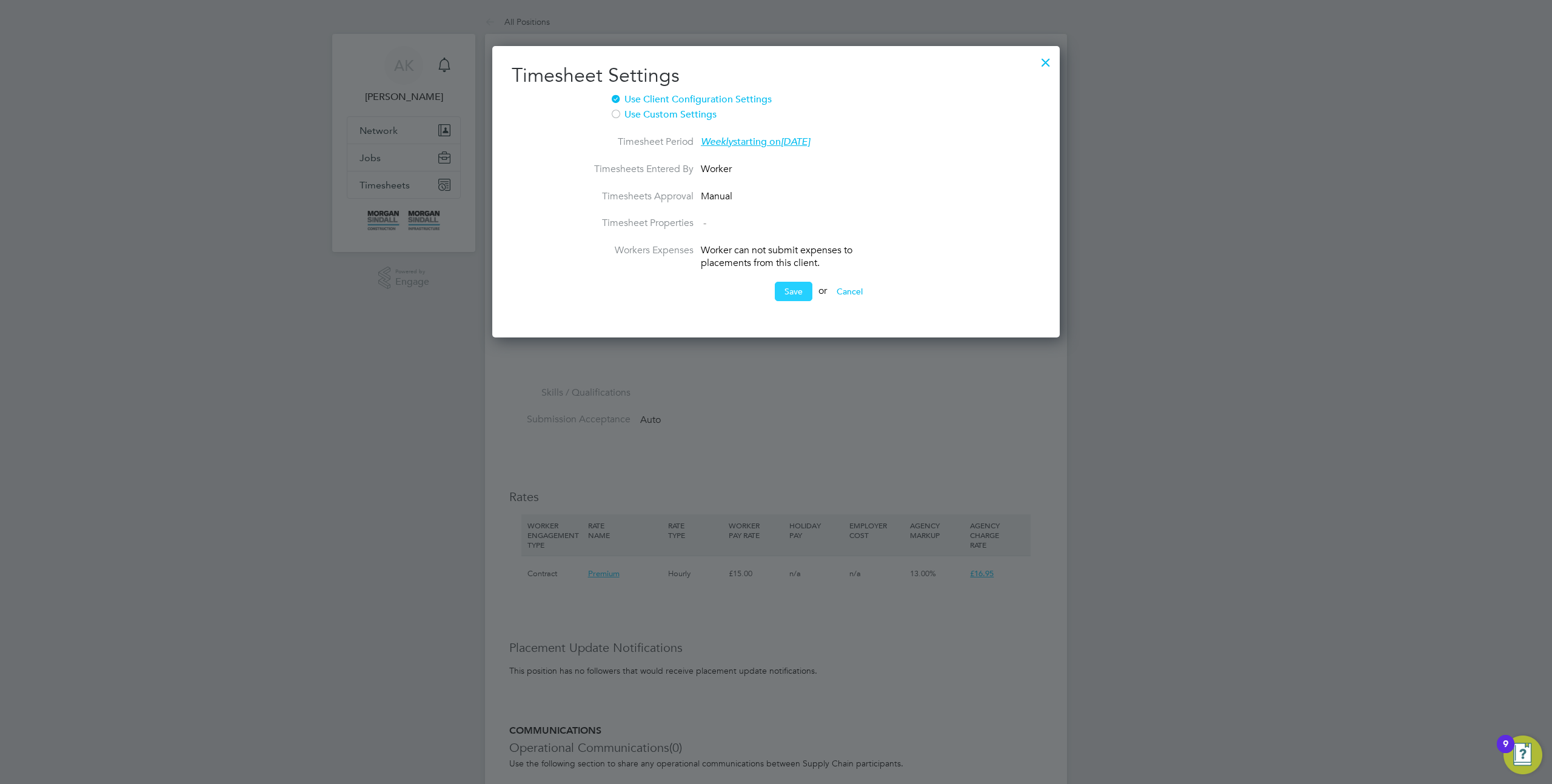
click at [781, 283] on button "Save" at bounding box center [794, 291] width 38 height 20
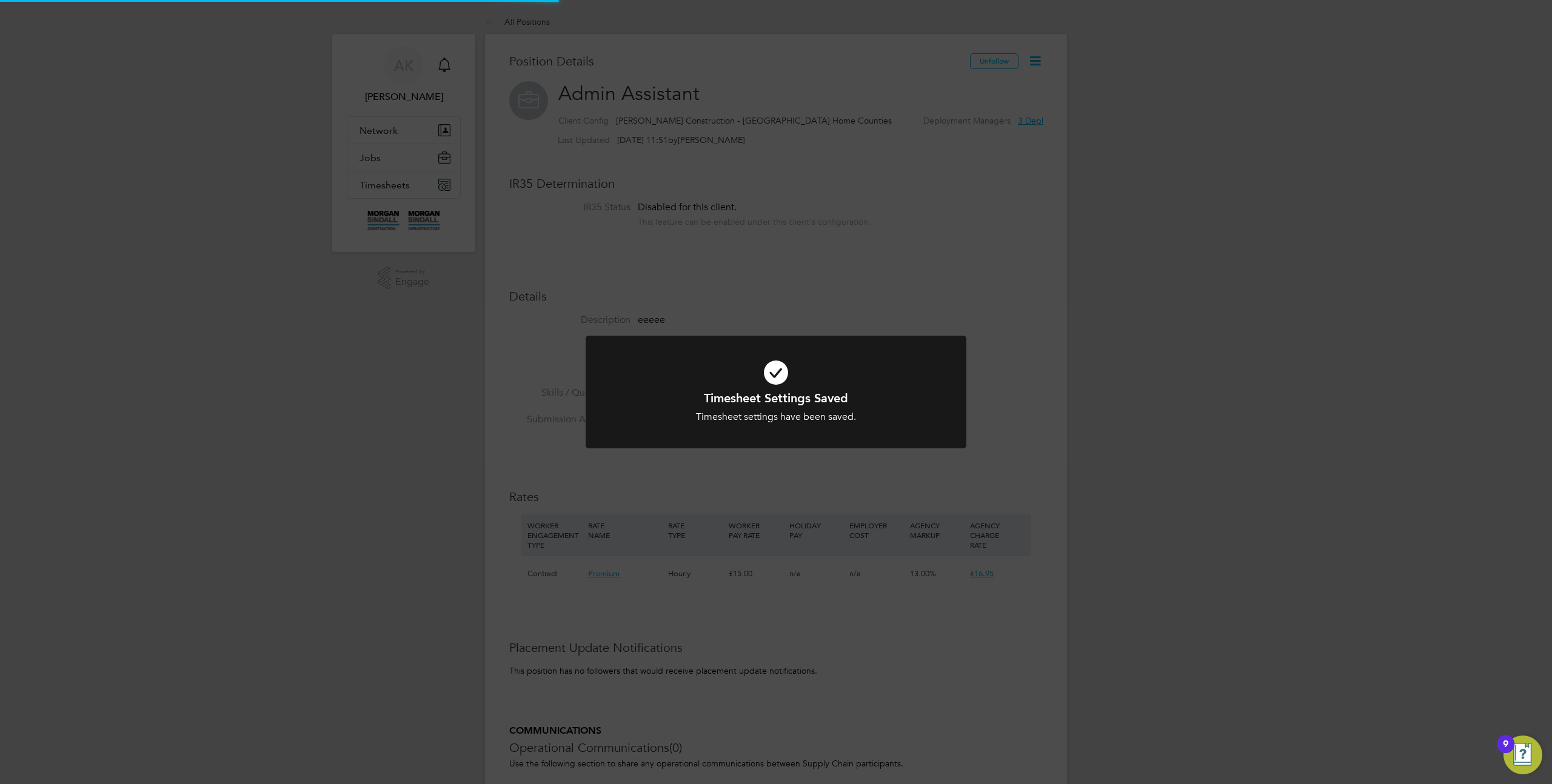
scroll to position [36, 81]
click at [850, 262] on div "Timesheet Settings Saved Timesheet settings have been saved. Cancel Okay" at bounding box center [776, 392] width 1552 height 784
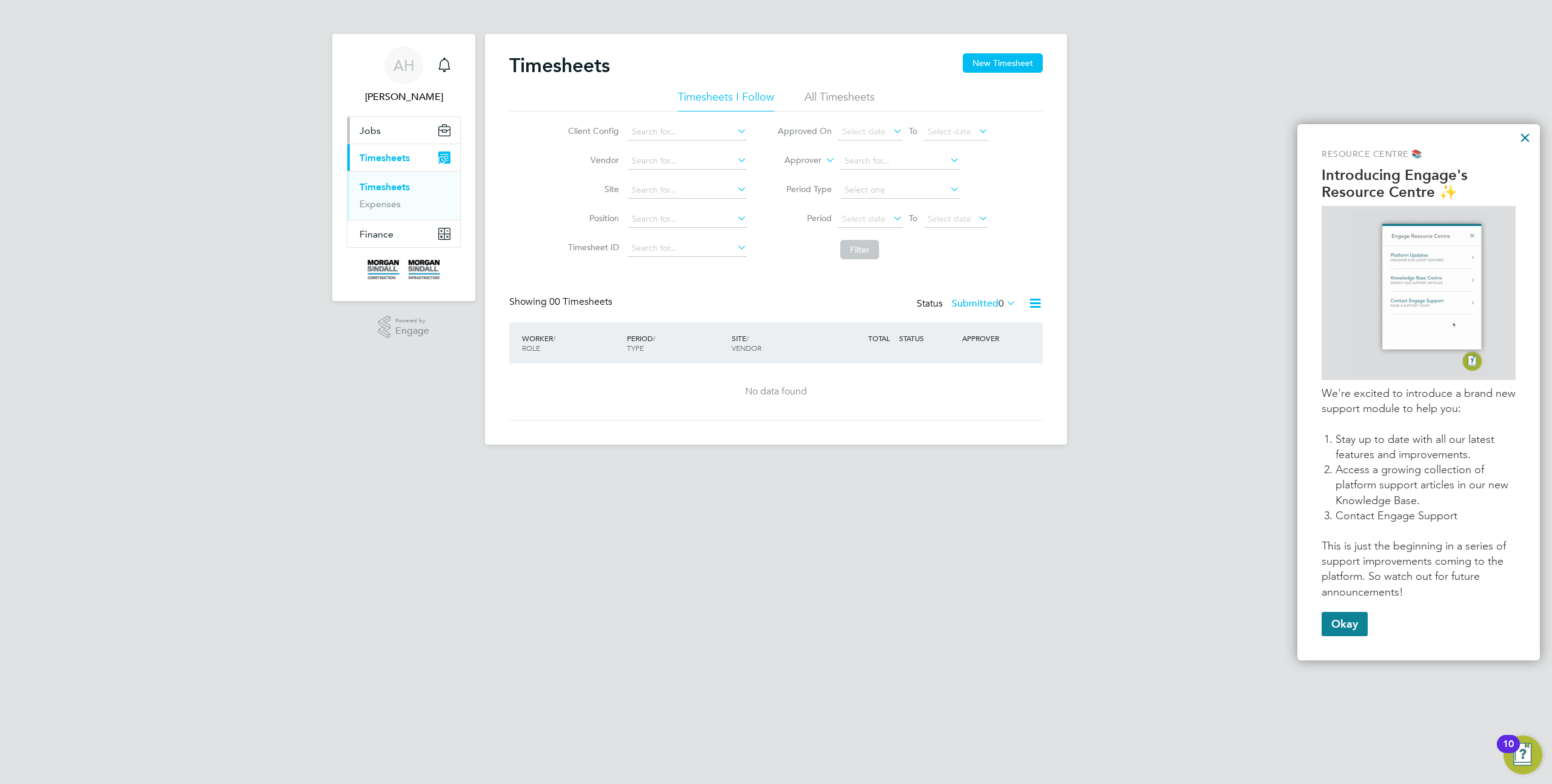
click at [382, 132] on button "Jobs" at bounding box center [404, 130] width 113 height 26
click at [383, 161] on link "Positions" at bounding box center [380, 160] width 40 height 11
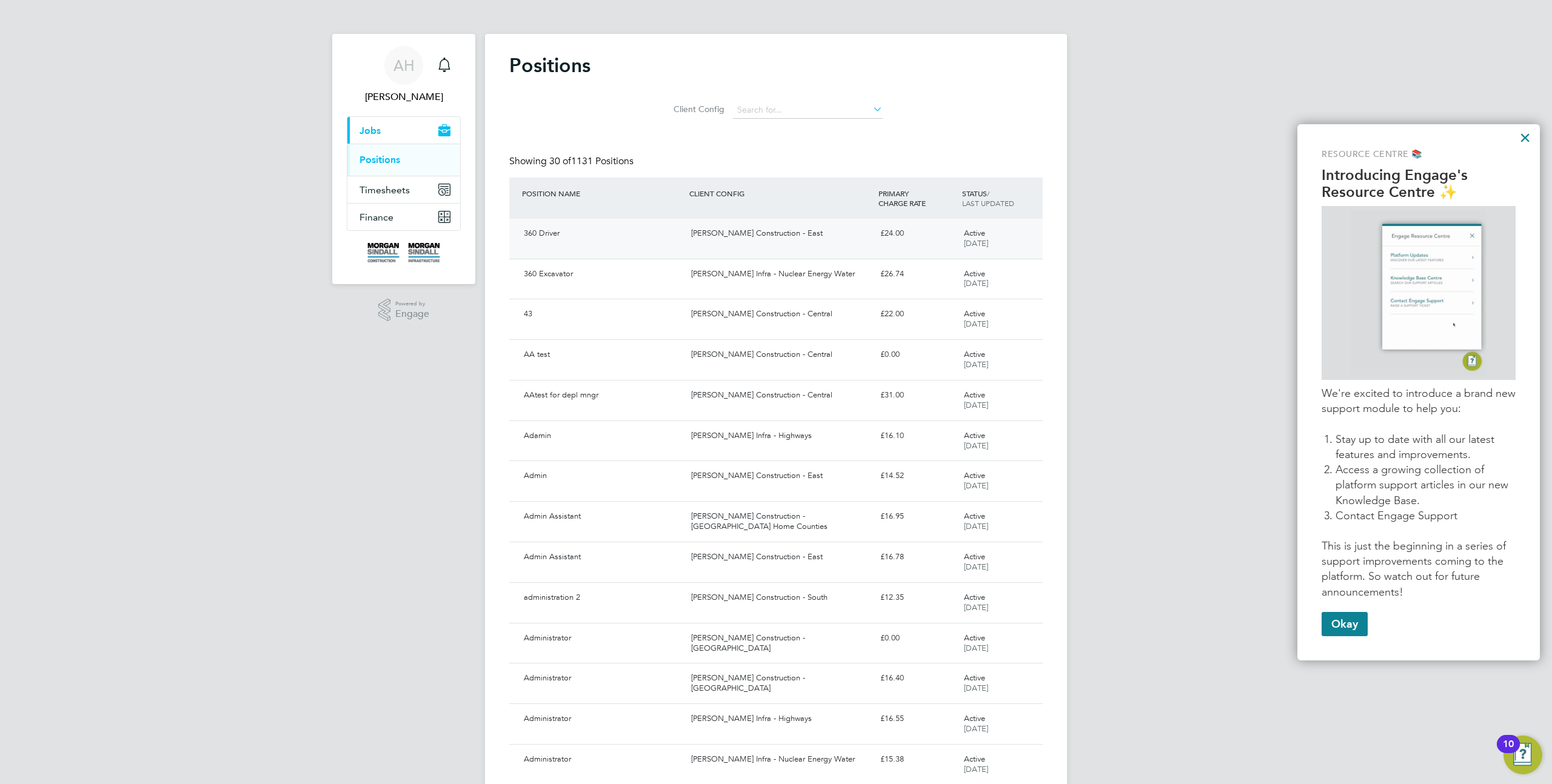
click at [946, 238] on div "£24.00" at bounding box center [917, 233] width 84 height 20
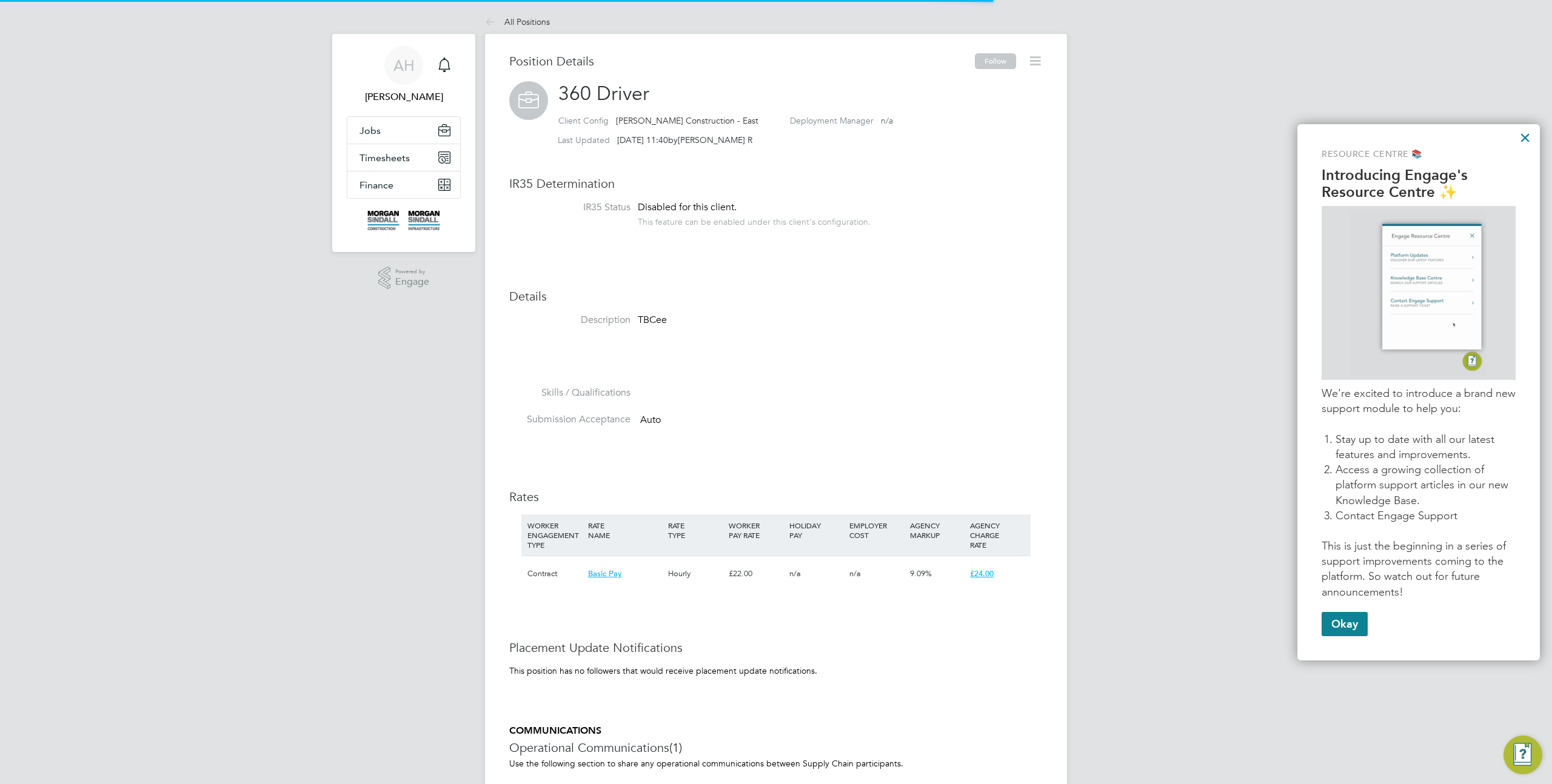
scroll to position [36, 81]
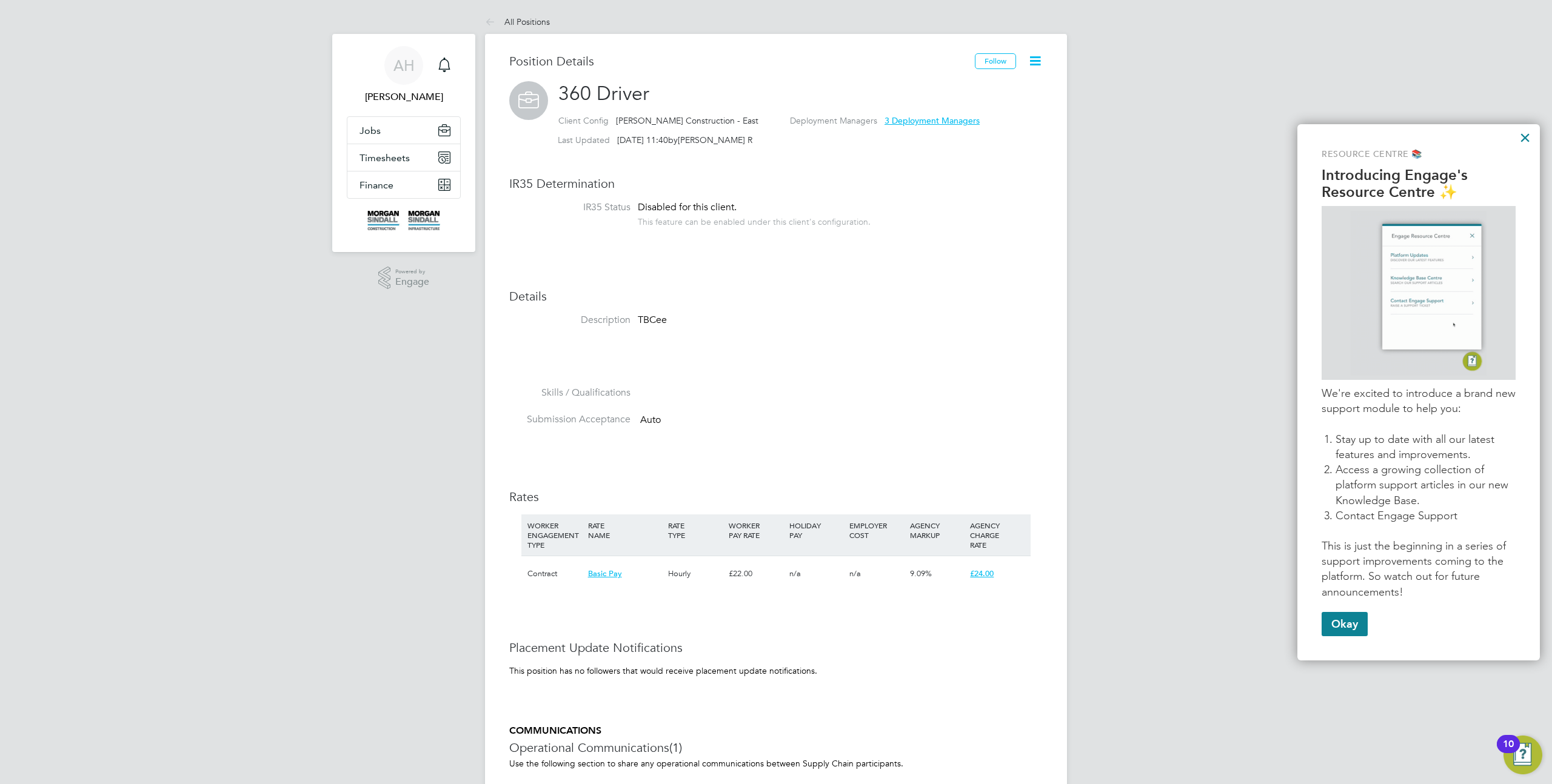
click at [1037, 57] on icon at bounding box center [1035, 61] width 15 height 15
click at [985, 571] on span "£24.00" at bounding box center [982, 573] width 24 height 10
click at [1073, 459] on div "AH [PERSON_NAME] Notifications Applications: Jobs Positions Timesheets Timeshee…" at bounding box center [776, 551] width 1552 height 1102
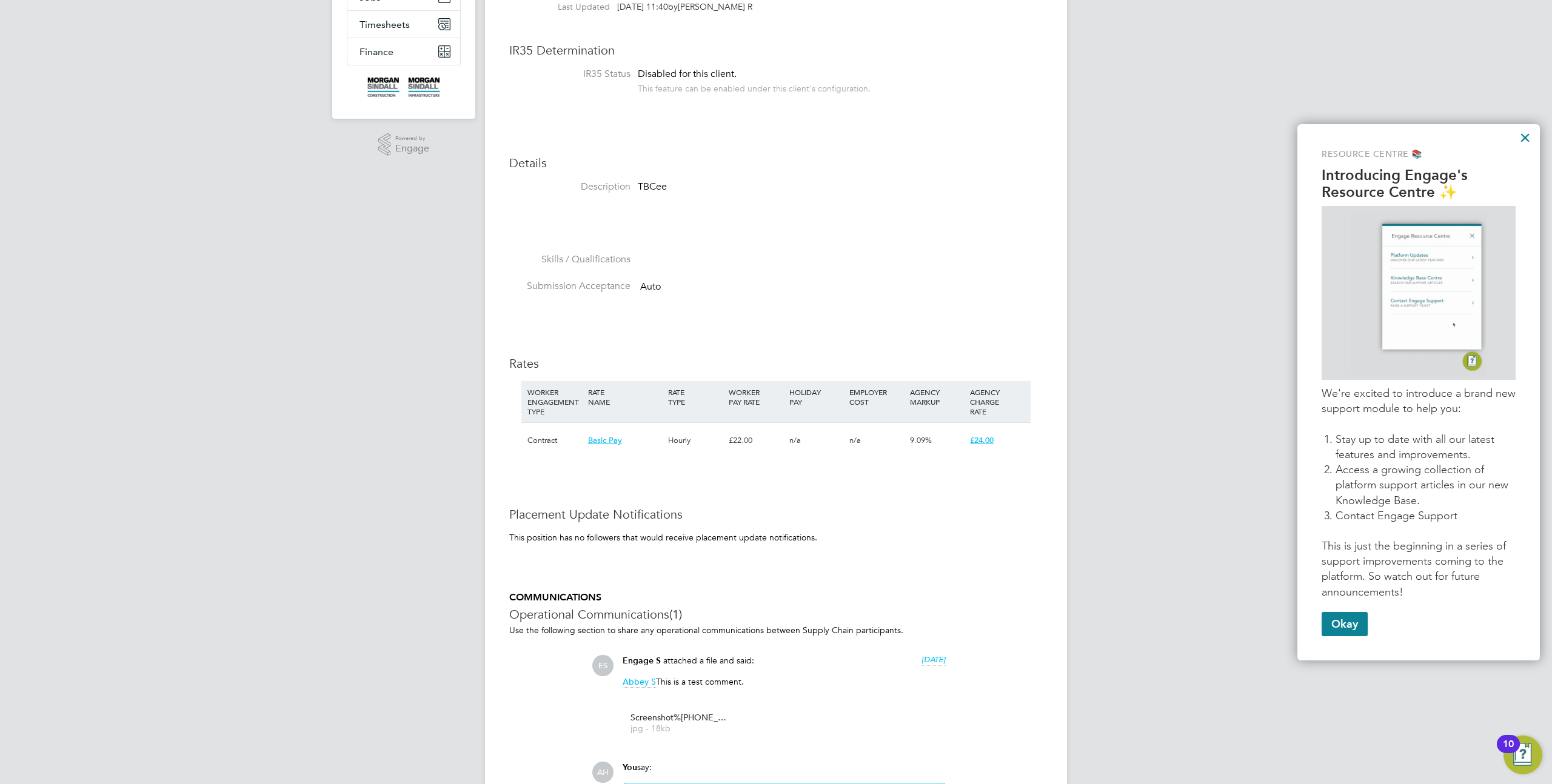
scroll to position [318, 0]
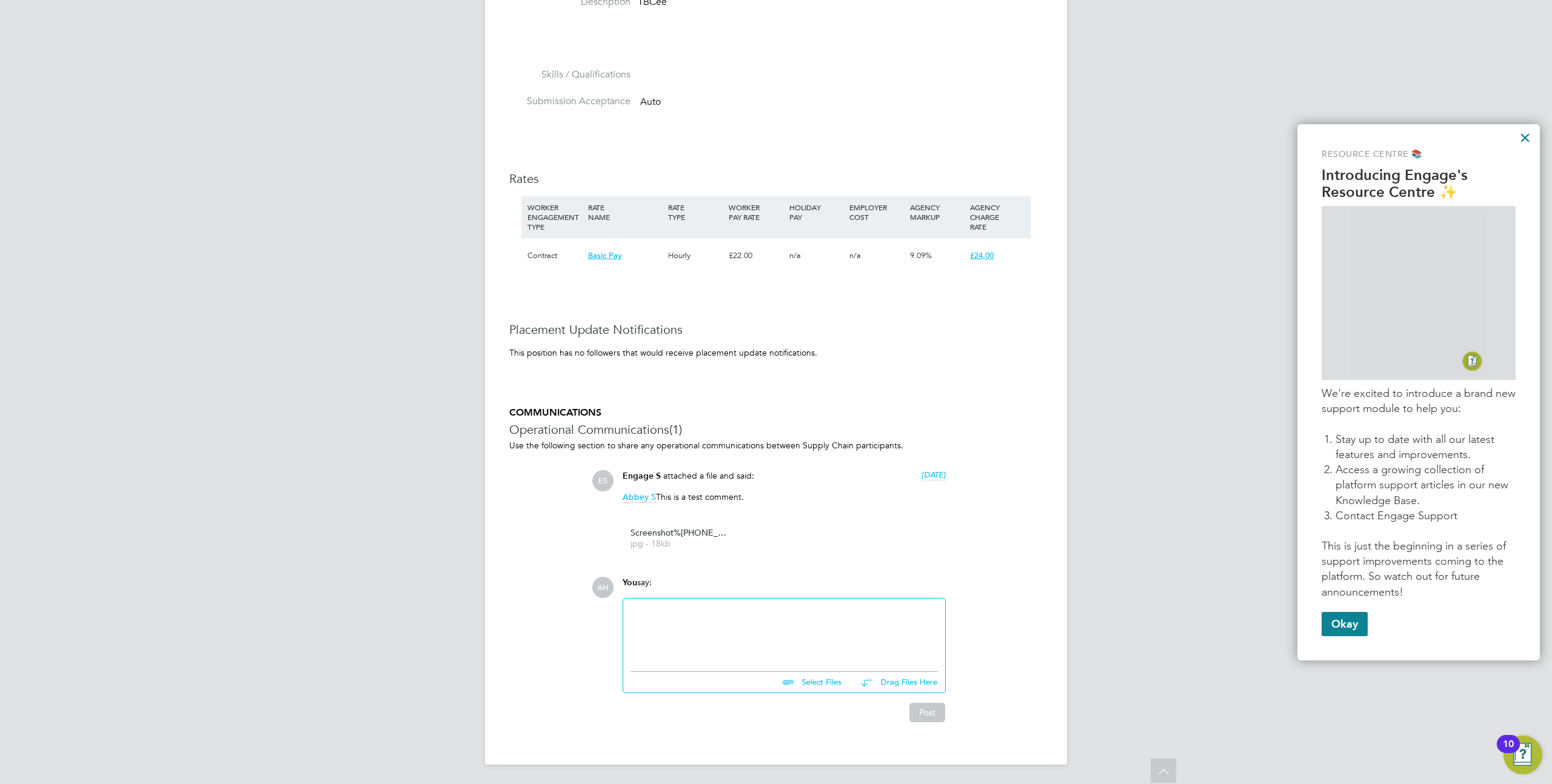
click at [683, 628] on div at bounding box center [784, 632] width 307 height 52
click at [922, 707] on button "Post" at bounding box center [927, 712] width 36 height 20
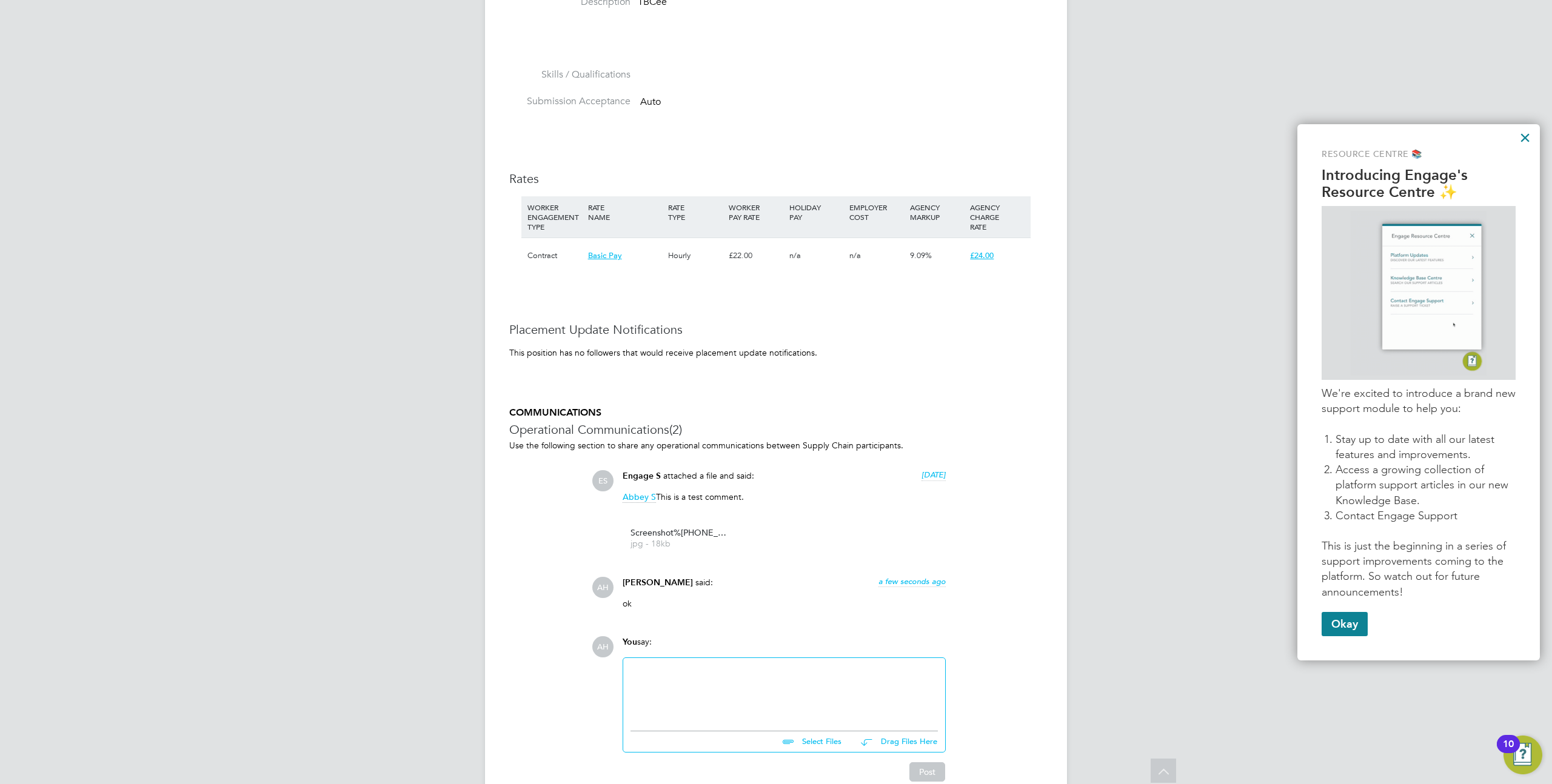
scroll to position [0, 0]
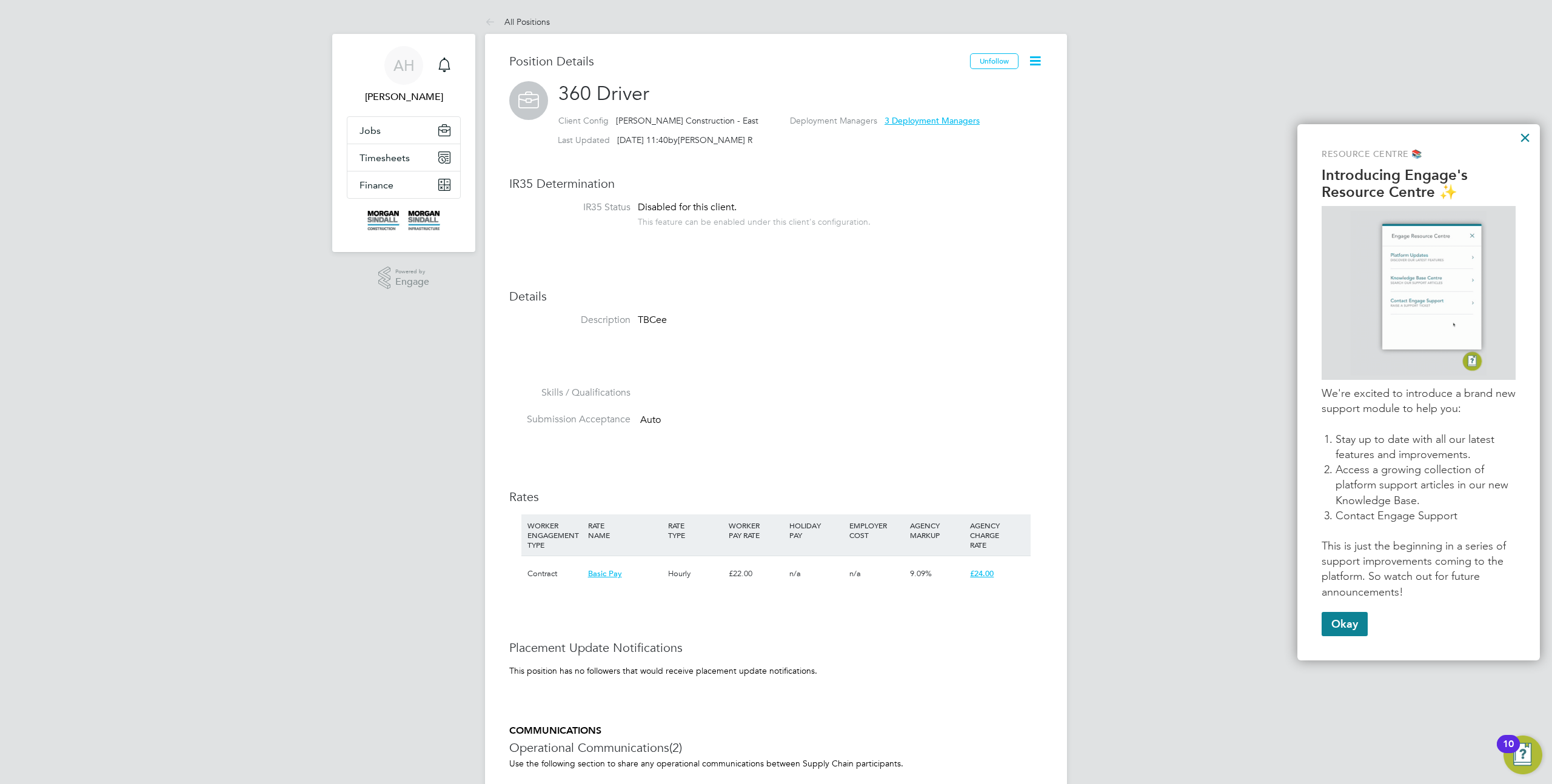
click at [1034, 62] on icon at bounding box center [1035, 61] width 15 height 15
click at [1048, 191] on div "Position Details Unfollow 360 Driver Client Config [PERSON_NAME] Construction -…" at bounding box center [776, 588] width 582 height 1108
click at [521, 25] on link "All Positions" at bounding box center [517, 21] width 65 height 11
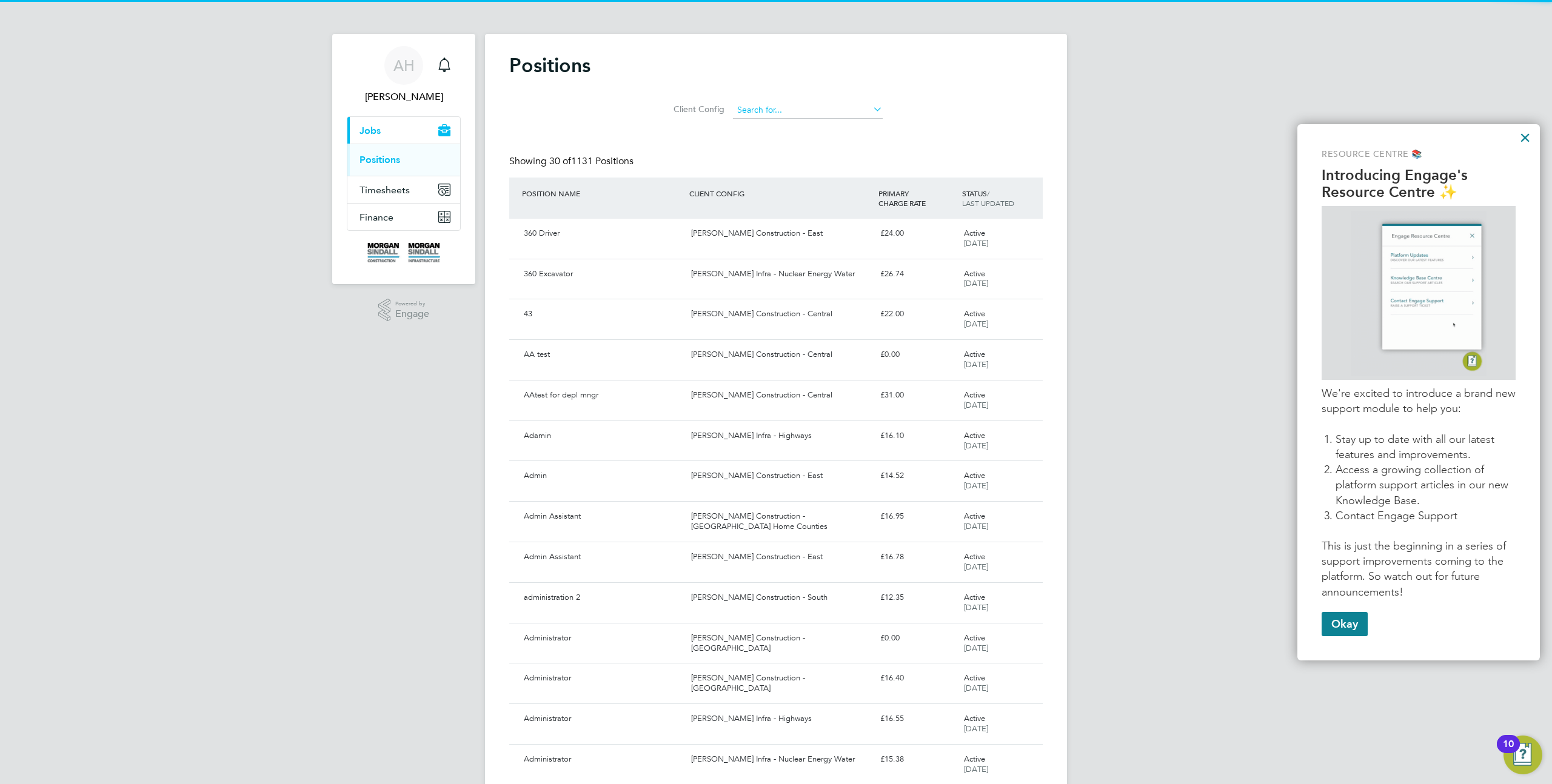
click at [803, 106] on input at bounding box center [808, 110] width 150 height 17
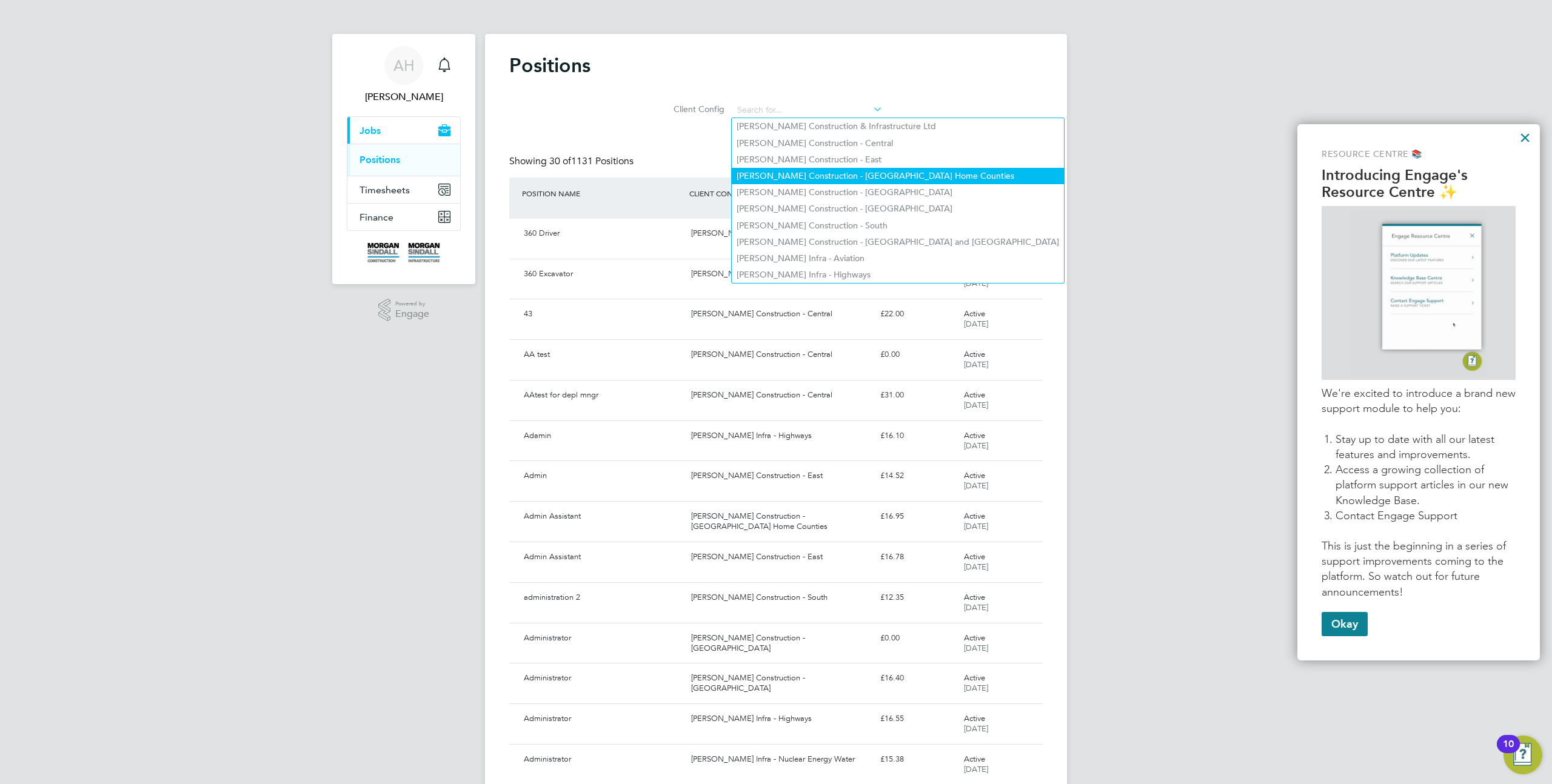
click at [815, 182] on li "[PERSON_NAME] Construction - [GEOGRAPHIC_DATA] Home Counties" at bounding box center [898, 176] width 332 height 16
type input "[PERSON_NAME] Construction - [GEOGRAPHIC_DATA] Home Counties"
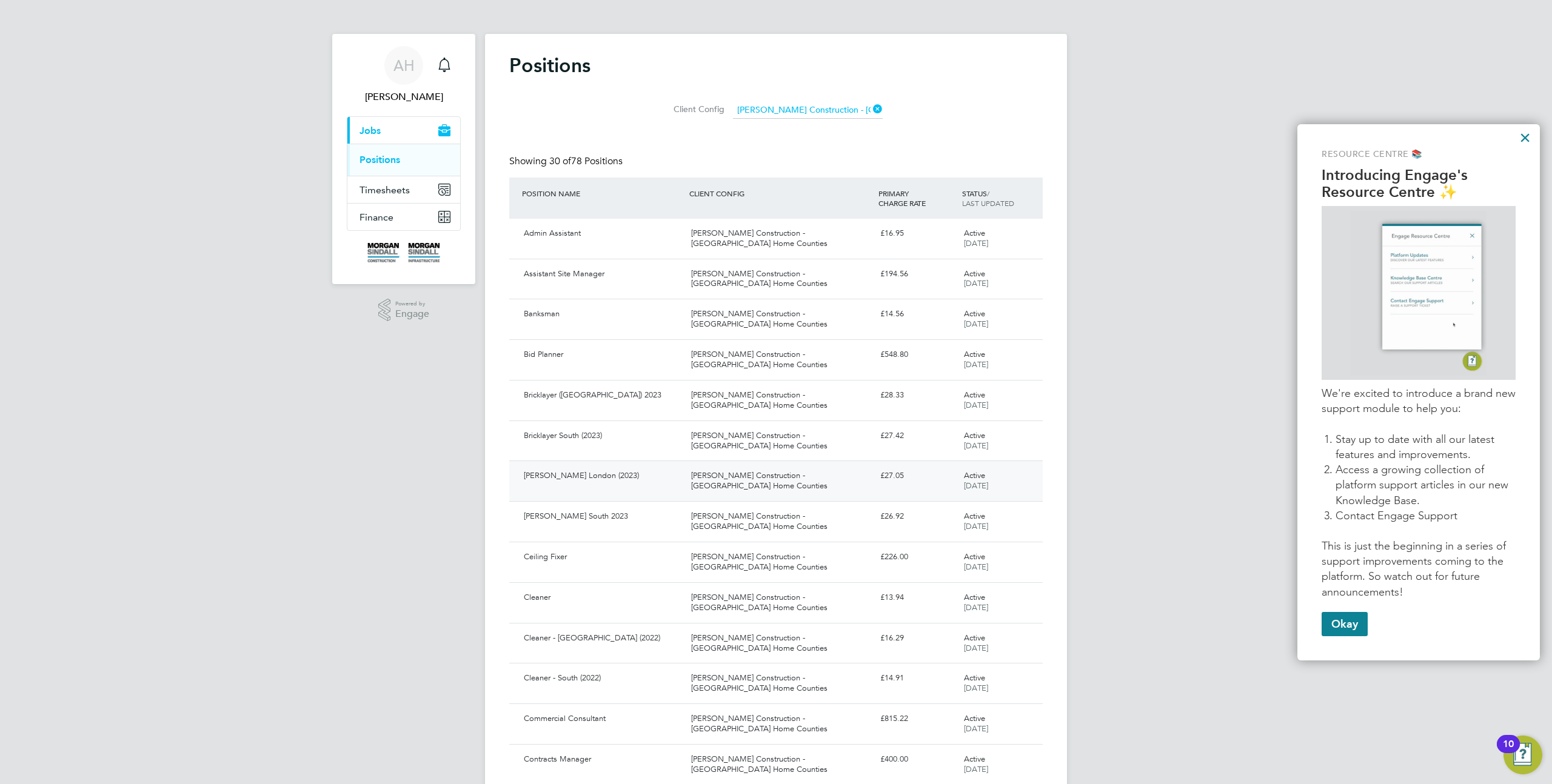
click at [851, 473] on div "[PERSON_NAME] Construction - [GEOGRAPHIC_DATA] Home Counties" at bounding box center [781, 481] width 189 height 30
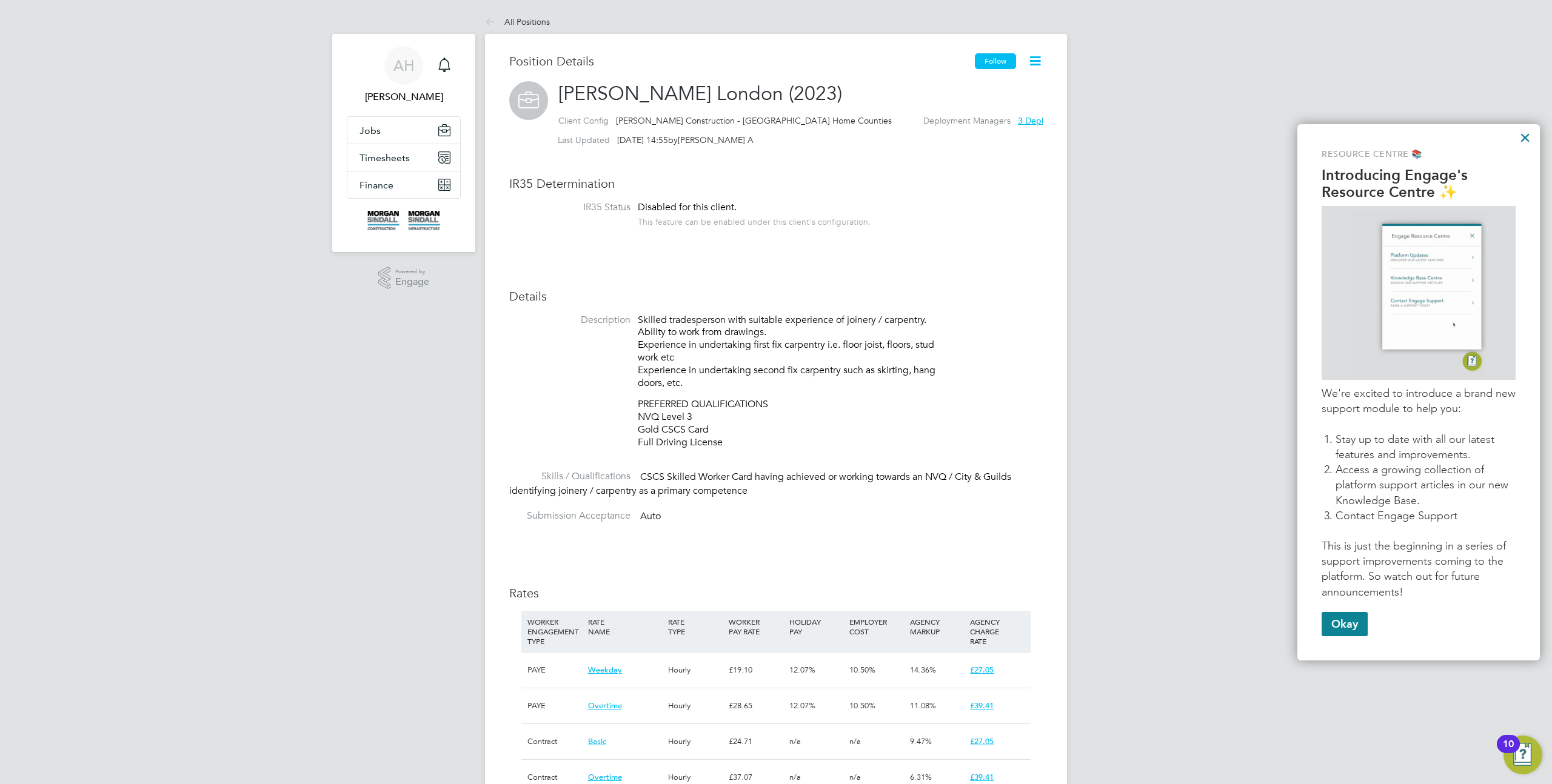
click at [1004, 59] on button "Follow" at bounding box center [995, 61] width 41 height 16
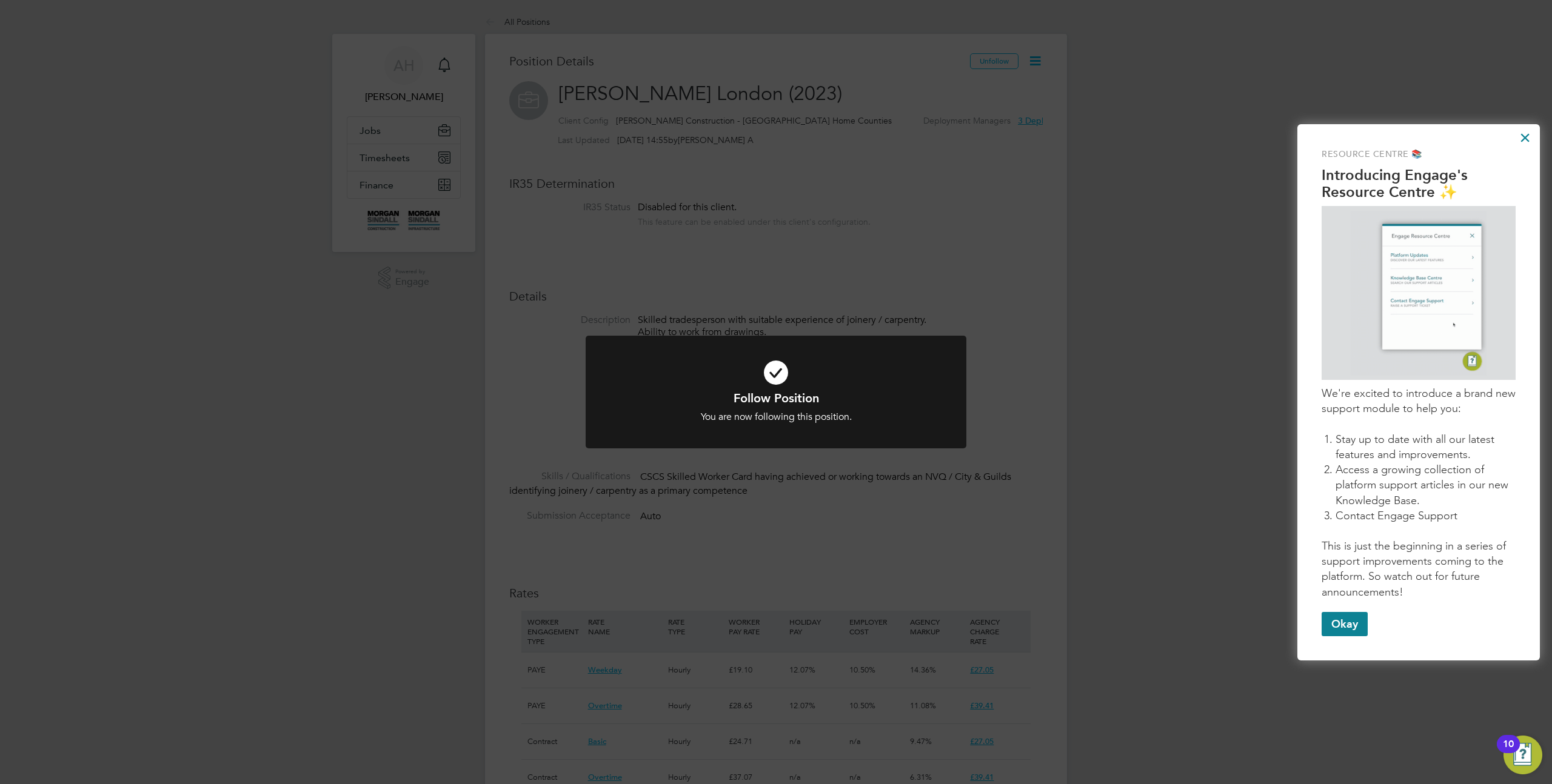
click at [936, 238] on div "Follow Position You are now following this position. Cancel Okay" at bounding box center [776, 392] width 1552 height 784
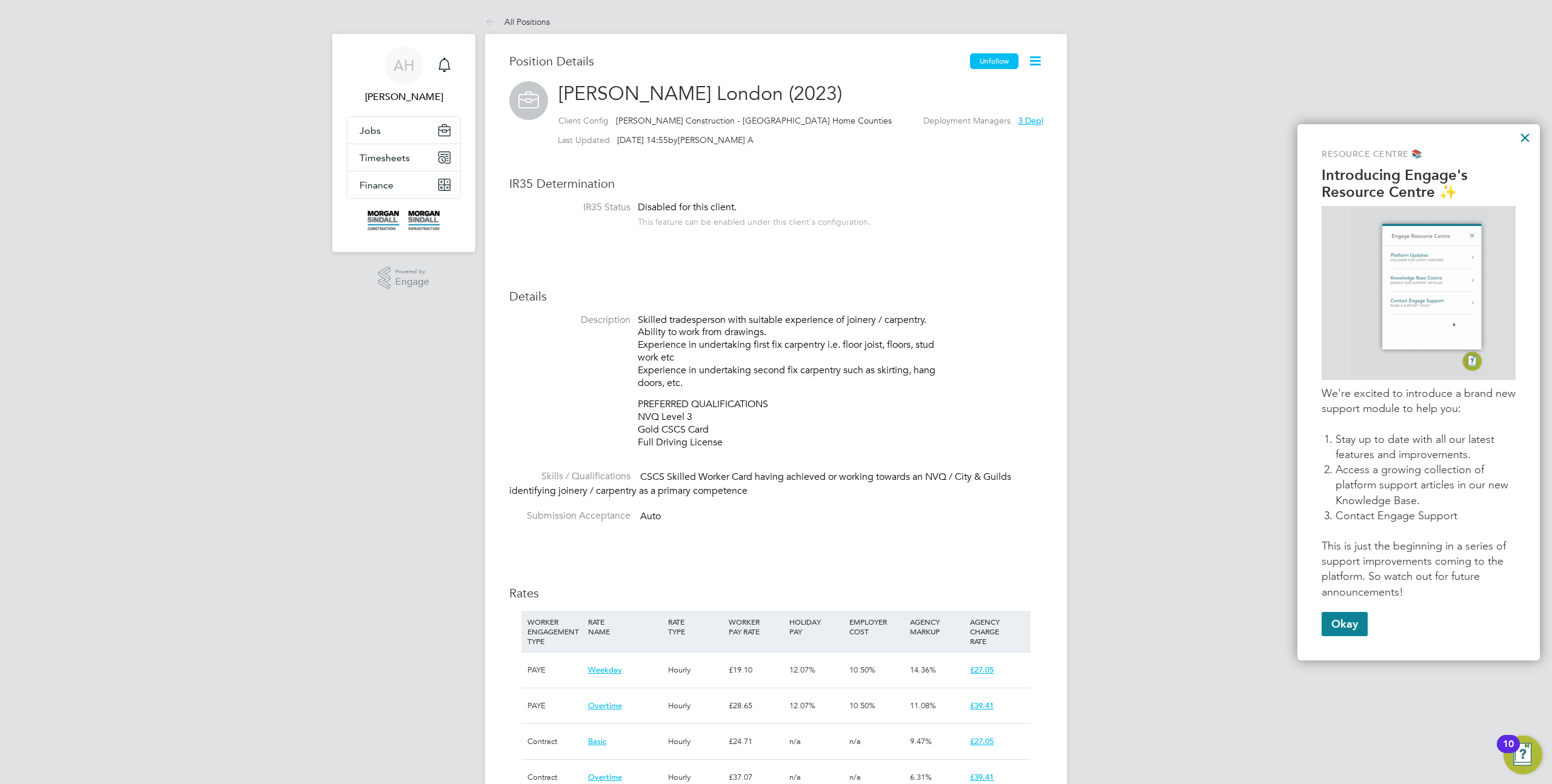
click at [996, 56] on button "Unfollow" at bounding box center [994, 61] width 48 height 16
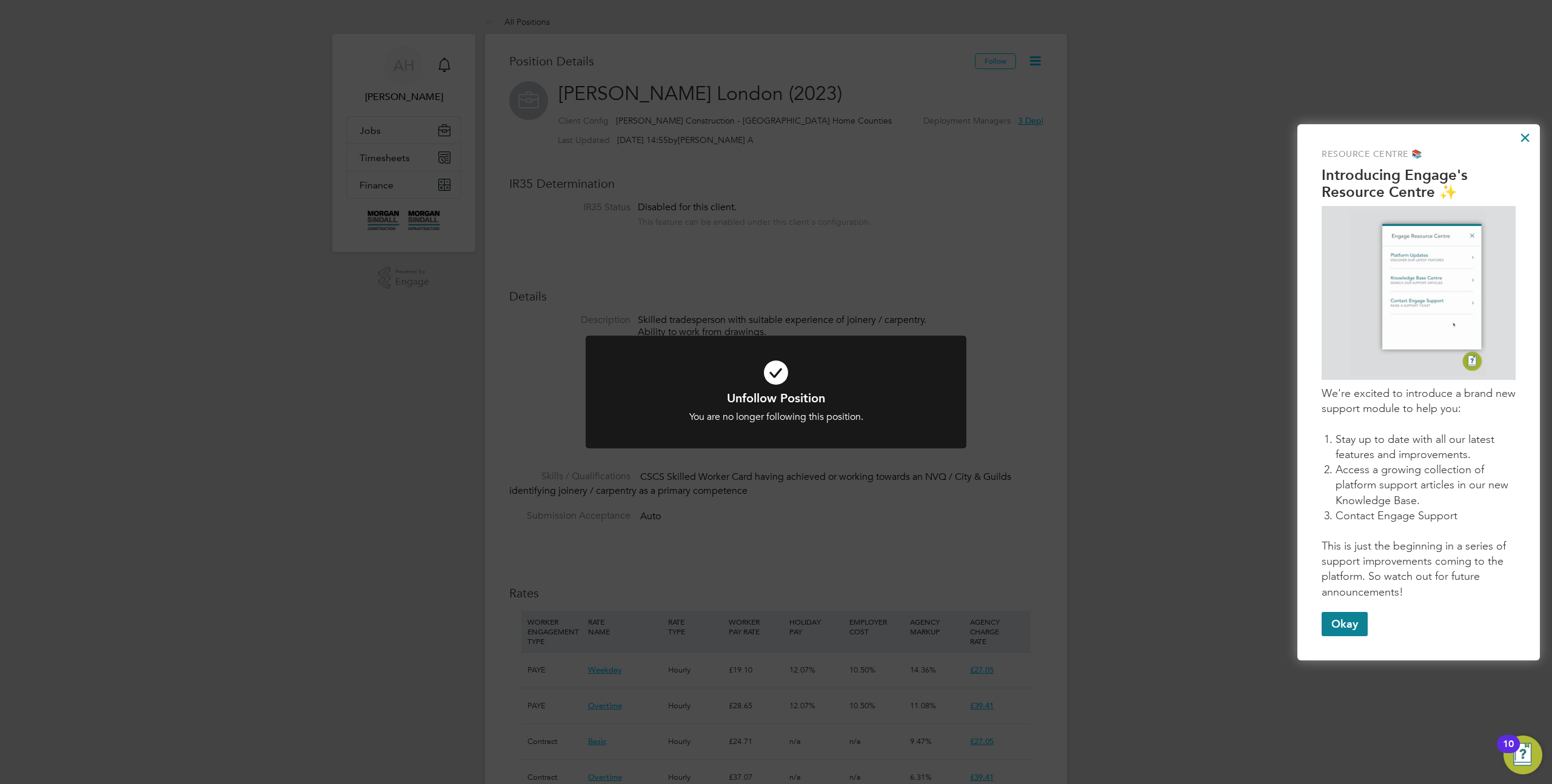
click at [1104, 167] on div "Unfollow Position You are no longer following this position. Cancel Okay" at bounding box center [776, 392] width 1552 height 784
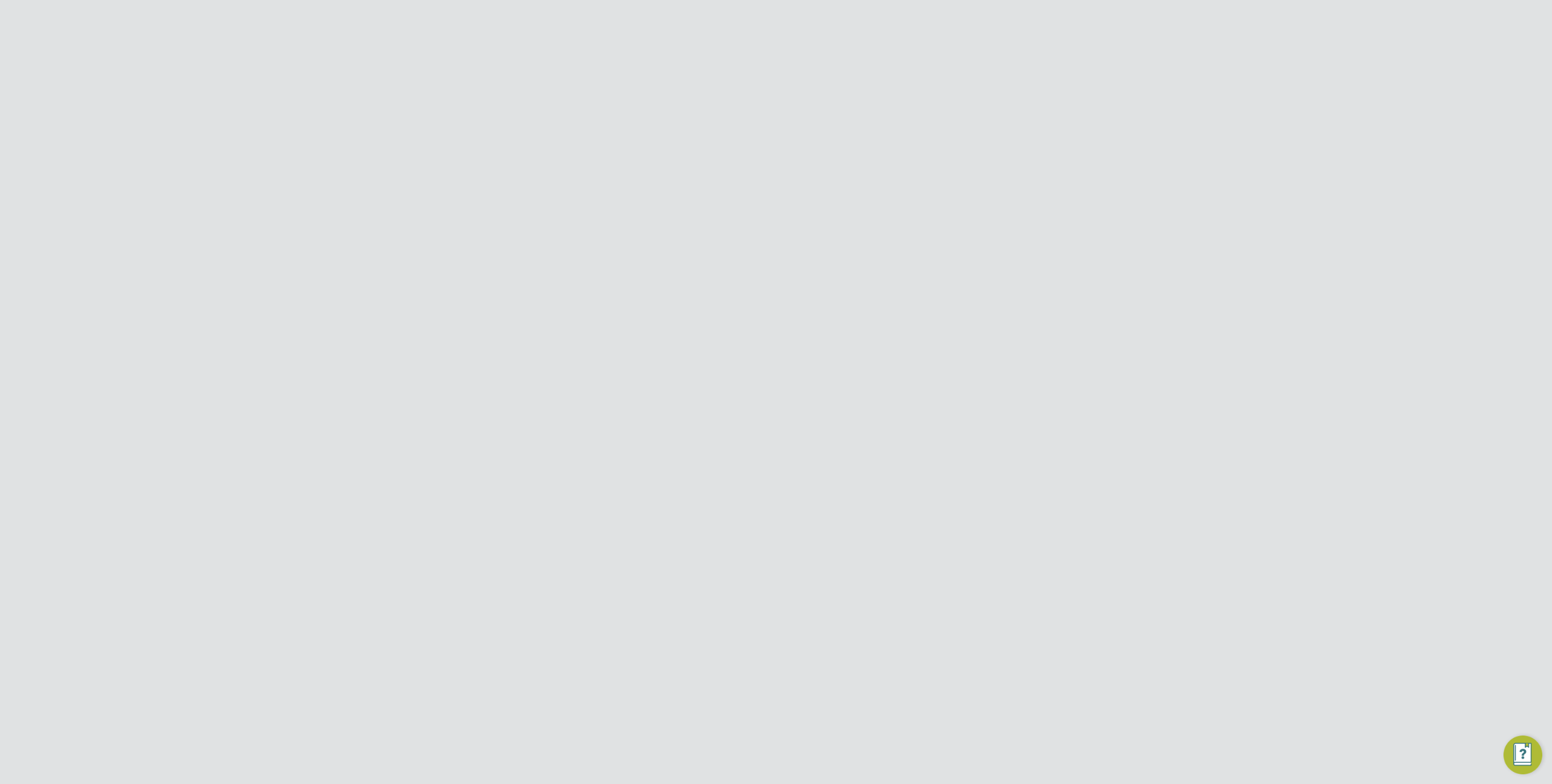
click at [749, 155] on input at bounding box center [807, 152] width 177 height 24
type input "admin"
click at [739, 15] on input "G4S Facilities Management (Uk) Limited" at bounding box center [796, 19] width 206 height 28
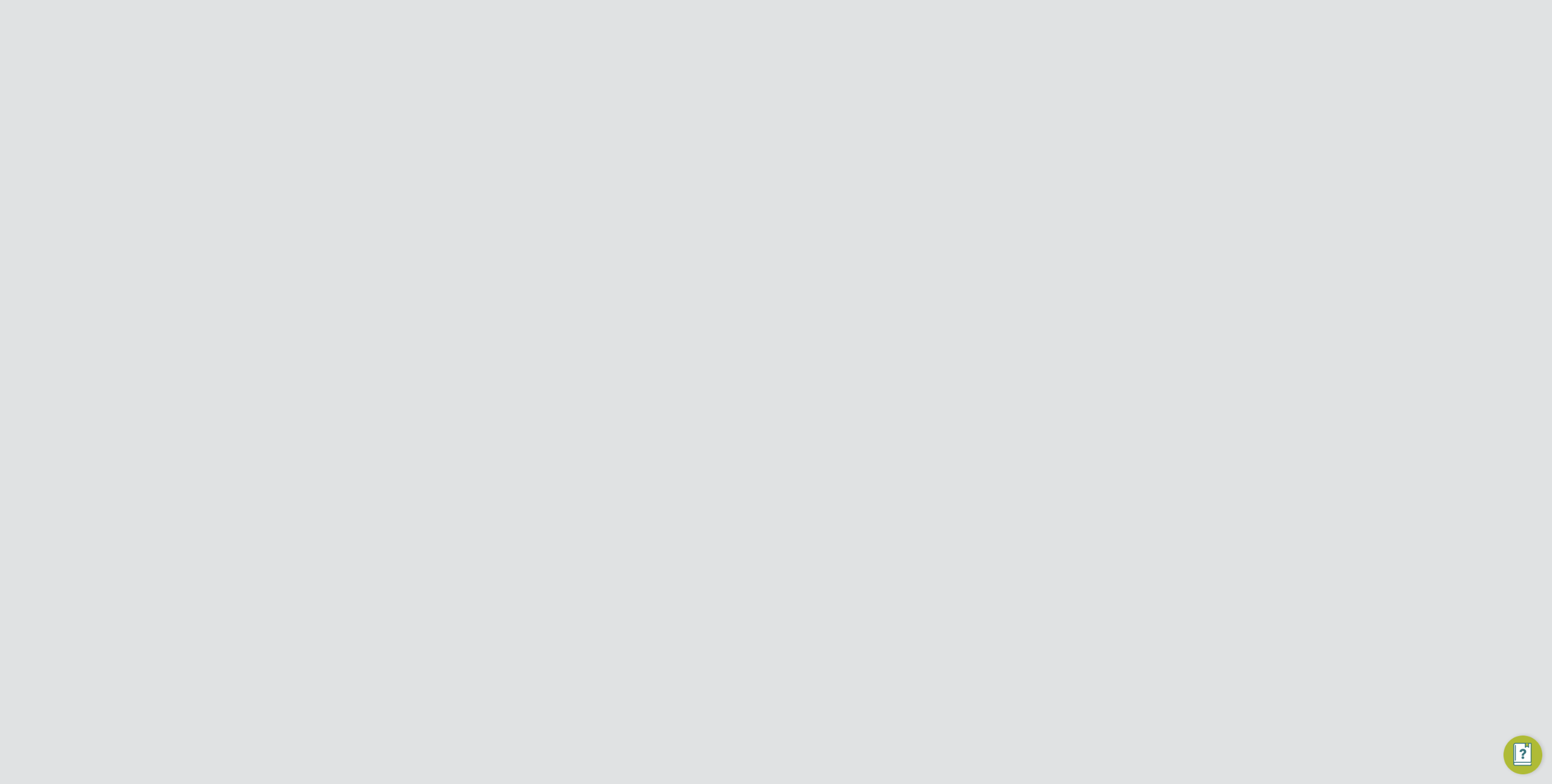
click at [739, 15] on input "G4S Facilities Management (Uk) Limited" at bounding box center [796, 19] width 206 height 28
click at [780, 118] on span "Morgan Sindall Construction & Infrastructure Ltd" at bounding box center [796, 116] width 187 height 29
type input "Morgan Sindall Construction & Infrastructure Ltd"
click at [397, 538] on span "Preferences" at bounding box center [385, 542] width 52 height 11
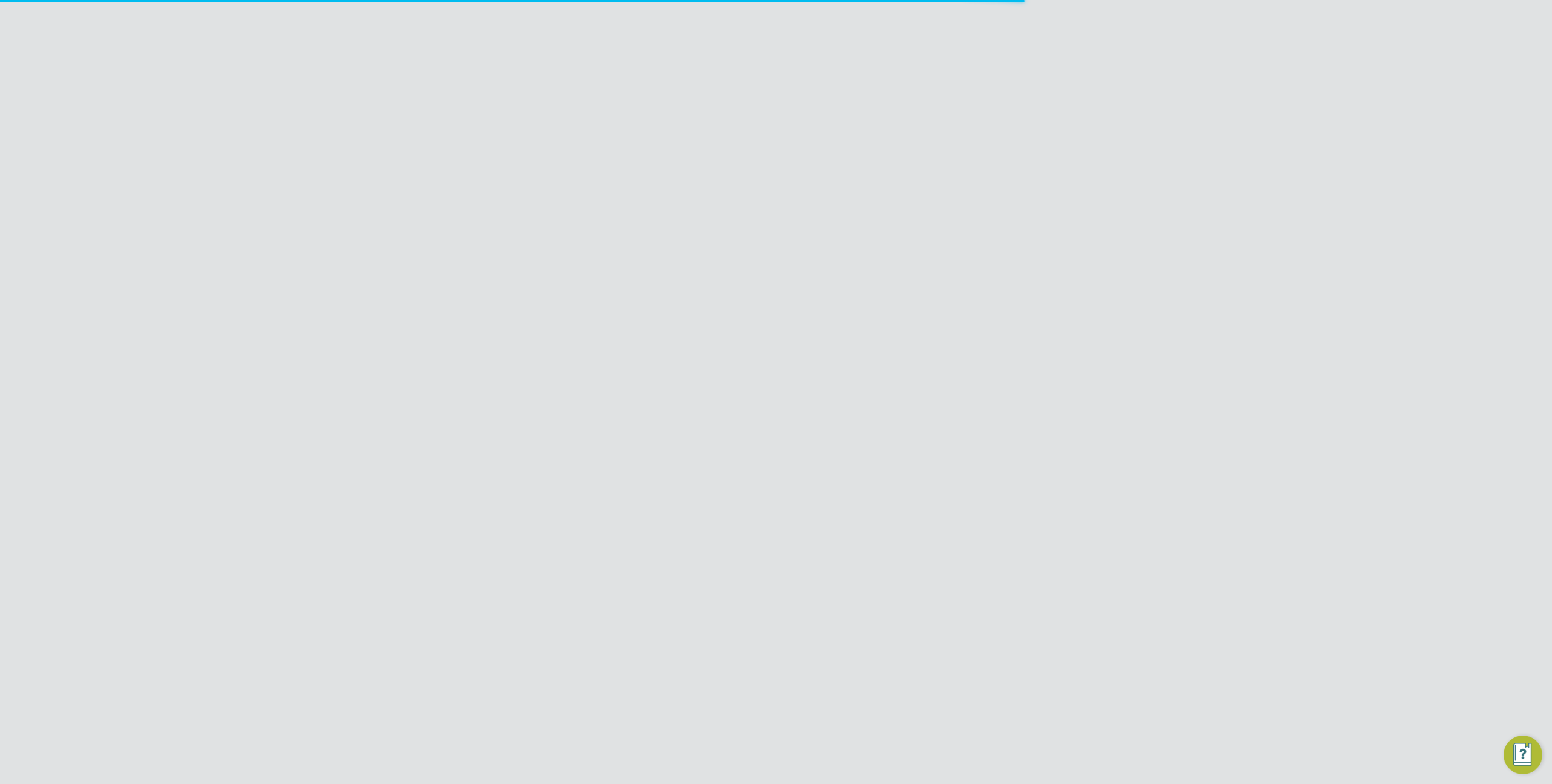
click at [394, 533] on li "Notifications" at bounding box center [405, 541] width 91 height 17
click at [394, 526] on link "VMS Configurations" at bounding box center [404, 522] width 89 height 11
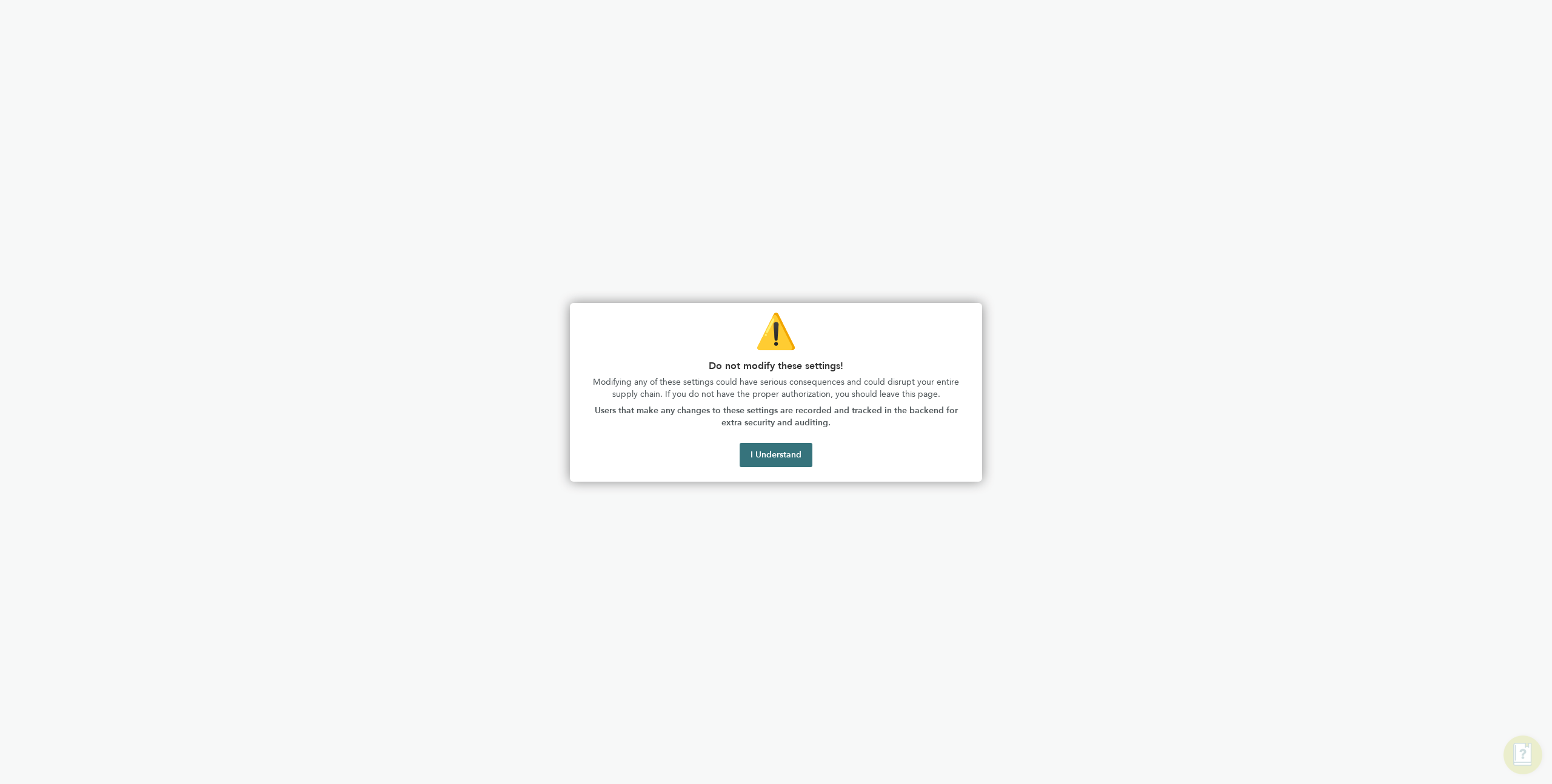
click at [784, 456] on button "I Understand" at bounding box center [776, 455] width 73 height 25
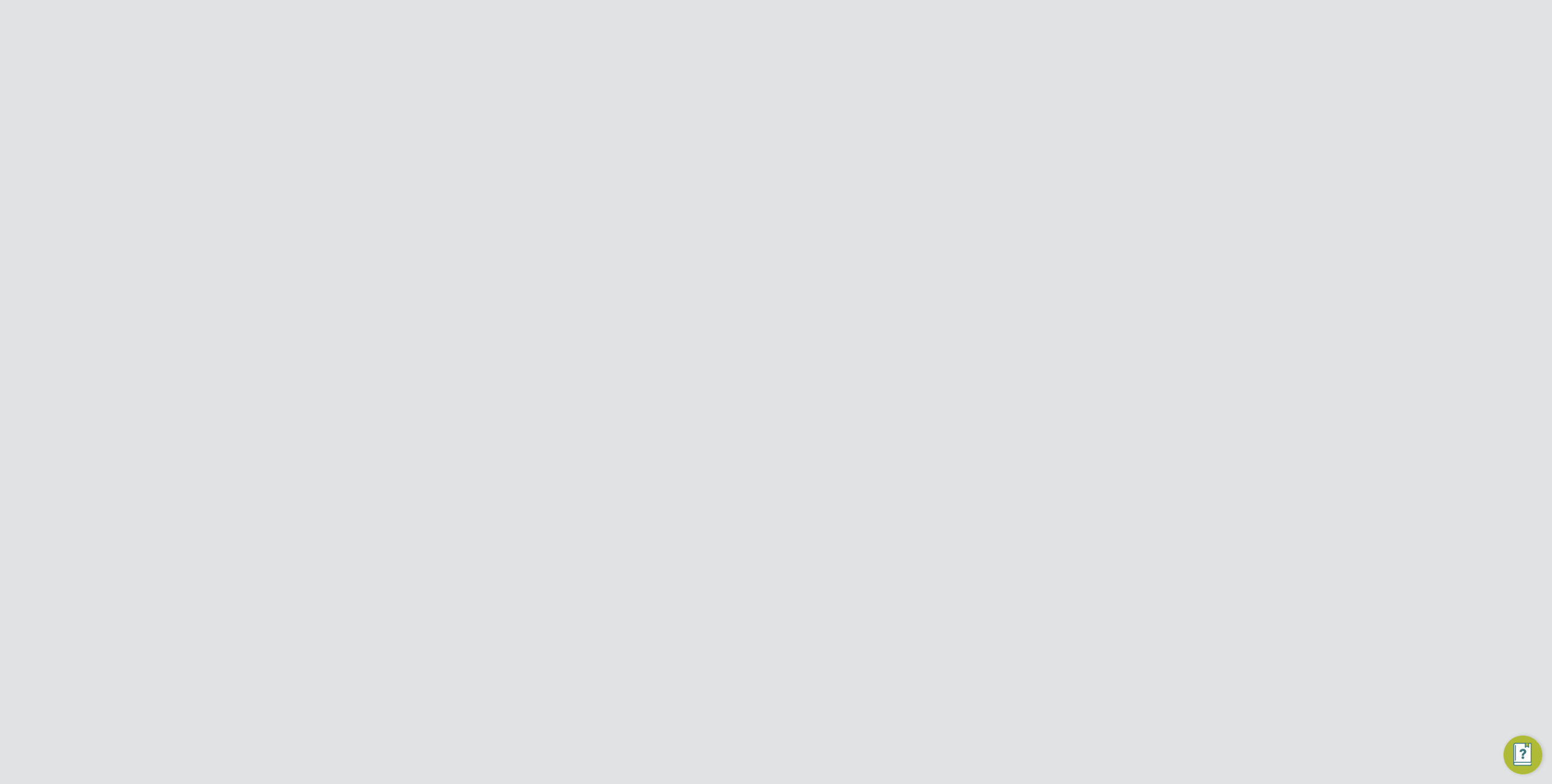
click at [773, 243] on div "17" at bounding box center [878, 254] width 265 height 23
click at [1017, 568] on icon at bounding box center [1016, 575] width 12 height 14
click at [973, 554] on li "Edit Vendor" at bounding box center [983, 552] width 77 height 17
click at [977, 99] on div at bounding box center [980, 98] width 22 height 22
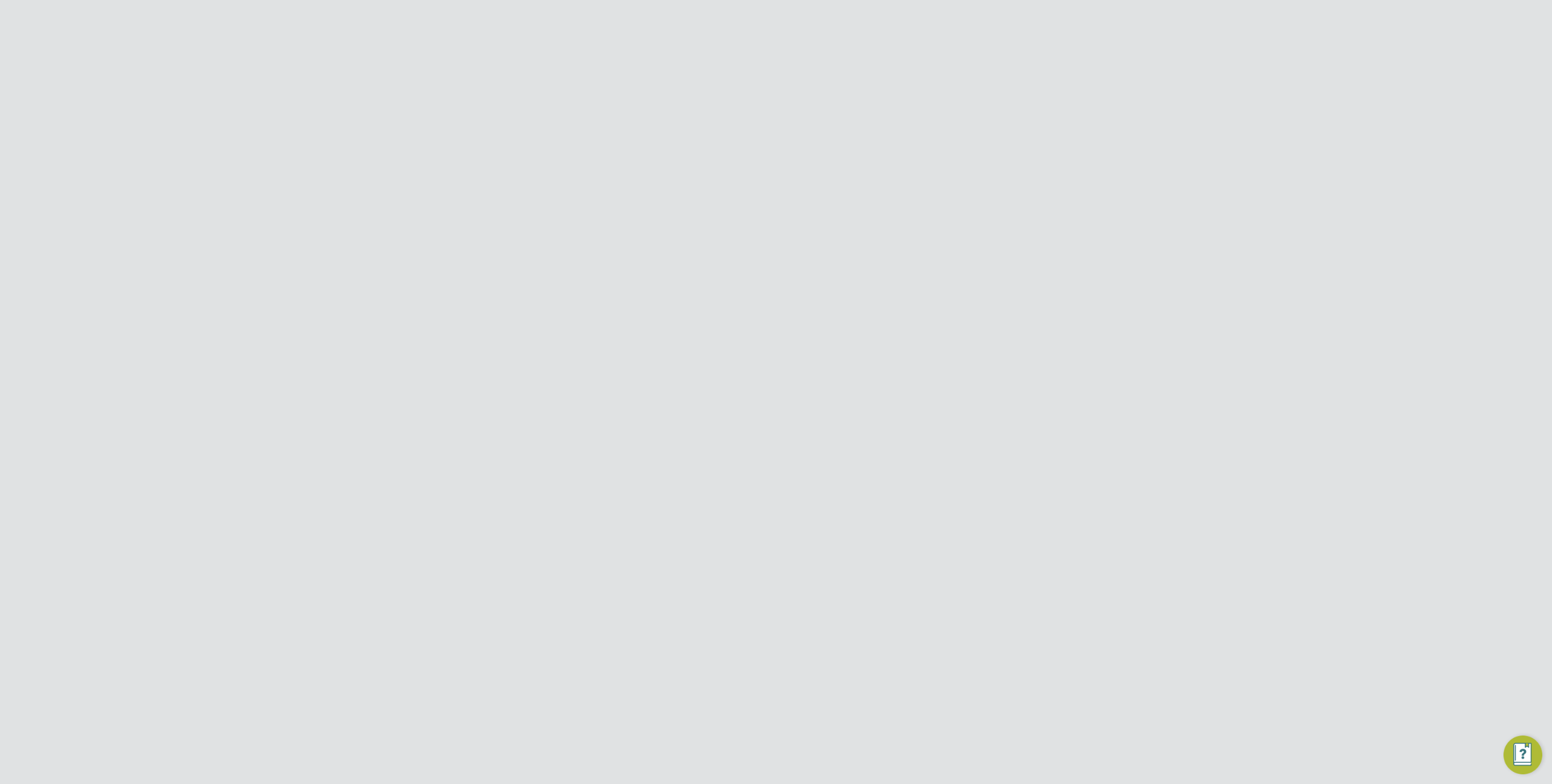
scroll to position [0, 0]
click at [491, 62] on icon at bounding box center [492, 62] width 15 height 15
click at [977, 322] on div "15" at bounding box center [878, 333] width 265 height 23
click at [1019, 558] on icon at bounding box center [1016, 565] width 12 height 14
click at [980, 550] on li "Edit Vendor" at bounding box center [983, 552] width 77 height 17
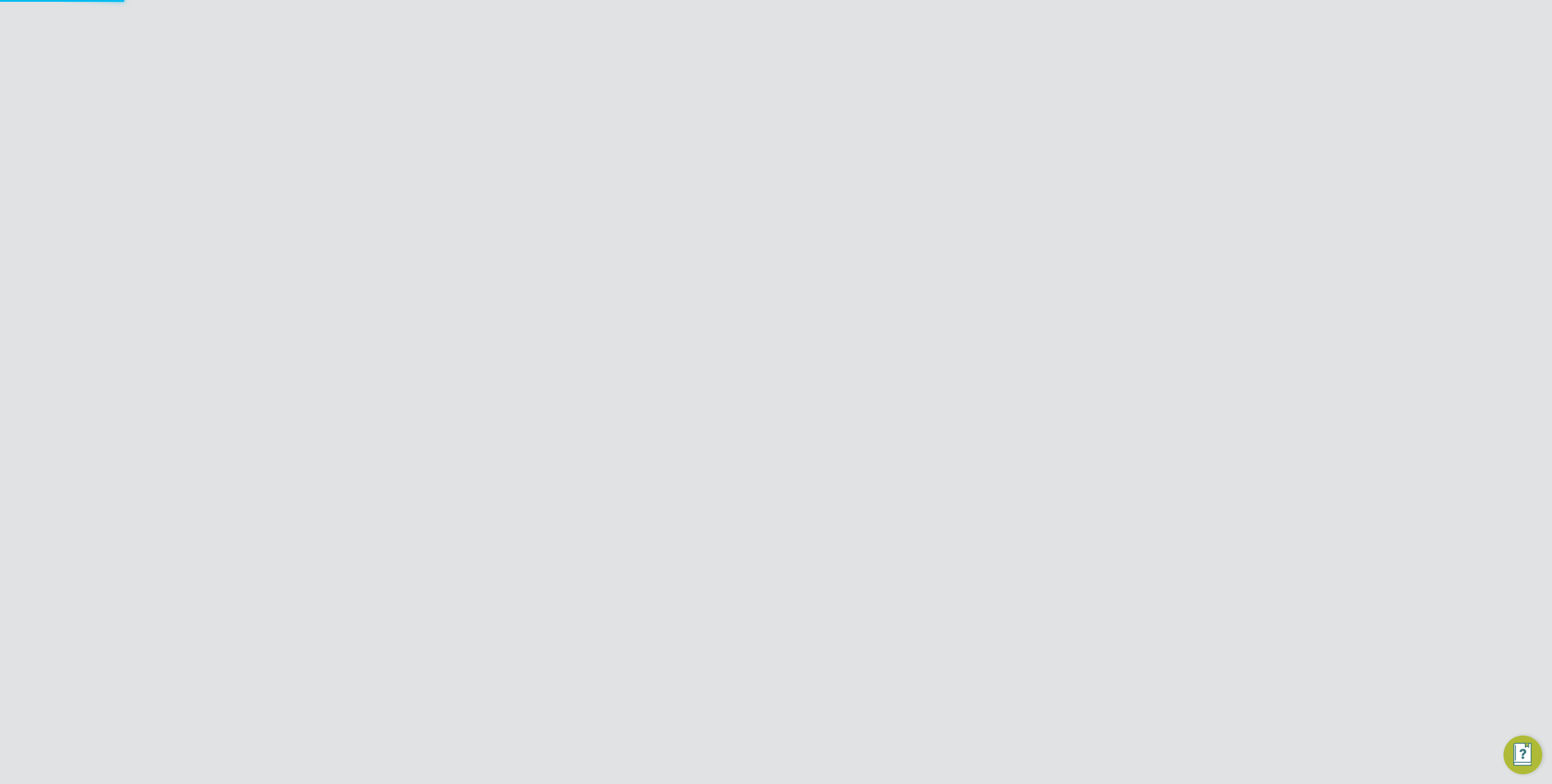
scroll to position [0, 17]
click at [977, 98] on div at bounding box center [980, 98] width 22 height 22
click at [747, 11] on input "[PERSON_NAME] Construction & Infrastructure Ltd" at bounding box center [796, 19] width 206 height 28
click at [747, 11] on input "Morgan Sindall Construction & Infrastructure Ltd" at bounding box center [796, 19] width 206 height 28
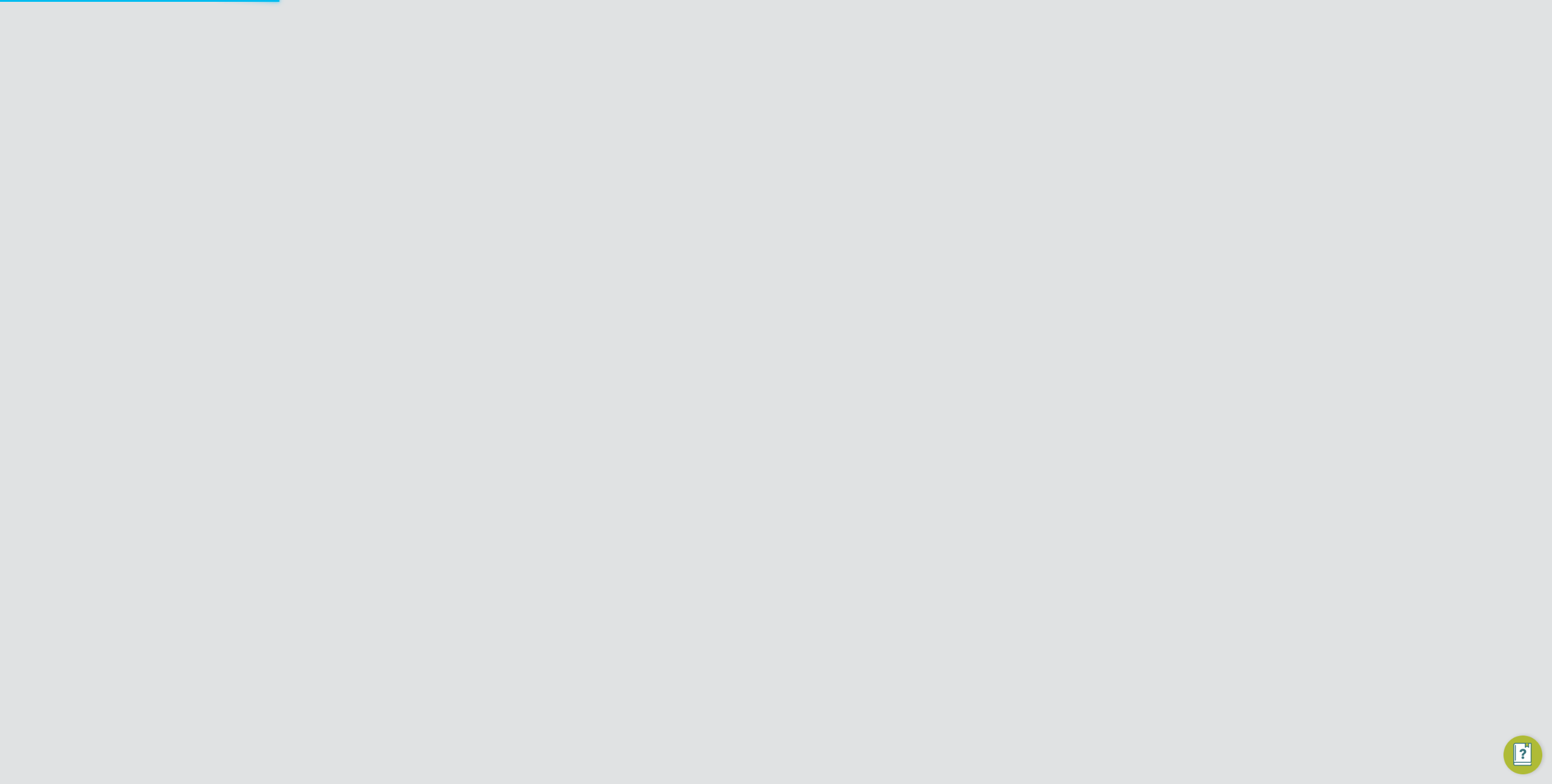
click at [747, 11] on input "Morgan Sindall Construction & Infrastructure Ltd" at bounding box center [796, 19] width 206 height 28
click at [763, 74] on span "Randstad Solutions Limited" at bounding box center [764, 79] width 121 height 14
type input "Randstad Solutions Limited"
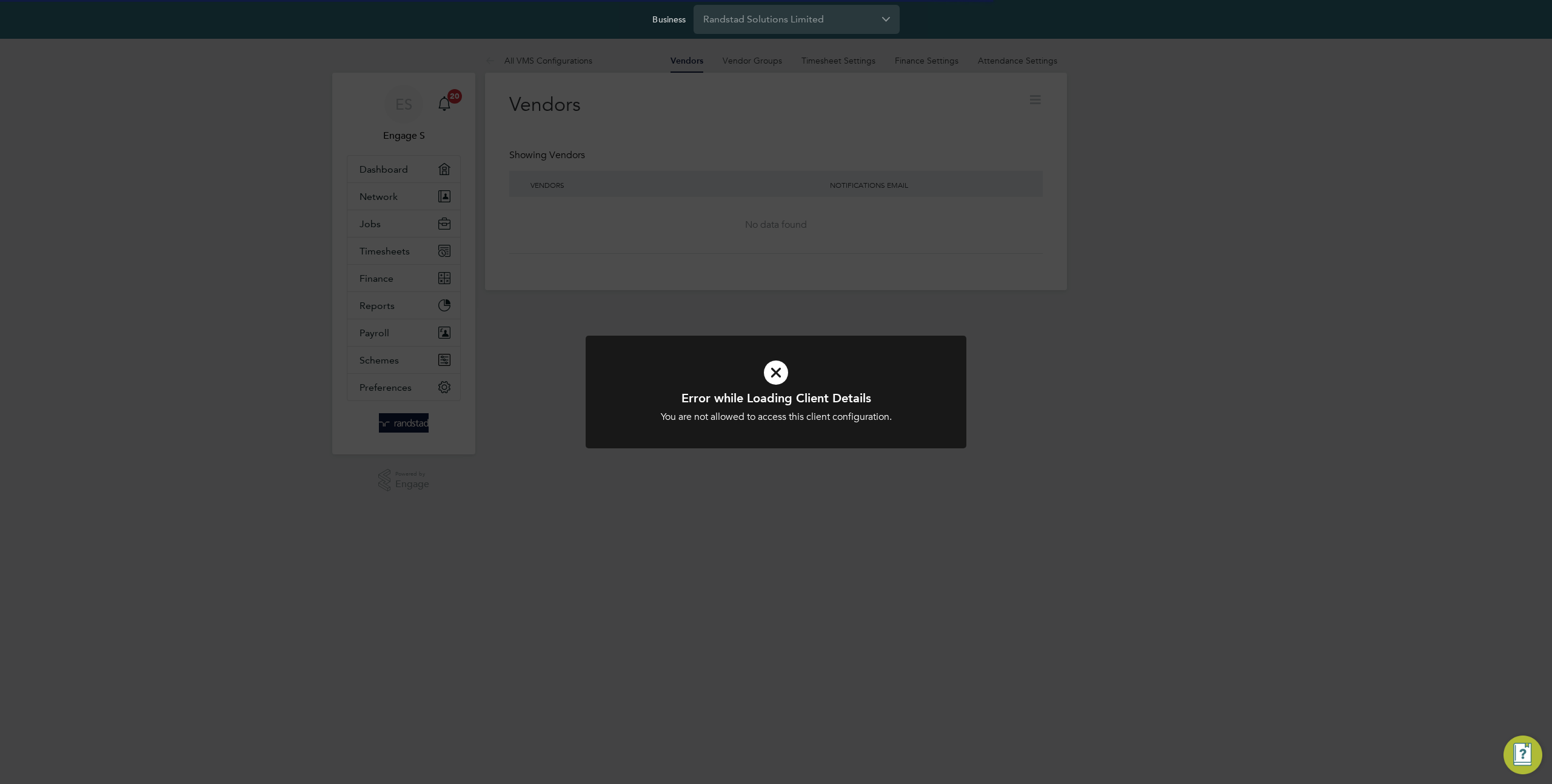
click at [413, 203] on div "Error while Loading Client Details You are not allowed to access this client co…" at bounding box center [776, 392] width 1552 height 784
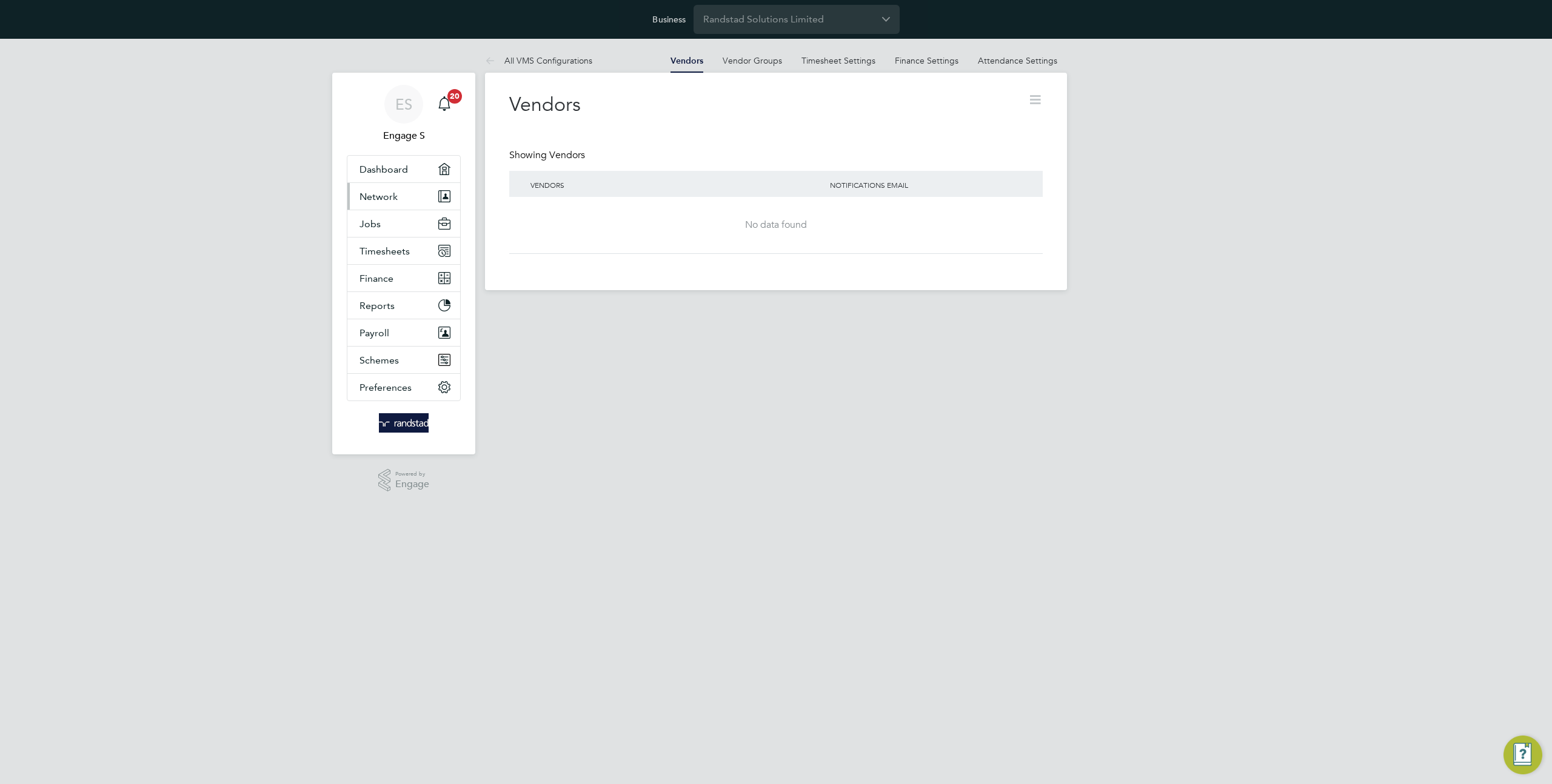
click at [407, 192] on button "Network" at bounding box center [404, 196] width 113 height 26
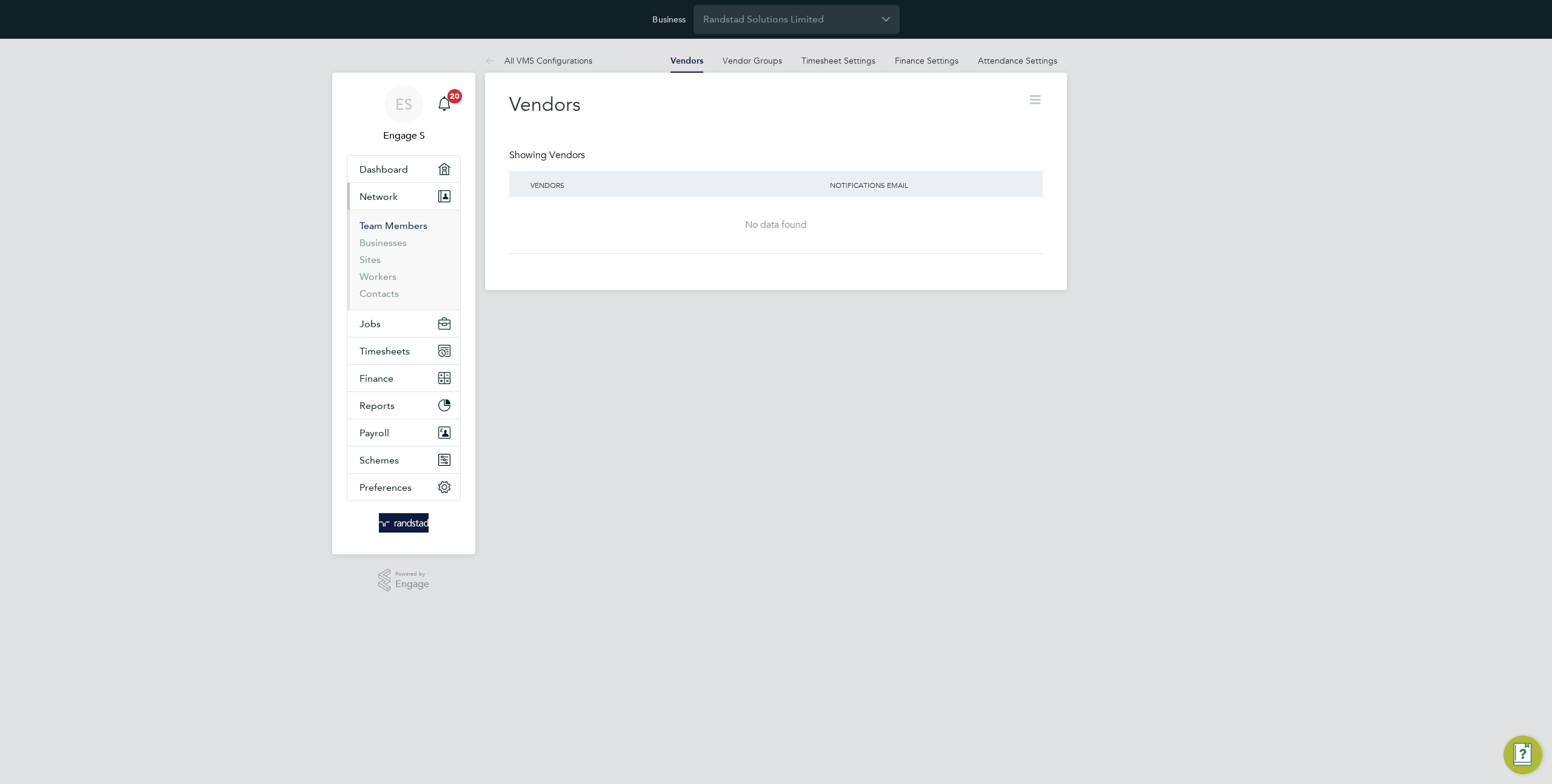
click at [401, 225] on link "Team Members" at bounding box center [394, 226] width 68 height 11
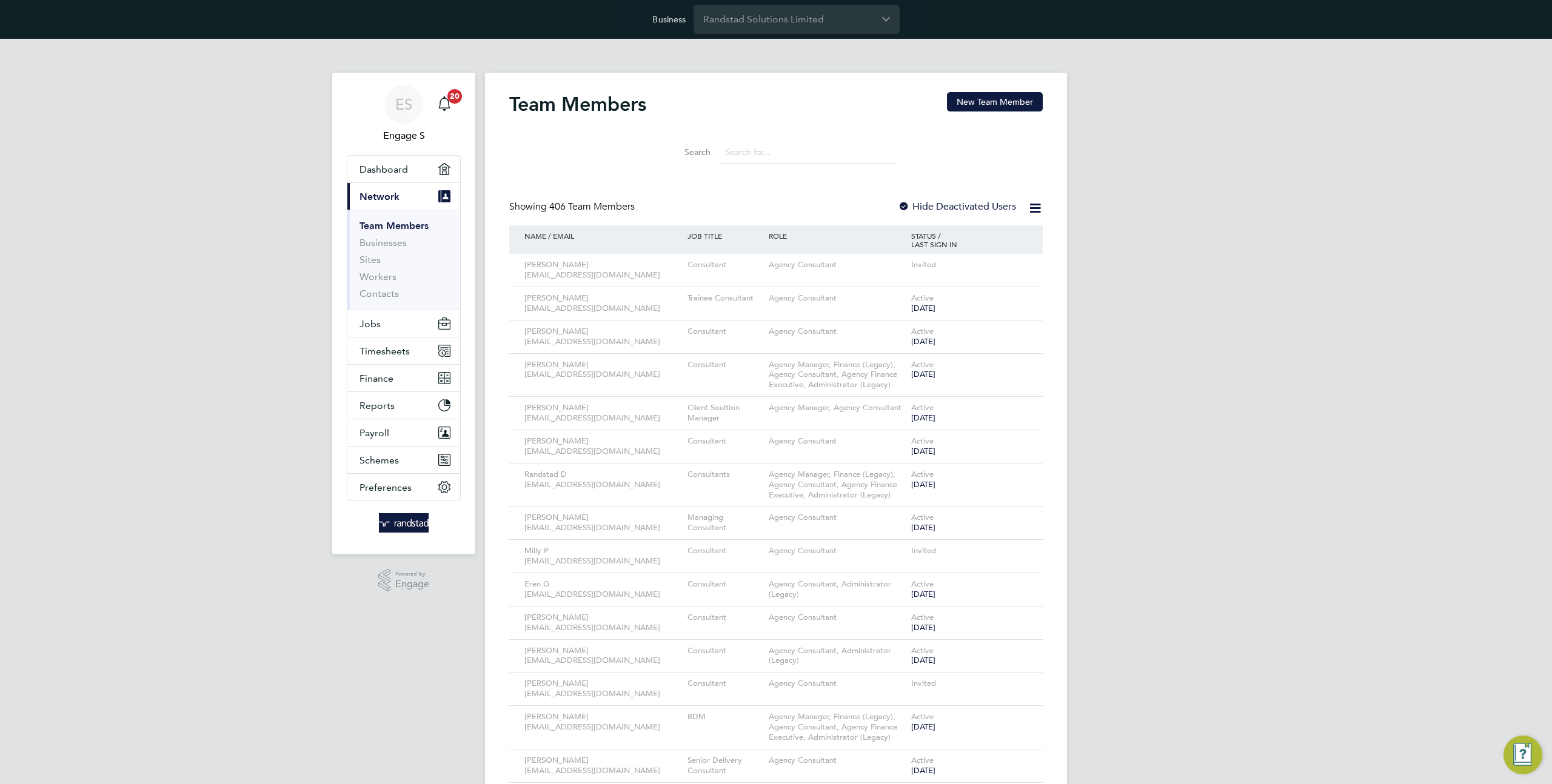
click at [758, 151] on input at bounding box center [807, 152] width 177 height 24
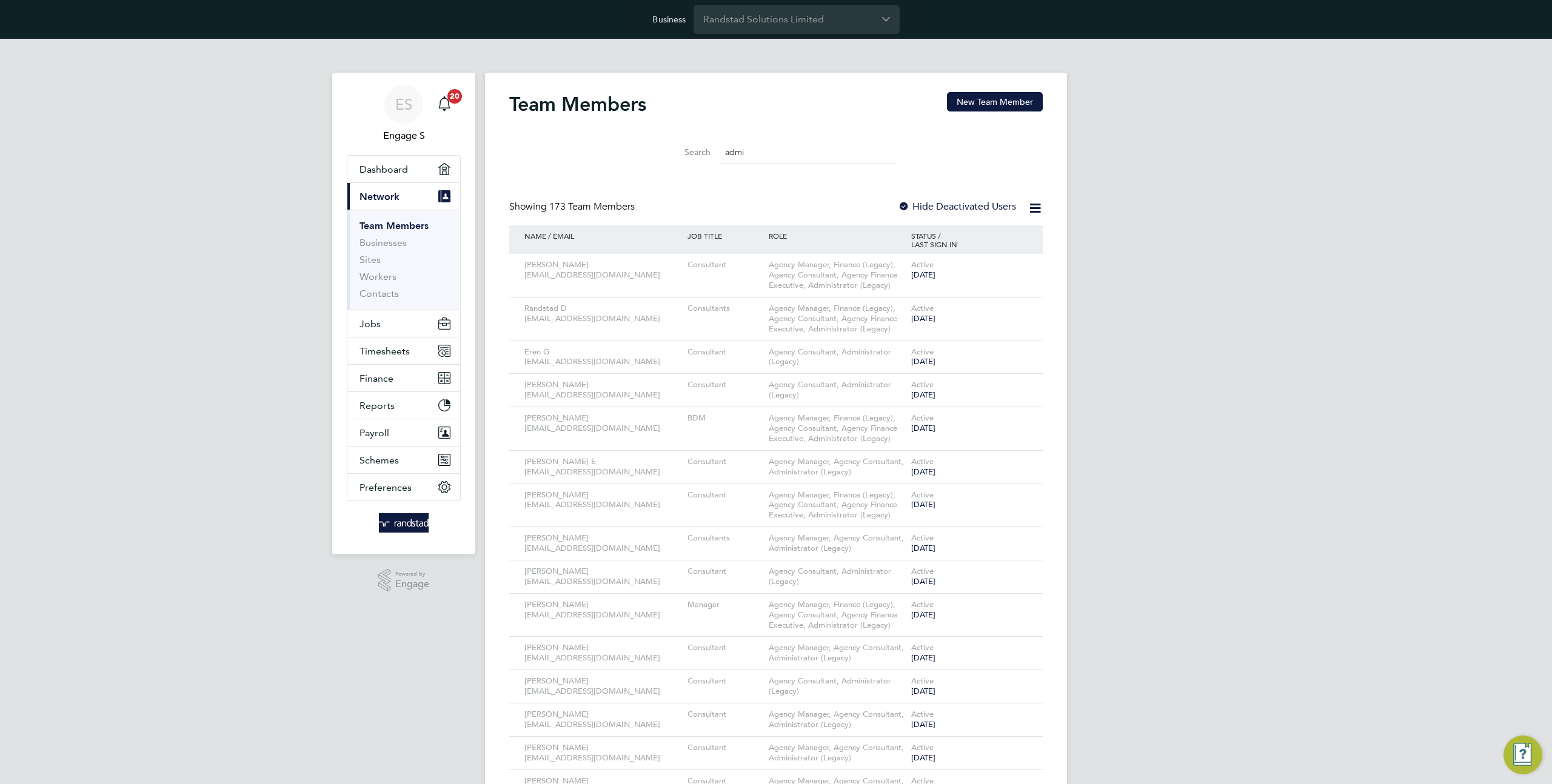
click at [807, 155] on input "admi" at bounding box center [807, 152] width 177 height 24
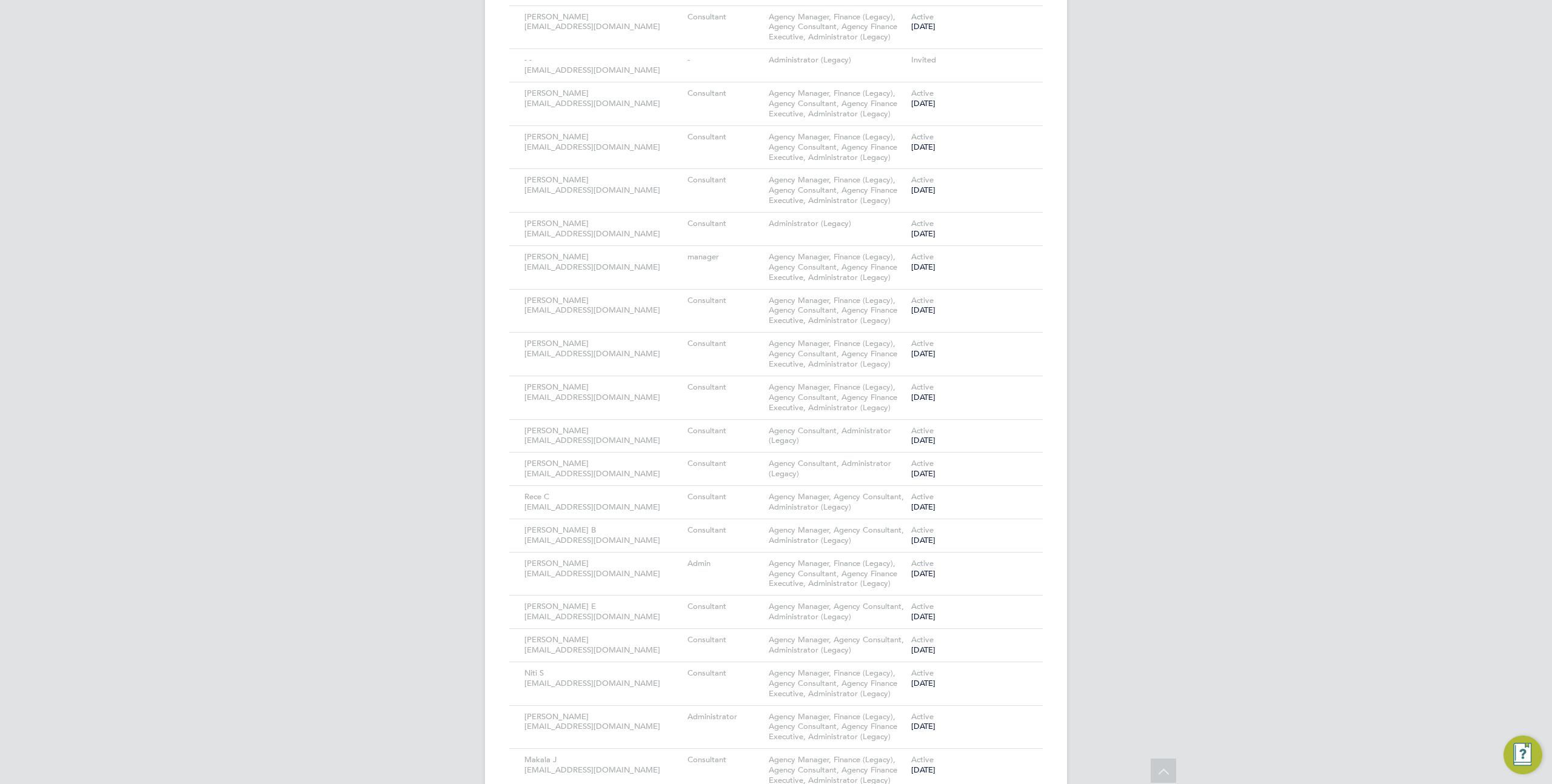
scroll to position [1901, 0]
type input "administr"
click at [1012, 228] on icon at bounding box center [1016, 228] width 12 height 14
click at [909, 381] on li "Impersonate" at bounding box center [949, 384] width 146 height 17
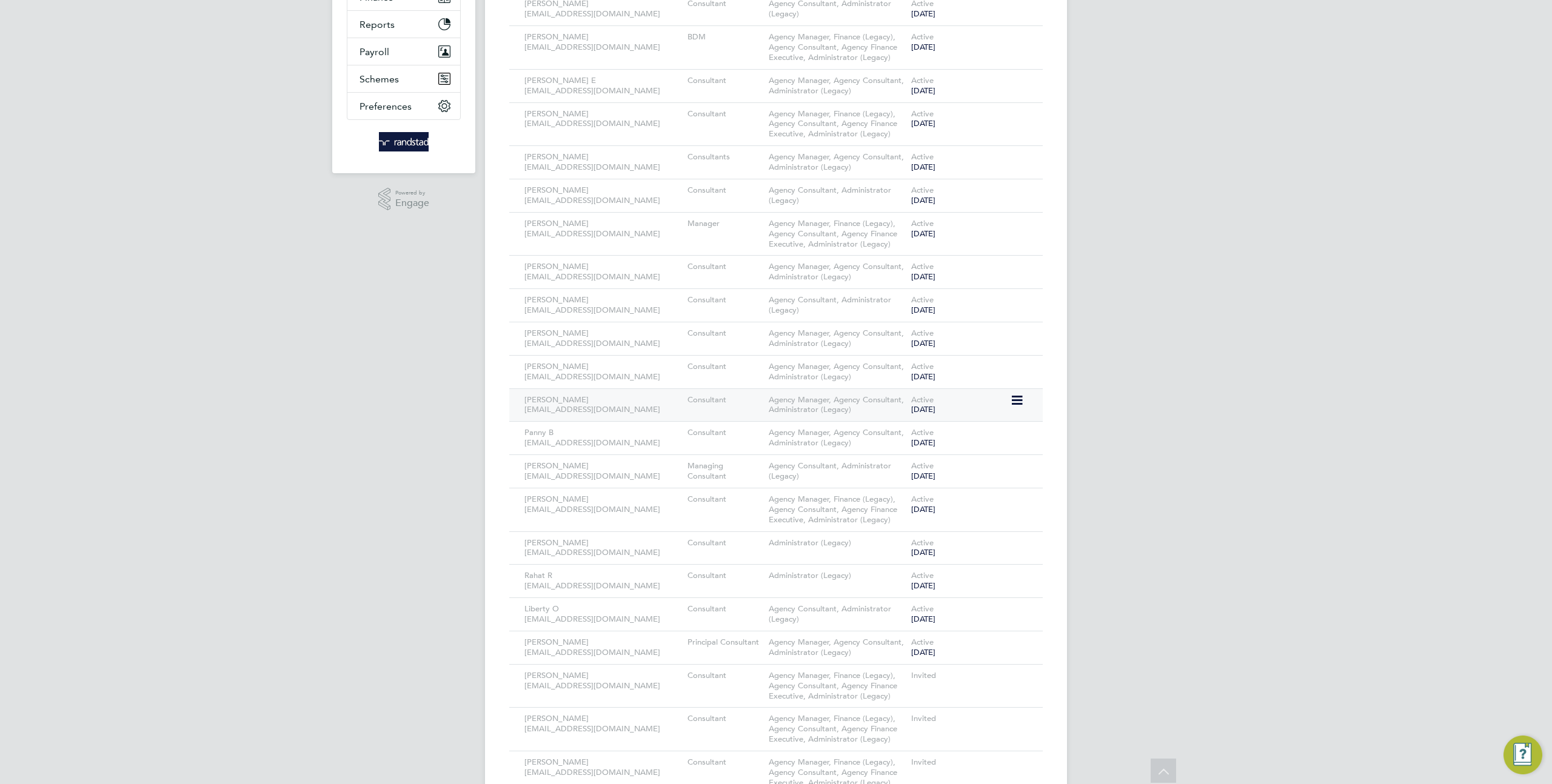
scroll to position [0, 0]
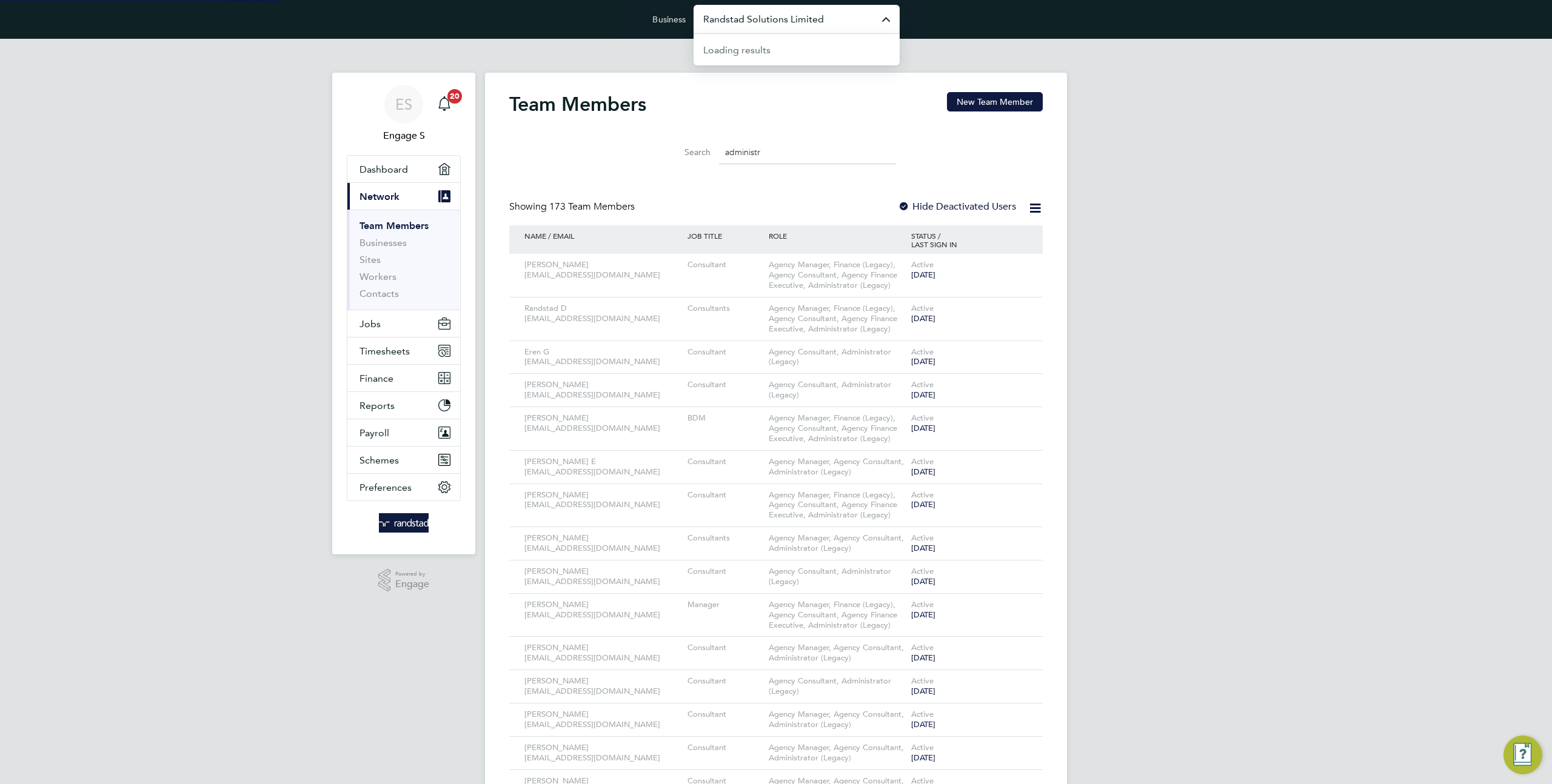
click at [773, 20] on input "Randstad Solutions Limited" at bounding box center [796, 19] width 206 height 28
click at [793, 104] on span "G4S Facilities Management (Uk) Limited" at bounding box center [790, 108] width 174 height 14
type input "G4S Facilities Management (Uk) Limited"
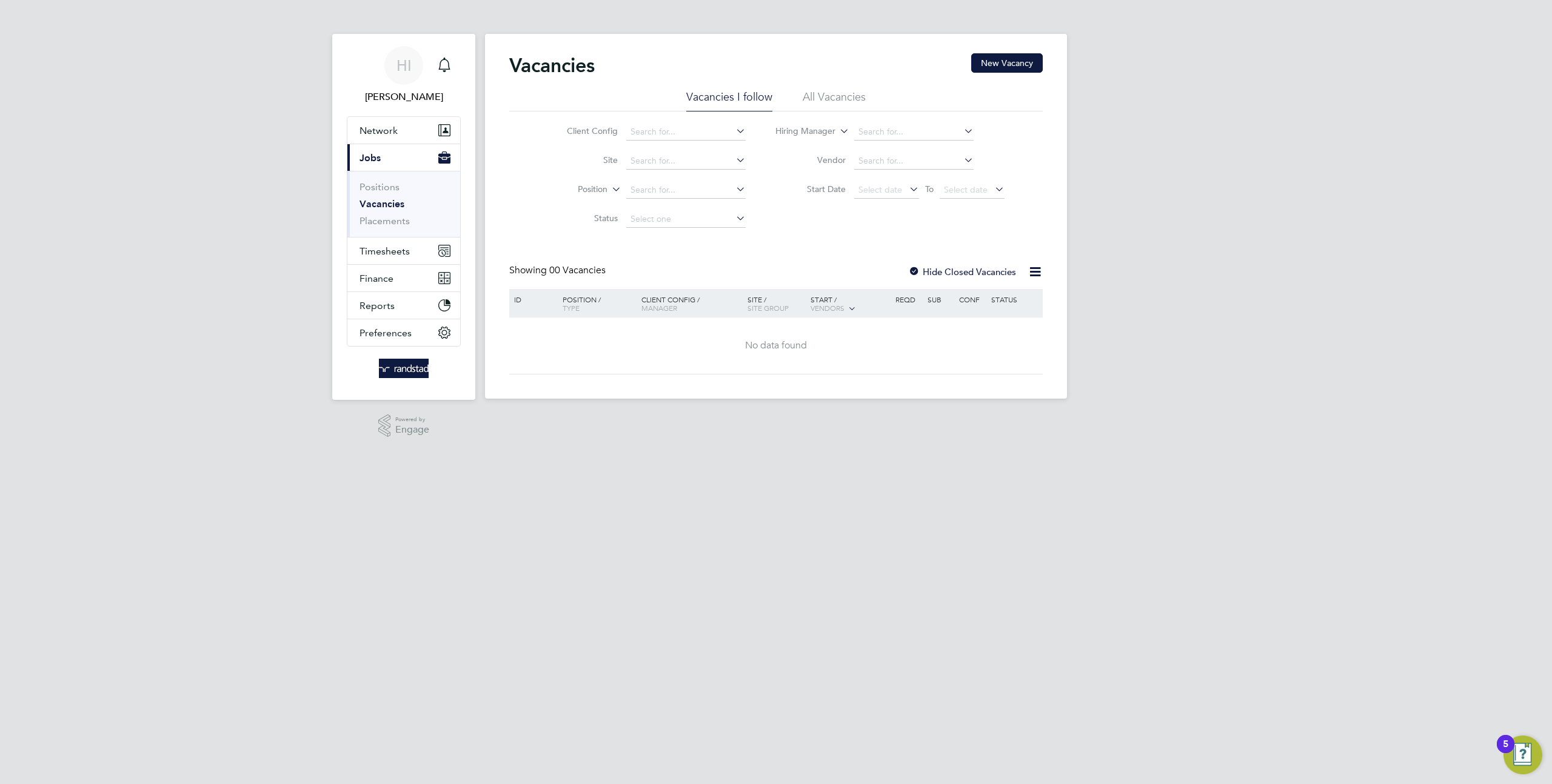
click at [379, 180] on ul "Positions Vacancies Placements" at bounding box center [404, 204] width 113 height 66
click at [374, 186] on link "Positions" at bounding box center [380, 187] width 40 height 11
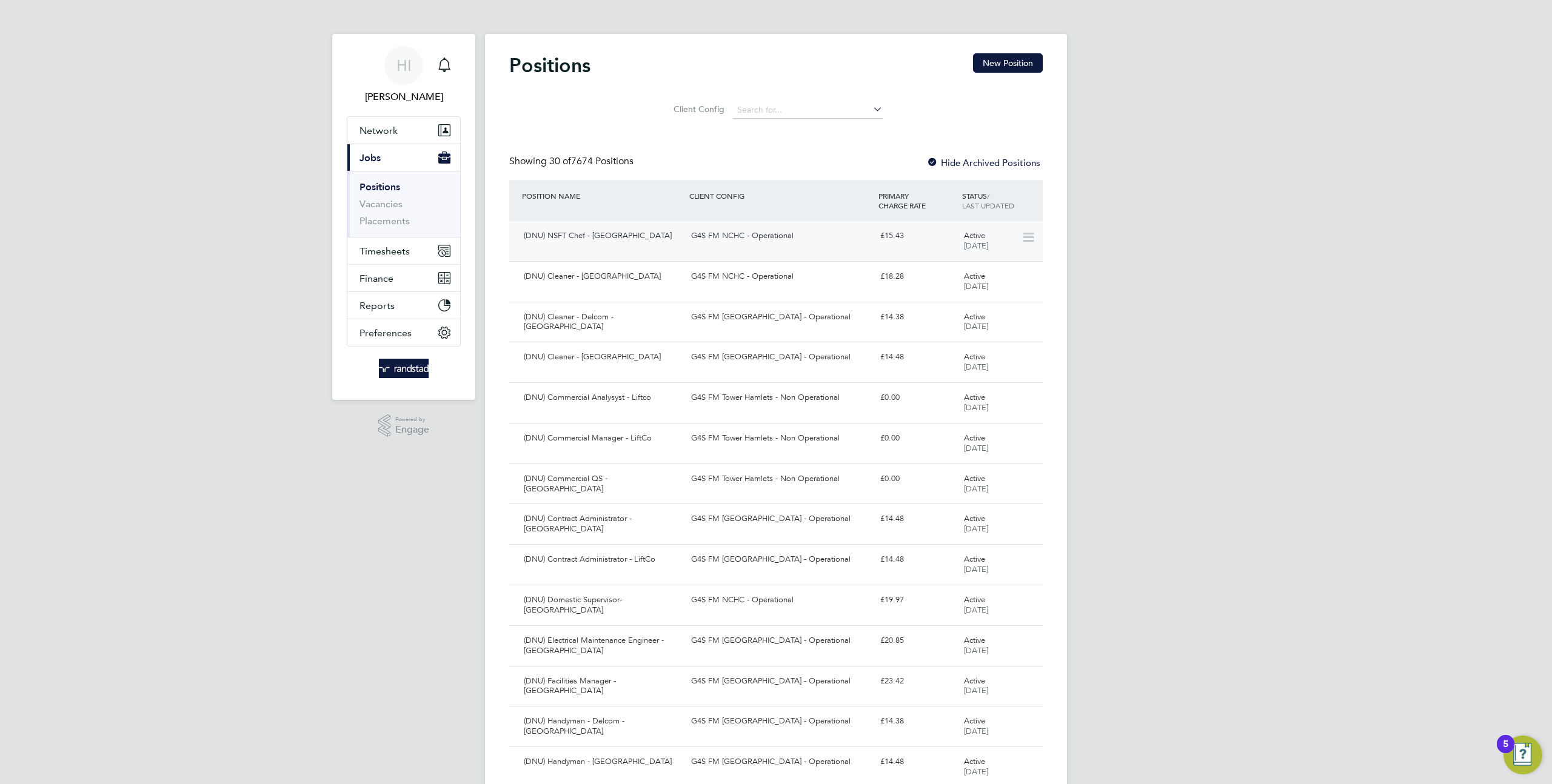
click at [957, 244] on div "£15.43" at bounding box center [917, 236] width 84 height 20
click at [977, 64] on button "New Position" at bounding box center [1008, 63] width 70 height 20
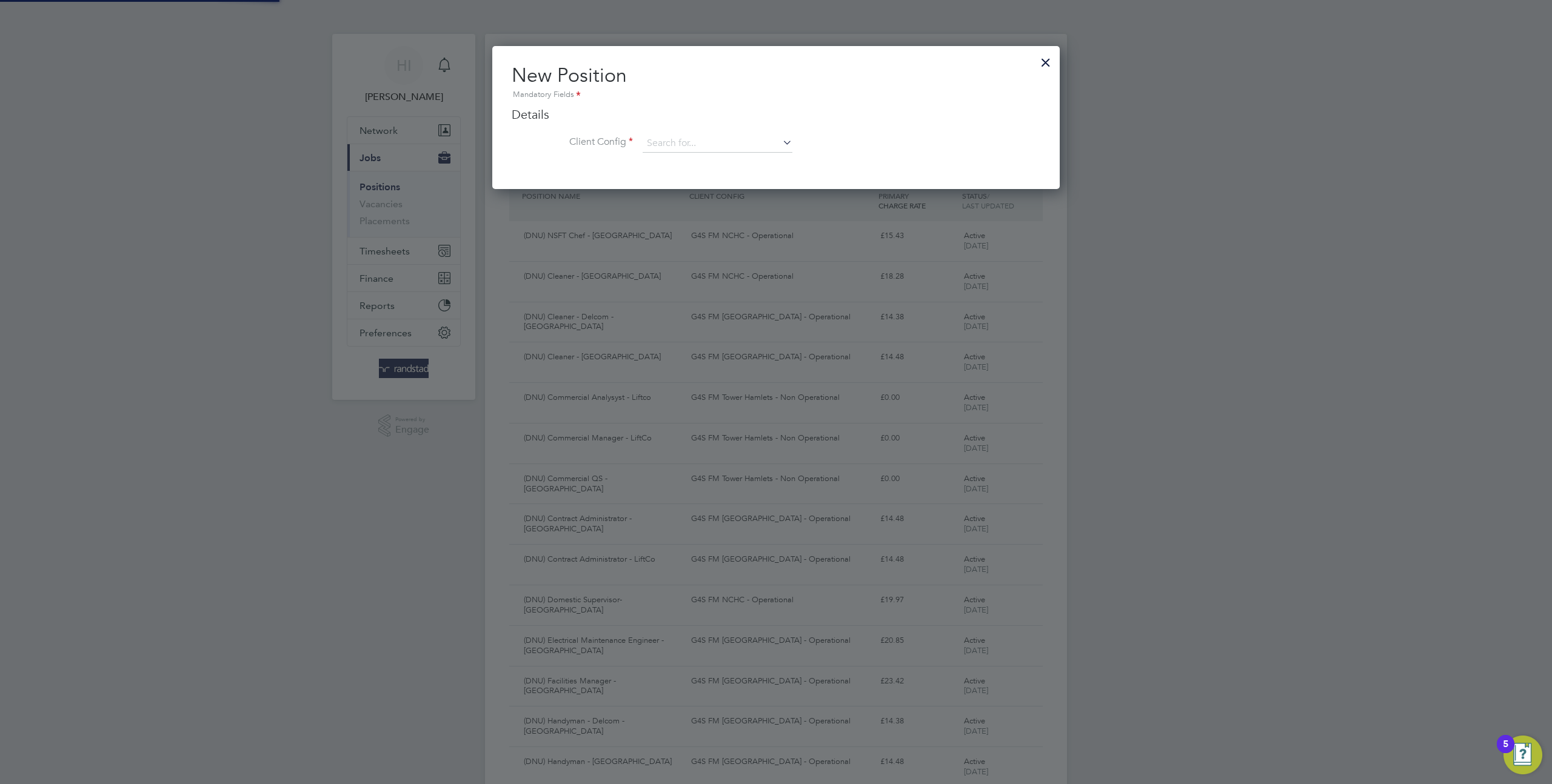
scroll to position [143, 568]
click at [720, 143] on input at bounding box center [718, 143] width 150 height 18
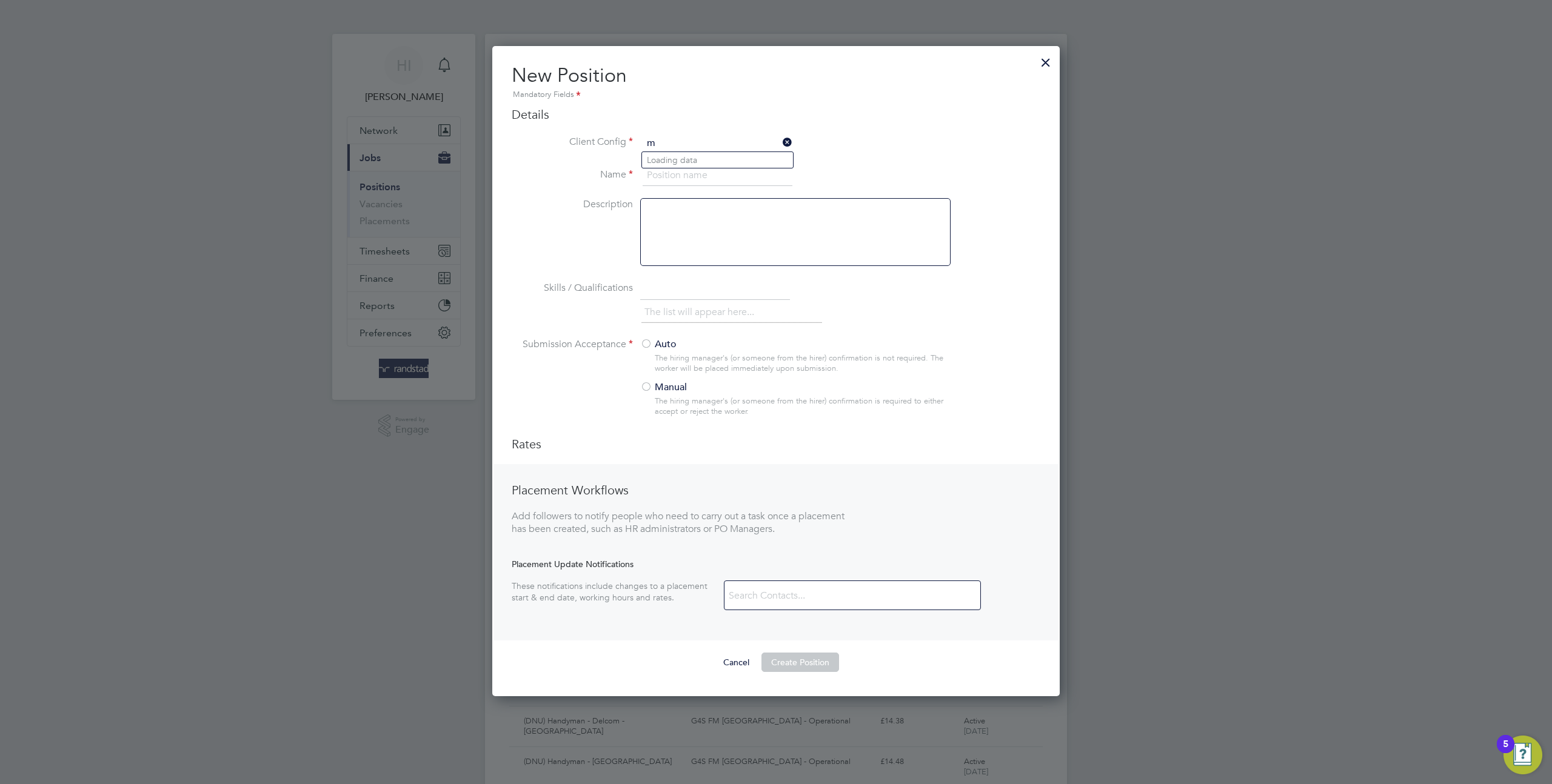
scroll to position [651, 568]
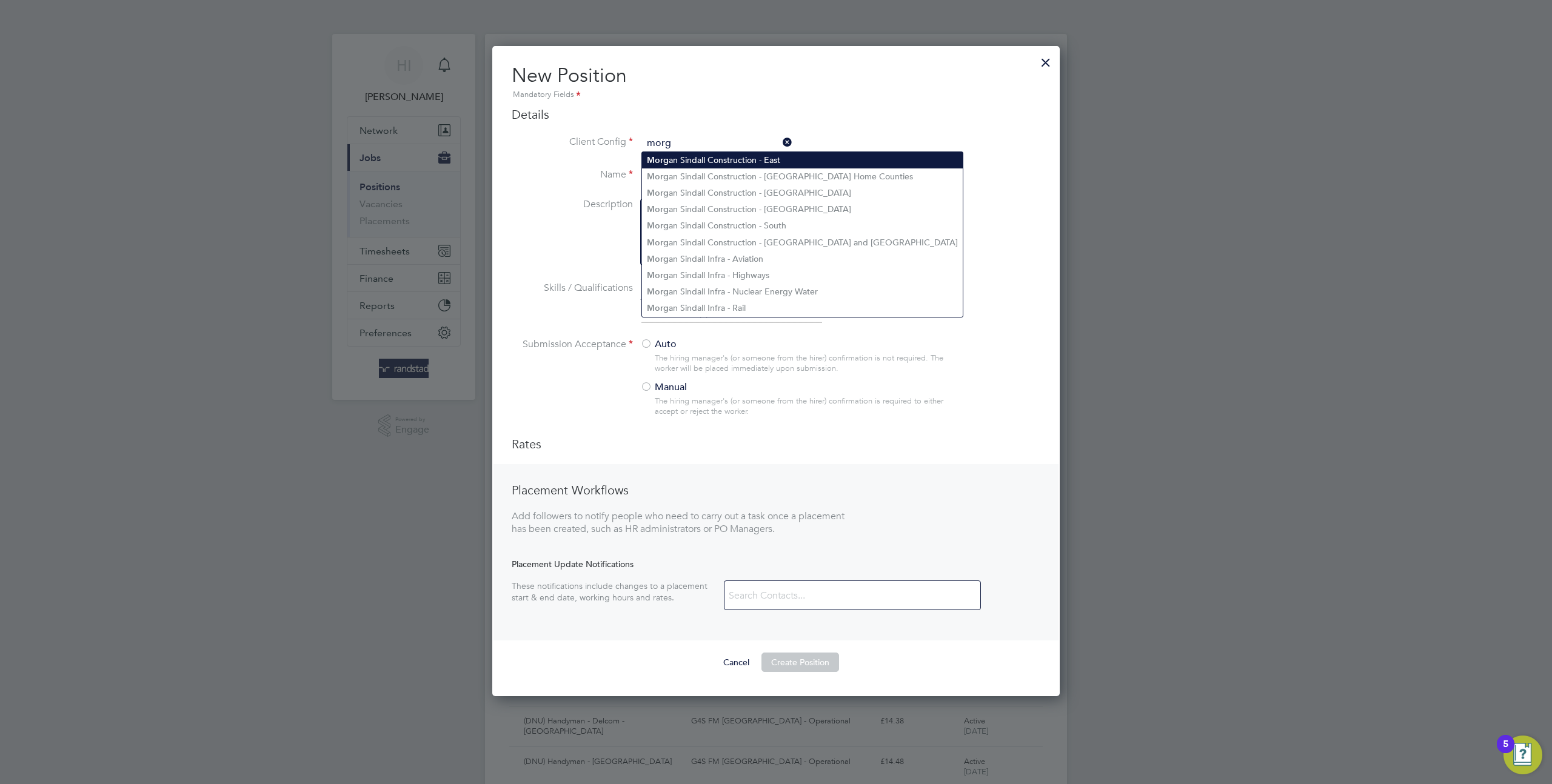
click at [717, 164] on li "Morg an Sindall Construction - East" at bounding box center [802, 160] width 320 height 16
type input "[PERSON_NAME] Construction - East"
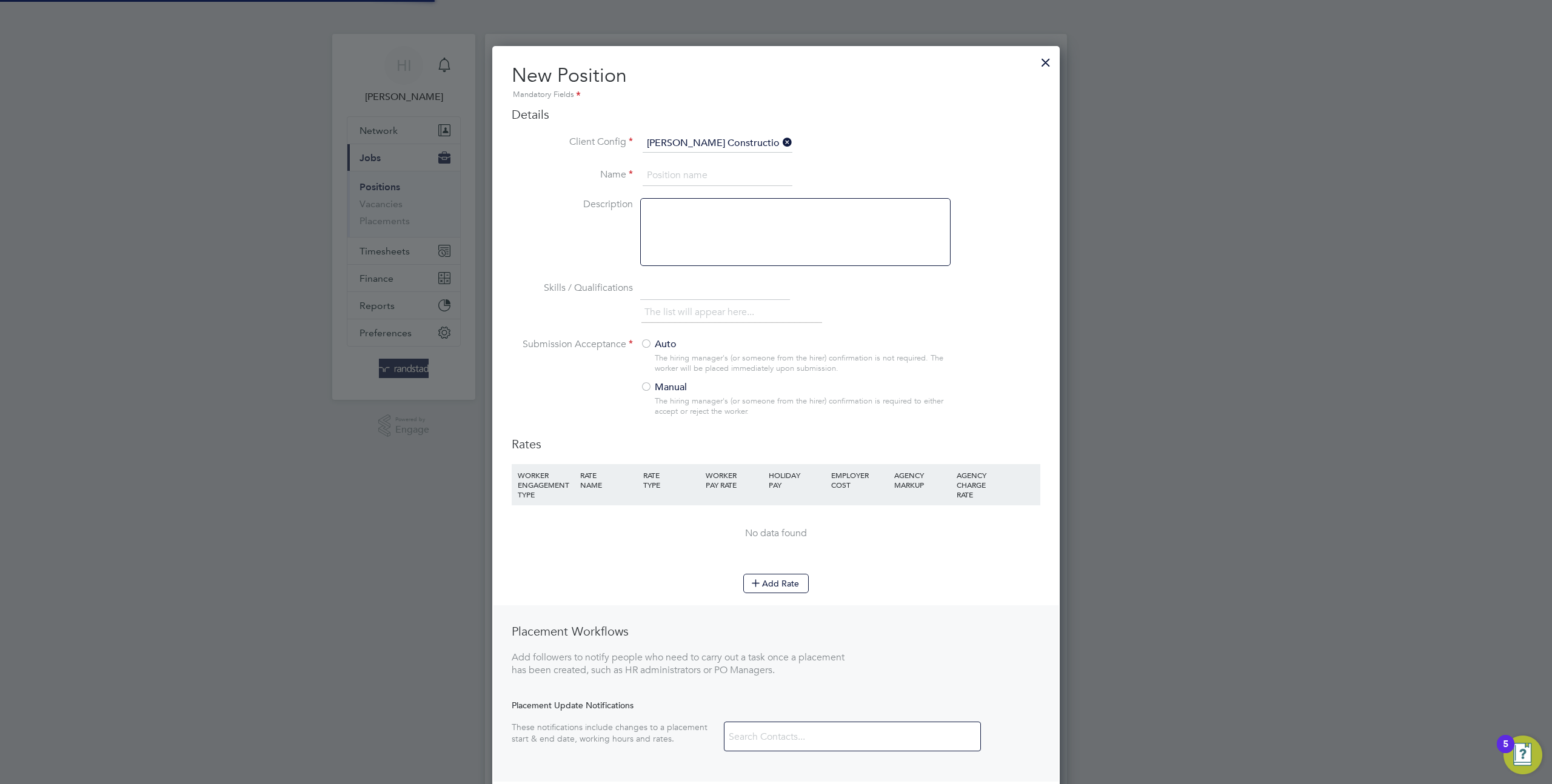
scroll to position [793, 568]
click at [693, 179] on input at bounding box center [718, 176] width 150 height 22
type input "test"
click at [648, 345] on div at bounding box center [646, 344] width 12 height 12
click at [761, 574] on button "Add Rate" at bounding box center [776, 583] width 65 height 20
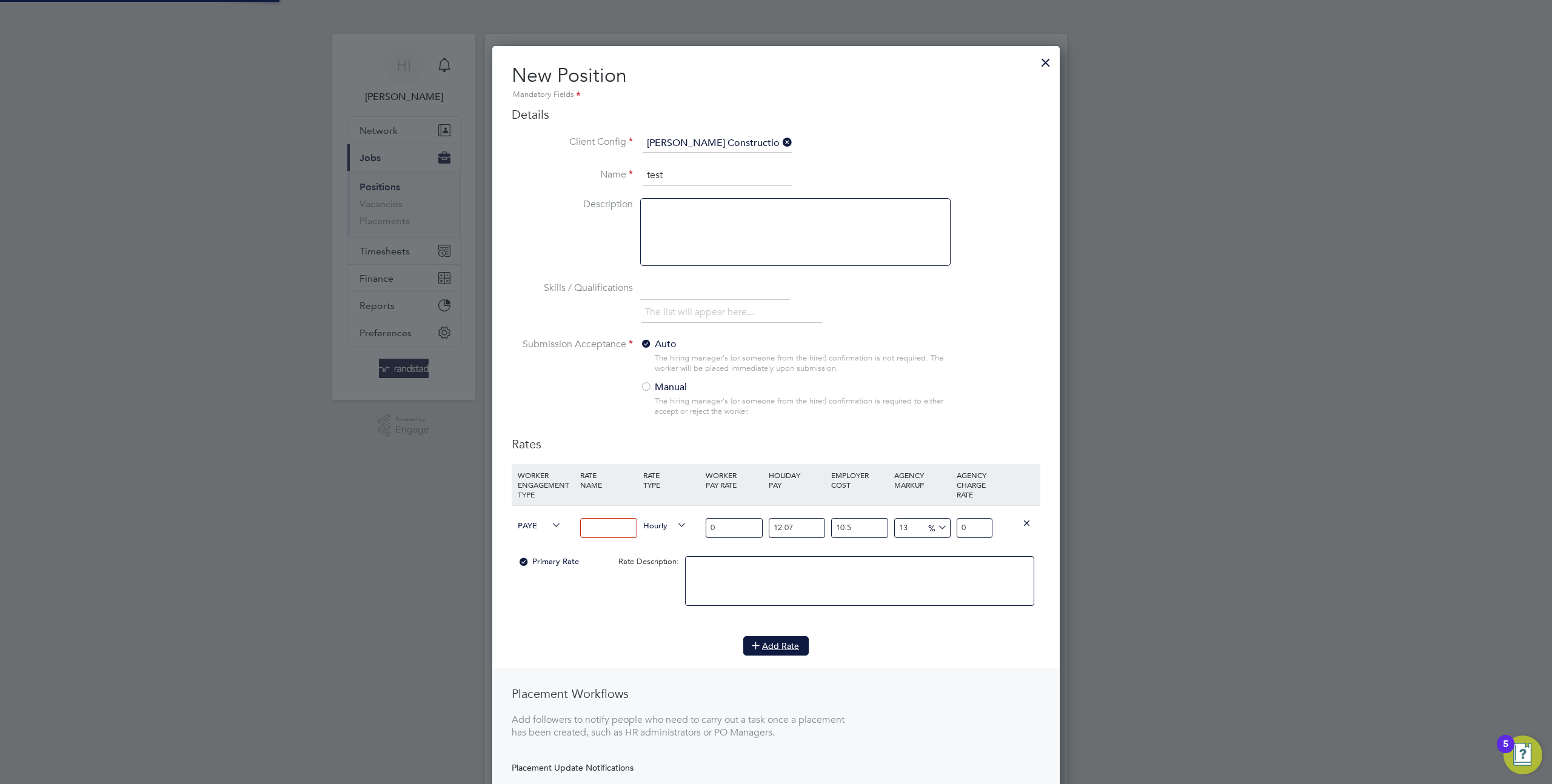
scroll to position [855, 568]
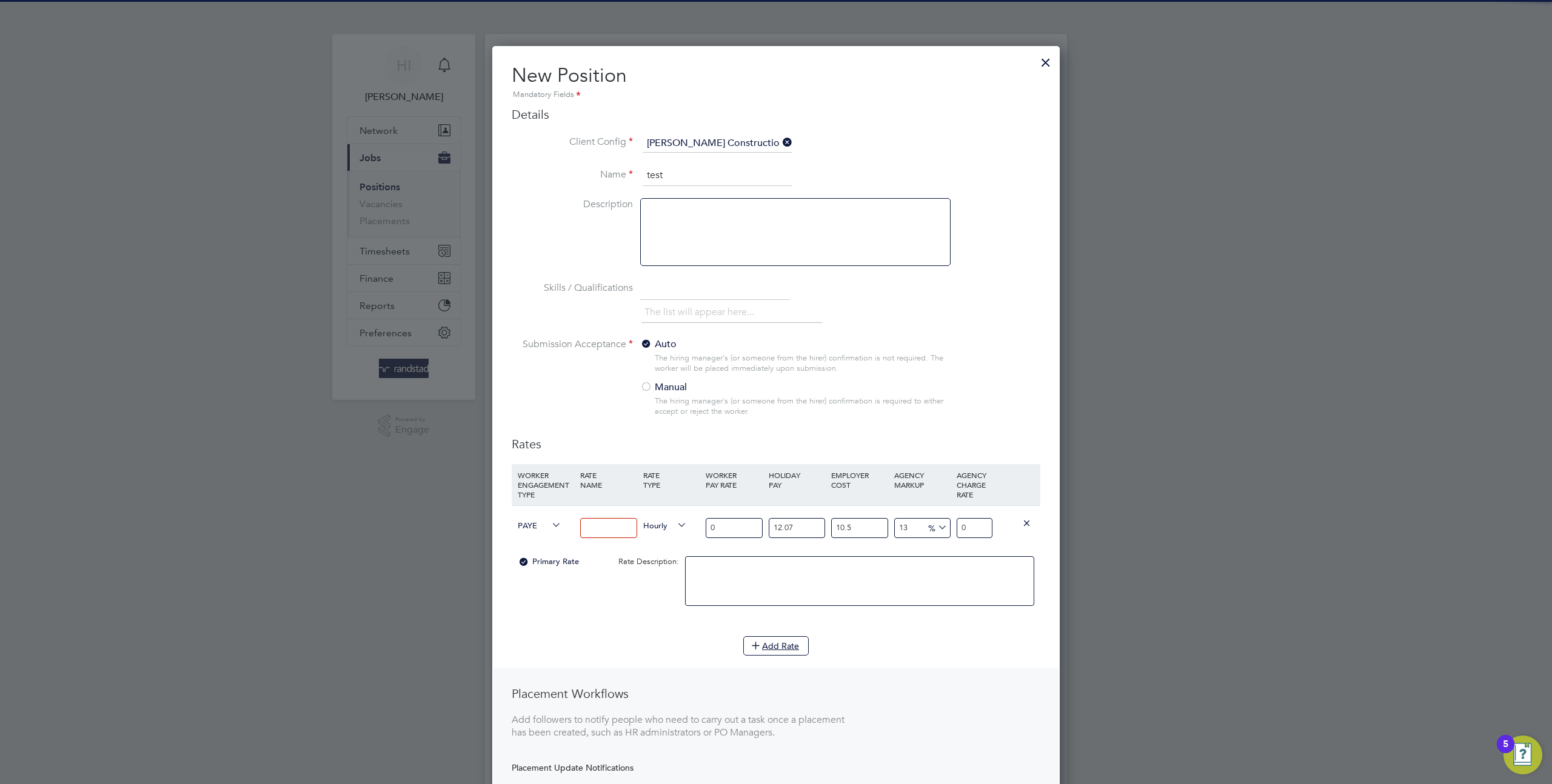
click at [598, 535] on input at bounding box center [609, 528] width 57 height 20
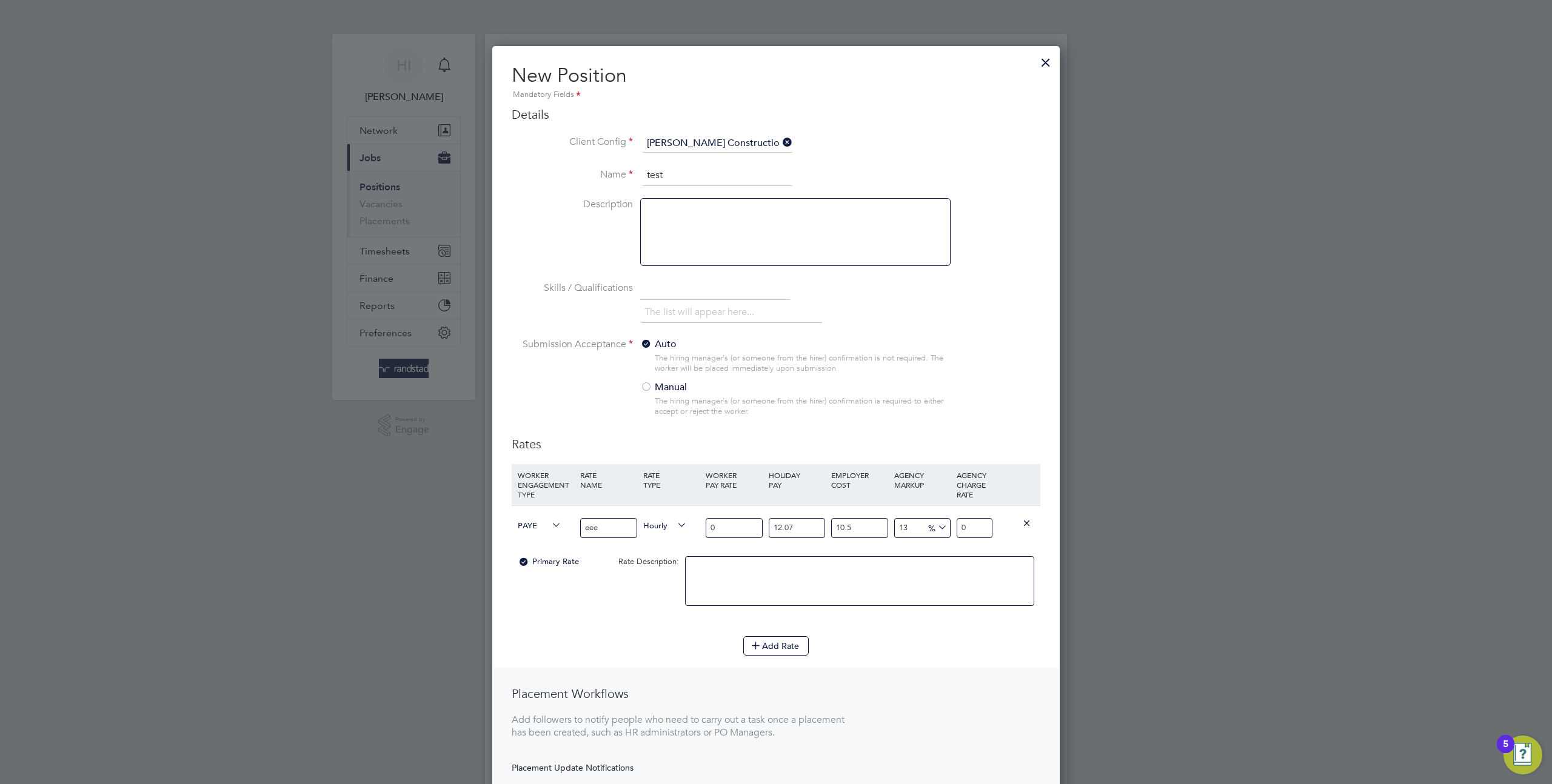
type input "eee"
click at [732, 523] on input "0" at bounding box center [734, 528] width 57 height 20
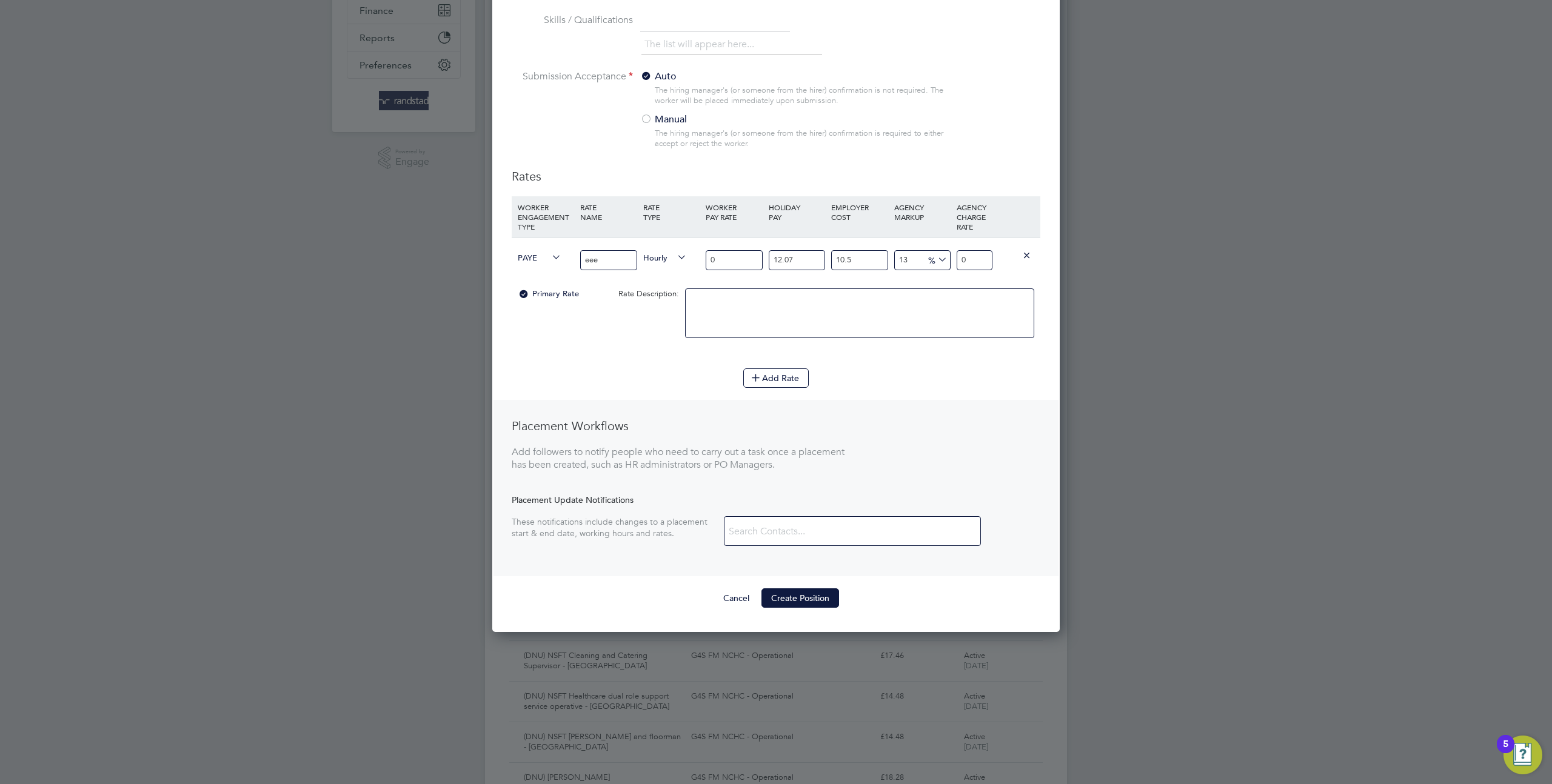
scroll to position [402, 0]
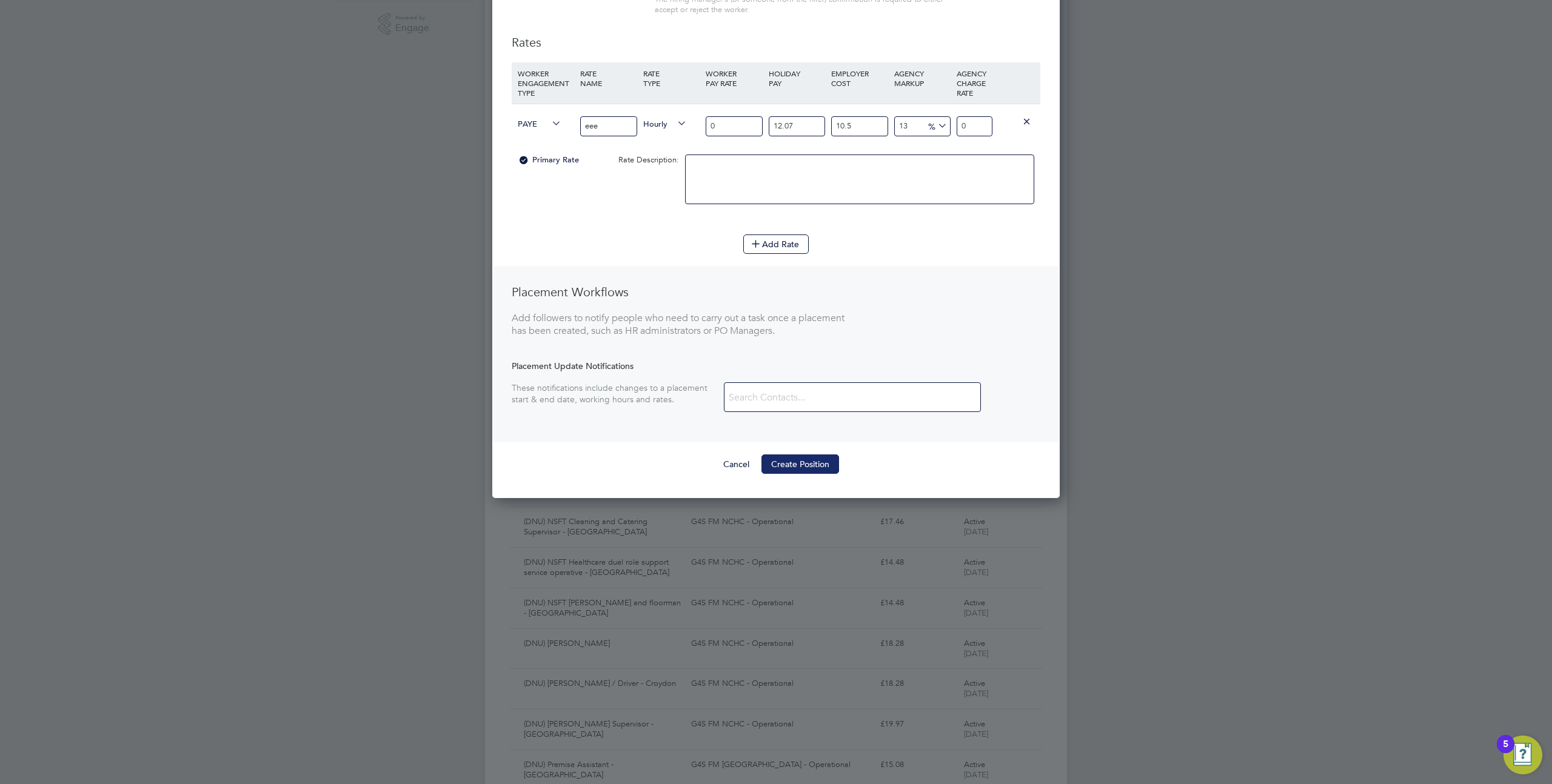
click at [800, 463] on button "Create Position" at bounding box center [800, 464] width 77 height 20
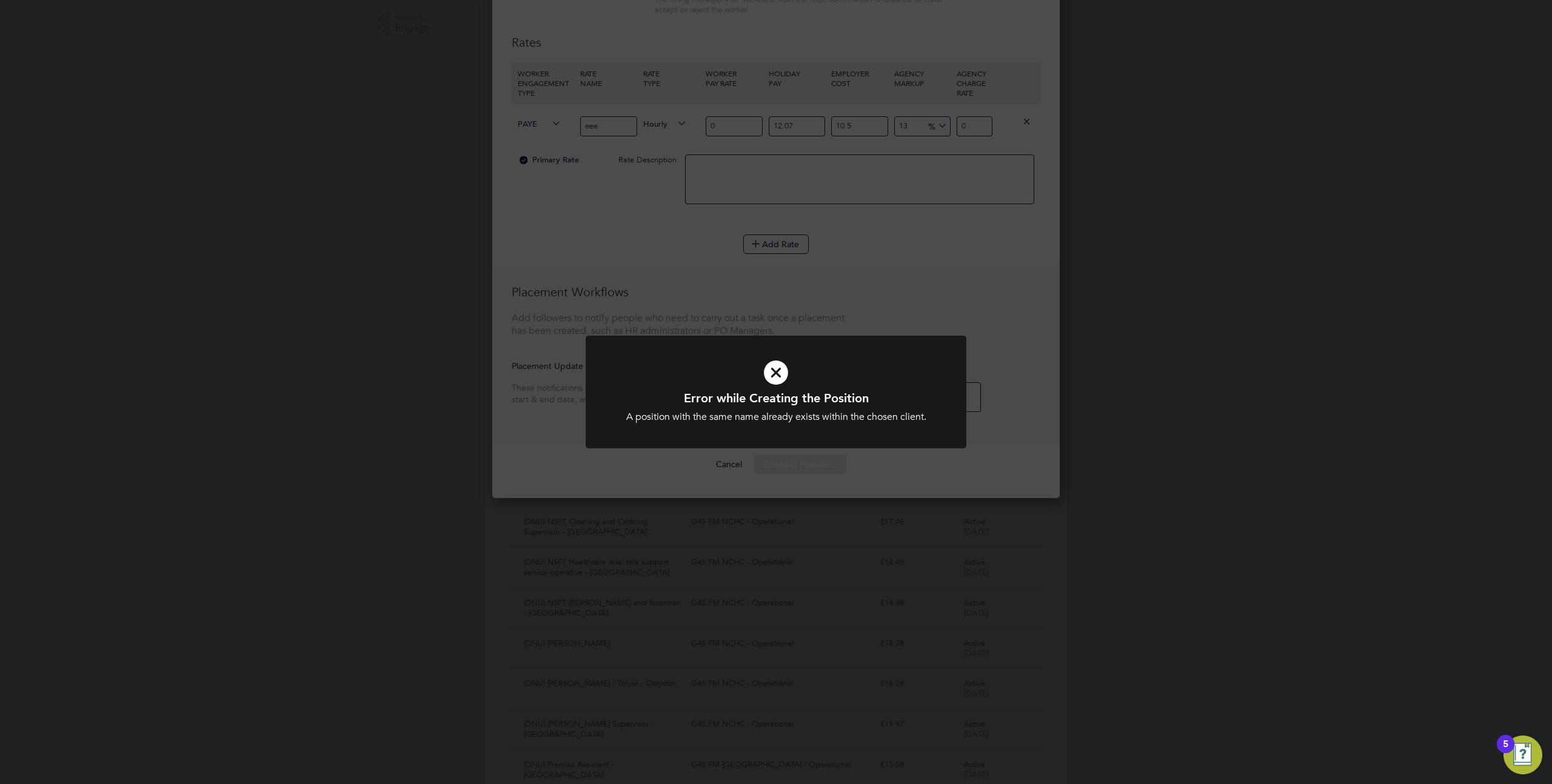
click at [919, 287] on div "Error while Creating the Position A position with the same name already exists …" at bounding box center [776, 392] width 1552 height 784
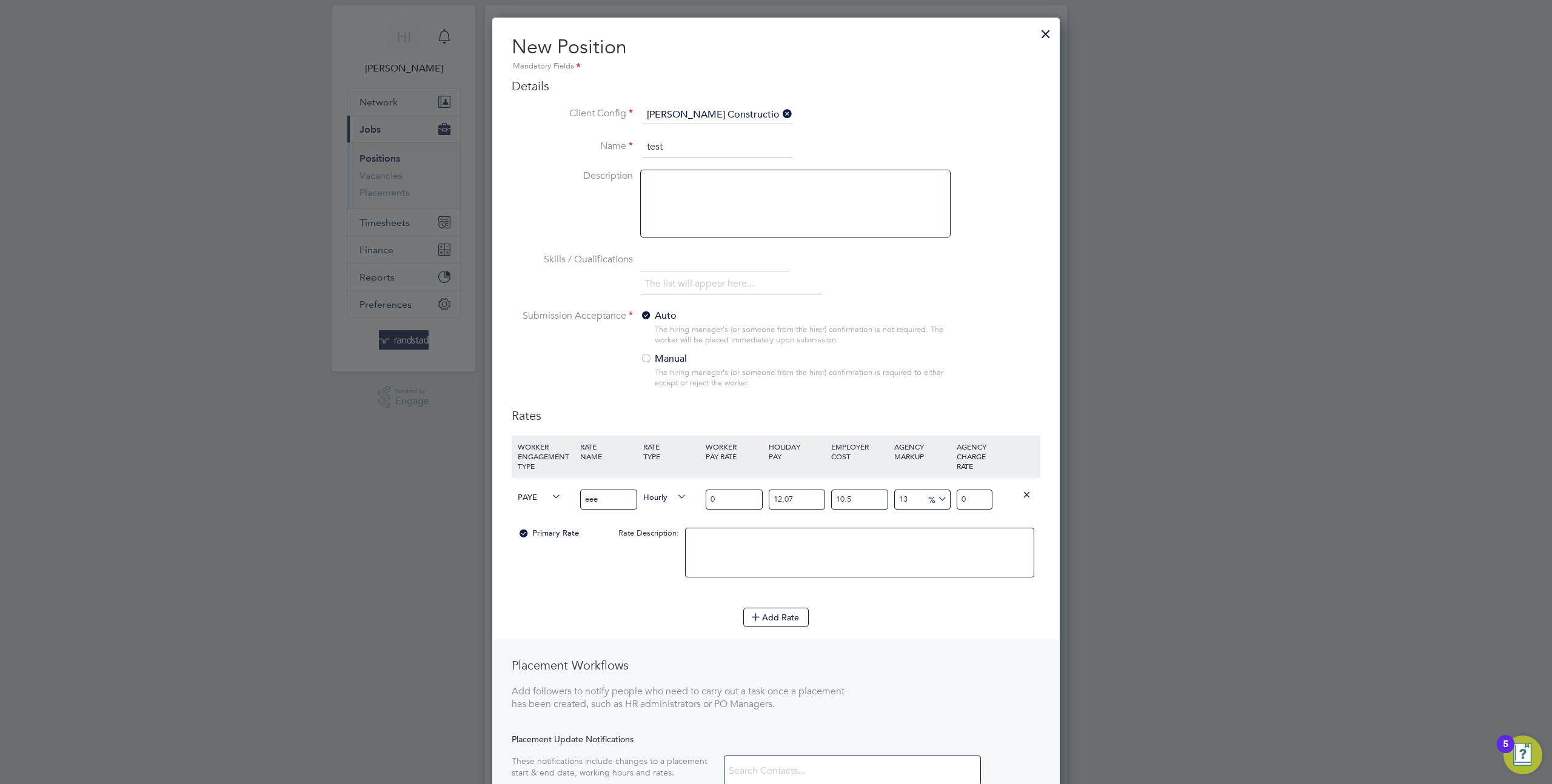
scroll to position [0, 0]
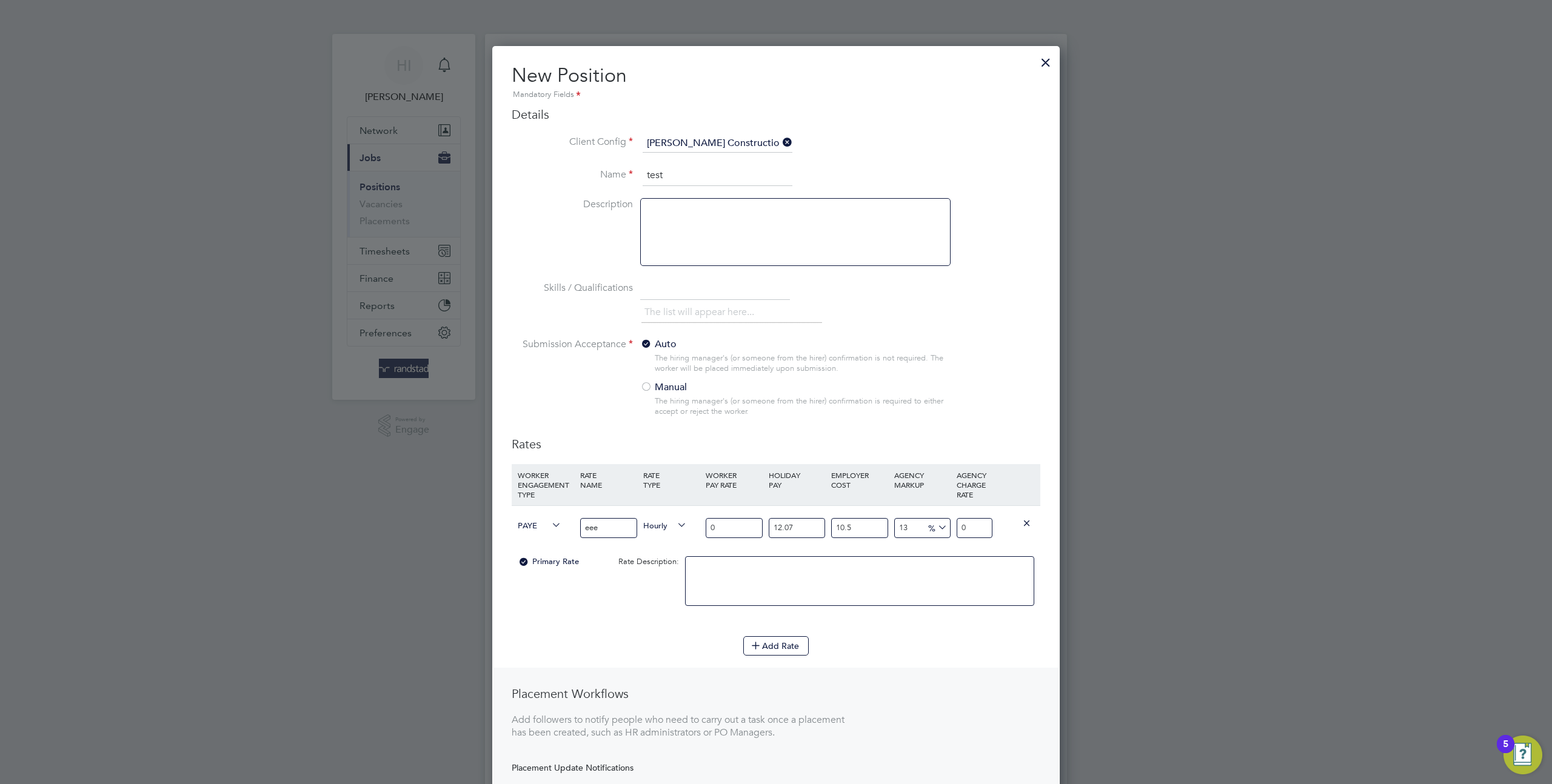
click at [723, 533] on input "0" at bounding box center [734, 528] width 57 height 20
type input "1"
type input "1.399362055"
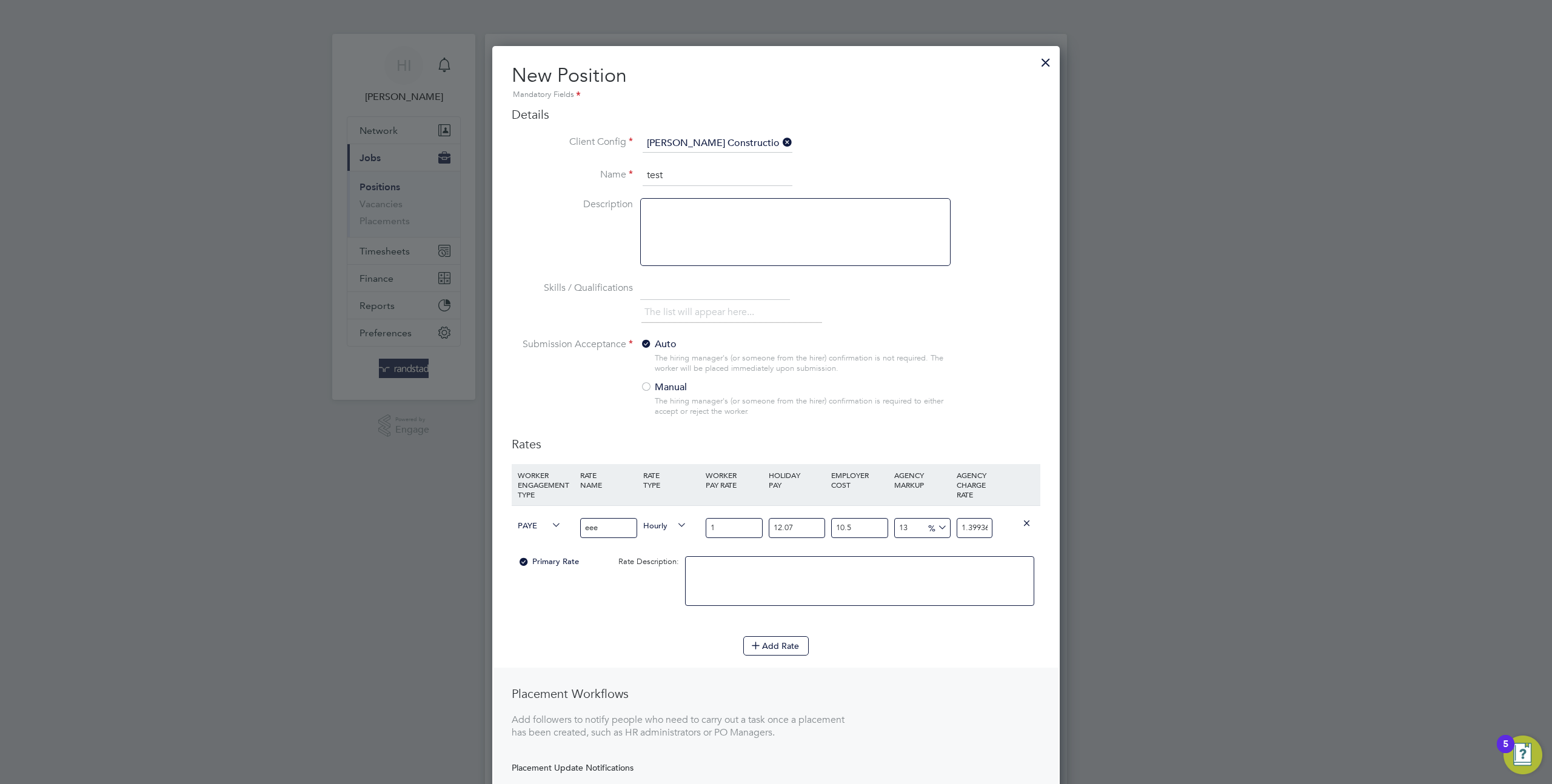
type input "10"
type input "13.99362055"
type input "100"
type input "139.9362055"
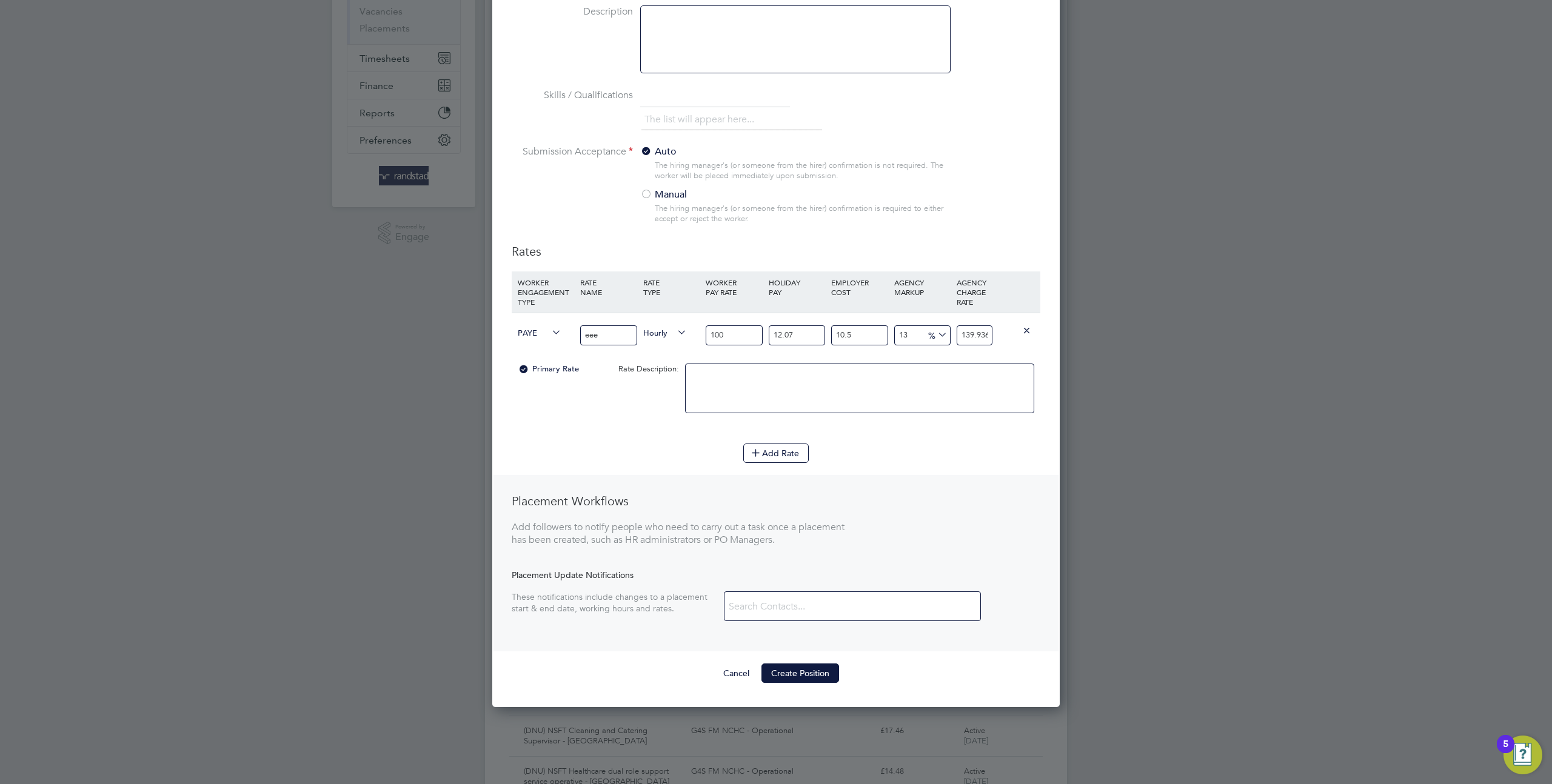
scroll to position [395, 0]
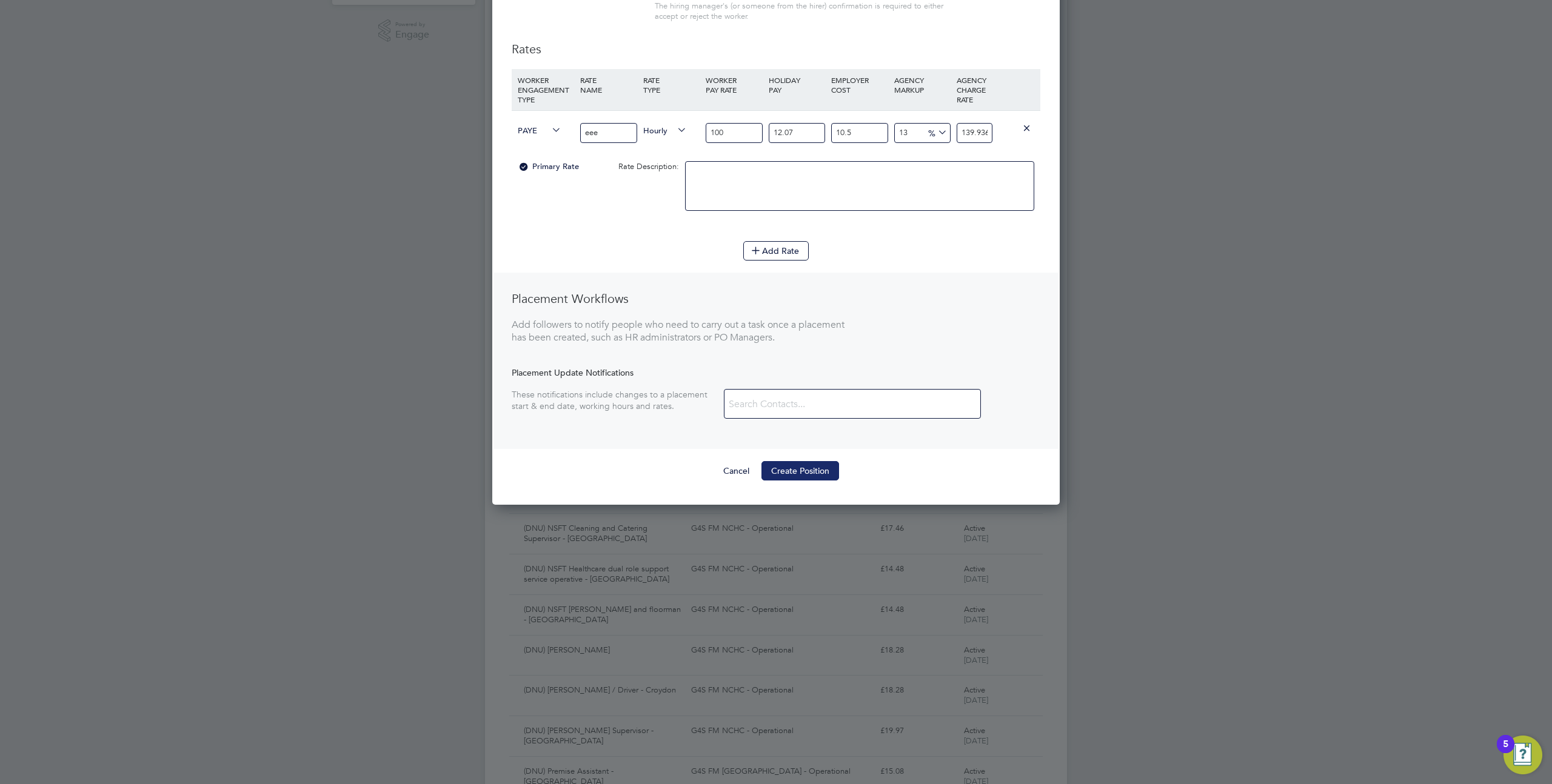
type input "100"
click at [795, 475] on button "Create Position" at bounding box center [800, 471] width 77 height 20
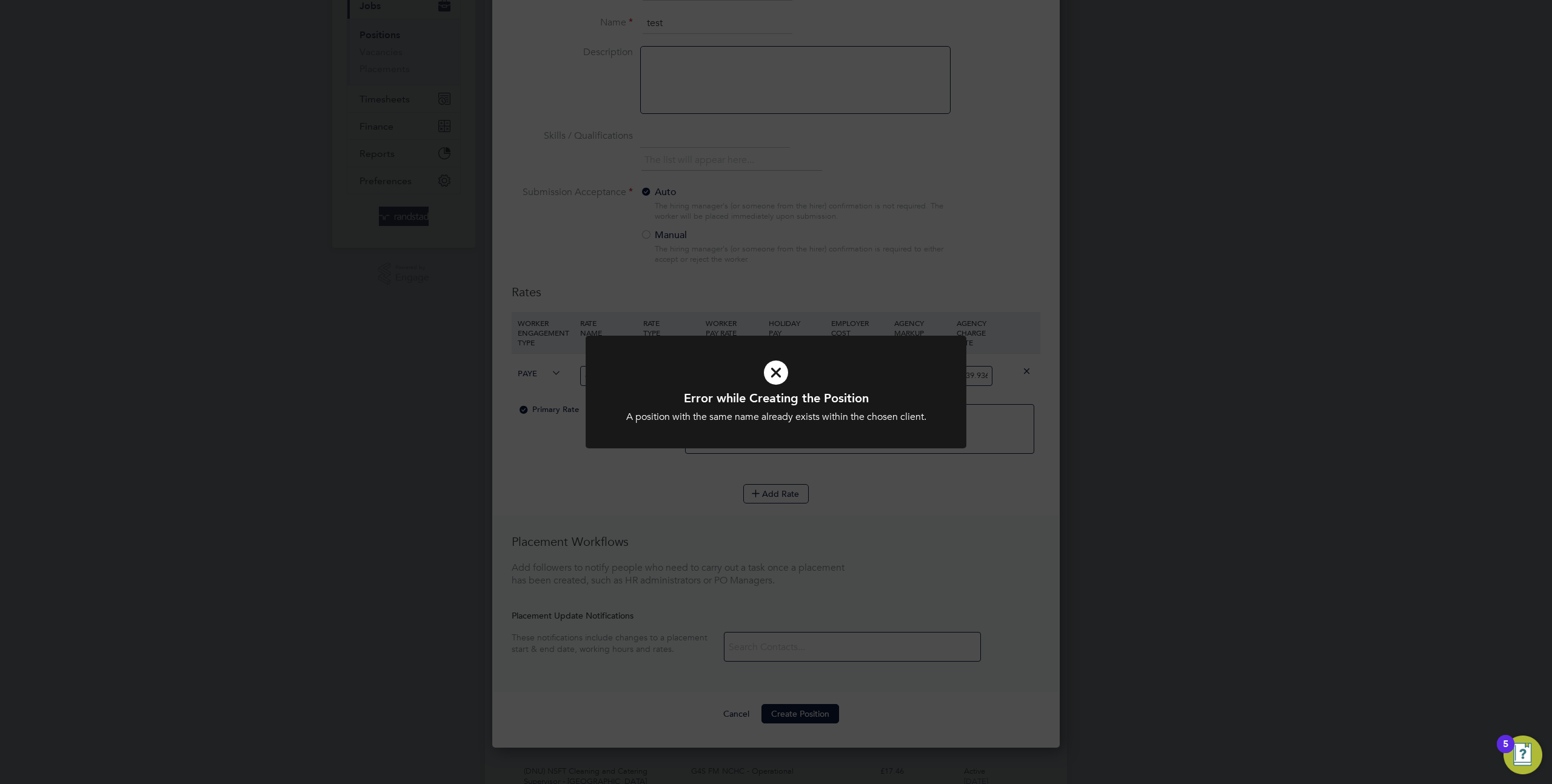
scroll to position [0, 0]
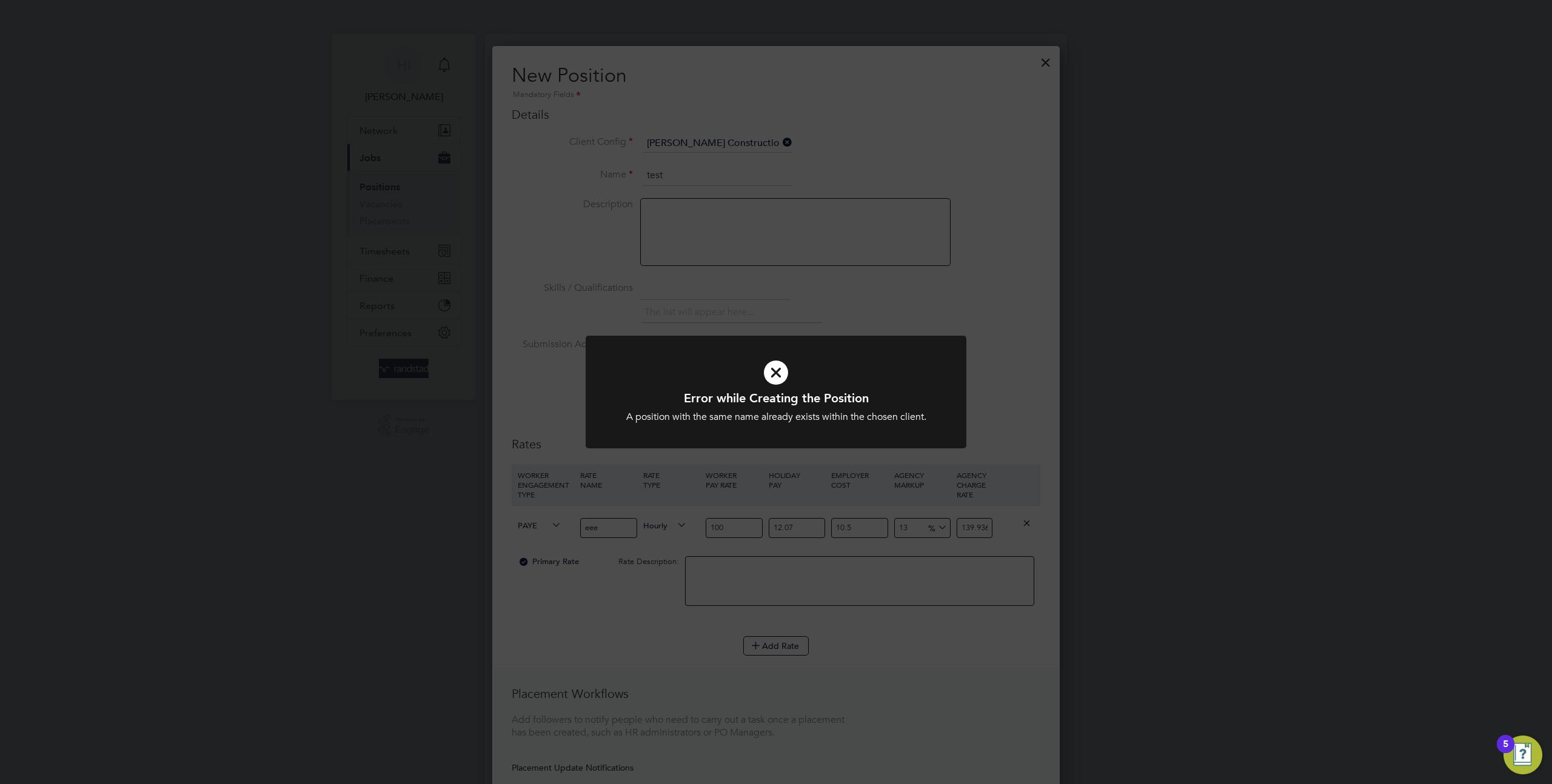
click at [793, 171] on div "Error while Creating the Position A position with the same name already exists …" at bounding box center [776, 392] width 1552 height 784
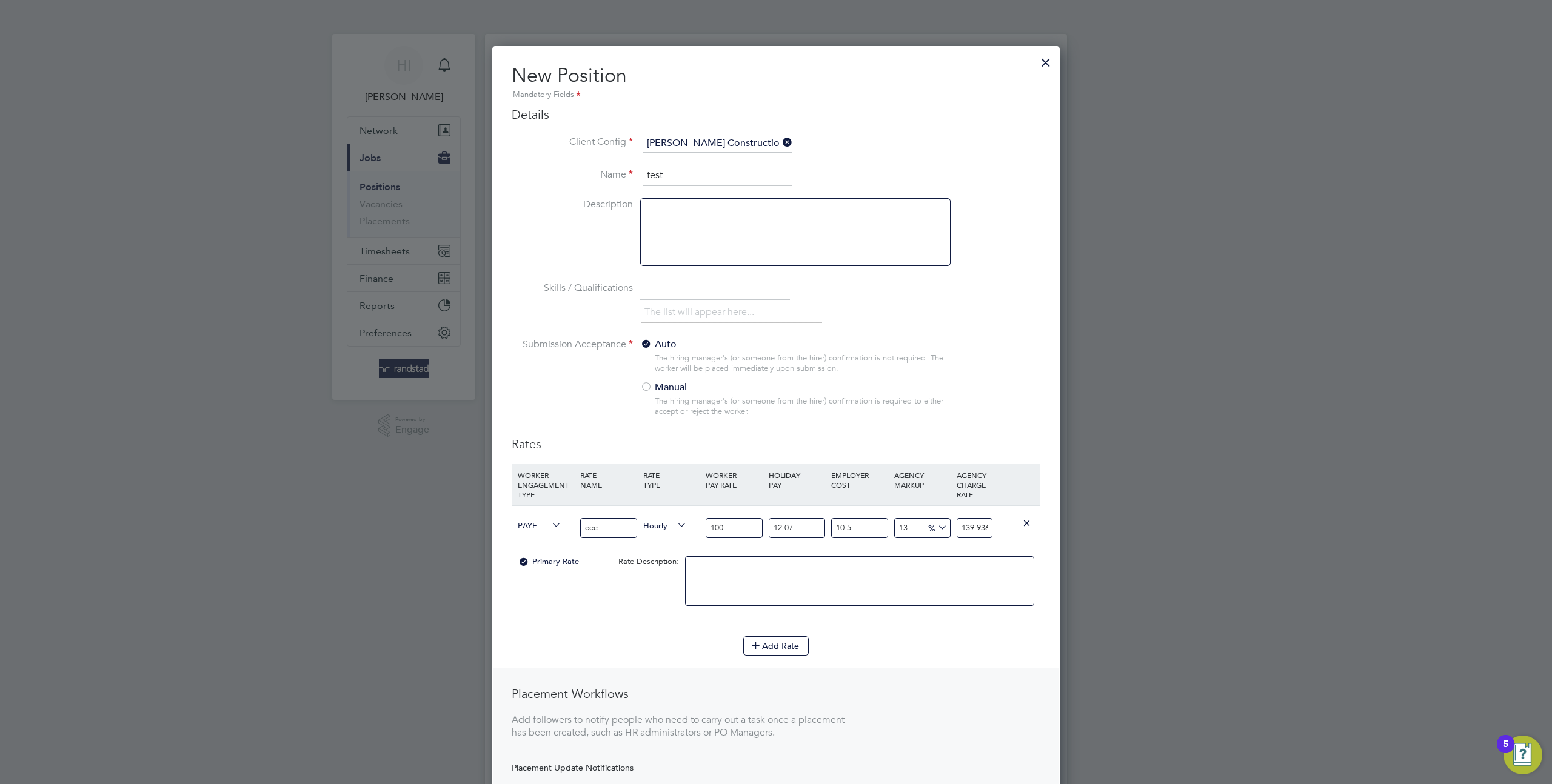
click at [769, 167] on div "Error while Creating the Position A position with the same name already exists …" at bounding box center [776, 392] width 1552 height 784
click at [723, 172] on input "test" at bounding box center [718, 176] width 150 height 22
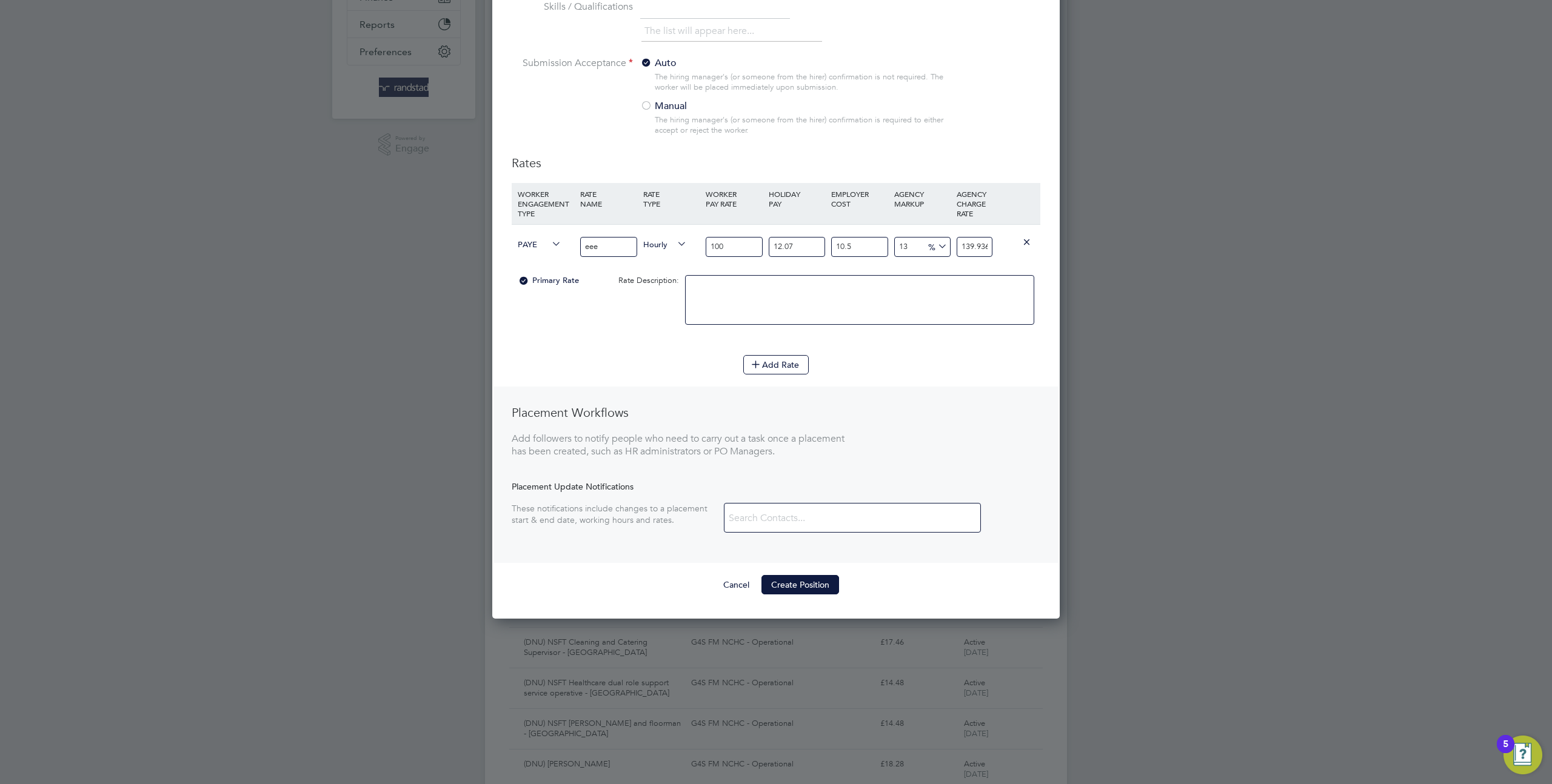
scroll to position [430, 0]
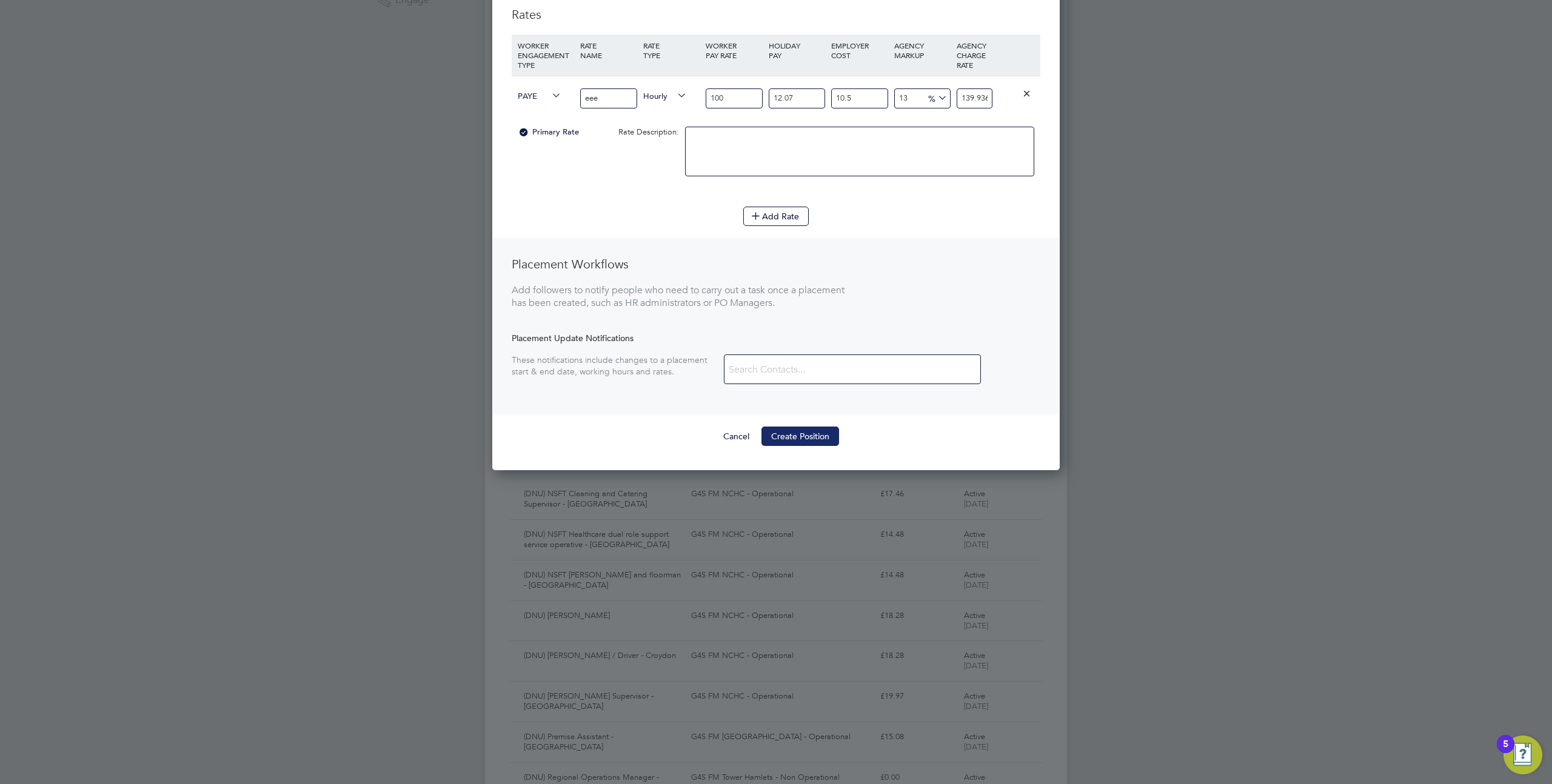
type input "uuuuu"
click at [800, 432] on button "Create Position" at bounding box center [800, 436] width 77 height 20
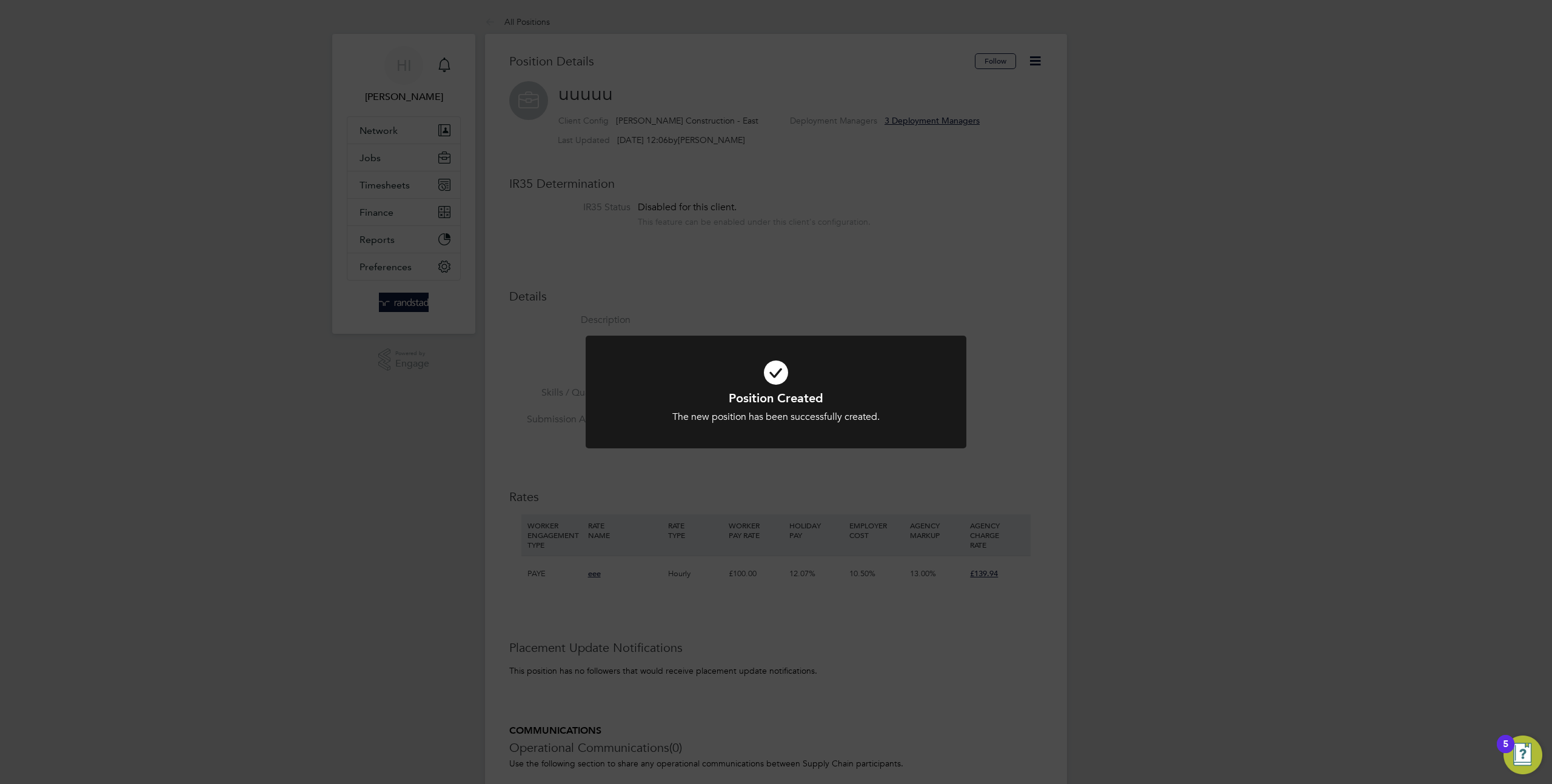
click at [930, 235] on div "Position Created The new position has been successfully created. Cancel Okay" at bounding box center [776, 392] width 1552 height 784
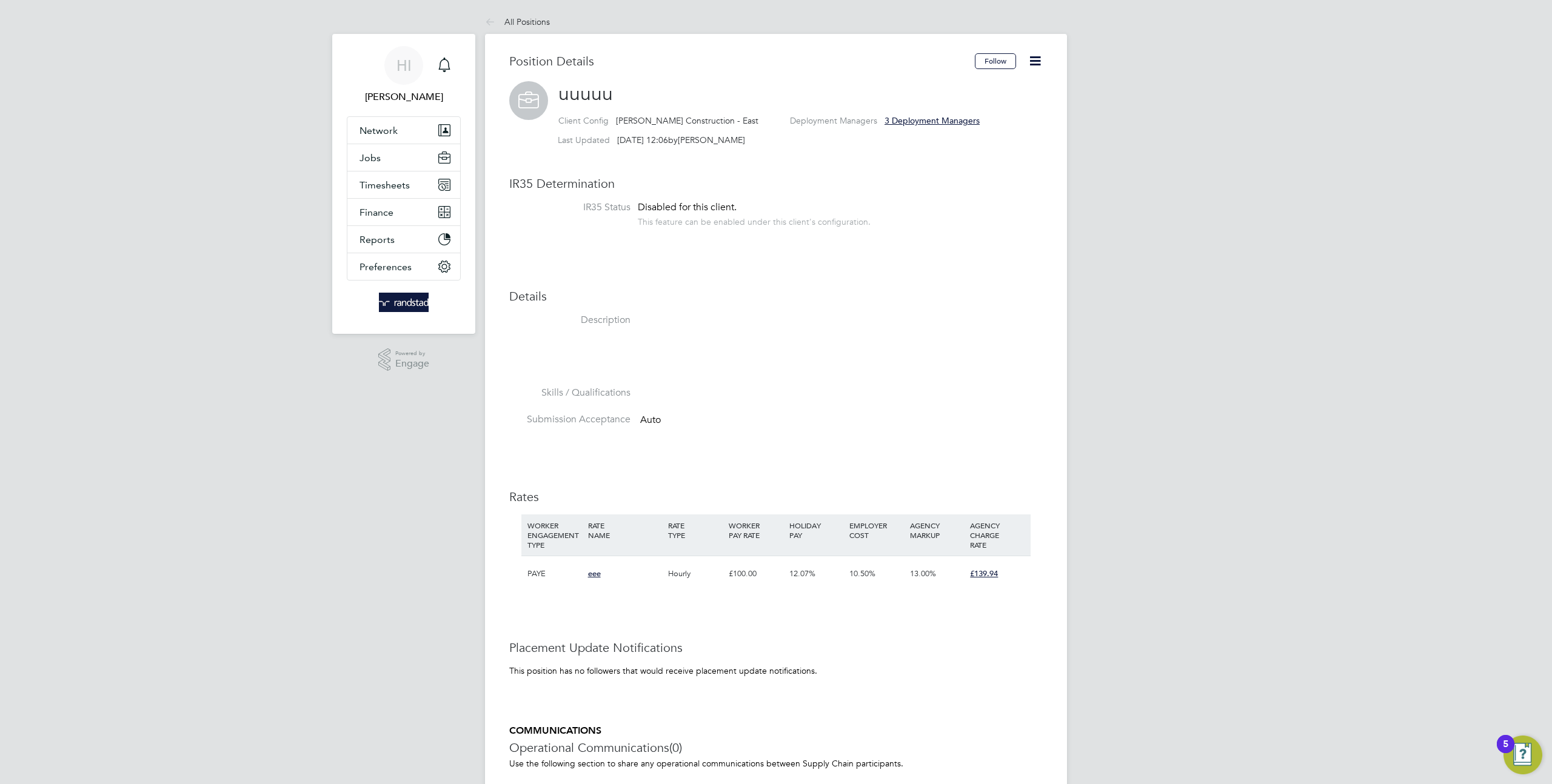
click at [1035, 55] on icon at bounding box center [1035, 61] width 15 height 15
click at [1105, 99] on div "HI Harrison I Notifications Applications: Network Team Members Businesses Sites…" at bounding box center [776, 498] width 1552 height 996
click at [491, 20] on icon at bounding box center [492, 23] width 15 height 15
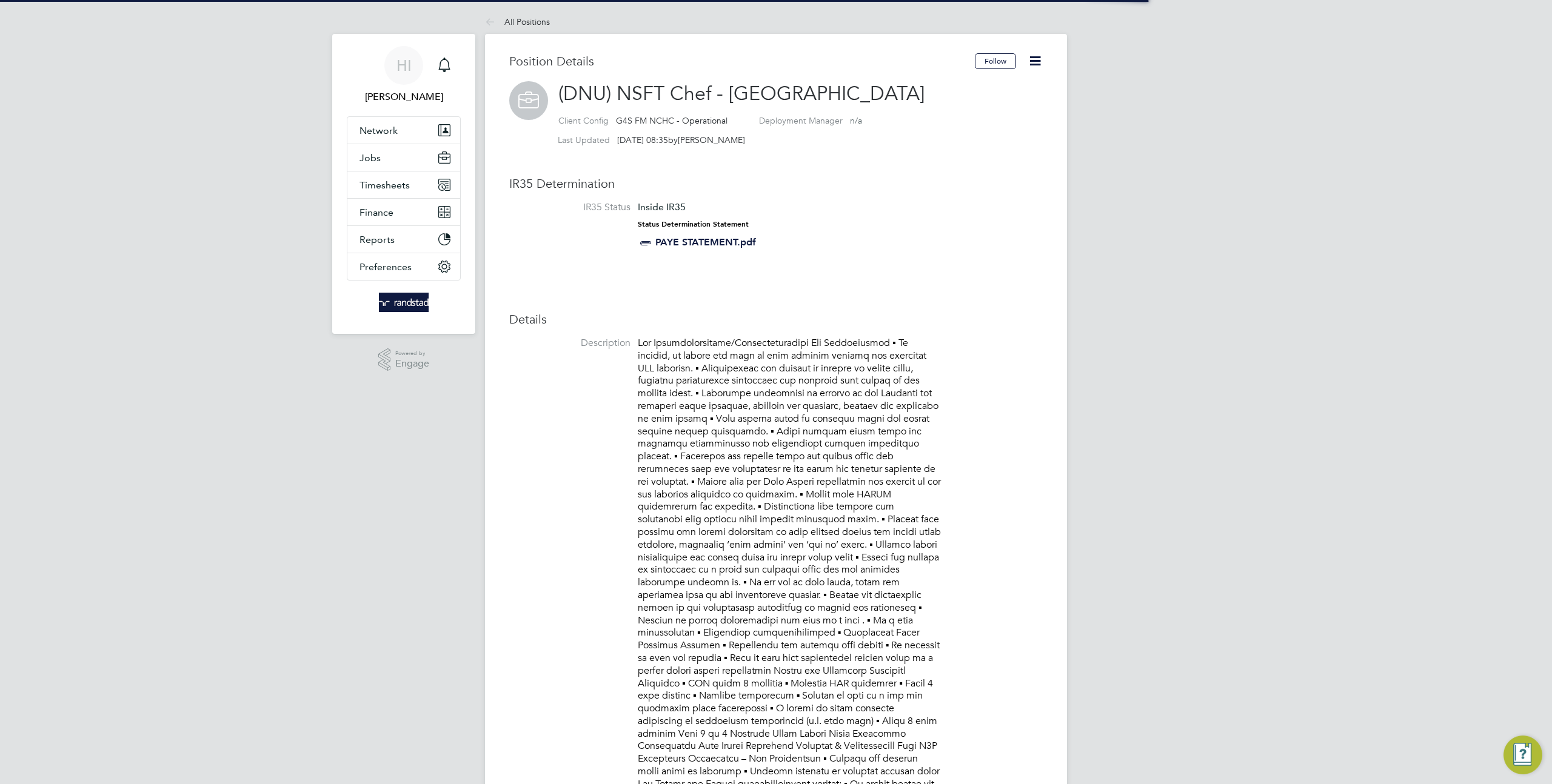
scroll to position [36, 81]
click at [1040, 64] on icon at bounding box center [1035, 61] width 15 height 15
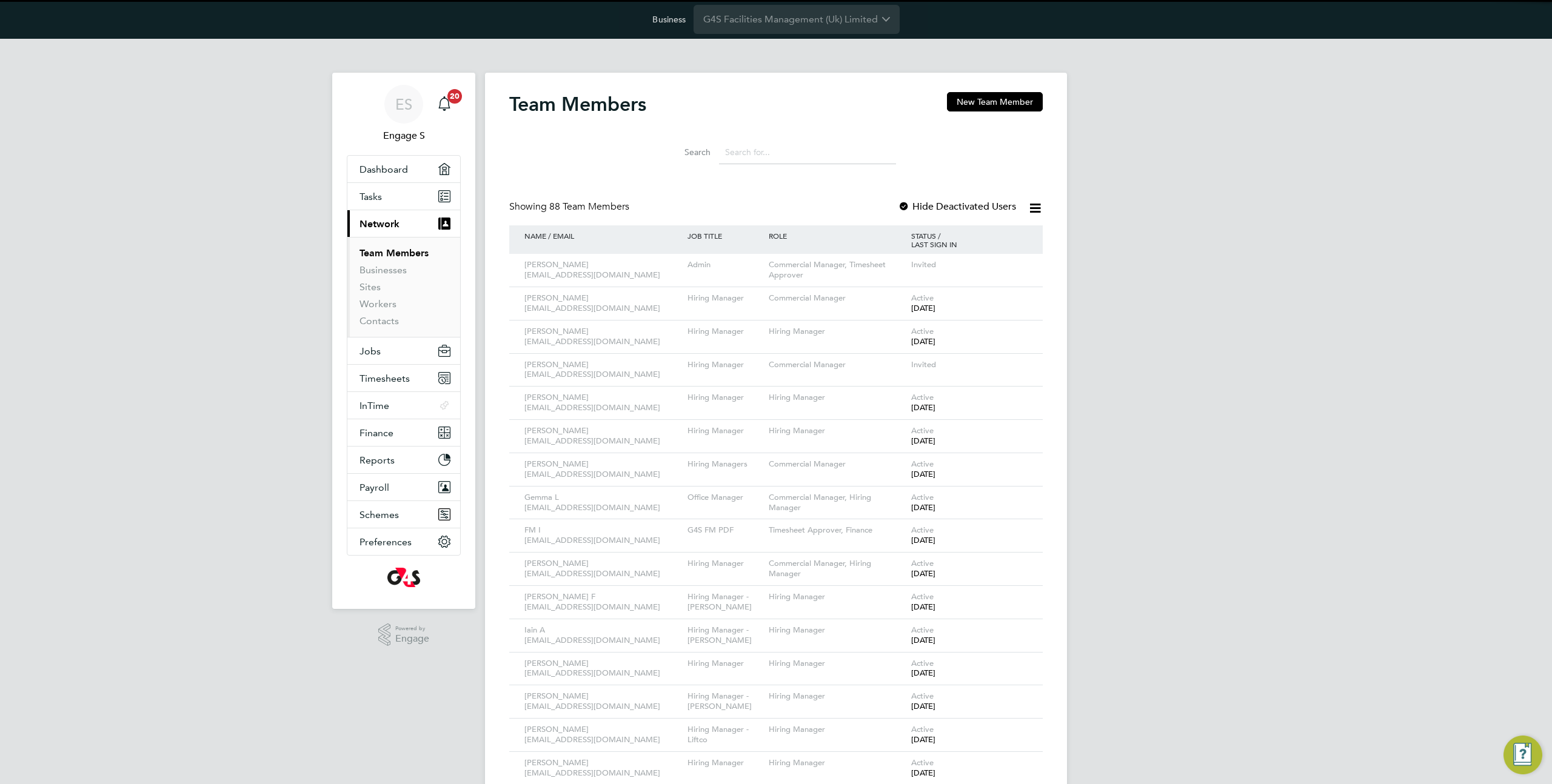
click at [766, 152] on input at bounding box center [807, 152] width 177 height 24
type input "admin"
click at [1017, 611] on icon at bounding box center [1016, 607] width 12 height 14
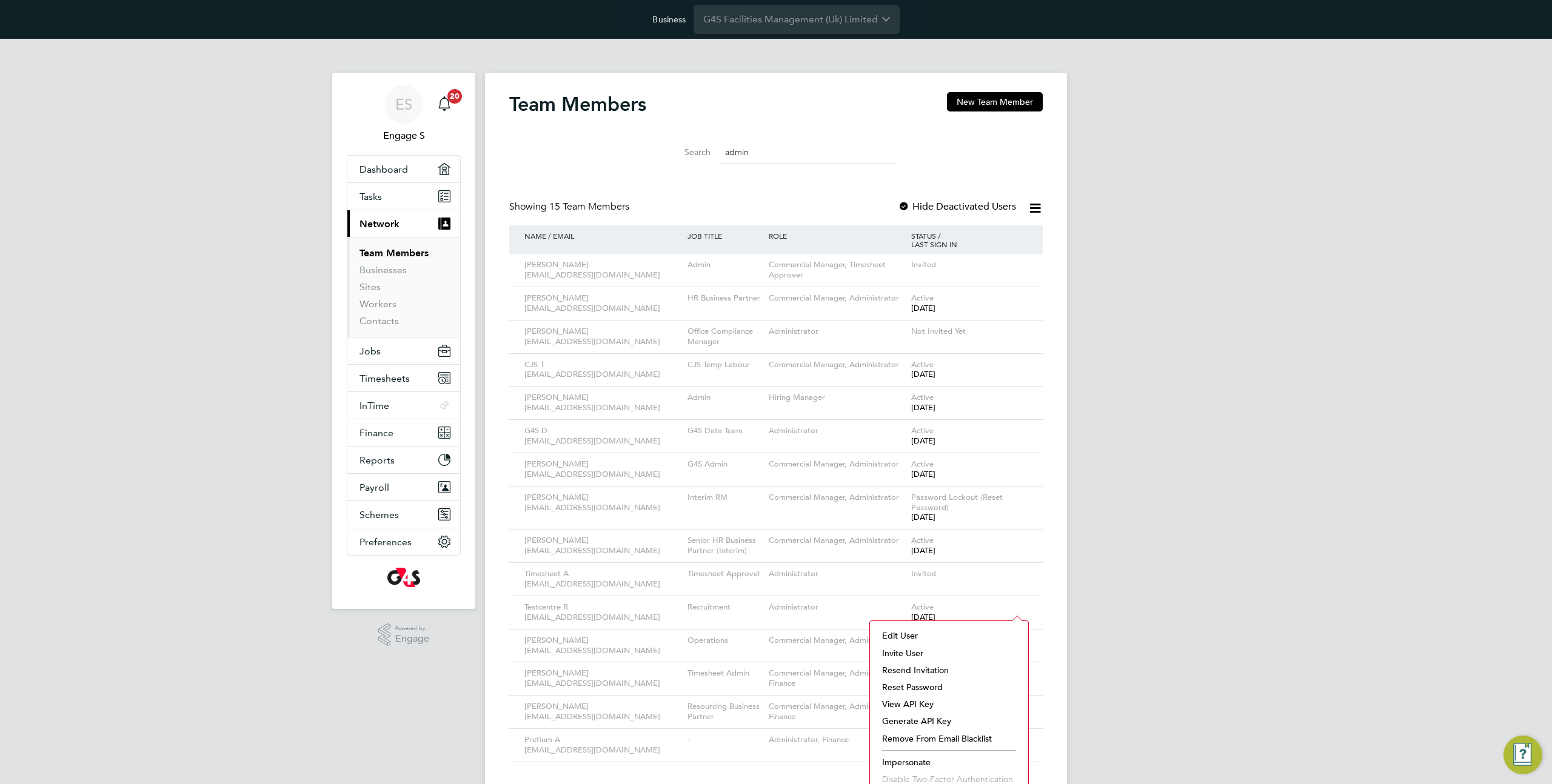
click at [915, 763] on li "Impersonate" at bounding box center [949, 762] width 146 height 17
click at [1033, 210] on icon at bounding box center [1035, 208] width 15 height 15
click at [1125, 256] on div "ES Engage S Notifications 20 Applications: Dashboard Tasks Current page: Networ…" at bounding box center [776, 422] width 1552 height 767
click at [1022, 298] on icon at bounding box center [1016, 298] width 12 height 14
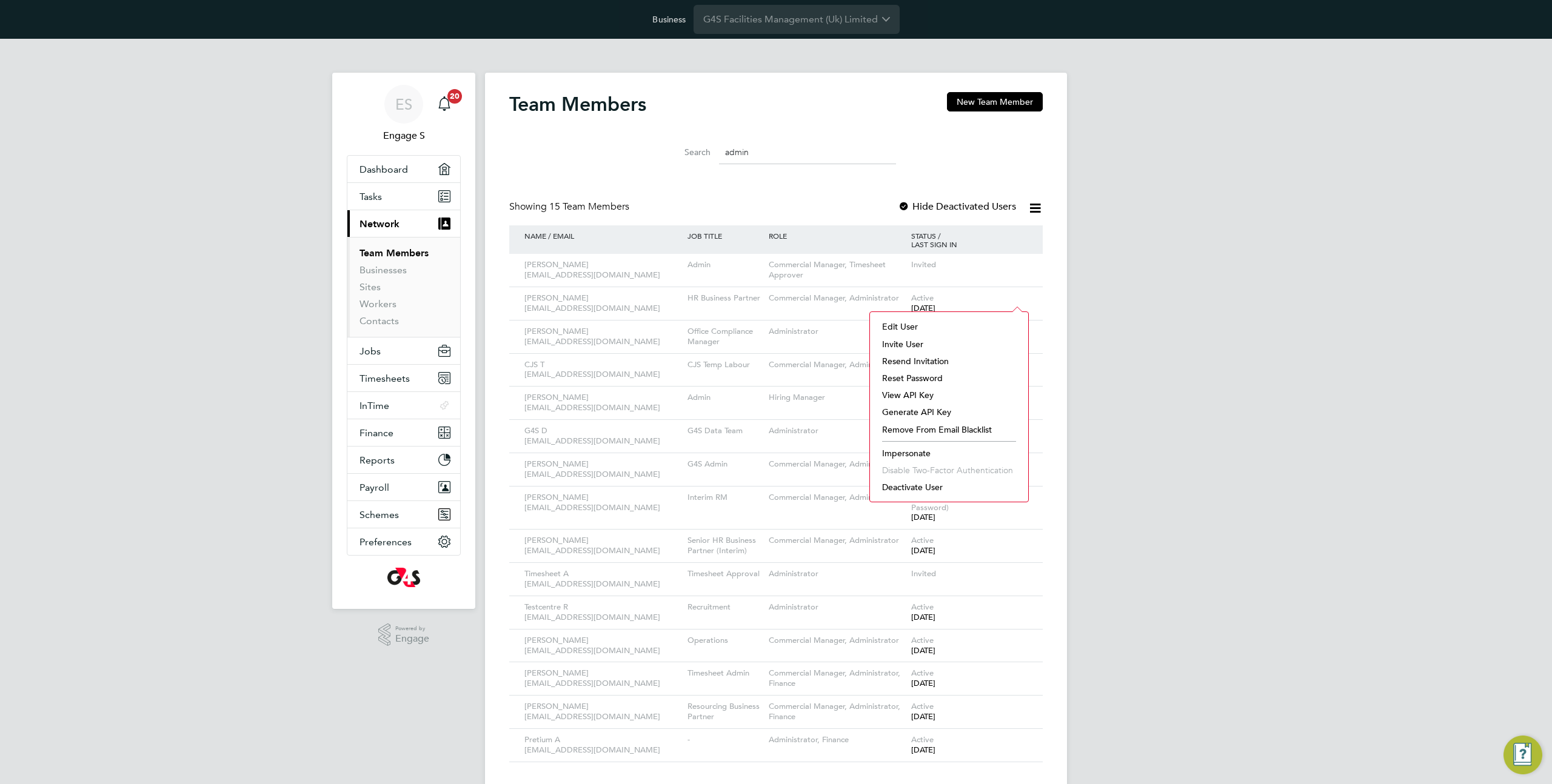
click at [1114, 294] on div "ES Engage S Notifications 20 Applications: Dashboard Tasks Current page: Networ…" at bounding box center [776, 422] width 1552 height 767
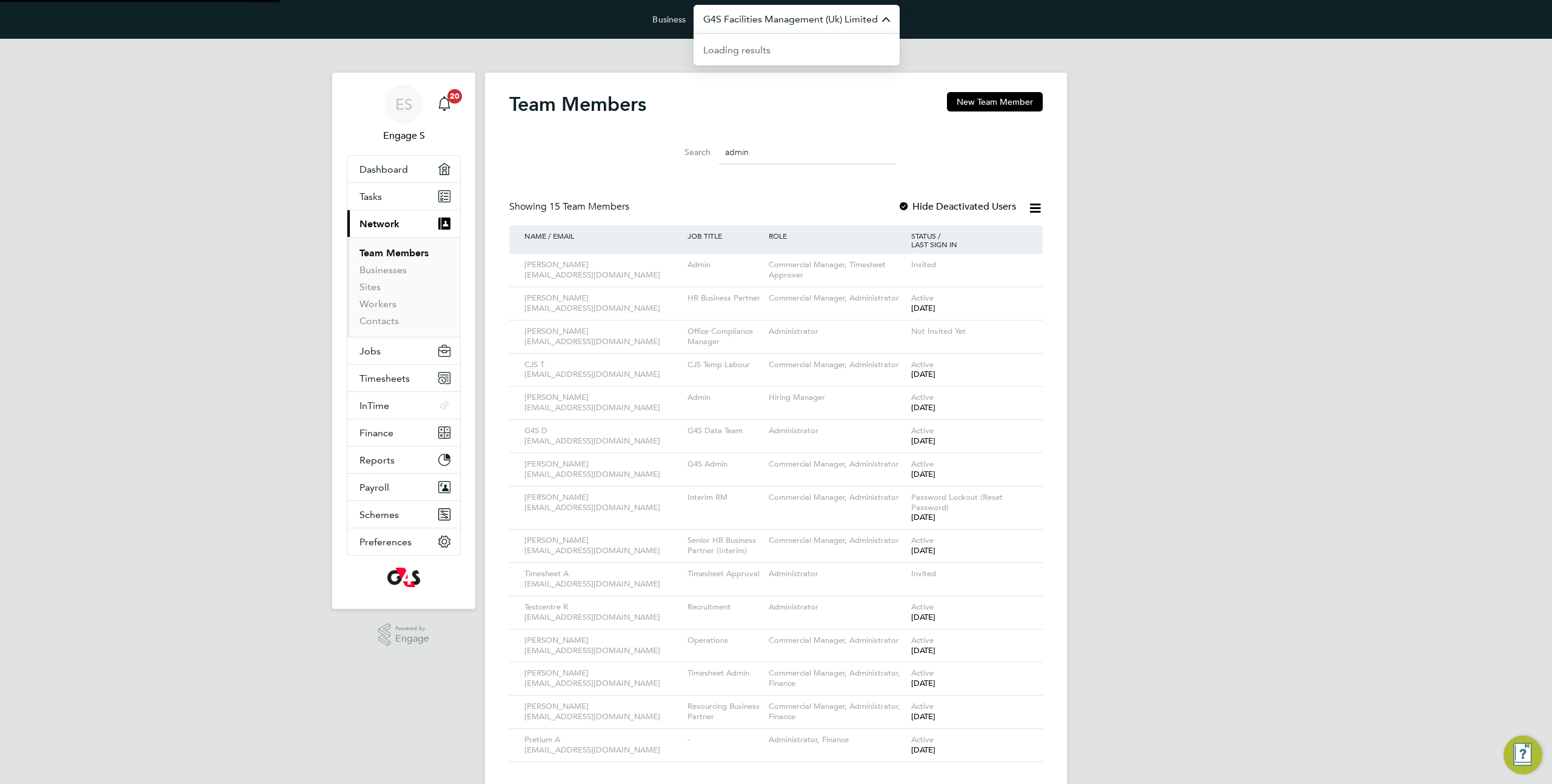
click at [744, 29] on input "G4S Facilities Management (Uk) Limited" at bounding box center [796, 19] width 206 height 28
type input "m"
type input "o"
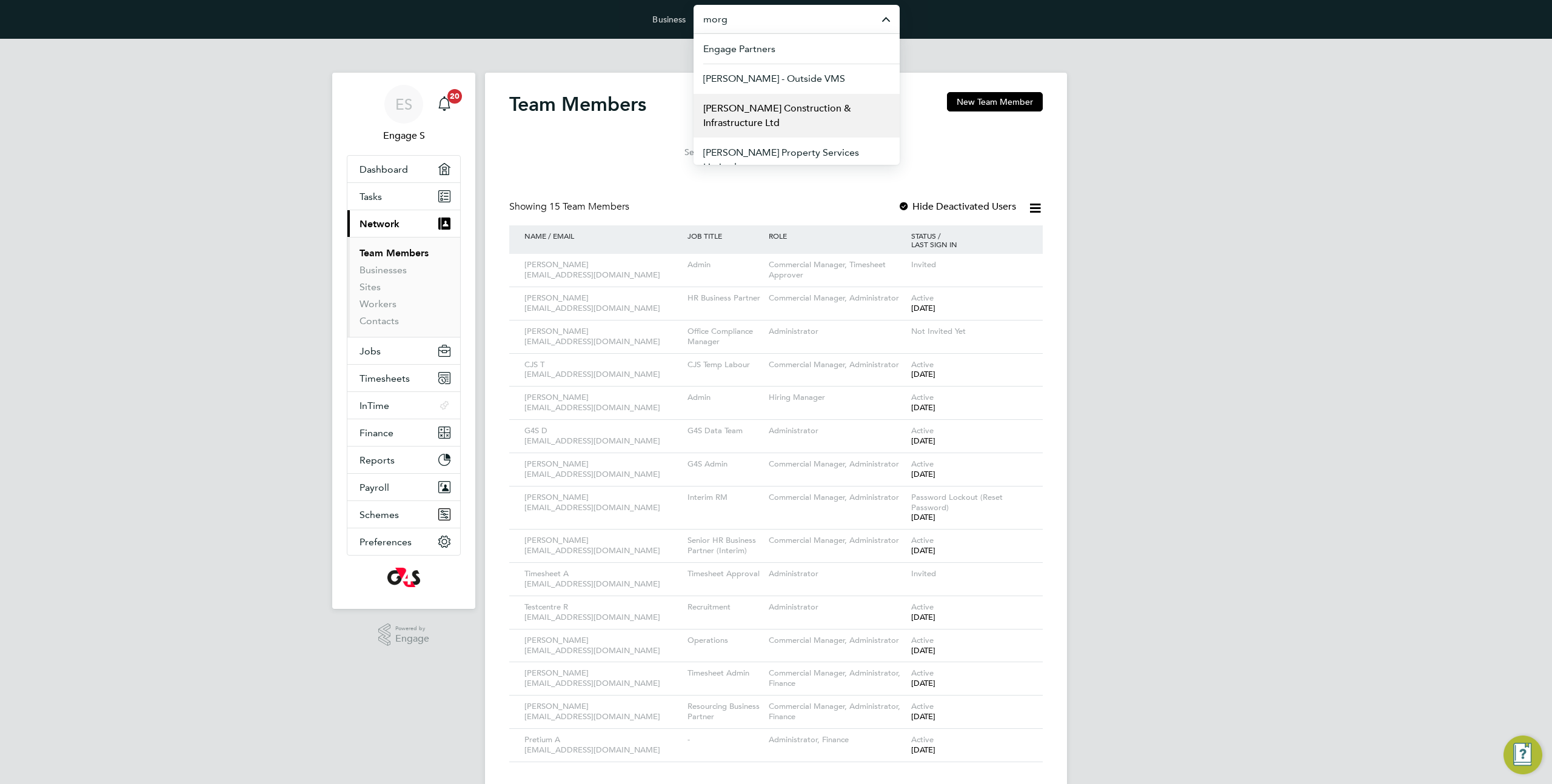
click at [772, 112] on span "[PERSON_NAME] Construction & Infrastructure Ltd" at bounding box center [796, 116] width 187 height 29
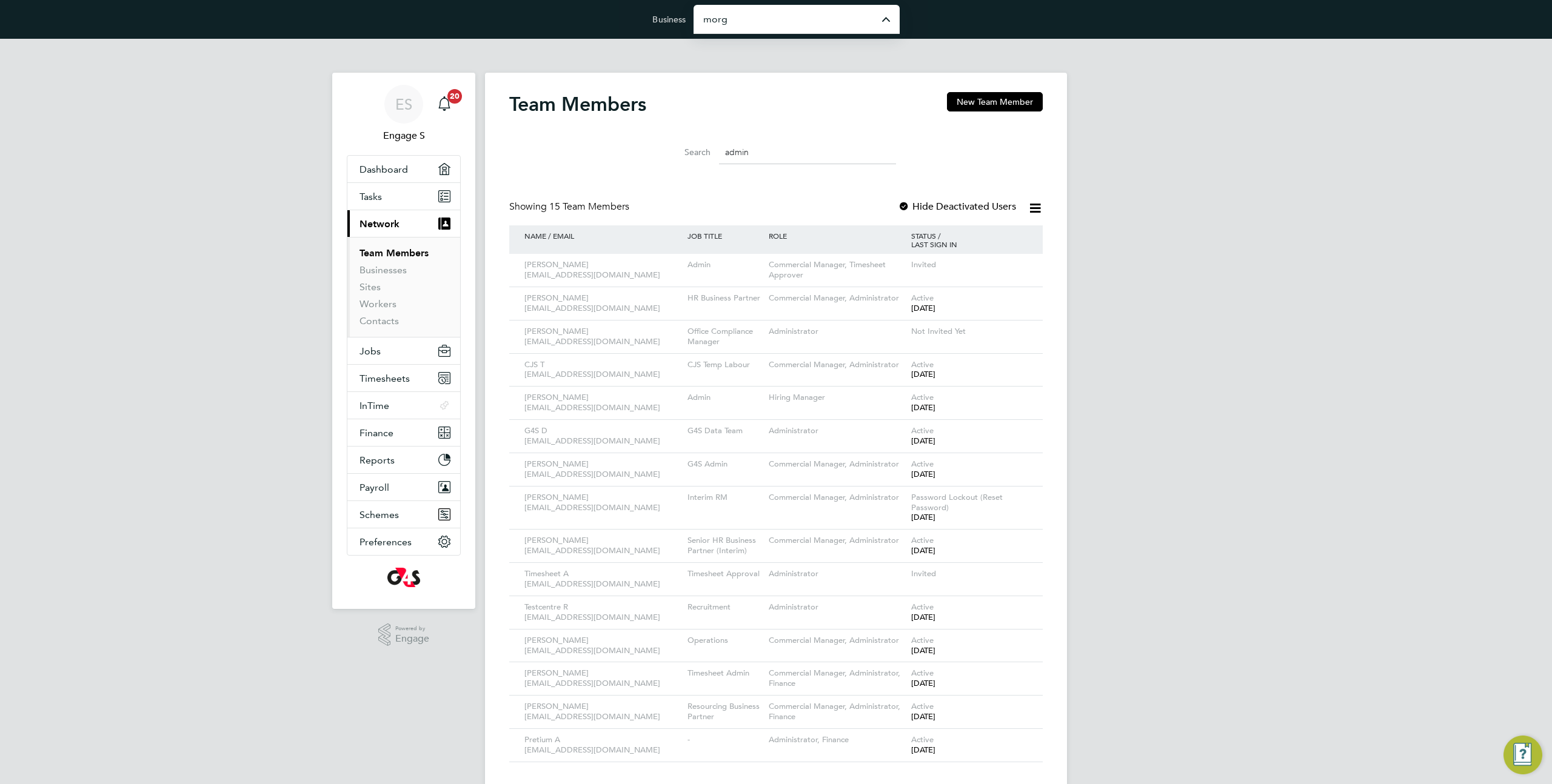
type input "[PERSON_NAME] Construction & Infrastructure Ltd"
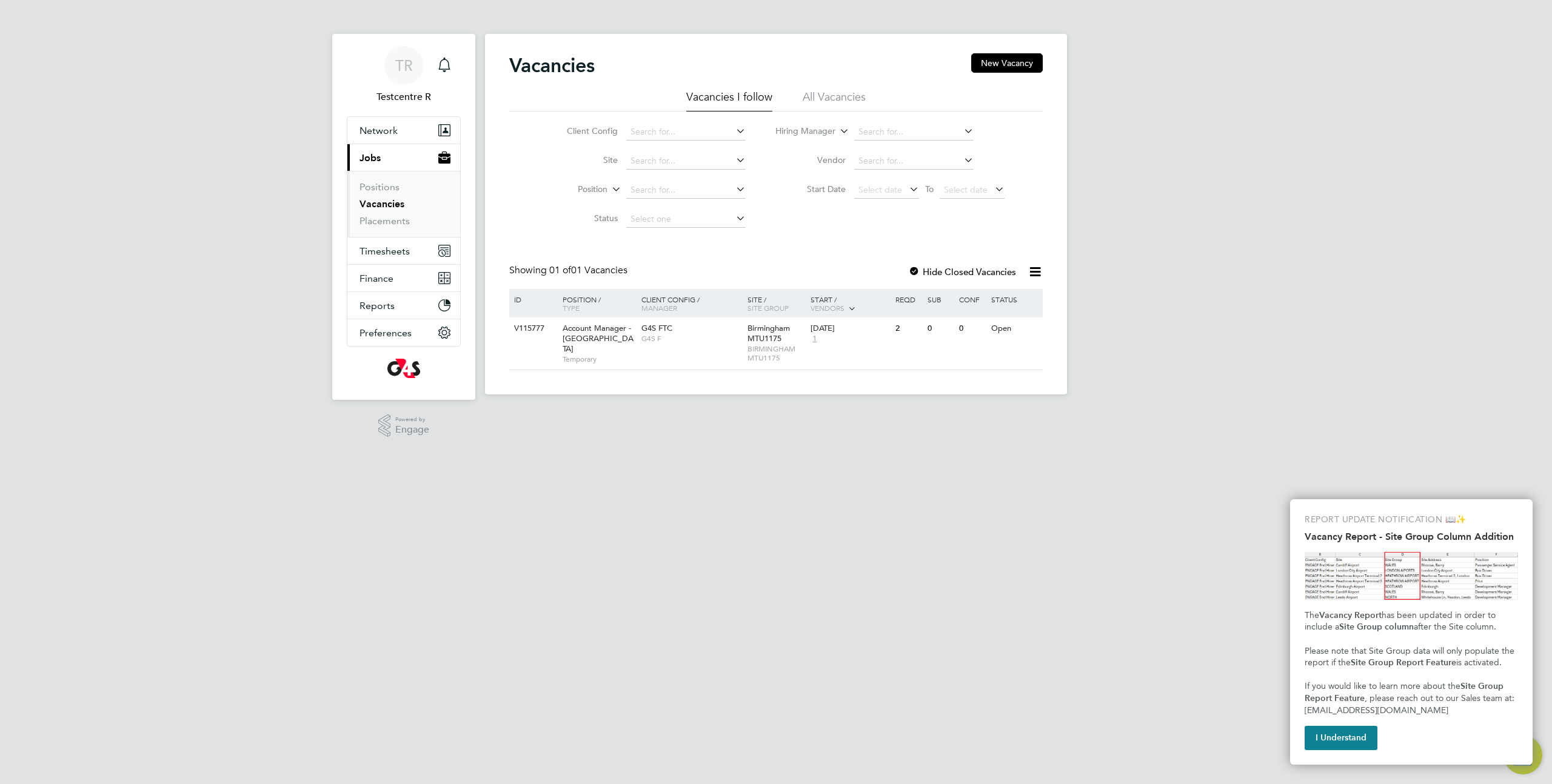
click at [812, 99] on li "All Vacancies" at bounding box center [834, 101] width 63 height 22
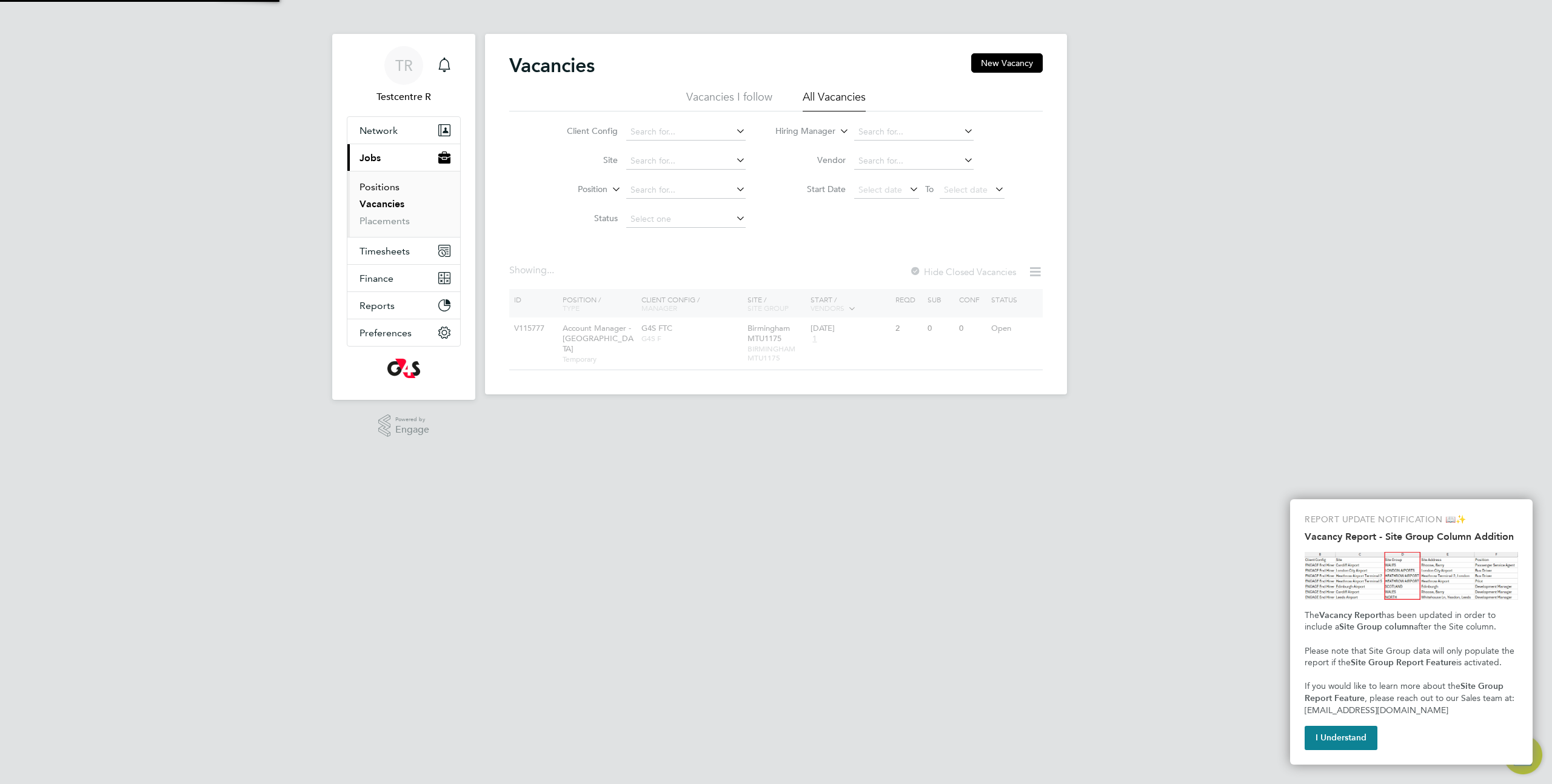
click at [395, 187] on link "Positions" at bounding box center [380, 187] width 40 height 11
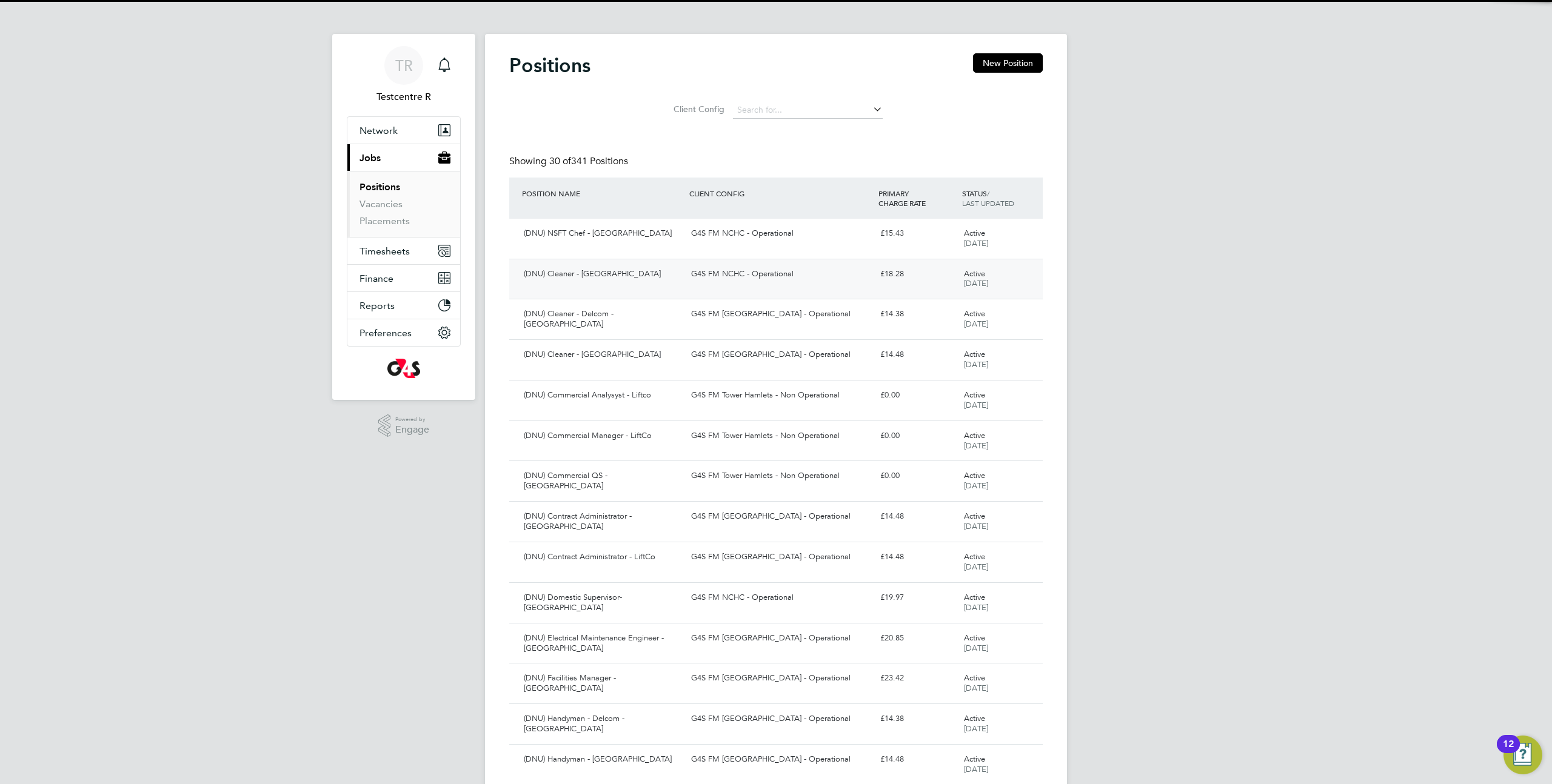
click at [748, 280] on div "G4S FM NCHC - Operational" at bounding box center [781, 274] width 189 height 20
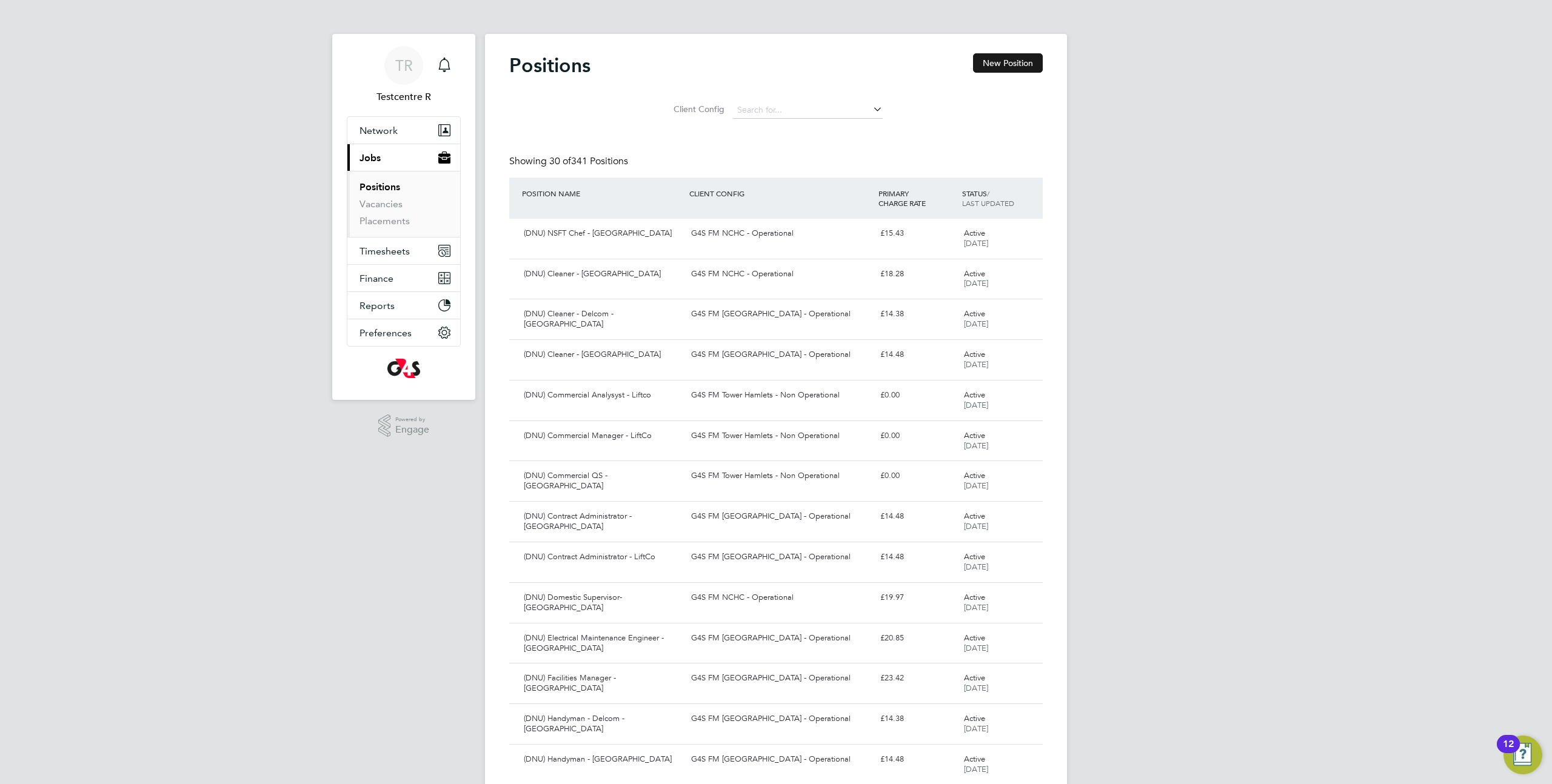
click at [1029, 67] on button "New Position" at bounding box center [1008, 63] width 70 height 20
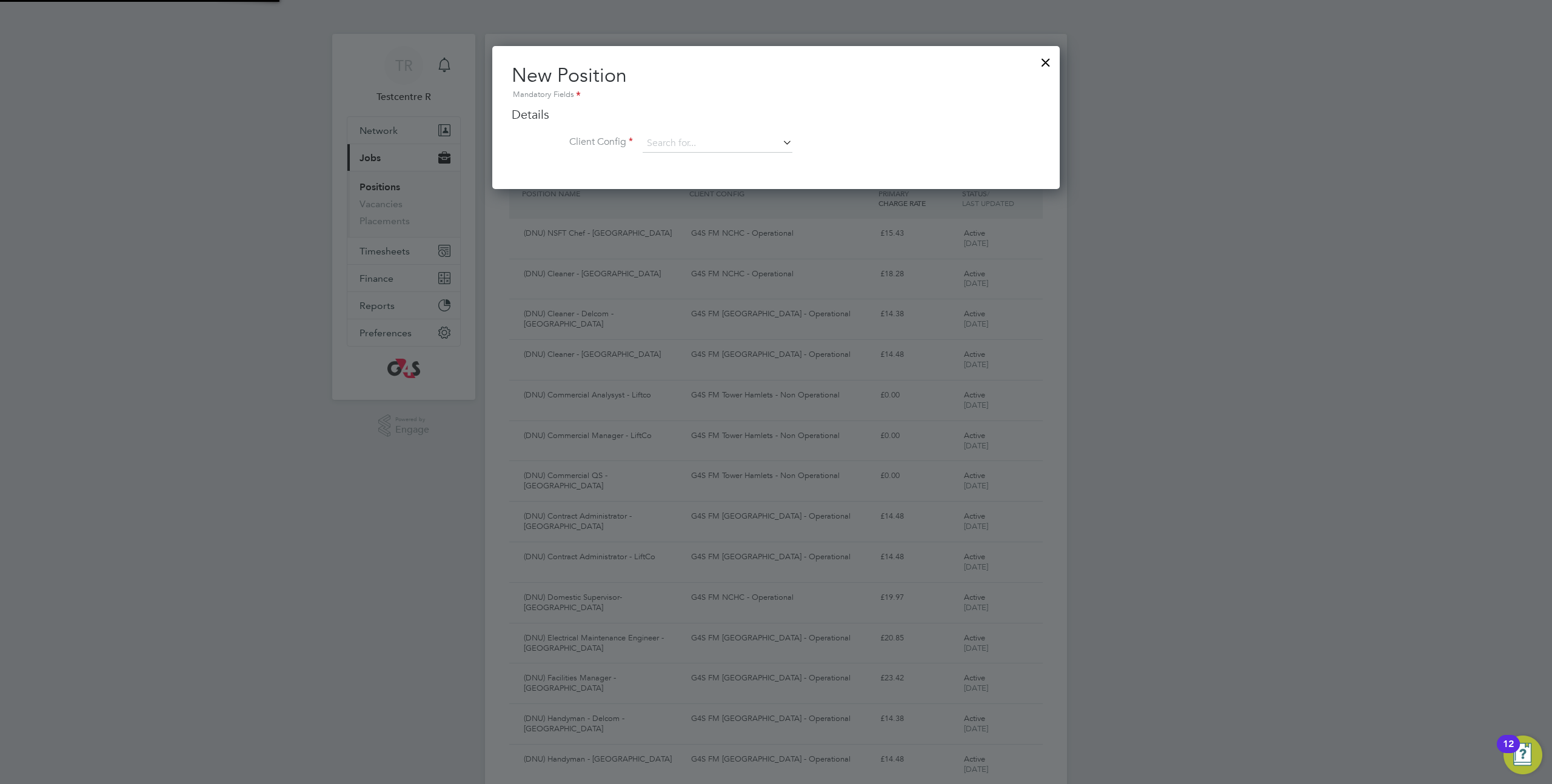
scroll to position [143, 568]
click at [764, 131] on ng-form "Details Client Config Name Description Skills / Qualifications The list will ap…" at bounding box center [776, 135] width 529 height 58
click at [749, 143] on input at bounding box center [718, 143] width 150 height 18
click at [720, 192] on li "G4S FM Churchill Hospitals - Operational" at bounding box center [761, 193] width 238 height 16
type input "G4S FM Churchill Hospitals - Operational"
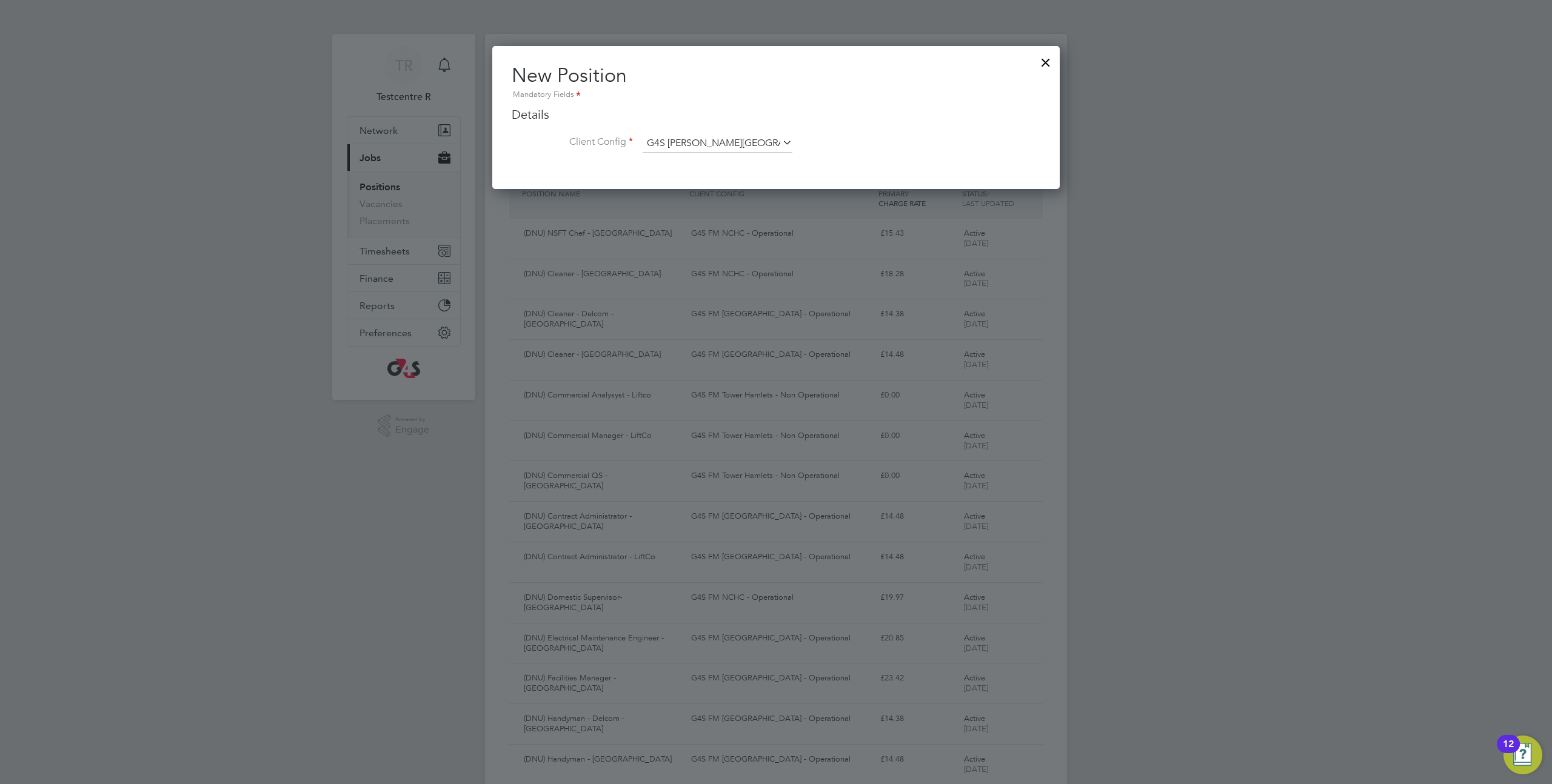
scroll to position [793, 568]
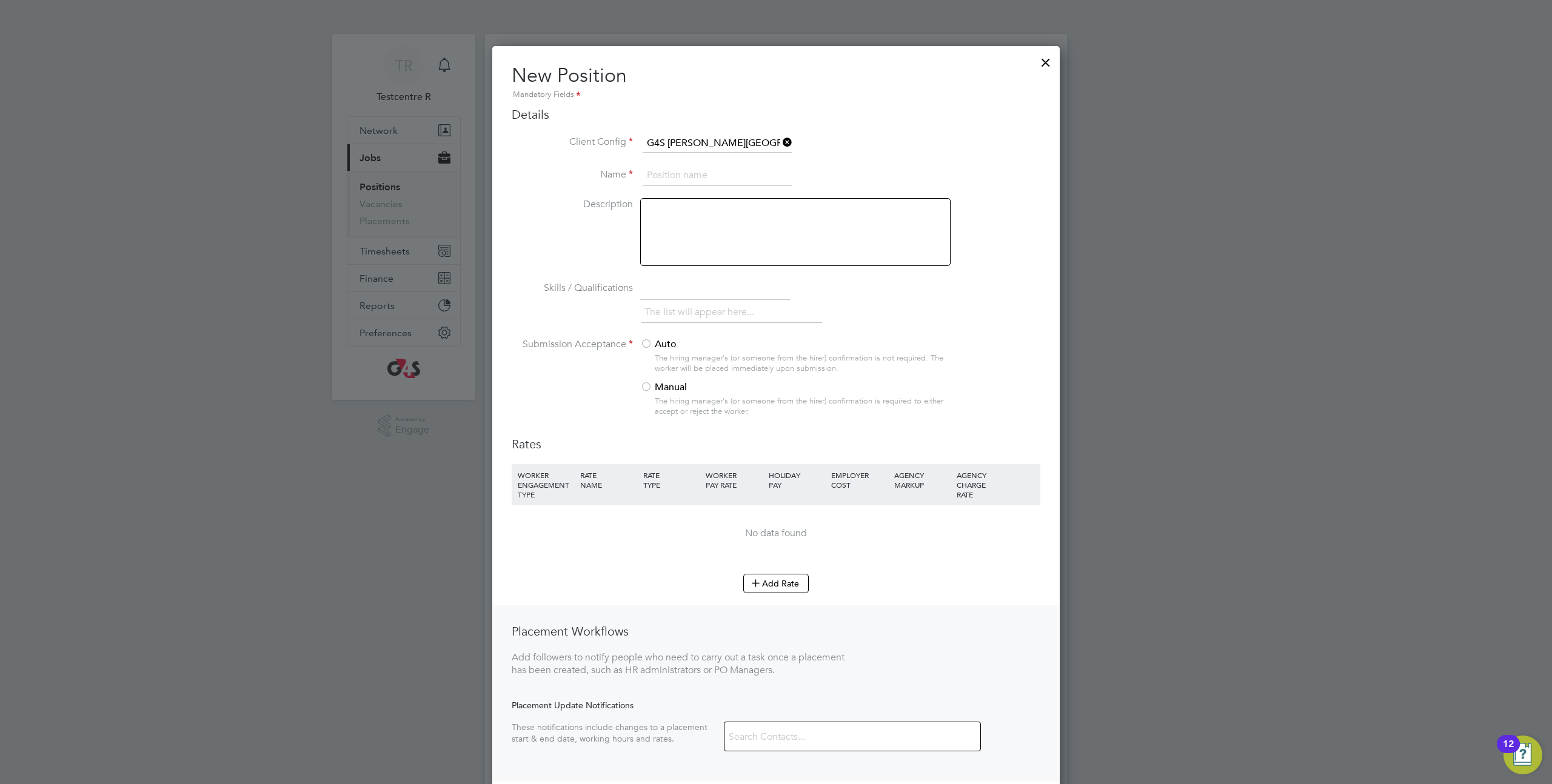
click at [688, 179] on input at bounding box center [718, 176] width 150 height 22
type input "eeeeeeeeee"
click at [647, 347] on div at bounding box center [646, 344] width 12 height 12
click at [776, 592] on button "Add Rate" at bounding box center [776, 583] width 65 height 20
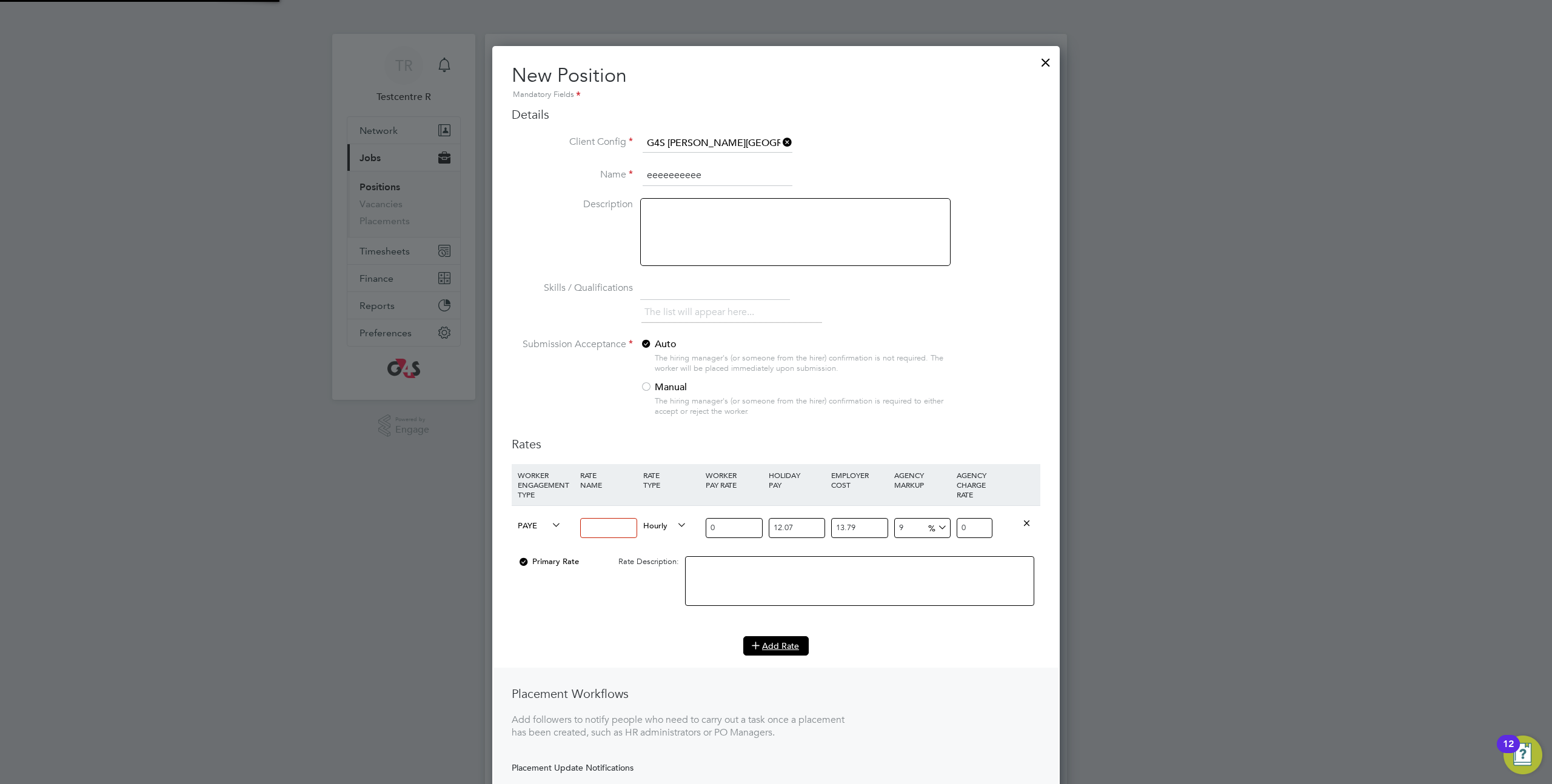
scroll to position [855, 568]
click at [603, 529] on input at bounding box center [609, 528] width 57 height 20
type input "eee"
click at [756, 527] on input "0" at bounding box center [734, 528] width 57 height 20
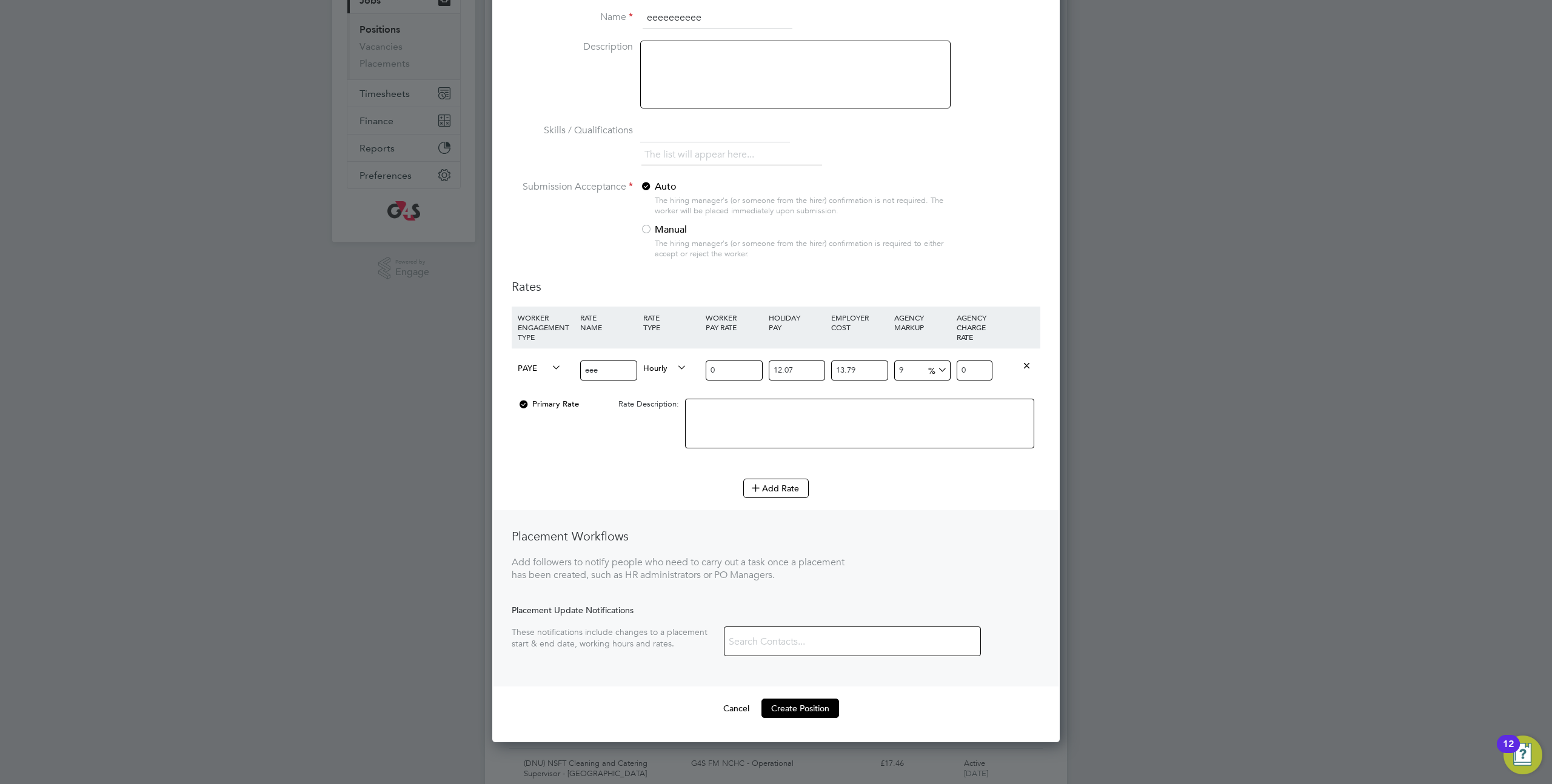
scroll to position [285, 0]
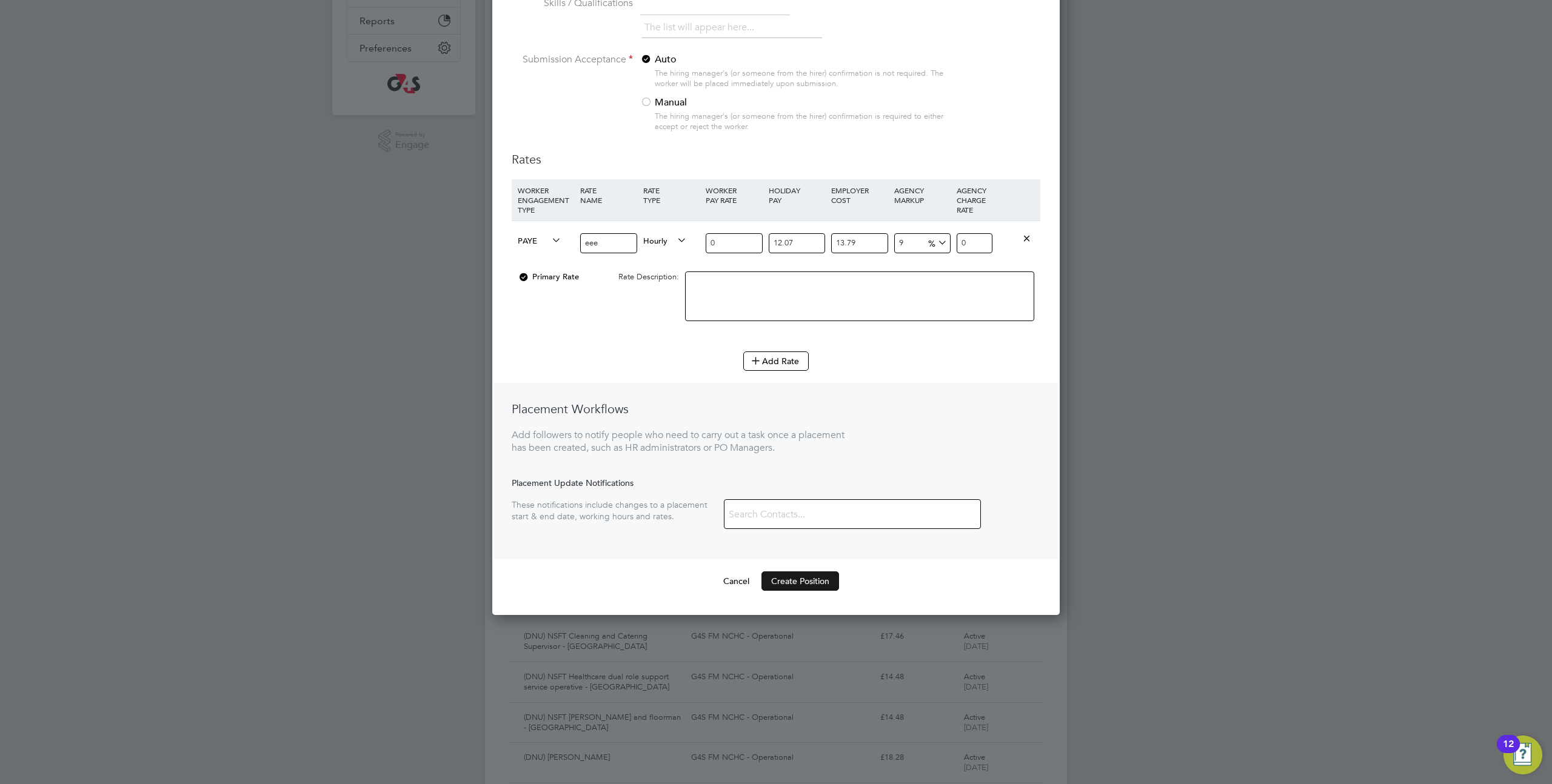
click at [816, 584] on button "Create Position" at bounding box center [800, 581] width 77 height 20
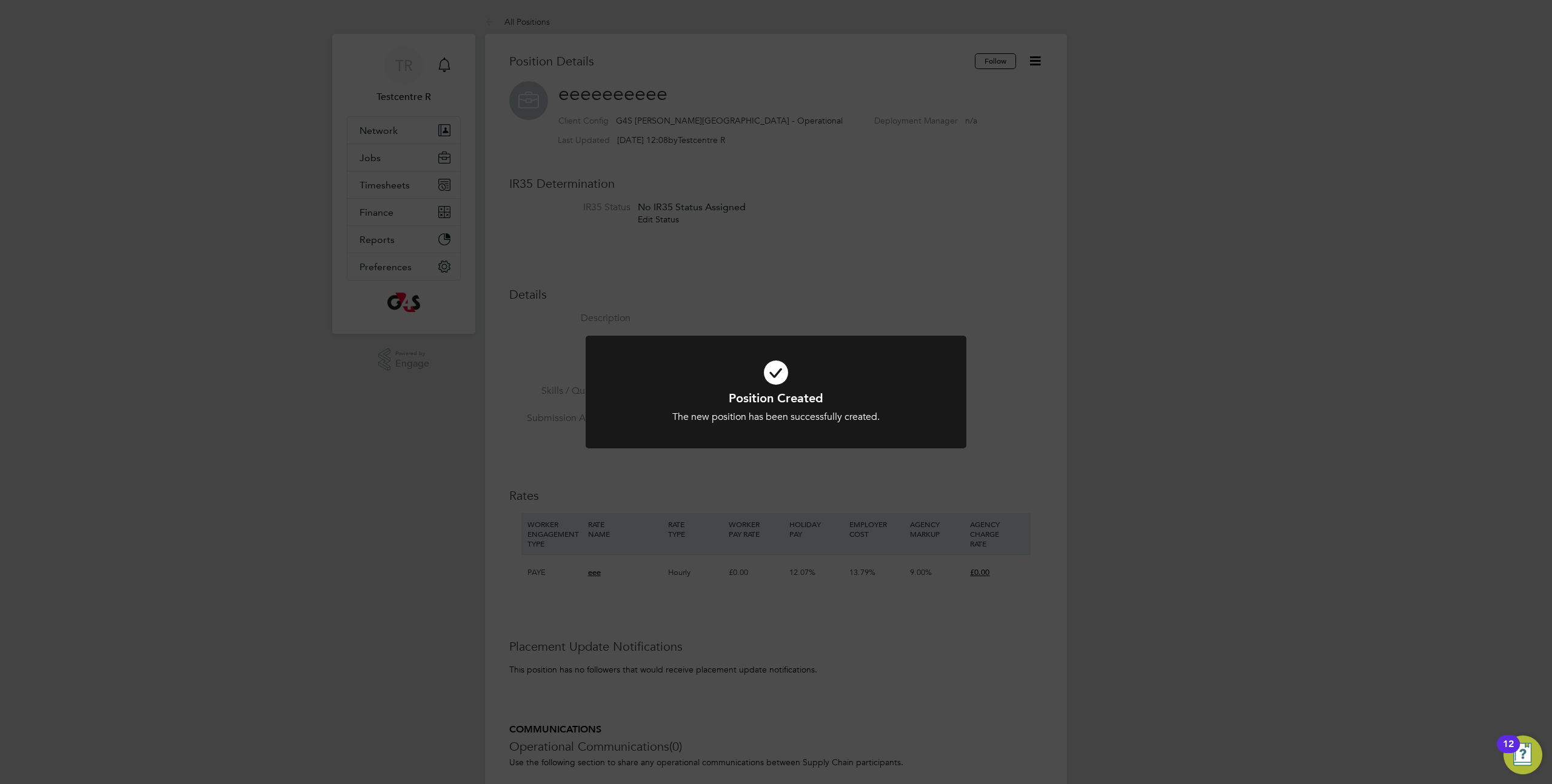
click at [1015, 238] on div "Position Created The new position has been successfully created. Cancel Okay" at bounding box center [776, 392] width 1552 height 784
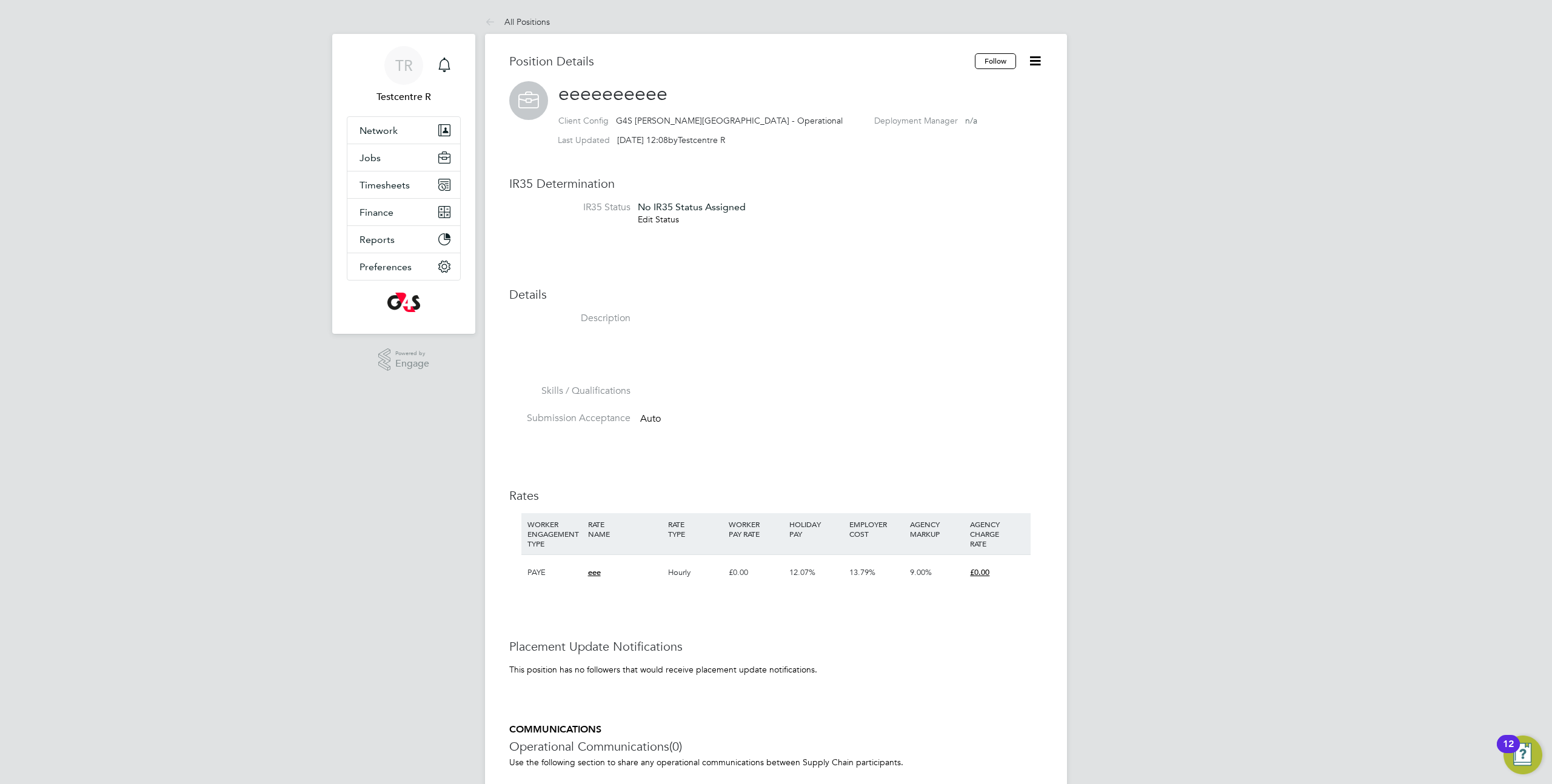
click at [1036, 66] on icon at bounding box center [1035, 61] width 15 height 15
click at [384, 157] on button "Jobs" at bounding box center [404, 157] width 113 height 26
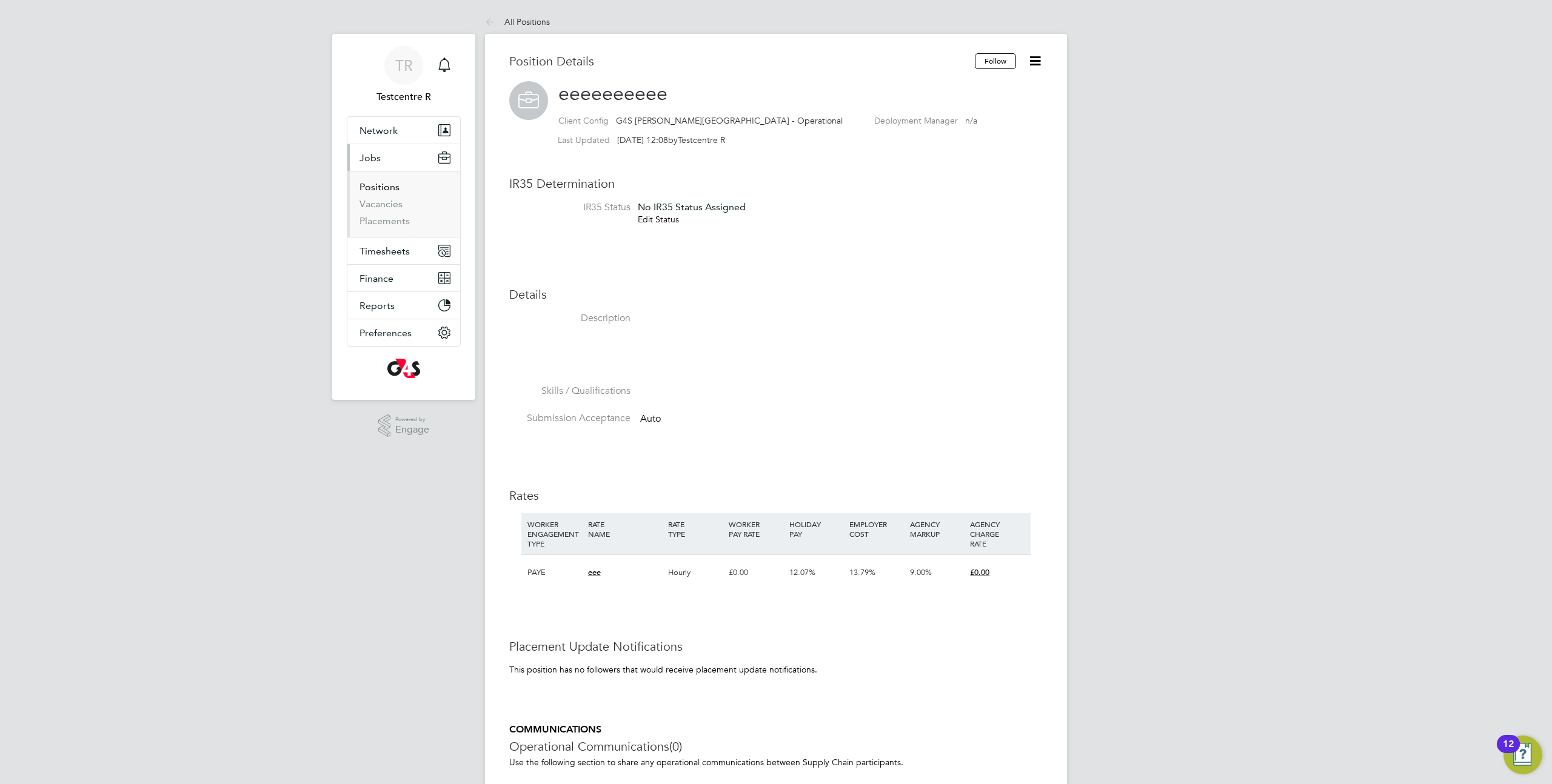
click at [385, 187] on link "Positions" at bounding box center [380, 187] width 40 height 11
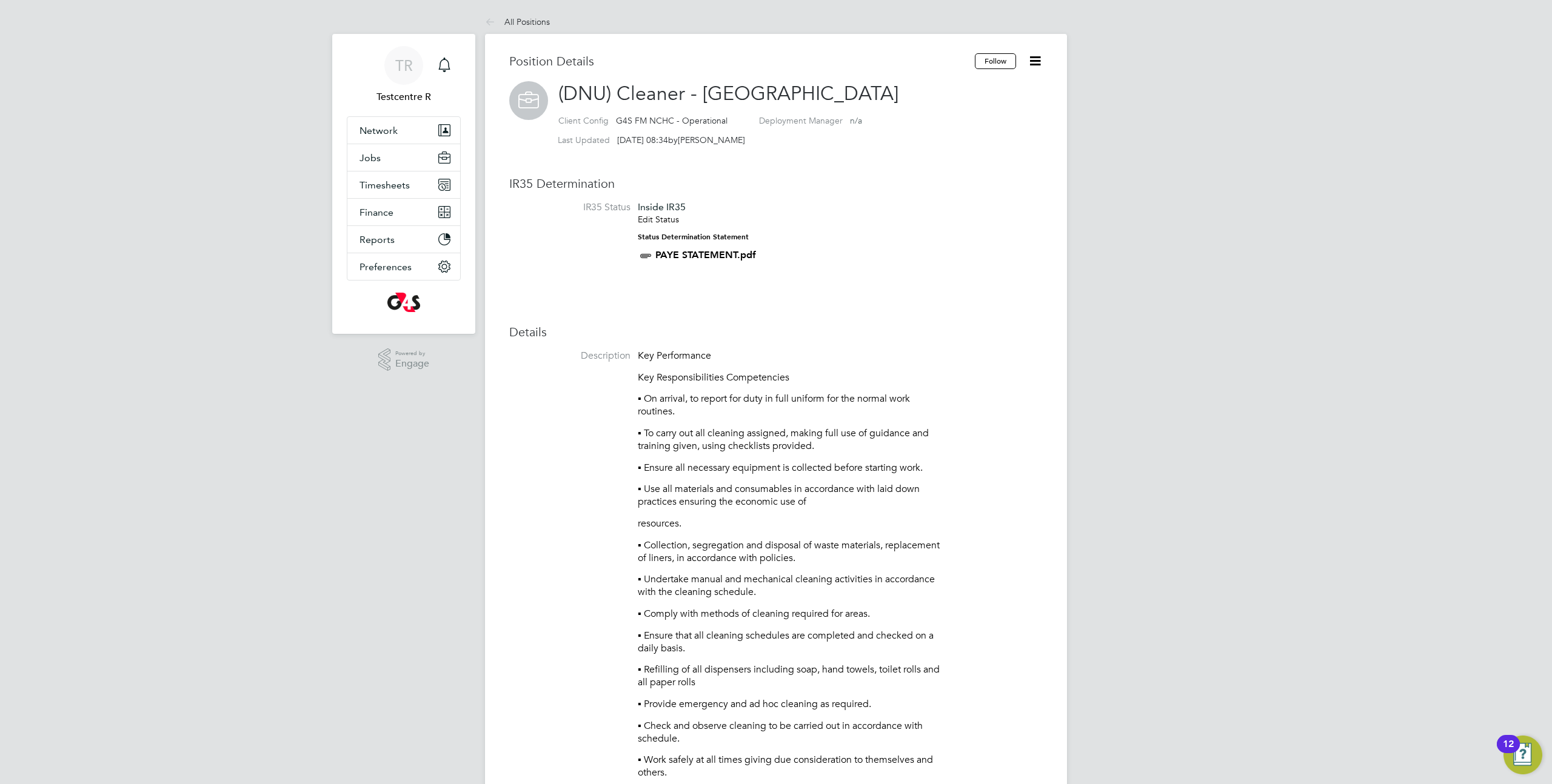
click at [1039, 58] on icon at bounding box center [1035, 61] width 15 height 15
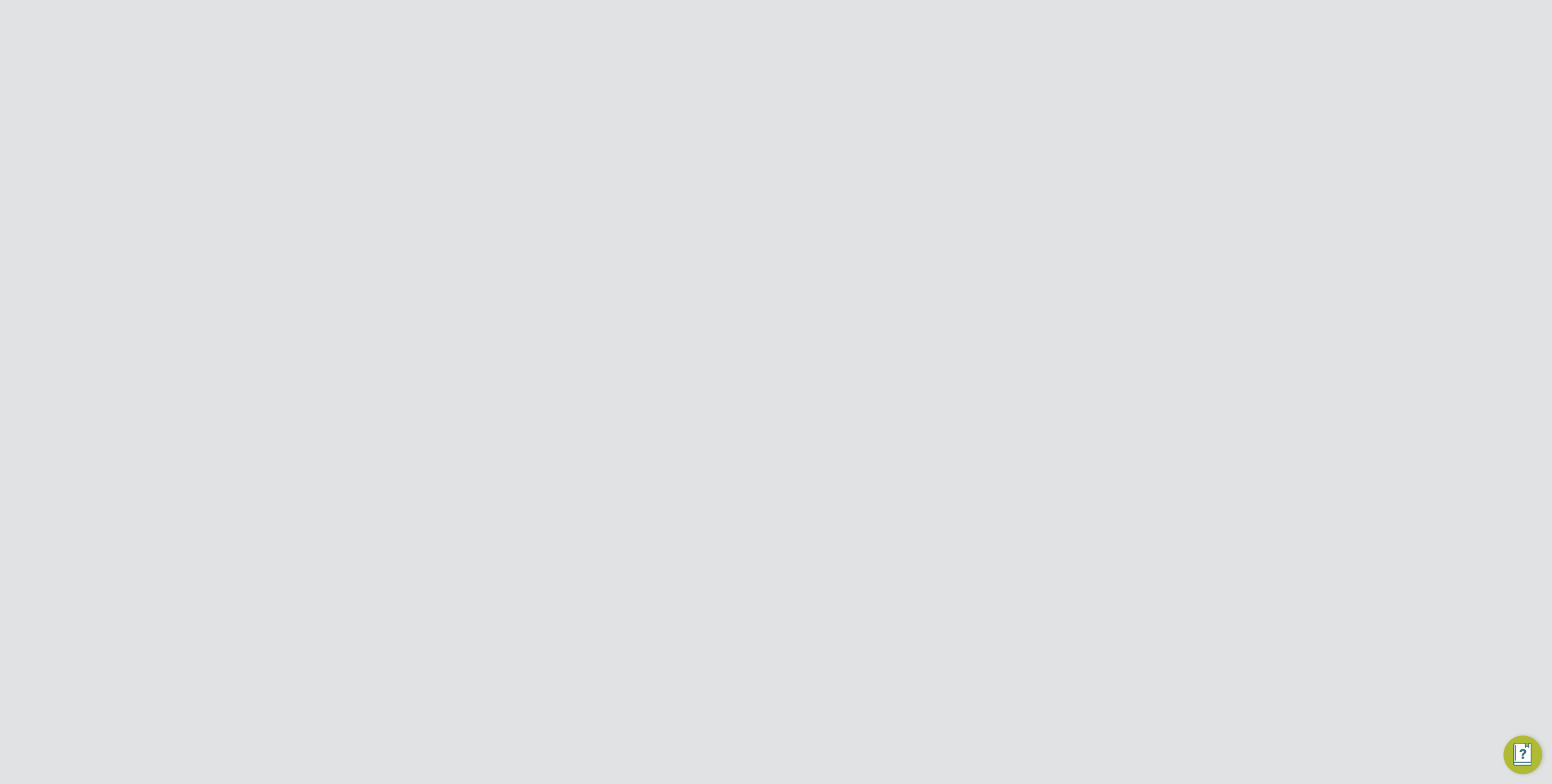
click at [1021, 303] on icon at bounding box center [1016, 298] width 12 height 14
click at [914, 454] on li "Impersonate" at bounding box center [949, 453] width 146 height 17
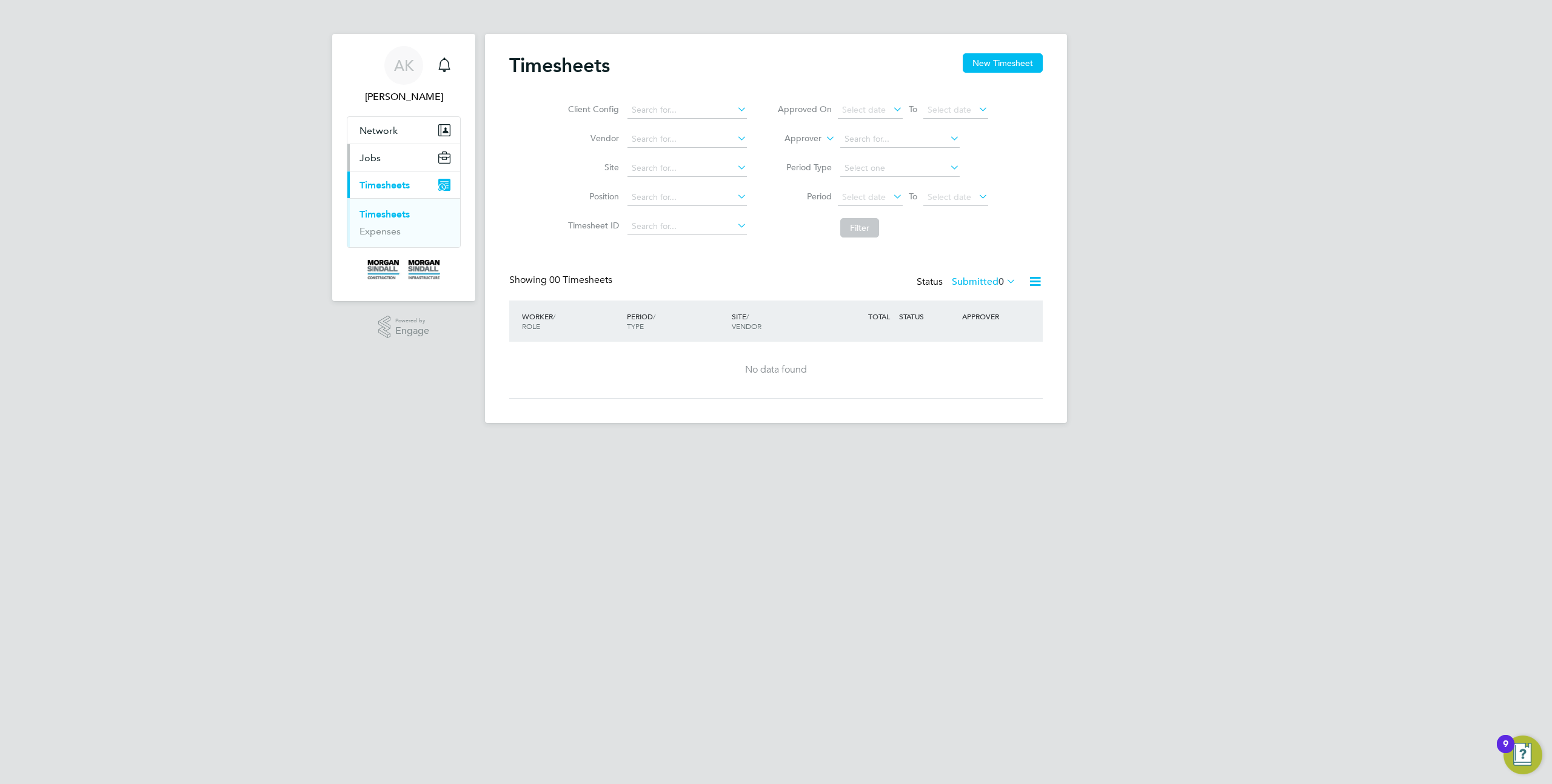
click at [385, 164] on button "Jobs" at bounding box center [404, 157] width 113 height 26
click at [392, 184] on link "Positions" at bounding box center [380, 187] width 40 height 11
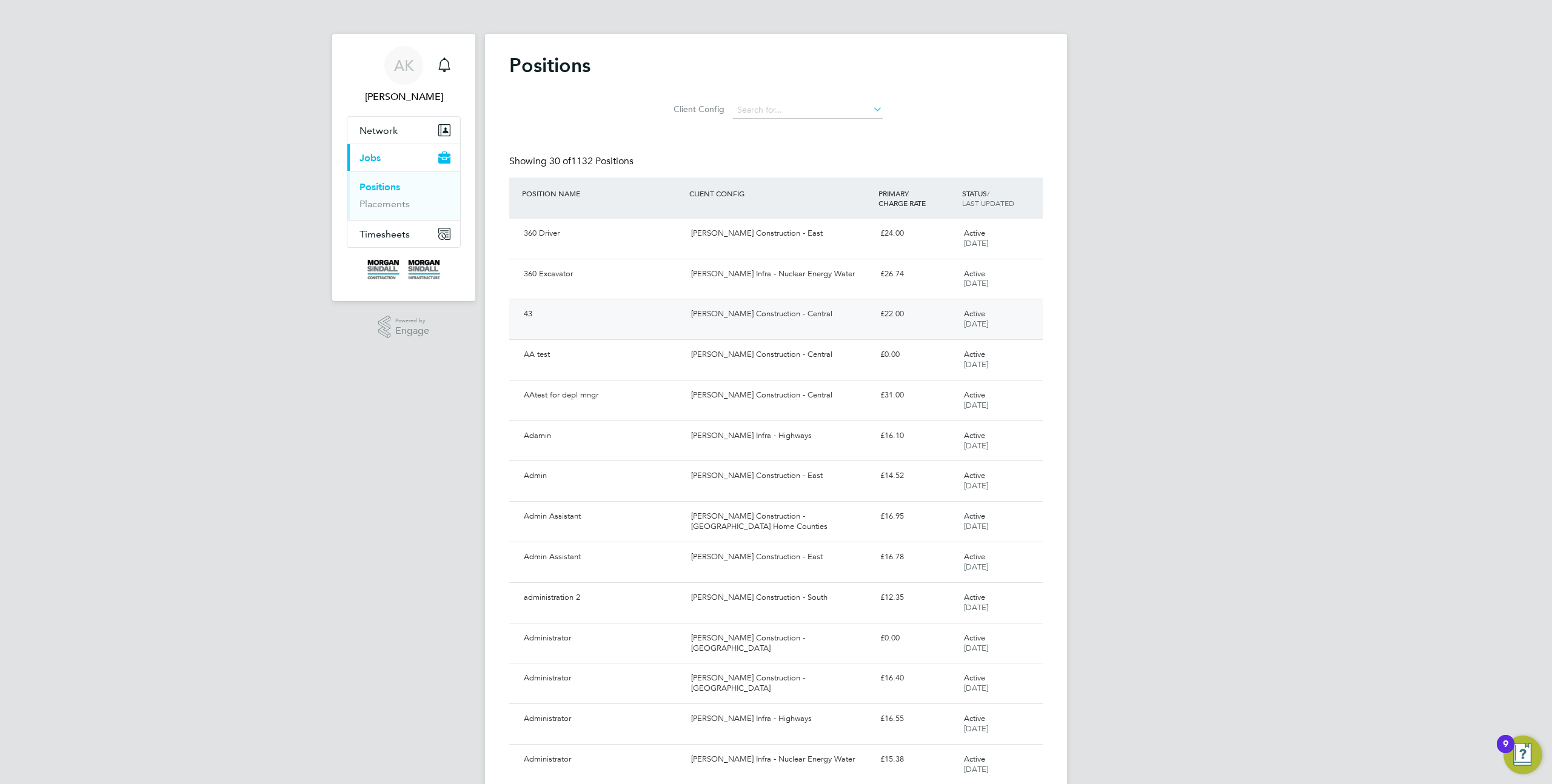
click at [846, 335] on div "43 Morgan Sindall Construction - Central £22.00 Active 08 Oct 2025" at bounding box center [776, 319] width 533 height 41
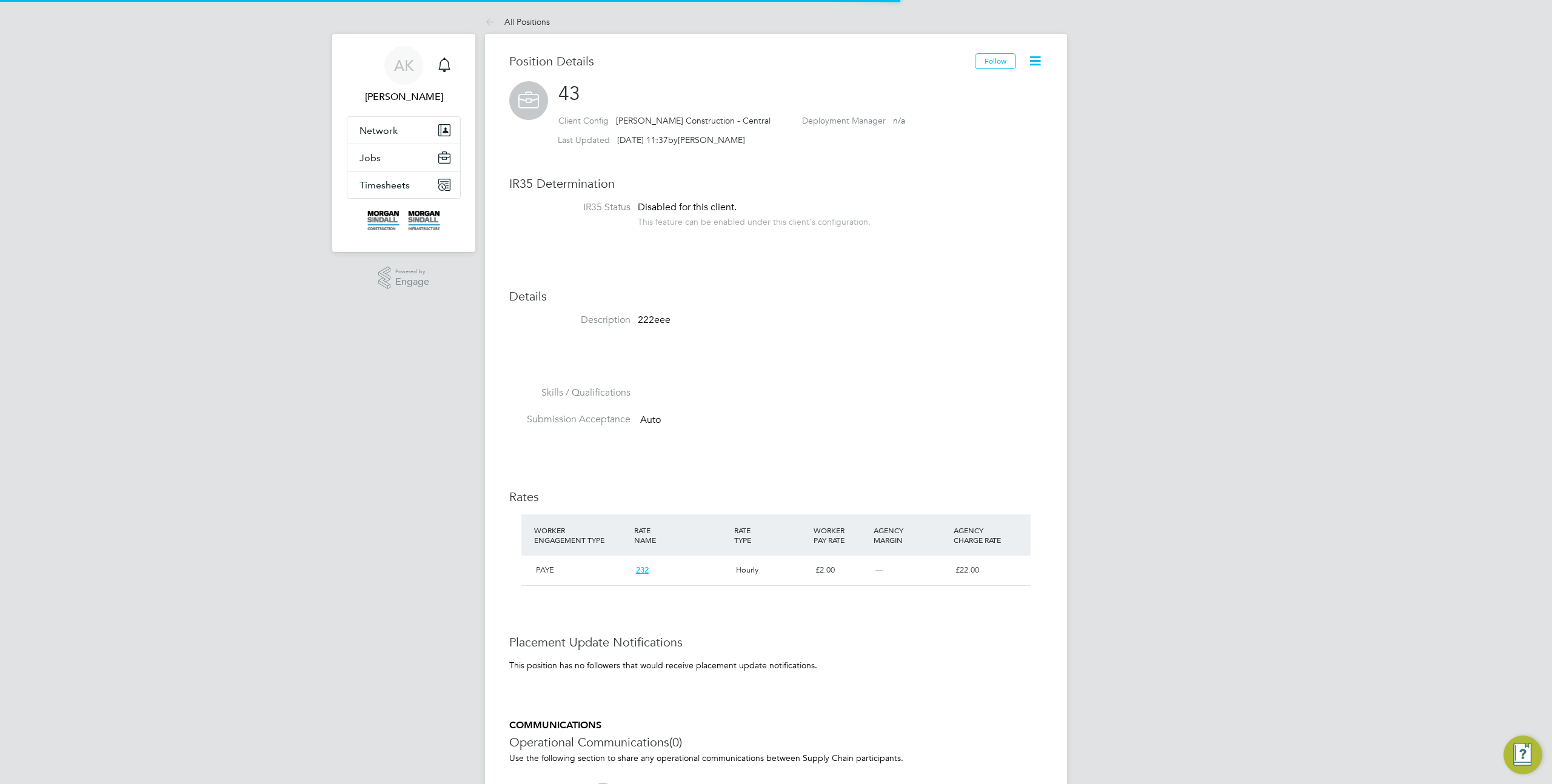
scroll to position [21, 100]
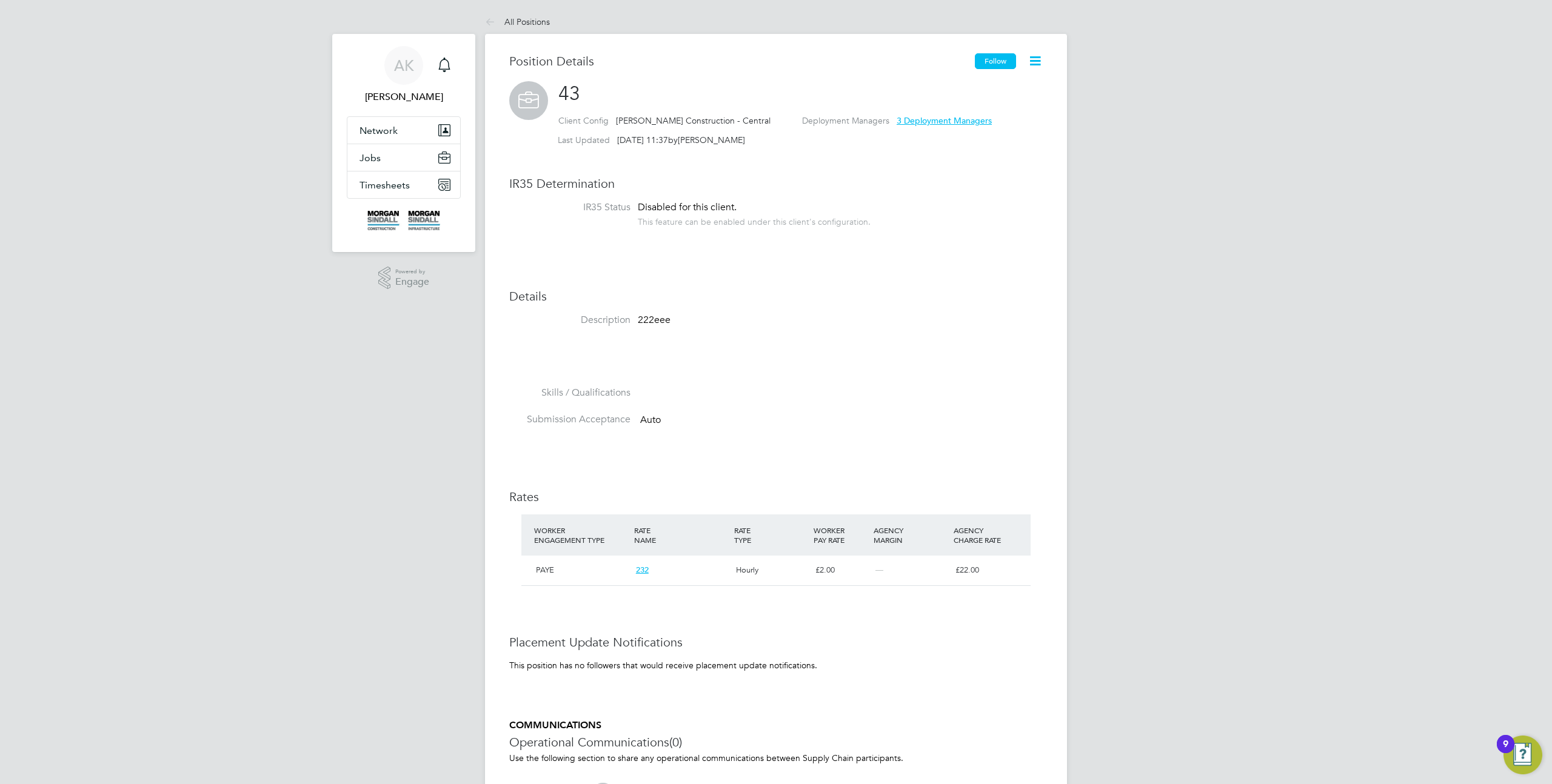
click at [1001, 59] on button "Follow" at bounding box center [995, 61] width 41 height 16
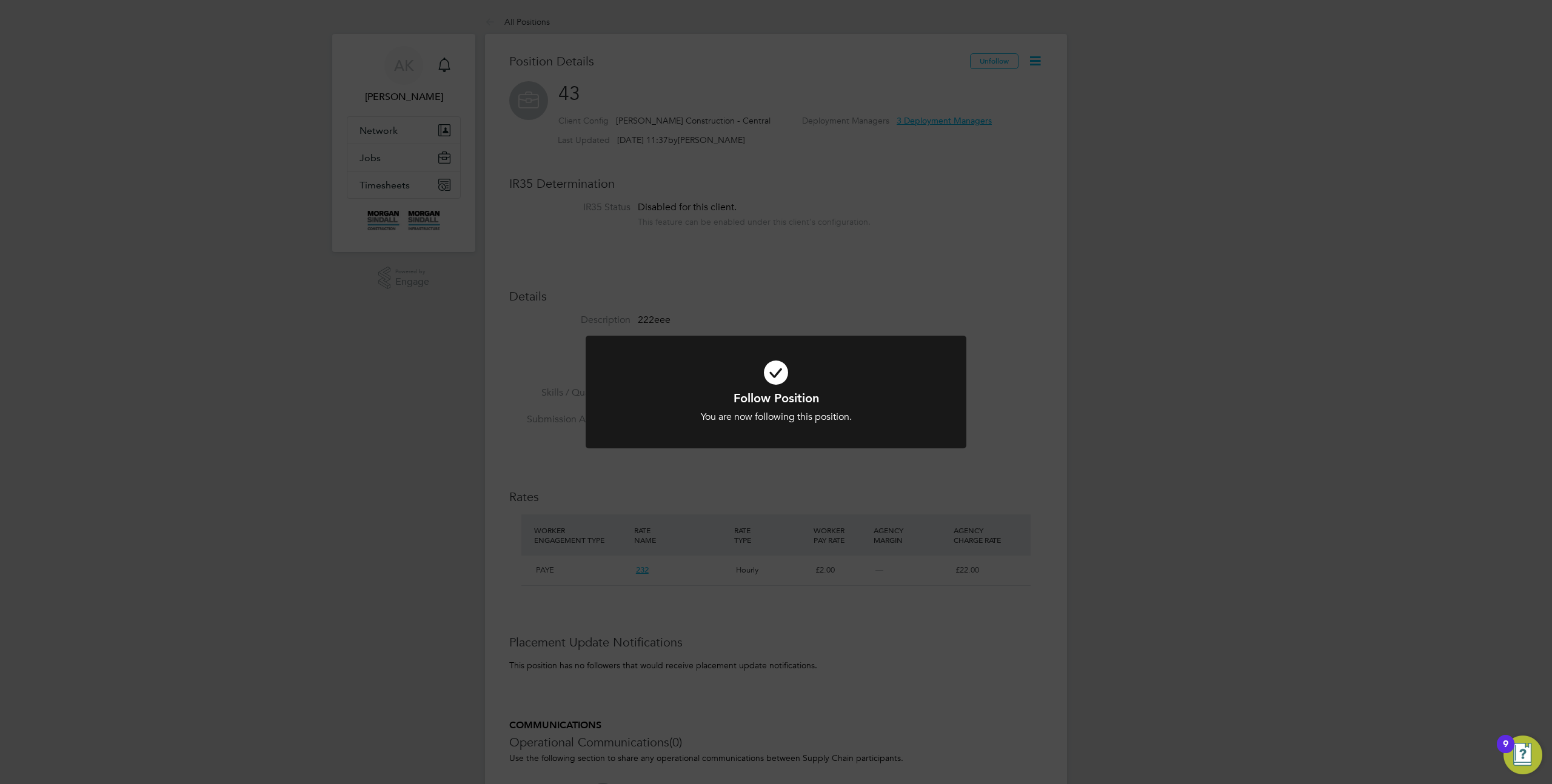
click at [1004, 199] on div "Follow Position You are now following this position. Cancel Okay" at bounding box center [776, 392] width 1552 height 784
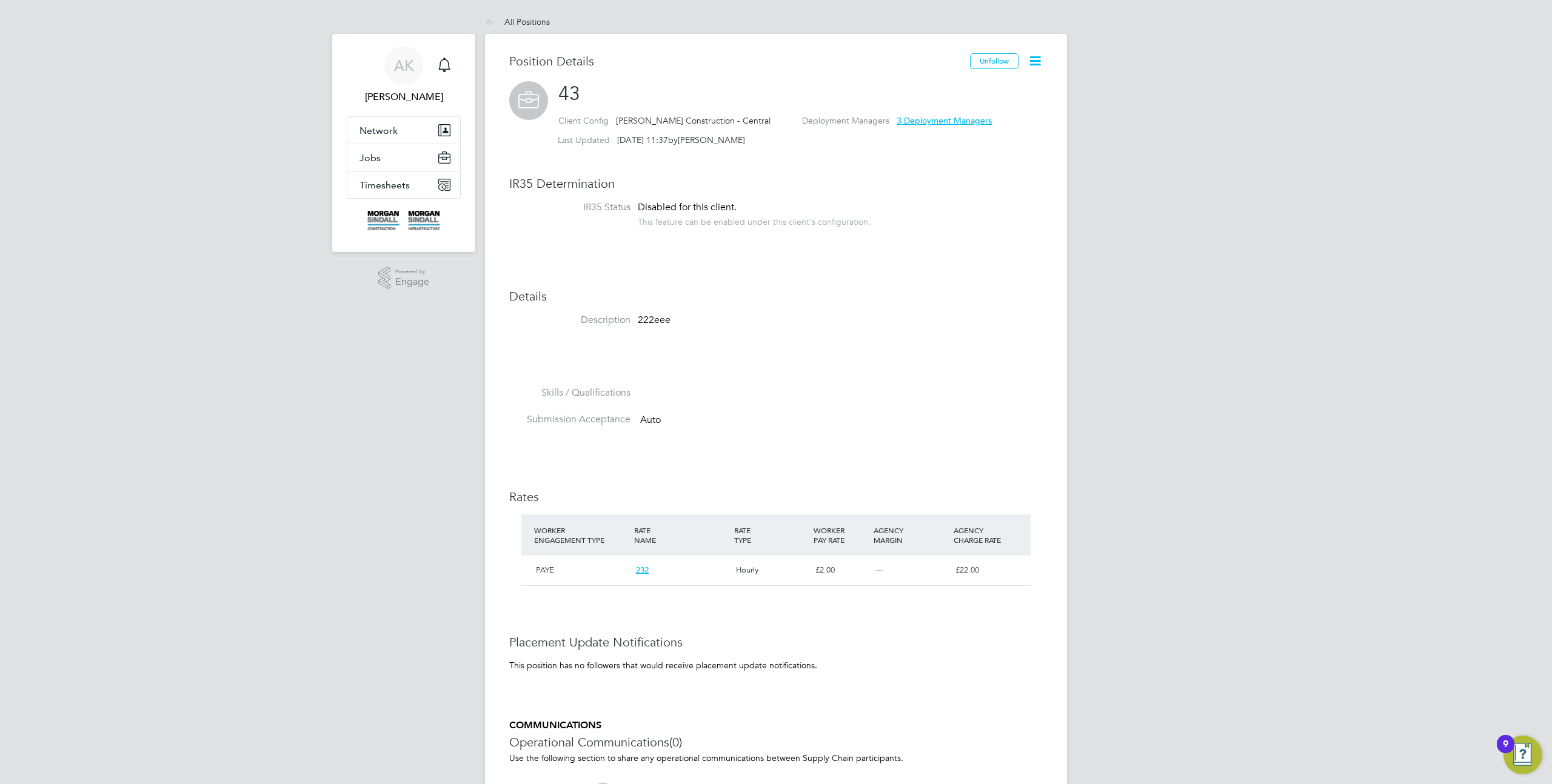
click at [1033, 60] on icon at bounding box center [1035, 61] width 15 height 15
click at [989, 130] on li "Followers" at bounding box center [996, 123] width 89 height 17
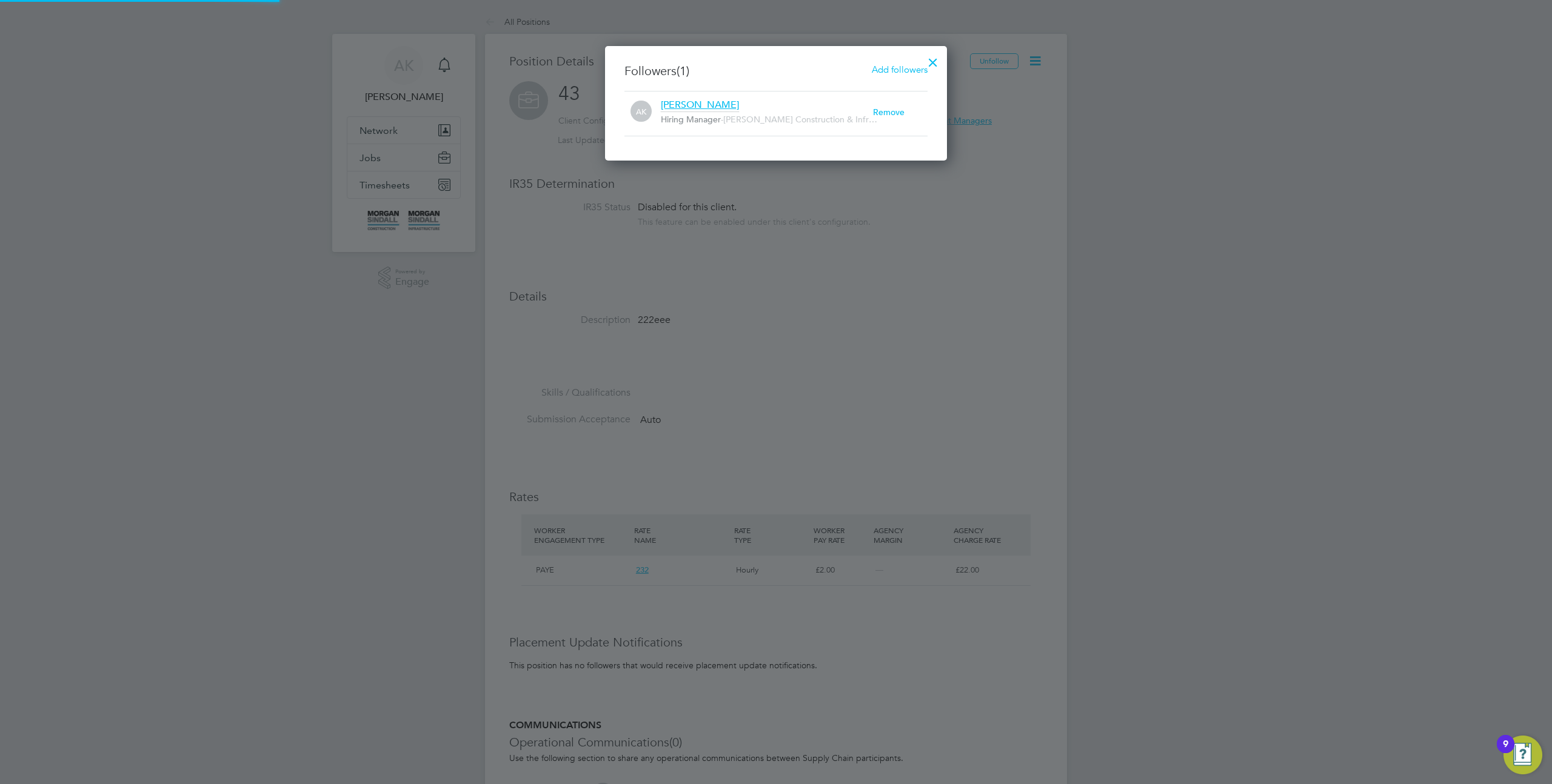
scroll to position [13, 213]
click at [883, 70] on span "Add followers" at bounding box center [900, 69] width 56 height 11
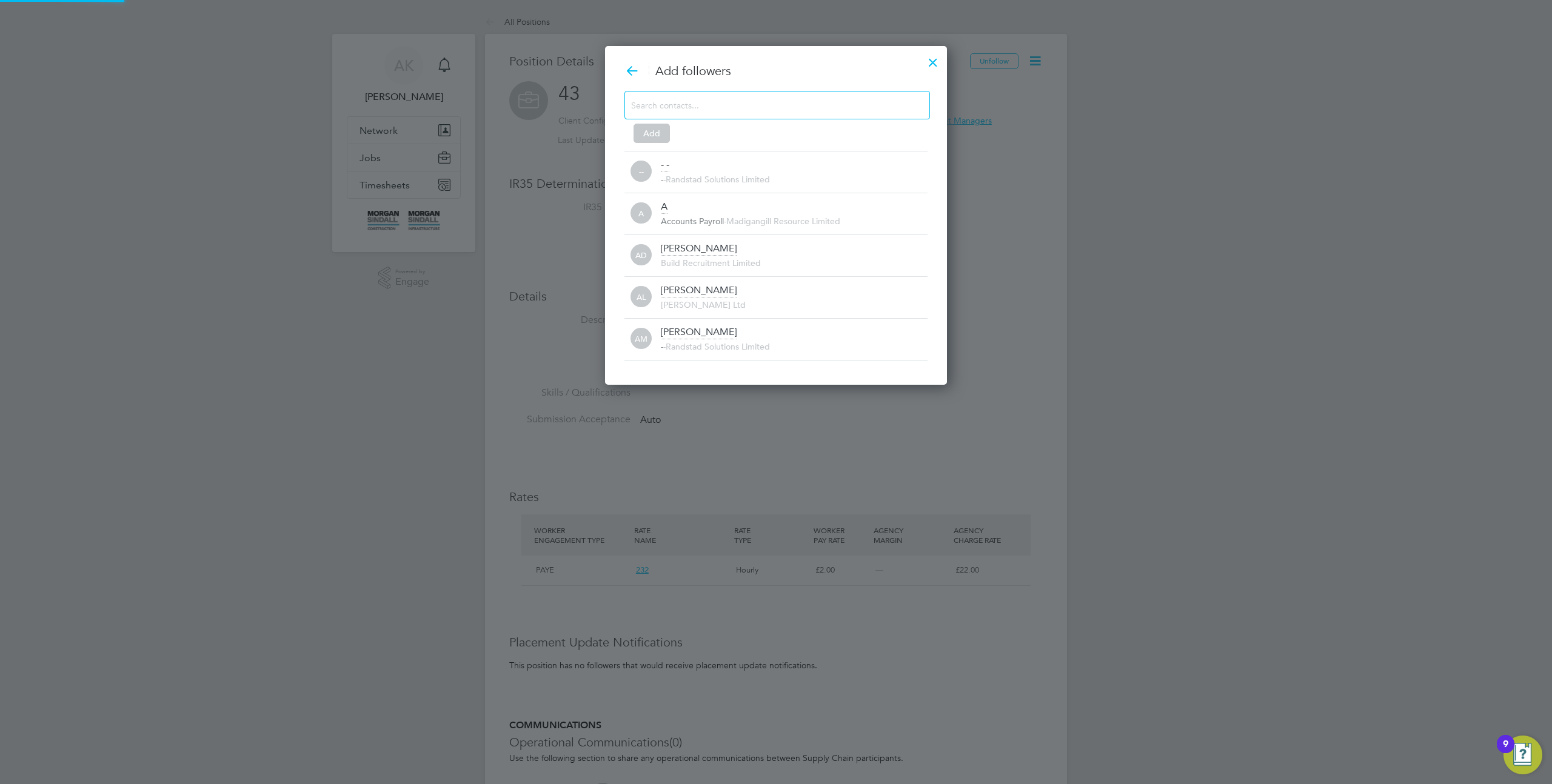
scroll to position [0, 0]
click at [754, 104] on input at bounding box center [768, 104] width 273 height 16
click at [672, 104] on input "james H" at bounding box center [669, 104] width 76 height 16
type input "james"
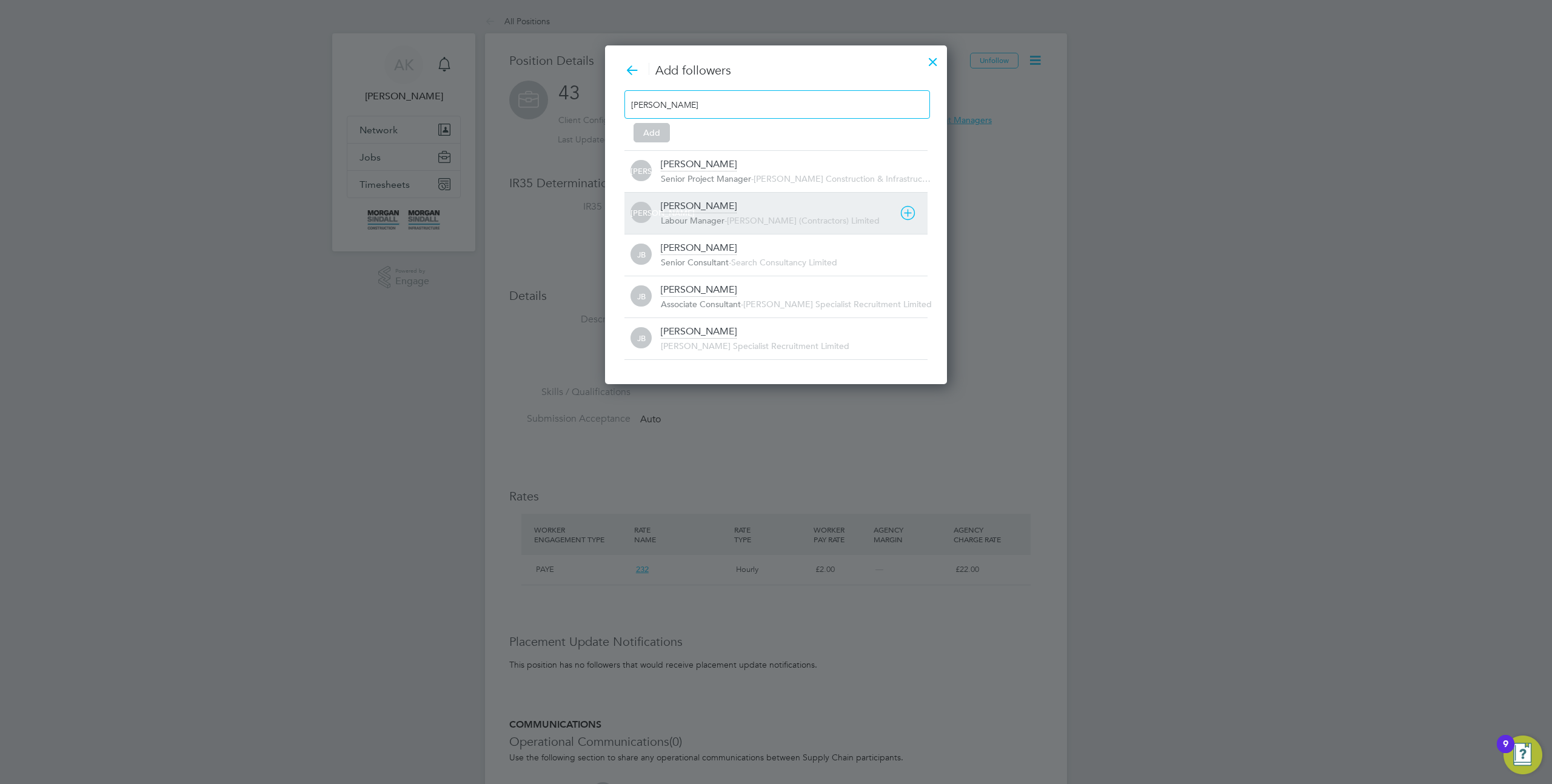
click at [701, 204] on div "James A Labour Manager - V.G.Clements (Contractors) Limited" at bounding box center [795, 213] width 267 height 26
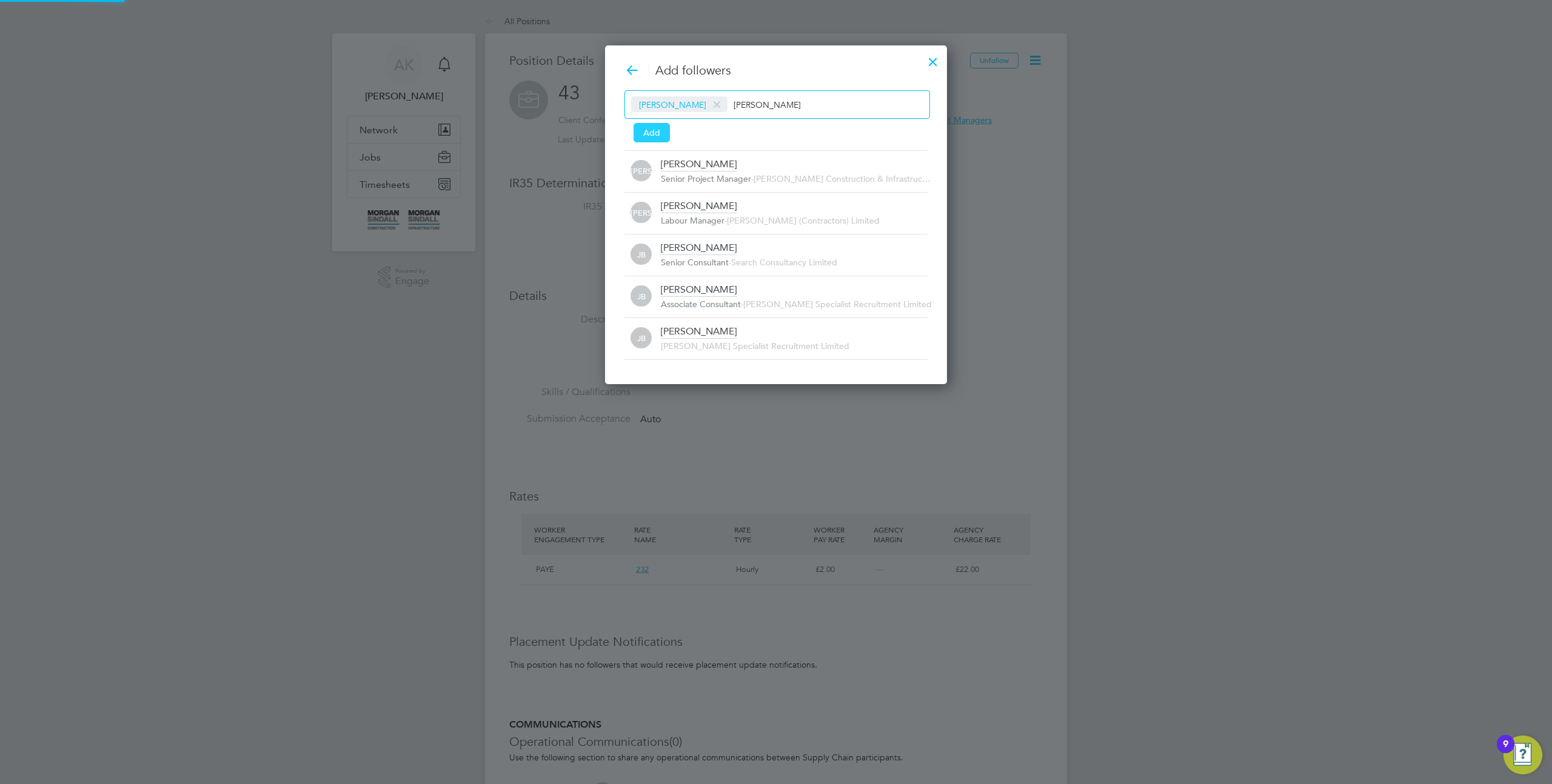
click at [652, 133] on button "Add" at bounding box center [652, 132] width 37 height 20
click at [689, 174] on span "Senior Project Manager" at bounding box center [706, 178] width 90 height 11
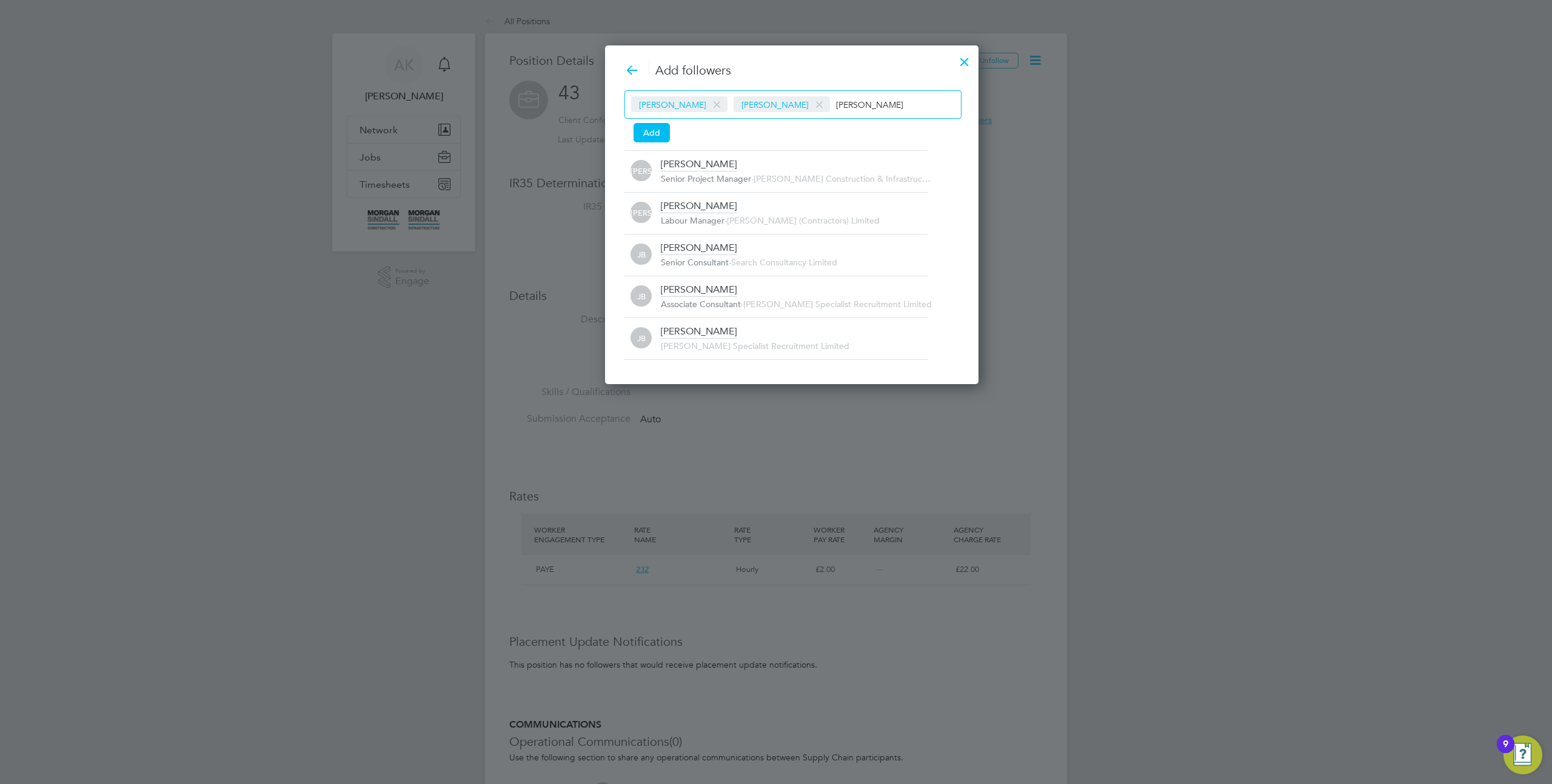
click at [708, 104] on span at bounding box center [717, 104] width 18 height 23
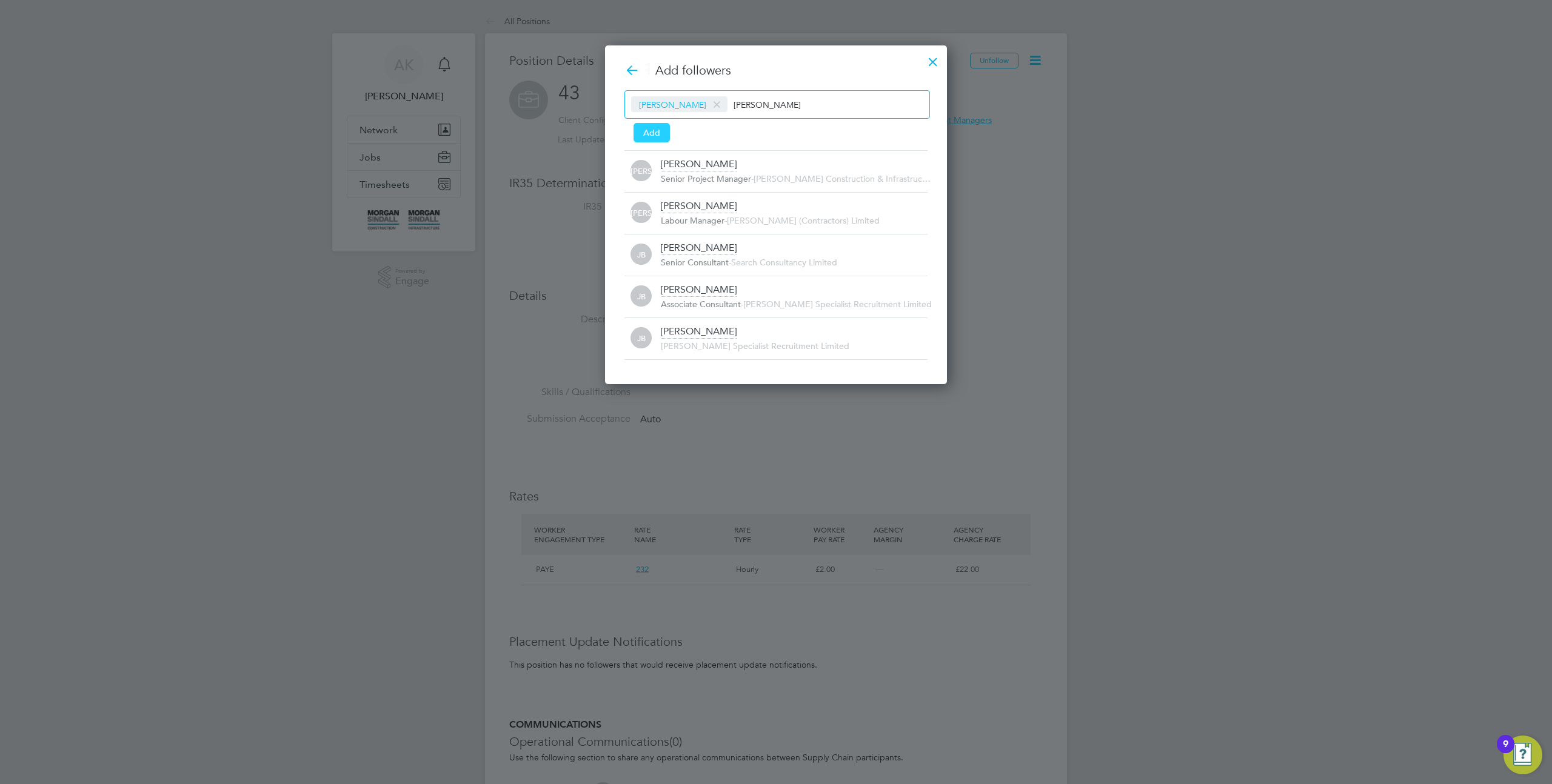
click at [655, 130] on button "Add" at bounding box center [652, 132] width 37 height 20
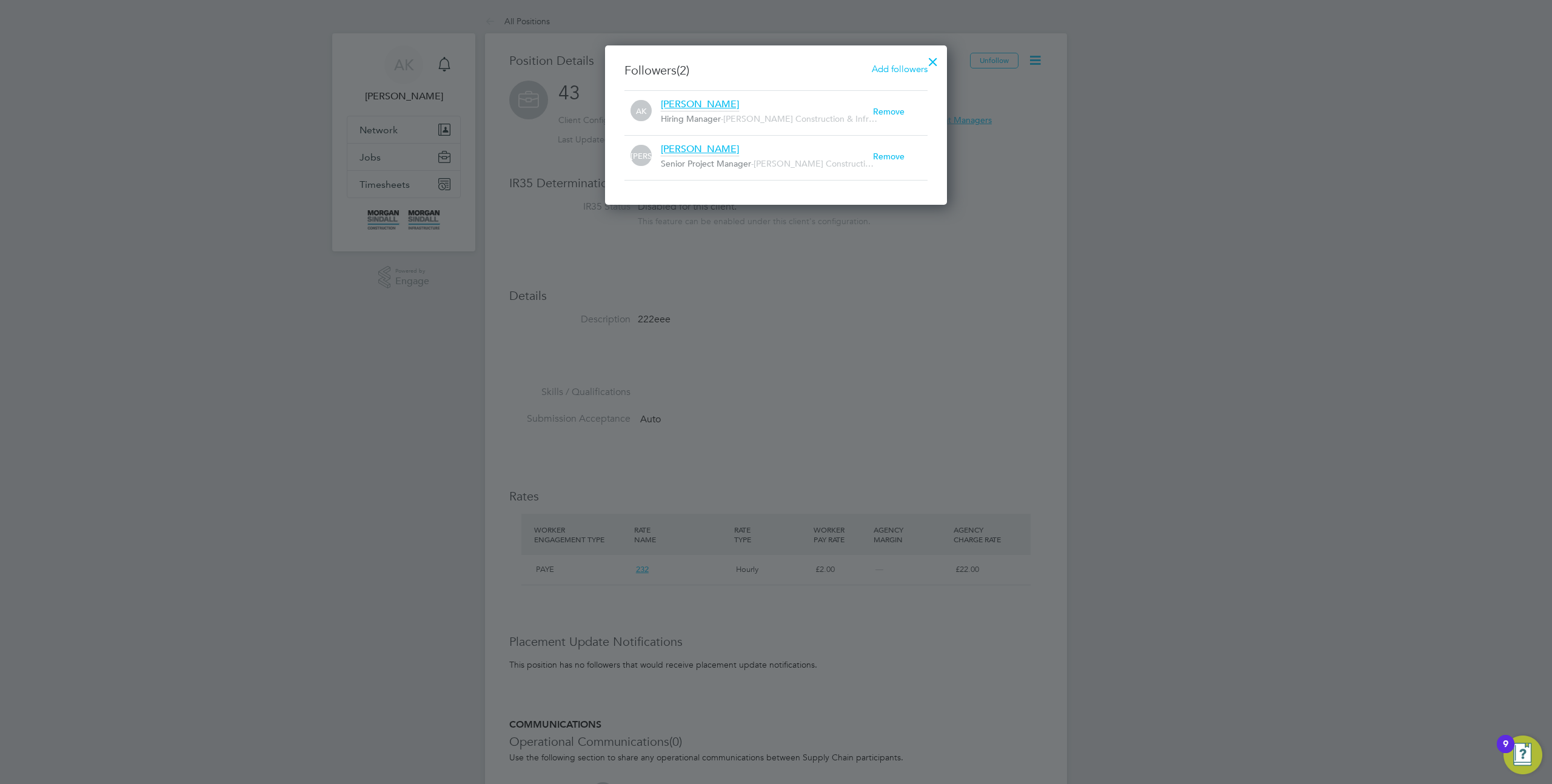
click at [902, 71] on span "Add followers" at bounding box center [900, 69] width 56 height 11
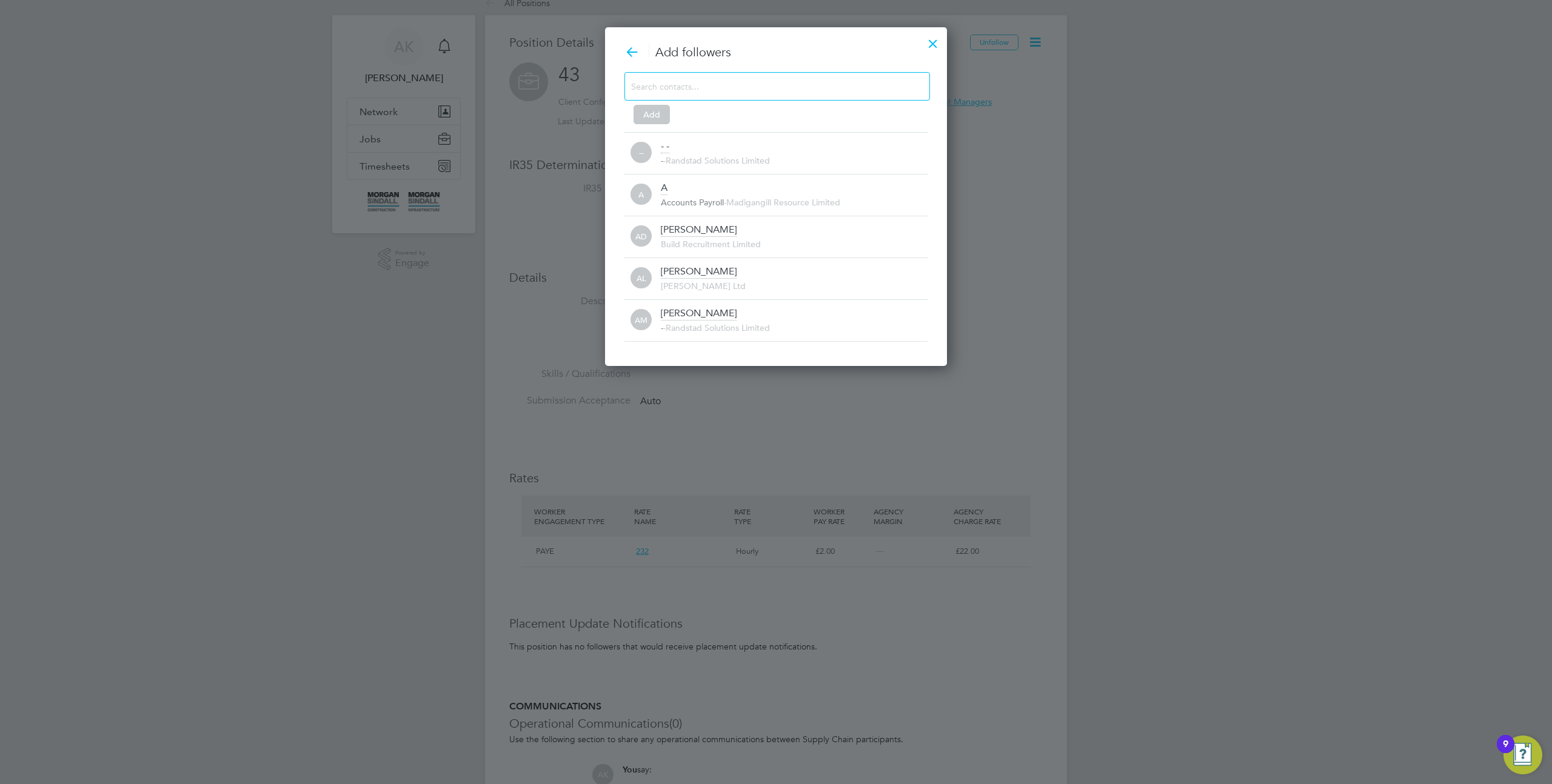
click at [708, 84] on input at bounding box center [768, 86] width 273 height 16
type input "al"
click at [713, 156] on span "Commercial Manager" at bounding box center [702, 160] width 82 height 11
click at [653, 112] on button "Add" at bounding box center [652, 115] width 37 height 20
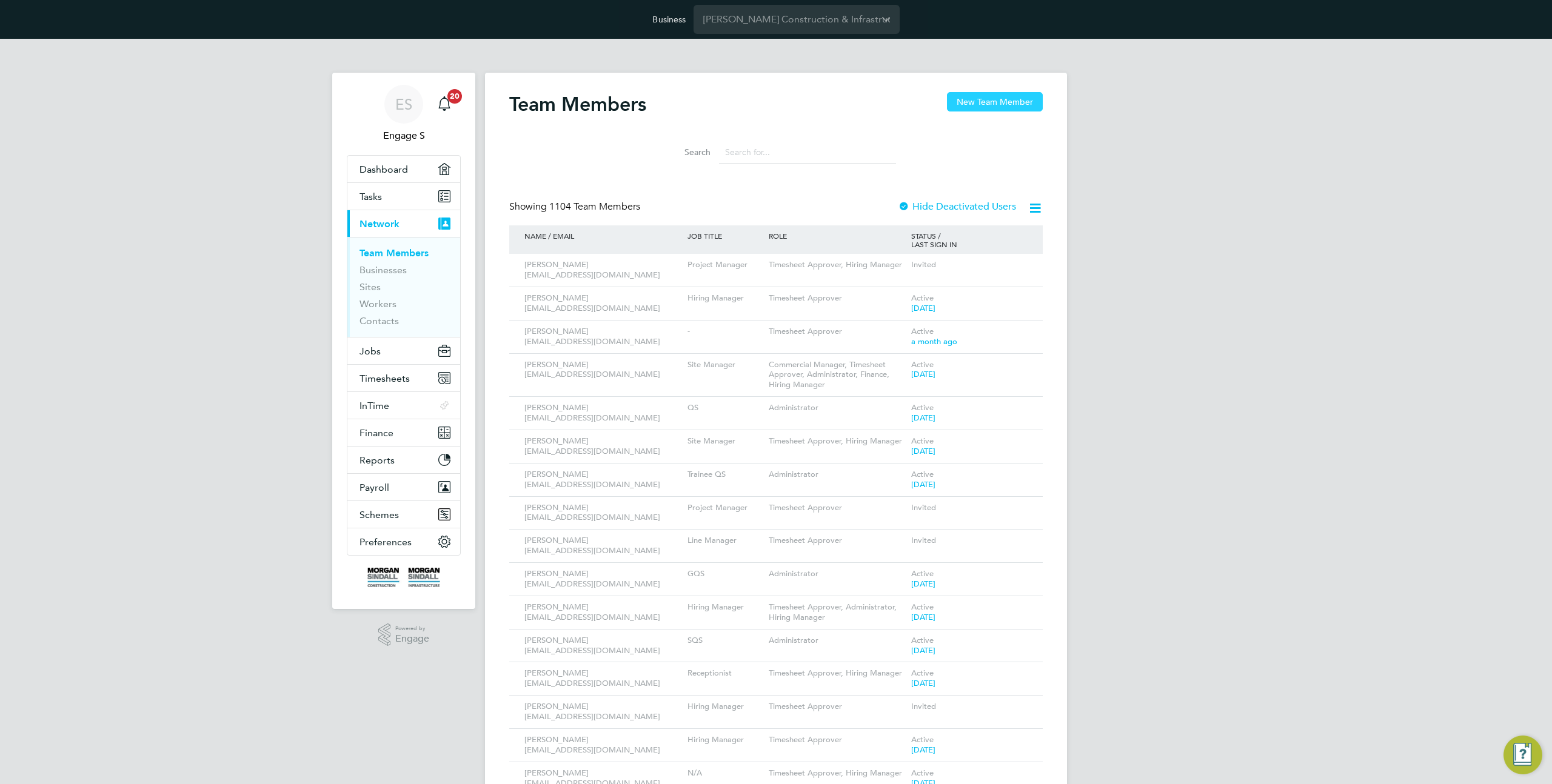
click at [1009, 99] on button "New Team Member" at bounding box center [995, 101] width 96 height 20
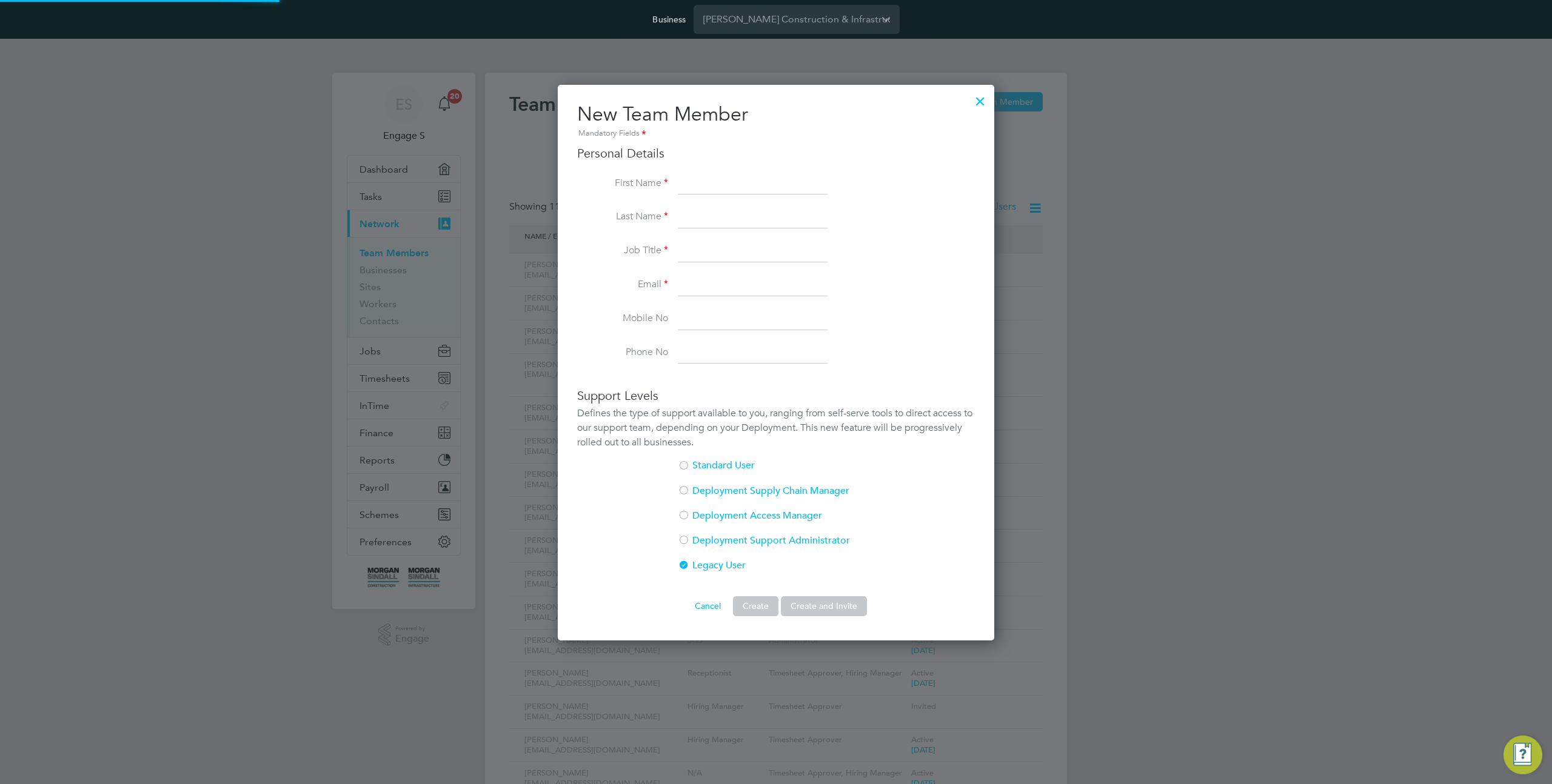
scroll to position [775, 437]
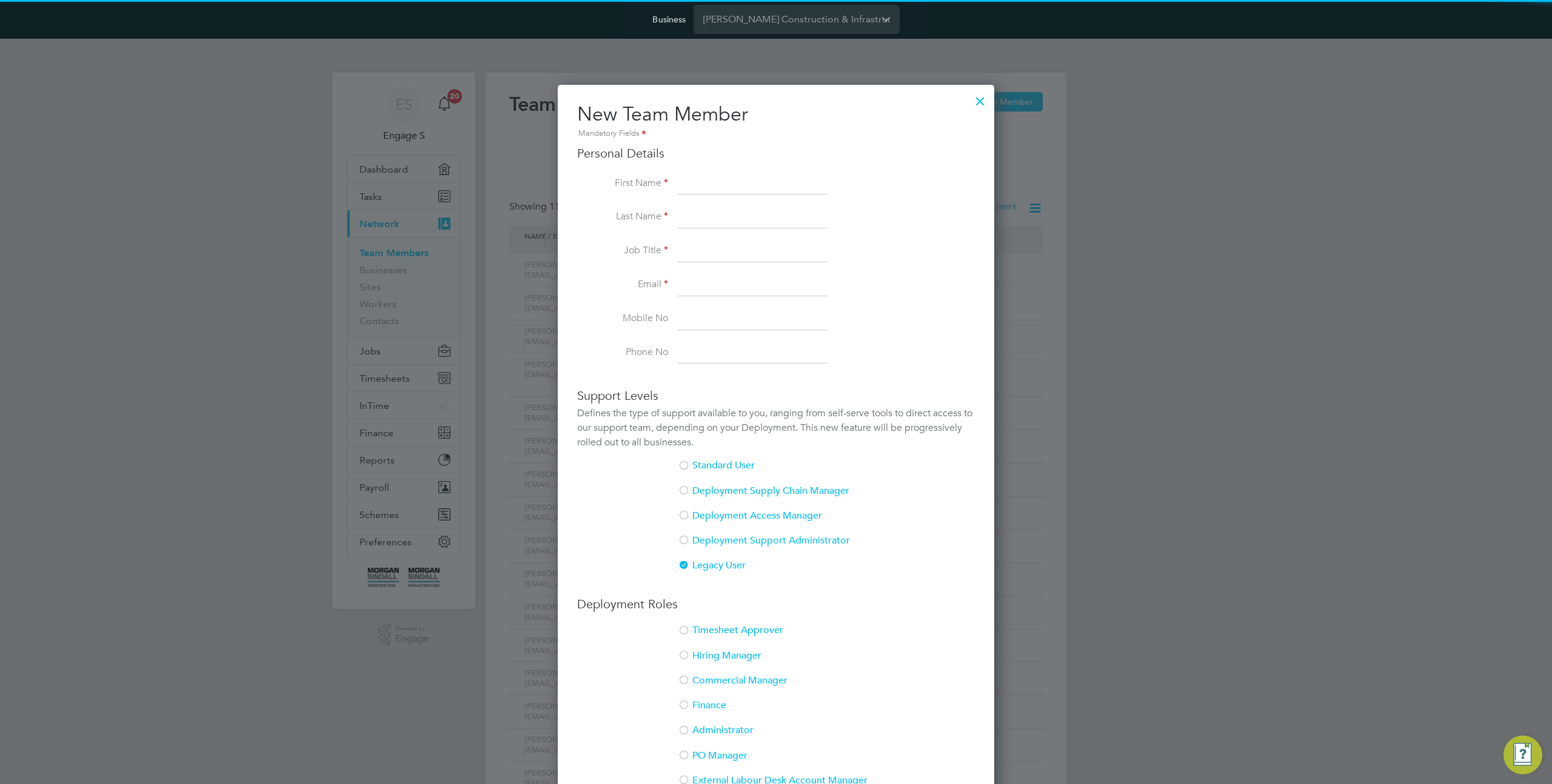
click at [693, 188] on input at bounding box center [753, 184] width 150 height 22
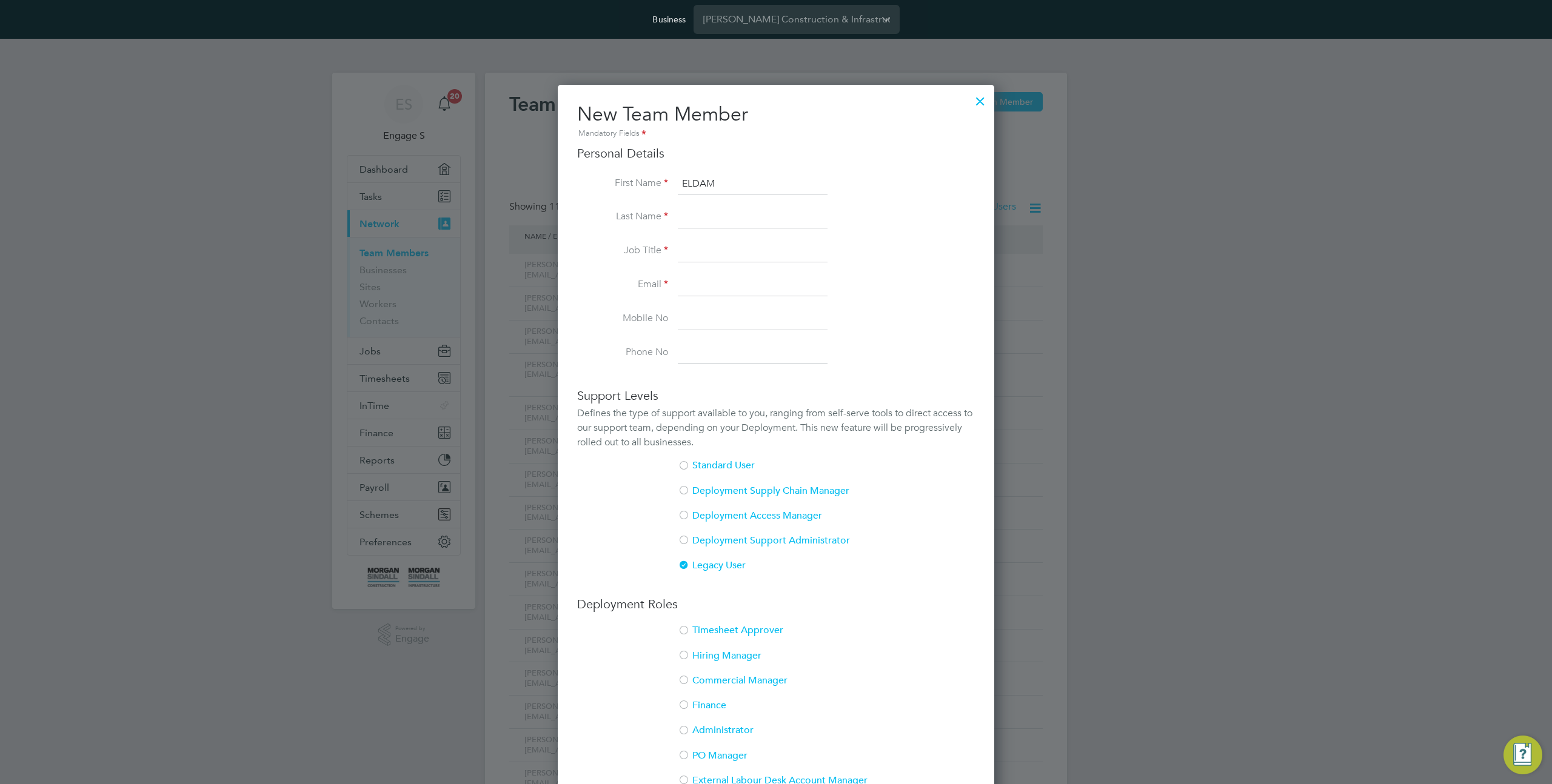
type input "ELDAM"
click at [694, 271] on li "Job Title" at bounding box center [776, 257] width 398 height 34
click at [691, 217] on input at bounding box center [753, 217] width 150 height 22
type input "R"
type input "ELDAM"
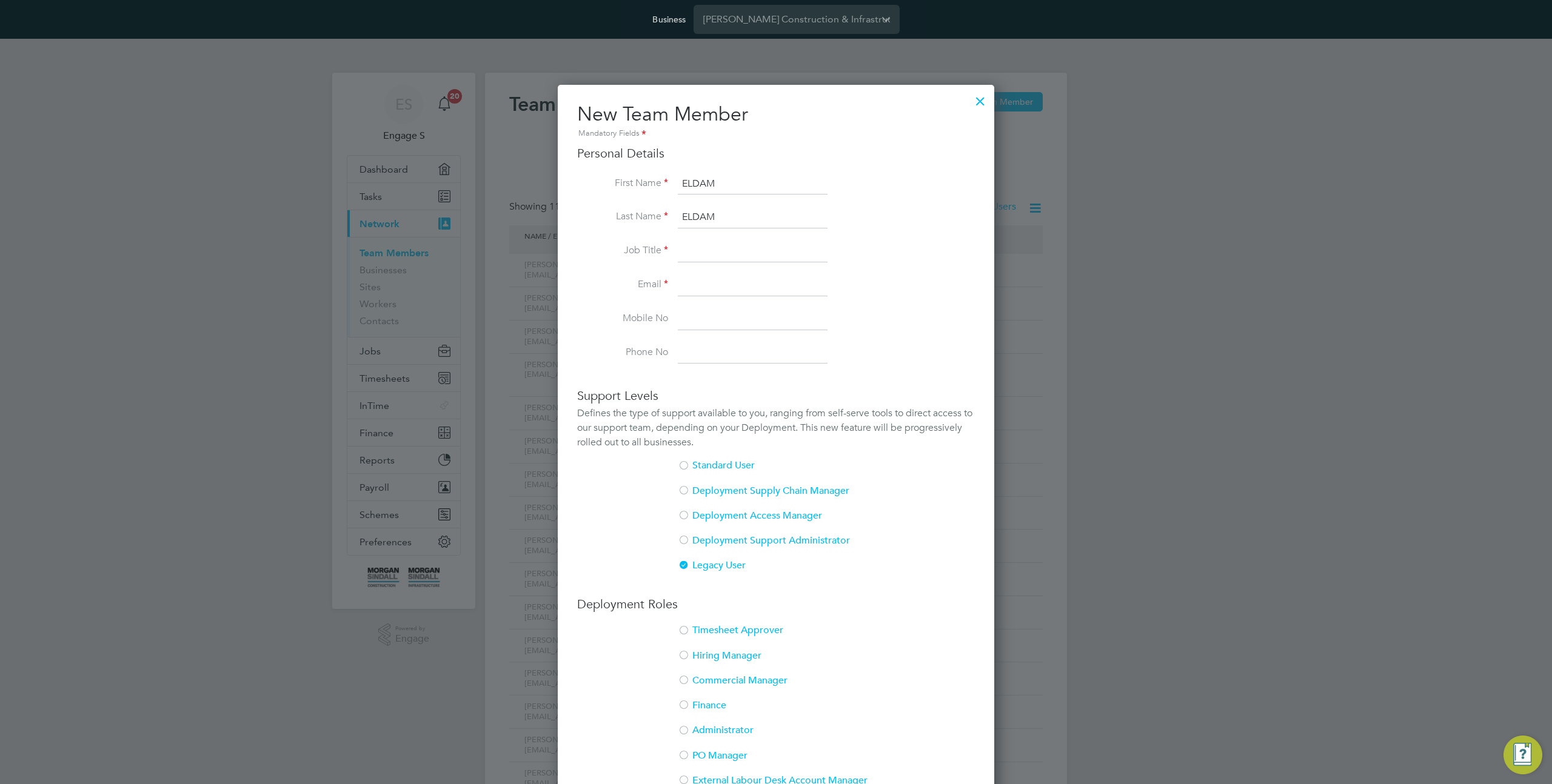
click at [698, 182] on input "ELDAM" at bounding box center [753, 184] width 150 height 22
type input "Ramzi"
click at [818, 130] on div "Mandatory Fields" at bounding box center [776, 133] width 398 height 13
click at [751, 250] on input at bounding box center [753, 251] width 150 height 22
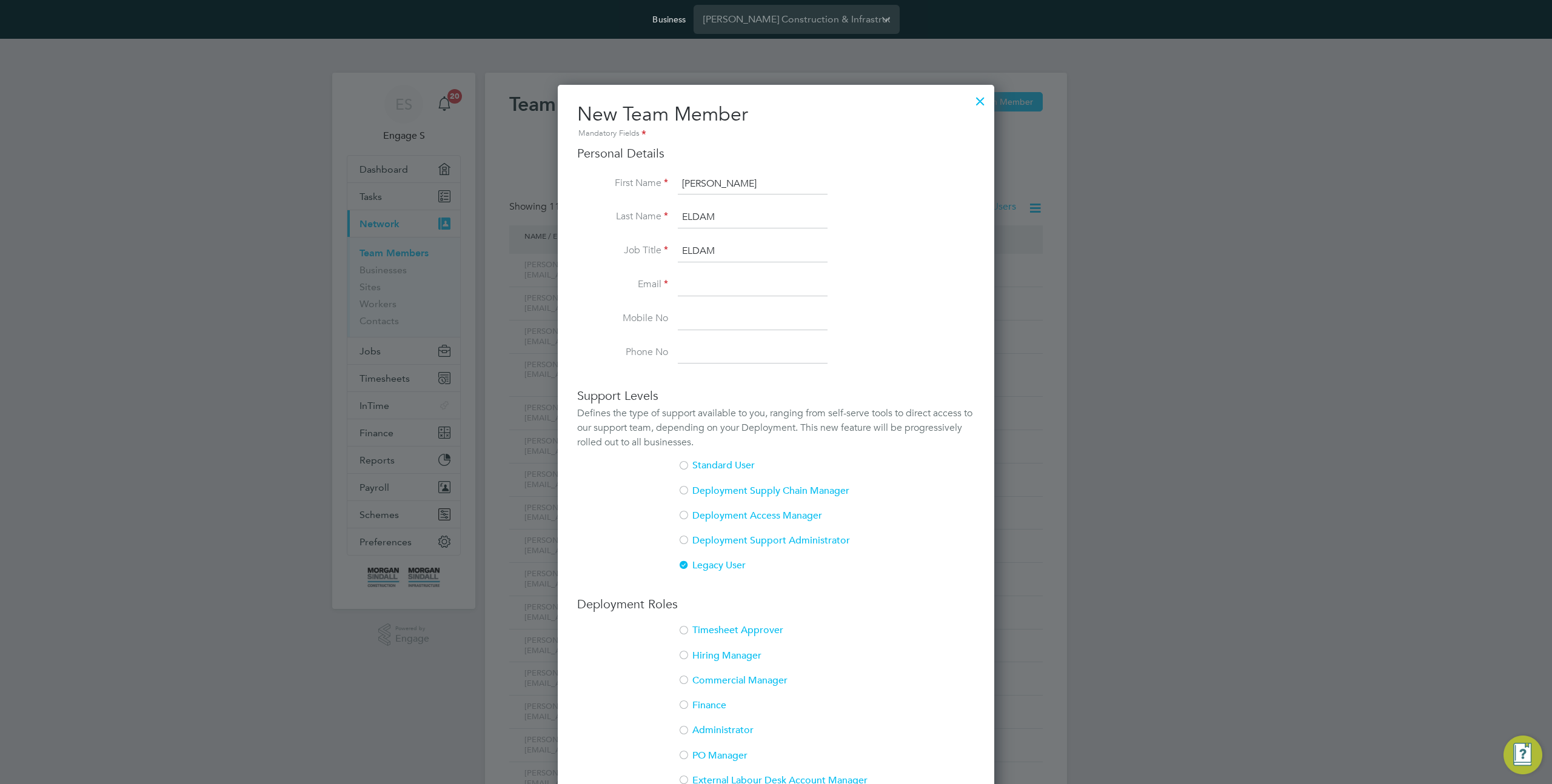
type input "ELDAM"
click at [747, 281] on input at bounding box center [753, 285] width 150 height 22
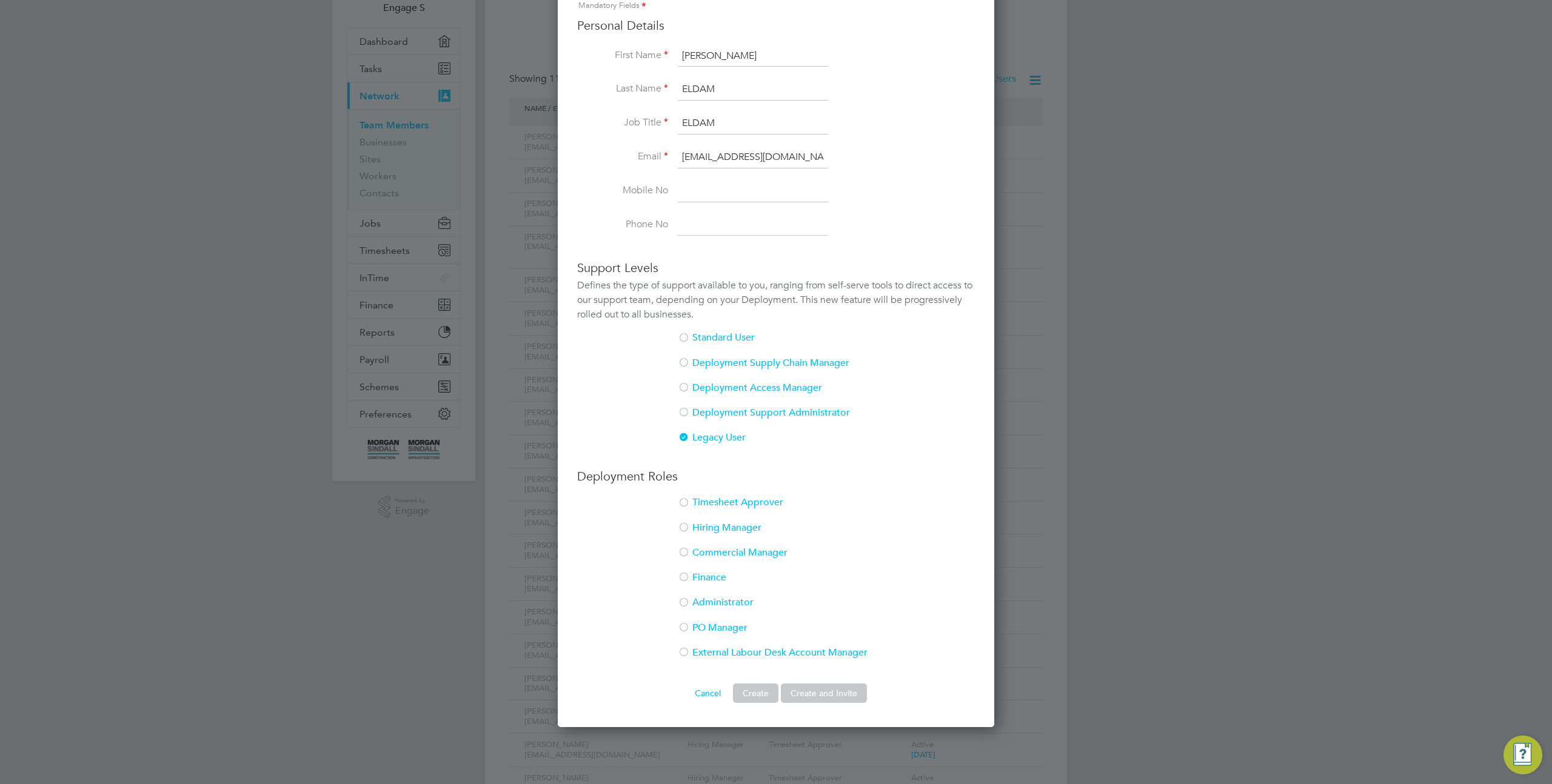
scroll to position [133, 0]
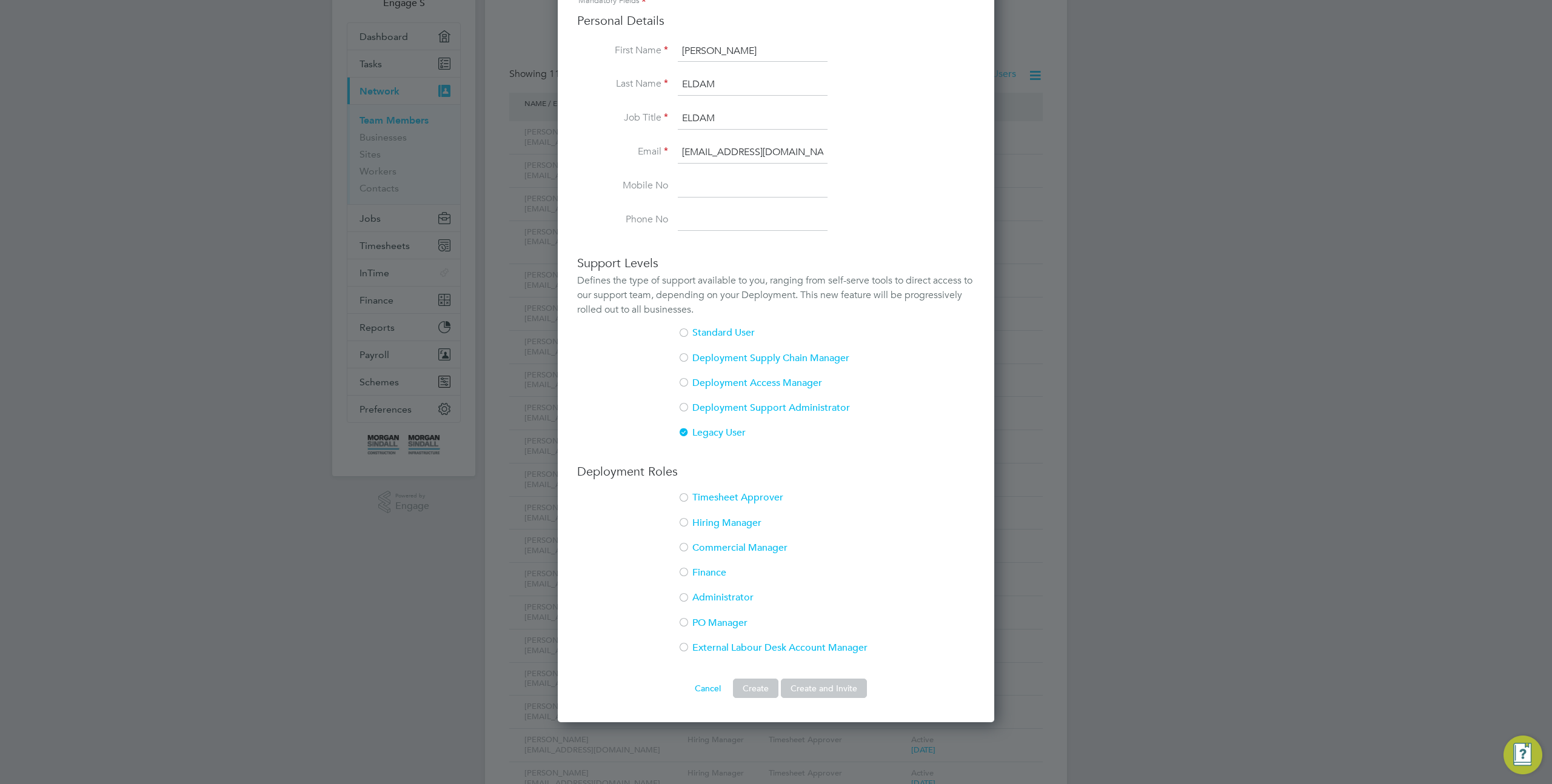
type input "eldam@gmail.com"
click at [720, 648] on li "External Labour Desk Account Manager" at bounding box center [776, 654] width 398 height 25
click at [829, 690] on button "Create and Invite" at bounding box center [824, 688] width 86 height 20
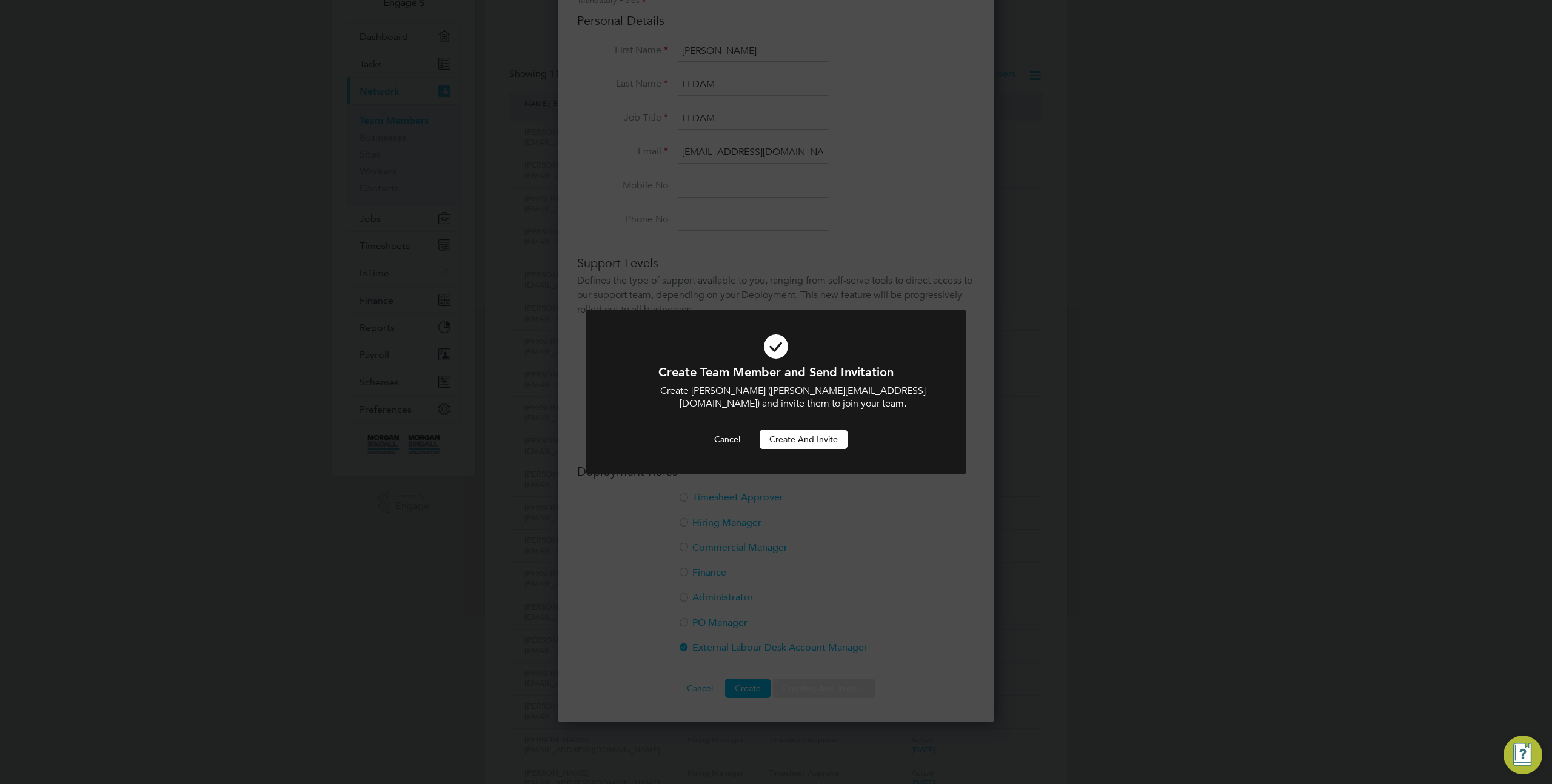
scroll to position [0, 0]
click at [803, 449] on button "Create and invite" at bounding box center [804, 439] width 88 height 20
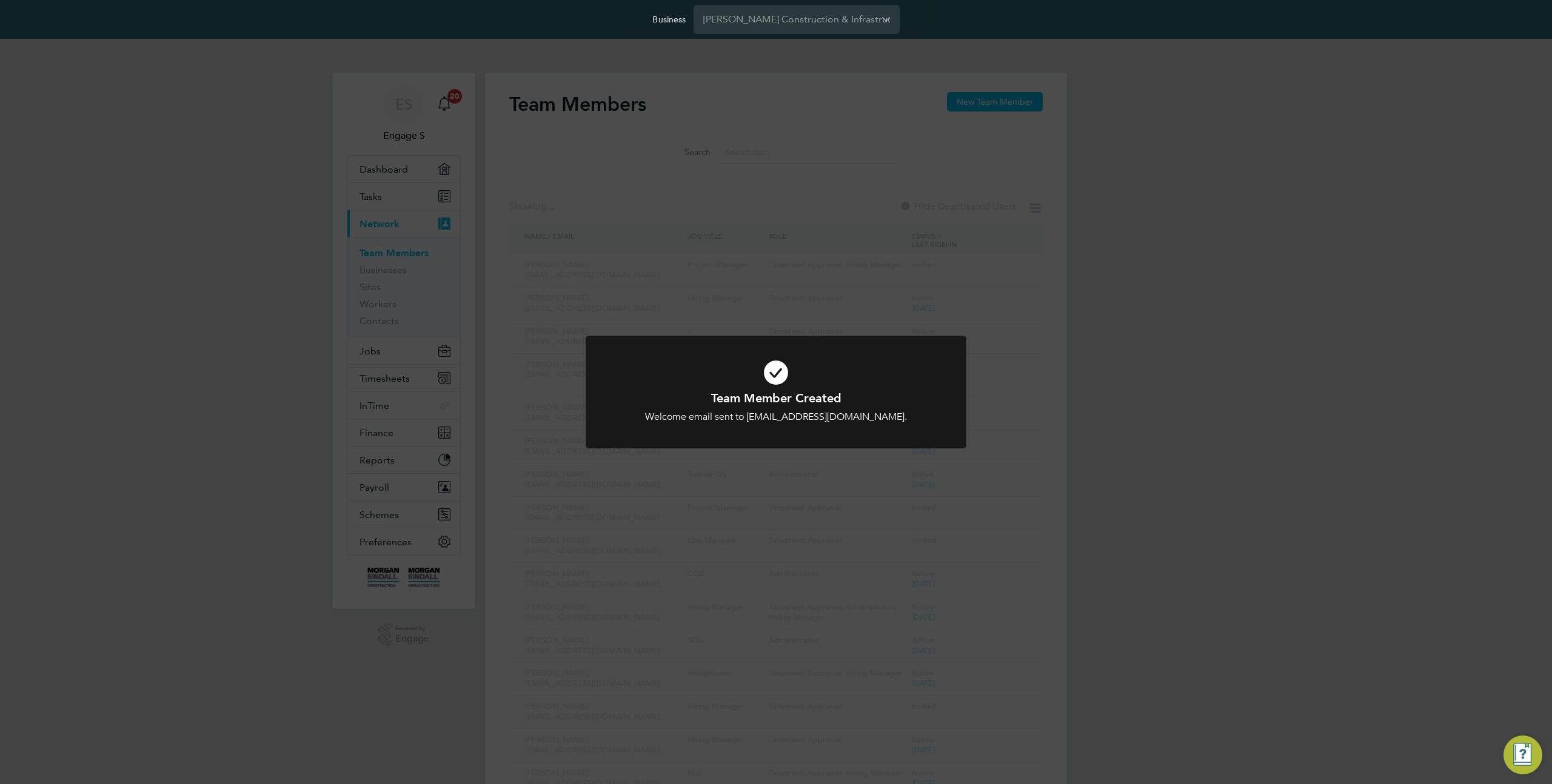
click at [1053, 303] on div "Team Member Created Welcome email sent to eldam@gmail.com. Cancel Okay" at bounding box center [776, 392] width 1552 height 784
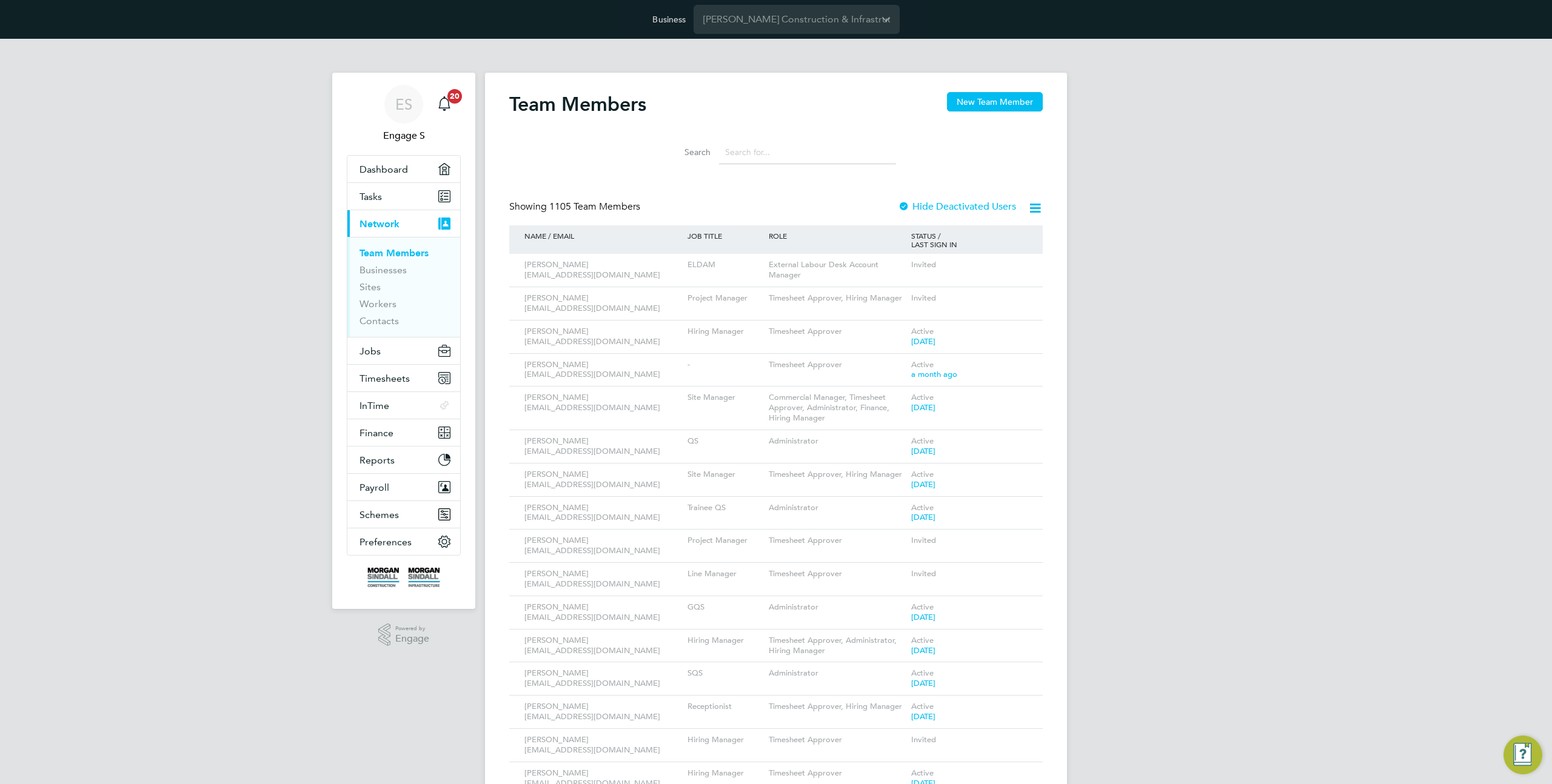
click at [788, 149] on input at bounding box center [807, 152] width 177 height 24
click at [783, 153] on input at bounding box center [807, 152] width 177 height 24
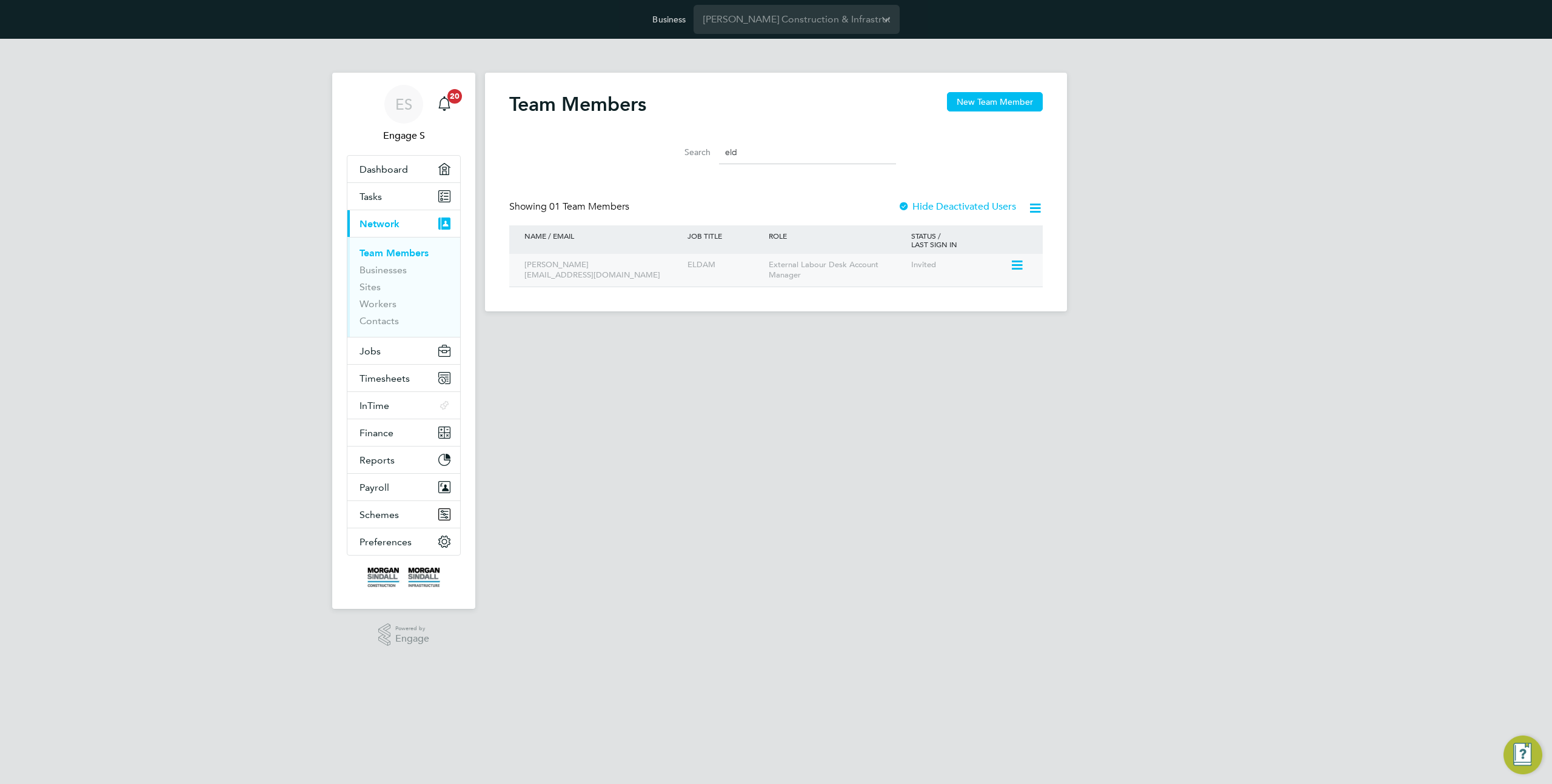
type input "eld"
click at [1022, 269] on icon at bounding box center [1016, 265] width 12 height 14
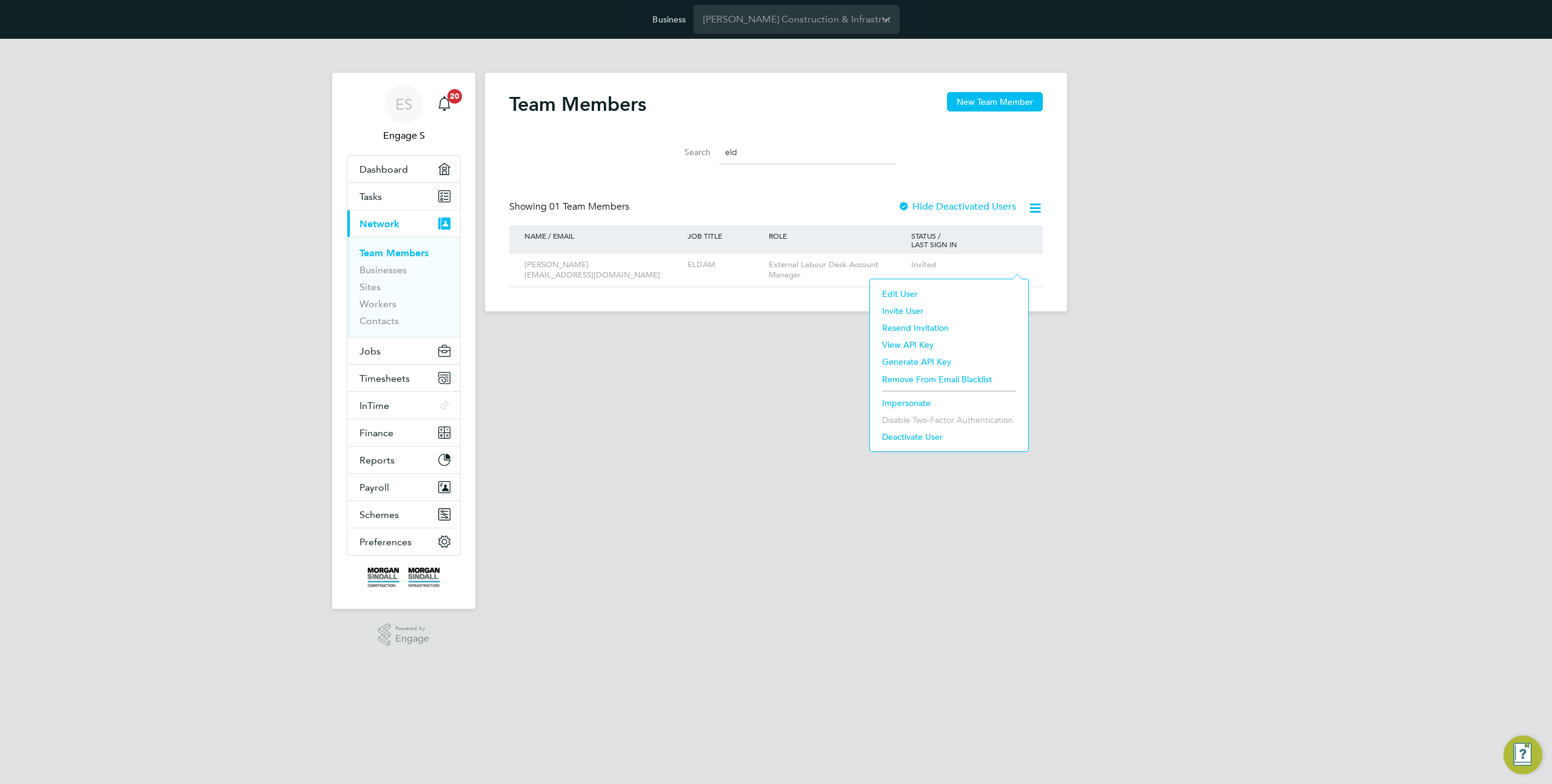
click at [914, 403] on li "Impersonate" at bounding box center [949, 403] width 146 height 17
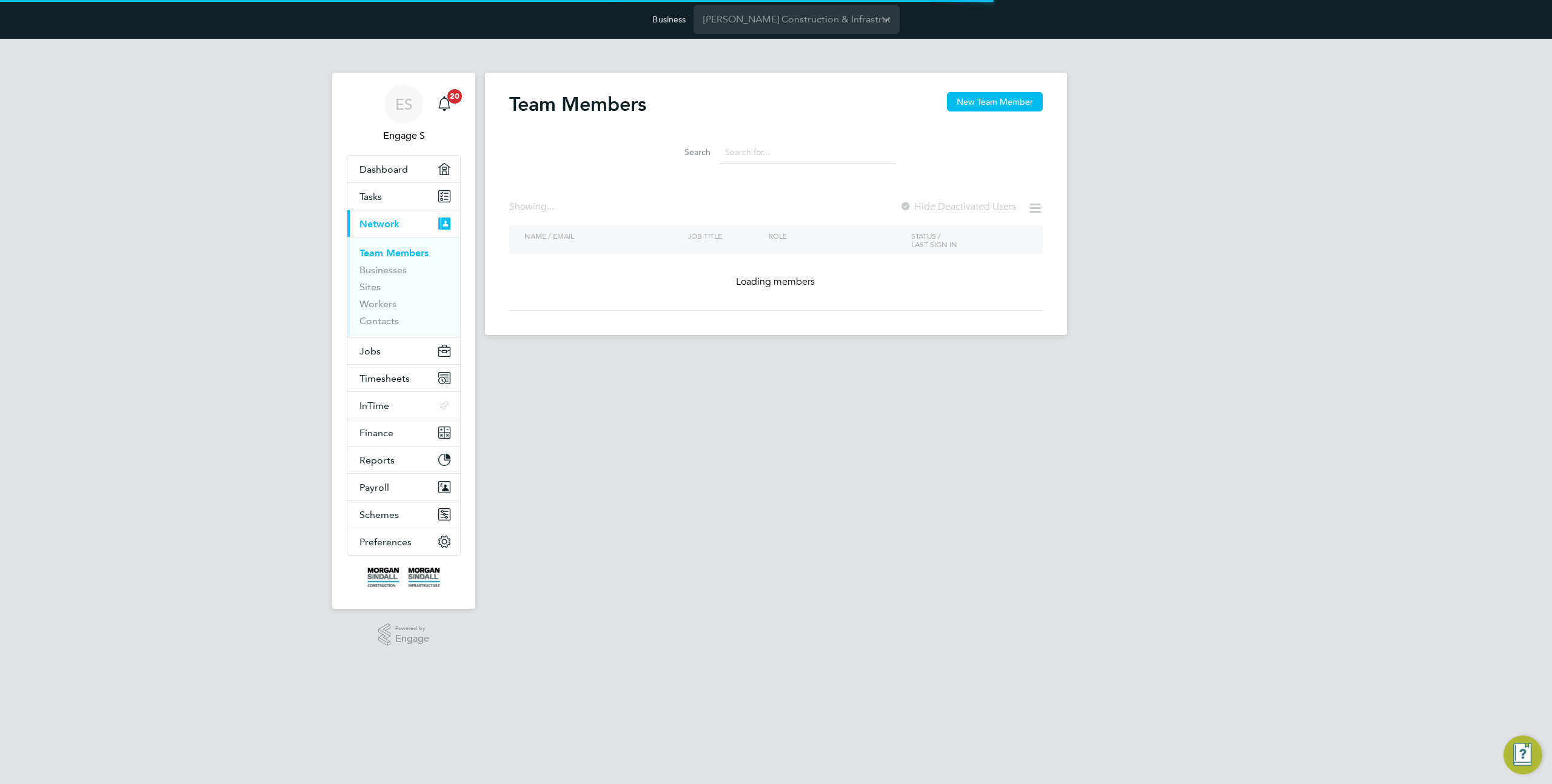
click at [429, 254] on link "Team Members" at bounding box center [394, 253] width 69 height 11
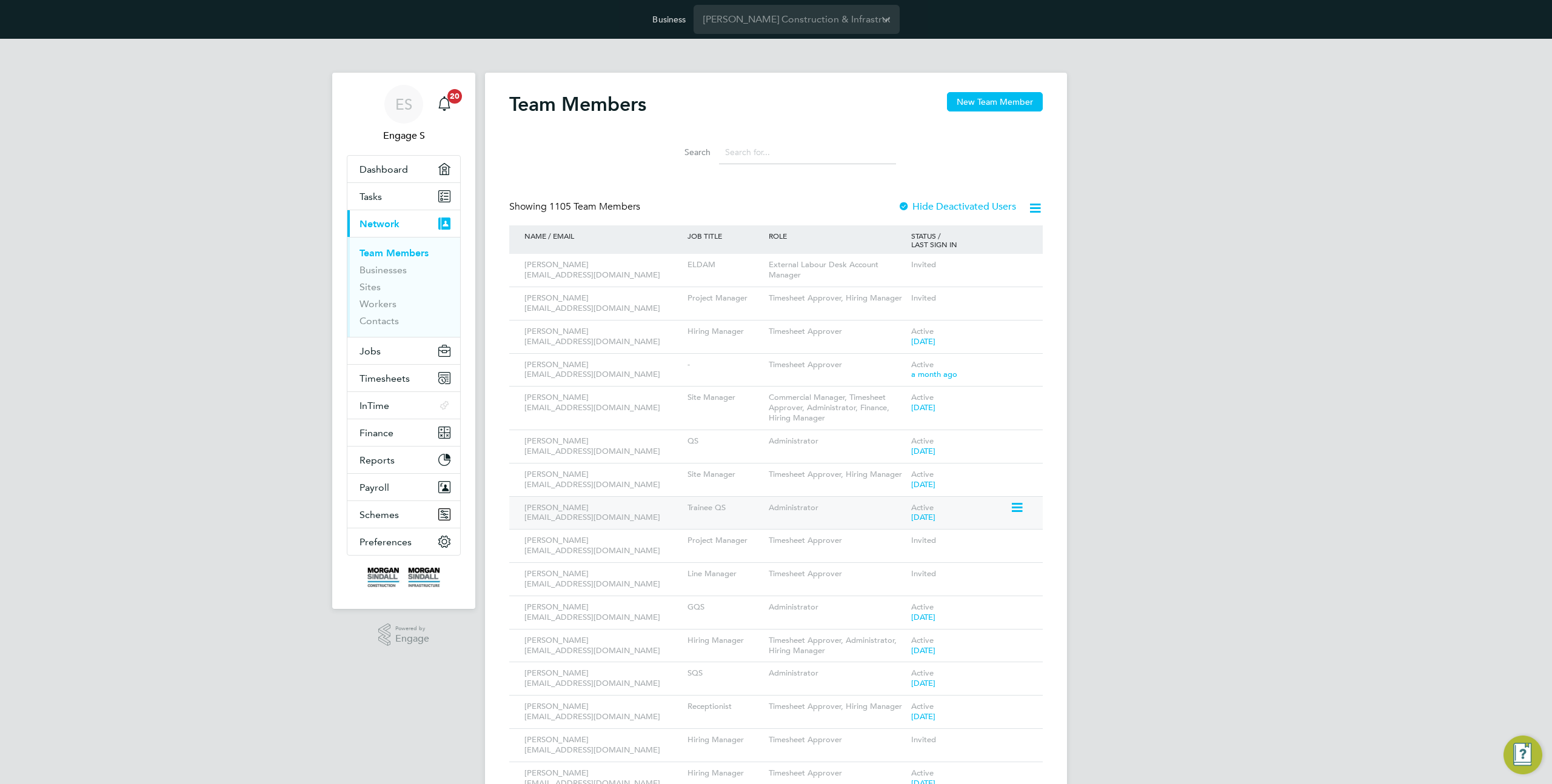
click at [1022, 507] on icon at bounding box center [1016, 507] width 12 height 14
click at [906, 535] on li "Edit User" at bounding box center [949, 536] width 146 height 17
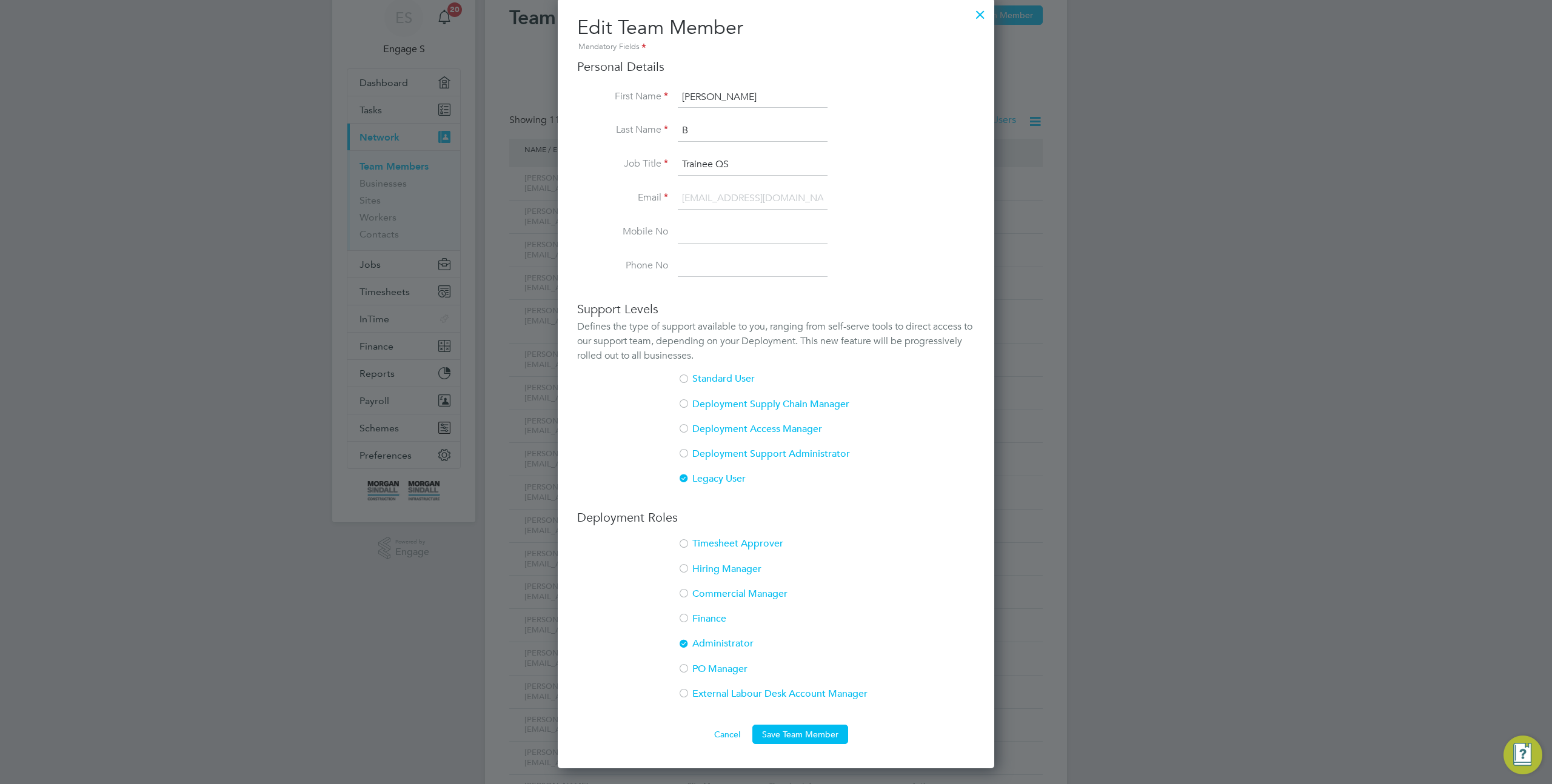
scroll to position [139, 0]
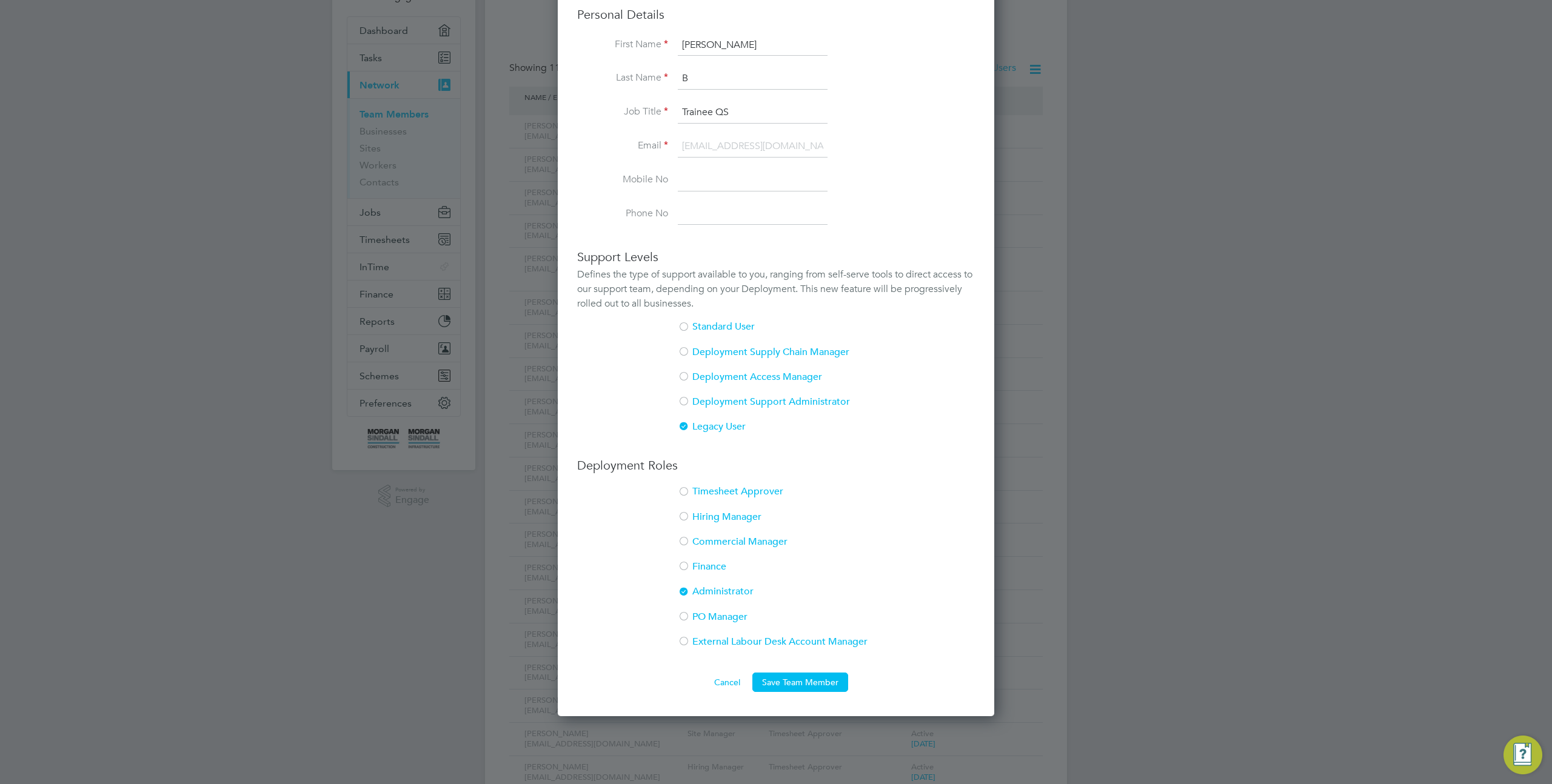
click at [692, 649] on li "External Labour Desk Account Manager" at bounding box center [776, 647] width 398 height 25
click at [700, 598] on li "Administrator" at bounding box center [776, 597] width 398 height 25
click at [789, 691] on button "Save Team Member" at bounding box center [800, 682] width 96 height 20
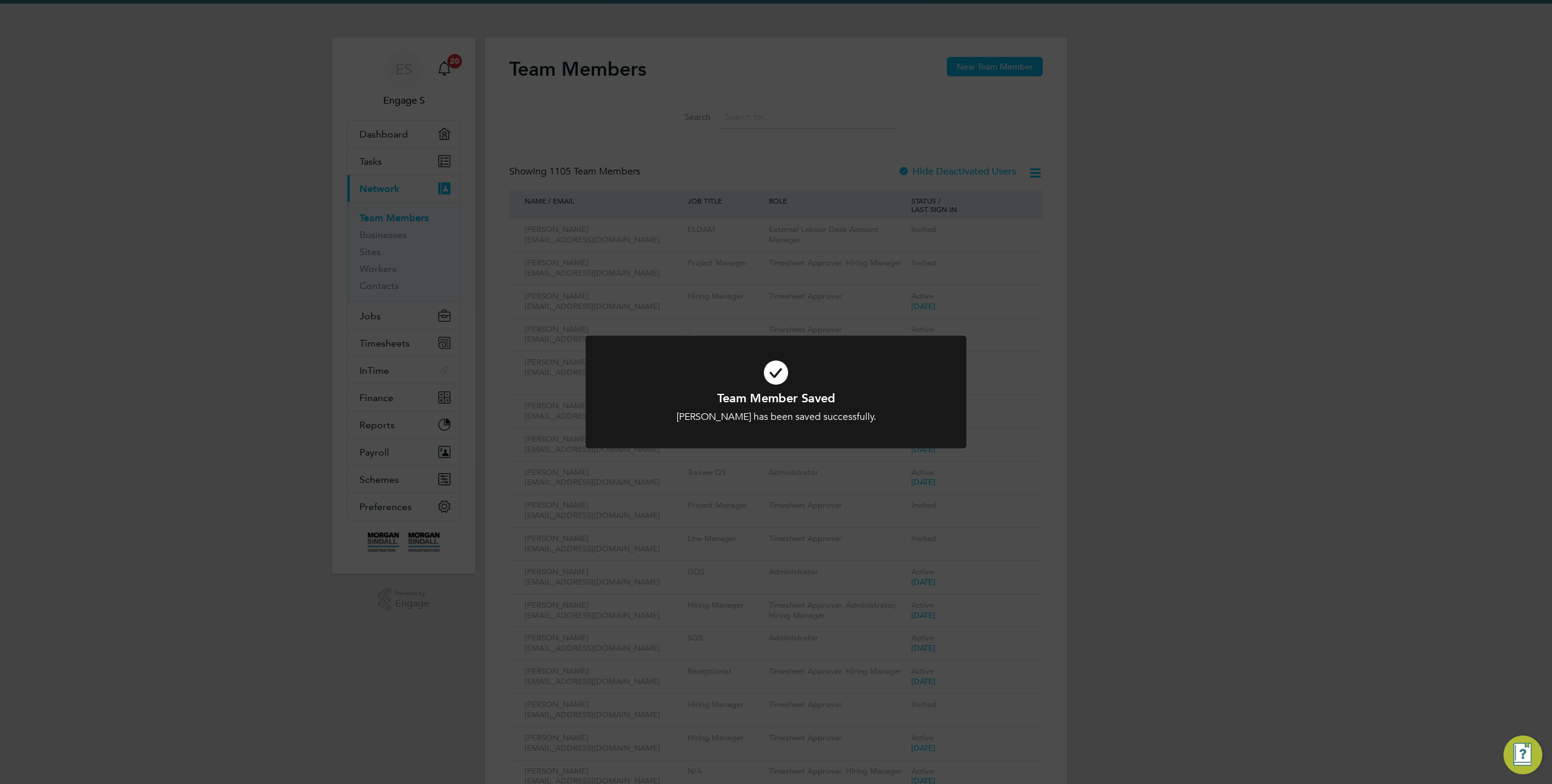
scroll to position [0, 0]
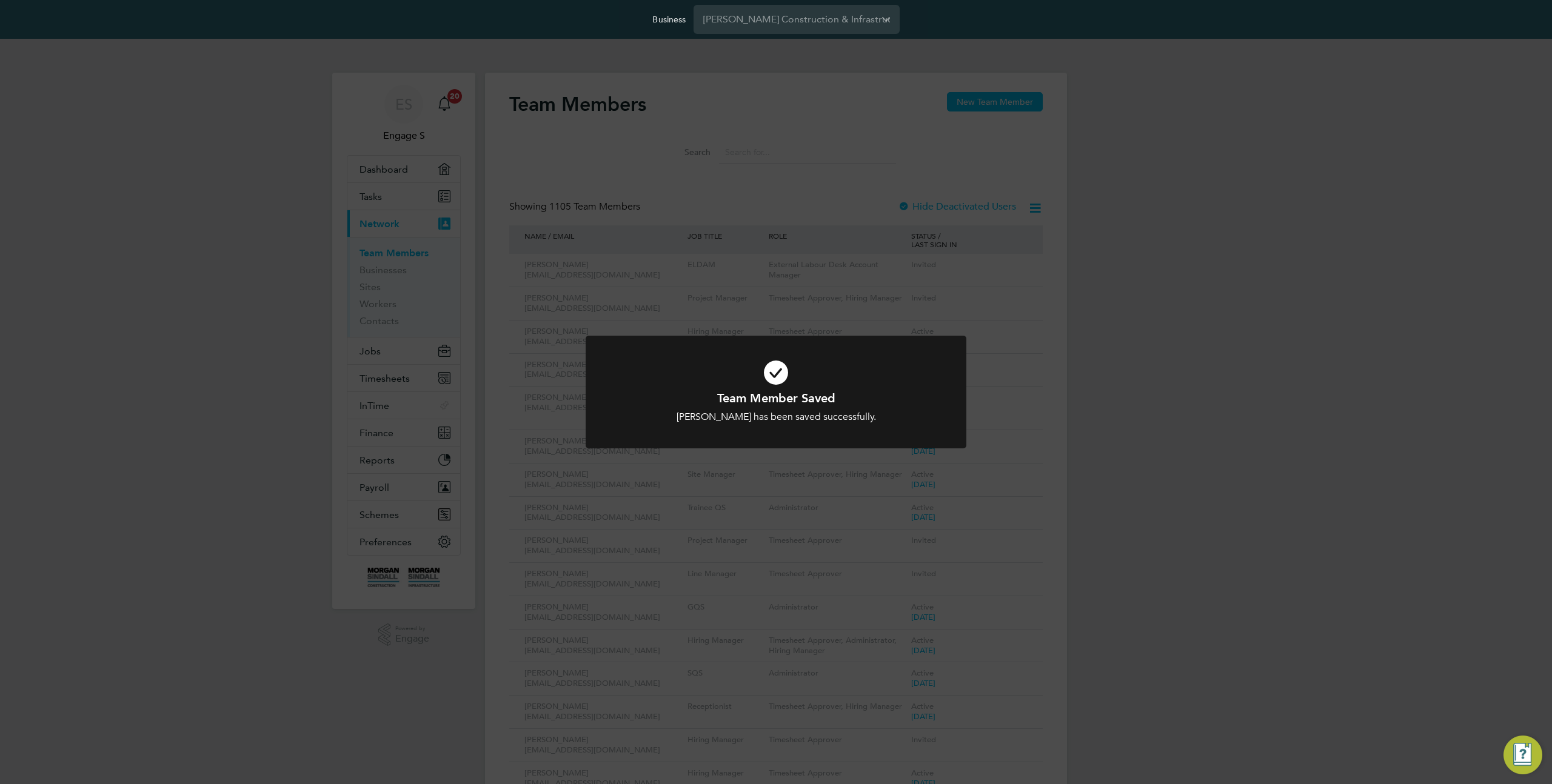
click at [280, 147] on div "Team Member Saved Ryan B has been saved successfully. Cancel Okay" at bounding box center [776, 392] width 1552 height 784
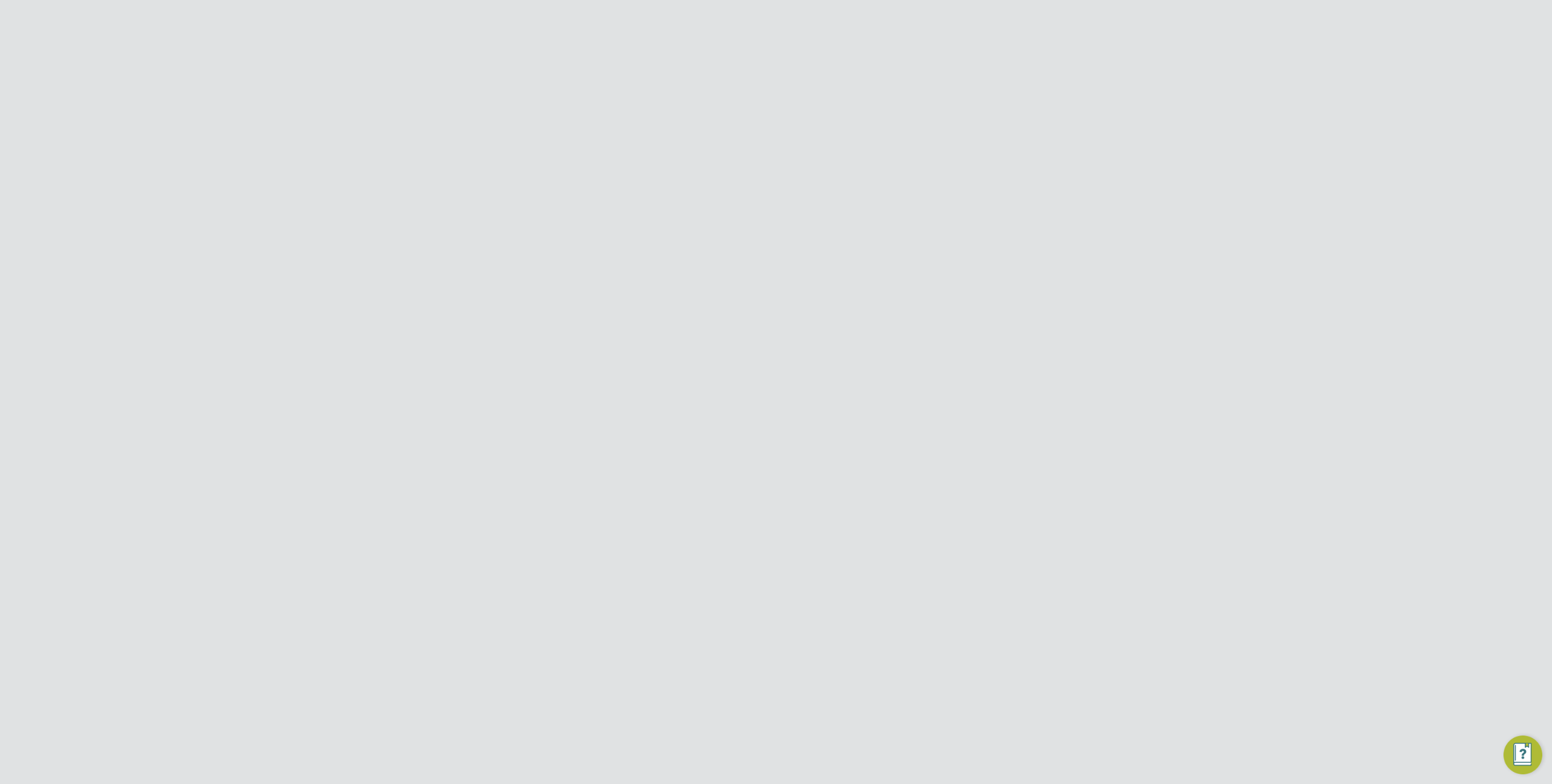
click at [747, 158] on input at bounding box center [807, 152] width 177 height 24
type input "ram"
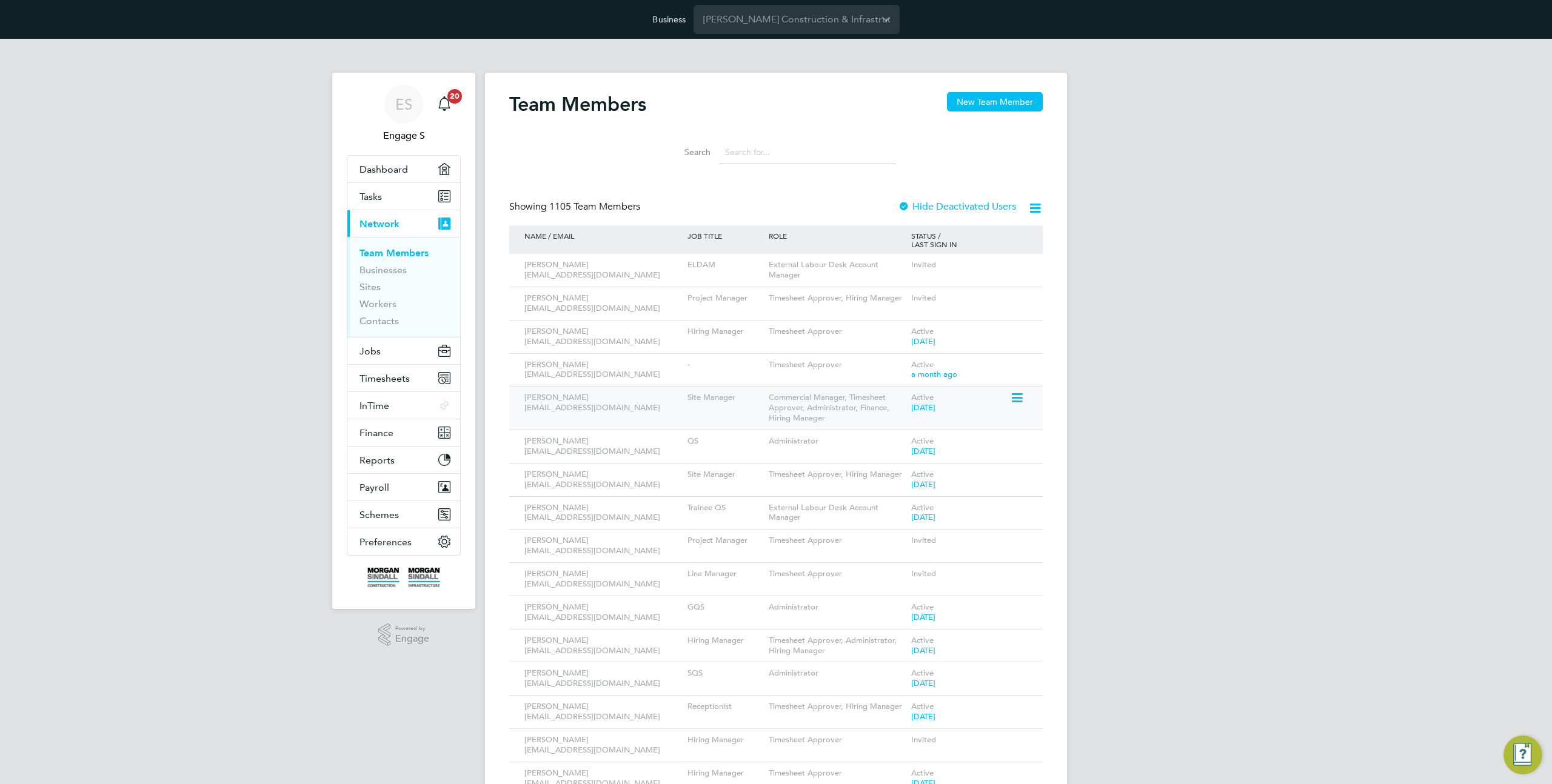
click at [931, 397] on div "Active 2 years ago" at bounding box center [960, 403] width 102 height 33
click at [749, 162] on input at bounding box center [807, 152] width 177 height 24
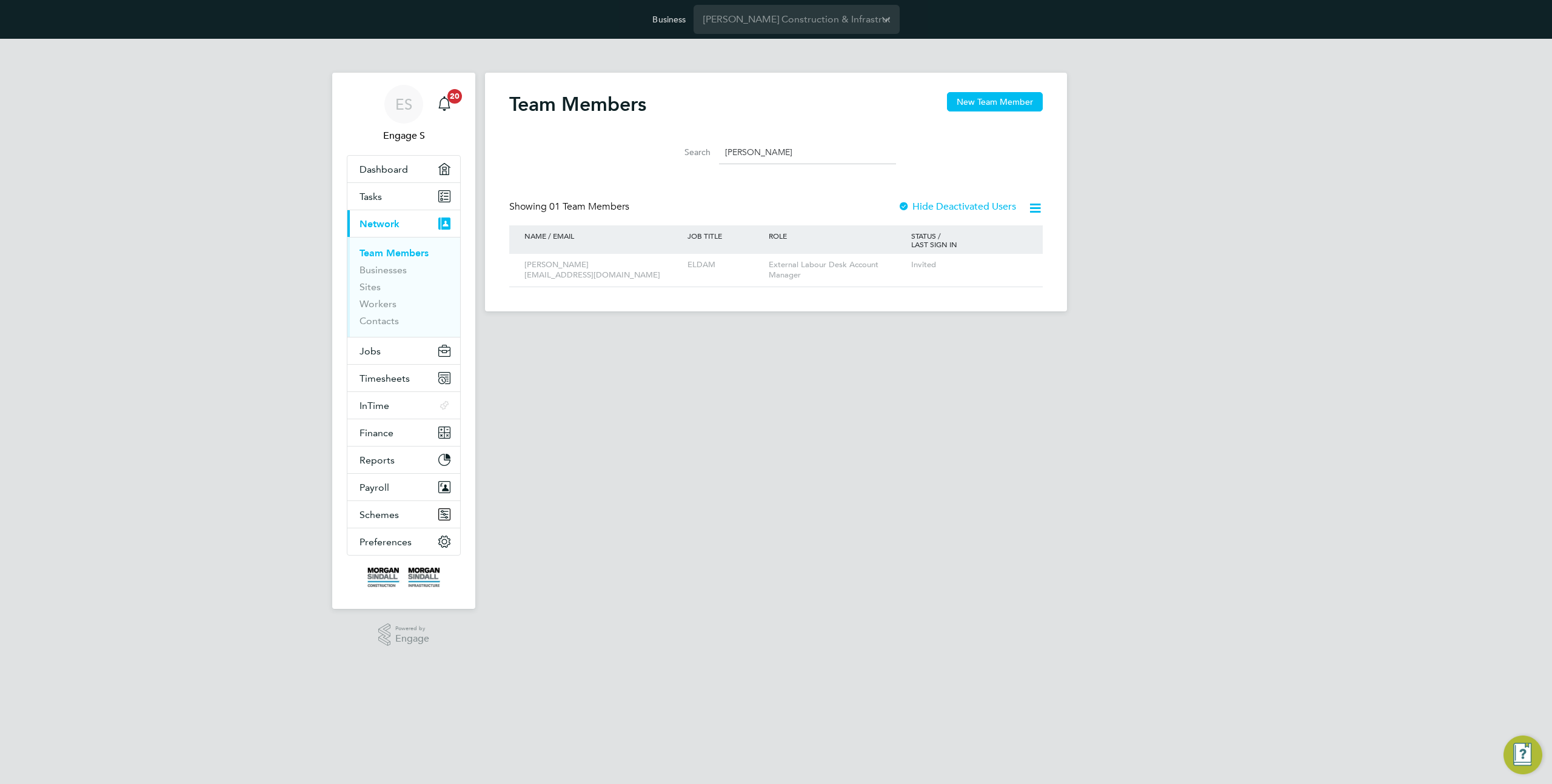
click at [774, 162] on input "ramzi" at bounding box center [807, 152] width 177 height 24
click at [760, 159] on input "ramzi" at bounding box center [807, 152] width 177 height 24
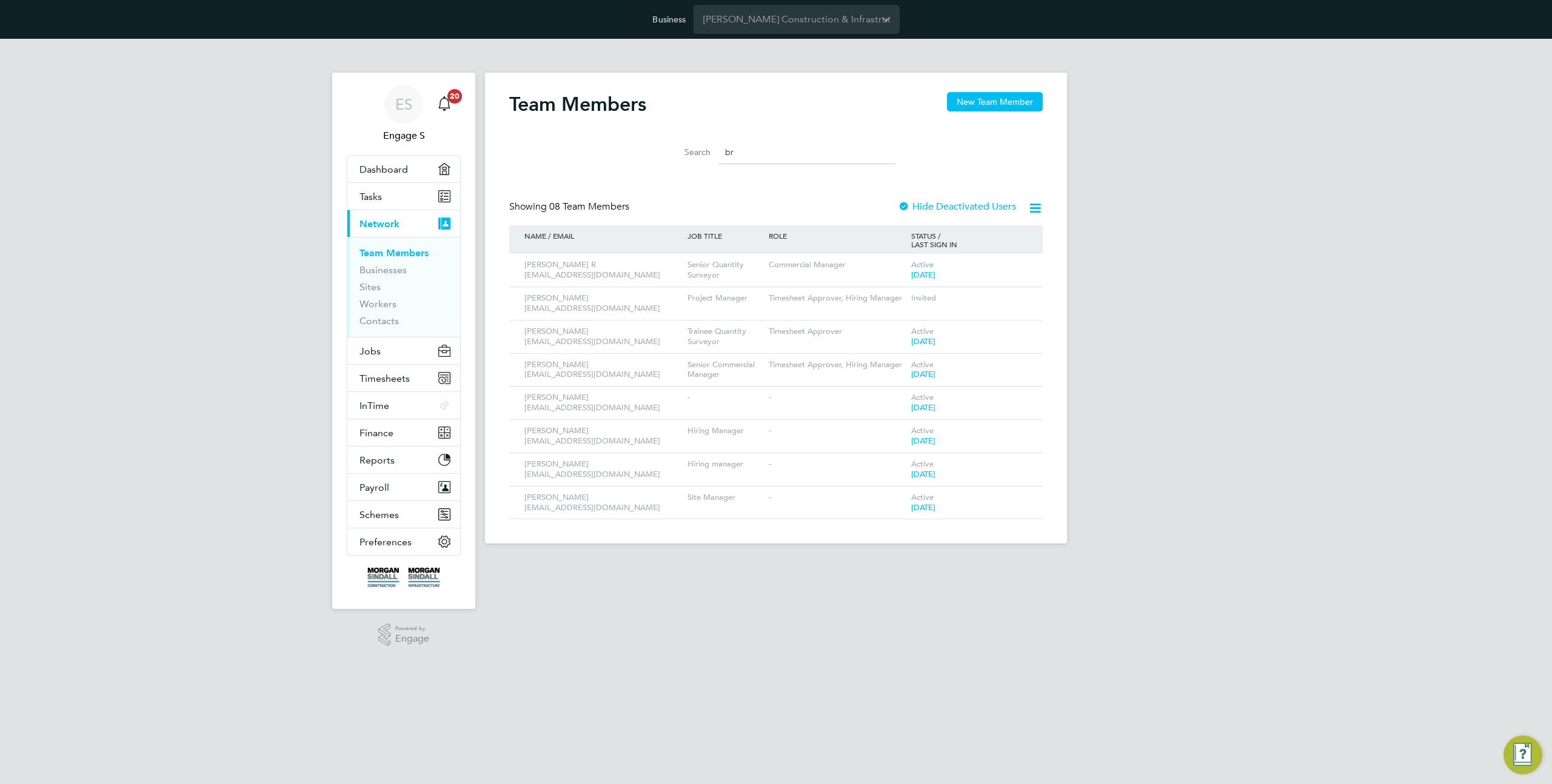
type input "bro"
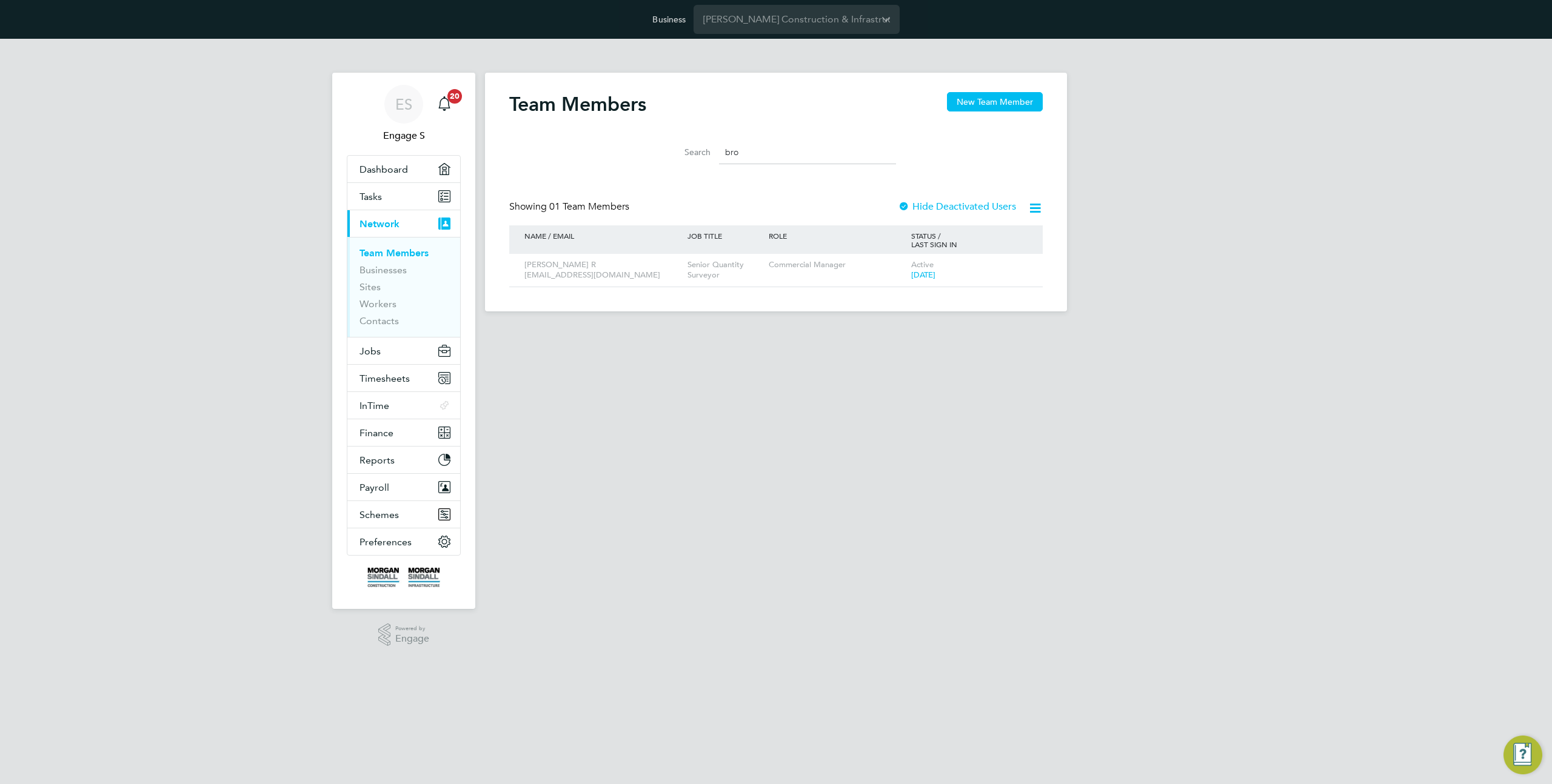
click at [747, 141] on input "bro" at bounding box center [807, 152] width 177 height 24
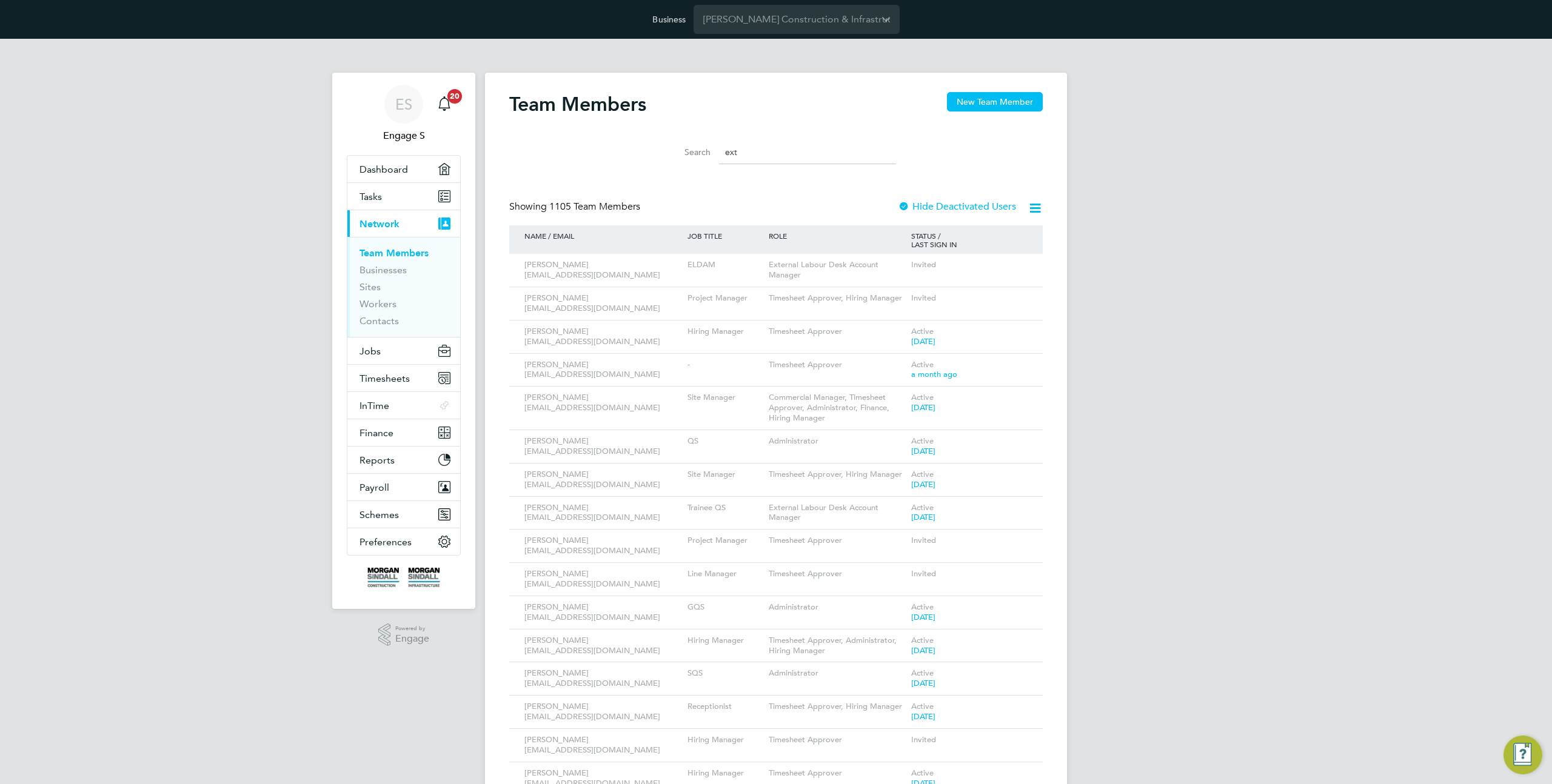
type input "exte"
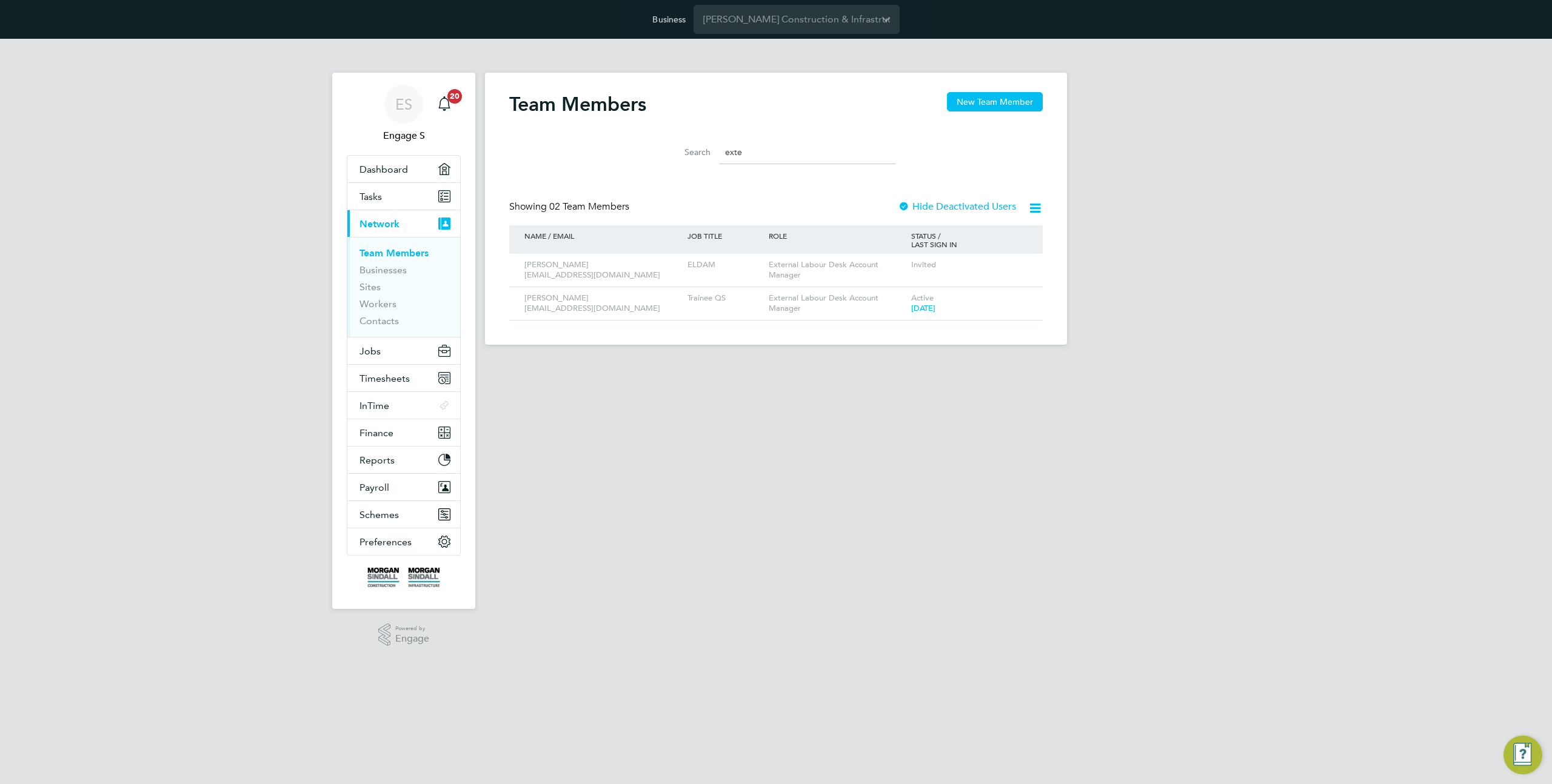
click at [749, 145] on input "exte" at bounding box center [807, 152] width 177 height 24
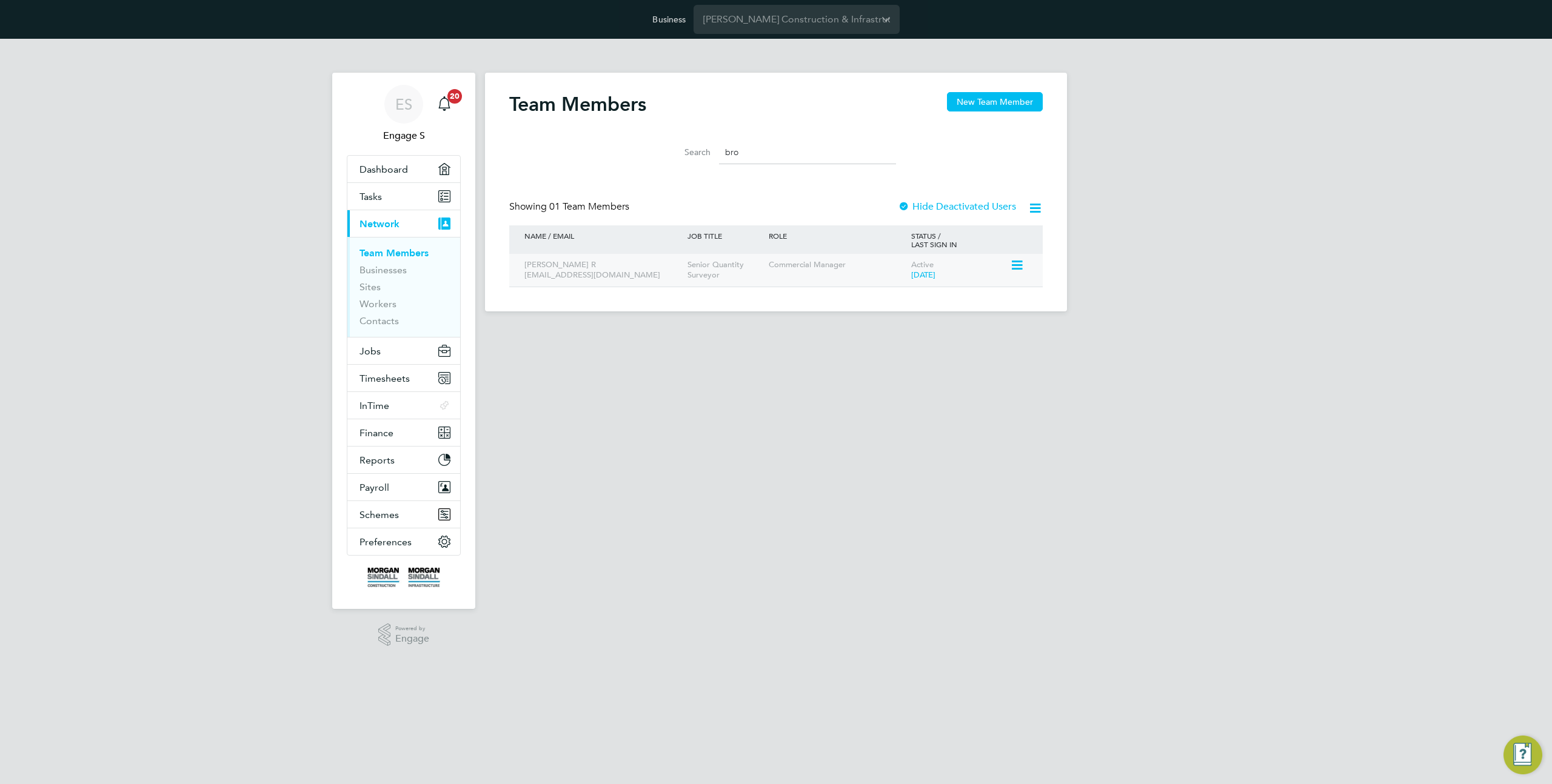
click at [1016, 262] on icon at bounding box center [1016, 265] width 12 height 14
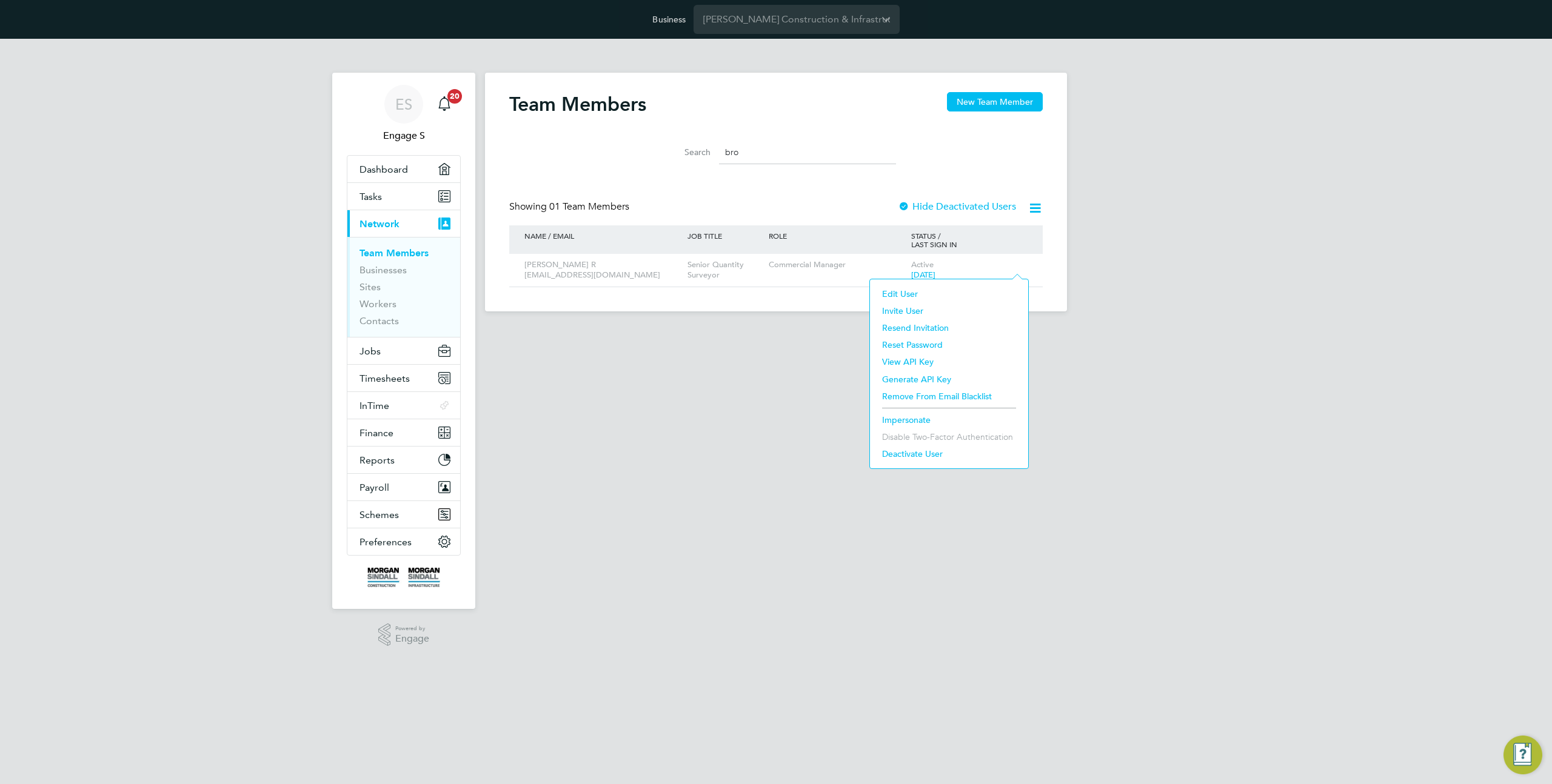
click at [919, 418] on li "Impersonate" at bounding box center [949, 420] width 146 height 17
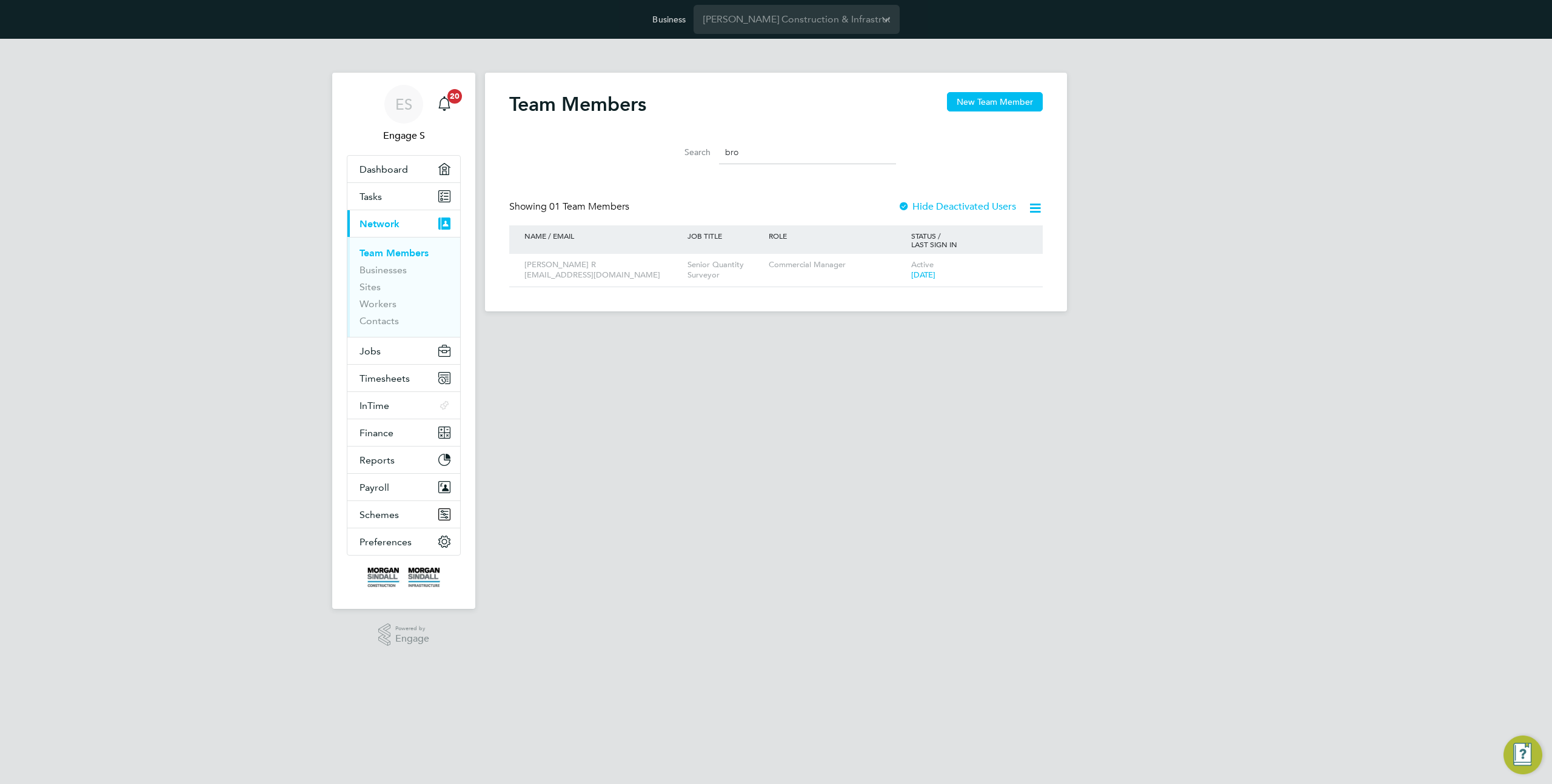
click at [731, 146] on input "bro" at bounding box center [807, 152] width 177 height 24
click at [1017, 264] on icon at bounding box center [1016, 265] width 12 height 14
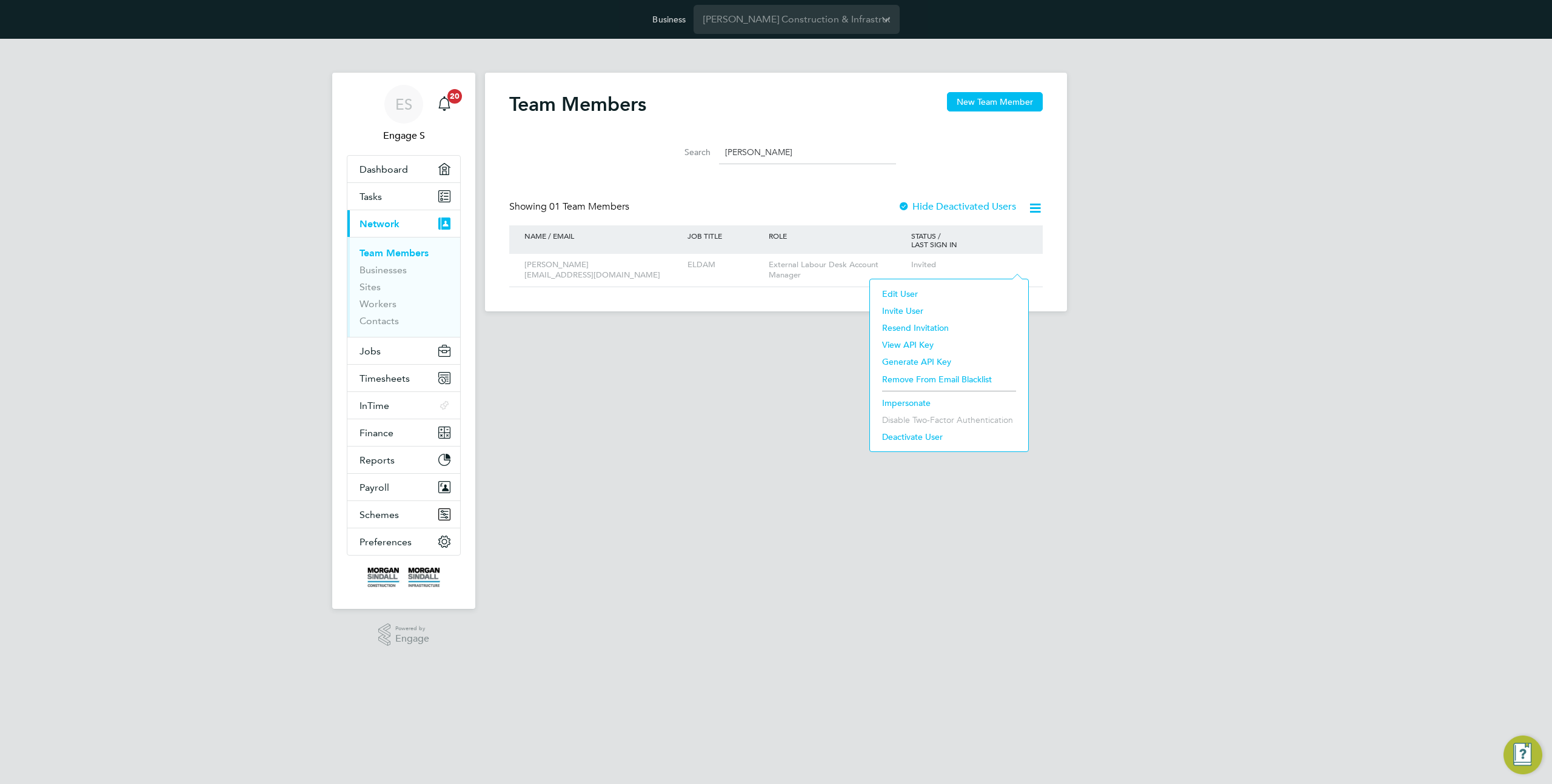
click at [913, 402] on li "Impersonate" at bounding box center [949, 403] width 146 height 17
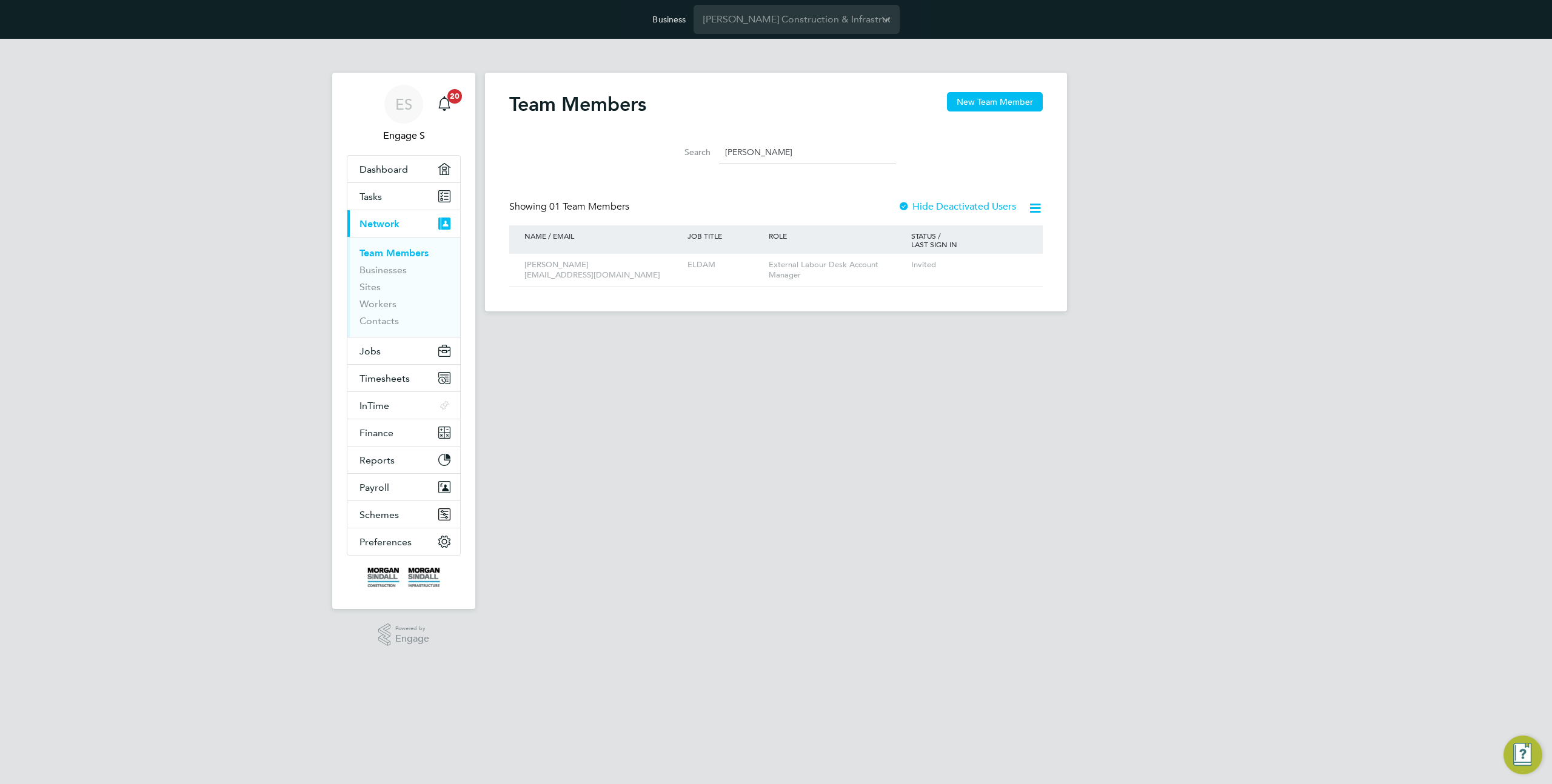
click at [745, 155] on input "ramzi" at bounding box center [807, 152] width 177 height 24
type input "ryan b"
click at [1018, 268] on icon at bounding box center [1016, 265] width 12 height 14
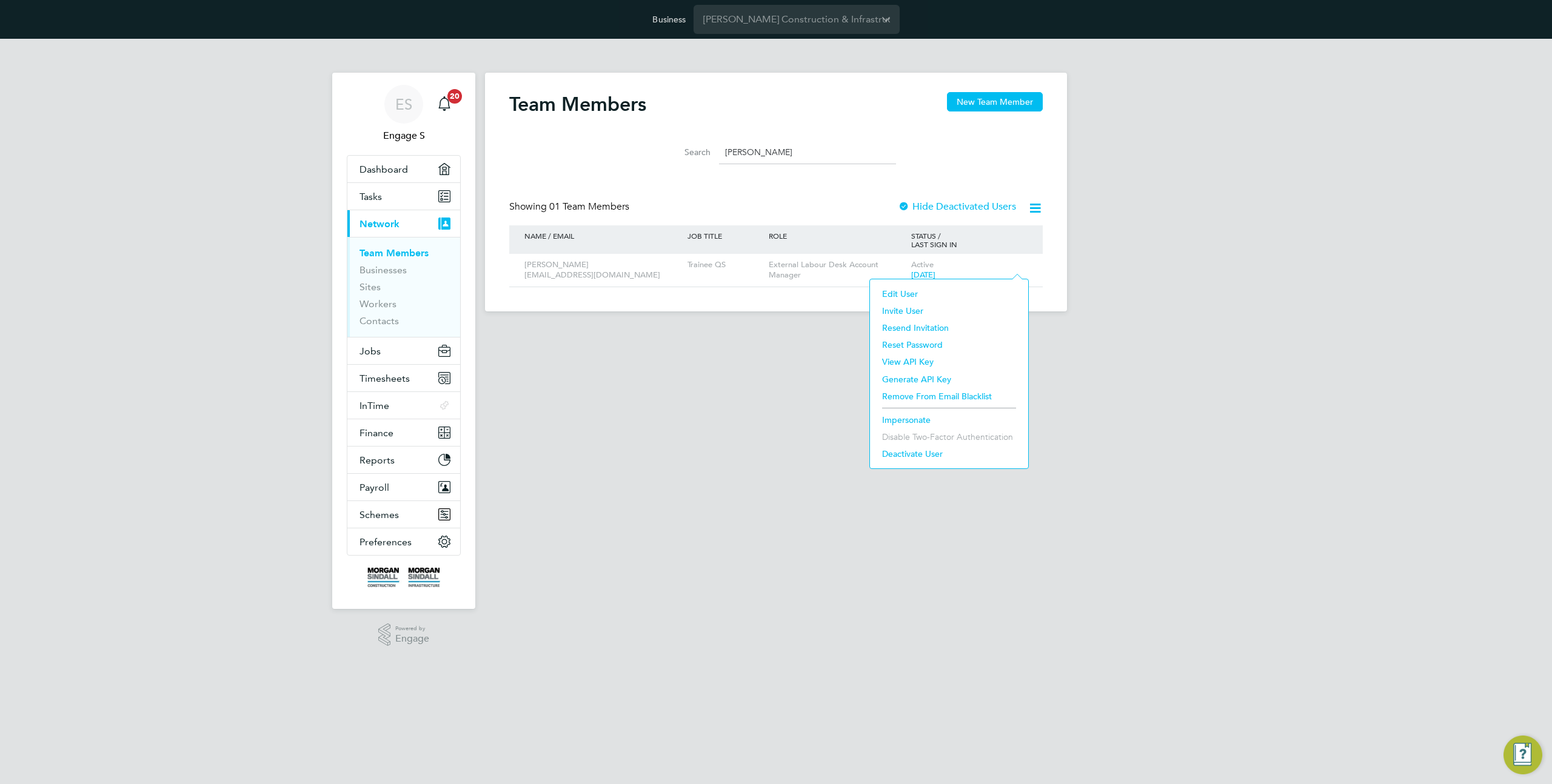
click at [909, 421] on li "Impersonate" at bounding box center [949, 420] width 146 height 17
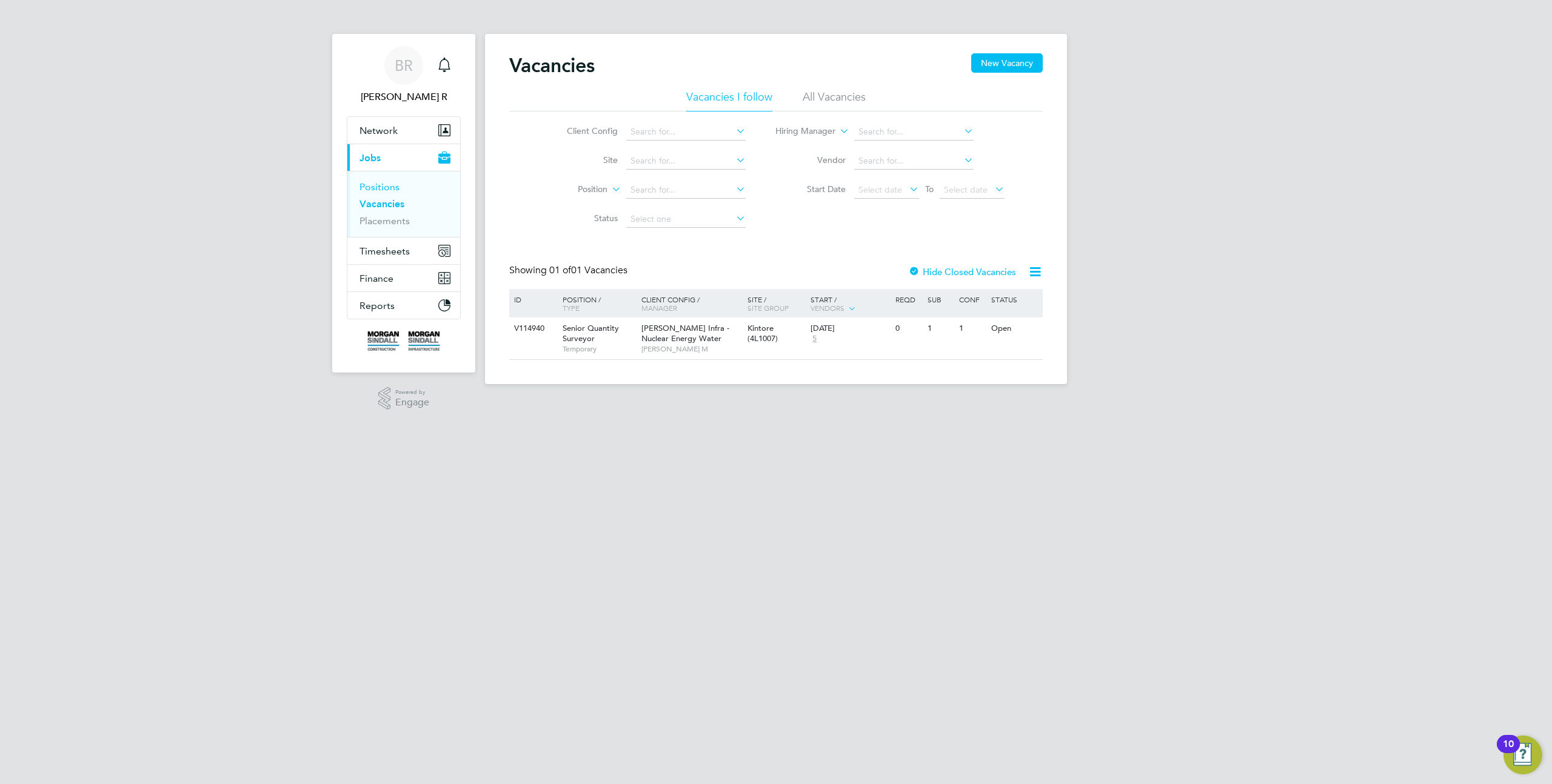
click at [369, 186] on link "Positions" at bounding box center [380, 187] width 40 height 11
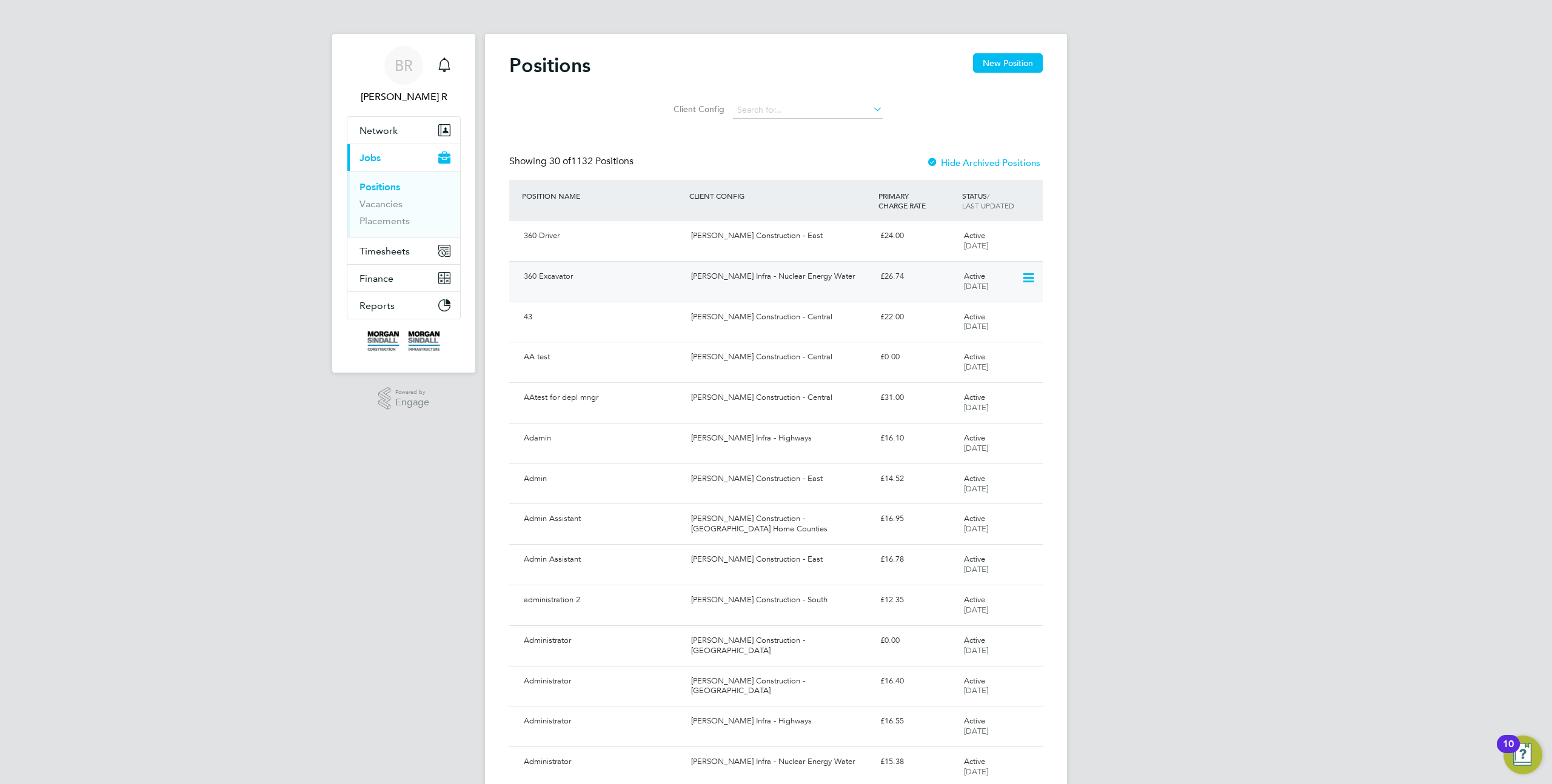
click at [811, 276] on div "[PERSON_NAME] Infra - Nuclear Energy Water" at bounding box center [781, 277] width 189 height 20
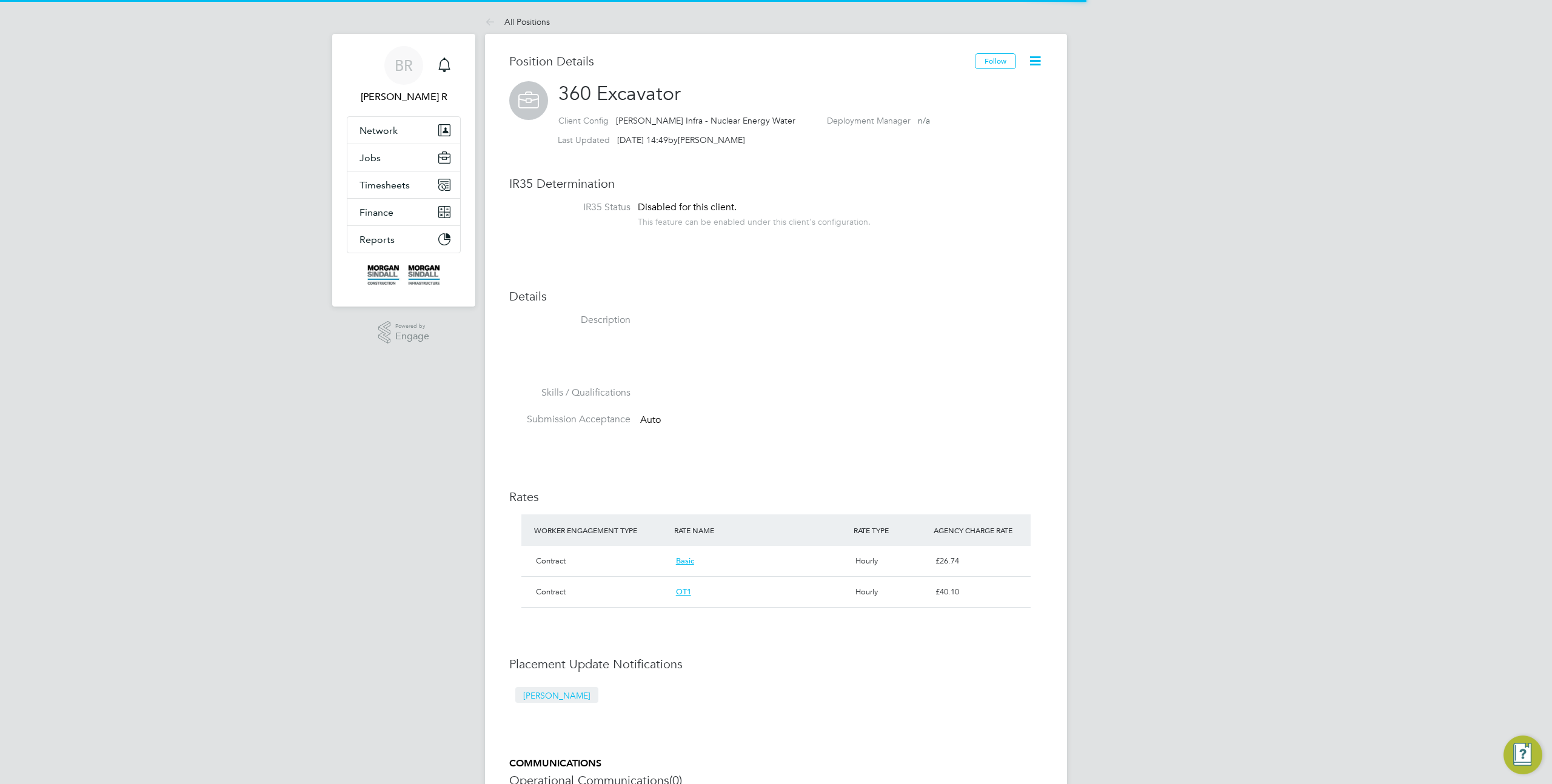
scroll to position [21, 181]
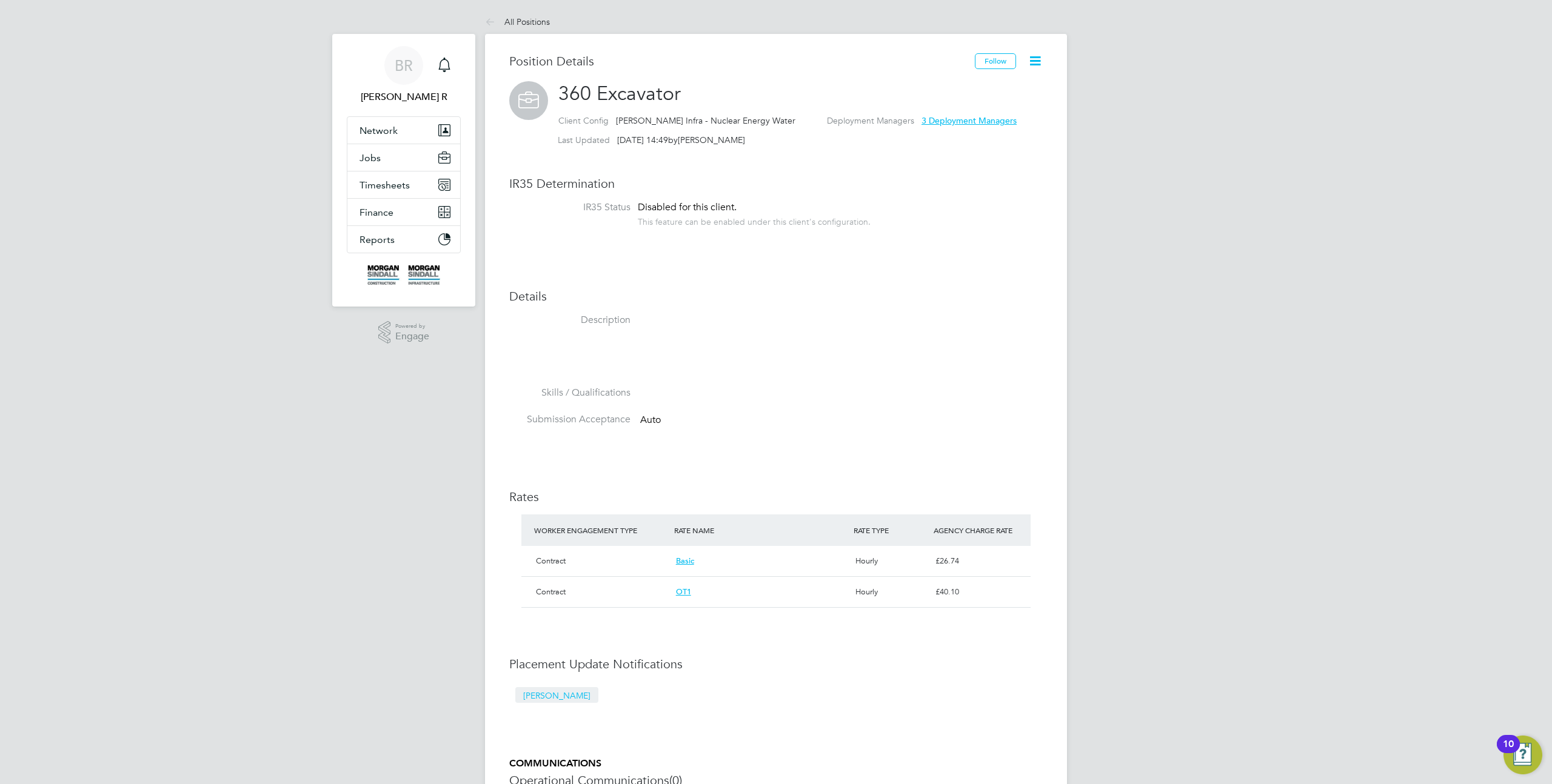
click at [1031, 63] on icon at bounding box center [1035, 61] width 15 height 15
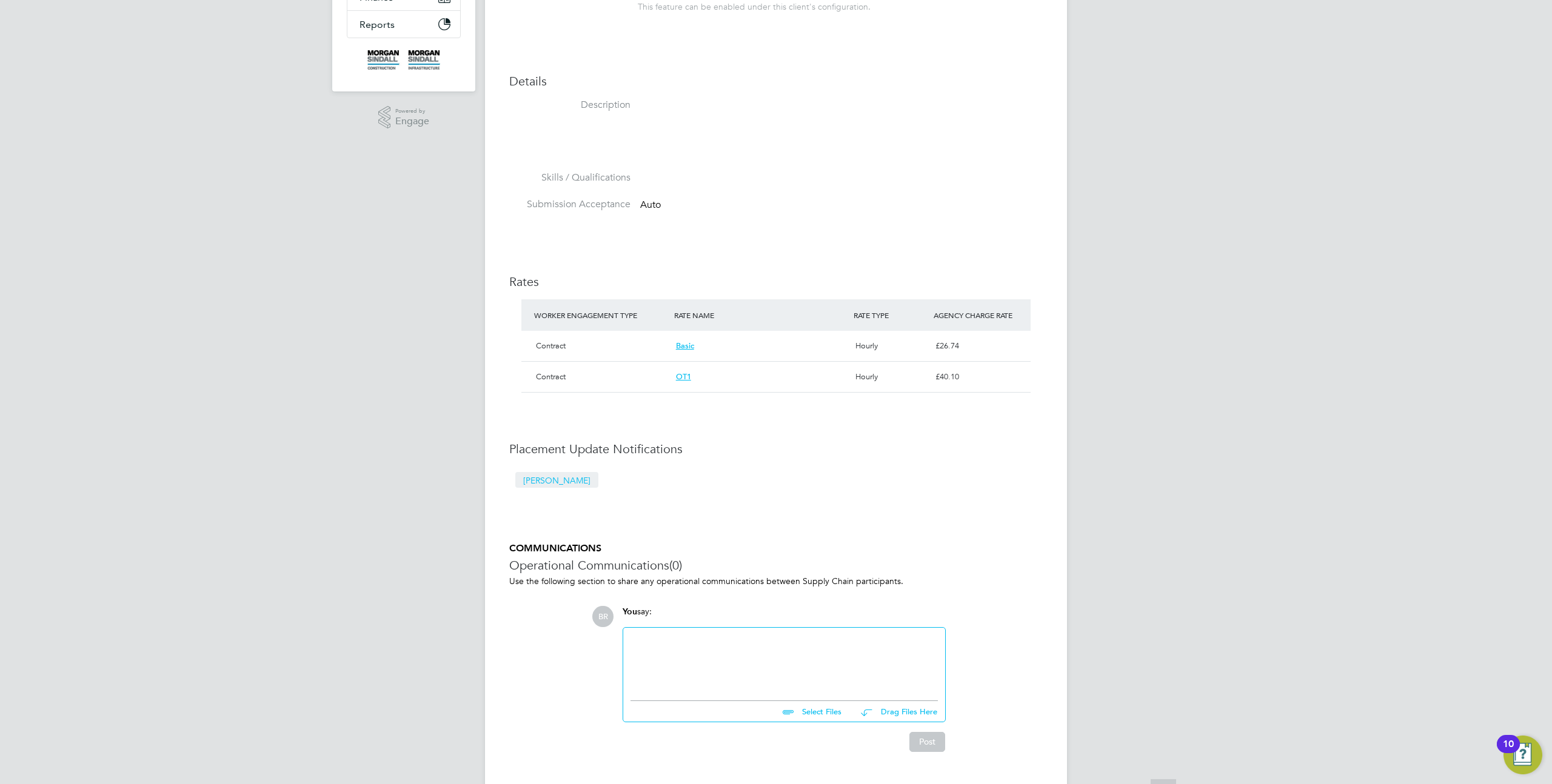
scroll to position [244, 0]
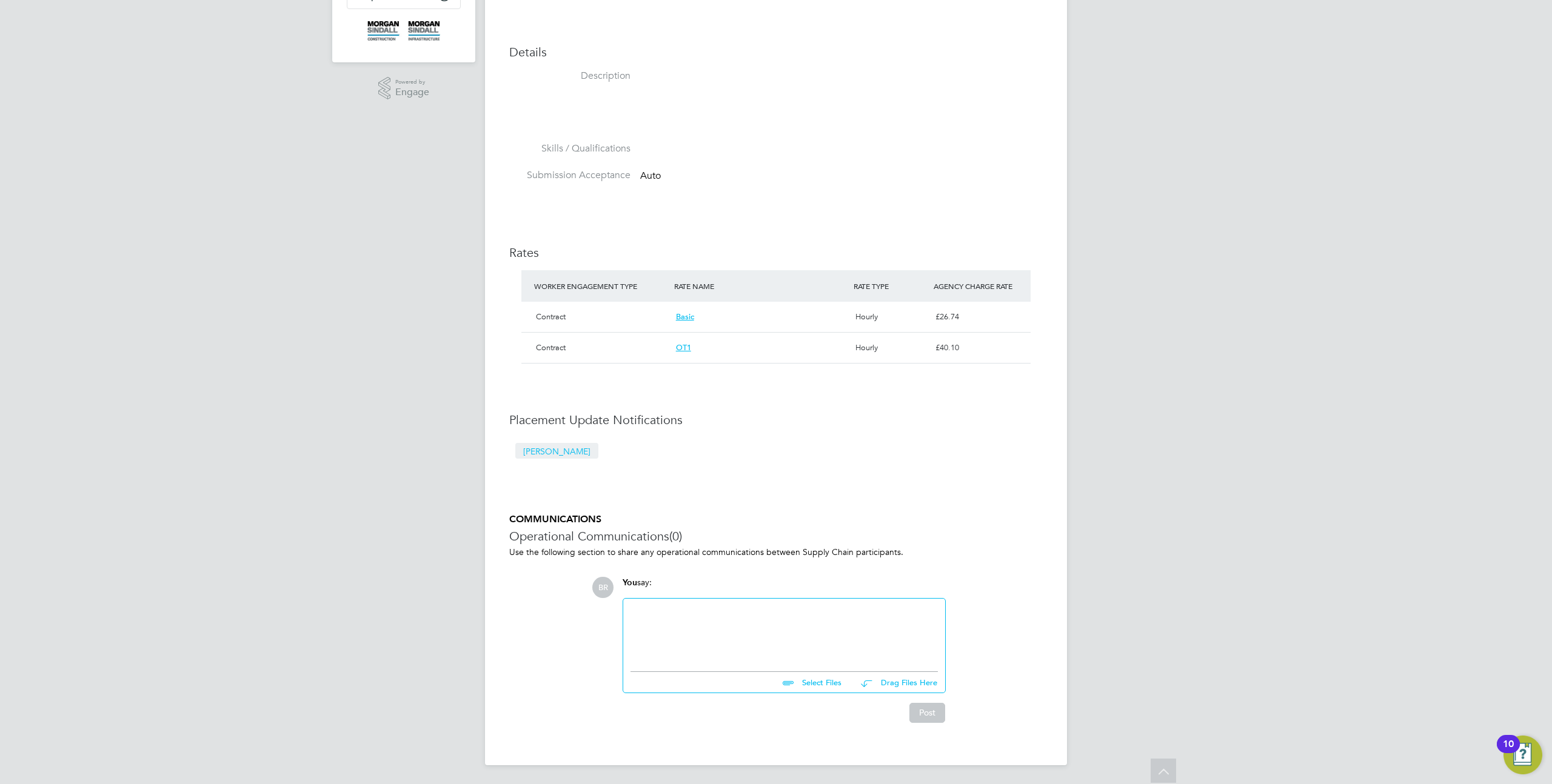
click at [742, 599] on div at bounding box center [784, 632] width 322 height 67
click at [727, 609] on div at bounding box center [784, 632] width 307 height 52
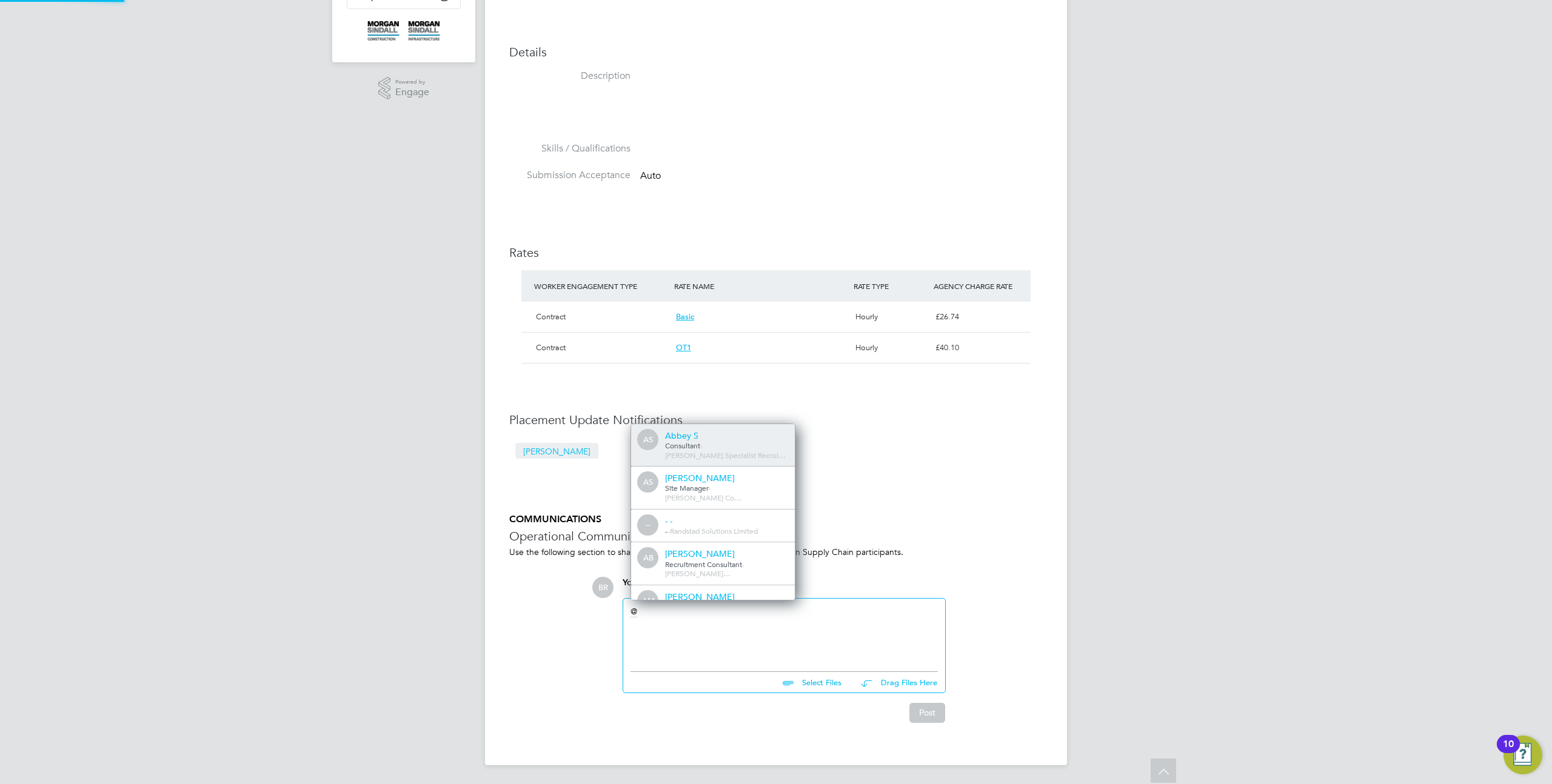
scroll to position [0, 0]
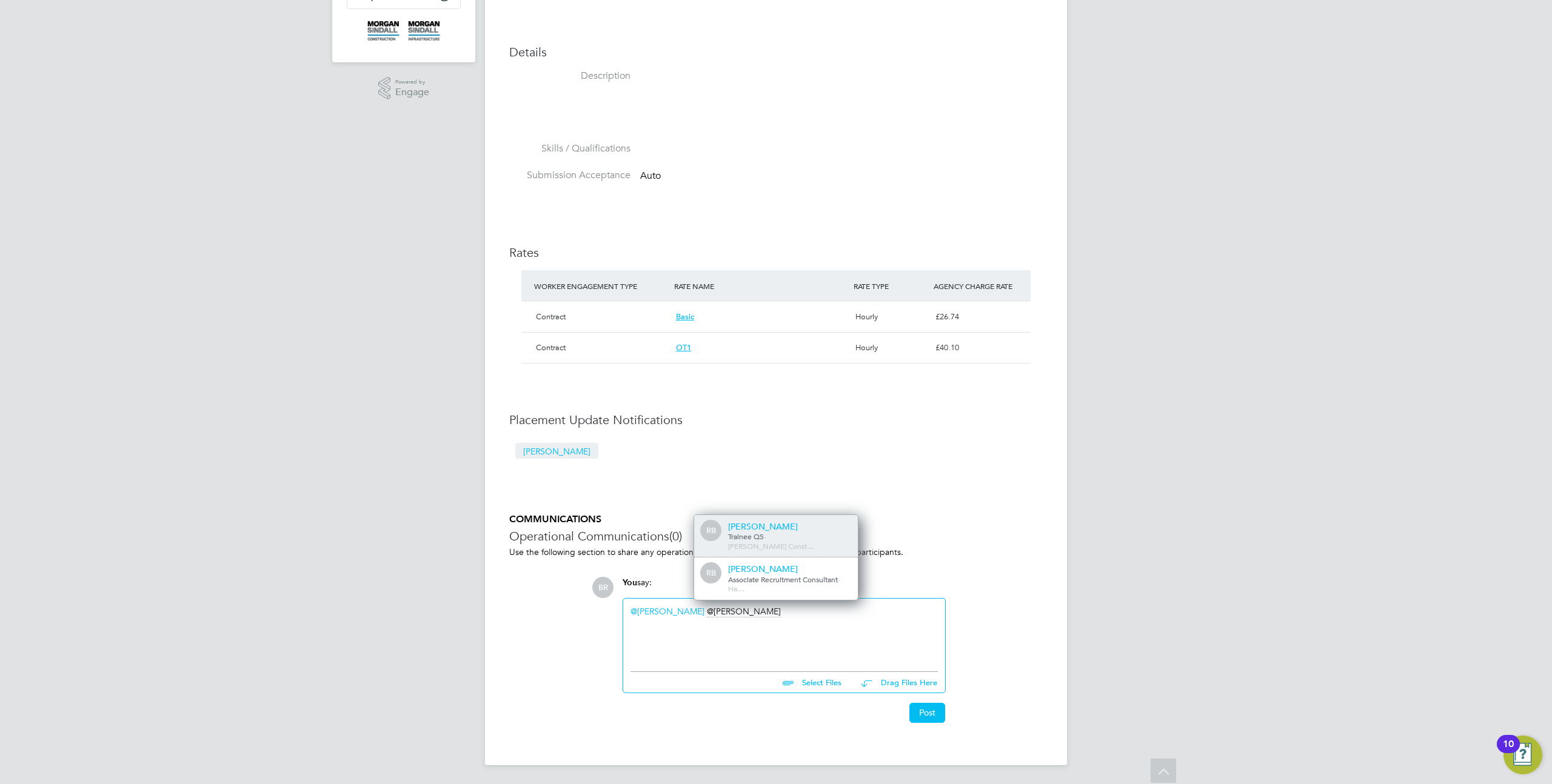
click at [772, 532] on div "[PERSON_NAME]" at bounding box center [789, 526] width 122 height 11
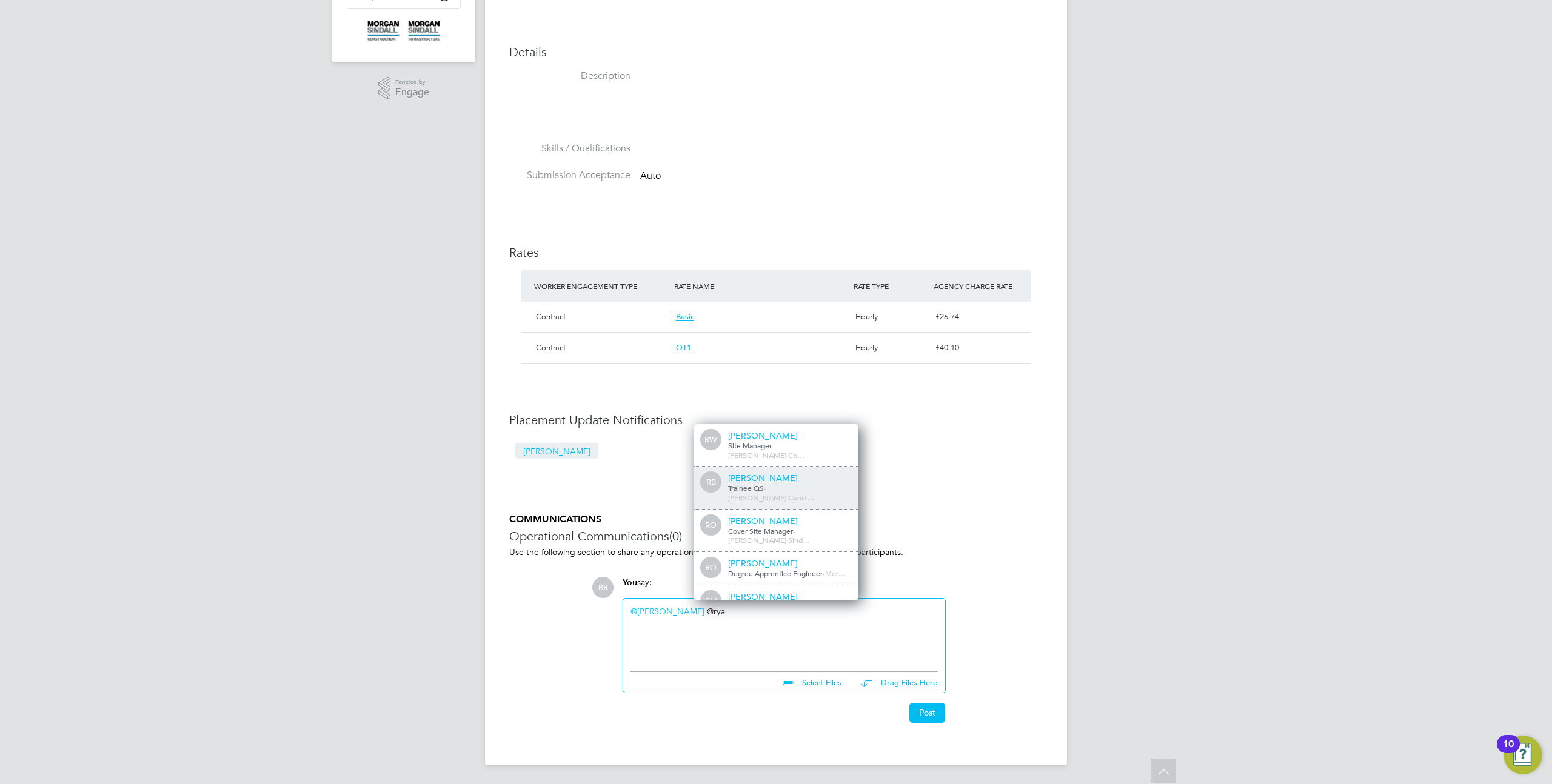
click at [796, 493] on span "[PERSON_NAME] Const…" at bounding box center [771, 497] width 86 height 9
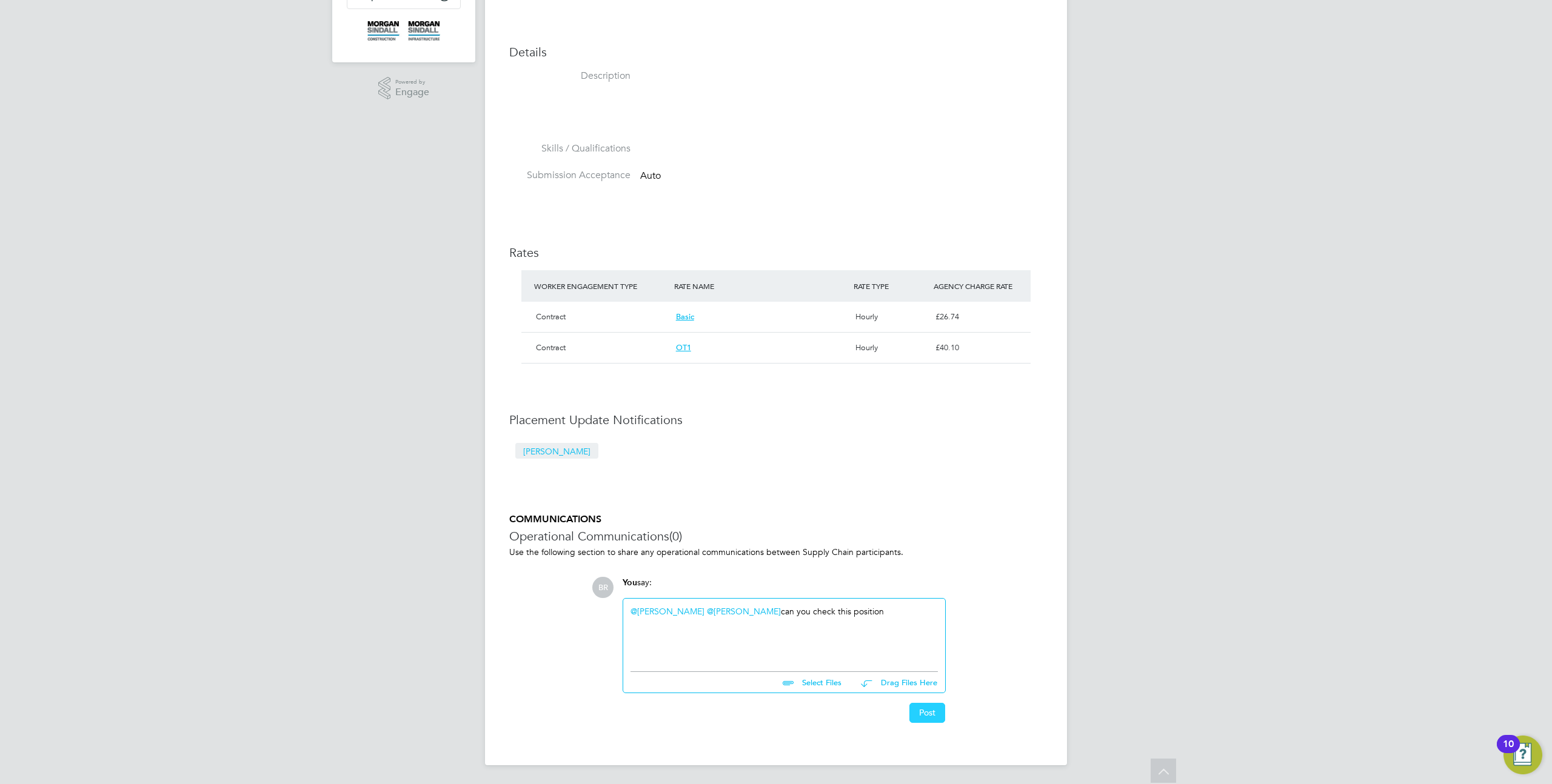
click at [928, 721] on button "Post" at bounding box center [927, 712] width 36 height 20
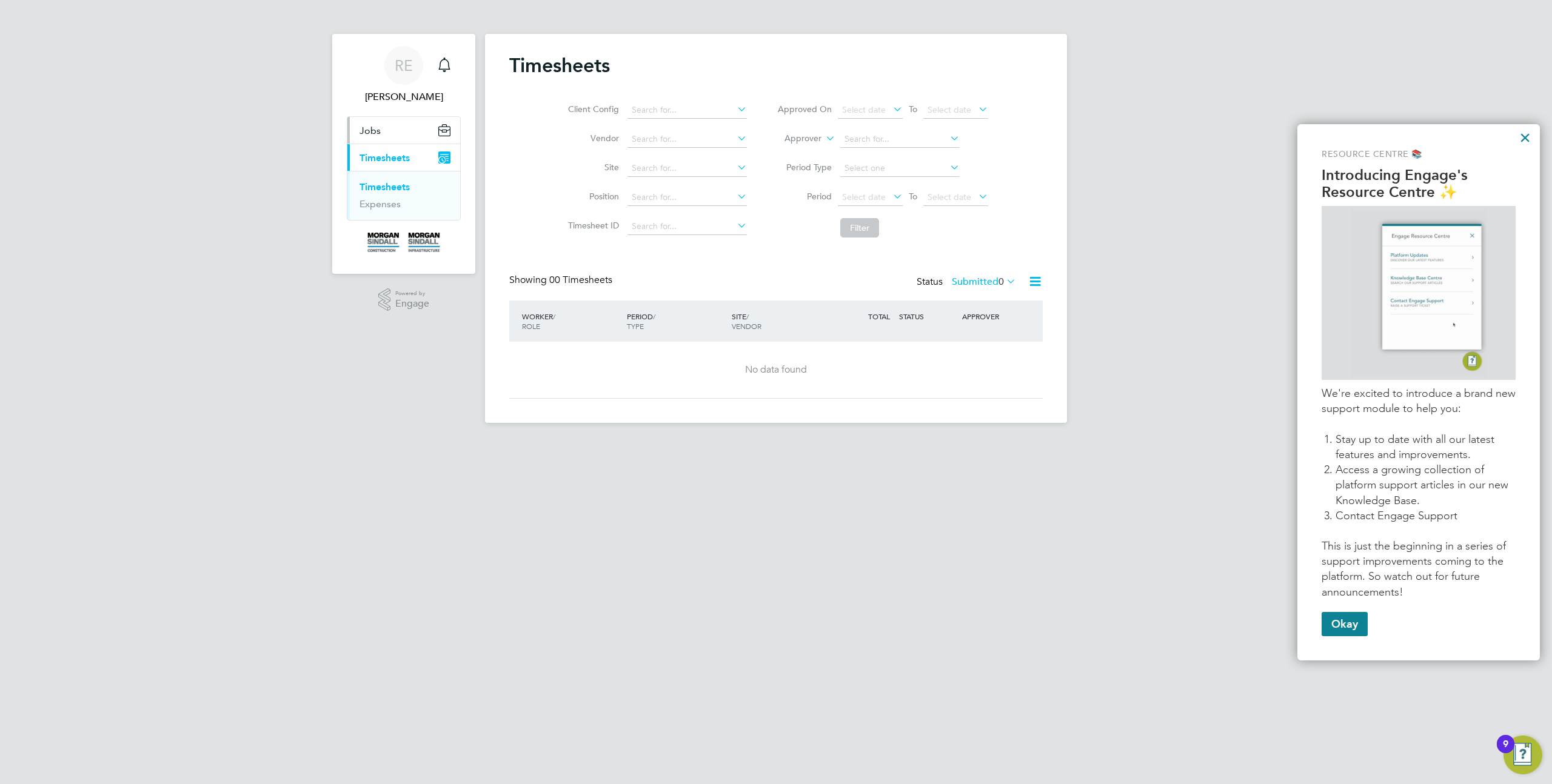
click at [383, 131] on button "Jobs" at bounding box center [404, 130] width 113 height 26
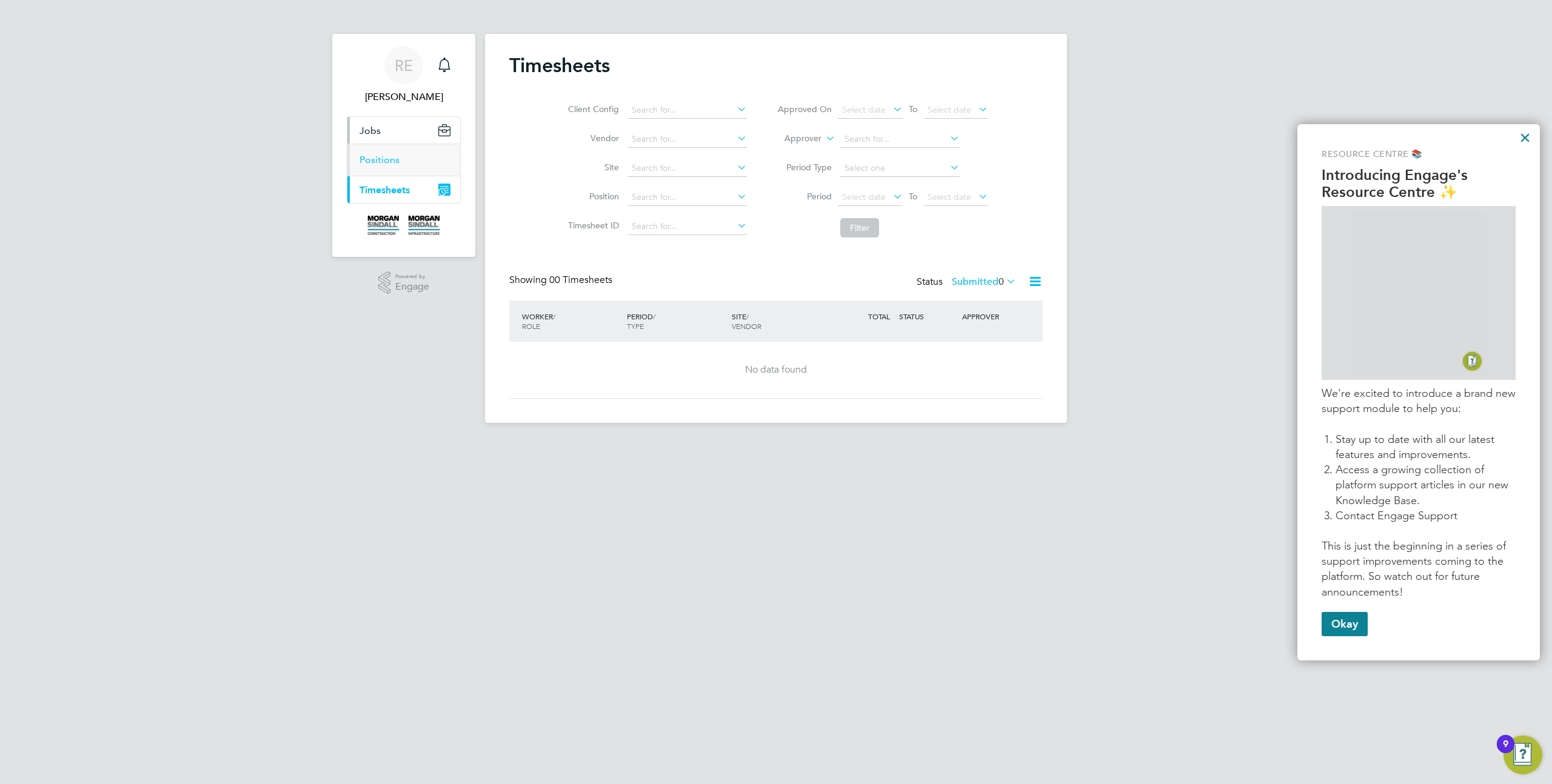
click at [380, 161] on link "Positions" at bounding box center [380, 160] width 40 height 11
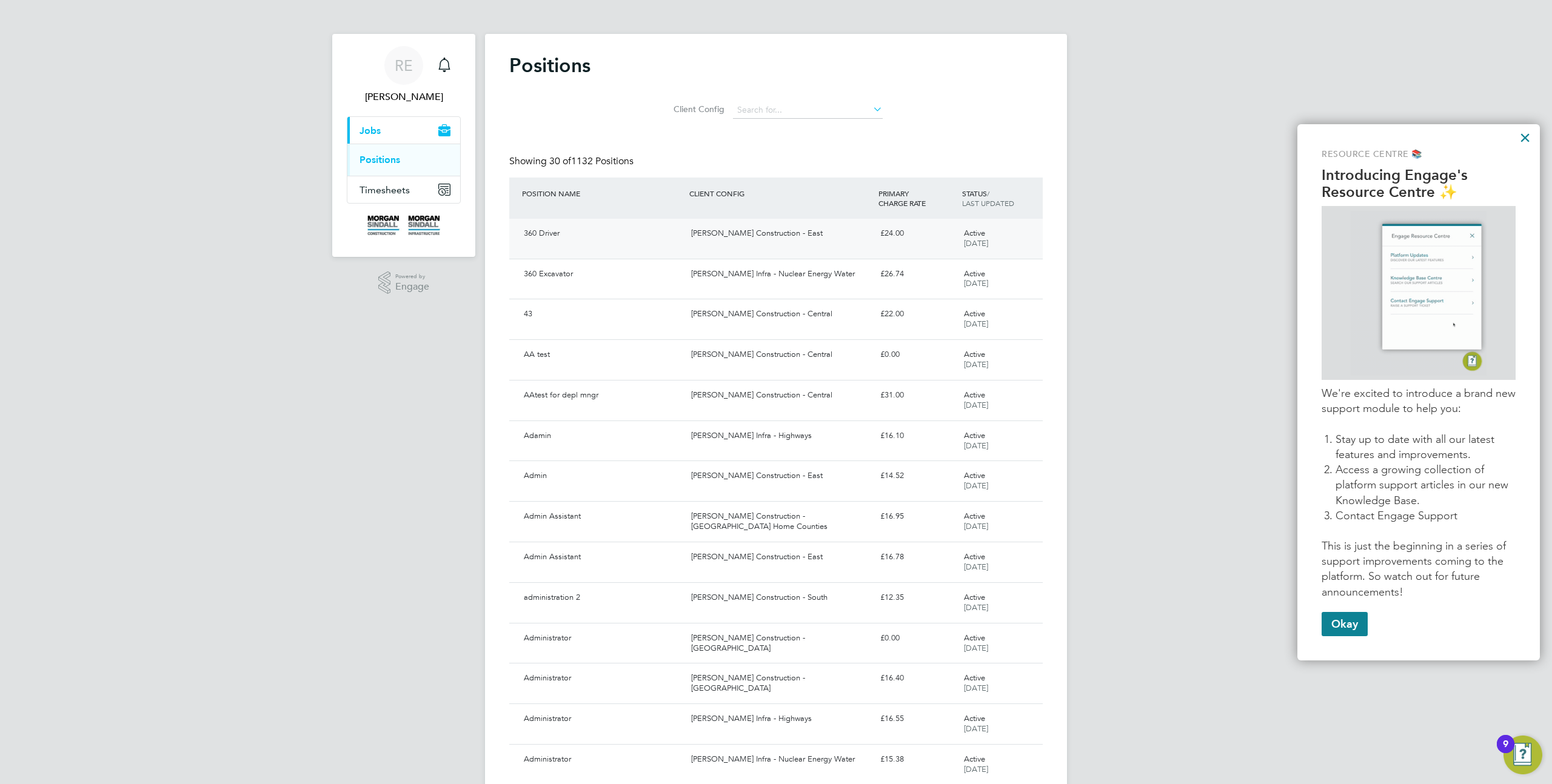
click at [740, 249] on div "360 Driver [PERSON_NAME] Construction - East £24.00 Active [DATE]" at bounding box center [776, 239] width 533 height 40
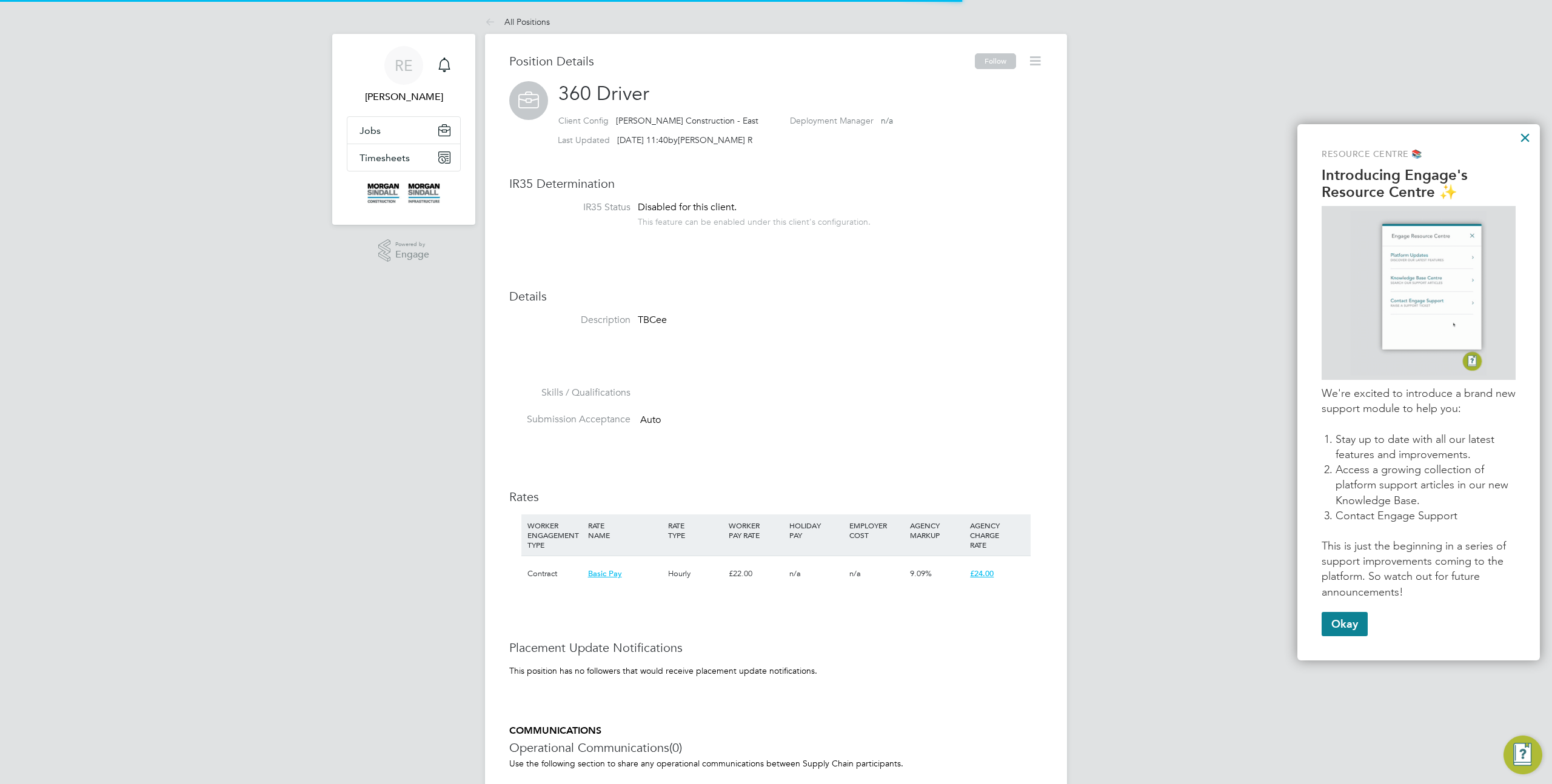
scroll to position [36, 81]
click at [1039, 60] on icon at bounding box center [1035, 61] width 15 height 15
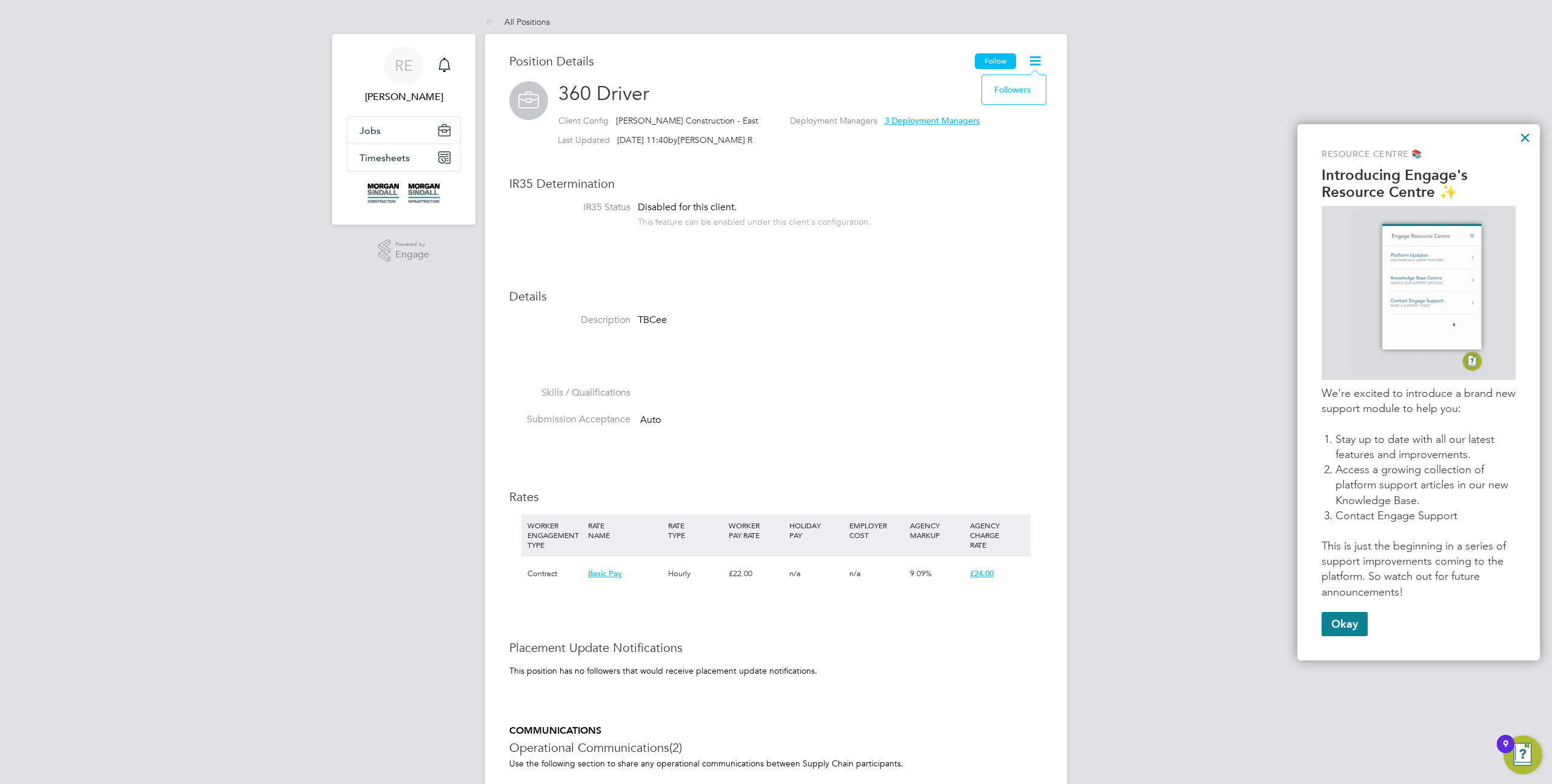
click at [1004, 62] on button "Follow" at bounding box center [995, 61] width 41 height 16
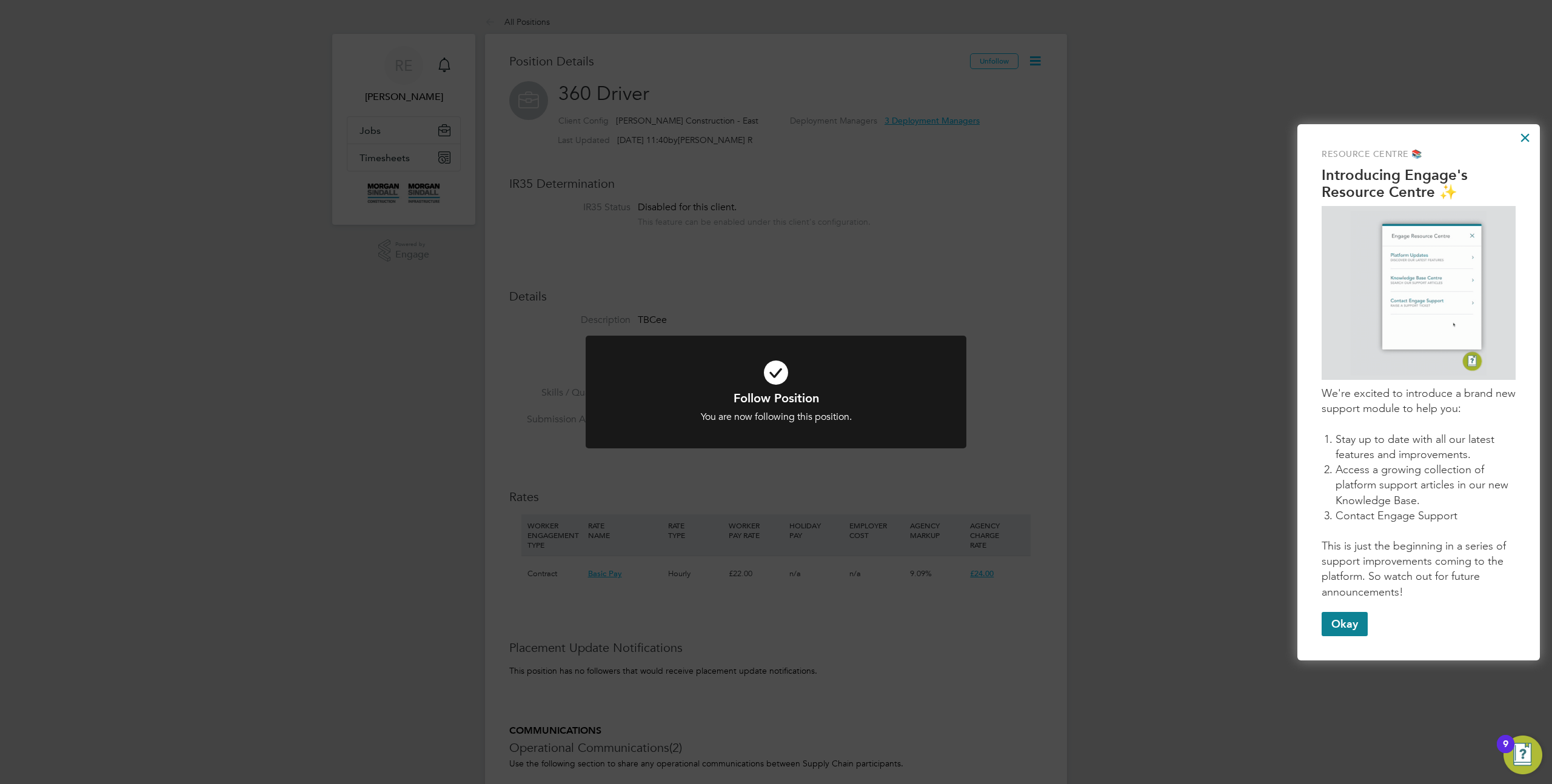
click at [1034, 95] on div "Follow Position You are now following this position. Cancel Okay" at bounding box center [776, 392] width 1552 height 784
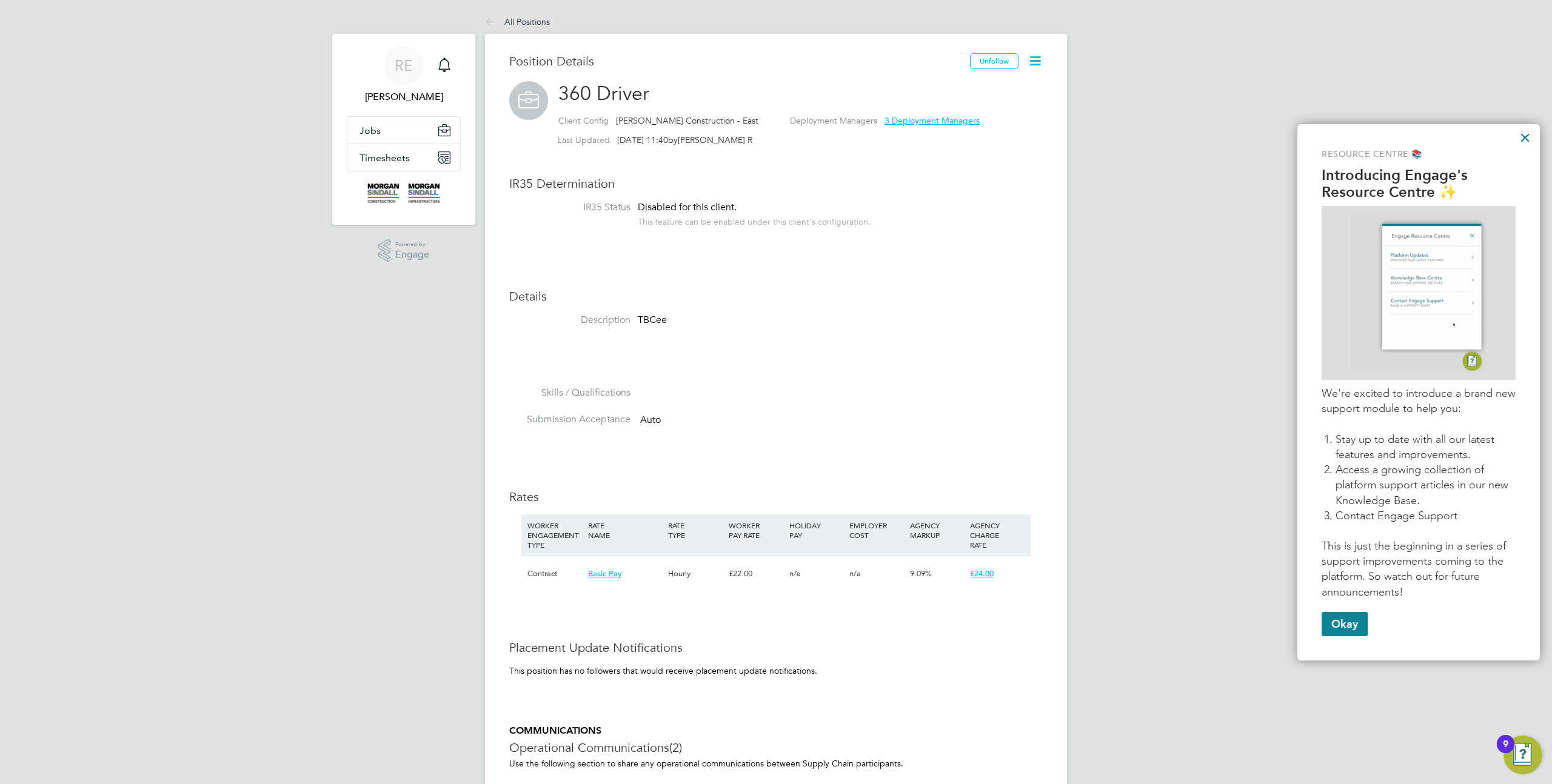
click at [1038, 59] on icon at bounding box center [1035, 61] width 15 height 15
click at [1000, 92] on li "Followers" at bounding box center [1014, 89] width 52 height 17
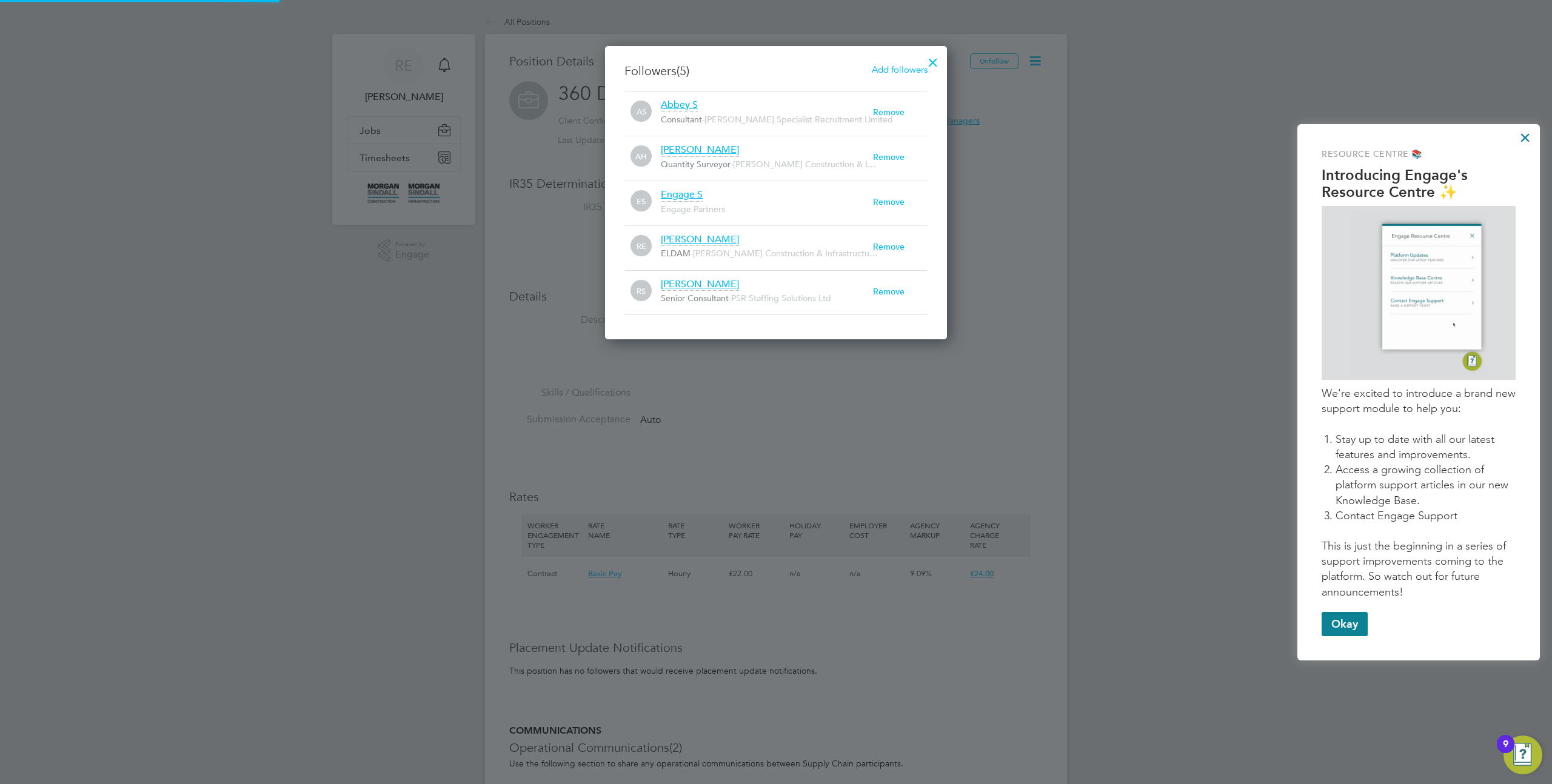
scroll to position [0, 0]
click at [890, 68] on span "Add followers" at bounding box center [900, 69] width 56 height 11
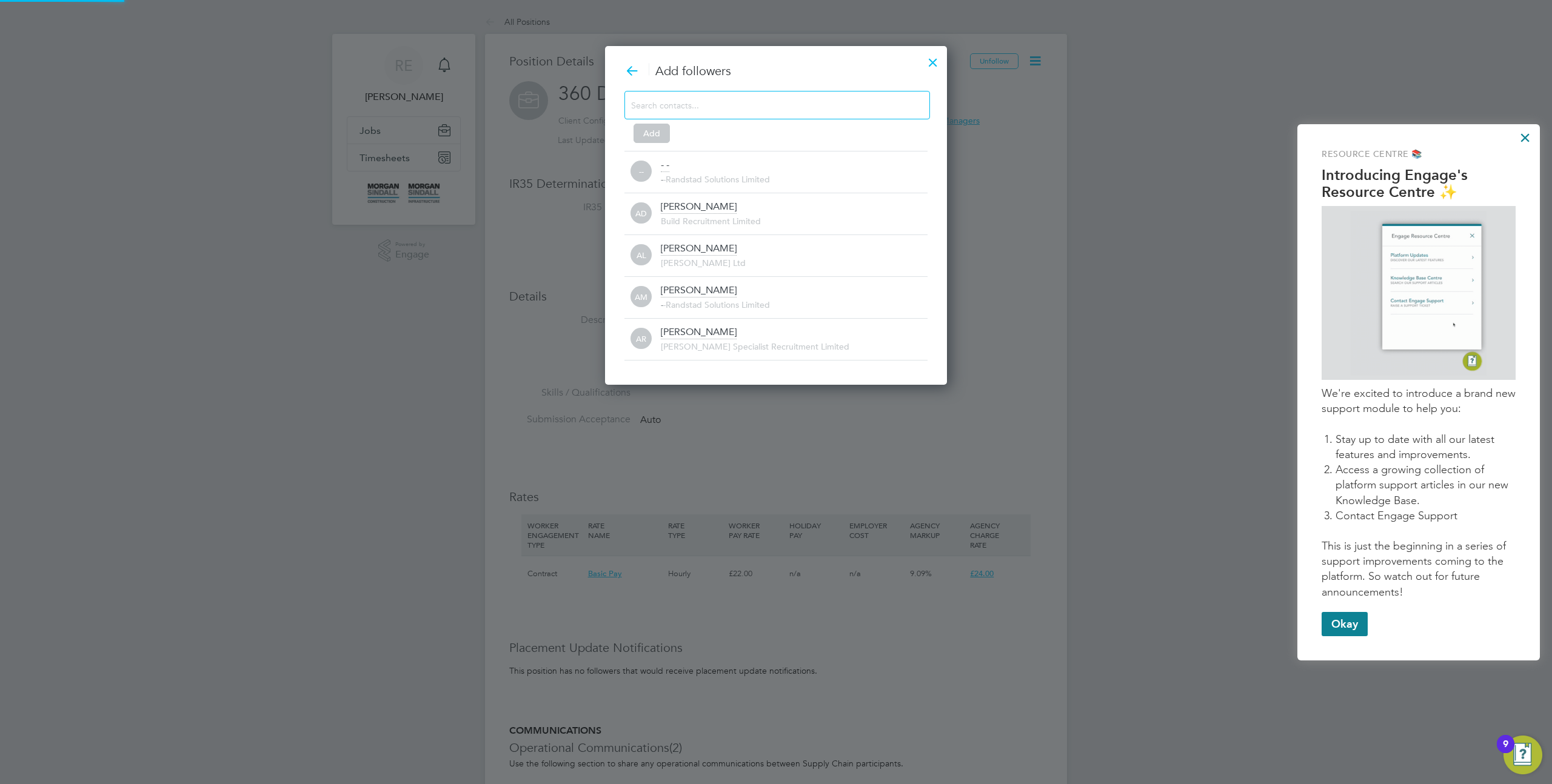
scroll to position [13, 268]
click at [779, 111] on input at bounding box center [768, 104] width 273 height 16
type input "ryan"
click at [759, 181] on span "Morgan Sindall Construction & Infrastructure Ltd" at bounding box center [805, 179] width 200 height 11
click at [645, 138] on button "Add" at bounding box center [652, 133] width 37 height 20
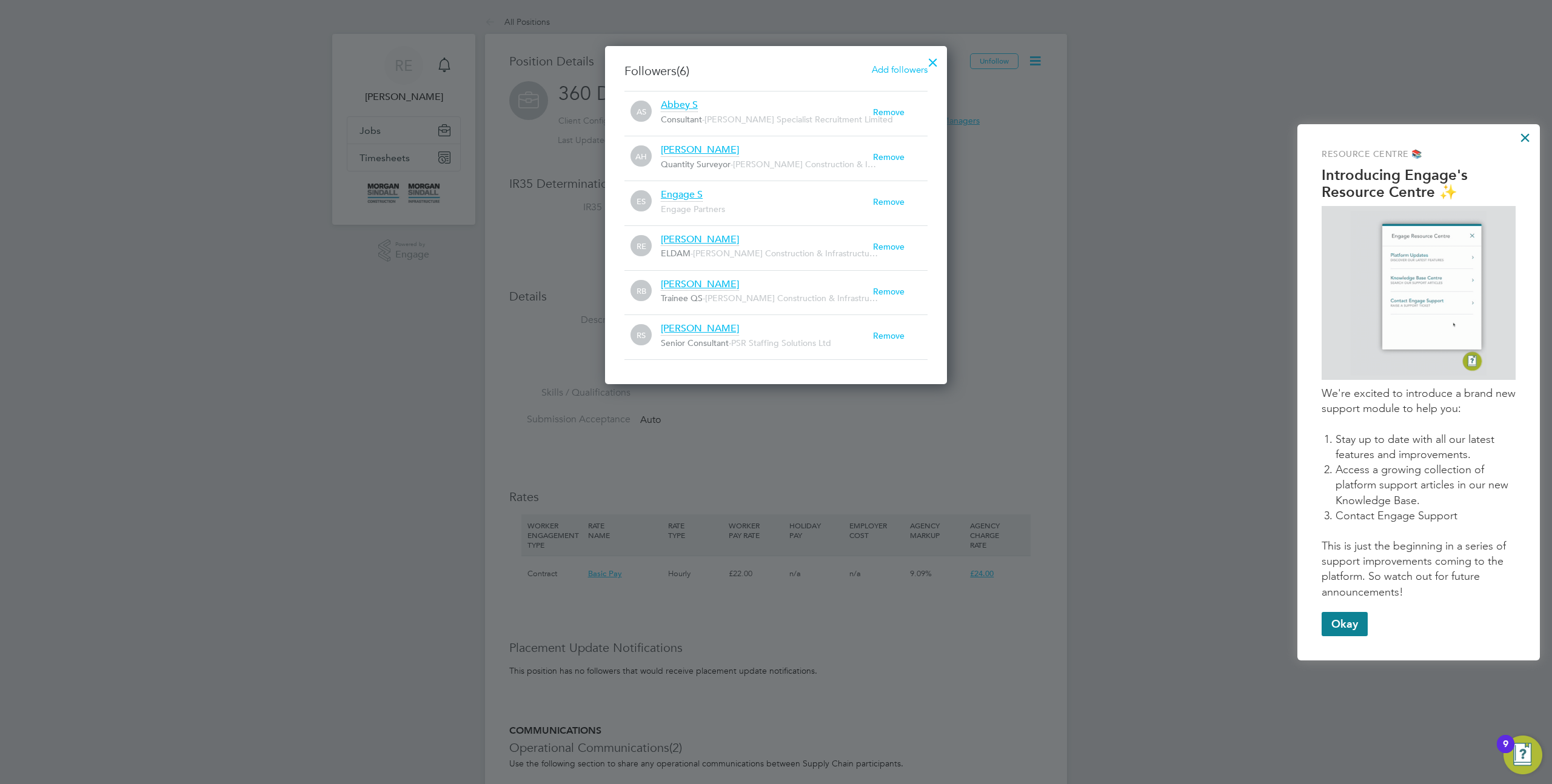
click at [1019, 125] on div at bounding box center [776, 392] width 1552 height 784
click at [934, 59] on div at bounding box center [933, 59] width 22 height 22
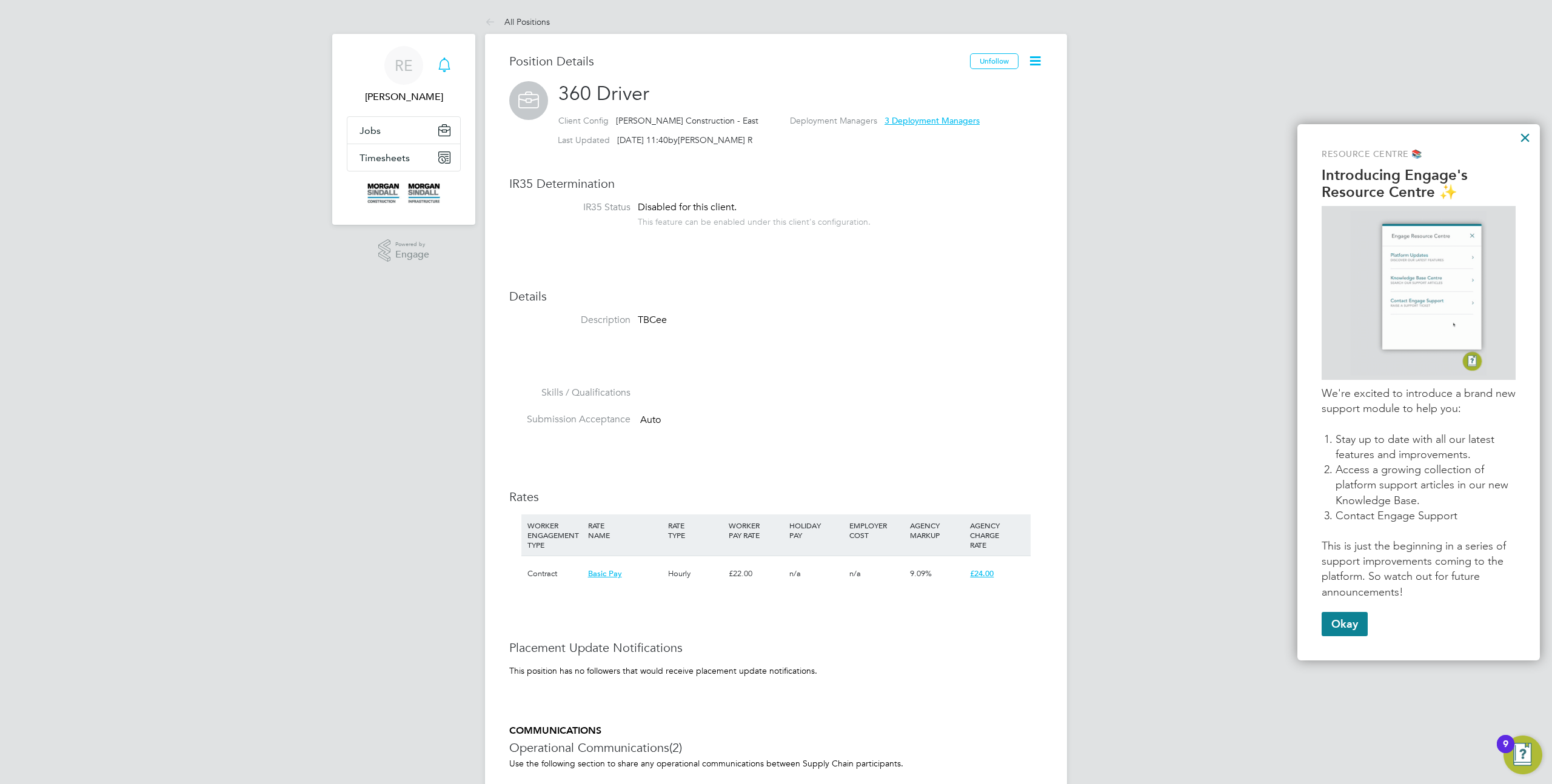
click at [445, 67] on icon "Main navigation" at bounding box center [444, 64] width 14 height 14
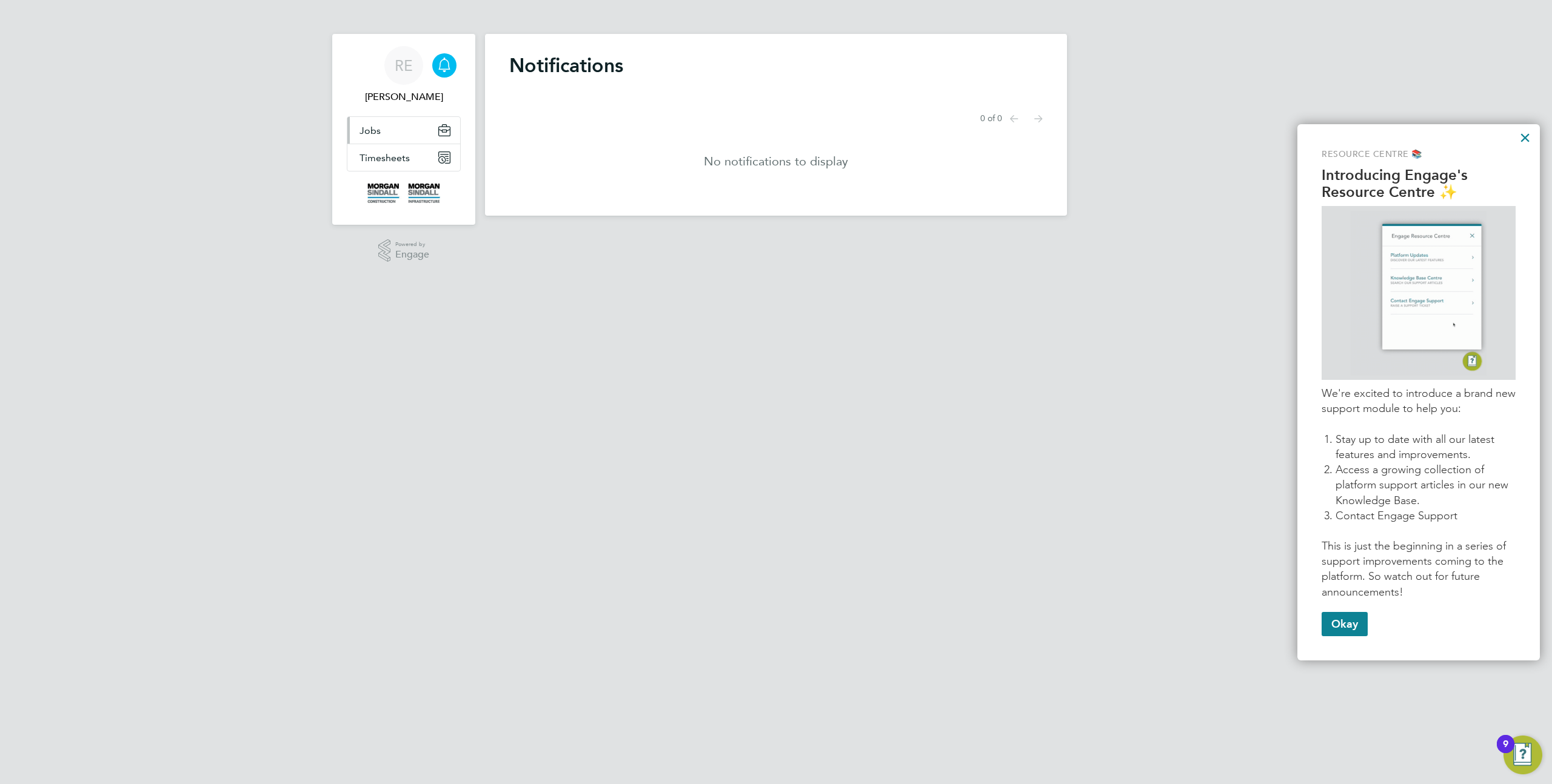
click at [400, 136] on button "Jobs" at bounding box center [404, 130] width 113 height 26
click at [387, 159] on link "Positions" at bounding box center [380, 160] width 40 height 11
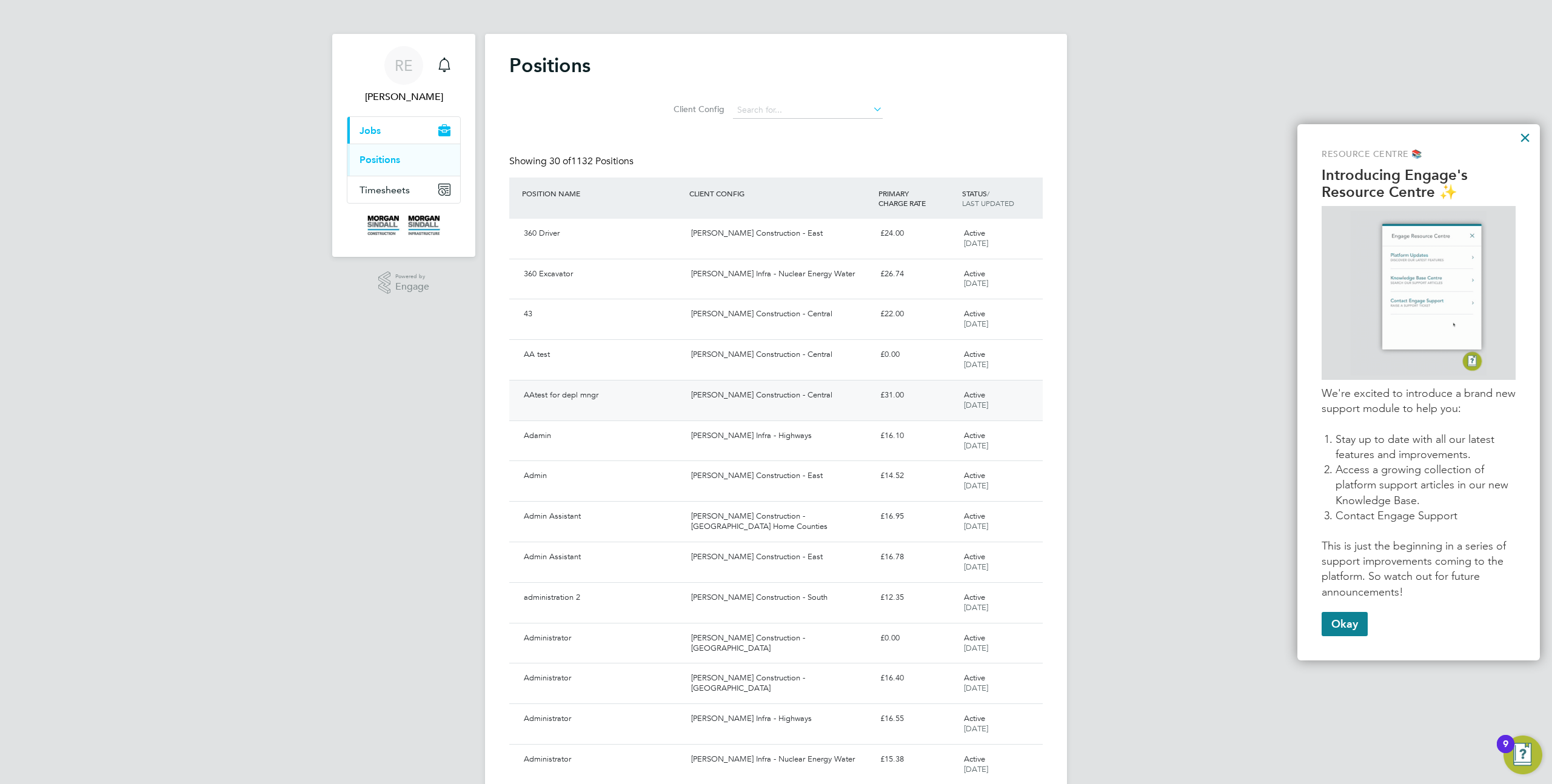
click at [778, 381] on div "AAtest for depl mngr Morgan Sindall Construction - Central £31.00 Active 08 Jul…" at bounding box center [776, 400] width 533 height 41
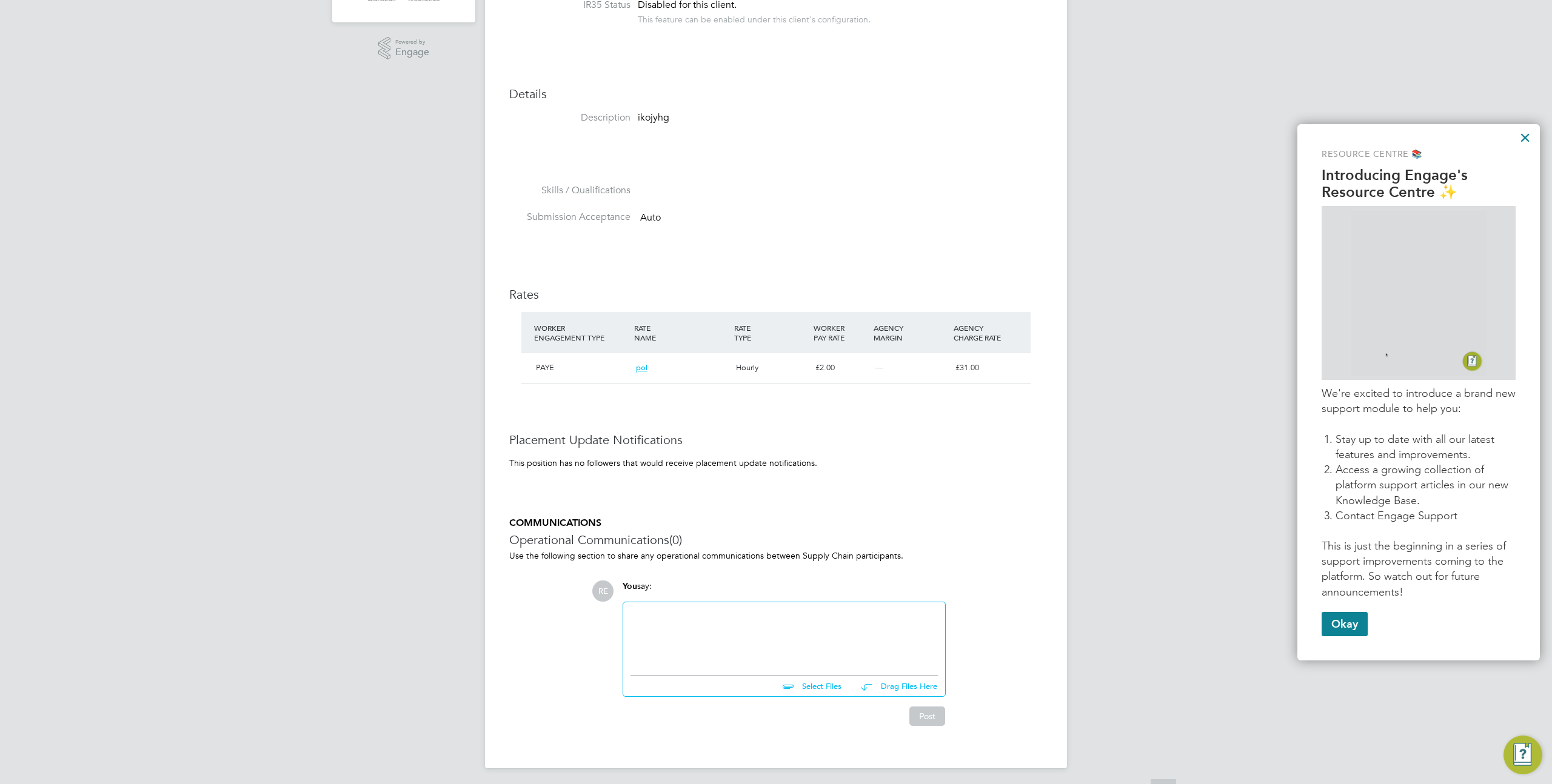
scroll to position [206, 0]
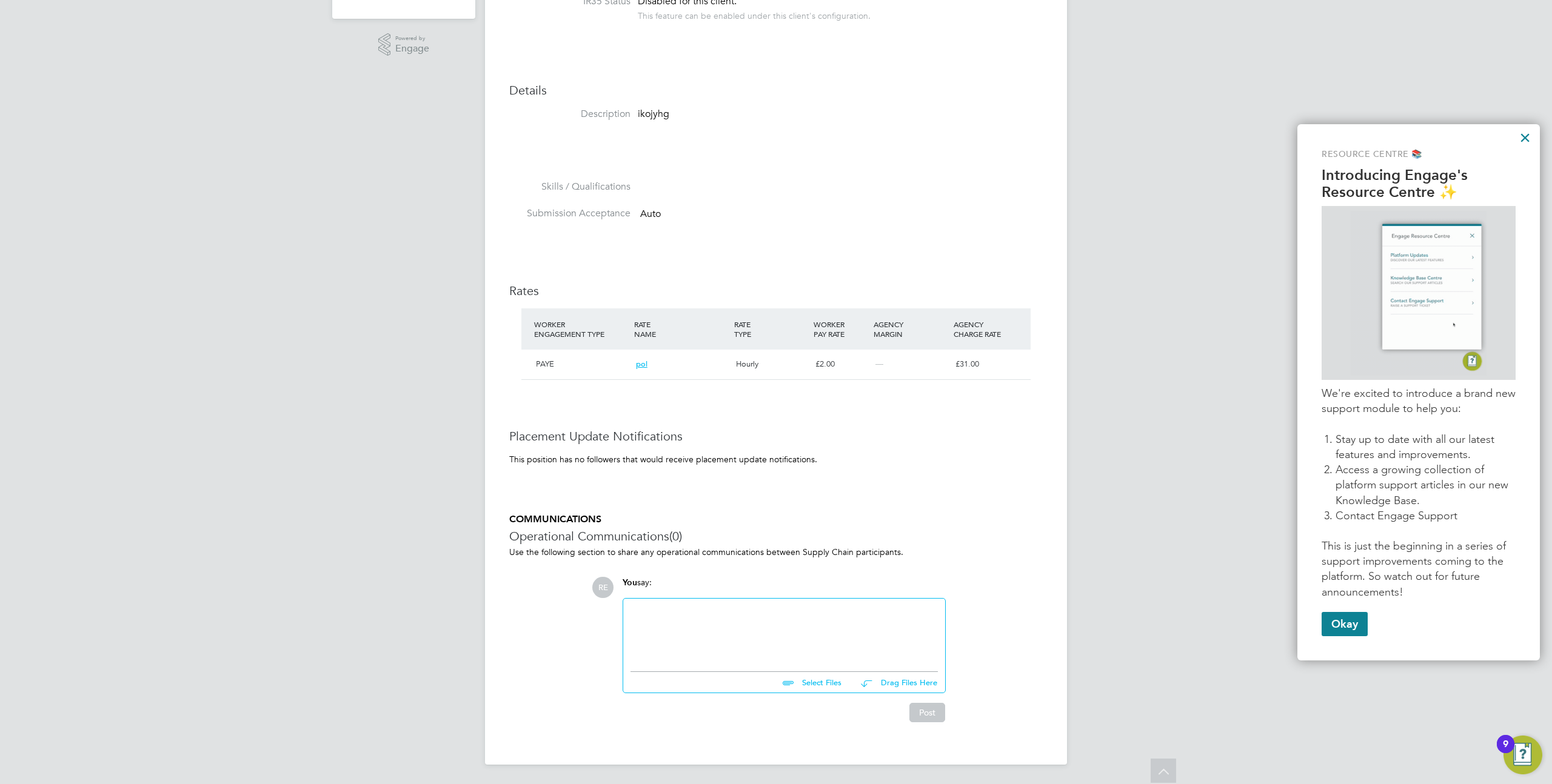
click at [707, 614] on div at bounding box center [784, 632] width 307 height 52
click at [924, 713] on button "Post" at bounding box center [927, 712] width 36 height 20
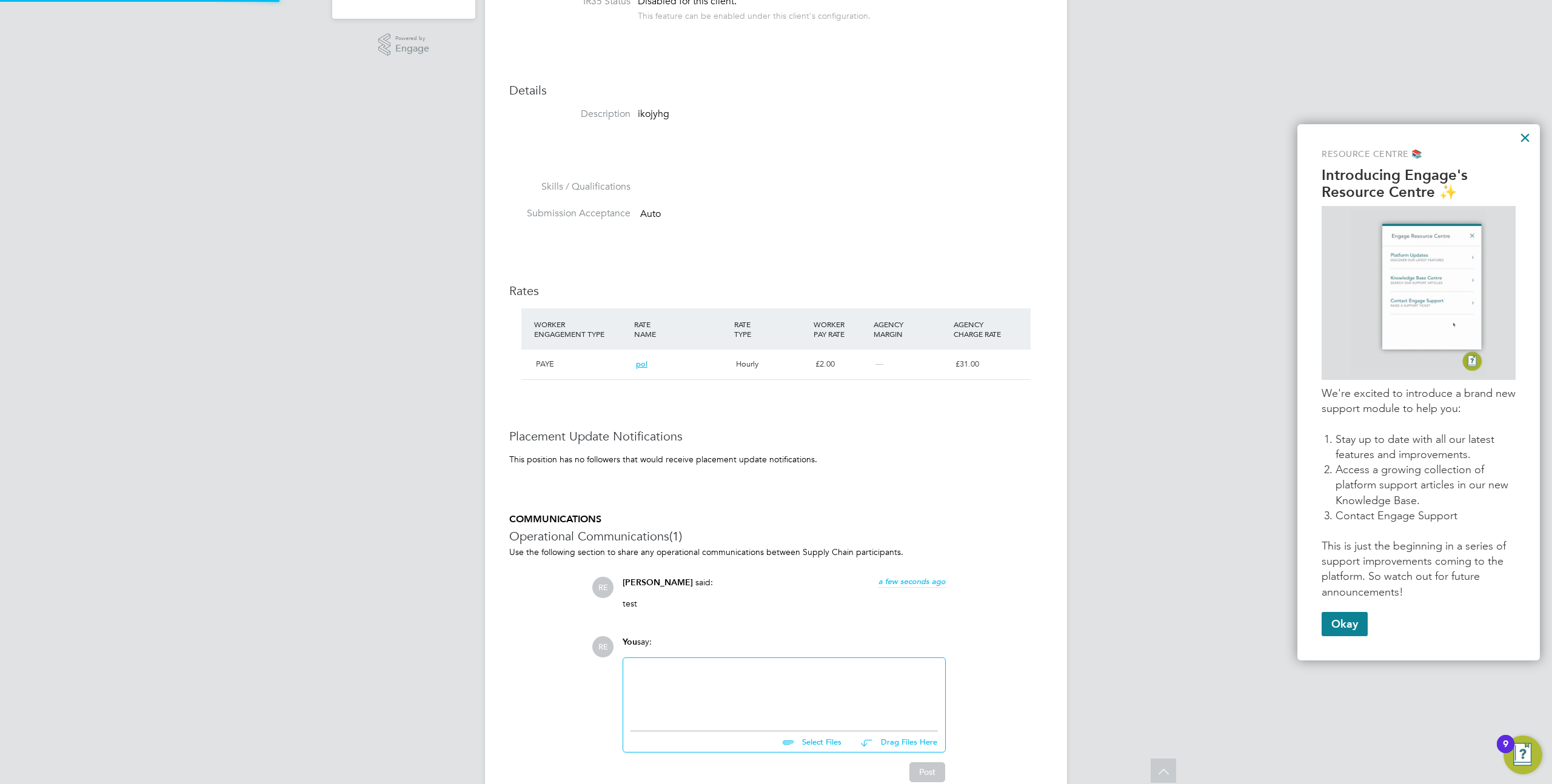
scroll to position [0, 0]
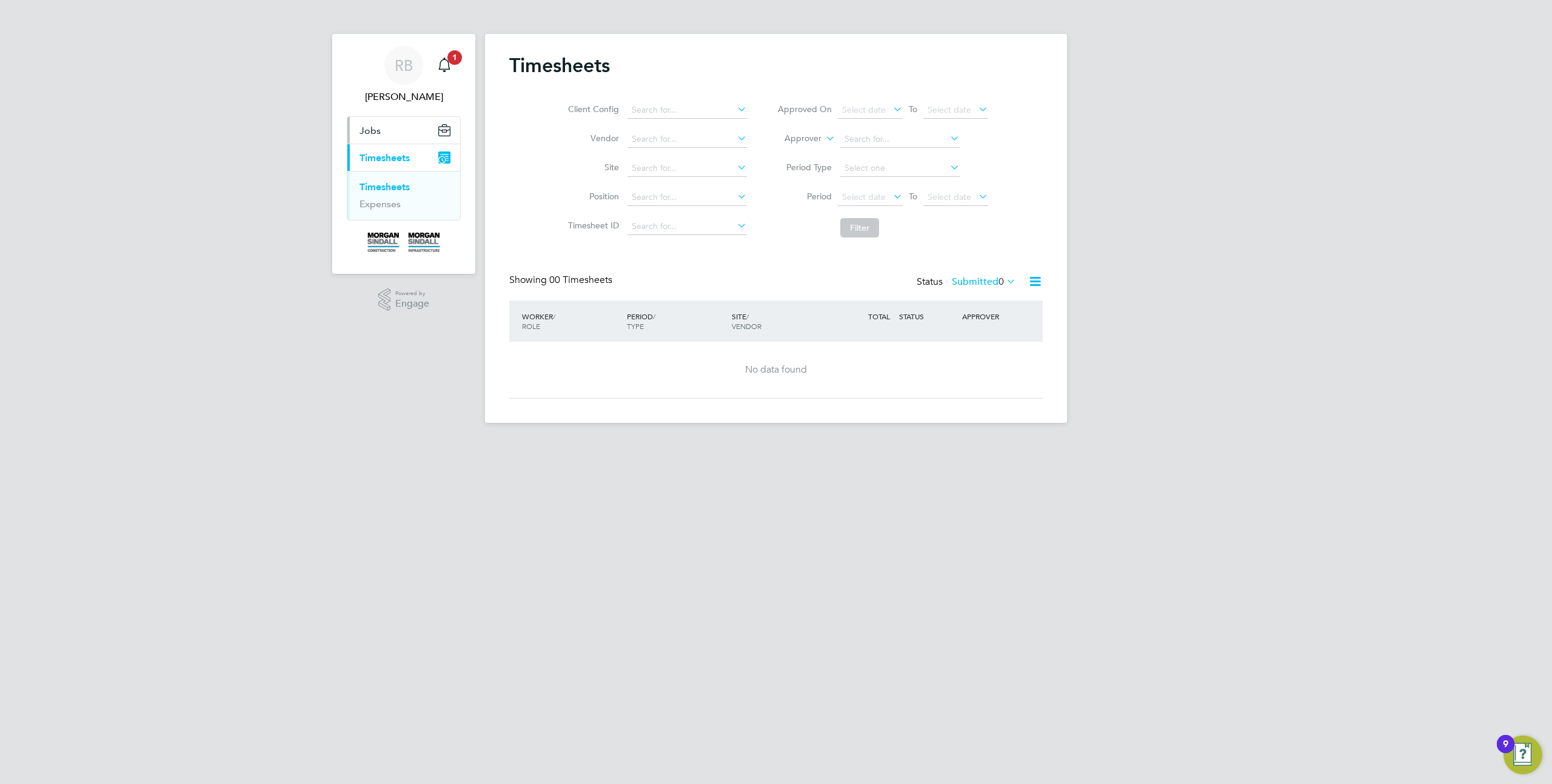
click at [385, 135] on button "Jobs" at bounding box center [404, 130] width 113 height 26
click at [386, 152] on ul "Positions" at bounding box center [404, 159] width 113 height 32
click at [391, 161] on link "Positions" at bounding box center [380, 160] width 40 height 11
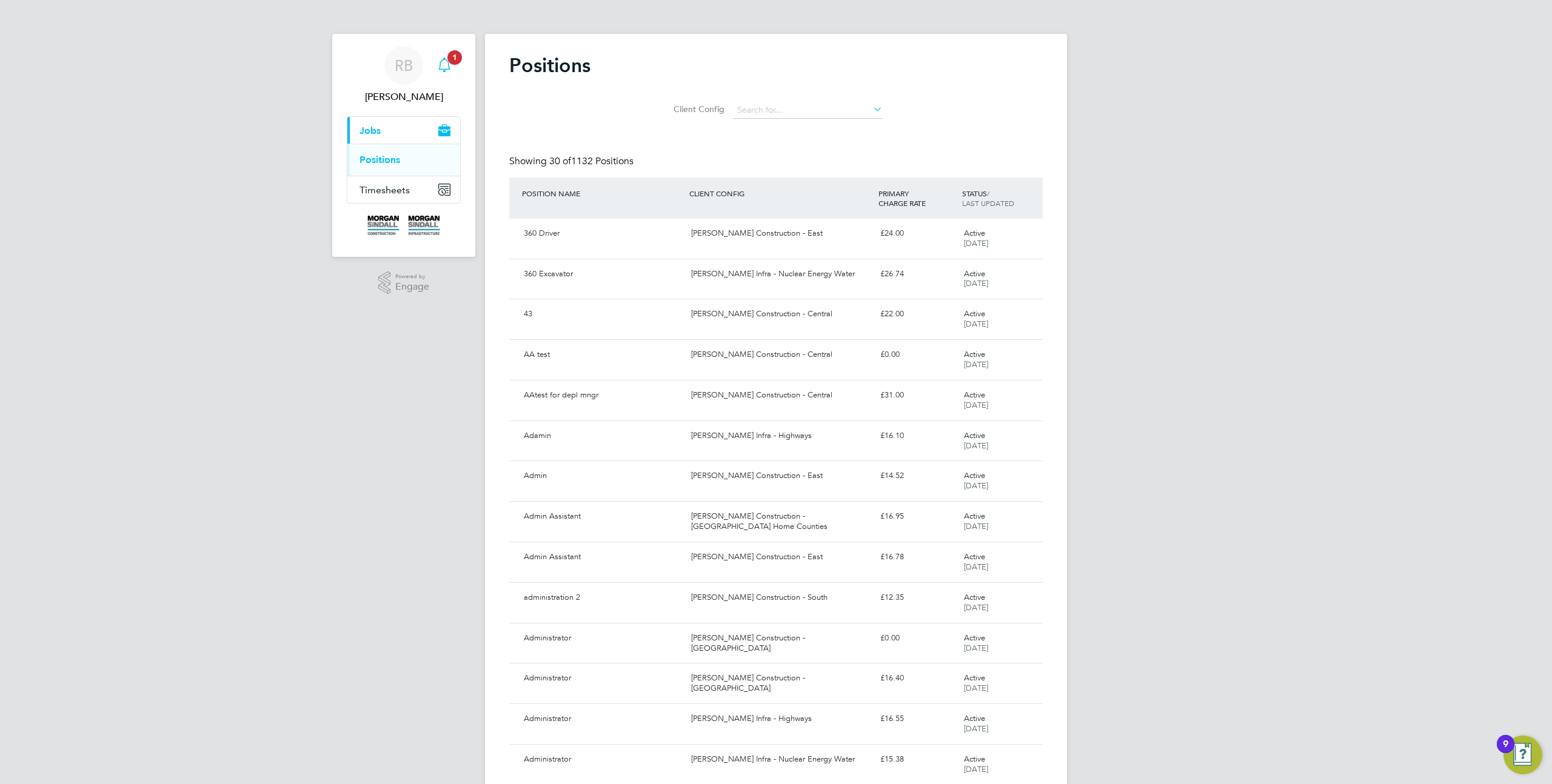
click at [450, 59] on span "1" at bounding box center [455, 57] width 14 height 14
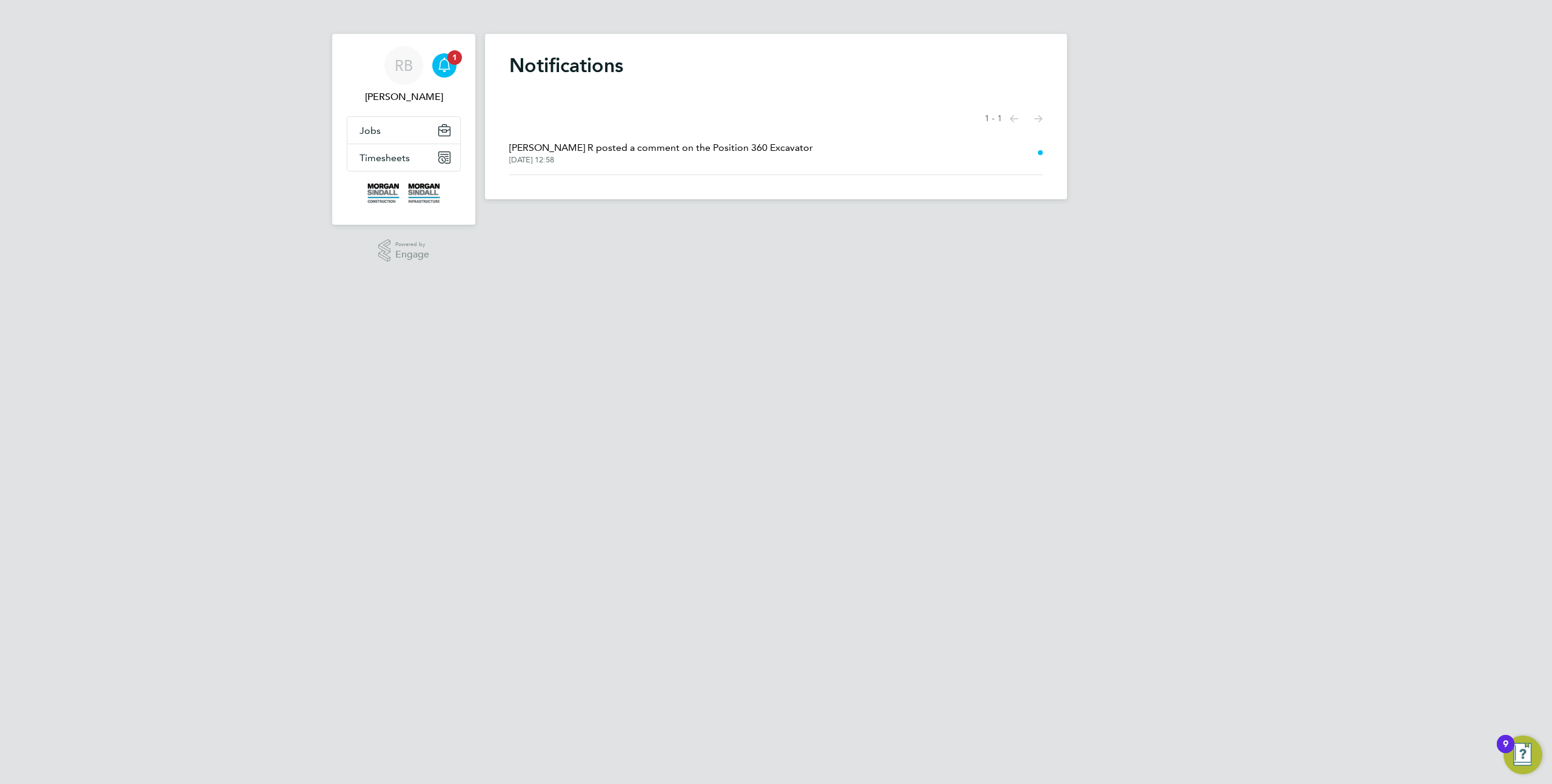
click at [714, 152] on span "[PERSON_NAME] R posted a comment on the Position 360 Excavator" at bounding box center [661, 147] width 303 height 14
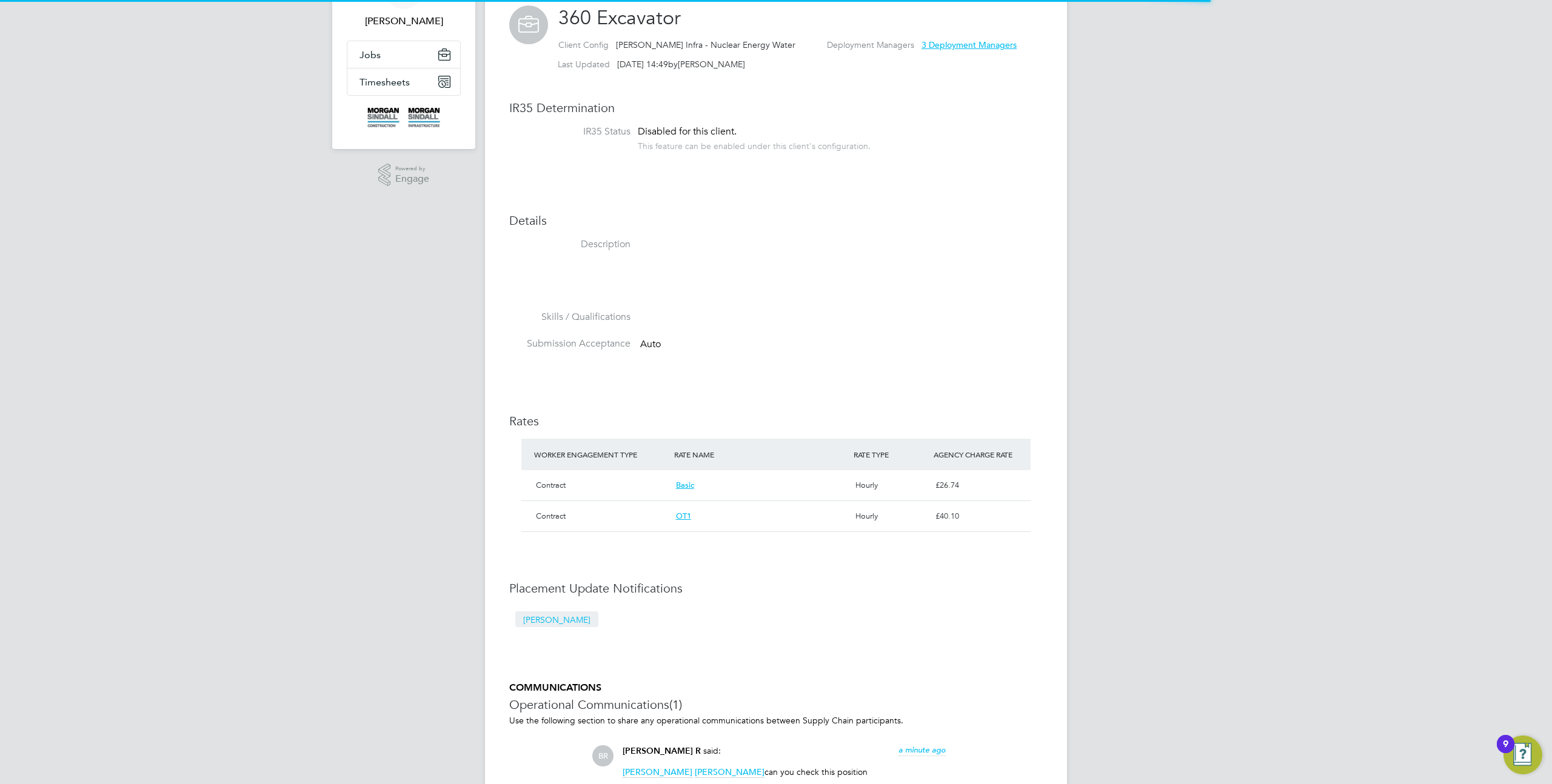
scroll to position [304, 0]
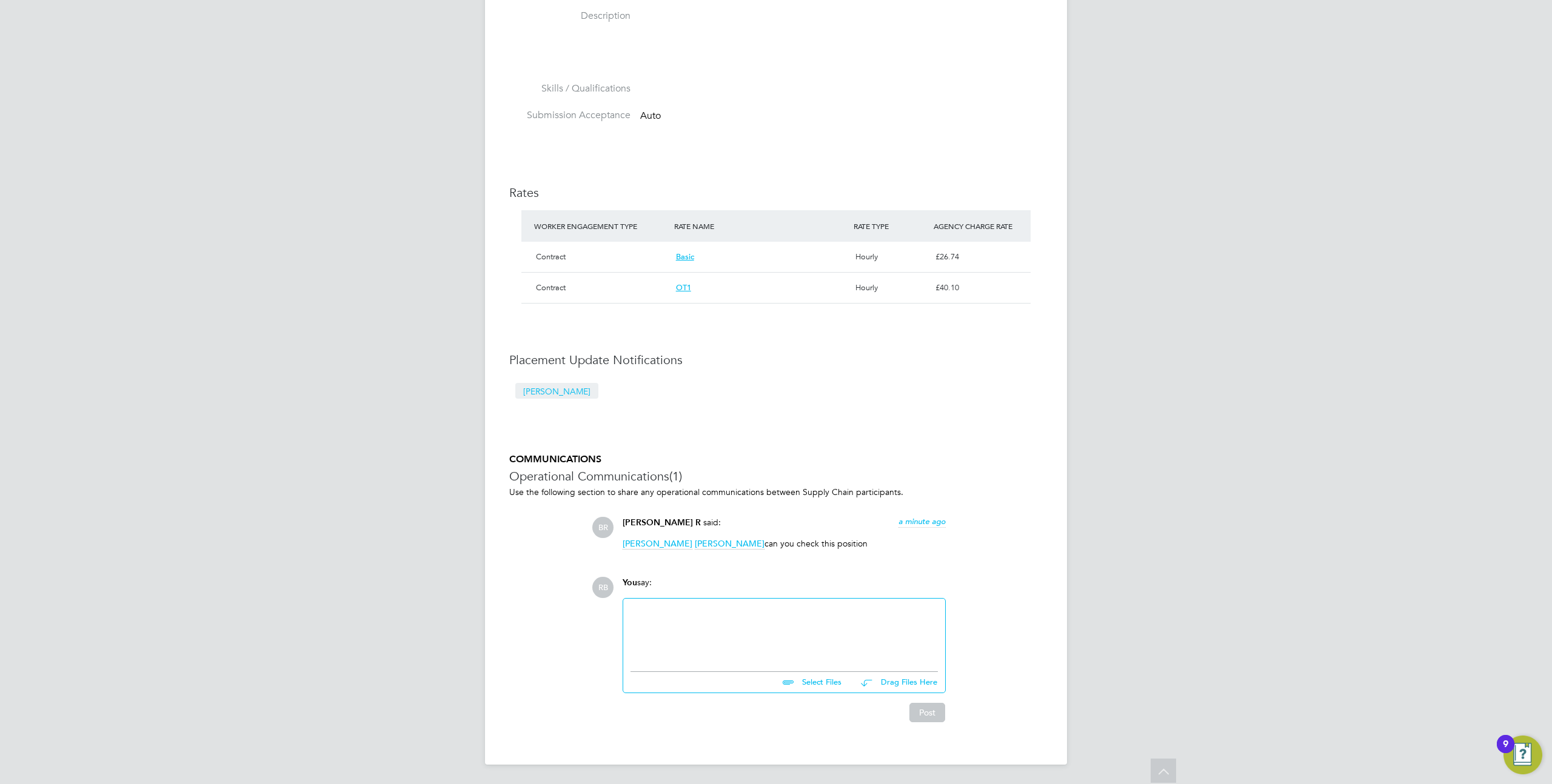
click at [713, 657] on div at bounding box center [784, 632] width 307 height 52
click at [931, 715] on button "Post" at bounding box center [927, 712] width 36 height 20
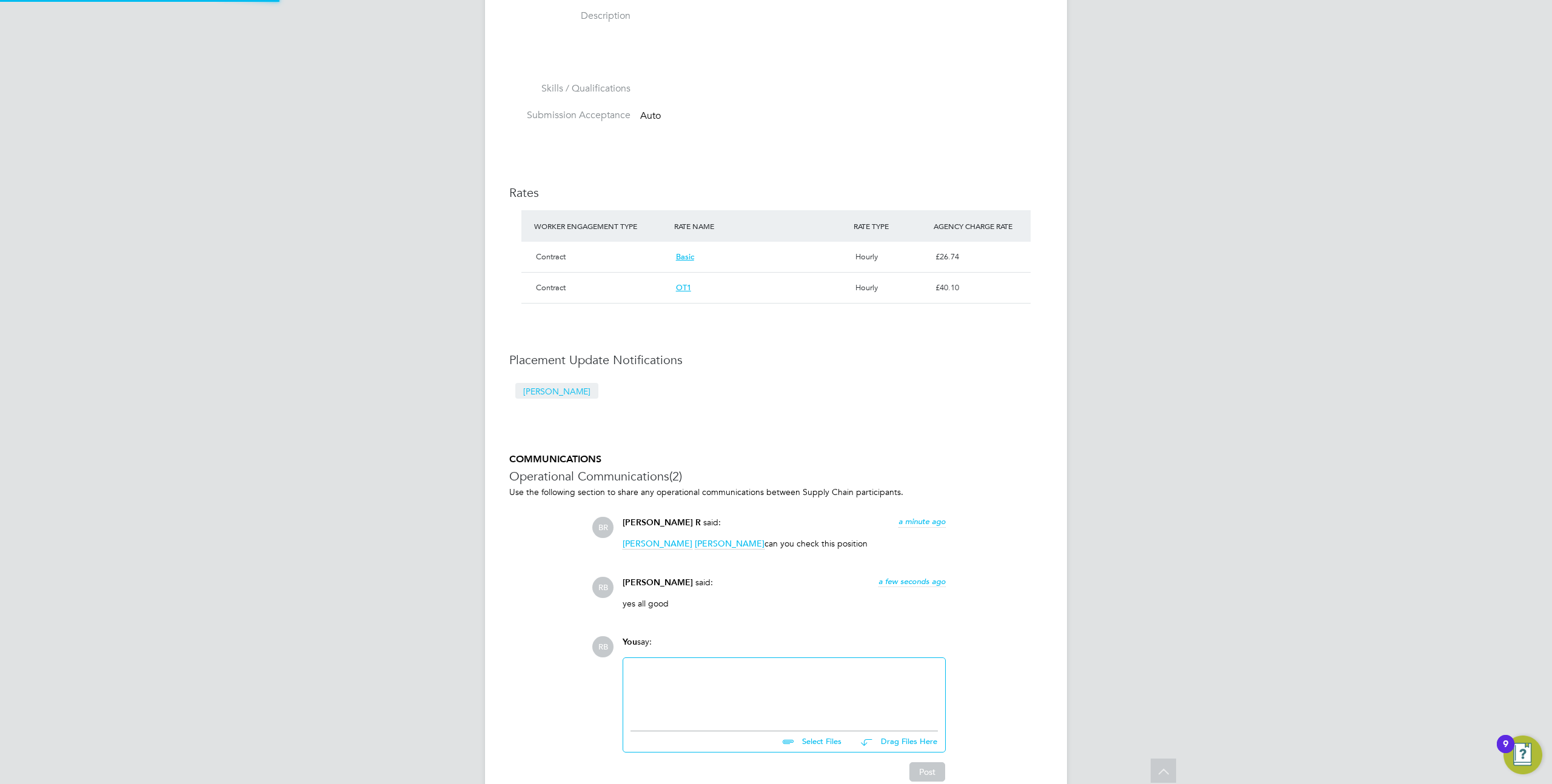
scroll to position [0, 0]
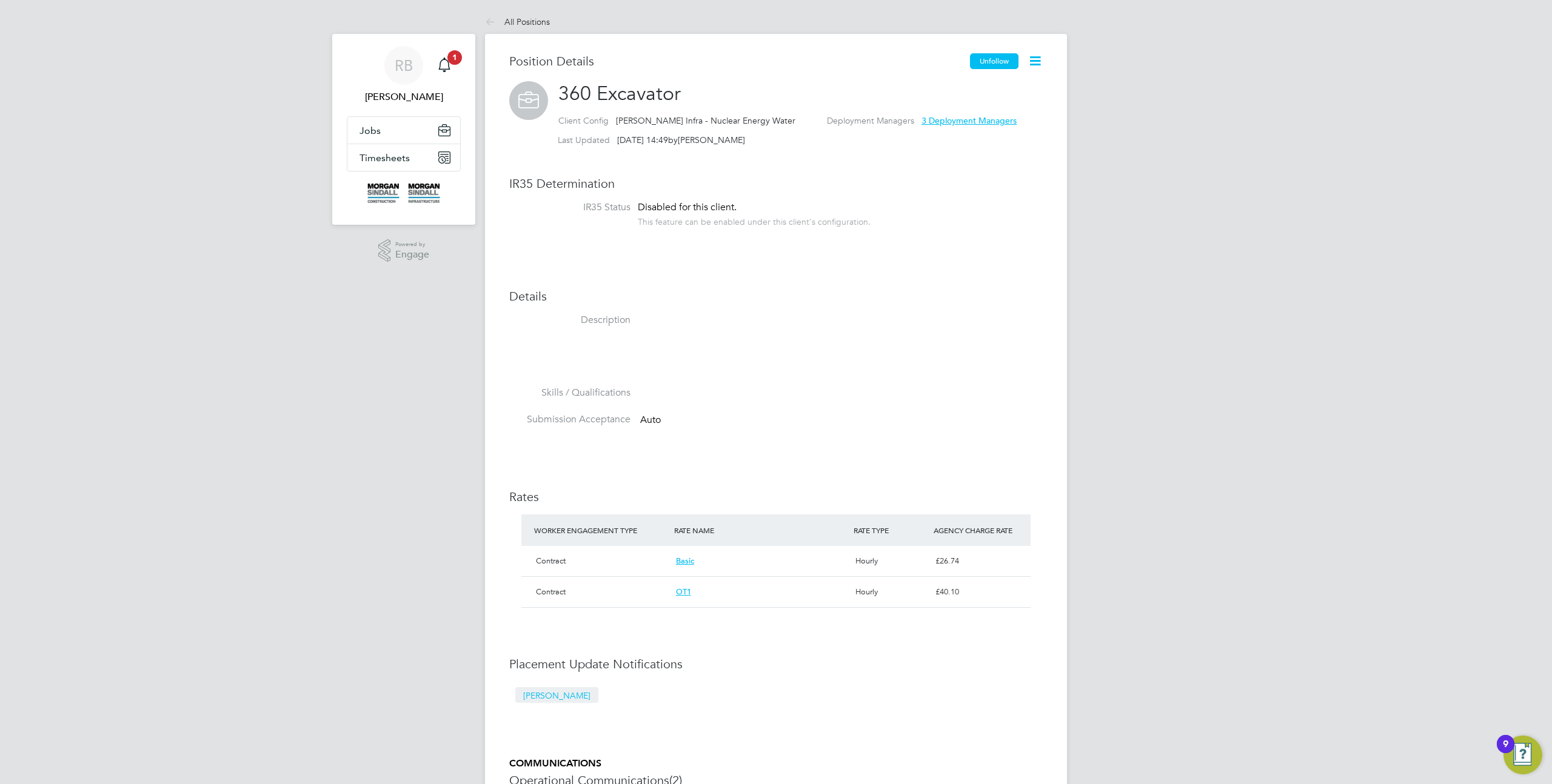
click at [989, 65] on button "Unfollow" at bounding box center [994, 61] width 48 height 16
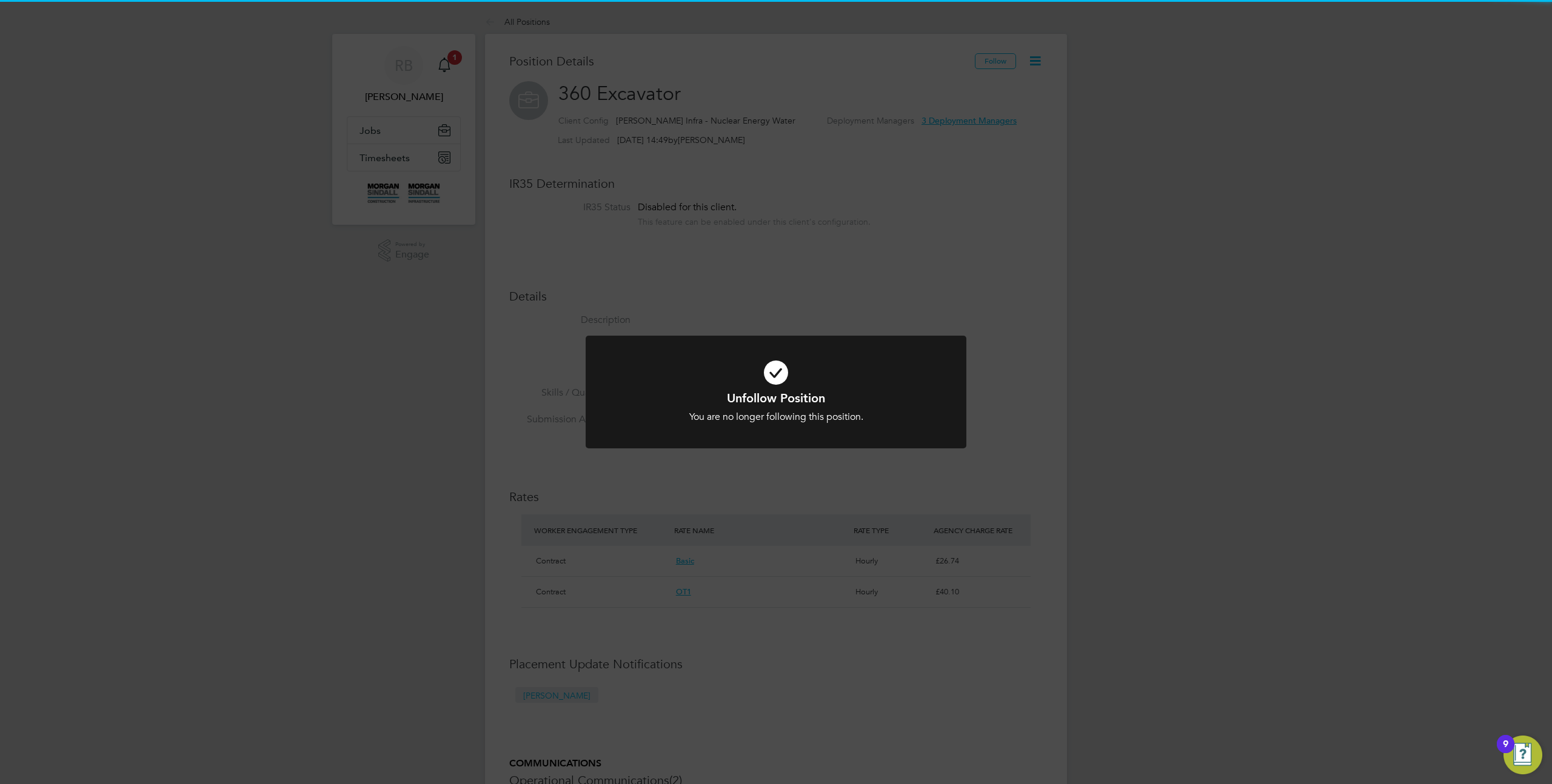
click at [1028, 99] on div "Unfollow Position You are no longer following this position. Cancel Okay" at bounding box center [776, 392] width 1552 height 784
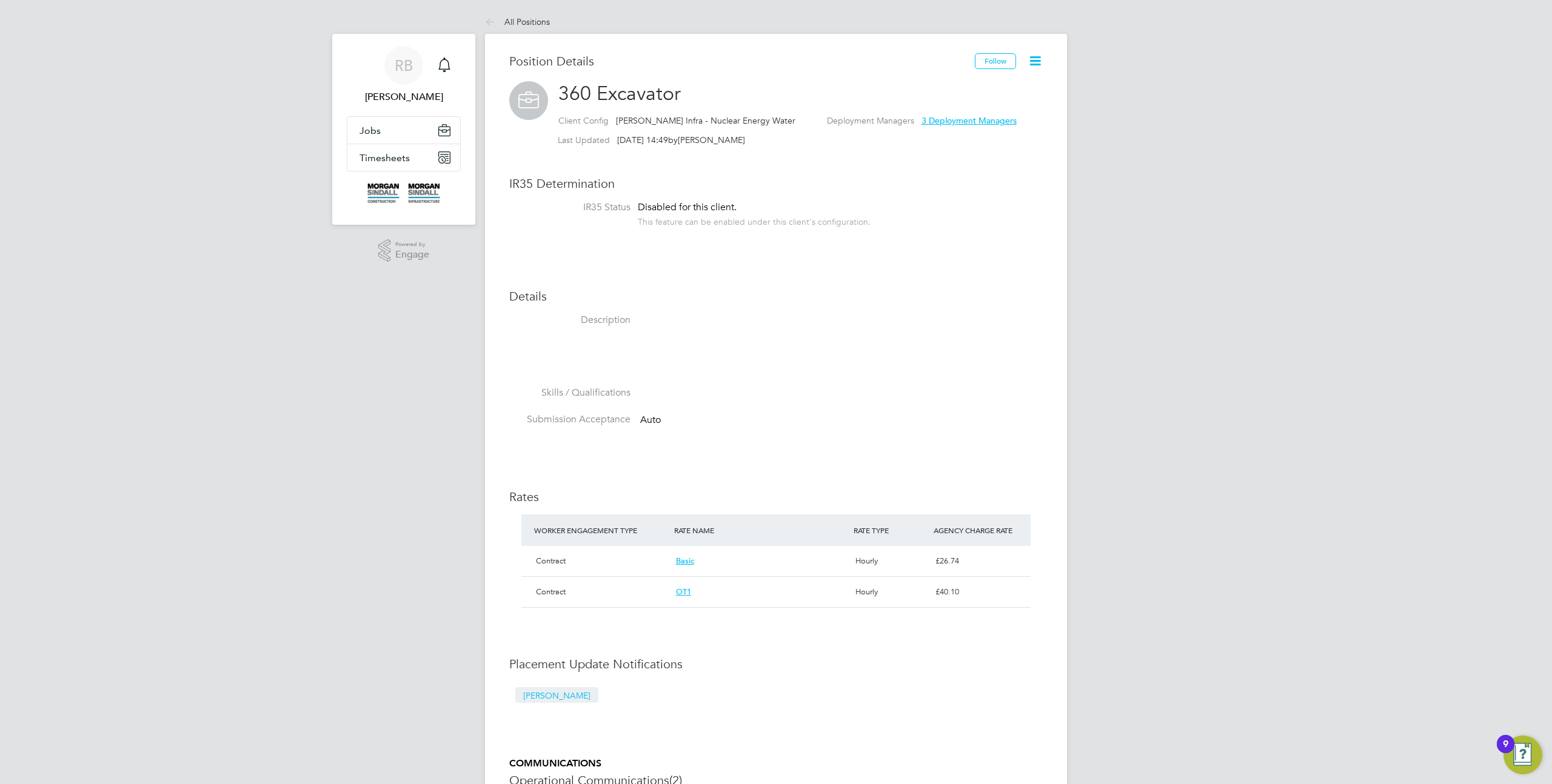
click at [1028, 68] on icon at bounding box center [1035, 61] width 15 height 15
click at [1117, 132] on div "[PERSON_NAME] B Notifications Applications: Jobs Positions Timesheets Timesheet…" at bounding box center [776, 574] width 1552 height 1148
click at [511, 19] on link "All Positions" at bounding box center [517, 21] width 65 height 11
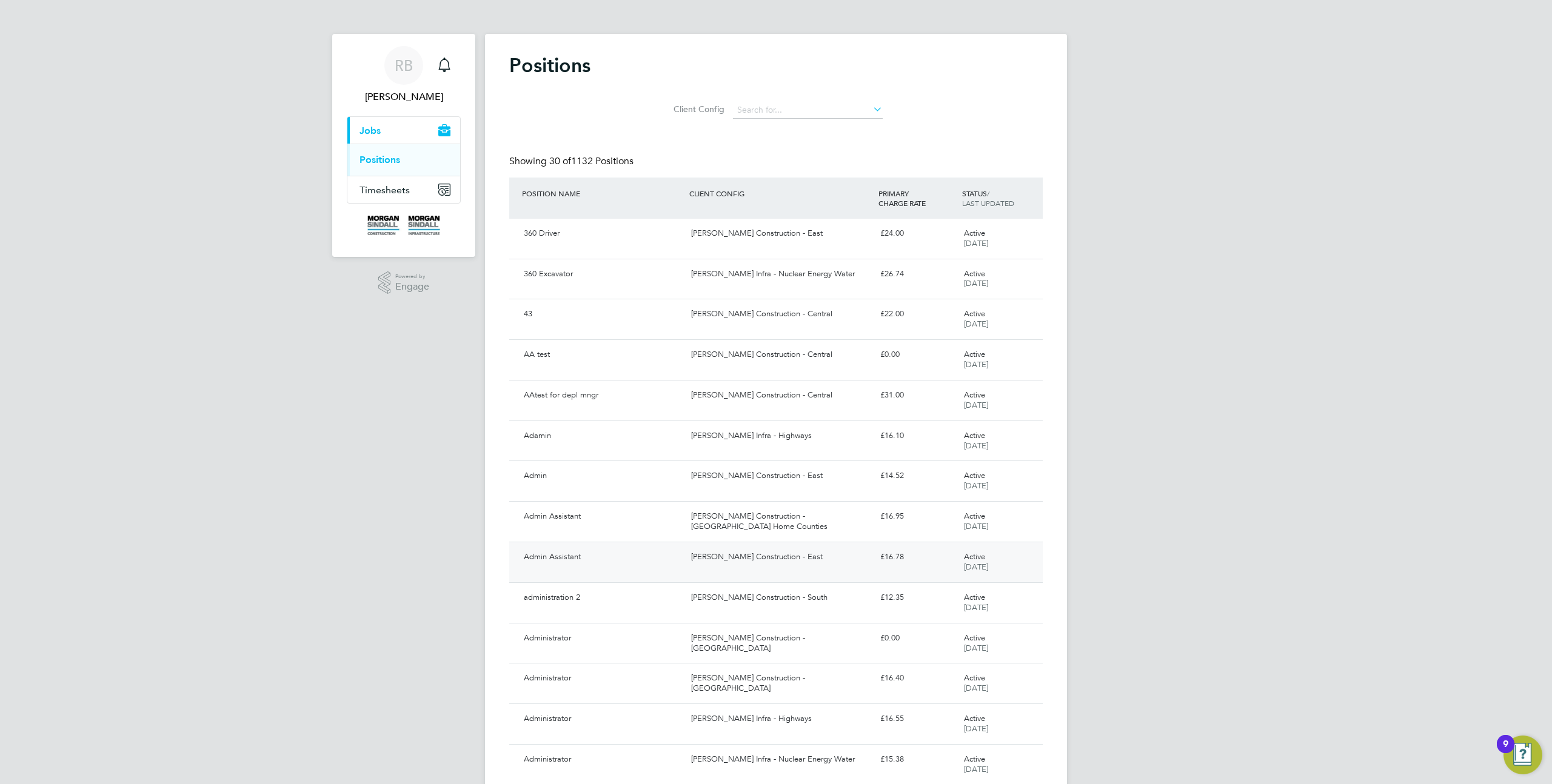
click at [793, 572] on div "Admin Assistant Morgan Sindall Construction - East £16.78 Active 22 Mar 2022" at bounding box center [776, 562] width 533 height 41
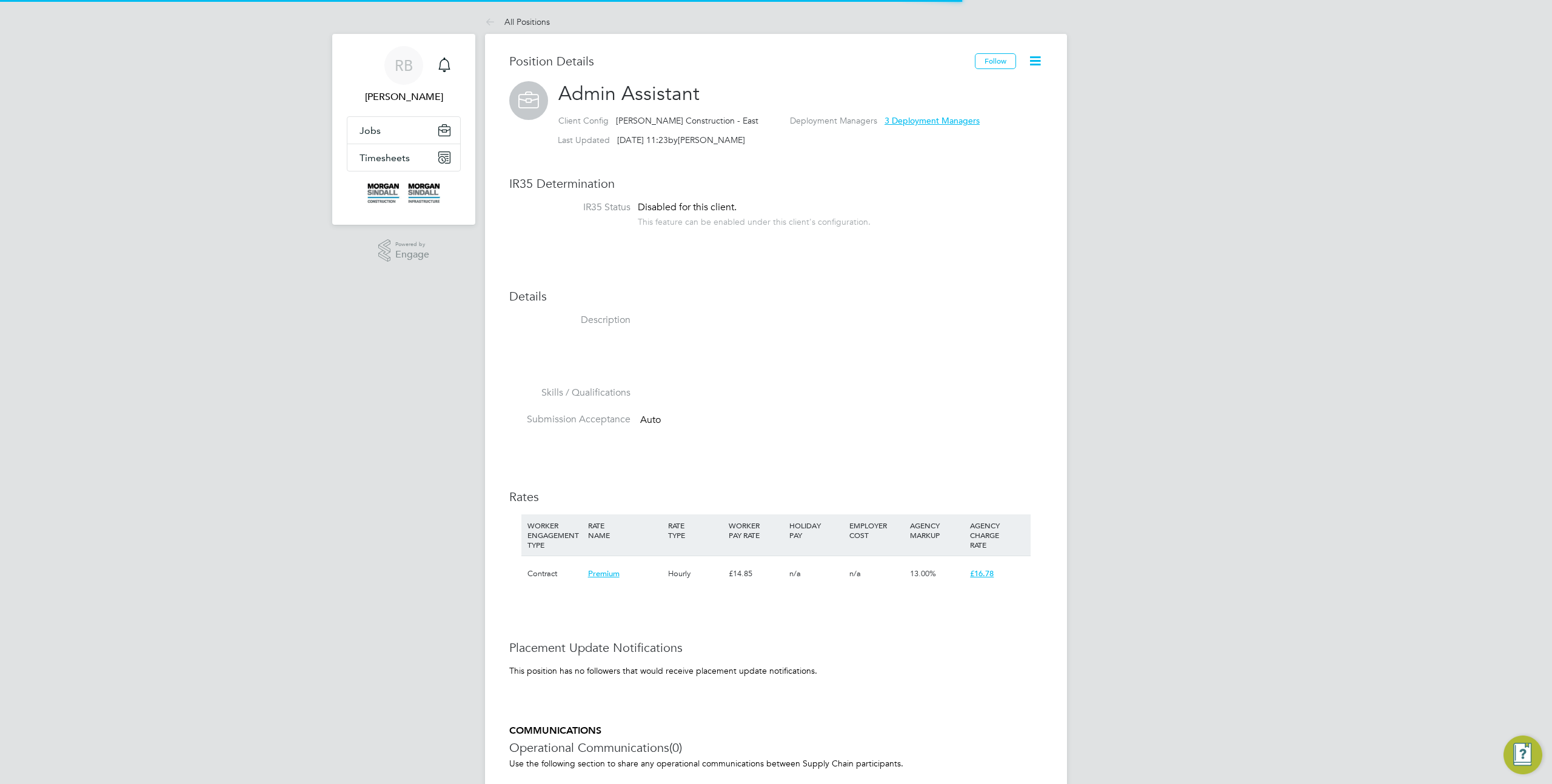
scroll to position [36, 81]
